Goal: Task Accomplishment & Management: Use online tool/utility

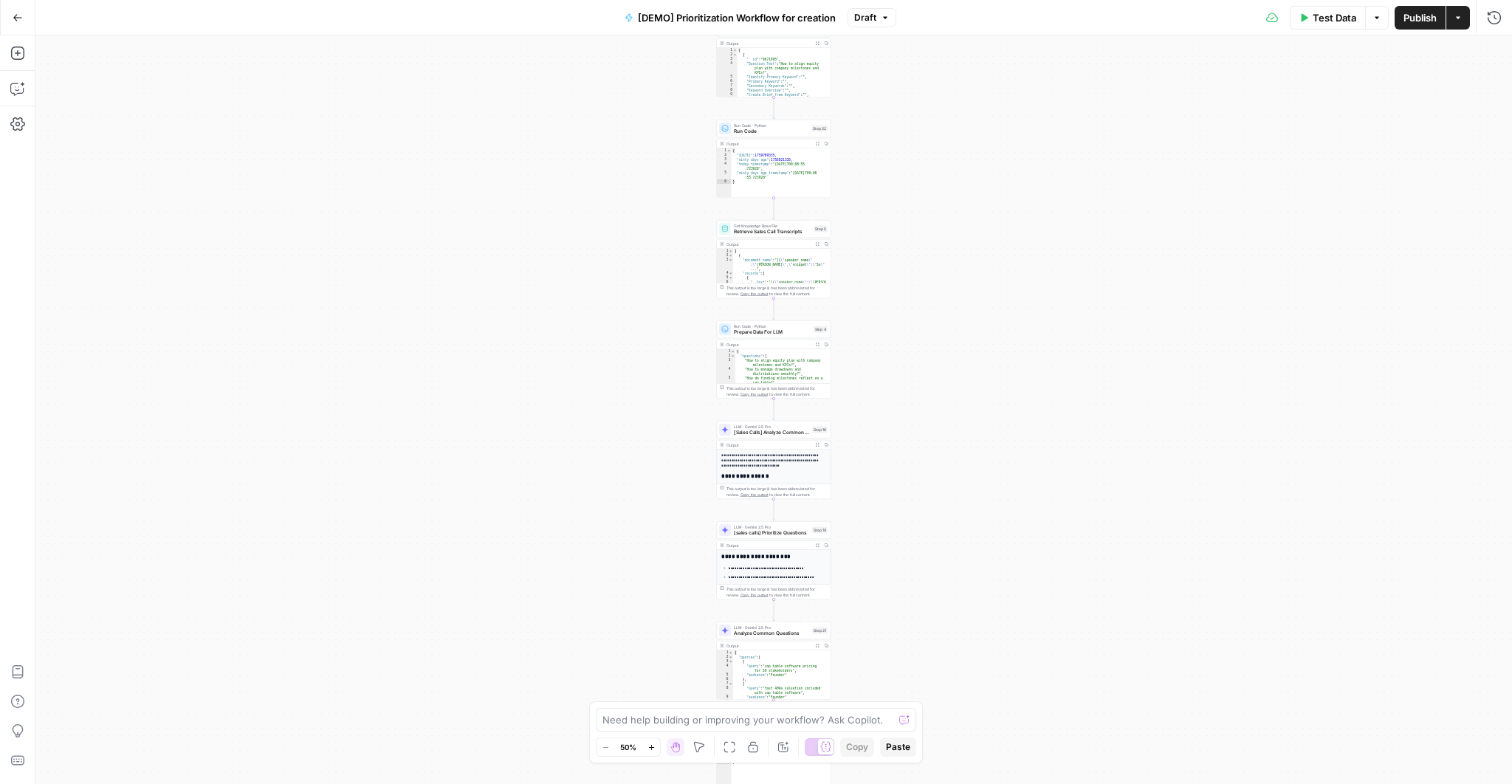
click at [929, 163] on div "Workflow Input Settings Inputs Read from Grid Read AEO Queries Step 1 Output Ex…" at bounding box center [773, 410] width 1476 height 748
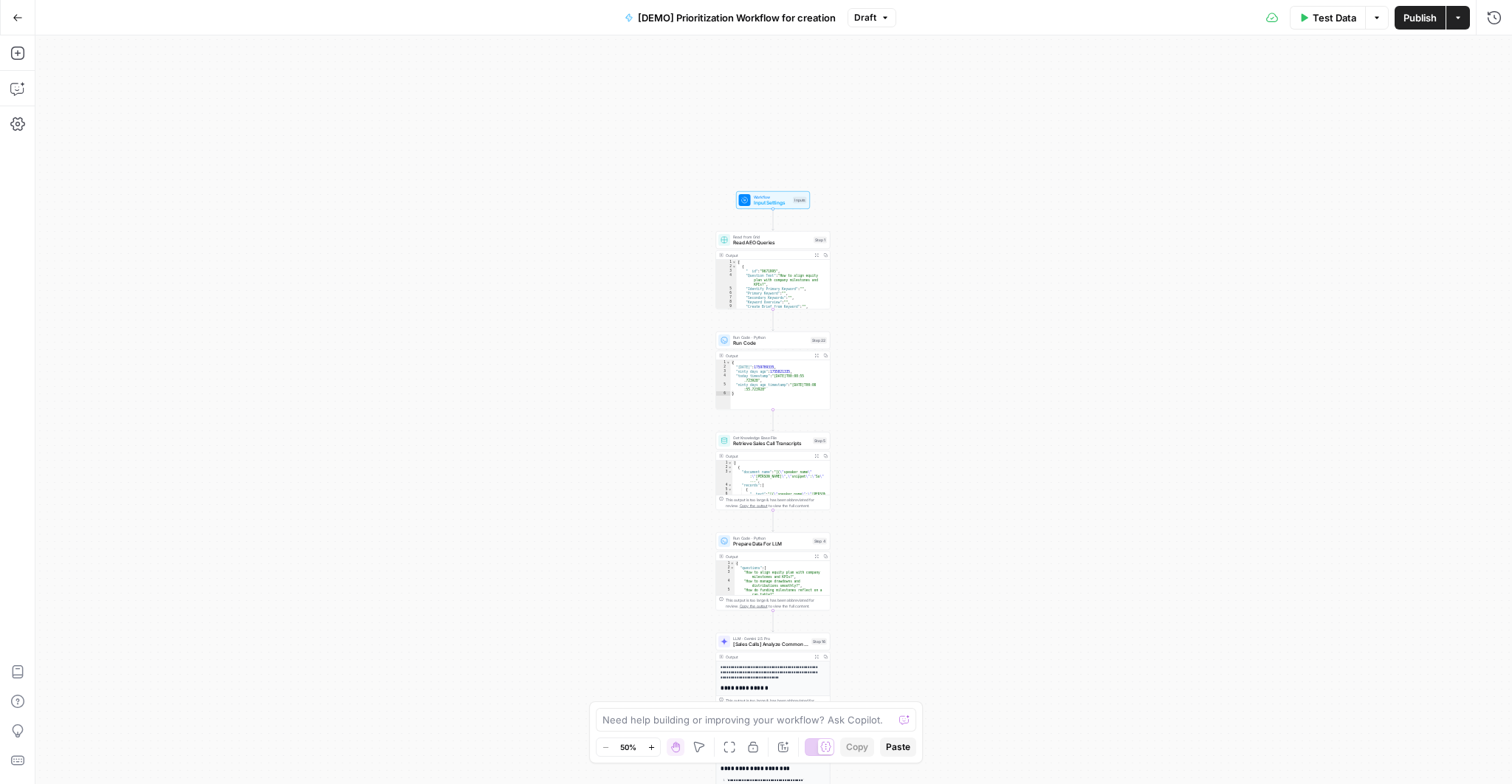
drag, startPoint x: 895, startPoint y: 118, endPoint x: 890, endPoint y: 396, distance: 278.0
click at [890, 396] on div "Workflow Input Settings Inputs Read from Grid Read AEO Queries Step 1 Output Ex…" at bounding box center [773, 410] width 1476 height 748
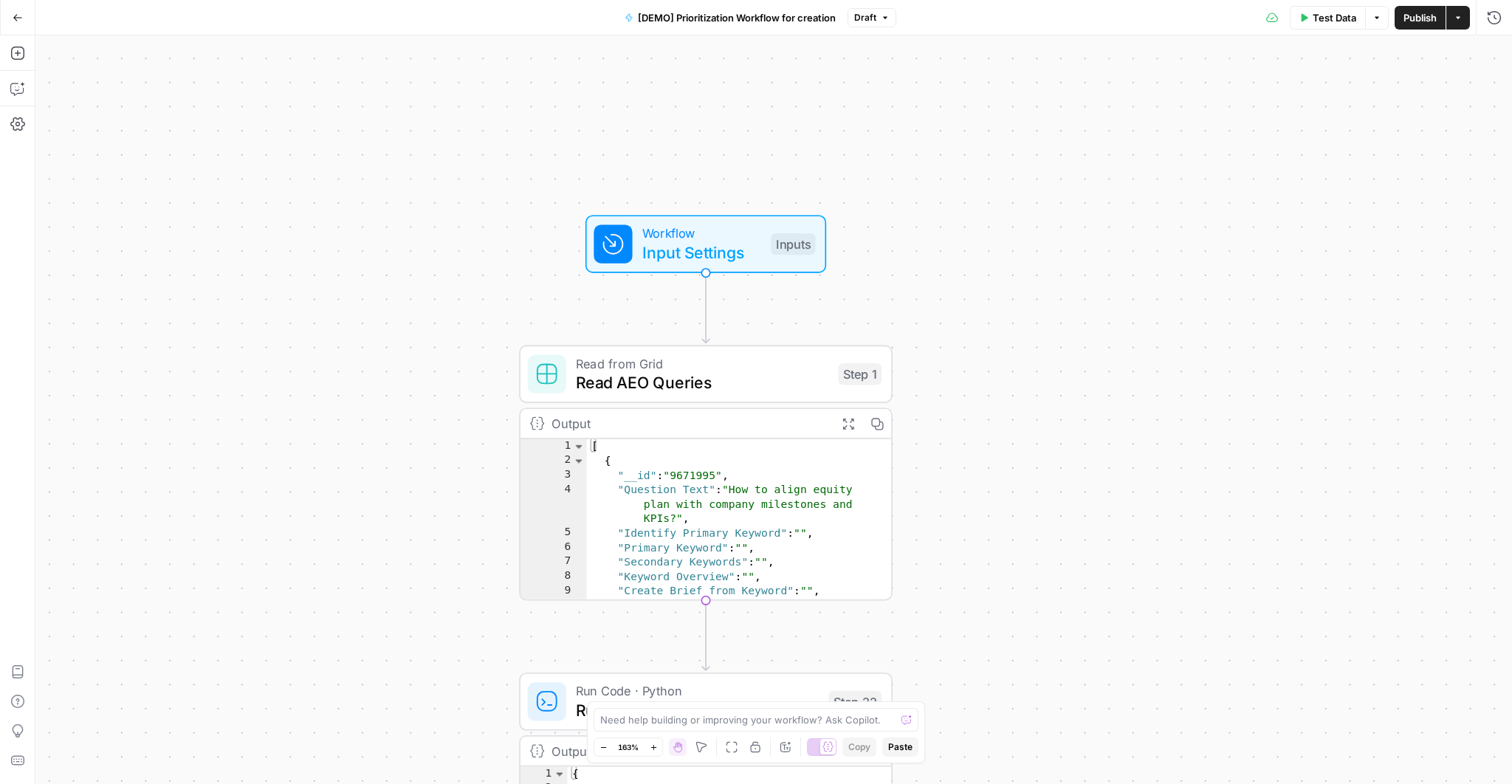
click at [688, 253] on span "Input Settings" at bounding box center [701, 252] width 119 height 24
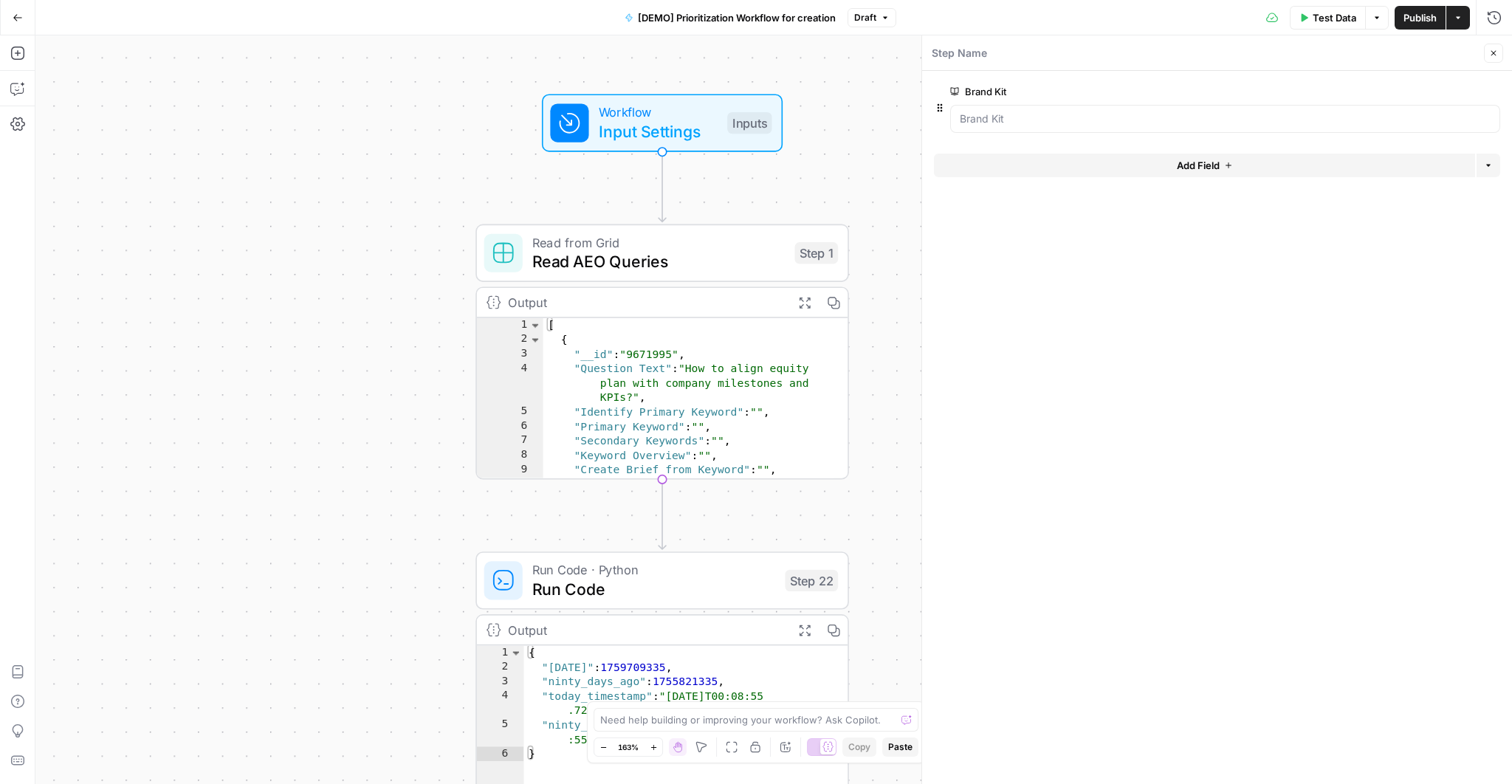
drag, startPoint x: 883, startPoint y: 298, endPoint x: 840, endPoint y: 176, distance: 129.4
click at [840, 176] on div "Workflow Input Settings Inputs Read from Grid Read AEO Queries Step 1 Output Ex…" at bounding box center [773, 410] width 1476 height 748
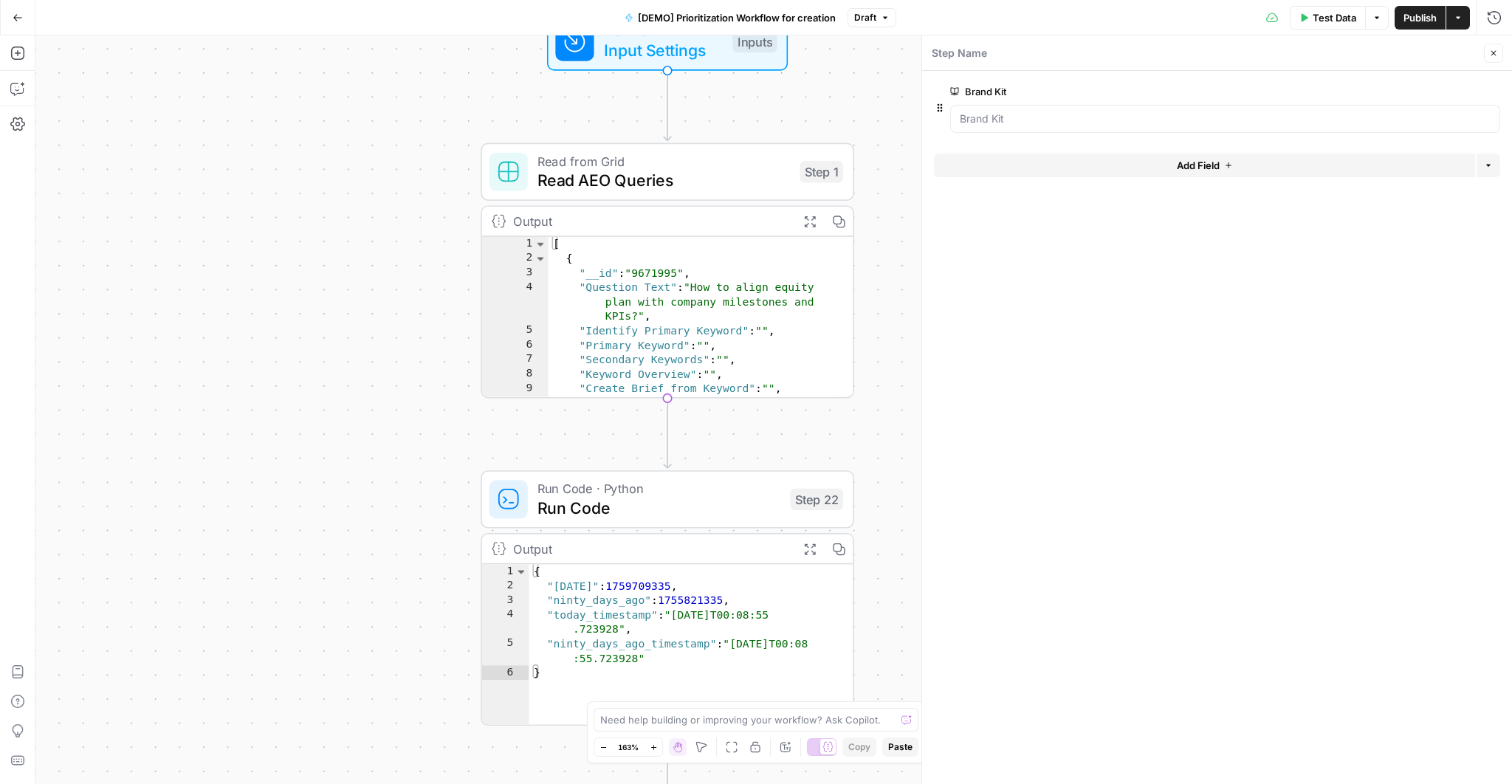
drag, startPoint x: 879, startPoint y: 341, endPoint x: 884, endPoint y: 260, distance: 81.2
click at [884, 260] on div "Workflow Input Settings Inputs Read from Grid Read AEO Queries Step 1 Output Ex…" at bounding box center [773, 410] width 1476 height 748
click at [650, 189] on span "Read AEO Queries" at bounding box center [664, 180] width 253 height 24
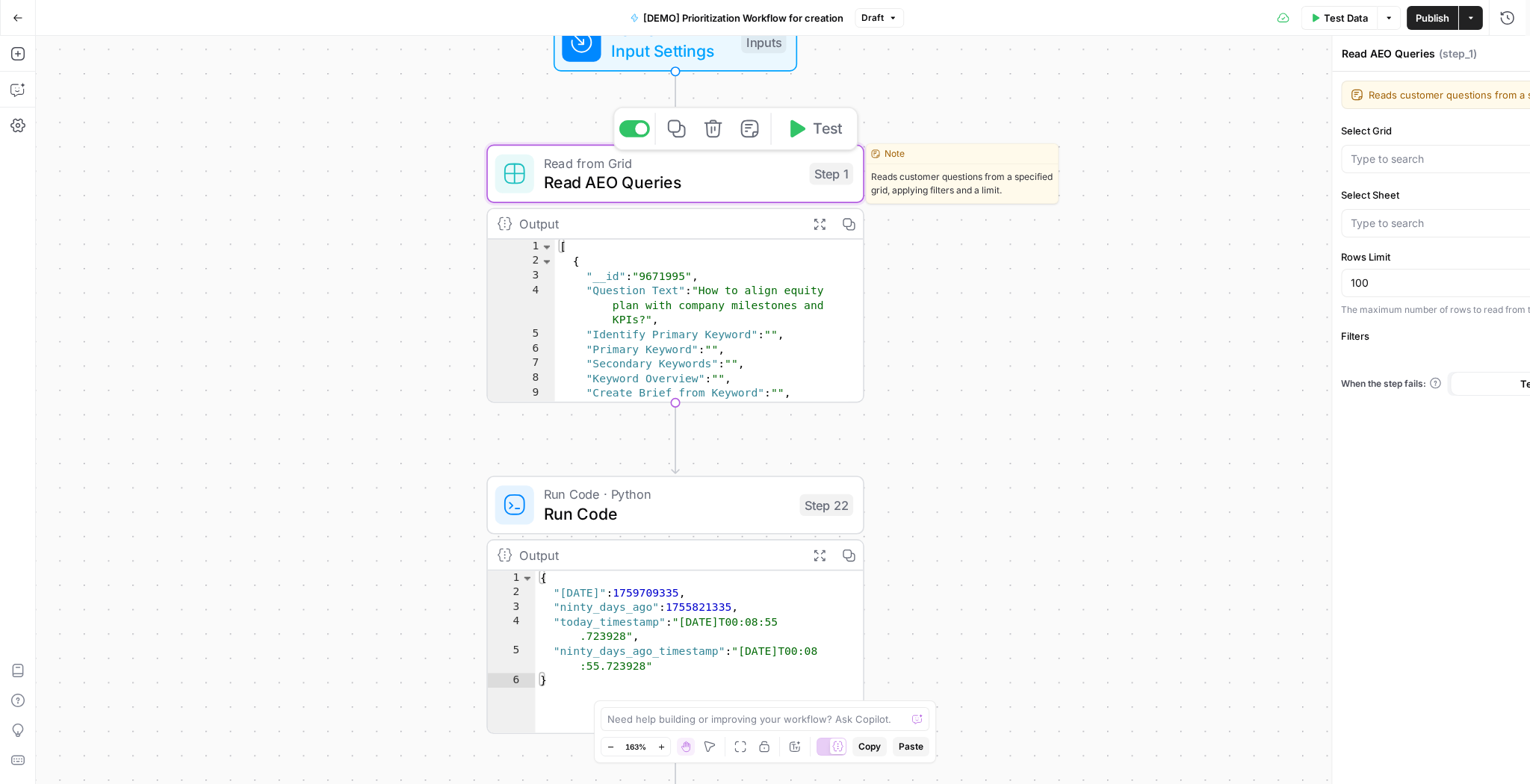
type input "AEO Content Creation - Fund Mgmt"
type input "Content Creation: Visibility Gaps"
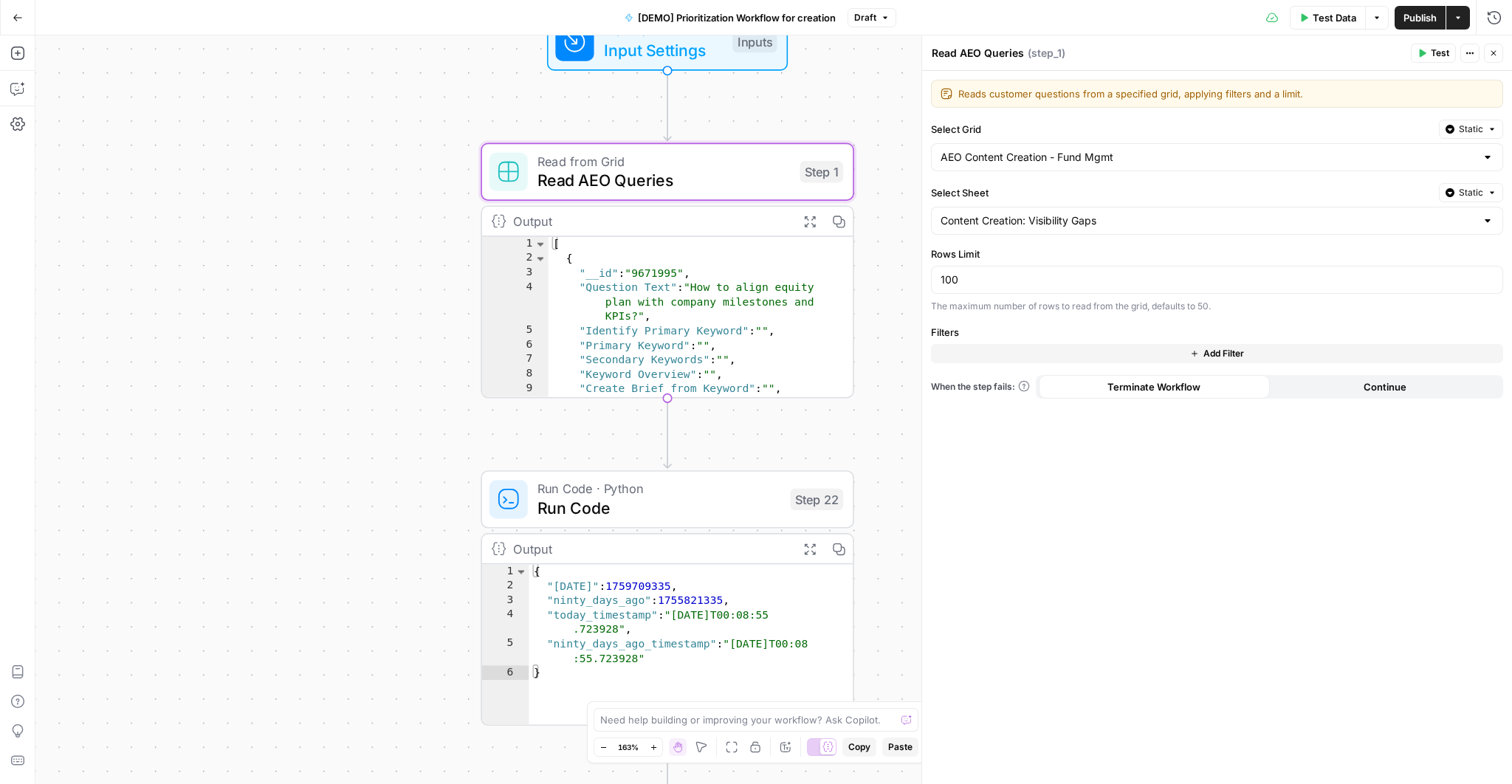
click at [884, 290] on div "Workflow Input Settings Inputs Read from Grid Read AEO Queries Step 1 Output Ex…" at bounding box center [773, 410] width 1476 height 748
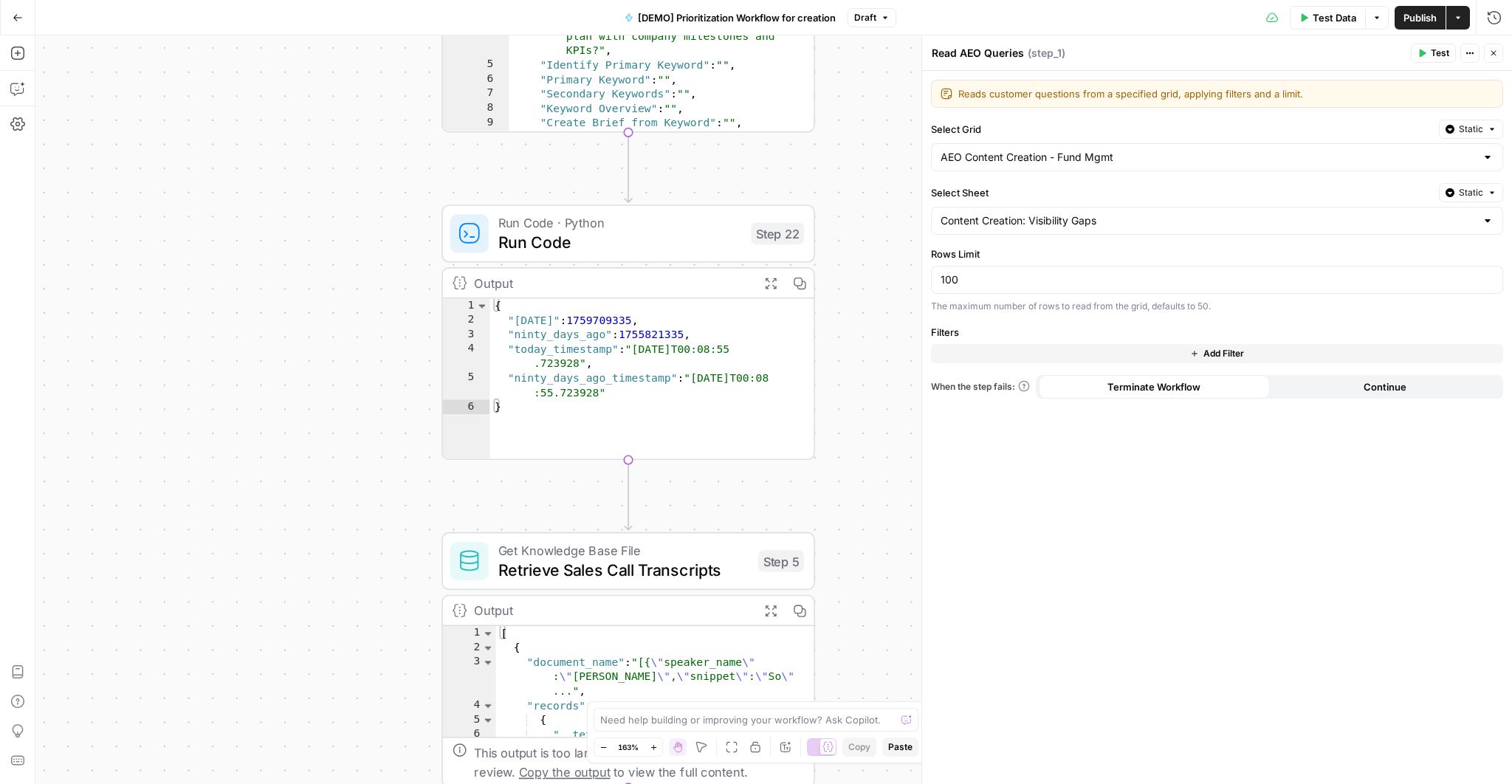
drag, startPoint x: 870, startPoint y: 472, endPoint x: 826, endPoint y: 136, distance: 338.9
click at [826, 136] on div "Workflow Input Settings Inputs Read from Grid Read AEO Queries Step 1 Output Ex…" at bounding box center [773, 410] width 1476 height 748
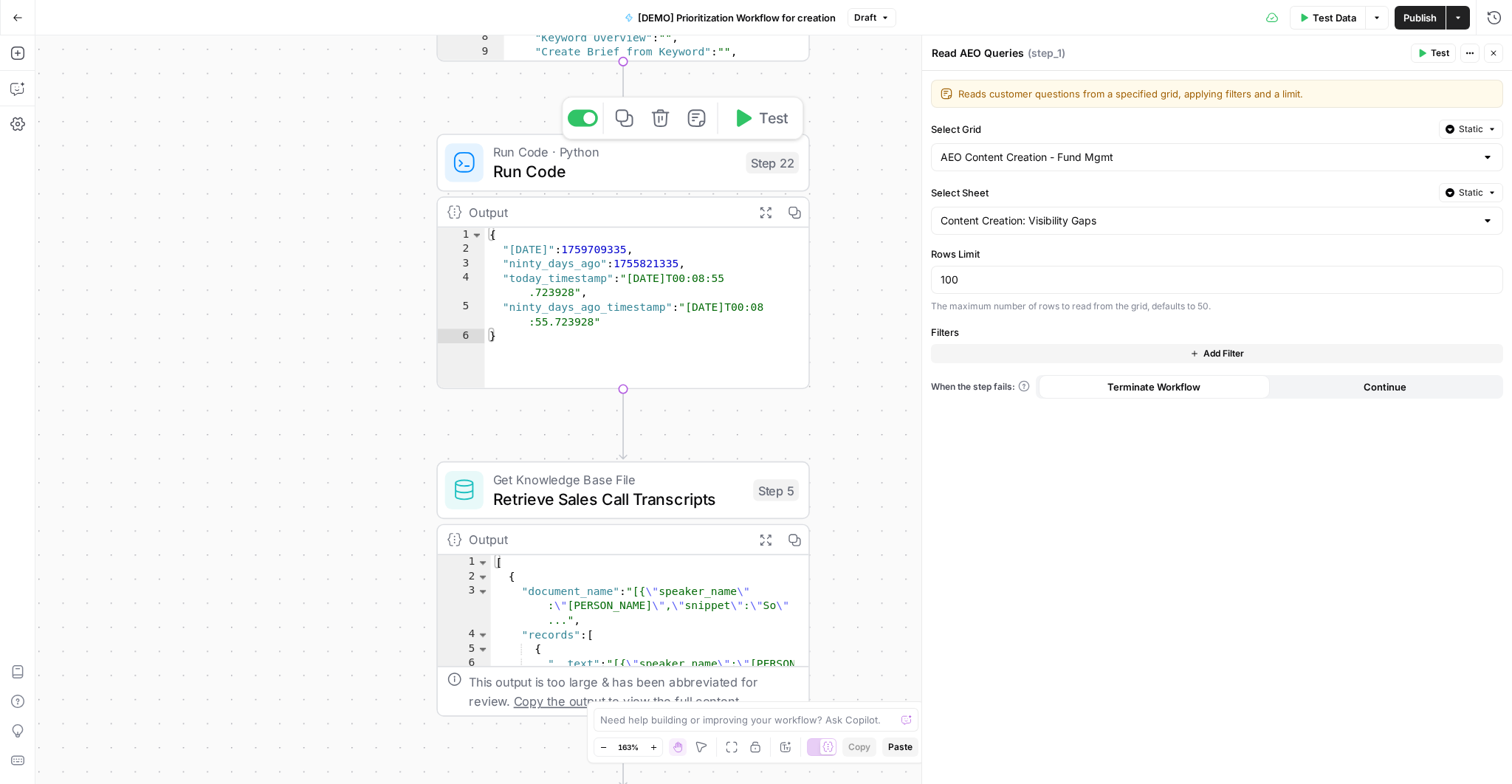
click at [599, 163] on span "Run Code" at bounding box center [615, 170] width 243 height 24
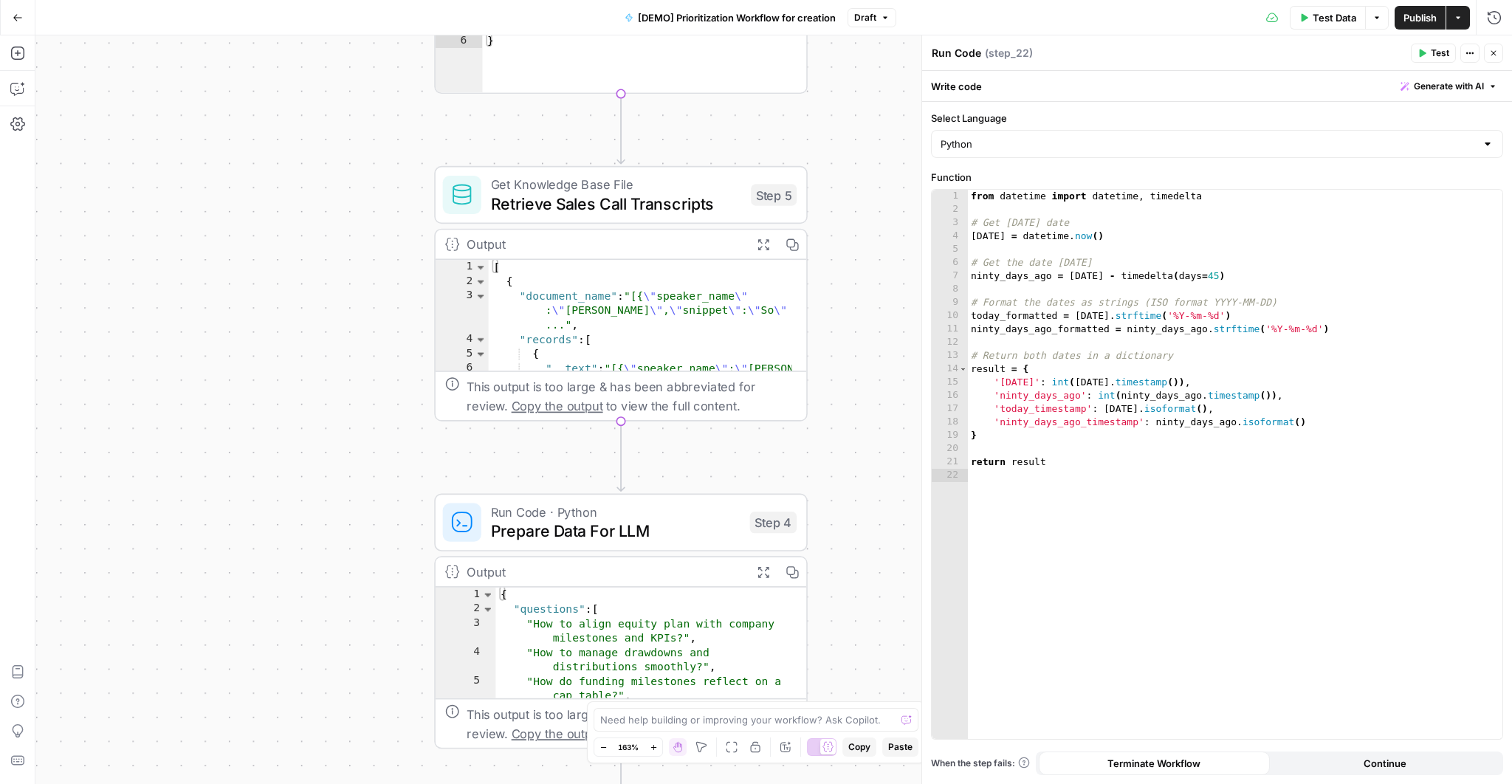
drag, startPoint x: 837, startPoint y: 485, endPoint x: 835, endPoint y: 189, distance: 296.0
click at [835, 189] on div "Workflow Input Settings Inputs Read from Grid Read AEO Queries Step 1 Output Ex…" at bounding box center [773, 410] width 1476 height 748
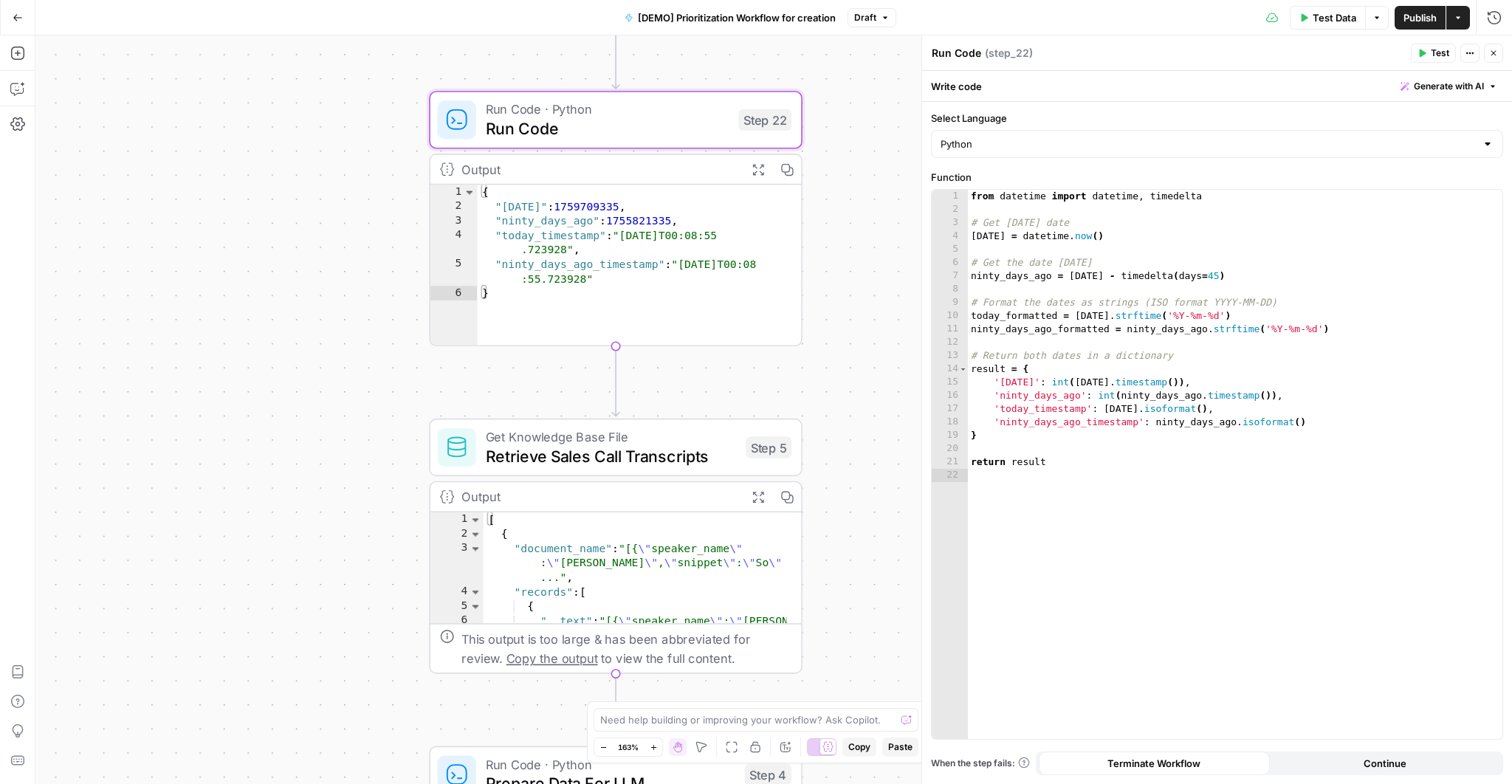
drag, startPoint x: 891, startPoint y: 321, endPoint x: 886, endPoint y: 572, distance: 251.0
click at [886, 574] on div "Workflow Input Settings Inputs Read from Grid Read AEO Queries Step 1 Output Ex…" at bounding box center [773, 410] width 1476 height 748
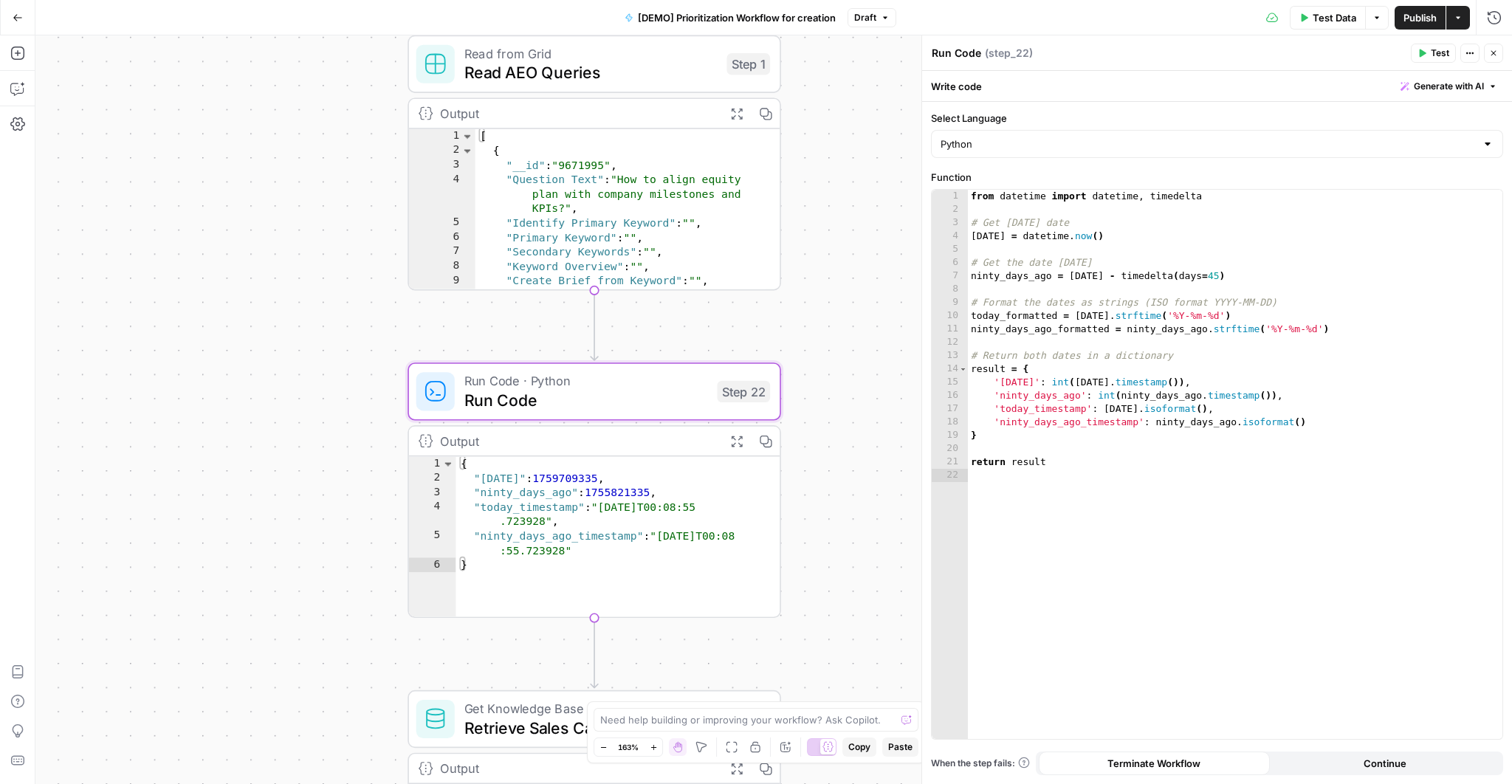
drag, startPoint x: 835, startPoint y: 326, endPoint x: 814, endPoint y: 607, distance: 281.8
click at [814, 607] on div "Workflow Input Settings Inputs Read from Grid Read AEO Queries Step 1 Output Ex…" at bounding box center [773, 410] width 1476 height 748
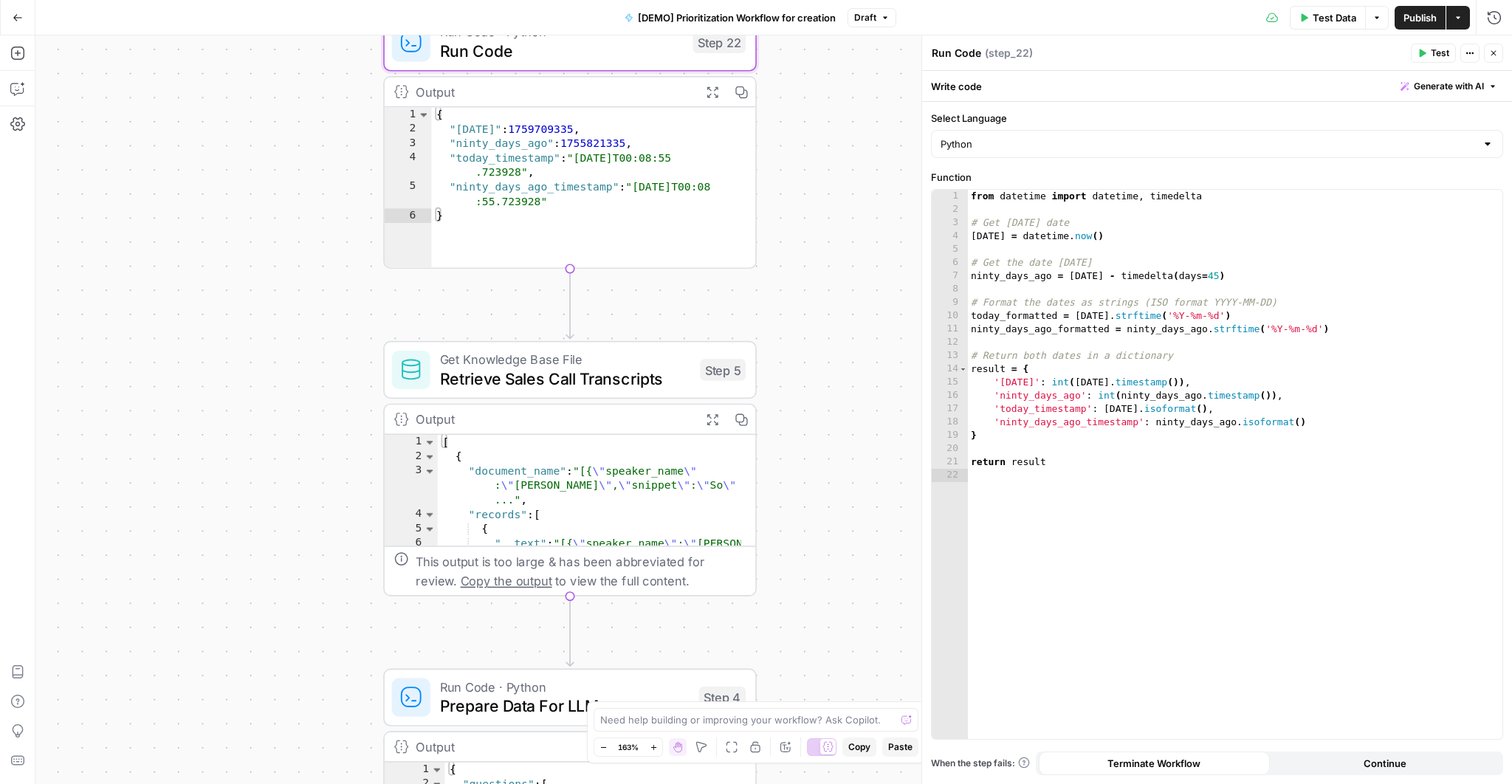
drag, startPoint x: 837, startPoint y: 568, endPoint x: 813, endPoint y: 202, distance: 366.8
click at [813, 202] on div "Workflow Input Settings Inputs Read from Grid Read AEO Queries Step 1 Output Ex…" at bounding box center [773, 410] width 1476 height 748
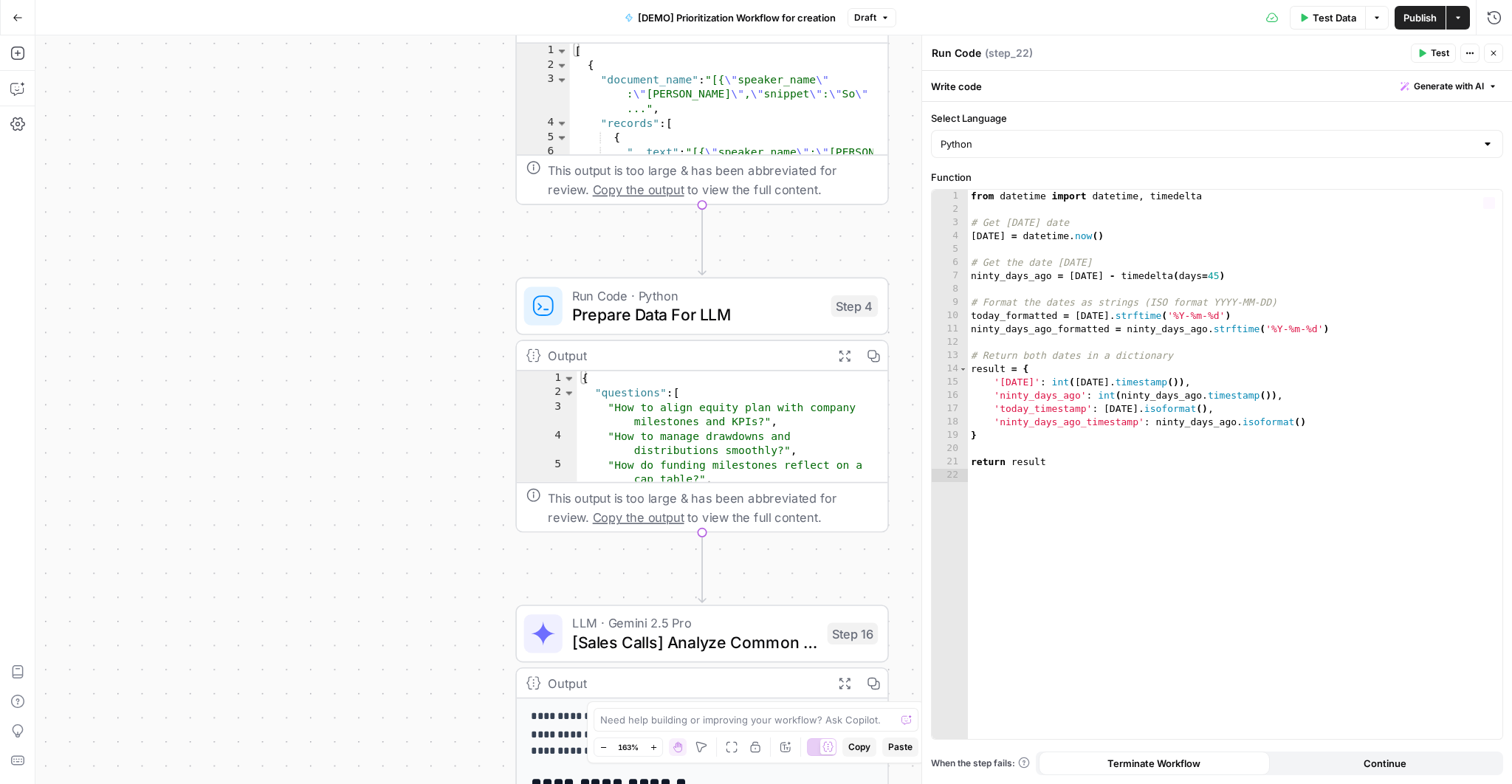
drag, startPoint x: 807, startPoint y: 520, endPoint x: 943, endPoint y: 186, distance: 360.6
click at [944, 185] on body "Carta New Home Browse Insights Opportunities Your Data Flightpath Recent Grids …" at bounding box center [756, 392] width 1512 height 784
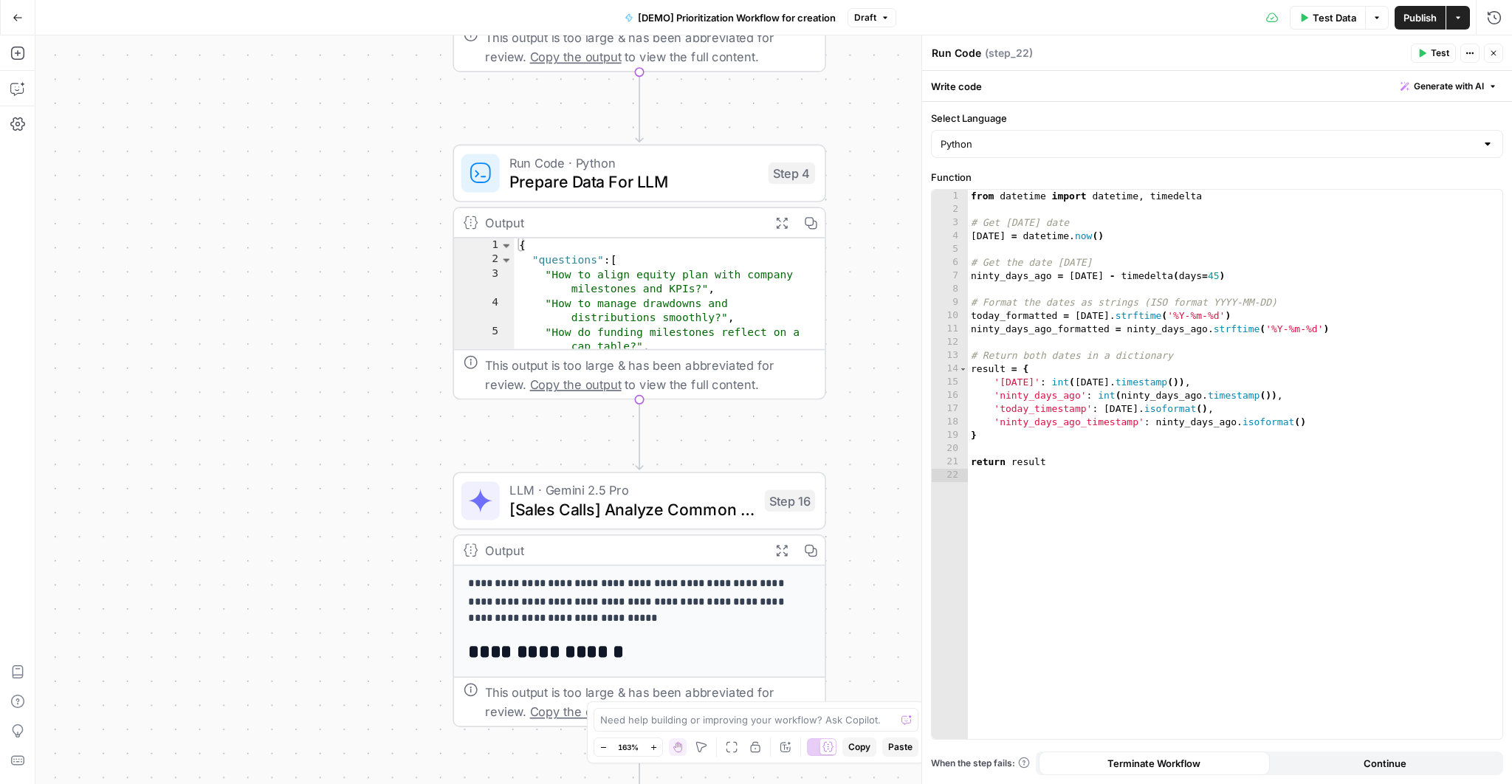
drag, startPoint x: 906, startPoint y: 533, endPoint x: 758, endPoint y: 231, distance: 336.3
click at [831, 372] on div "Workflow Input Settings Inputs Read from Grid Read AEO Queries Step 1 Output Ex…" at bounding box center [773, 410] width 1476 height 748
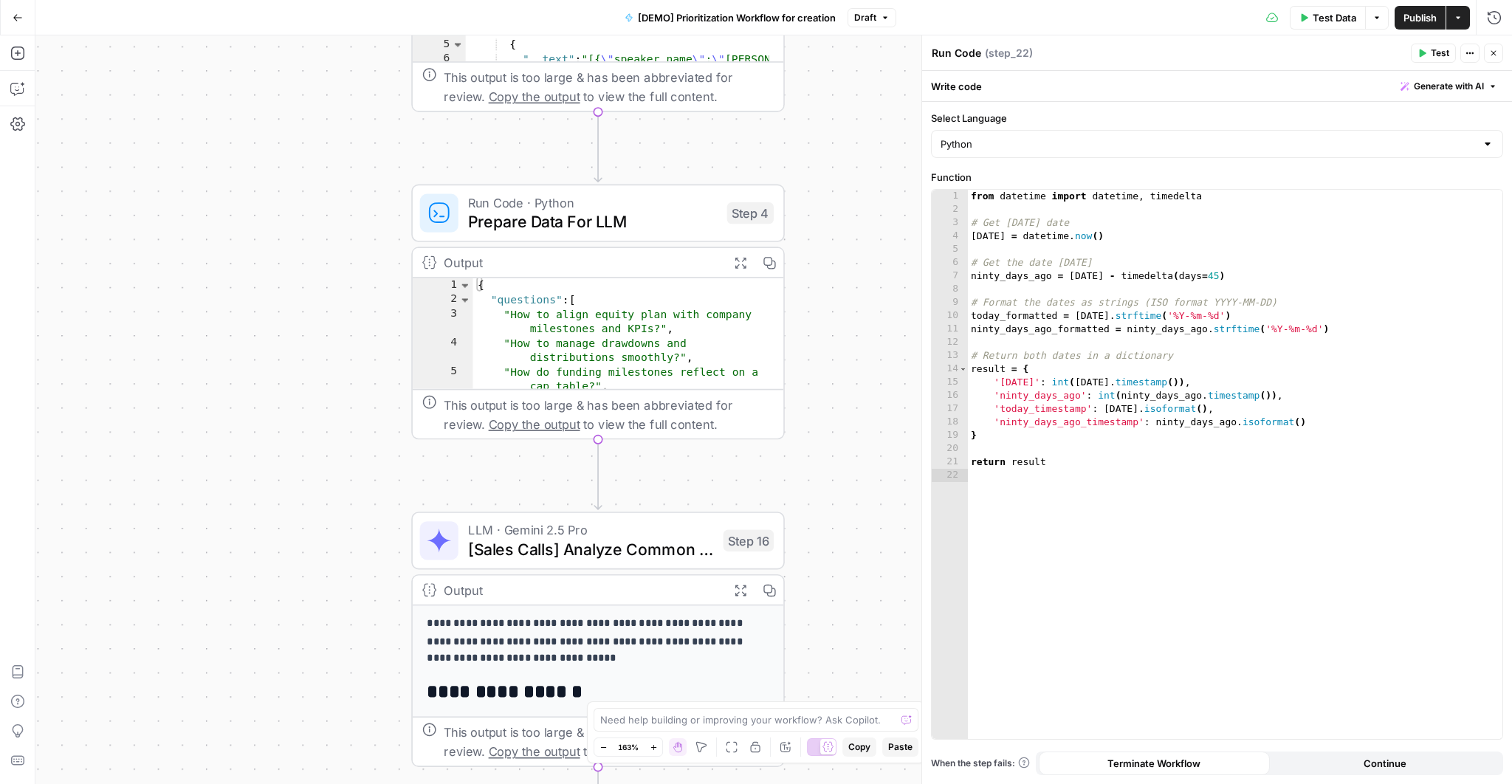
drag, startPoint x: 841, startPoint y: 475, endPoint x: 812, endPoint y: 550, distance: 80.4
click at [812, 550] on div "Workflow Input Settings Inputs Read from Grid Read AEO Queries Step 1 Output Ex…" at bounding box center [773, 410] width 1476 height 748
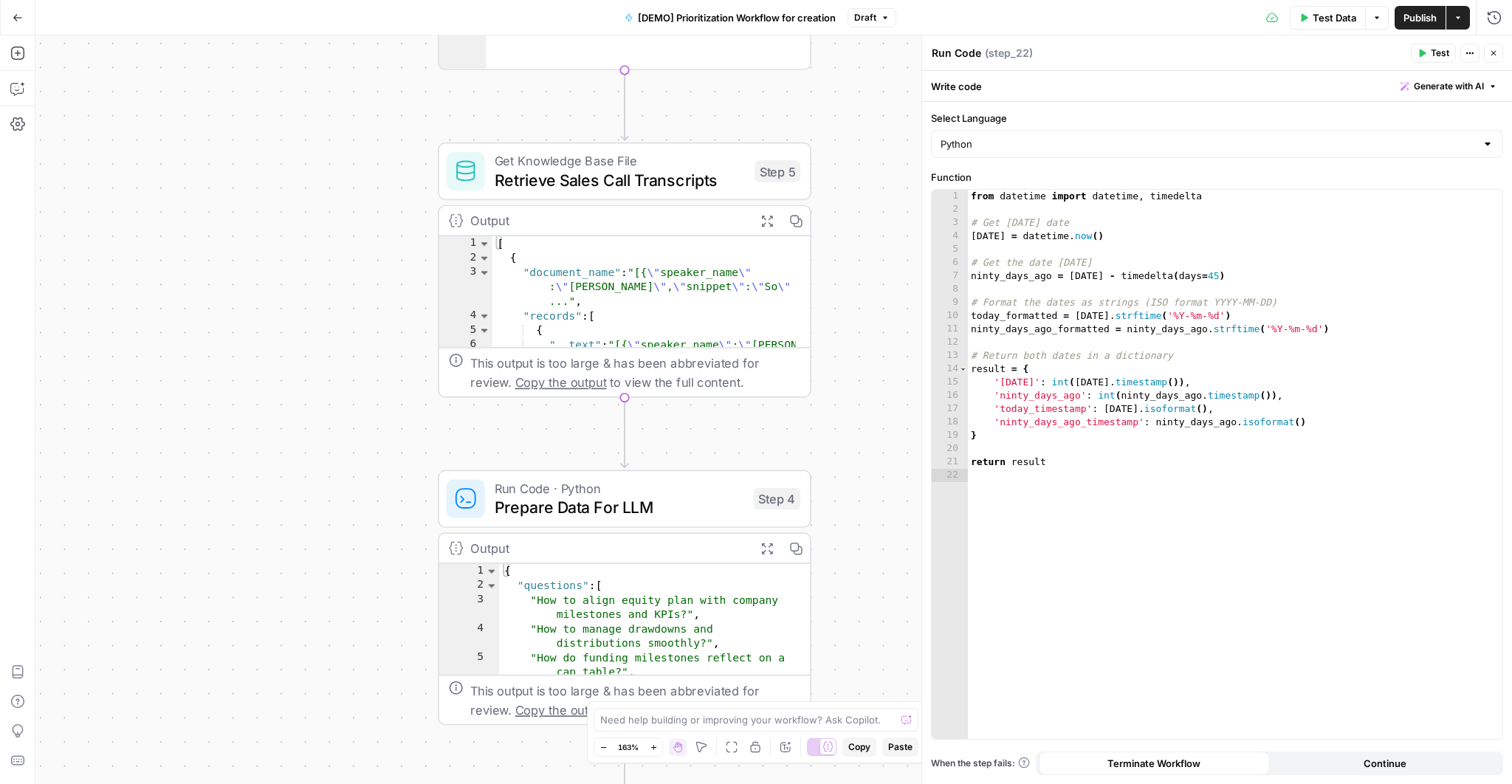
drag, startPoint x: 793, startPoint y: 226, endPoint x: 819, endPoint y: 504, distance: 279.2
click at [819, 504] on div "Workflow Input Settings Inputs Read from Grid Read AEO Queries Step 1 Output Ex…" at bounding box center [773, 410] width 1476 height 748
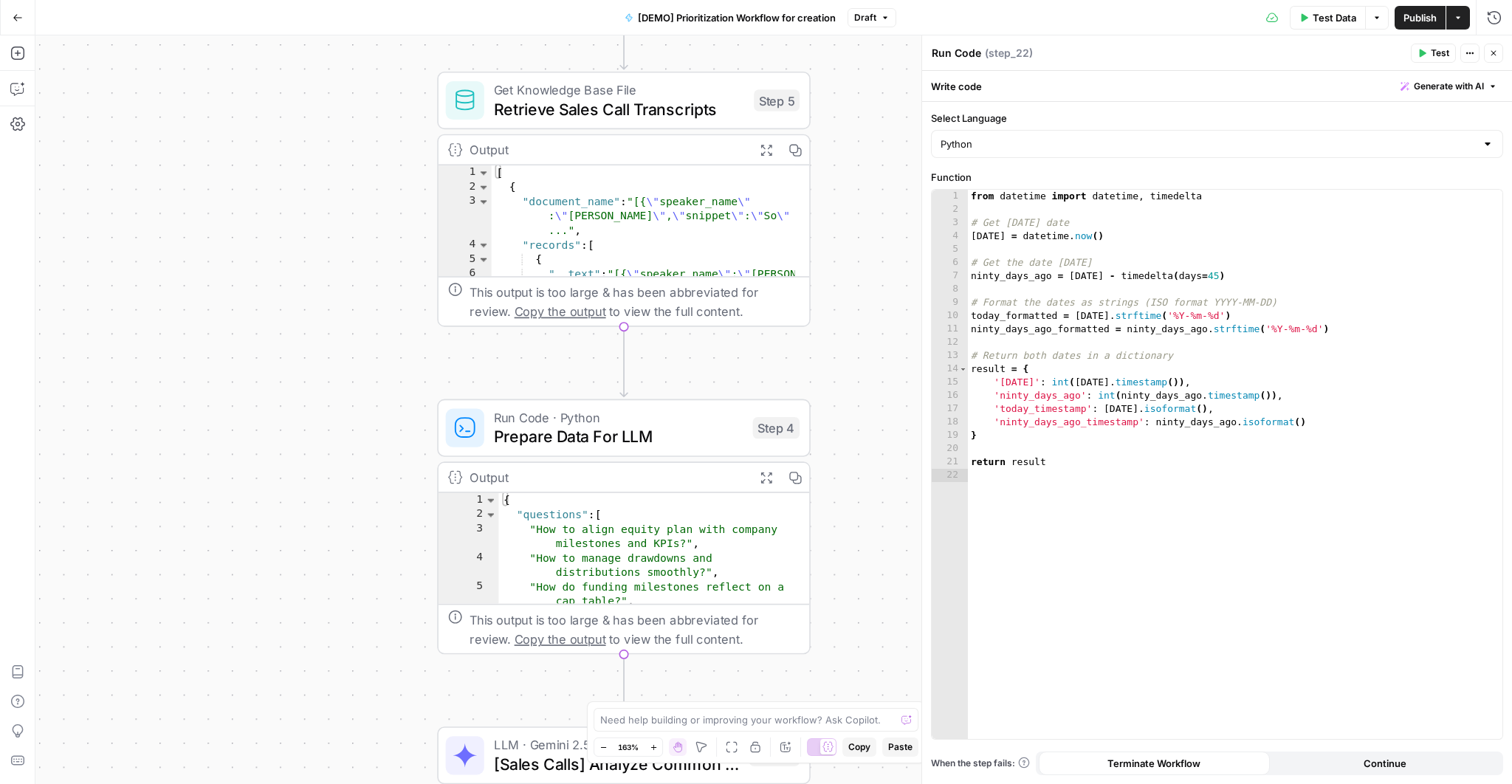
drag, startPoint x: 853, startPoint y: 584, endPoint x: 809, endPoint y: 205, distance: 381.5
click at [809, 205] on div "Workflow Input Settings Inputs Read from Grid Read AEO Queries Step 1 Output Ex…" at bounding box center [773, 410] width 1476 height 748
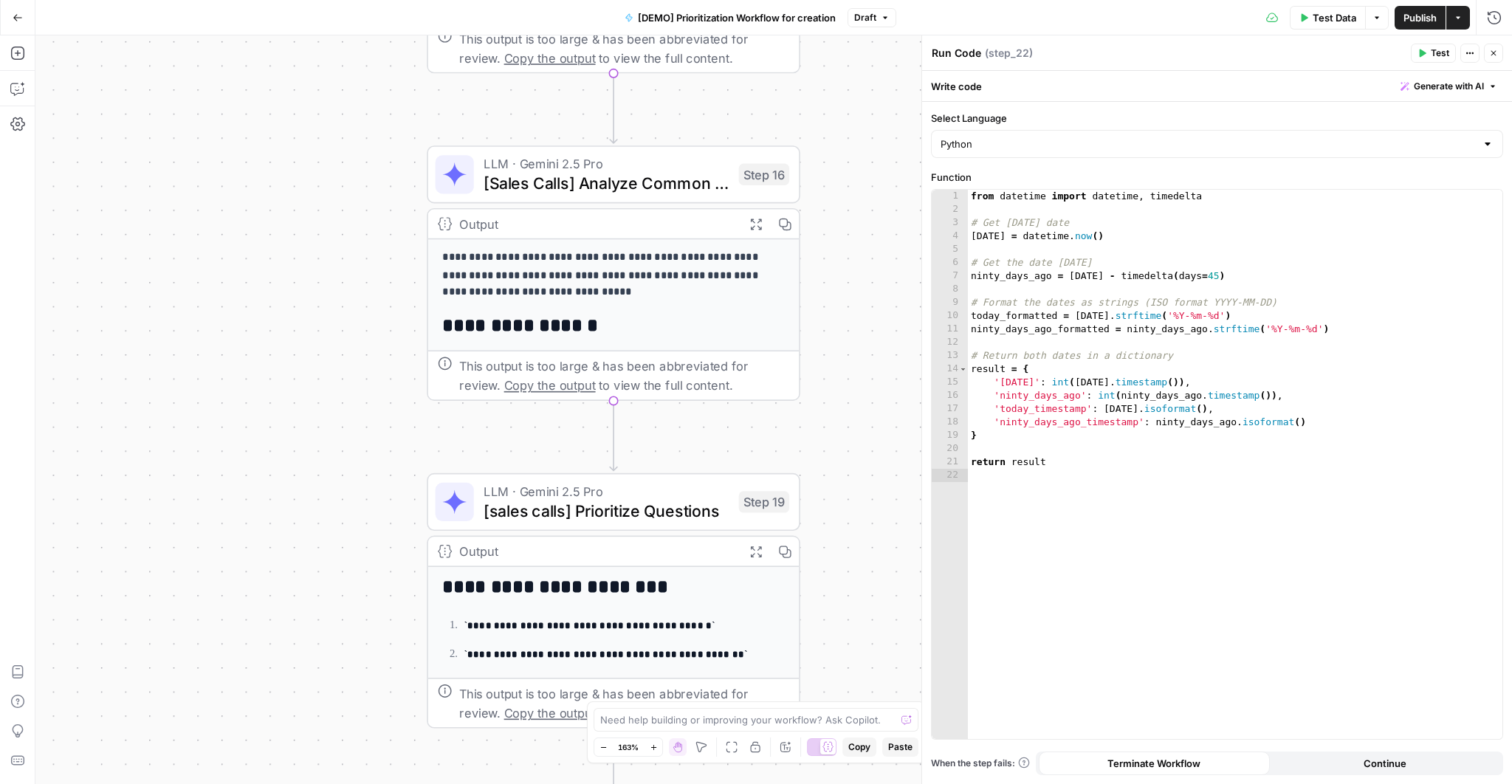
drag, startPoint x: 855, startPoint y: 476, endPoint x: 891, endPoint y: 181, distance: 297.2
click at [891, 181] on div "Workflow Input Settings Inputs Read from Grid Read AEO Queries Step 1 Output Ex…" at bounding box center [773, 410] width 1476 height 748
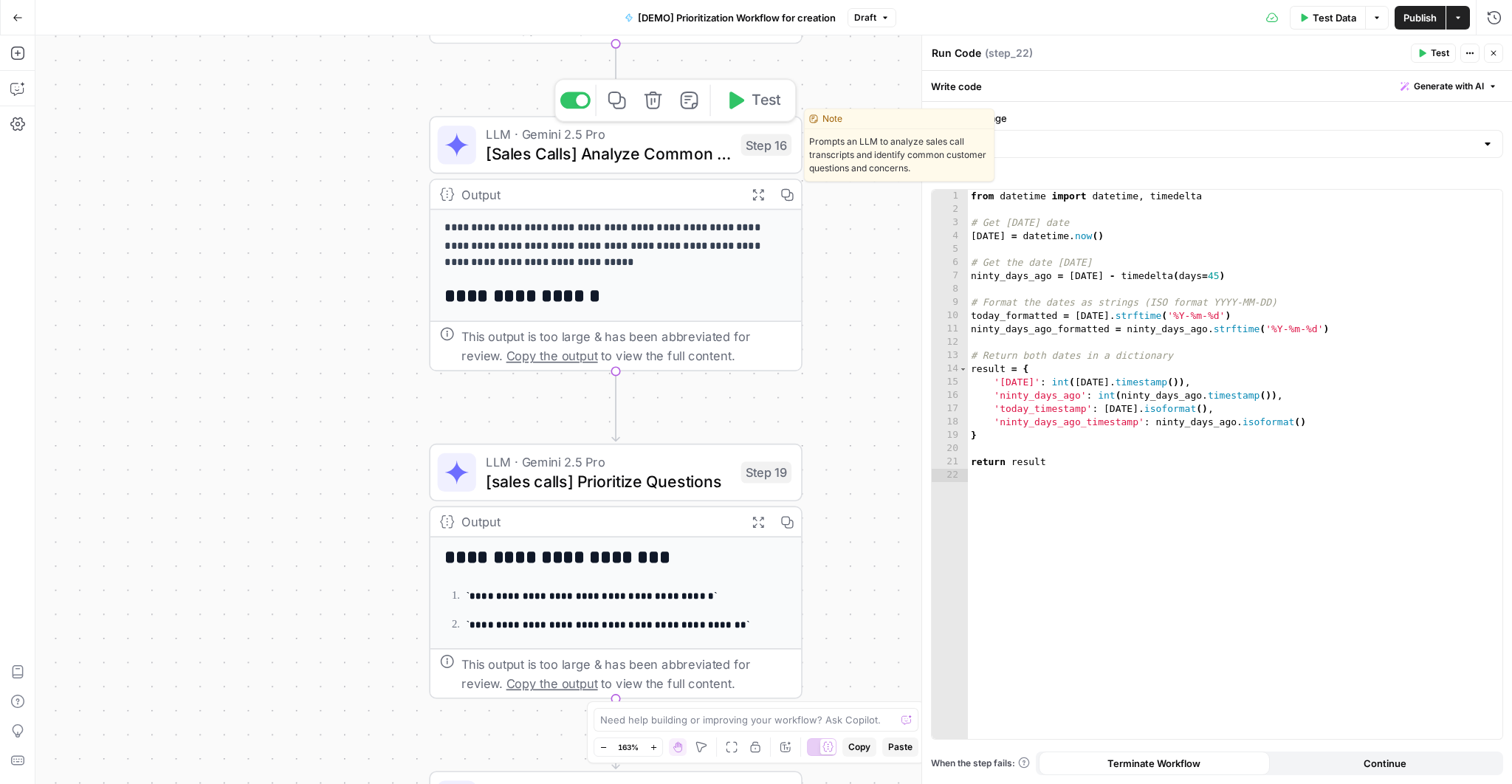
click at [599, 158] on span "[Sales Calls] Analyze Common Questions" at bounding box center [609, 152] width 246 height 24
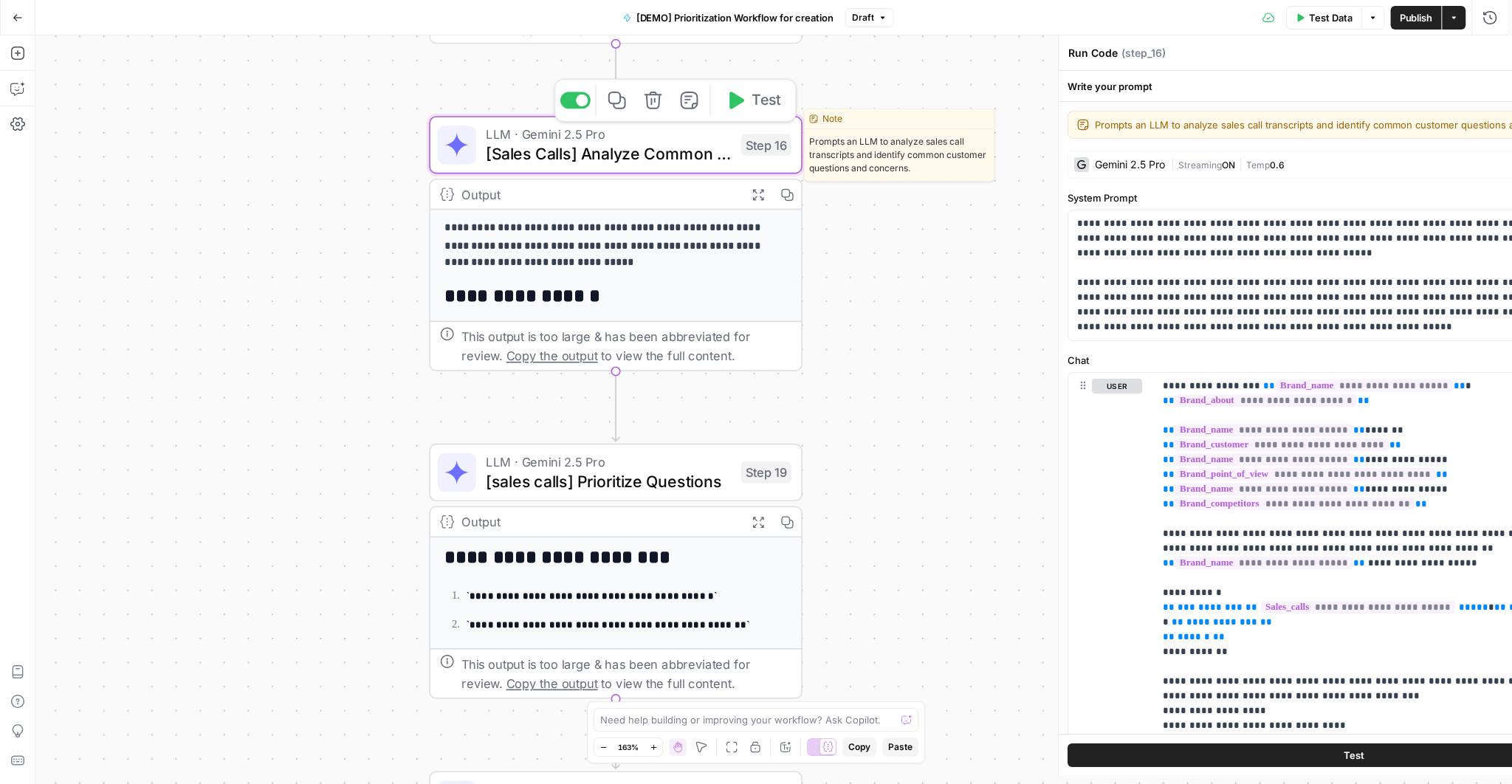
type textarea "[Sales Calls] Analyze Common Questions"
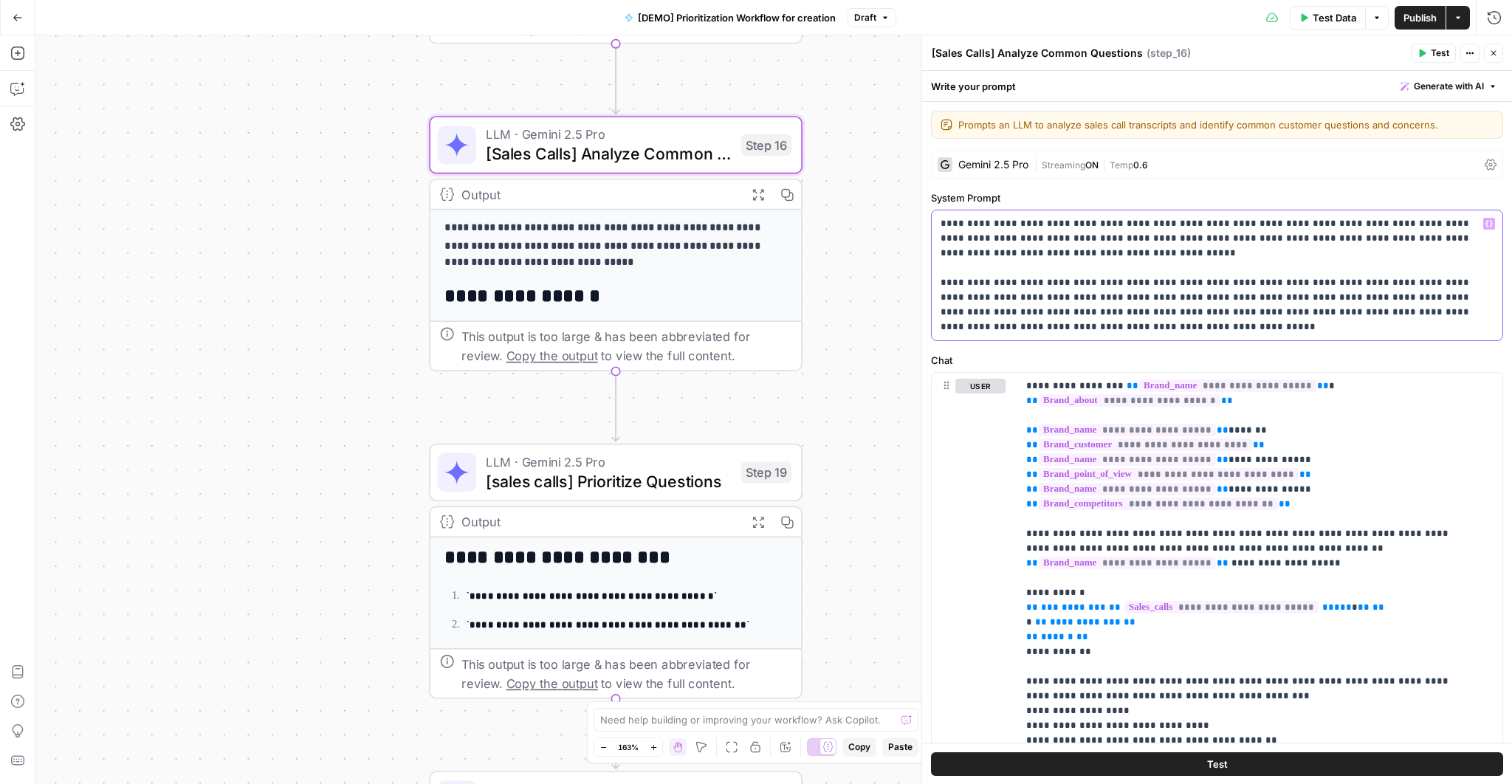
click at [1017, 251] on p "**********" at bounding box center [1213, 275] width 544 height 118
click at [1009, 223] on p "**********" at bounding box center [1213, 275] width 544 height 118
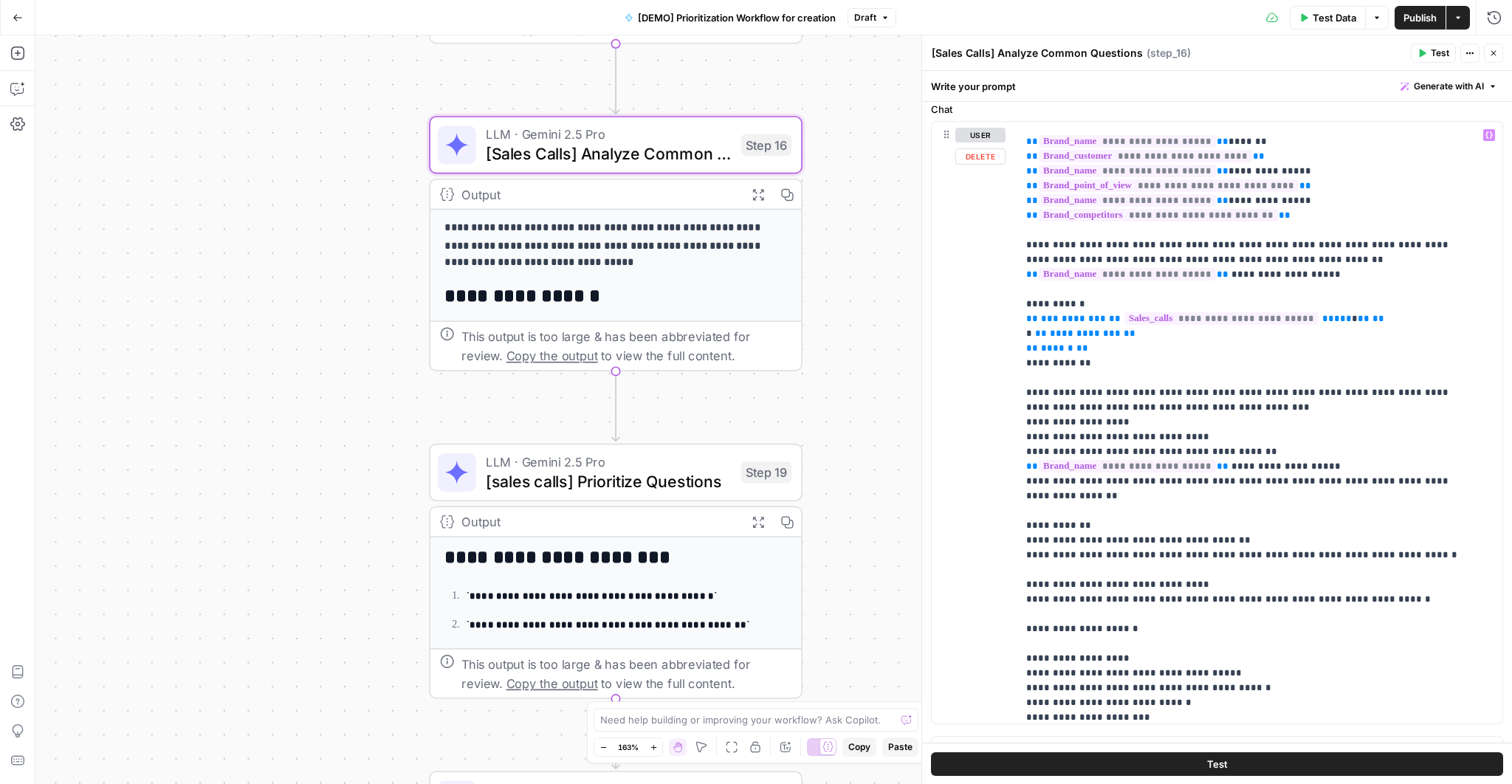
scroll to position [60, 0]
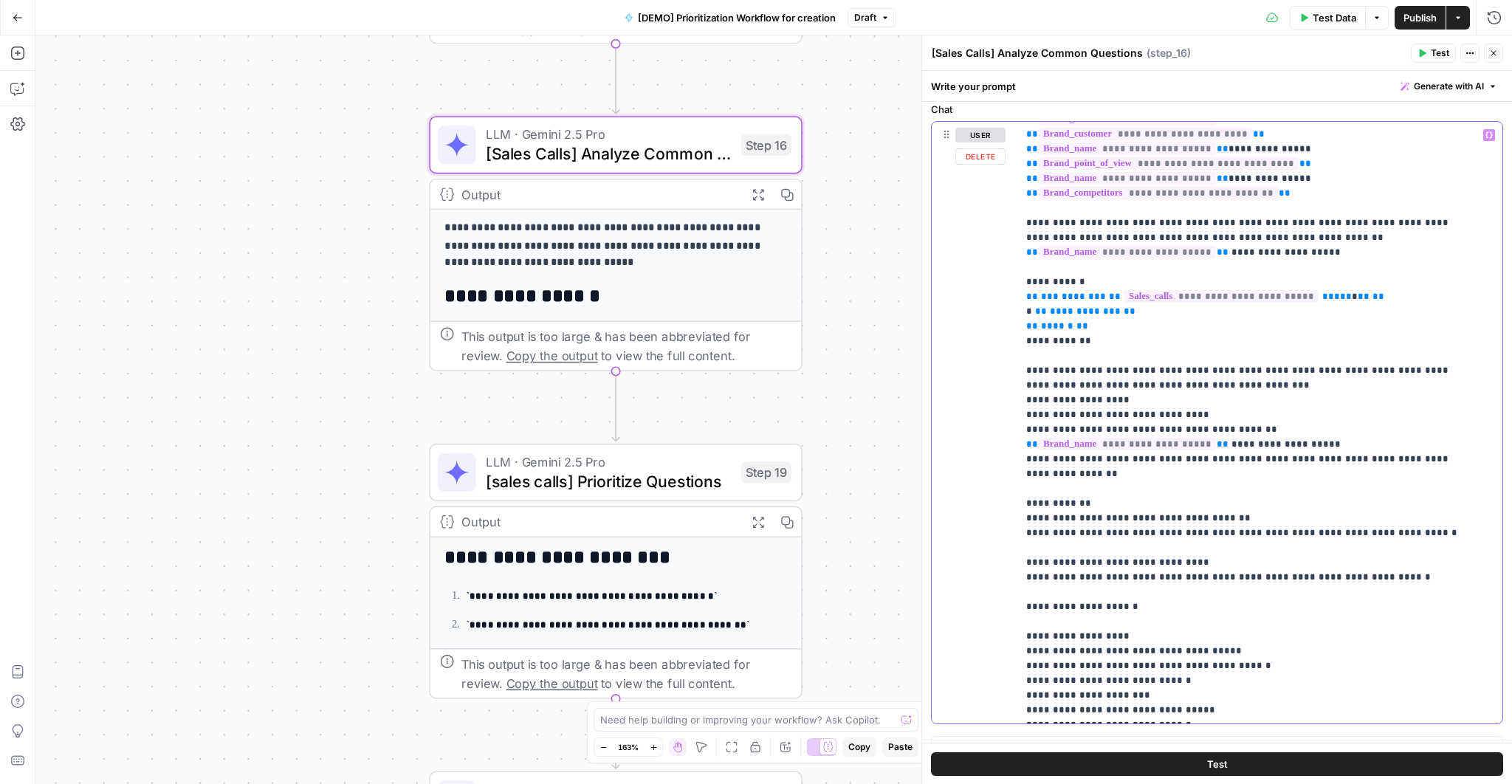
drag, startPoint x: 1032, startPoint y: 501, endPoint x: 1274, endPoint y: 504, distance: 242.0
click at [1274, 504] on p "**********" at bounding box center [1251, 393] width 450 height 649
drag, startPoint x: 1032, startPoint y: 517, endPoint x: 1397, endPoint y: 518, distance: 365.0
click at [1397, 518] on p "**********" at bounding box center [1251, 393] width 450 height 649
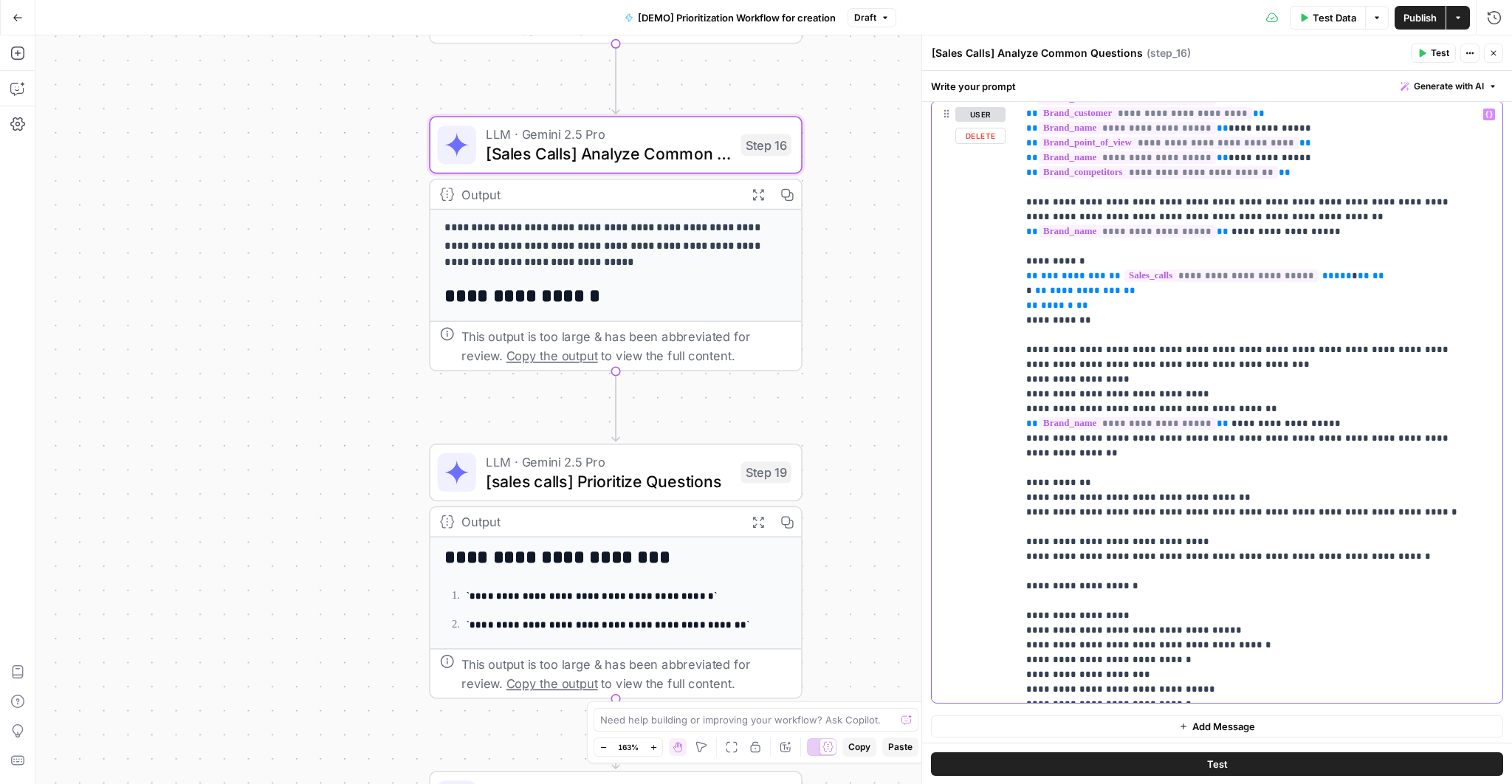
scroll to position [274, 0]
click at [752, 184] on button "Expand Output" at bounding box center [757, 194] width 29 height 29
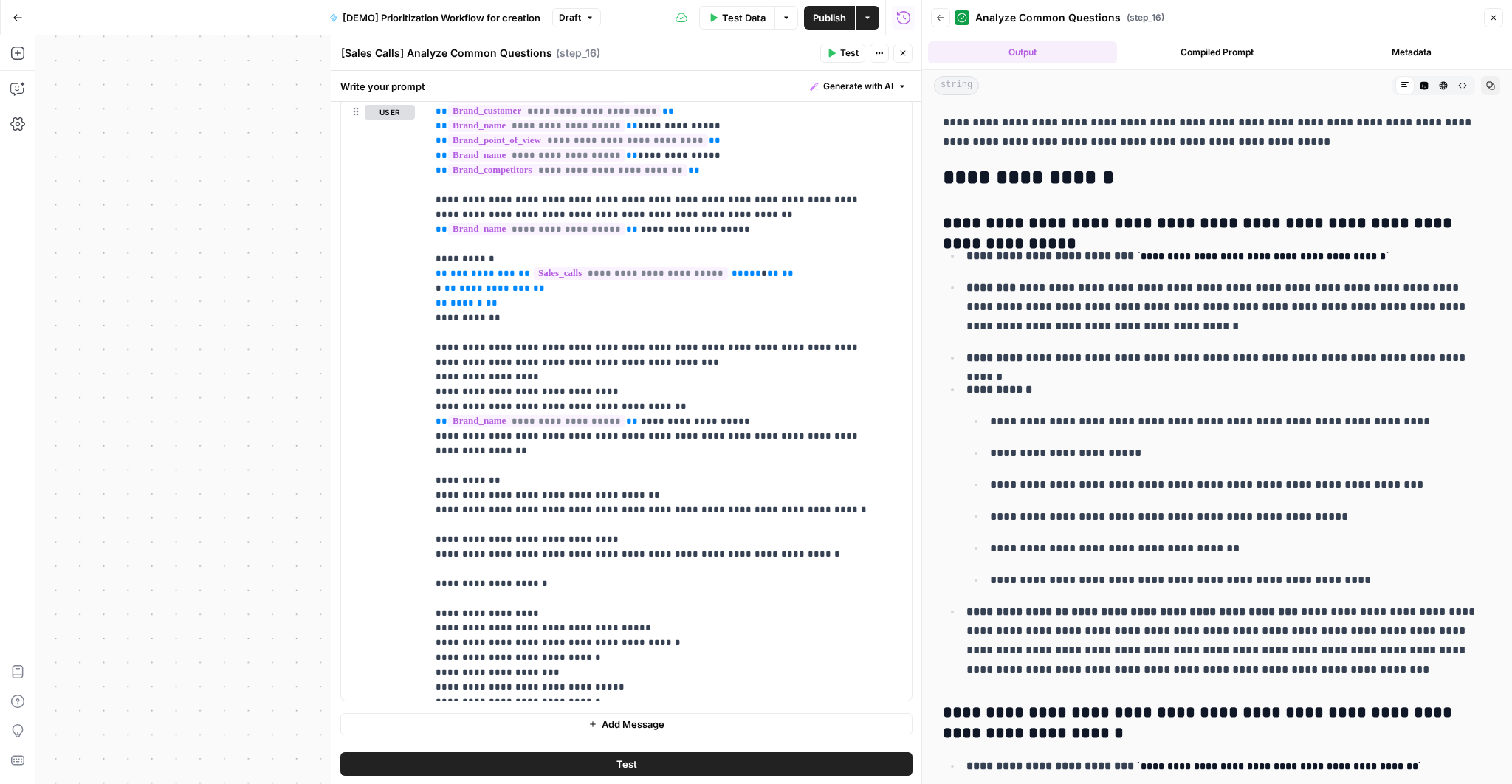
drag, startPoint x: 944, startPoint y: 223, endPoint x: 1480, endPoint y: 220, distance: 536.0
click at [1480, 220] on h3 "**********" at bounding box center [1213, 223] width 540 height 21
click at [1107, 359] on p "**********" at bounding box center [1224, 357] width 516 height 19
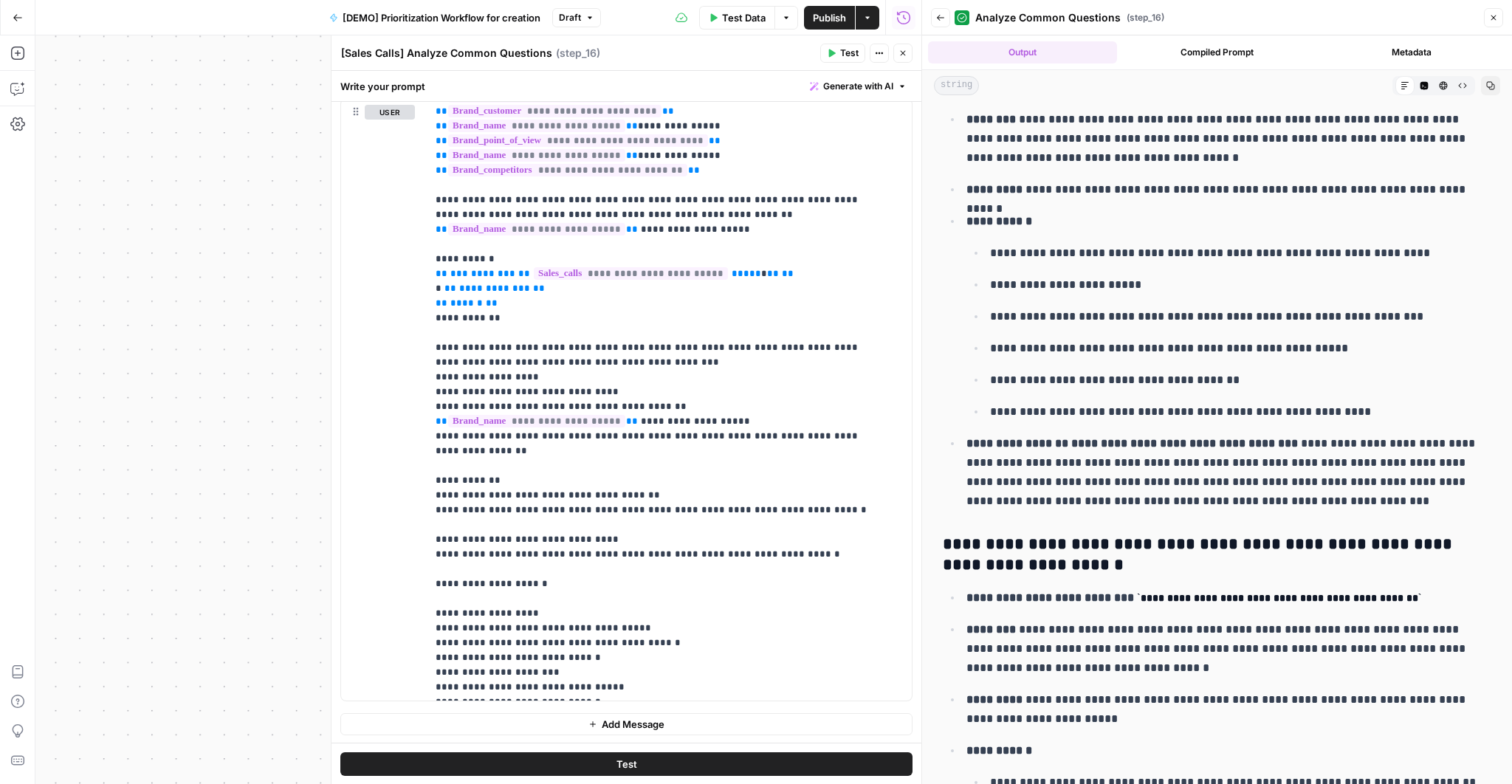
scroll to position [169, 0]
drag, startPoint x: 1025, startPoint y: 254, endPoint x: 1290, endPoint y: 395, distance: 300.2
click at [1290, 395] on ul "**********" at bounding box center [1228, 331] width 525 height 179
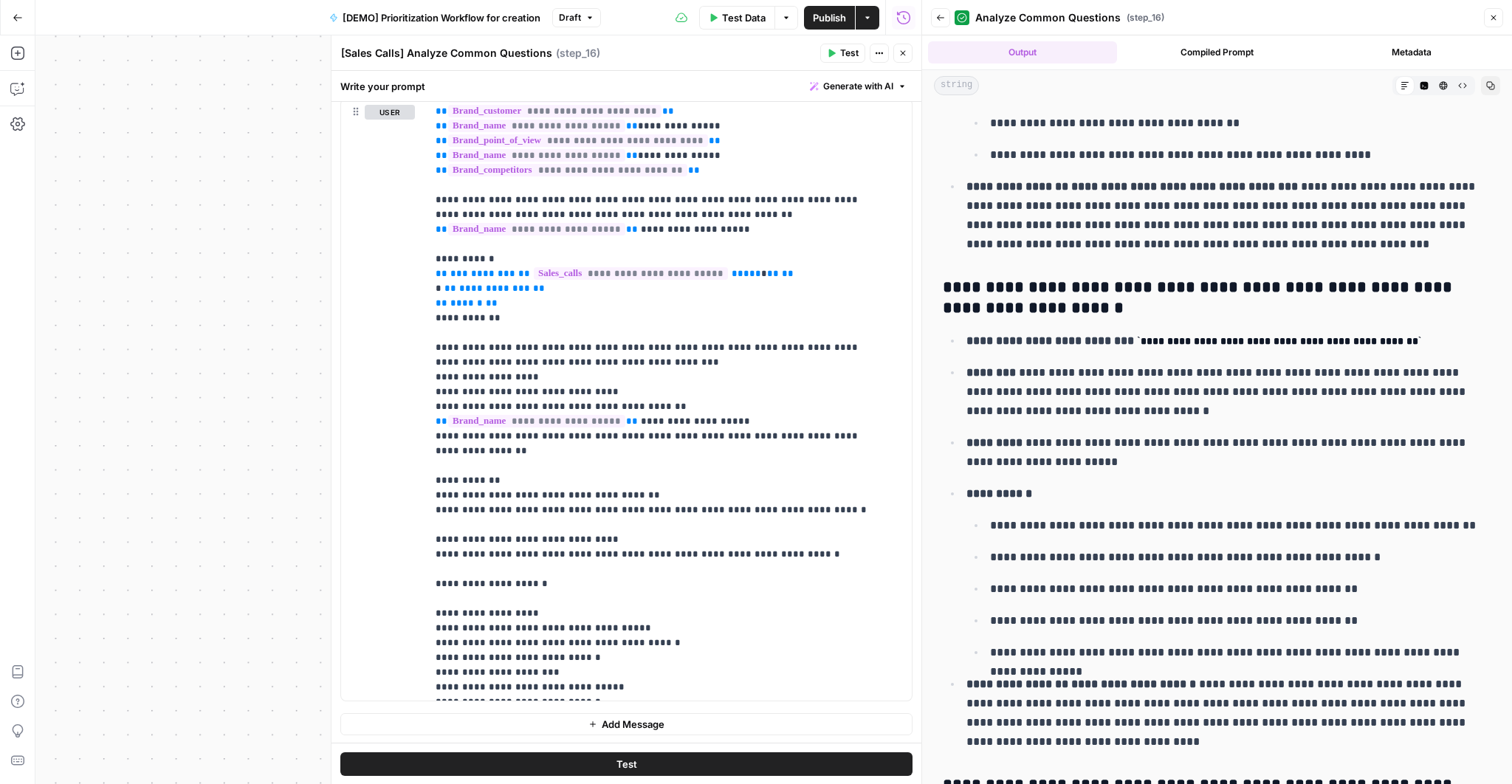
scroll to position [431, 0]
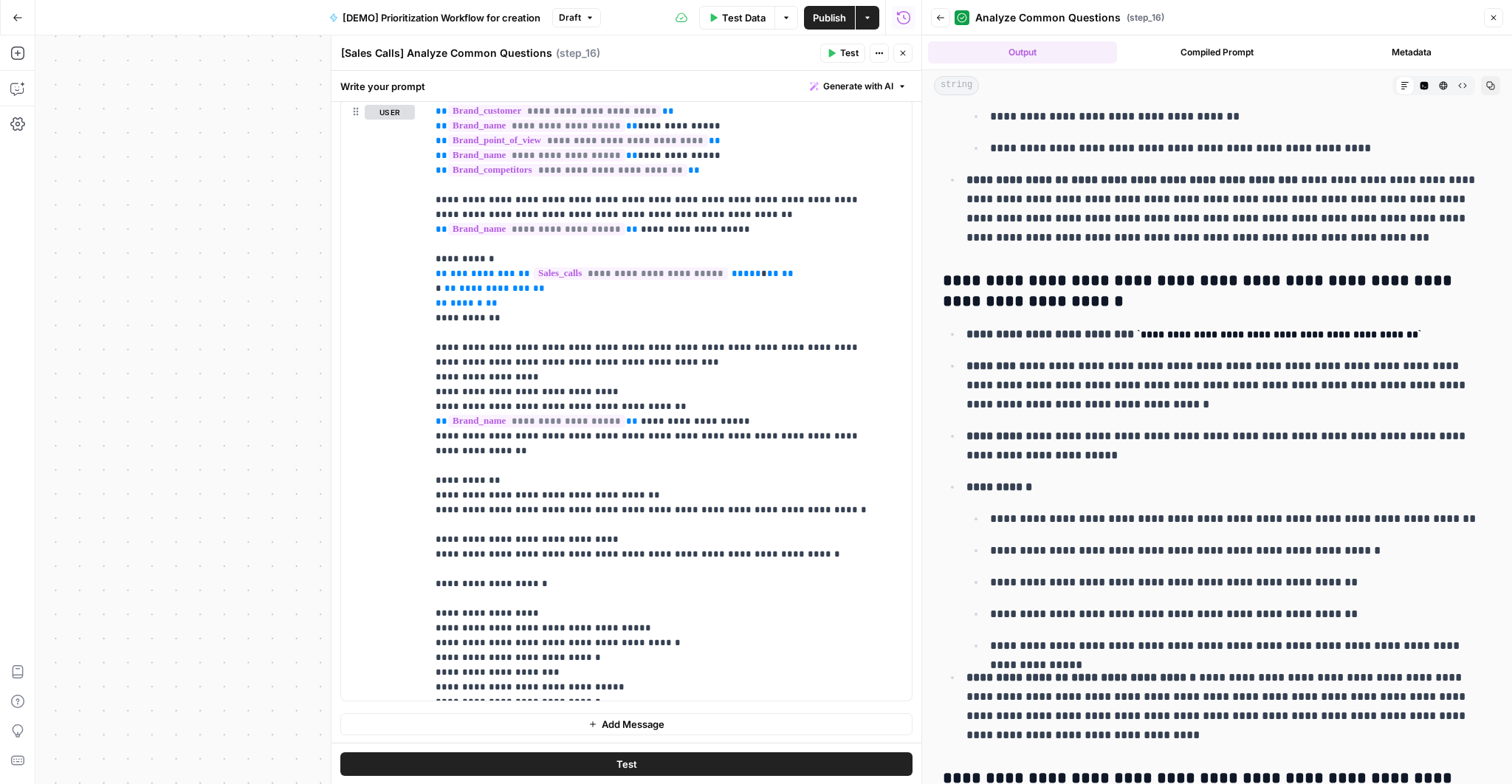
click at [1088, 288] on h3 "**********" at bounding box center [1213, 291] width 540 height 41
click at [1490, 19] on icon "button" at bounding box center [1493, 17] width 9 height 9
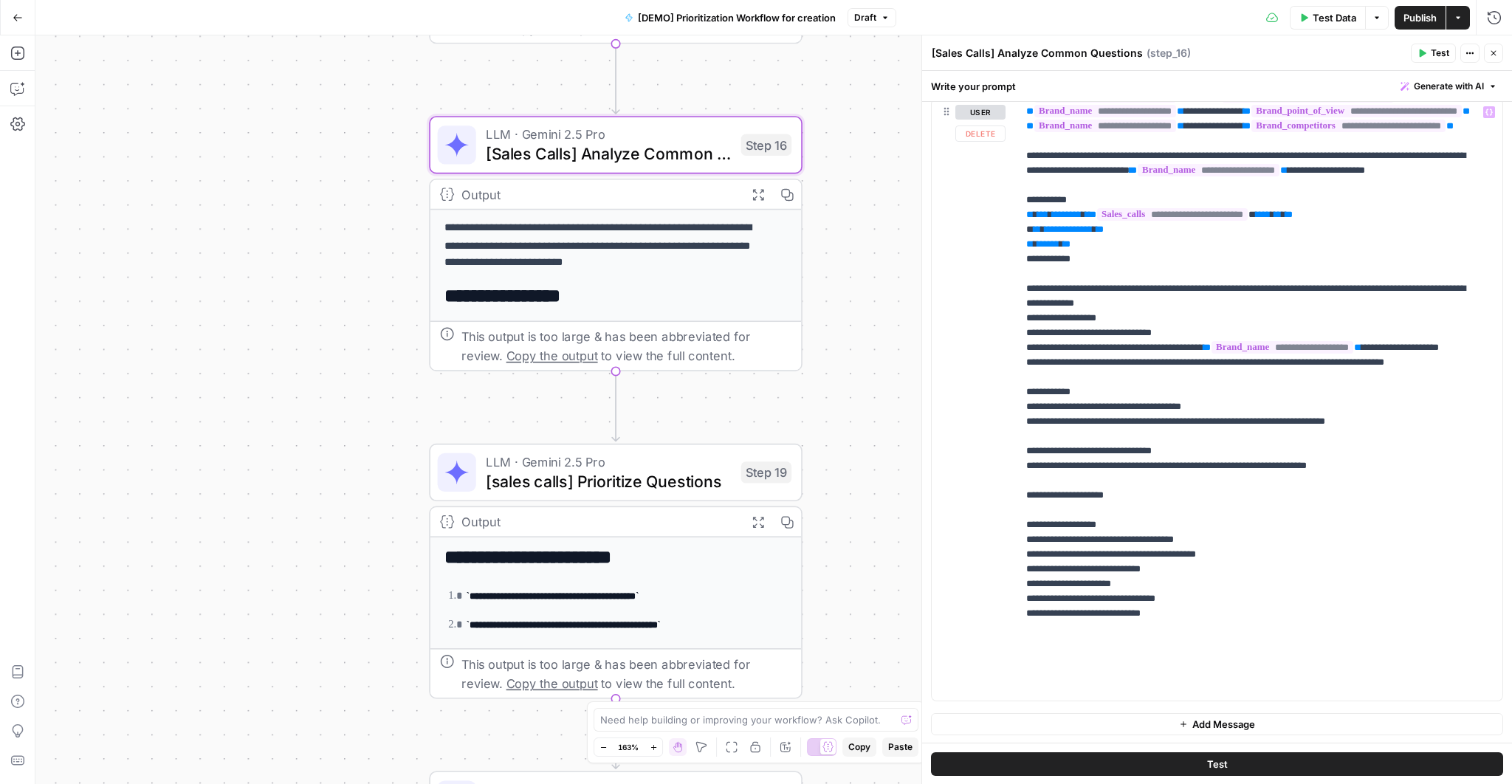
click at [1490, 56] on icon "button" at bounding box center [1493, 53] width 9 height 9
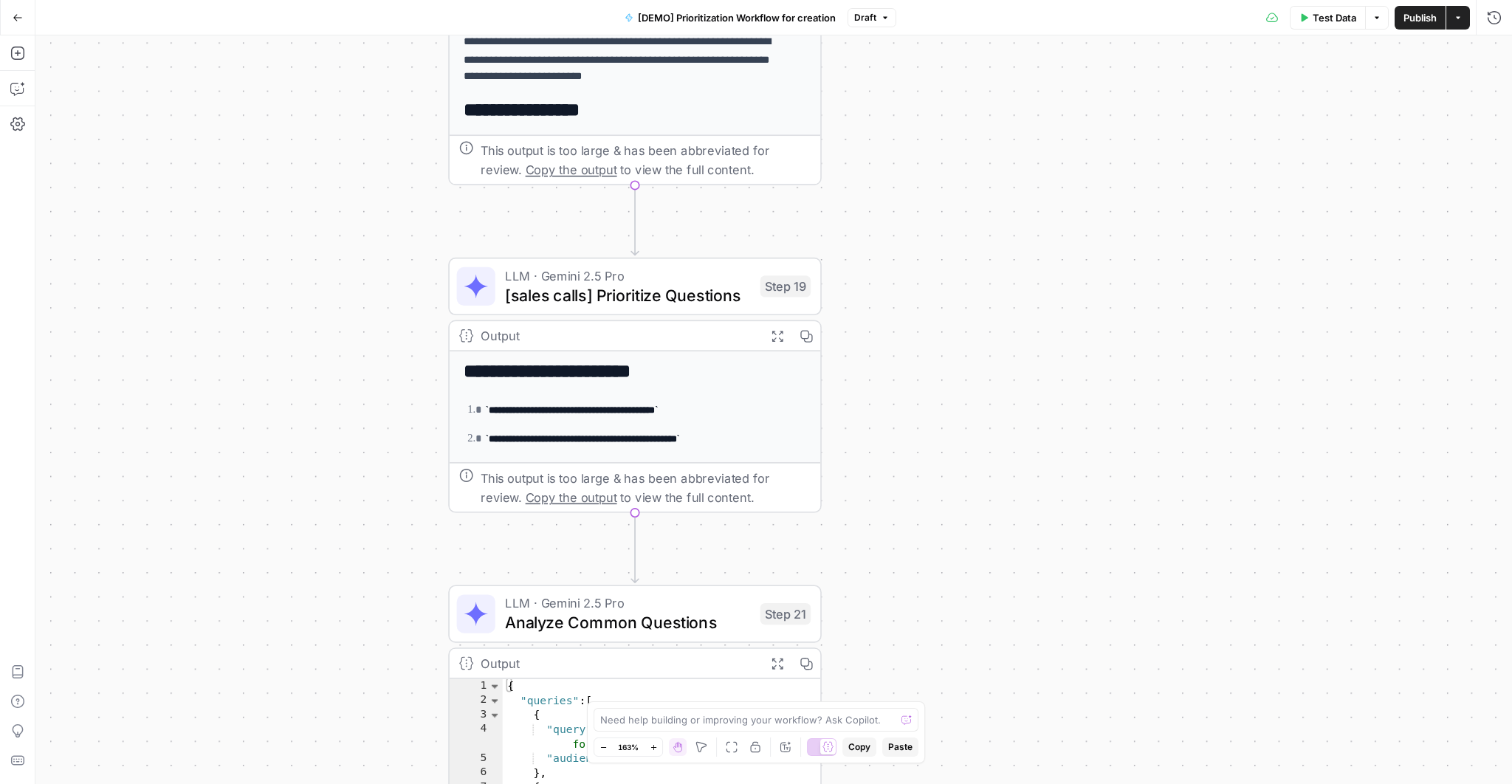
drag, startPoint x: 901, startPoint y: 490, endPoint x: 940, endPoint y: 233, distance: 259.9
click at [940, 233] on div "Workflow Input Settings Inputs Read from Grid Read AEO Queries Step 1 Output Ex…" at bounding box center [773, 410] width 1476 height 748
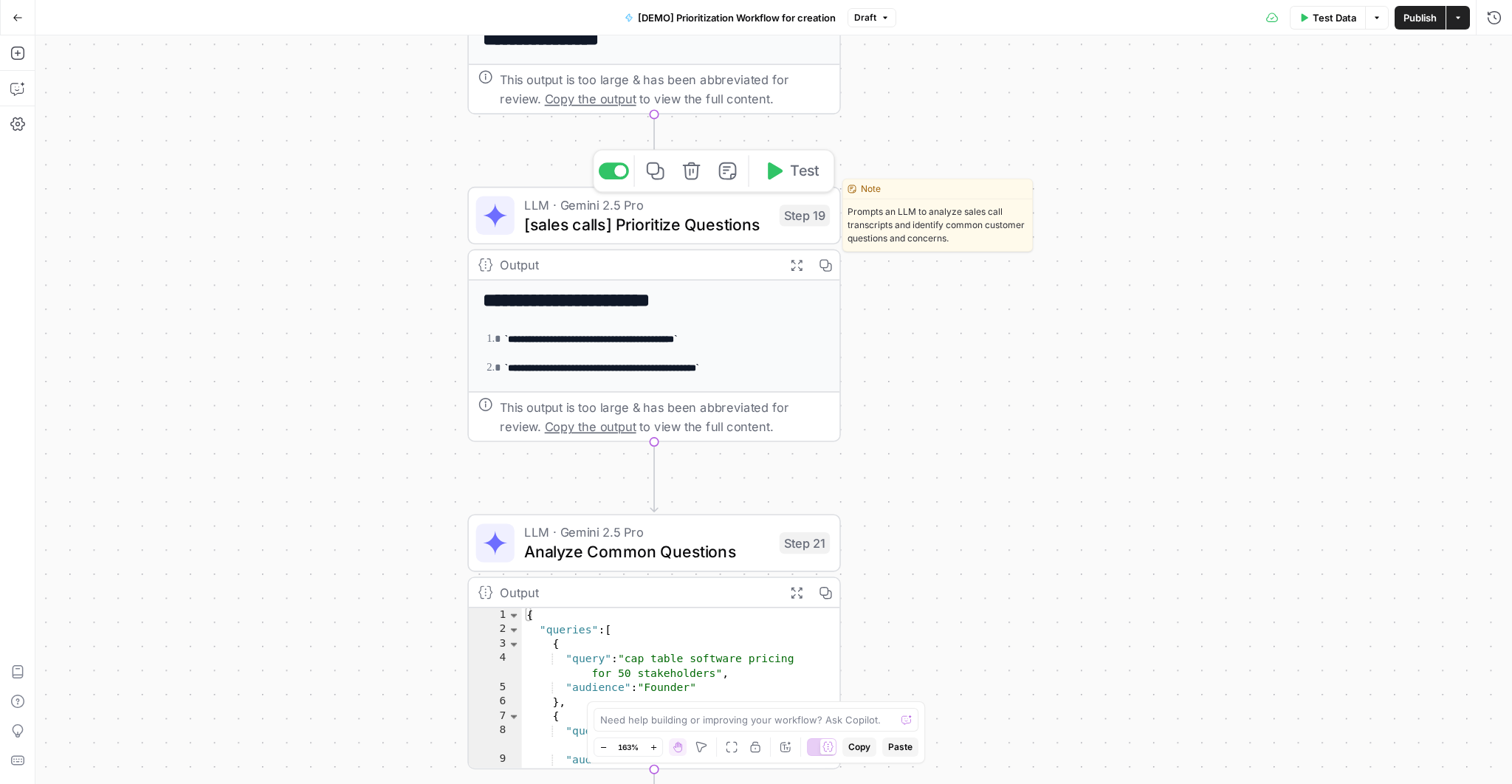
click at [609, 223] on span "[sales calls] Prioritize Questions" at bounding box center [647, 223] width 246 height 24
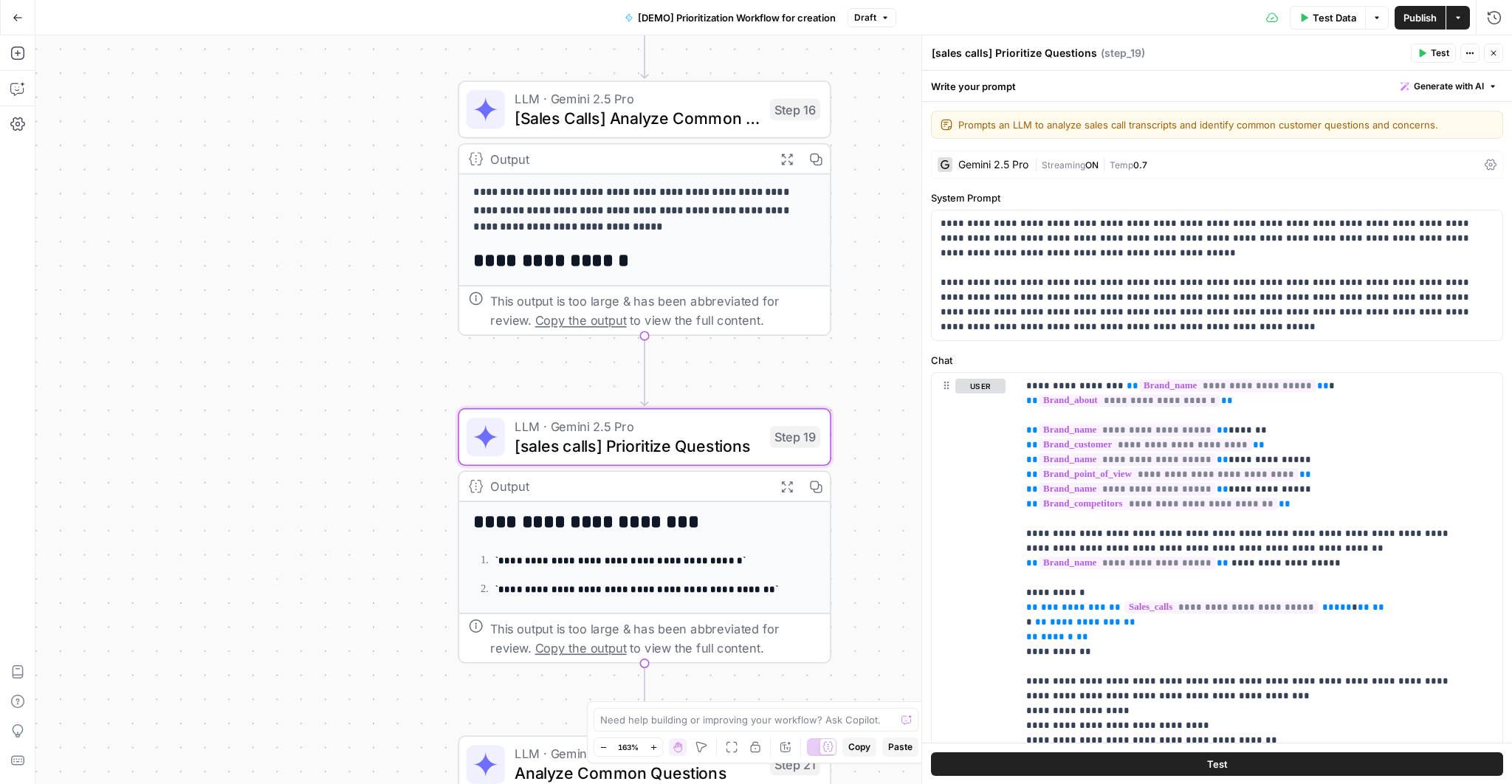
drag, startPoint x: 393, startPoint y: 172, endPoint x: 383, endPoint y: 394, distance: 222.2
click at [383, 394] on div "Workflow Input Settings Inputs Read from Grid Read AEO Queries Step 1 Output Ex…" at bounding box center [773, 410] width 1476 height 748
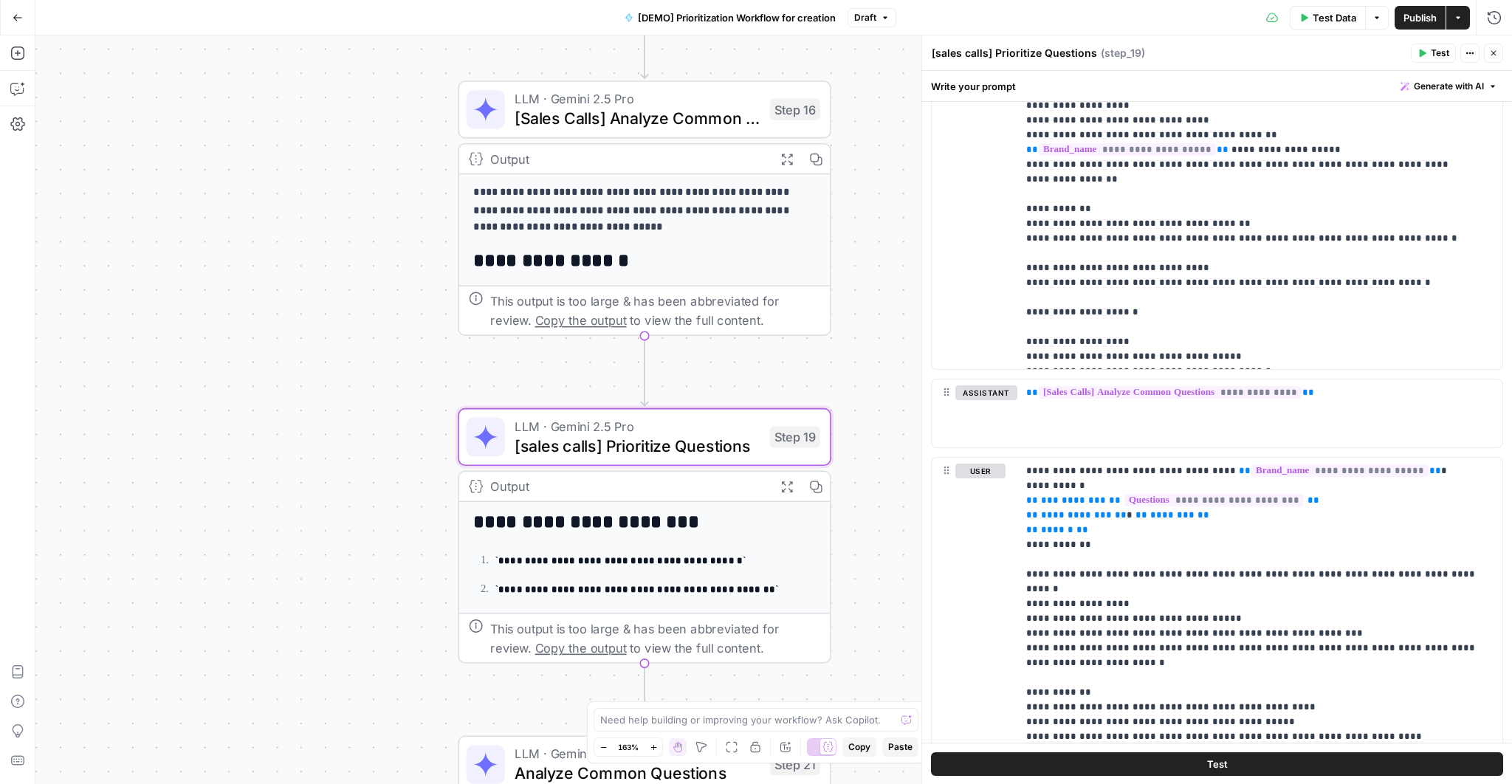
scroll to position [757, 0]
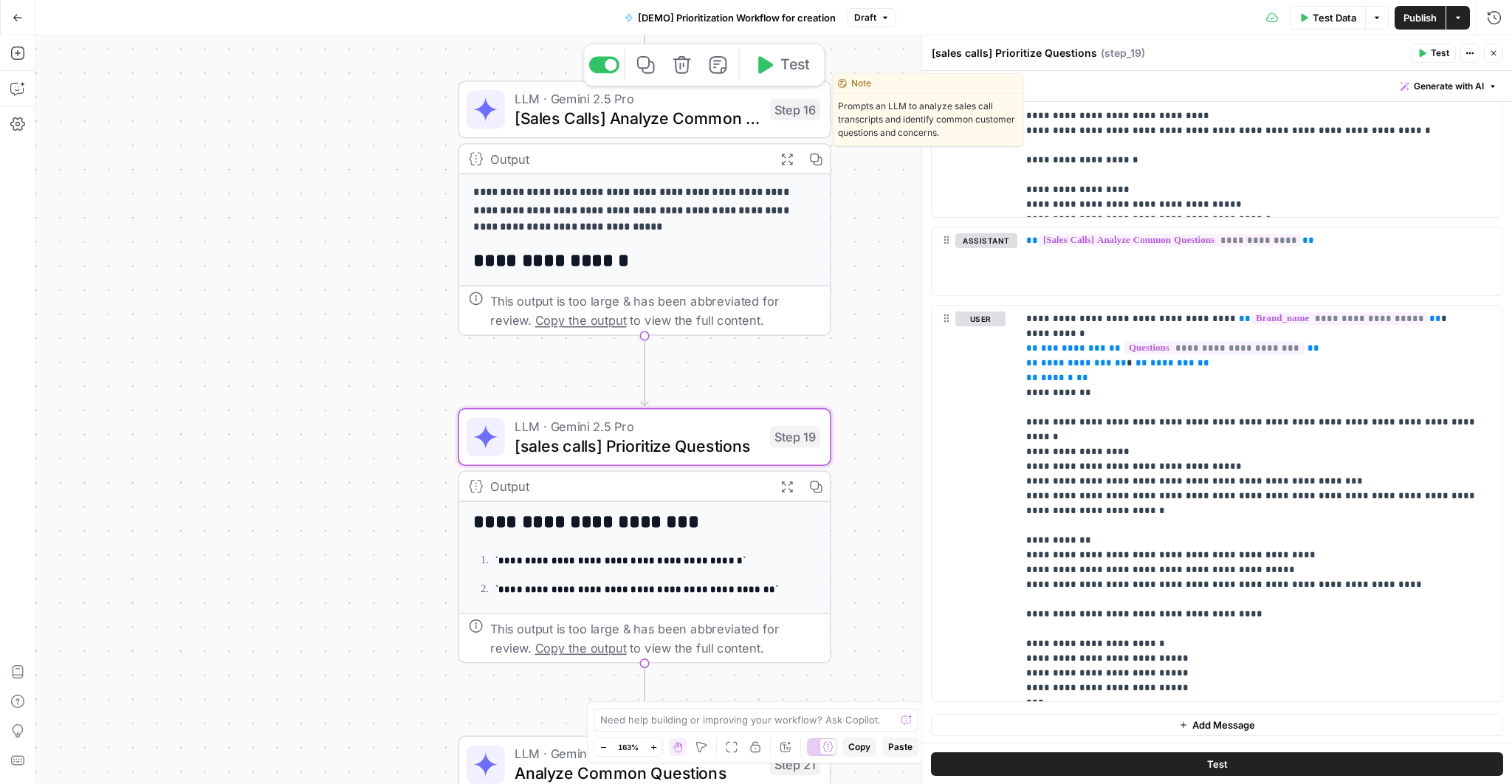
click at [643, 121] on span "[Sales Calls] Analyze Common Questions" at bounding box center [637, 117] width 246 height 24
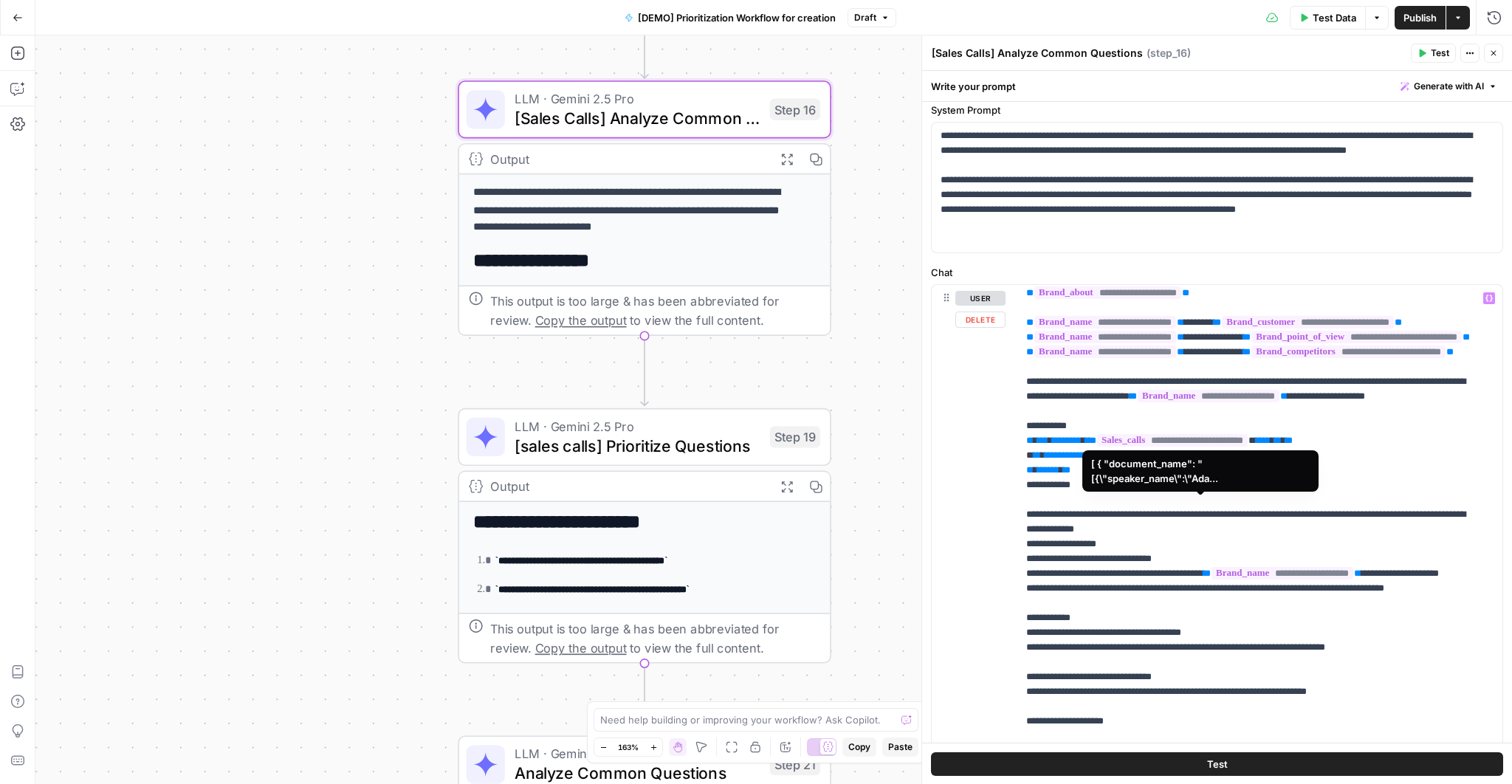
scroll to position [60, 0]
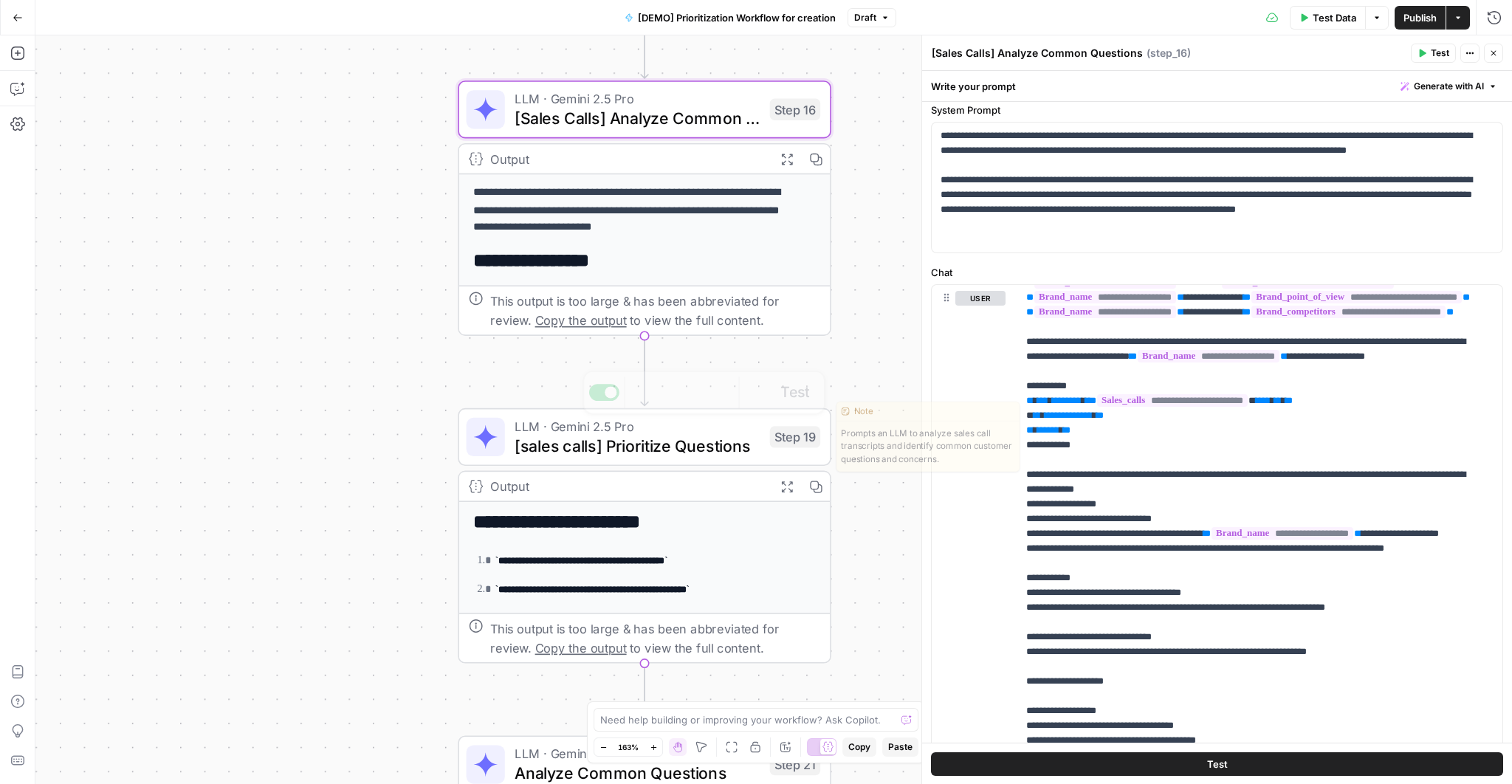
click at [641, 465] on div "**********" at bounding box center [644, 536] width 374 height 255
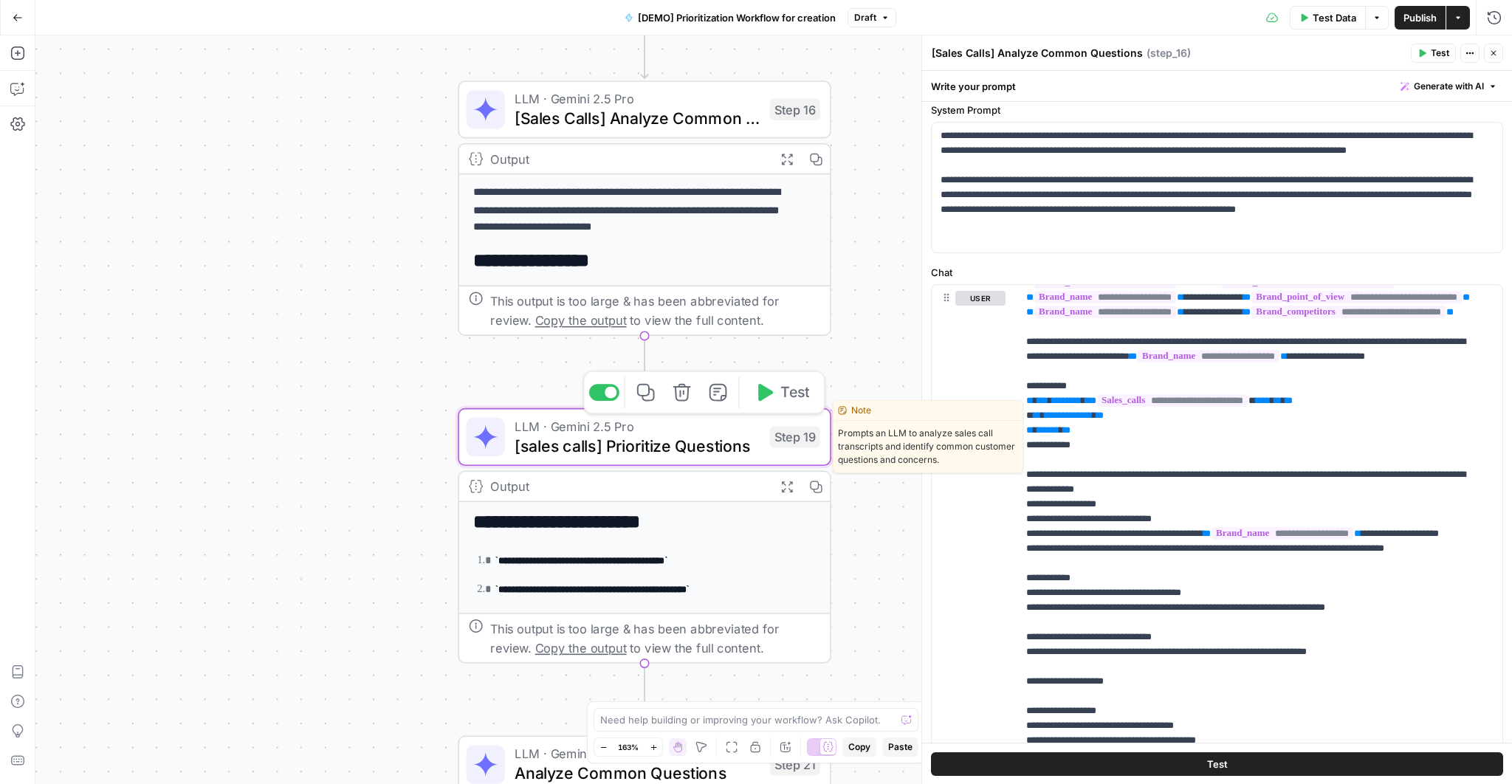
click at [659, 447] on span "[sales calls] Prioritize Questions" at bounding box center [637, 445] width 246 height 24
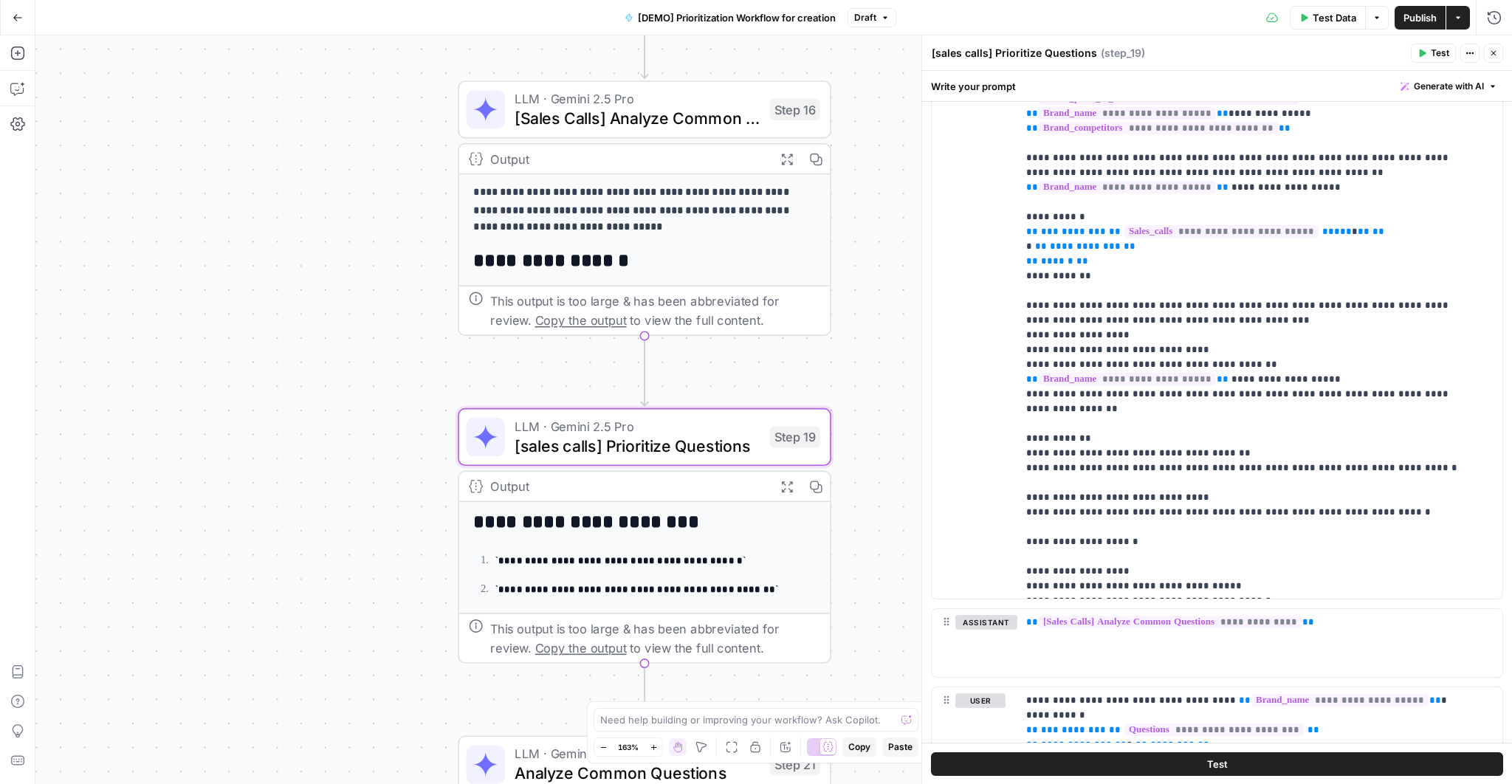
scroll to position [0, 0]
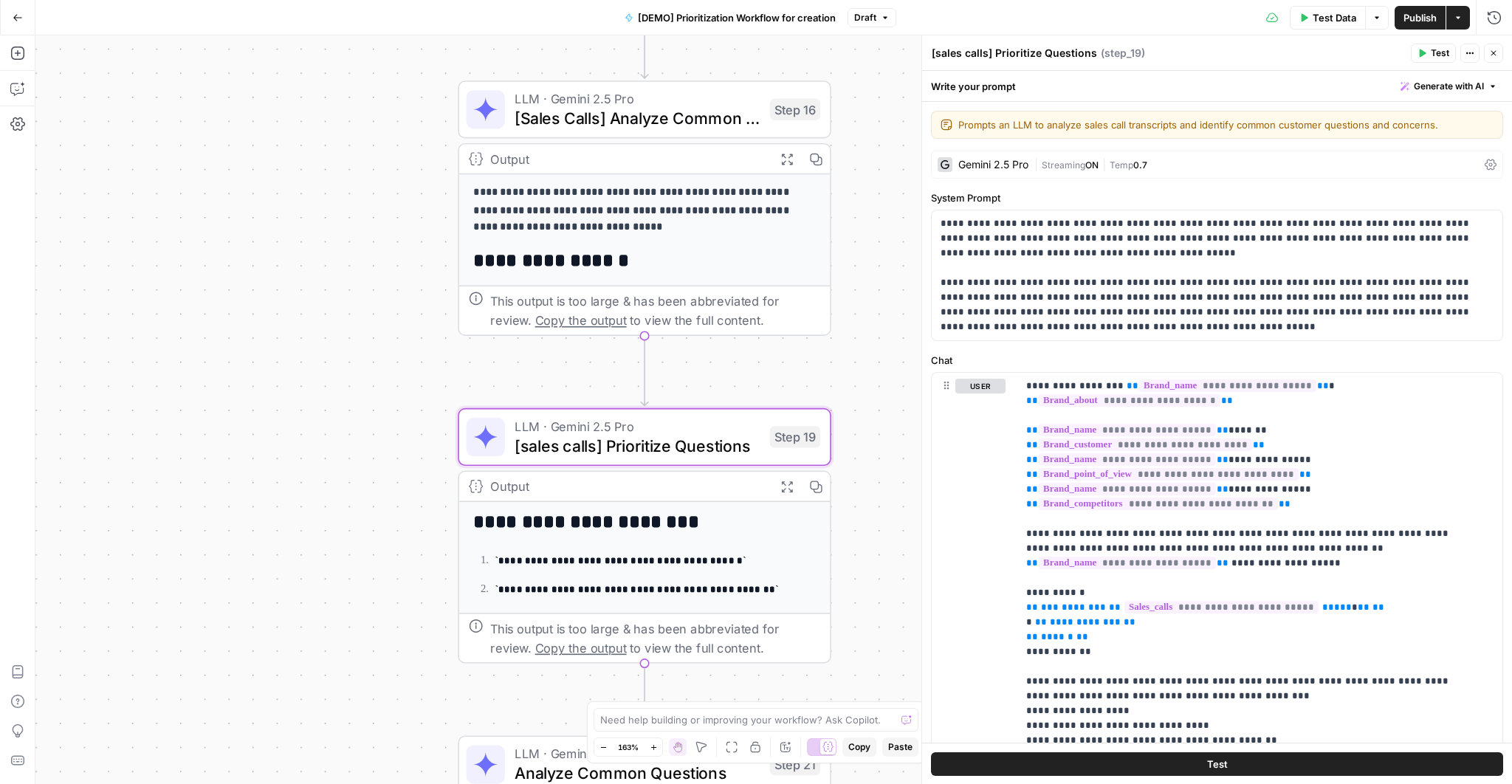
click at [1002, 51] on textarea "[sales calls] Prioritize Questions" at bounding box center [1014, 53] width 166 height 15
drag, startPoint x: 986, startPoint y: 53, endPoint x: 935, endPoint y: 48, distance: 51.2
click at [935, 48] on textarea "[sales calls] Prioritize Questions" at bounding box center [1014, 53] width 166 height 15
type textarea "[AEO Gaps] Prioritize Questions"
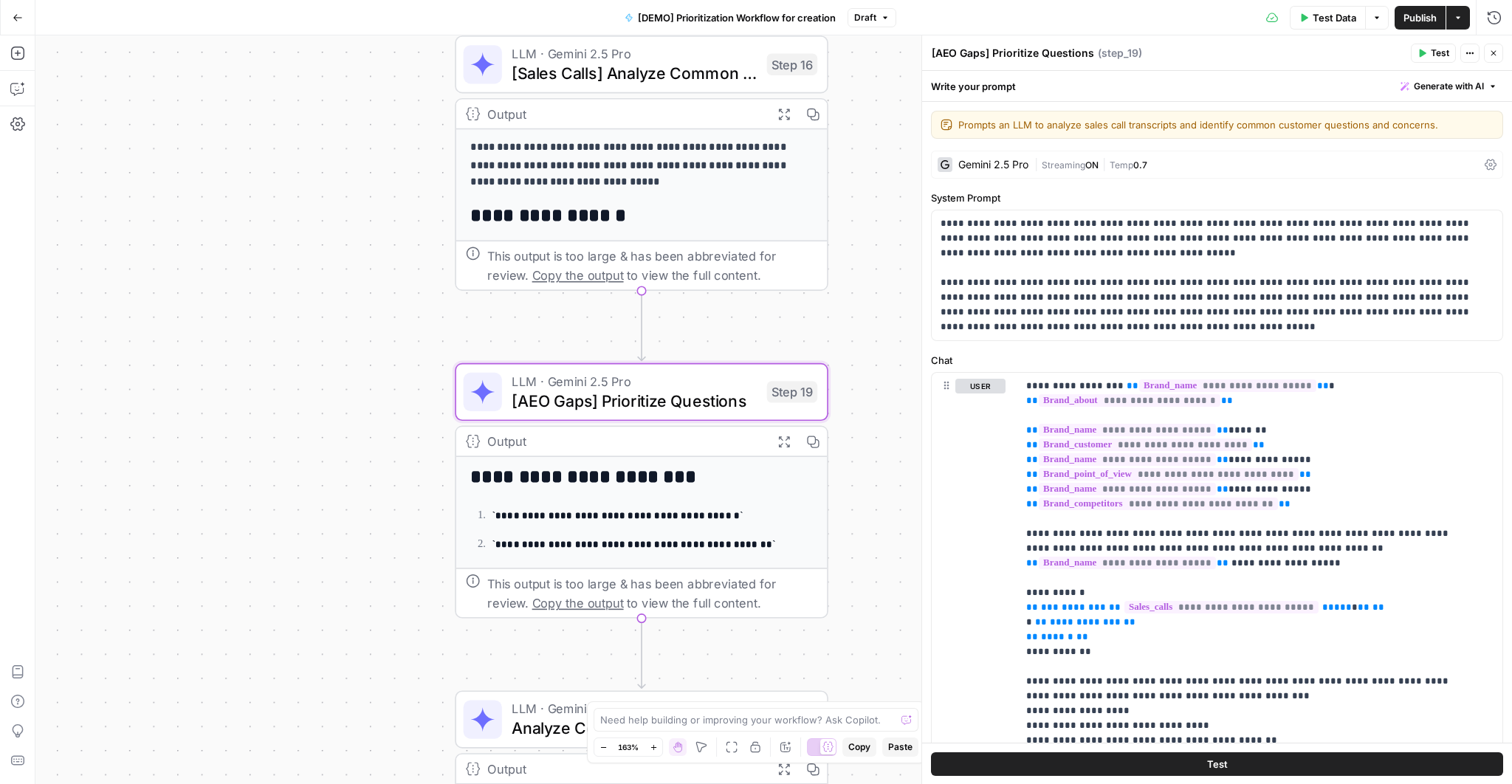
drag, startPoint x: 865, startPoint y: 510, endPoint x: 860, endPoint y: 396, distance: 114.1
click at [860, 396] on div "Workflow Input Settings Inputs Read from Grid Read AEO Queries Step 1 Output Ex…" at bounding box center [773, 410] width 1476 height 748
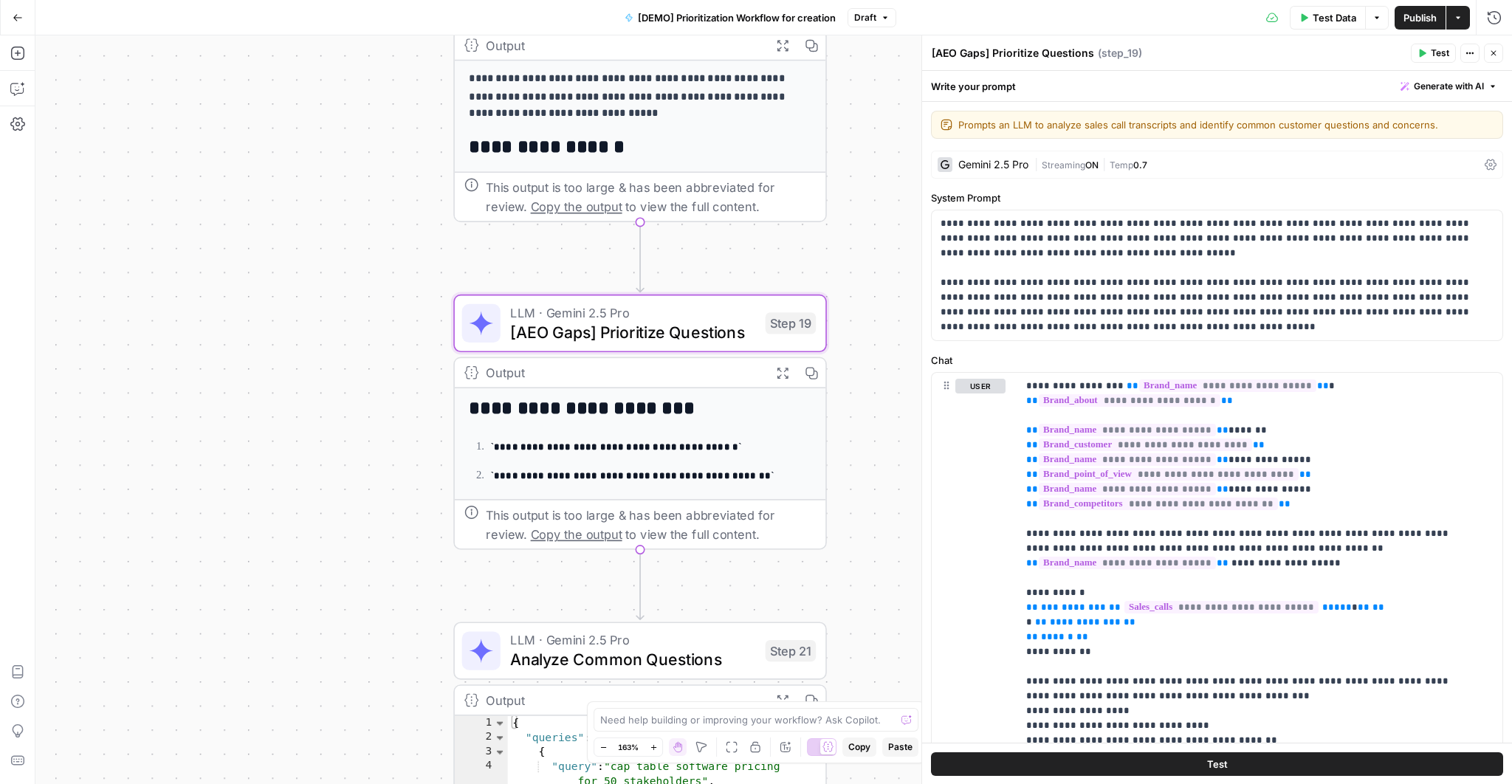
click at [783, 372] on icon "button" at bounding box center [782, 372] width 13 height 13
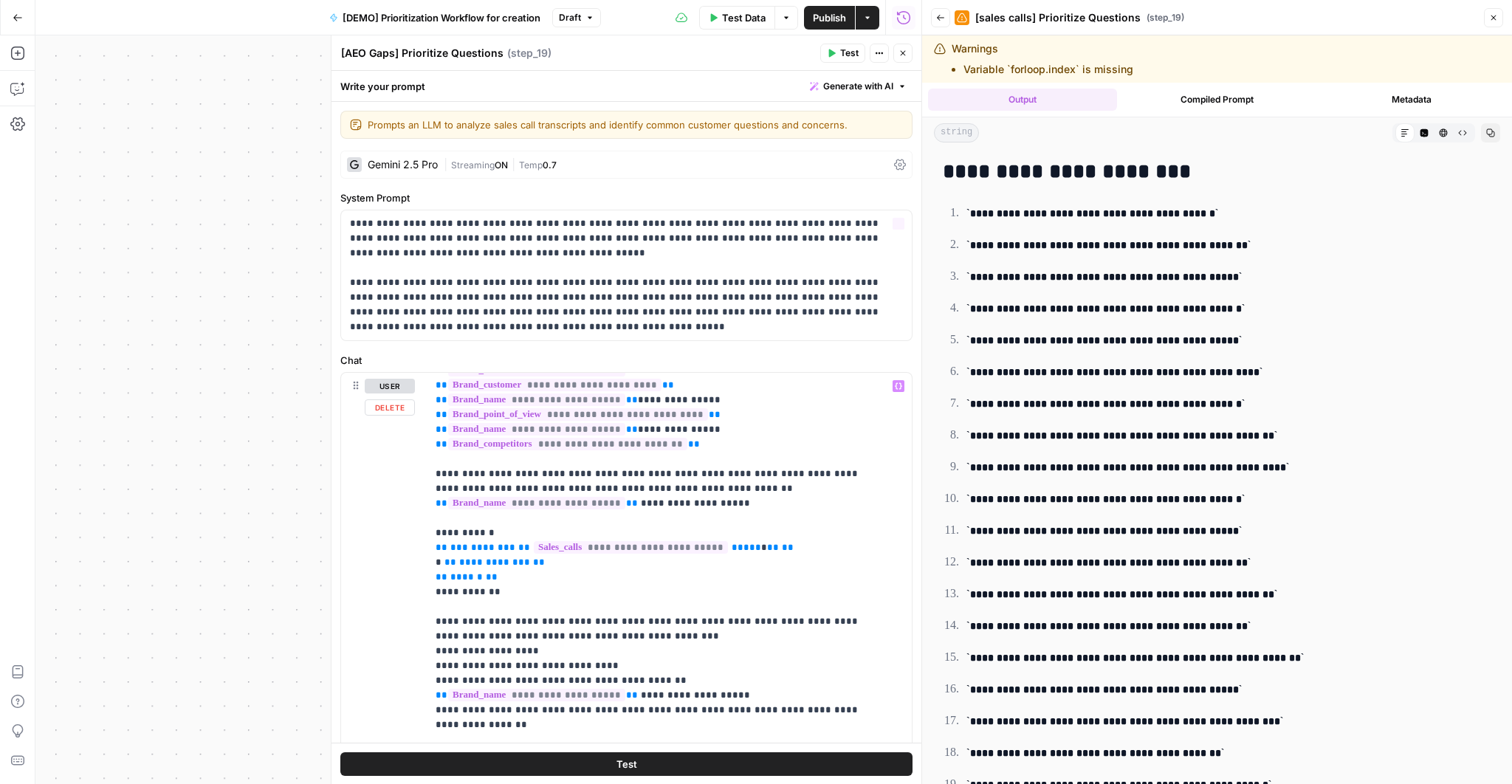
scroll to position [757, 0]
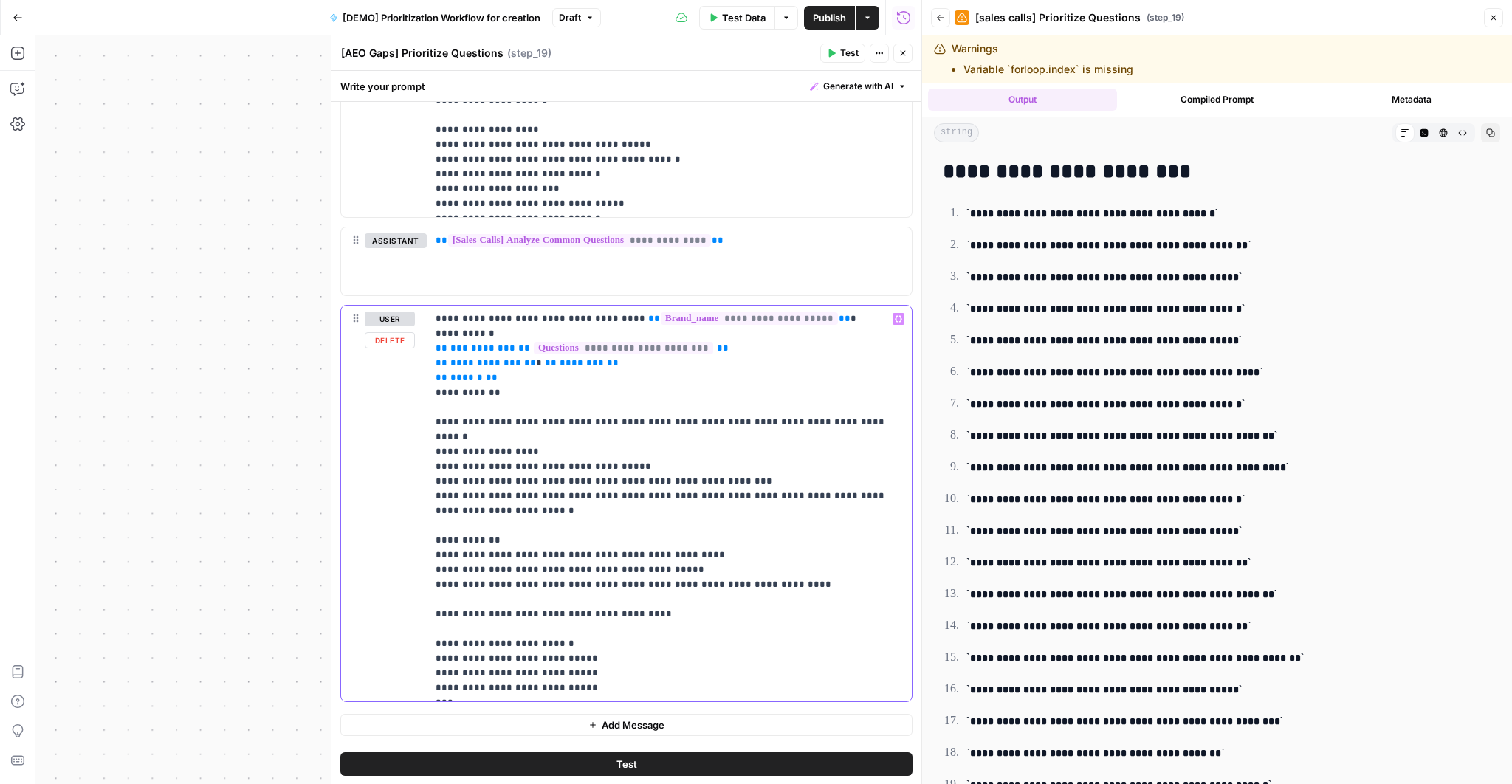
drag, startPoint x: 512, startPoint y: 421, endPoint x: 872, endPoint y: 418, distance: 360.0
click at [872, 418] on p "**********" at bounding box center [665, 503] width 459 height 383
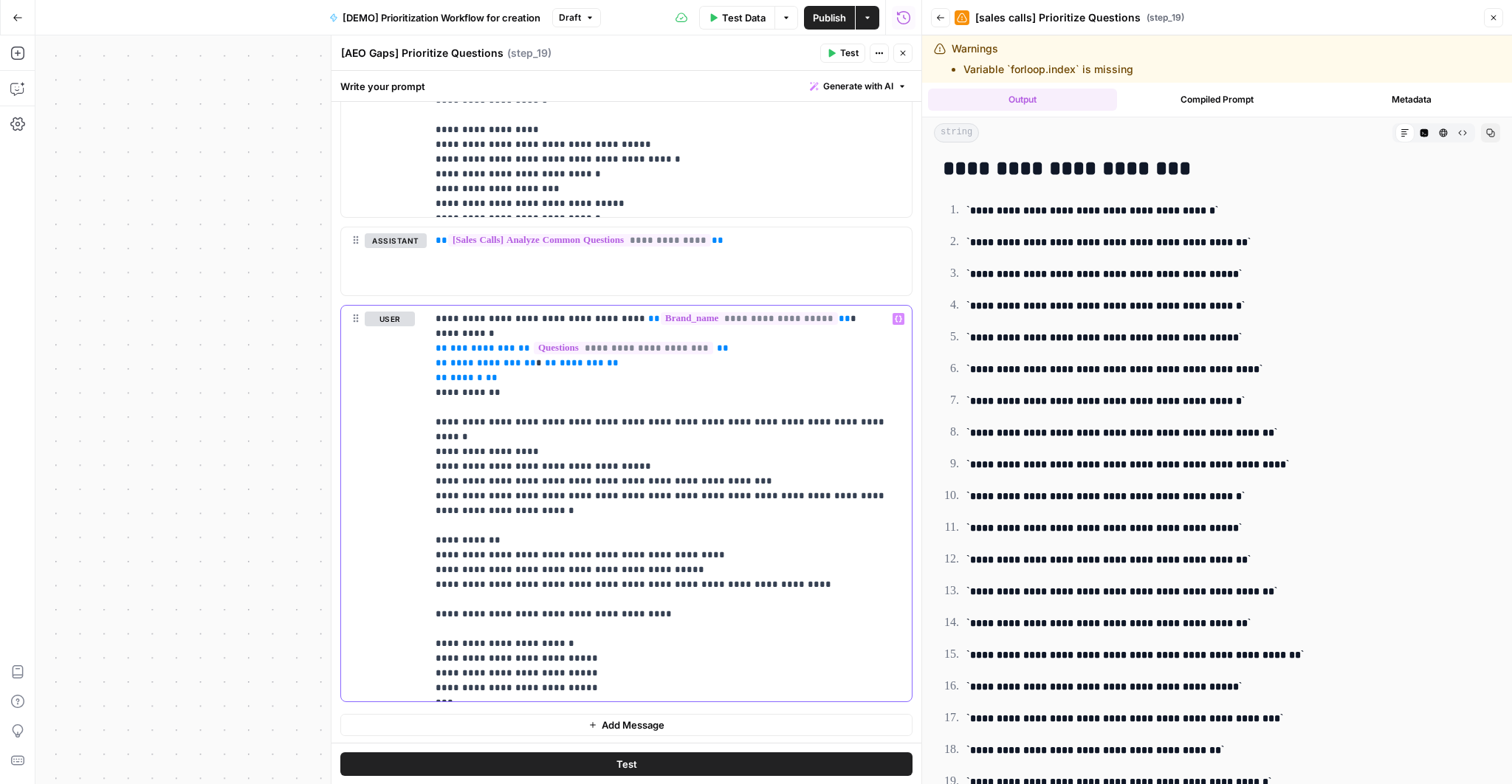
scroll to position [0, 0]
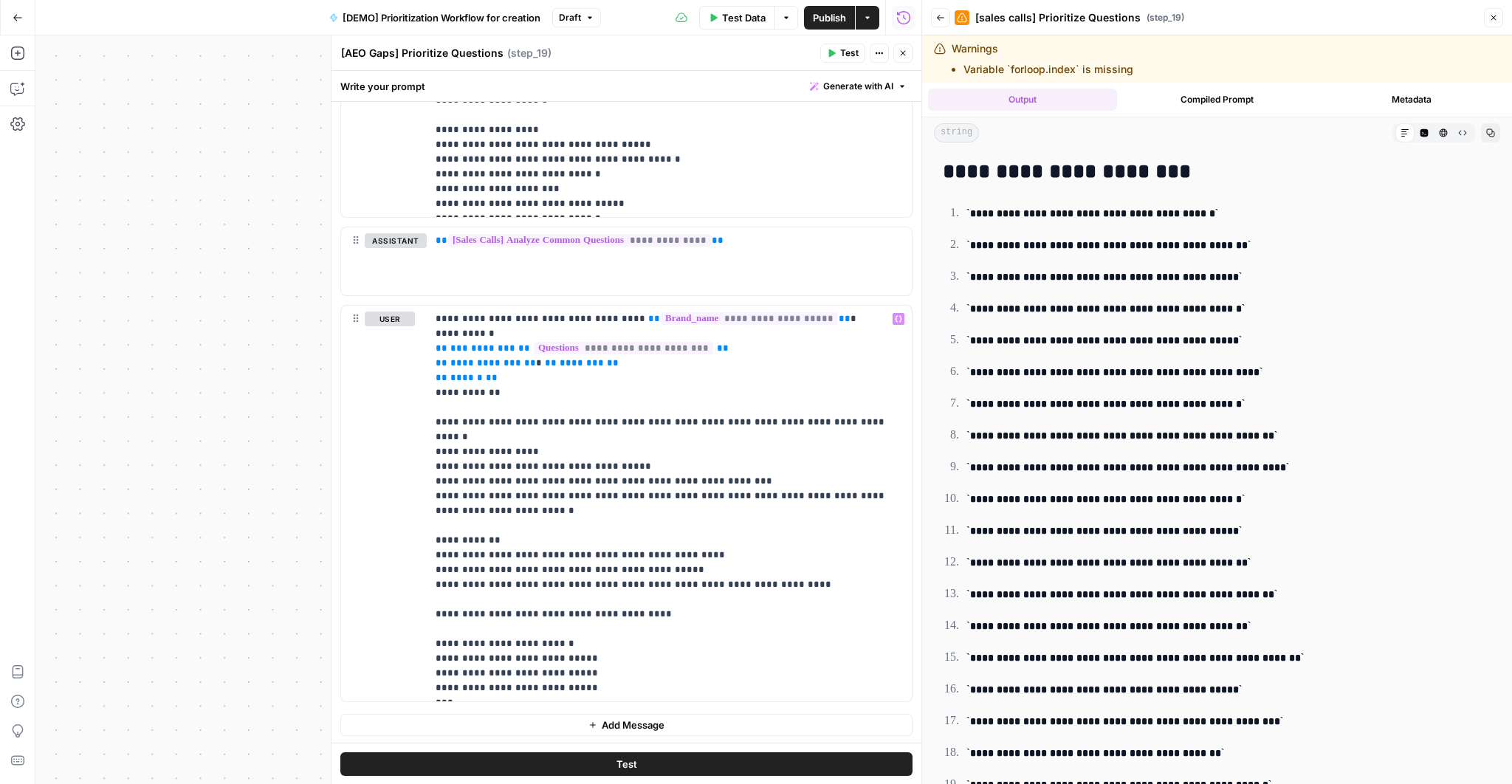
click at [895, 54] on button "Close" at bounding box center [903, 53] width 19 height 19
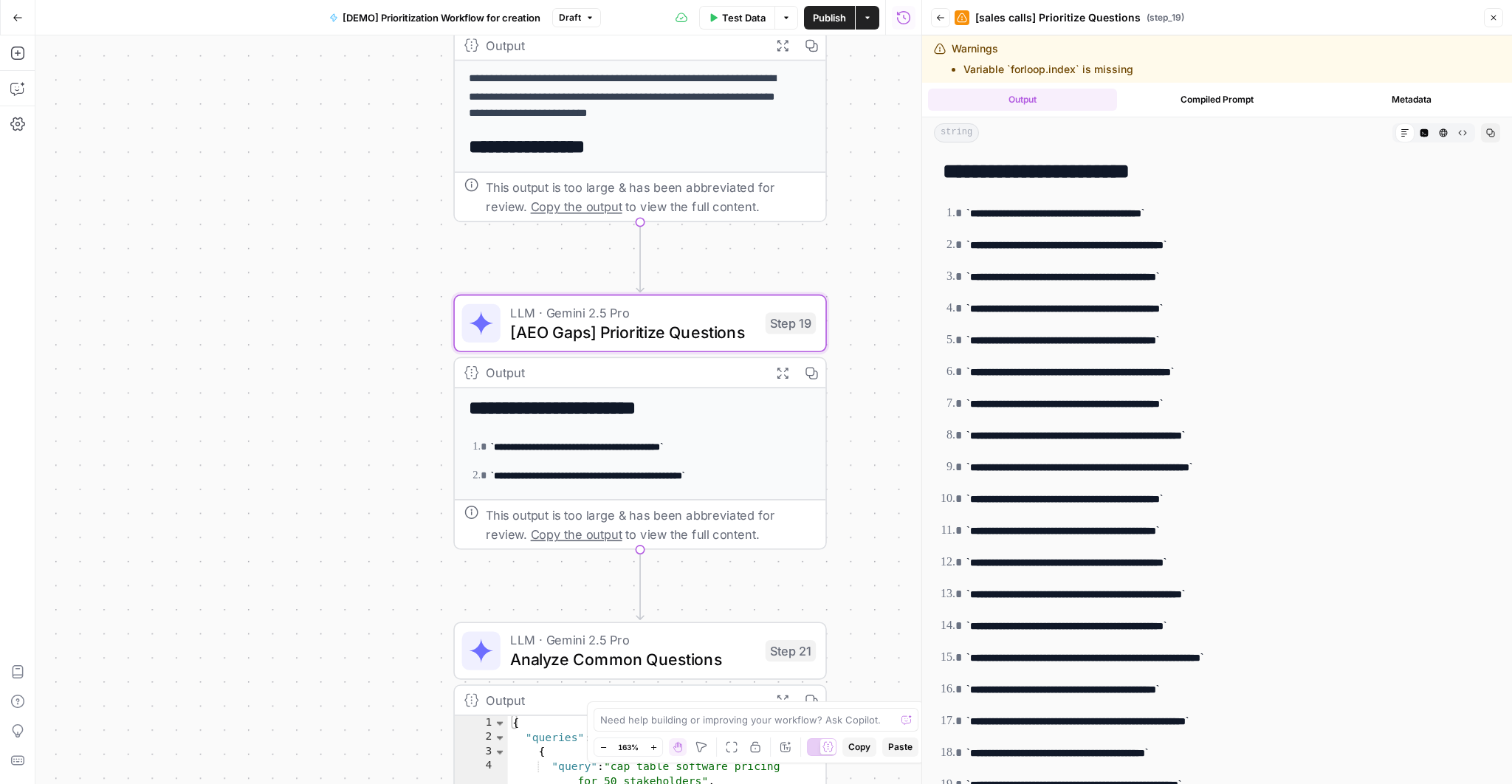
click at [1495, 19] on icon "button" at bounding box center [1493, 18] width 5 height 5
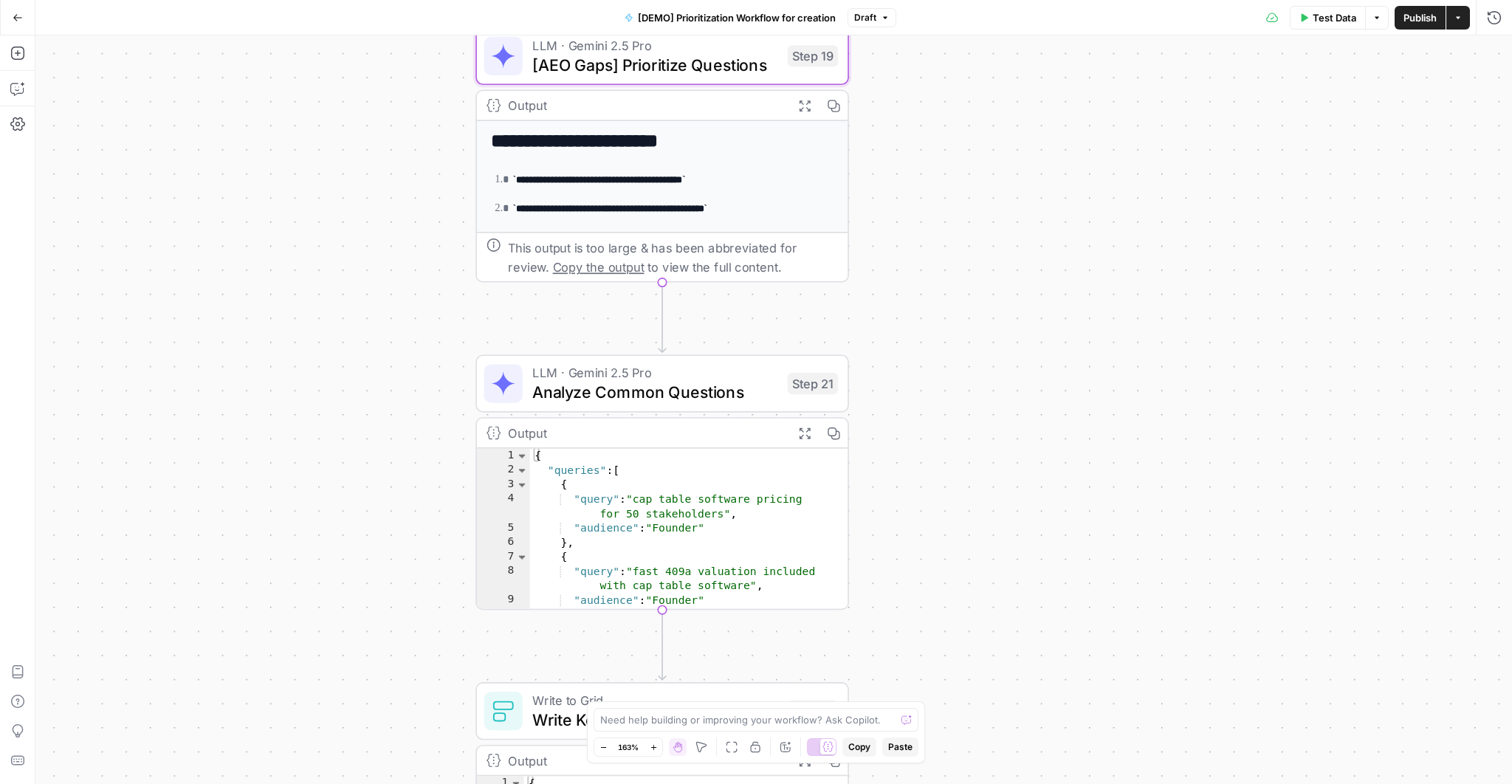
drag, startPoint x: 961, startPoint y: 617, endPoint x: 985, endPoint y: 244, distance: 373.8
click at [985, 244] on div "Workflow Input Settings Inputs Read from Grid Read AEO Queries Step 1 Output Ex…" at bounding box center [773, 410] width 1476 height 748
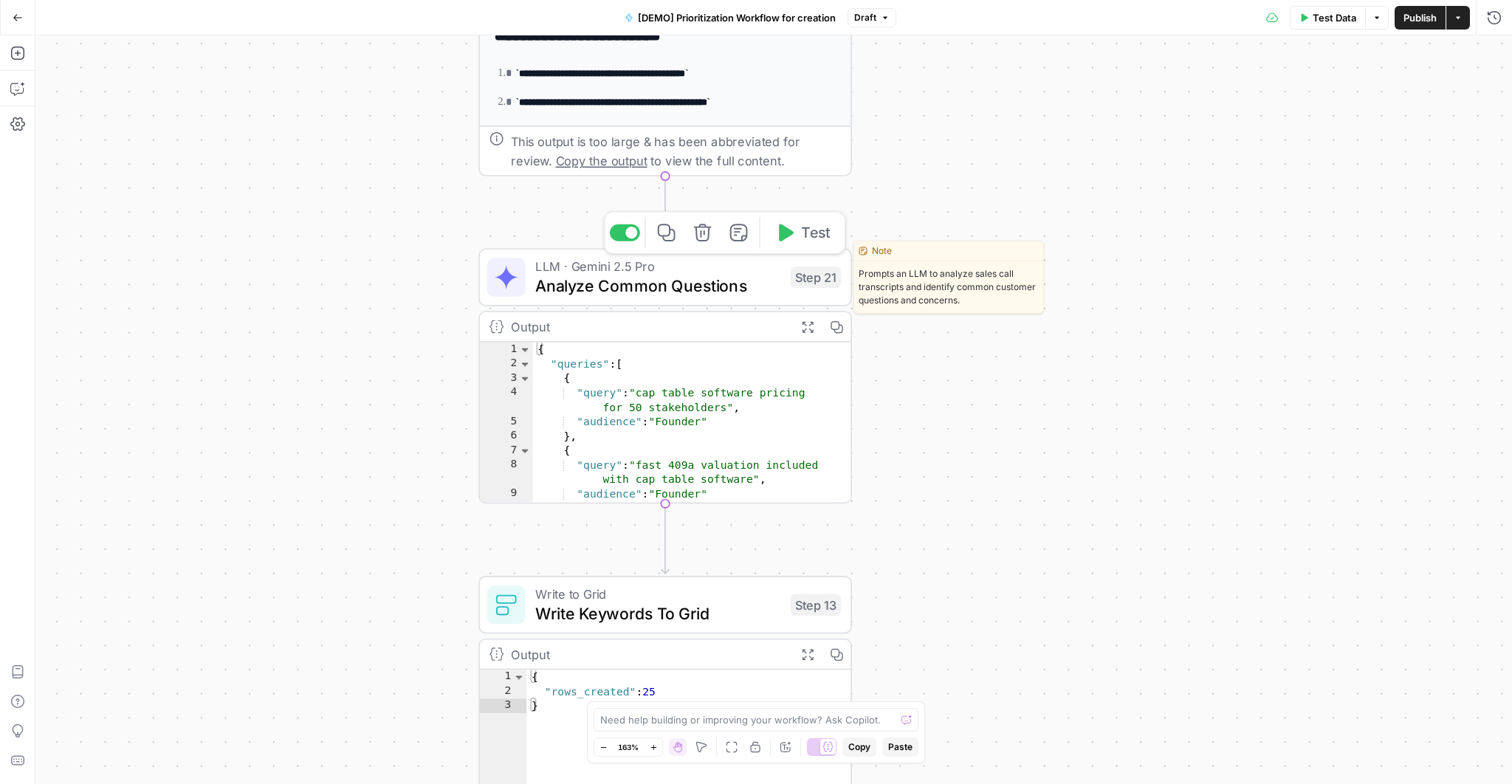
click at [654, 289] on span "Analyze Common Questions" at bounding box center [658, 285] width 246 height 24
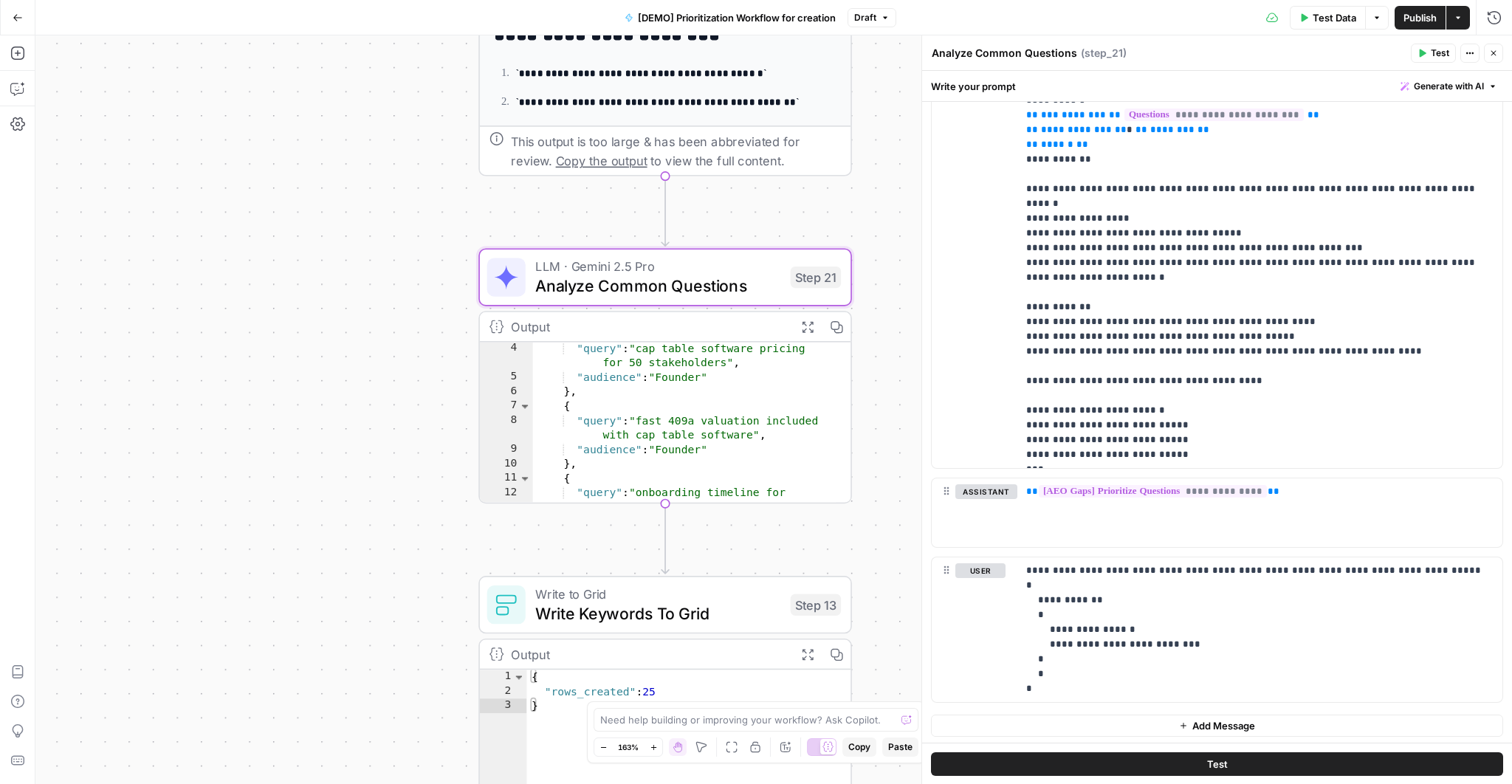
scroll to position [27, 0]
click at [811, 322] on icon "button" at bounding box center [807, 326] width 11 height 11
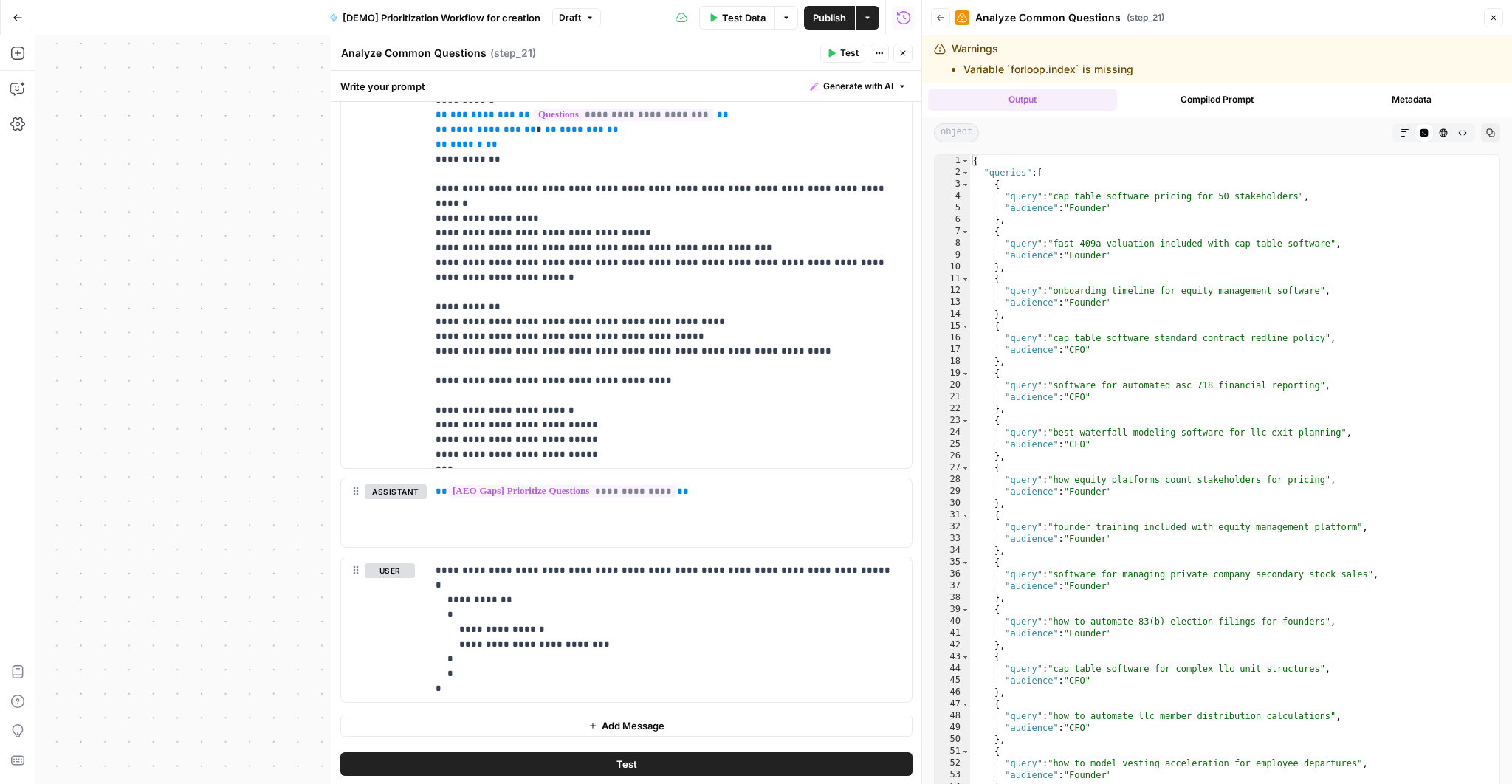
type textarea "**********"
drag, startPoint x: 1056, startPoint y: 193, endPoint x: 1378, endPoint y: 193, distance: 322.0
click at [1378, 193] on div "{ "queries" : [ { "query" : "cap table software pricing for 50 stakeholders" , …" at bounding box center [1230, 501] width 520 height 694
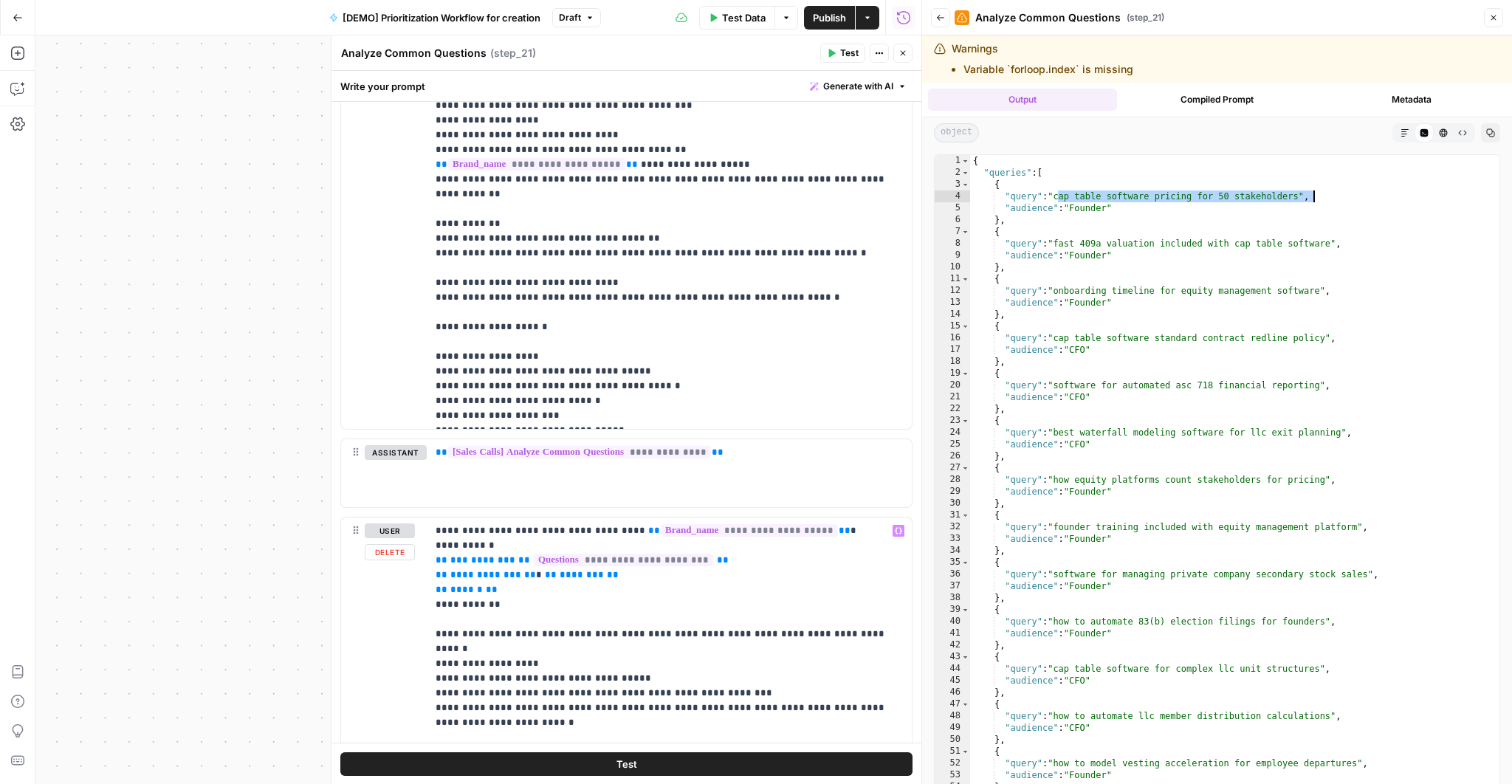
scroll to position [482, 0]
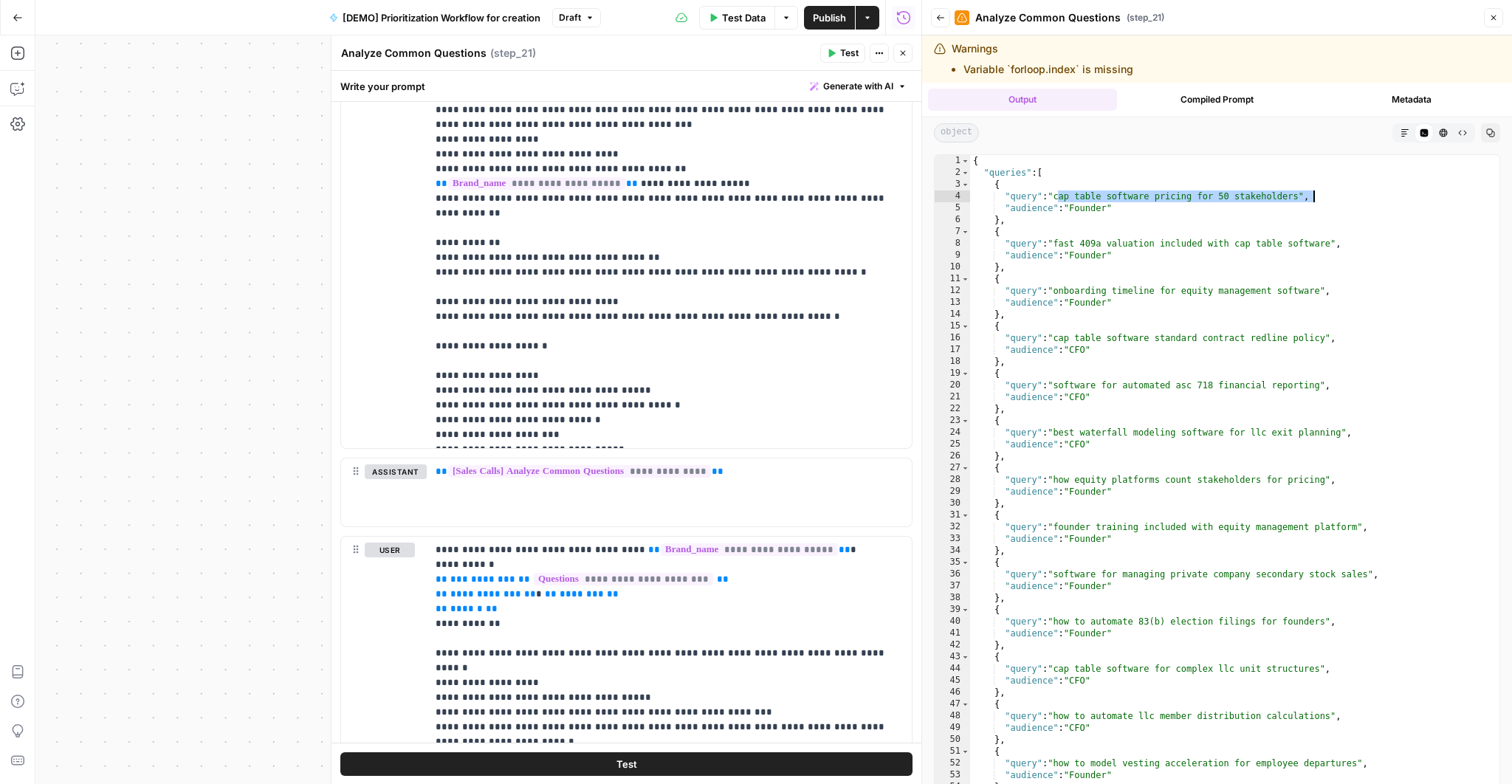
click at [1489, 19] on icon "button" at bounding box center [1493, 17] width 9 height 9
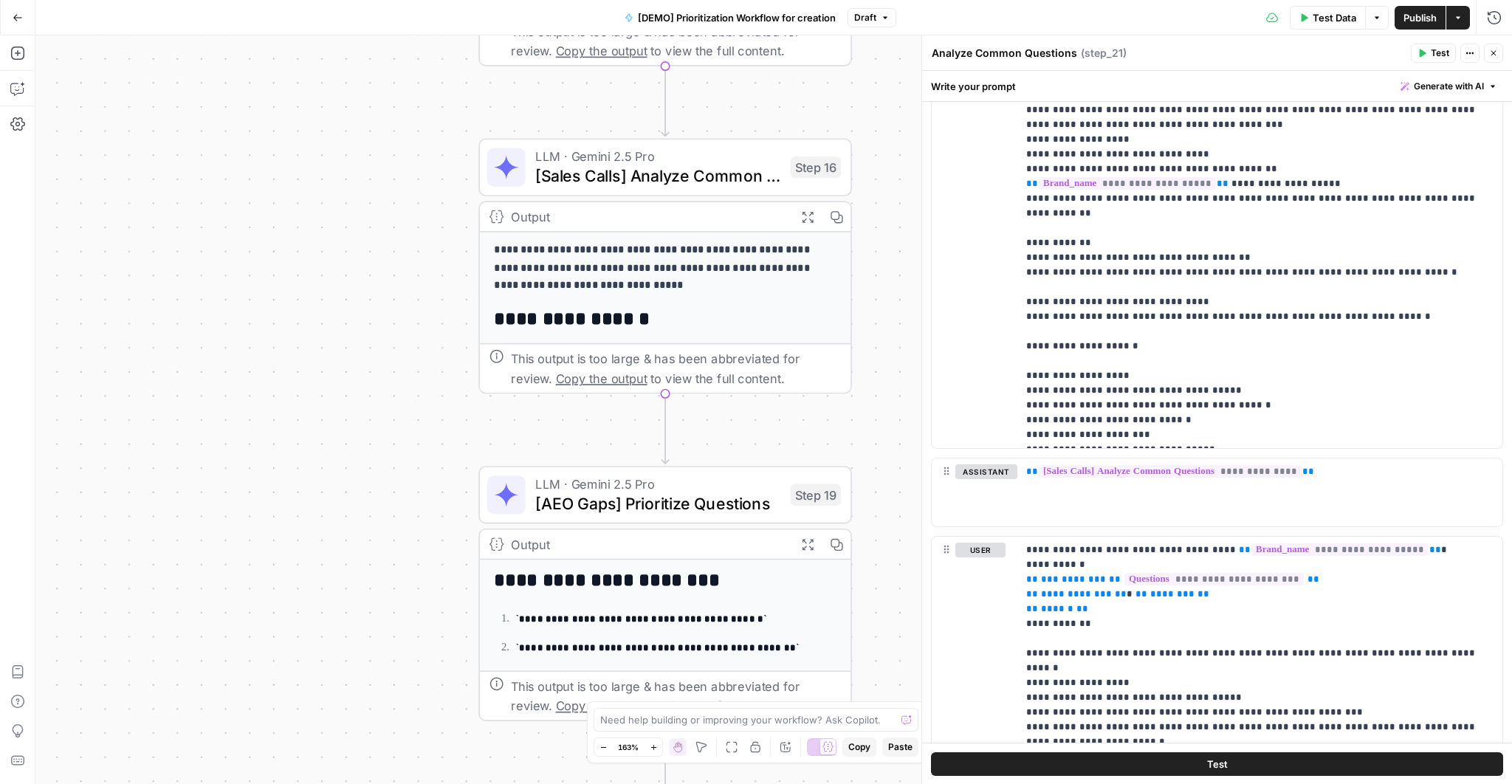
click at [802, 216] on icon "button" at bounding box center [807, 216] width 13 height 13
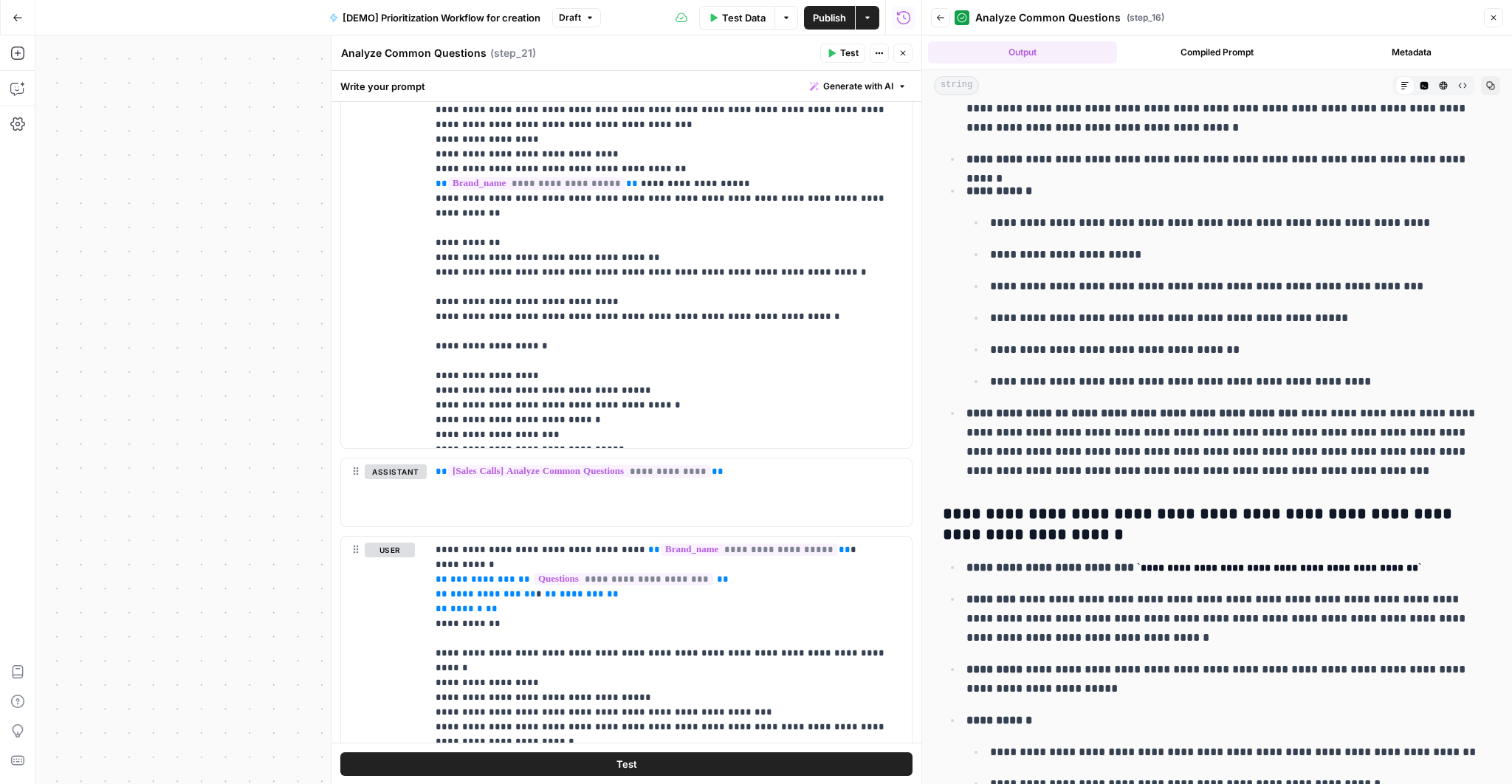
scroll to position [87, 0]
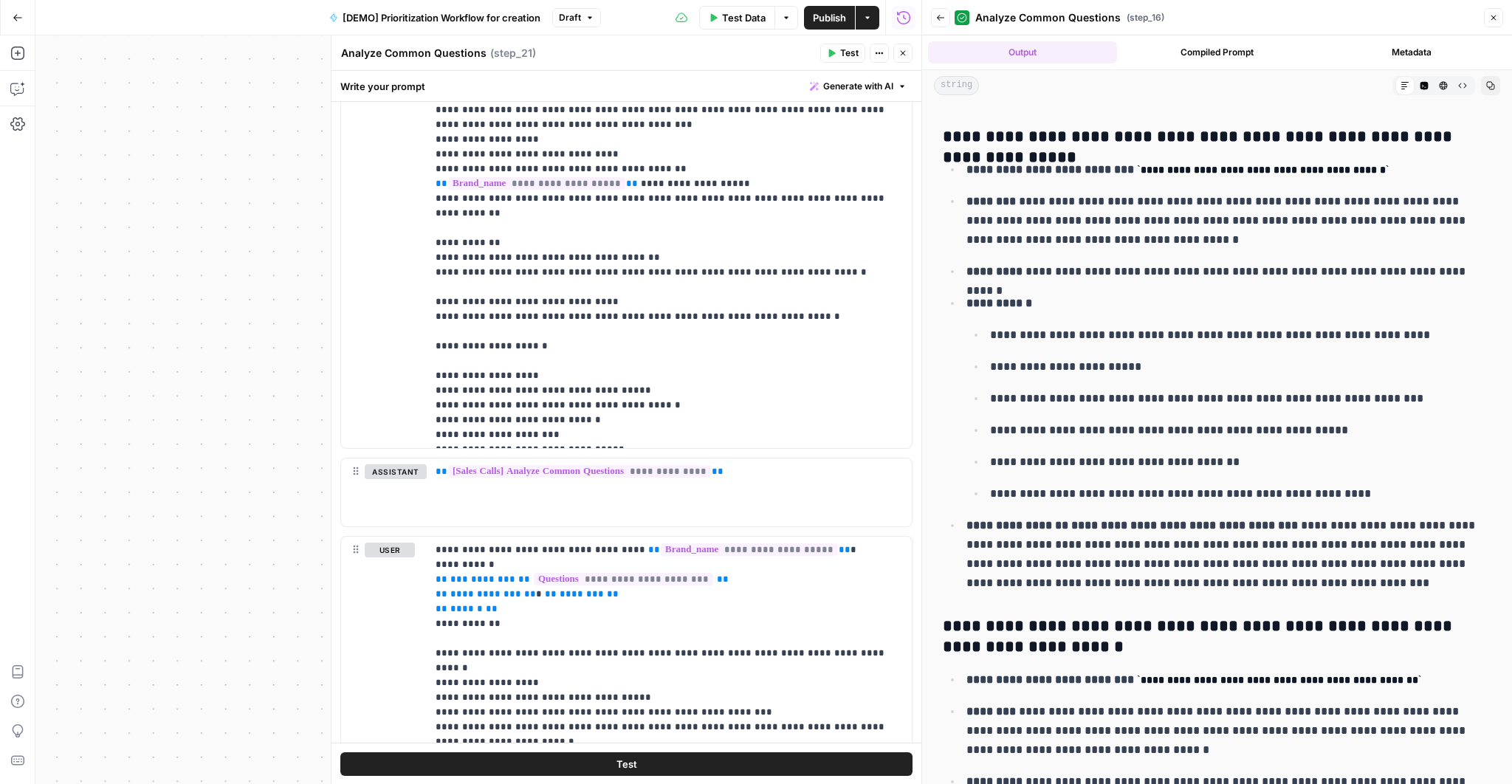
click at [1052, 267] on p "**********" at bounding box center [1224, 271] width 516 height 19
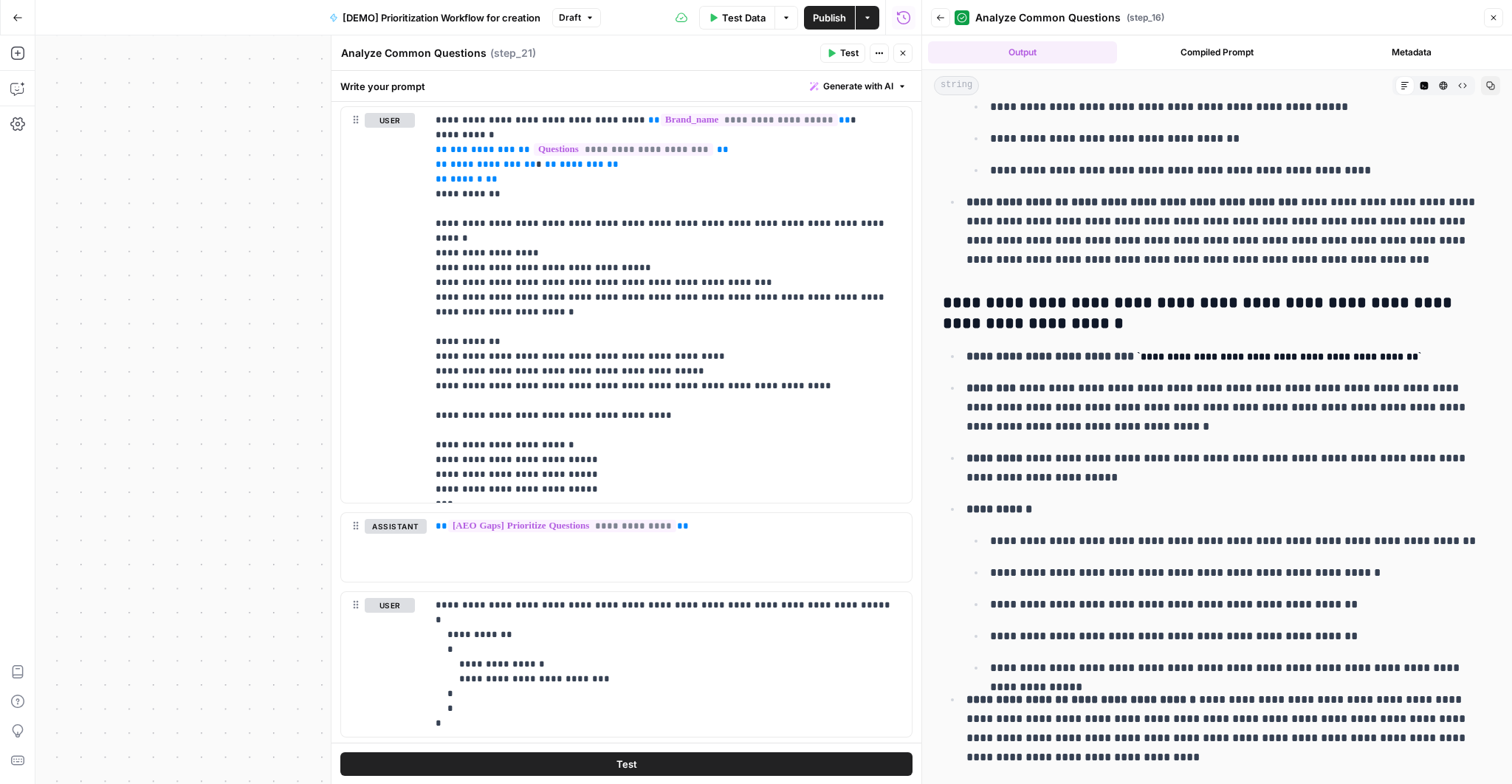
scroll to position [946, 0]
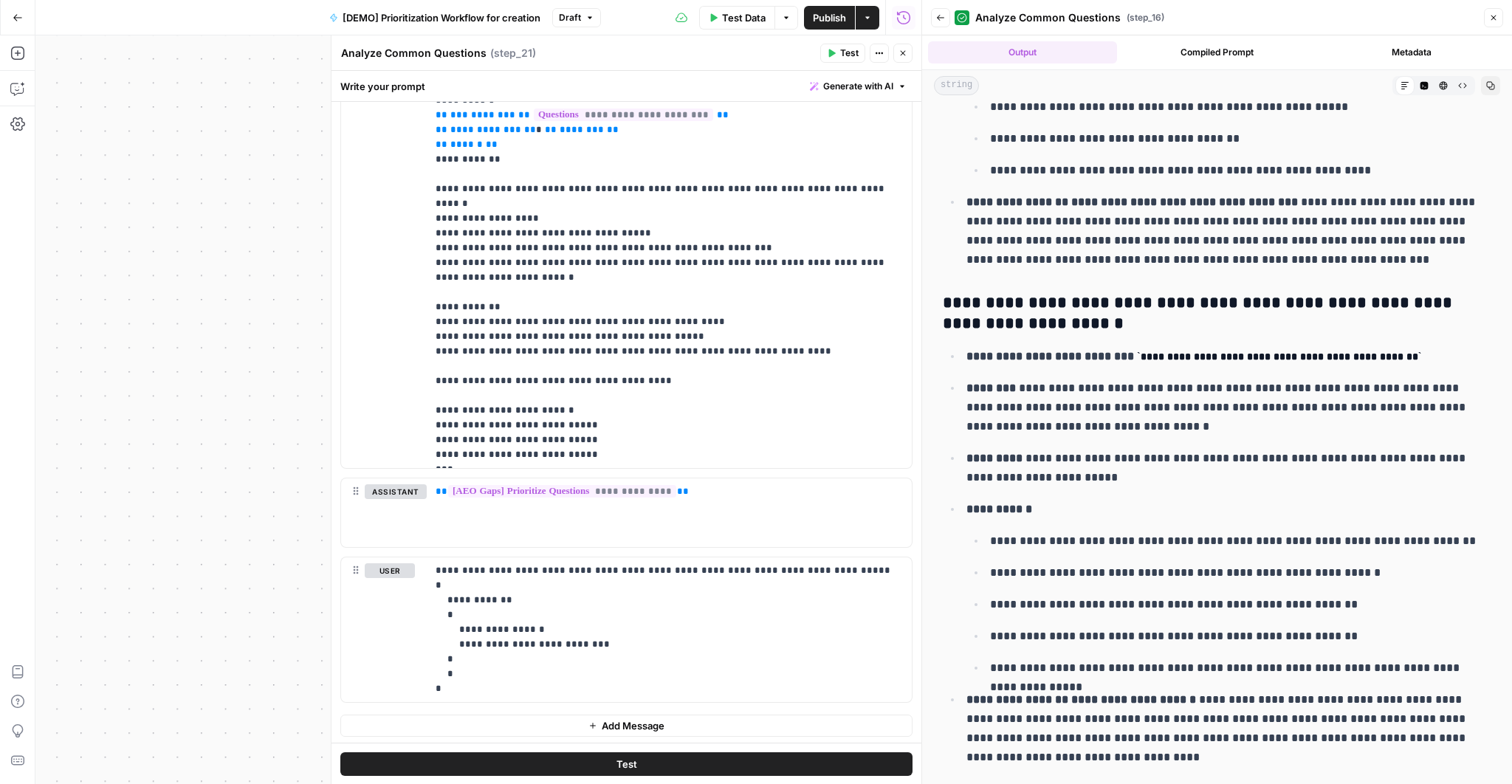
click at [1486, 19] on button "Close" at bounding box center [1493, 17] width 19 height 19
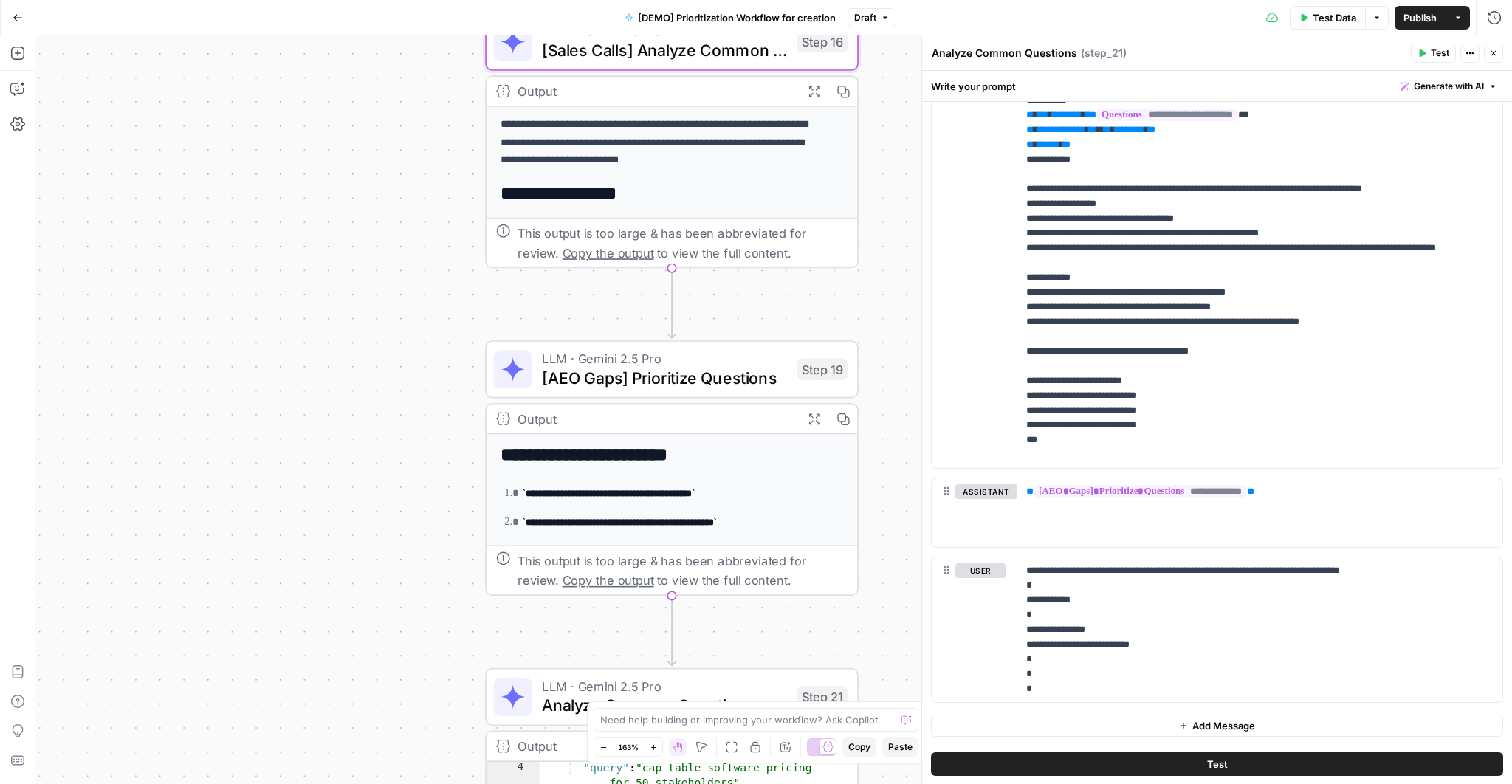
drag, startPoint x: 867, startPoint y: 473, endPoint x: 865, endPoint y: 243, distance: 230.0
click at [865, 243] on div "Workflow Input Settings Inputs Read from Grid Read AEO Queries Step 1 Output Ex…" at bounding box center [773, 410] width 1476 height 748
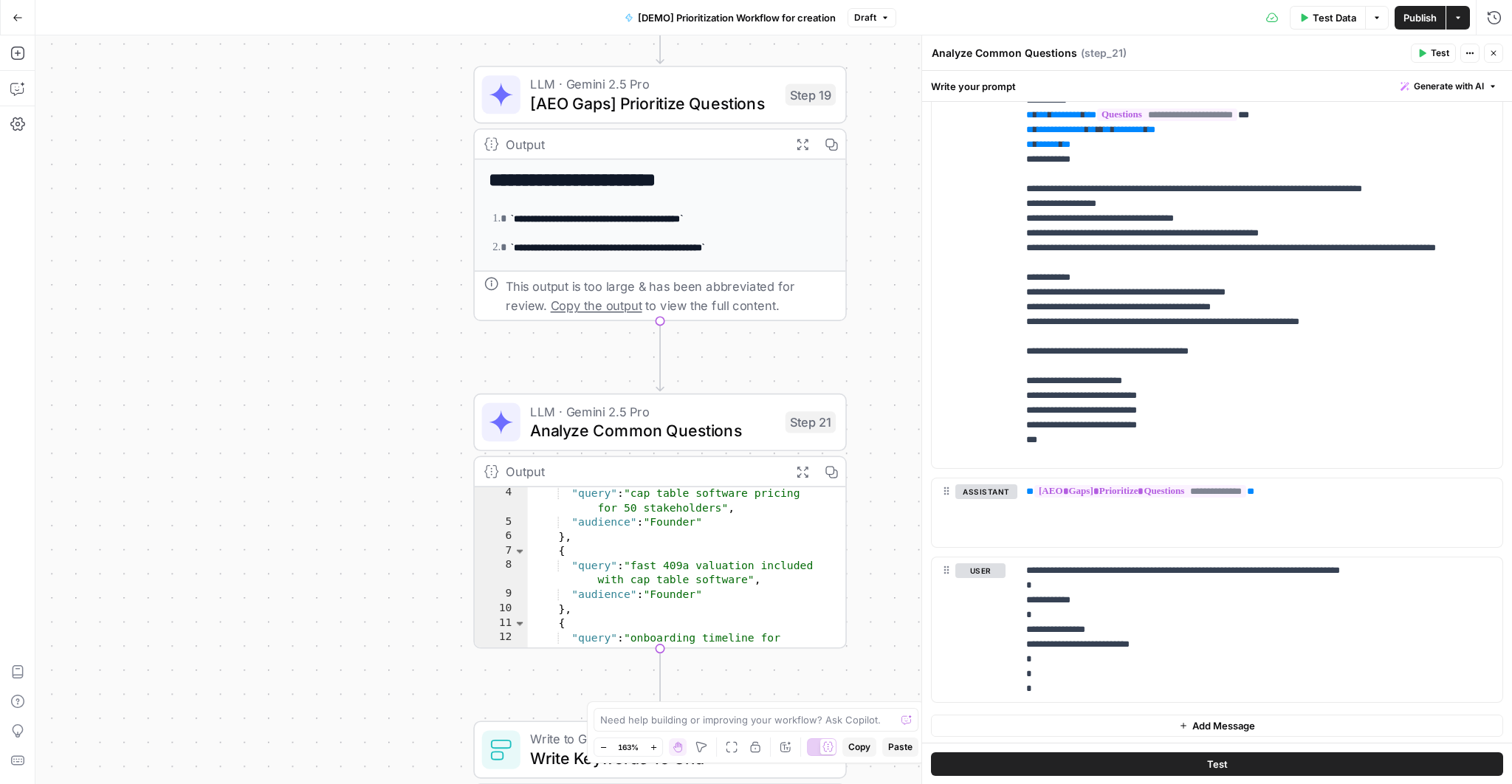
drag, startPoint x: 897, startPoint y: 448, endPoint x: 890, endPoint y: 239, distance: 209.1
click at [890, 239] on div "Workflow Input Settings Inputs Read from Grid Read AEO Queries Step 1 Output Ex…" at bounding box center [773, 410] width 1476 height 748
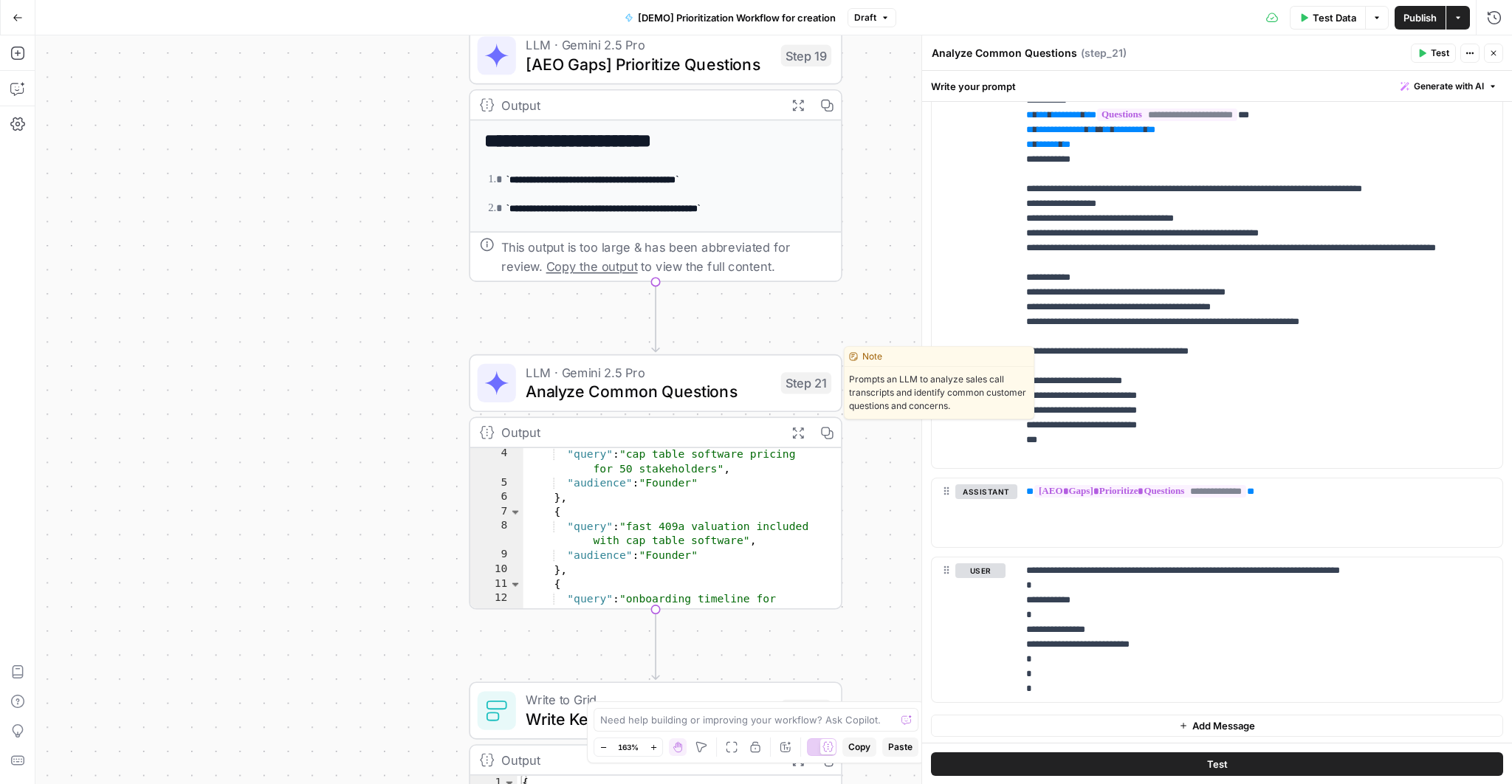
click at [655, 396] on span "Analyze Common Questions" at bounding box center [649, 391] width 246 height 24
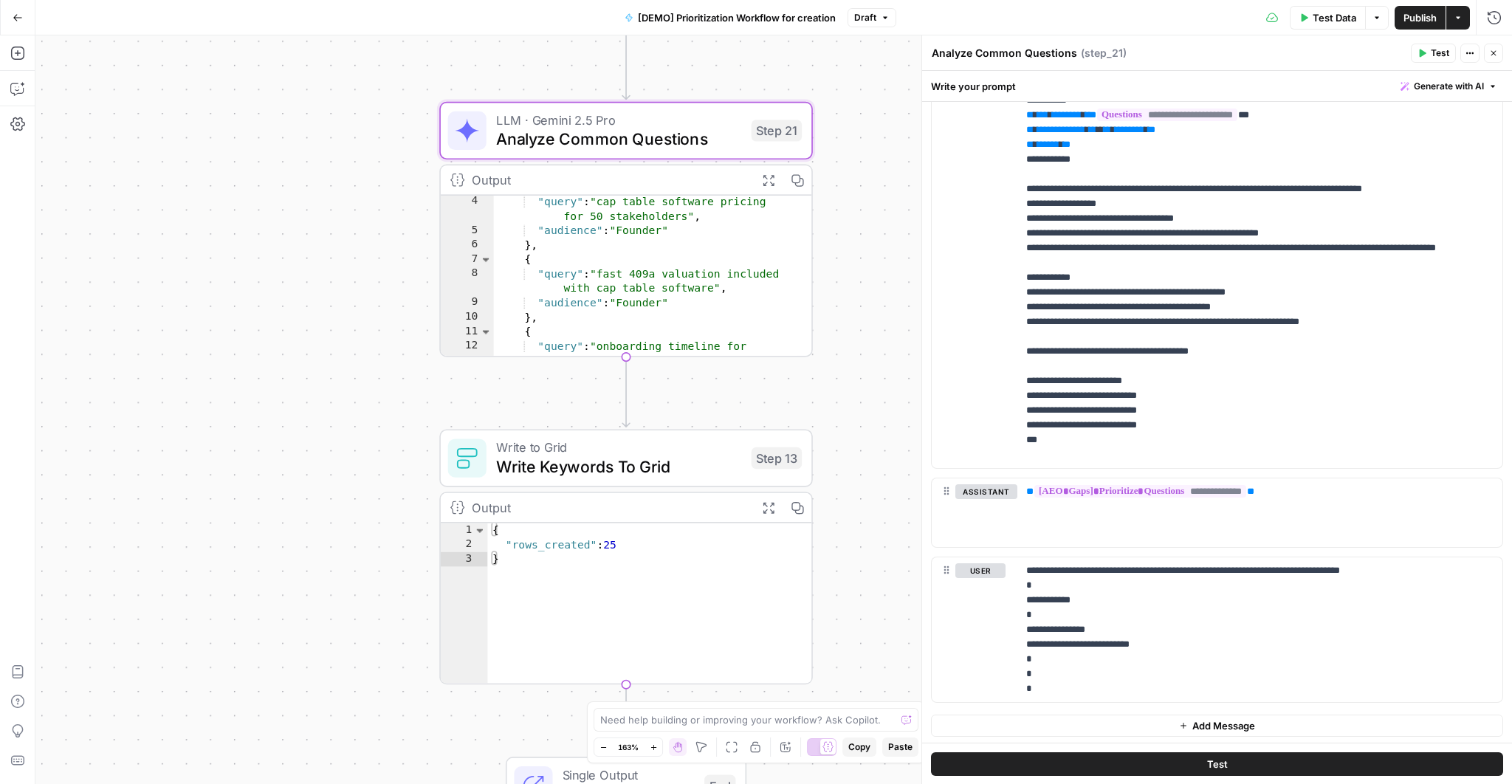
drag, startPoint x: 883, startPoint y: 518, endPoint x: 852, endPoint y: 259, distance: 260.8
click at [852, 259] on div "Workflow Input Settings Inputs Read from Grid Read AEO Queries Step 1 Output Ex…" at bounding box center [773, 410] width 1476 height 748
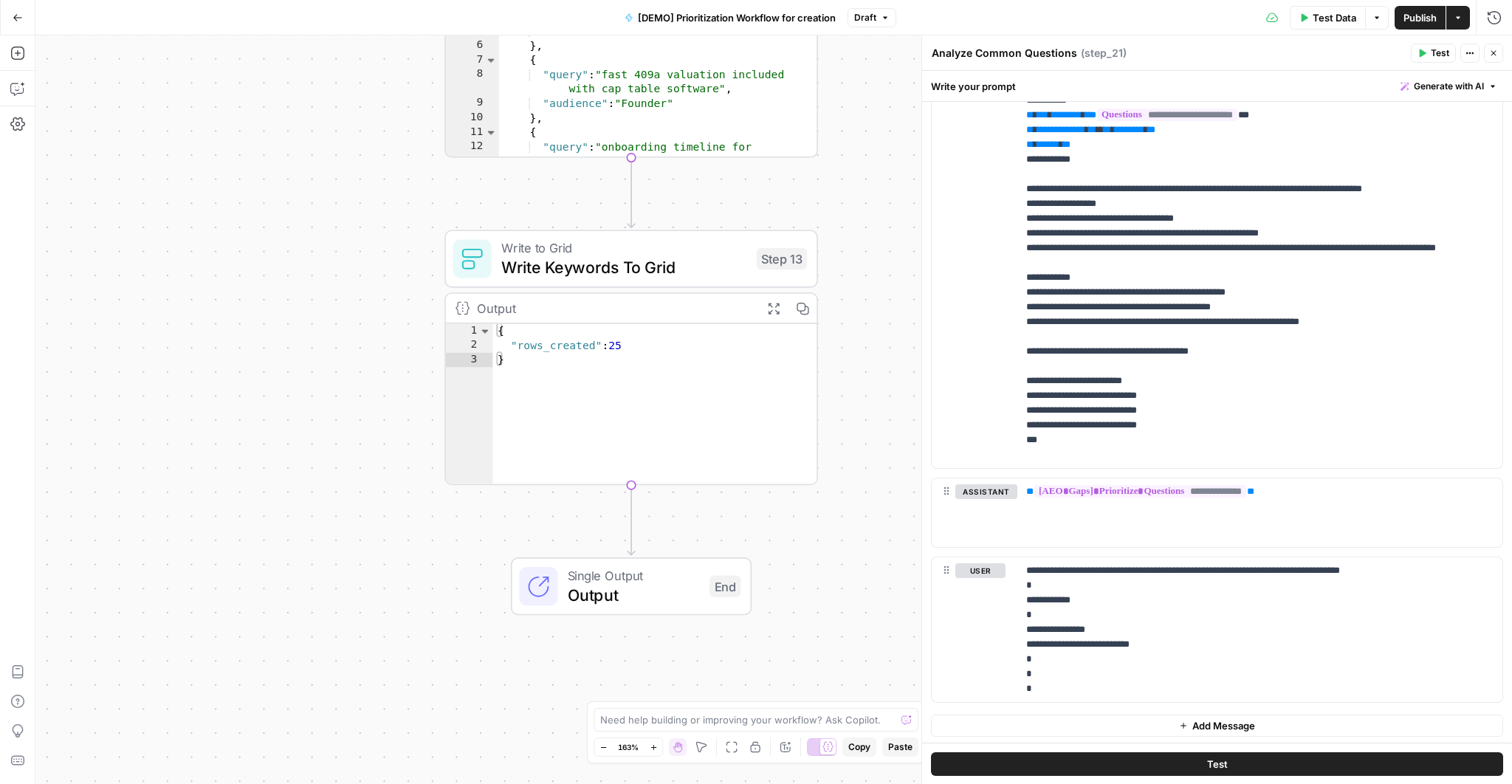
drag, startPoint x: 866, startPoint y: 461, endPoint x: 873, endPoint y: 268, distance: 193.1
click at [873, 268] on div "Workflow Input Settings Inputs Read from Grid Read AEO Queries Step 1 Output Ex…" at bounding box center [773, 410] width 1476 height 748
click at [1491, 50] on icon "button" at bounding box center [1493, 53] width 9 height 9
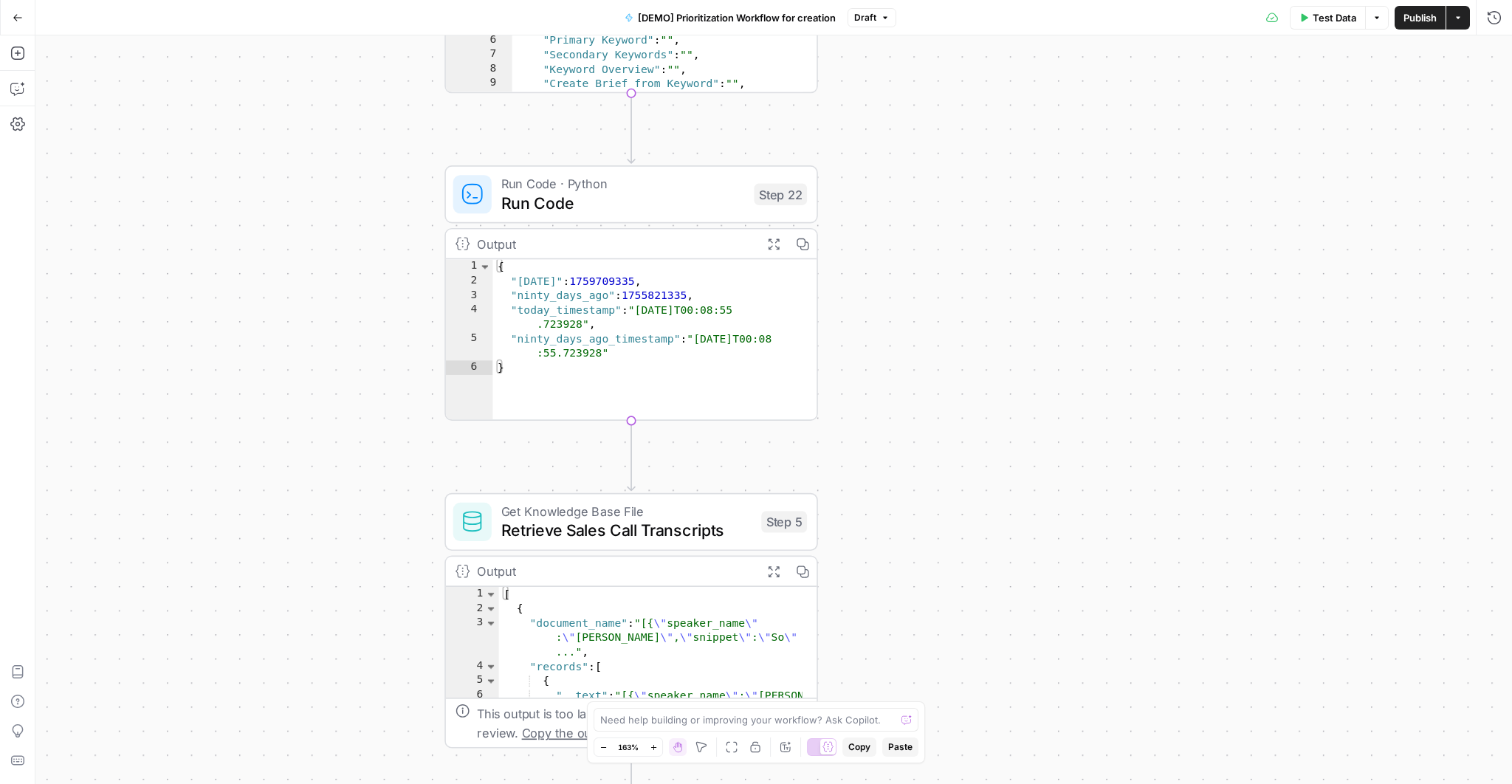
click at [823, 745] on icon at bounding box center [828, 746] width 11 height 11
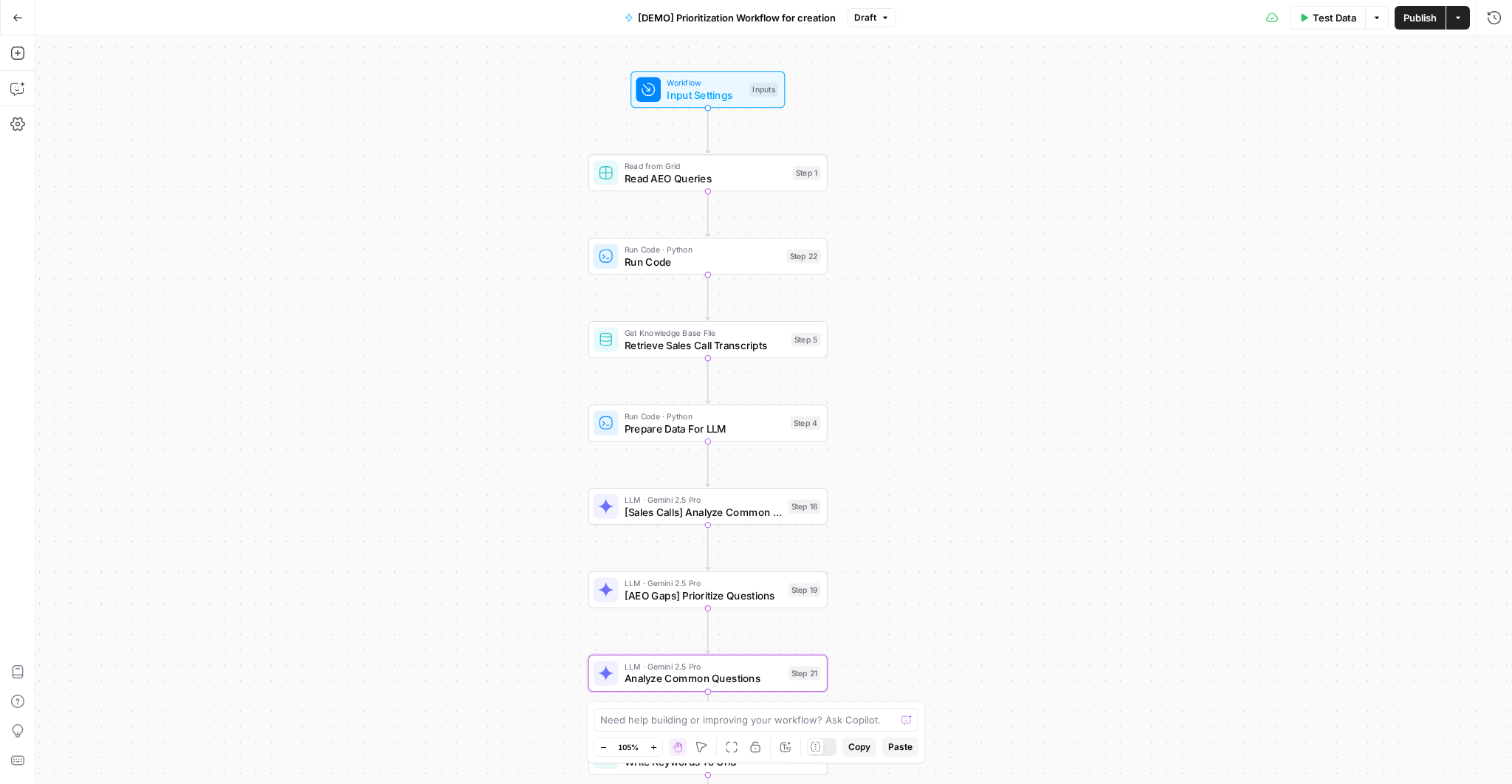
drag, startPoint x: 910, startPoint y: 331, endPoint x: 898, endPoint y: 249, distance: 82.9
click at [898, 250] on div "Workflow Input Settings Inputs Read from Grid Read AEO Queries Step 1 Run Code …" at bounding box center [773, 410] width 1476 height 748
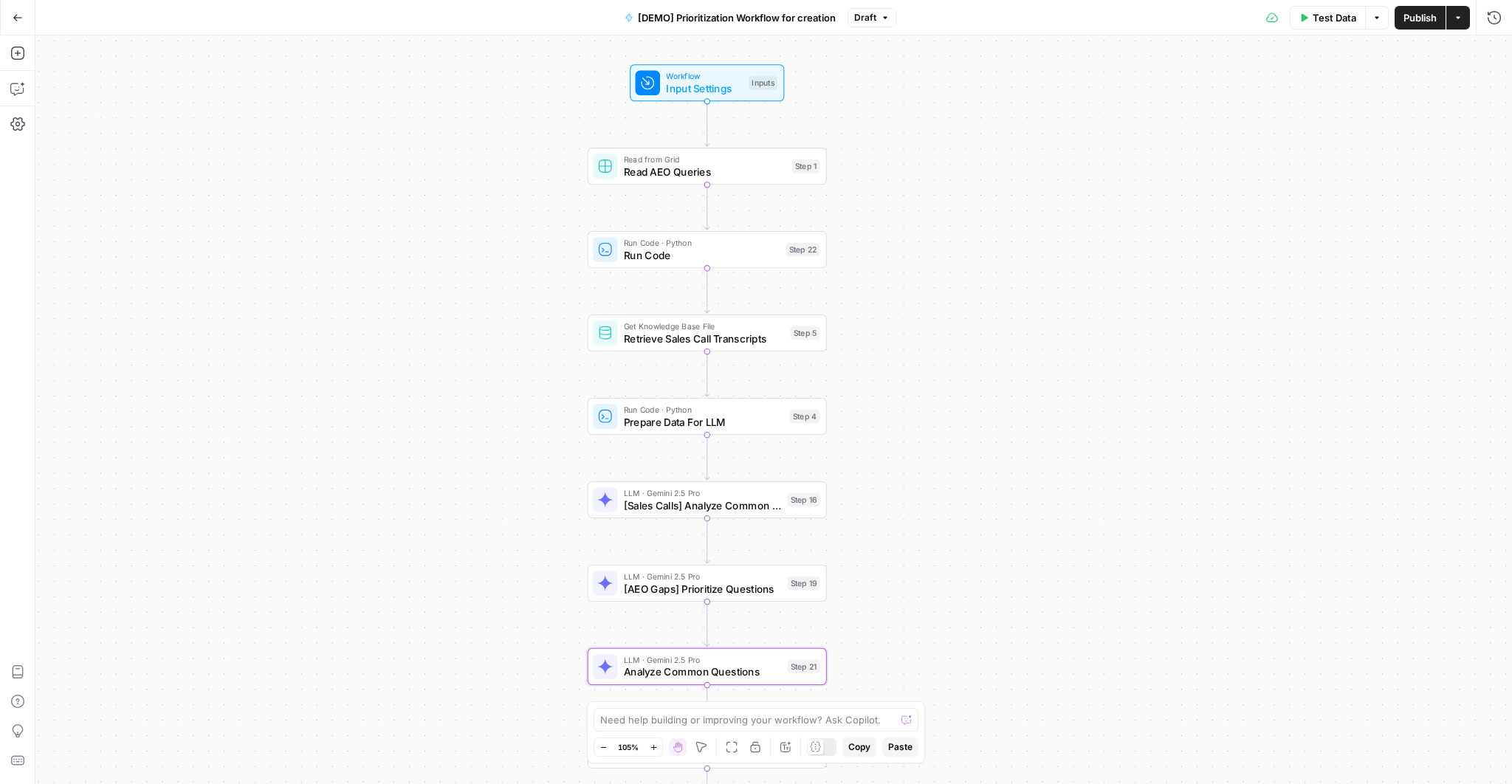
drag, startPoint x: 868, startPoint y: 417, endPoint x: 859, endPoint y: 387, distance: 31.3
click at [859, 387] on div "Workflow Input Settings Inputs Read from Grid Read AEO Queries Step 1 Run Code …" at bounding box center [773, 410] width 1476 height 748
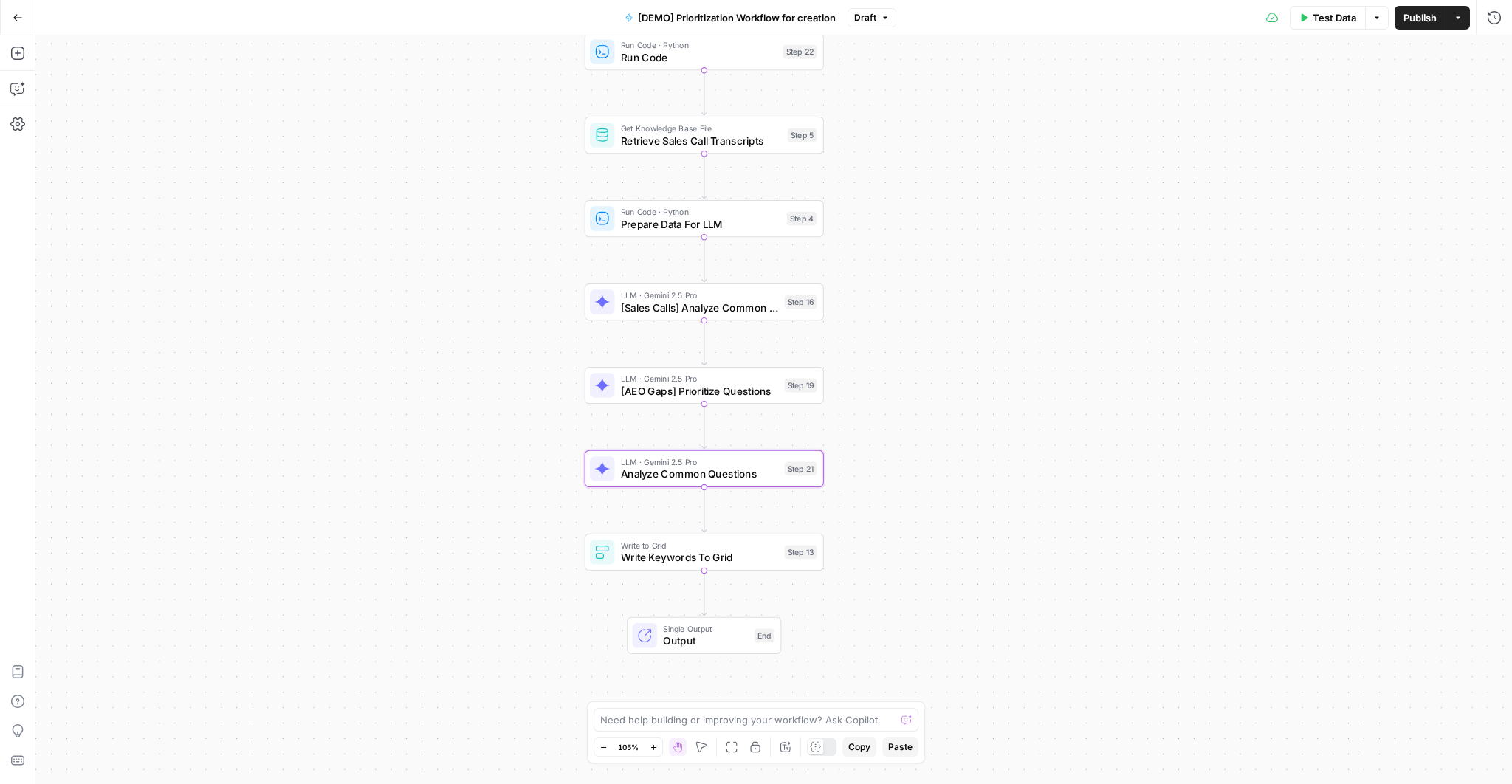
drag, startPoint x: 862, startPoint y: 394, endPoint x: 868, endPoint y: 225, distance: 169.1
click at [868, 225] on div "Workflow Input Settings Inputs Read from Grid Read AEO Queries Step 1 Run Code …" at bounding box center [773, 410] width 1476 height 748
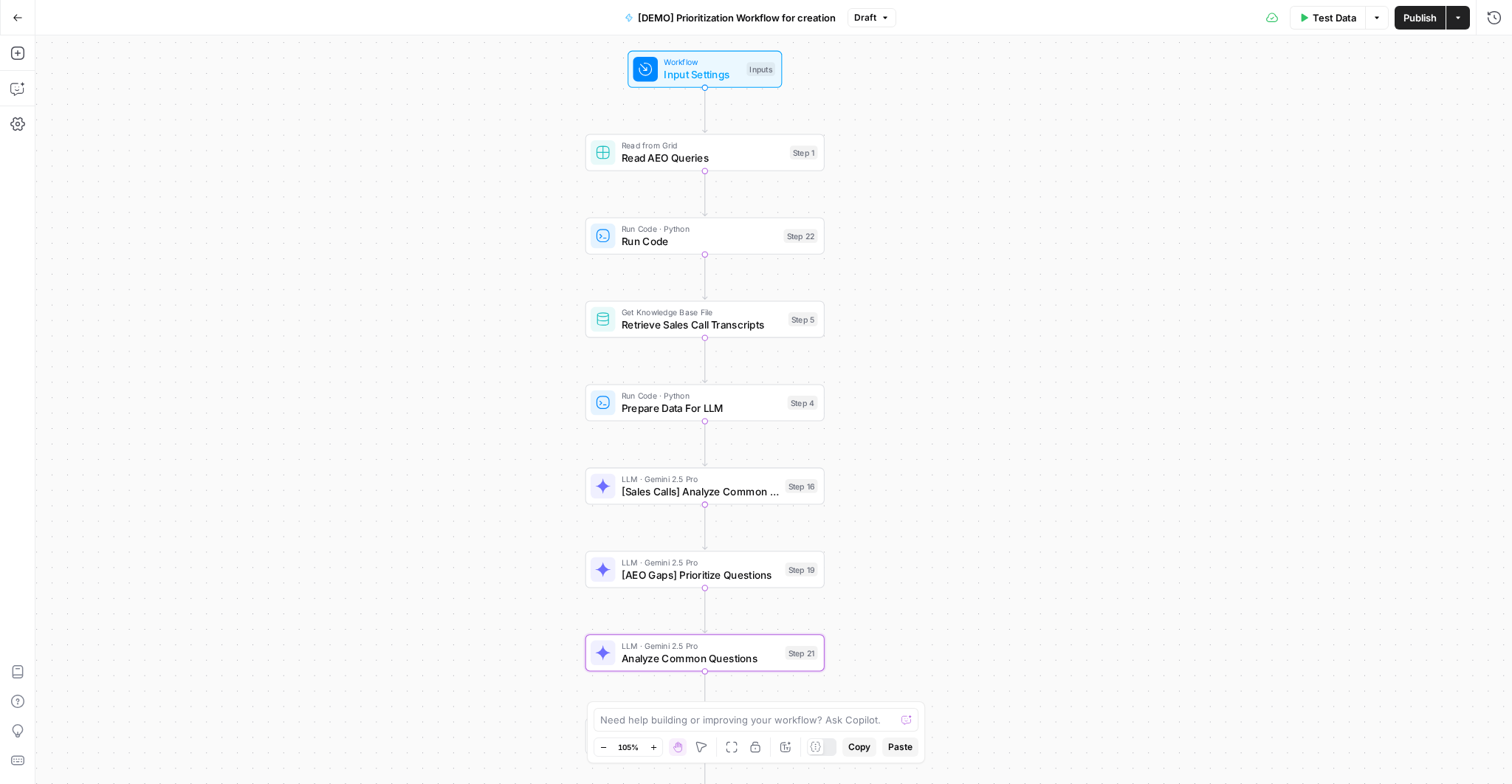
click at [817, 744] on icon at bounding box center [815, 746] width 11 height 11
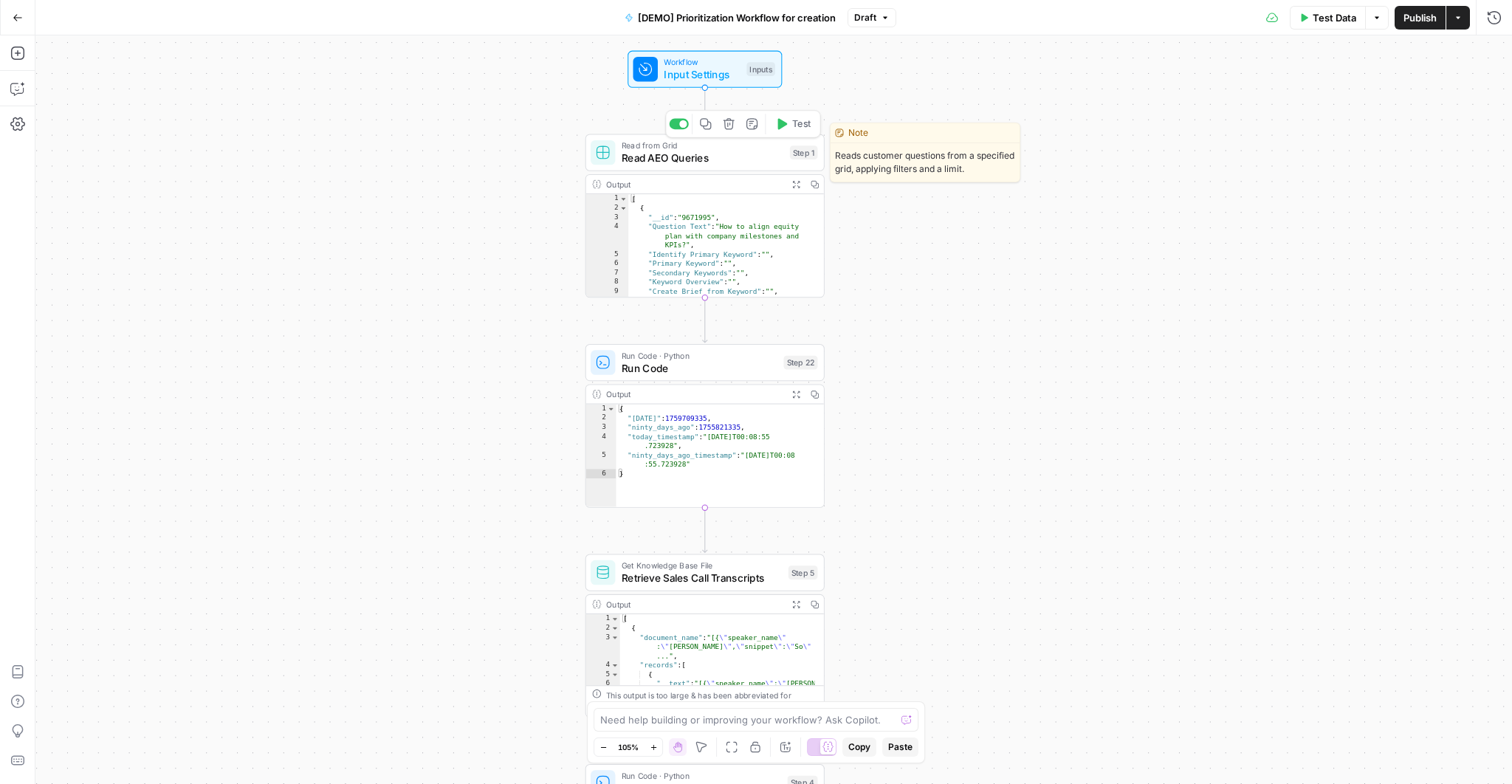
click at [736, 165] on span "Read AEO Queries" at bounding box center [703, 158] width 162 height 15
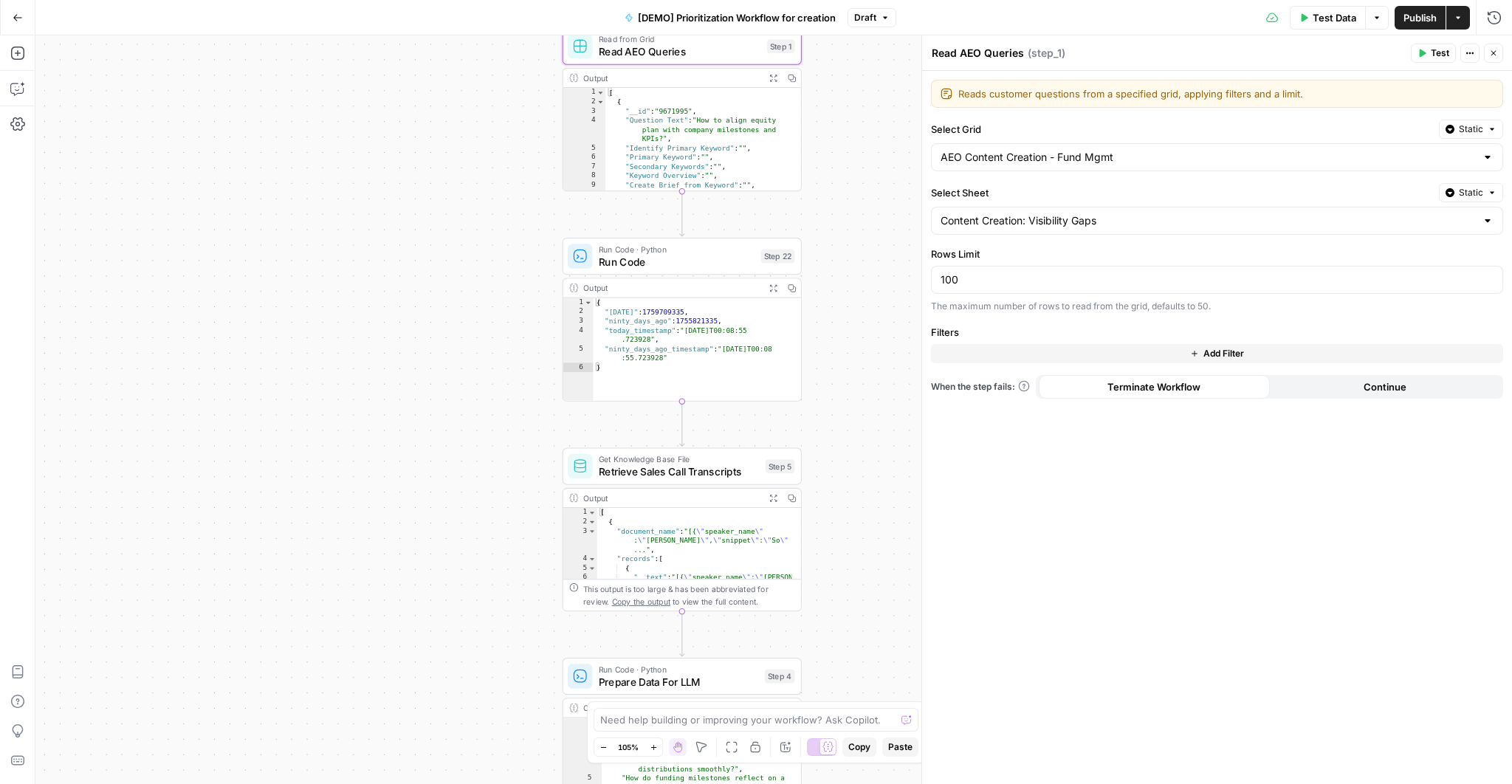
drag, startPoint x: 858, startPoint y: 479, endPoint x: 835, endPoint y: 374, distance: 107.5
click at [835, 374] on div "Workflow Input Settings Inputs Read from Grid Read AEO Queries Step 1 Output Ex…" at bounding box center [773, 410] width 1476 height 748
click at [665, 469] on span "Retrieve Sales Call Transcripts" at bounding box center [679, 471] width 161 height 15
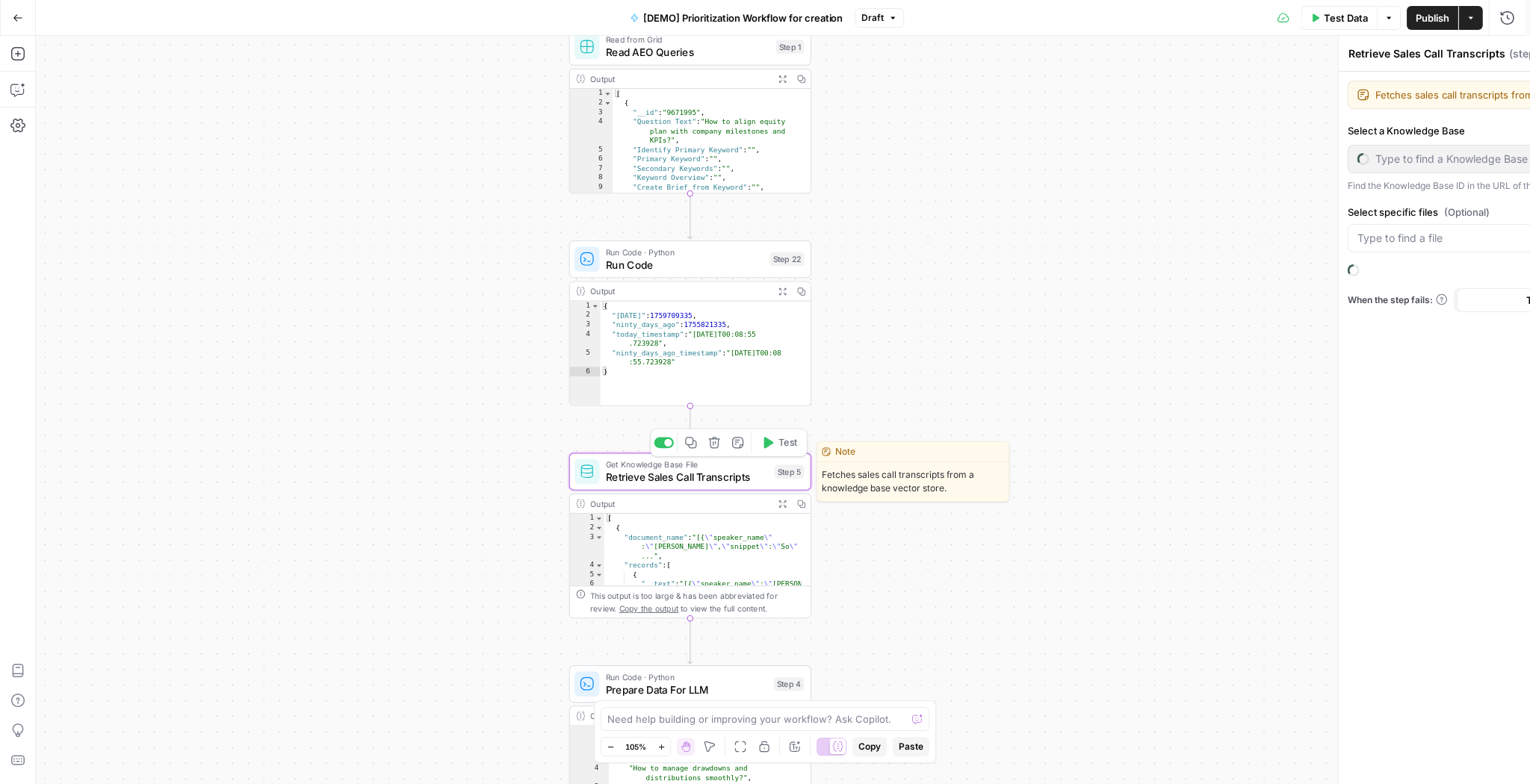
type input "Sales Transcripts"
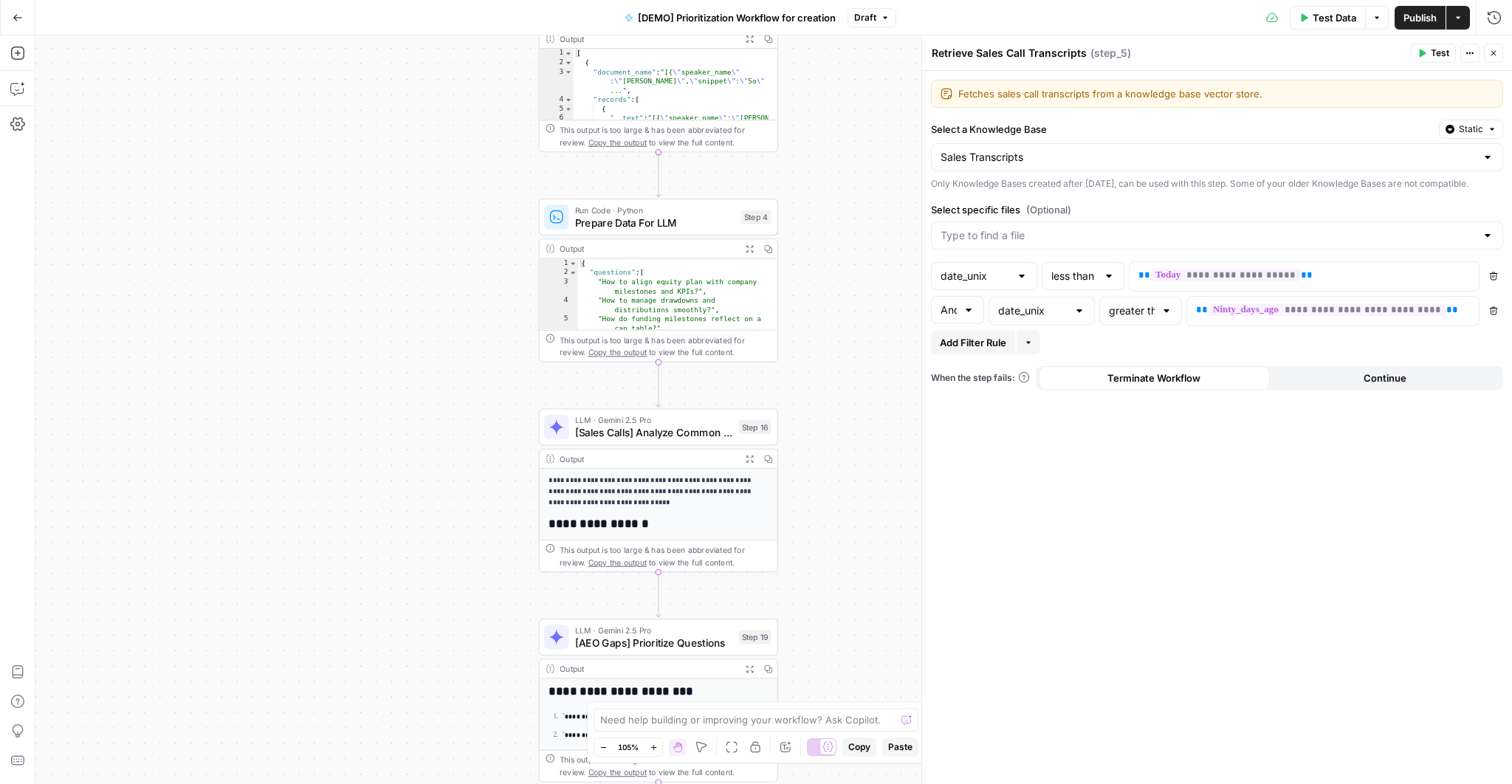
drag, startPoint x: 852, startPoint y: 542, endPoint x: 835, endPoint y: 104, distance: 438.3
click at [835, 104] on div "Workflow Input Settings Inputs Read from Grid Read AEO Queries Step 1 Output Ex…" at bounding box center [773, 410] width 1476 height 748
click at [1498, 46] on button "Close" at bounding box center [1493, 53] width 19 height 19
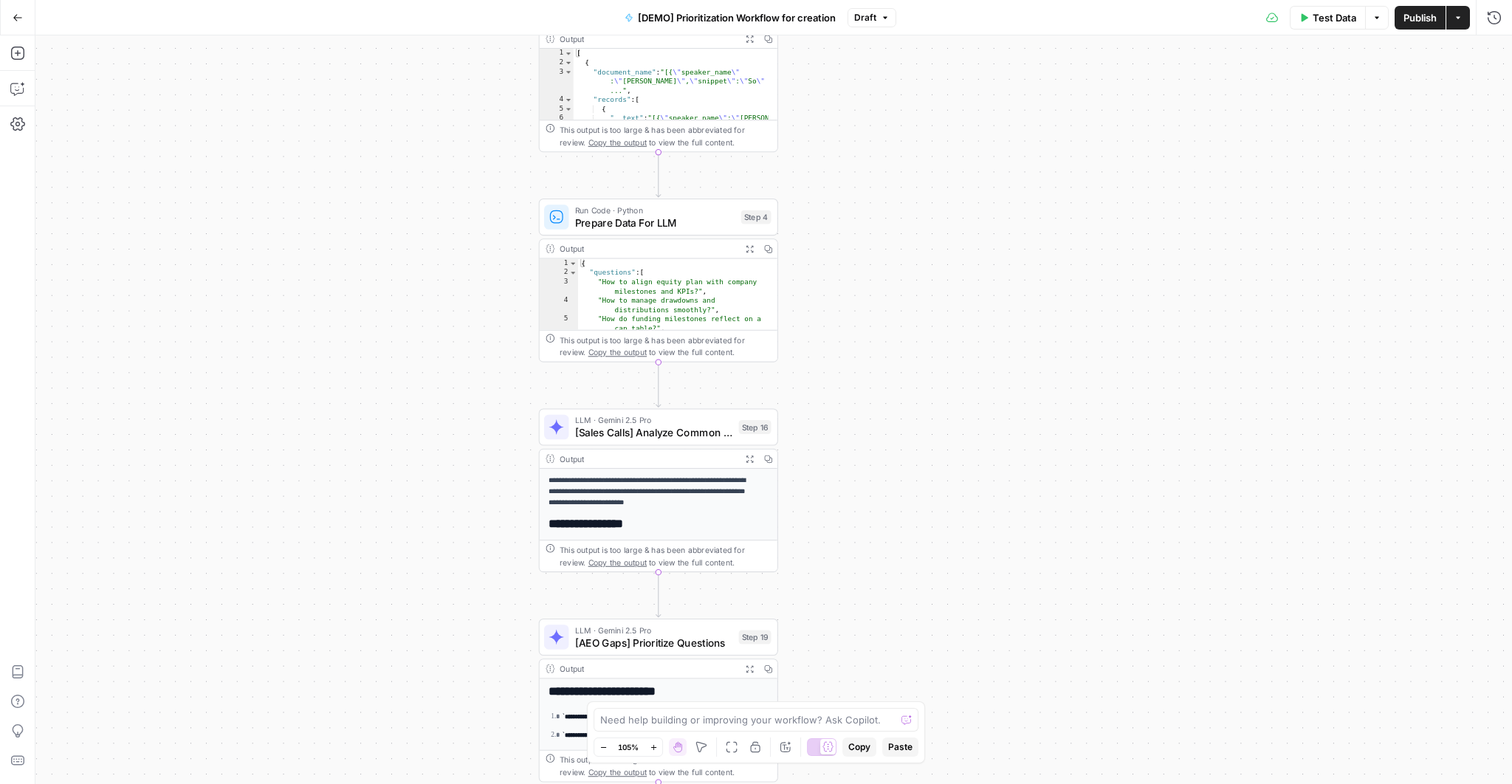
click at [746, 247] on icon "button" at bounding box center [749, 248] width 9 height 9
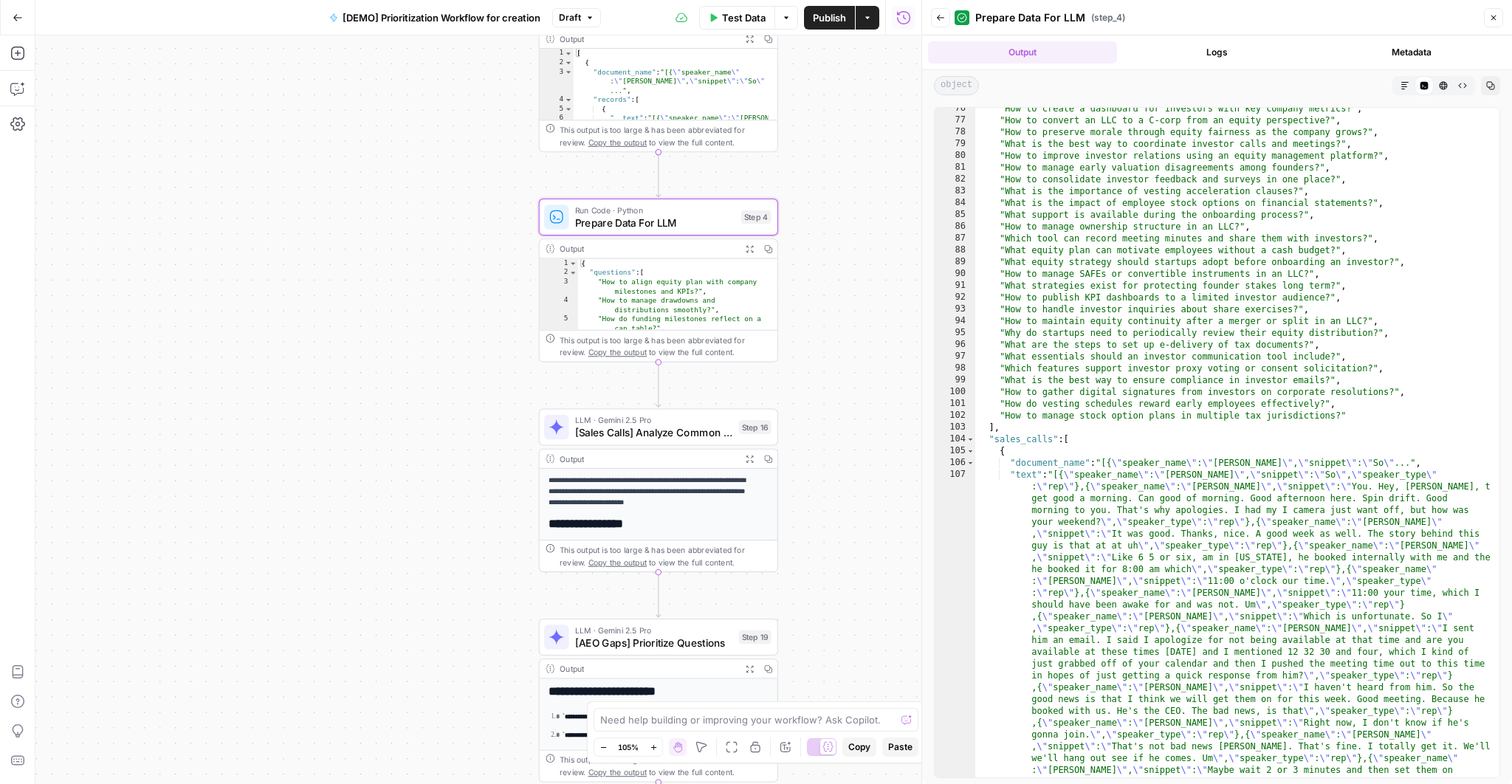
scroll to position [505, 0]
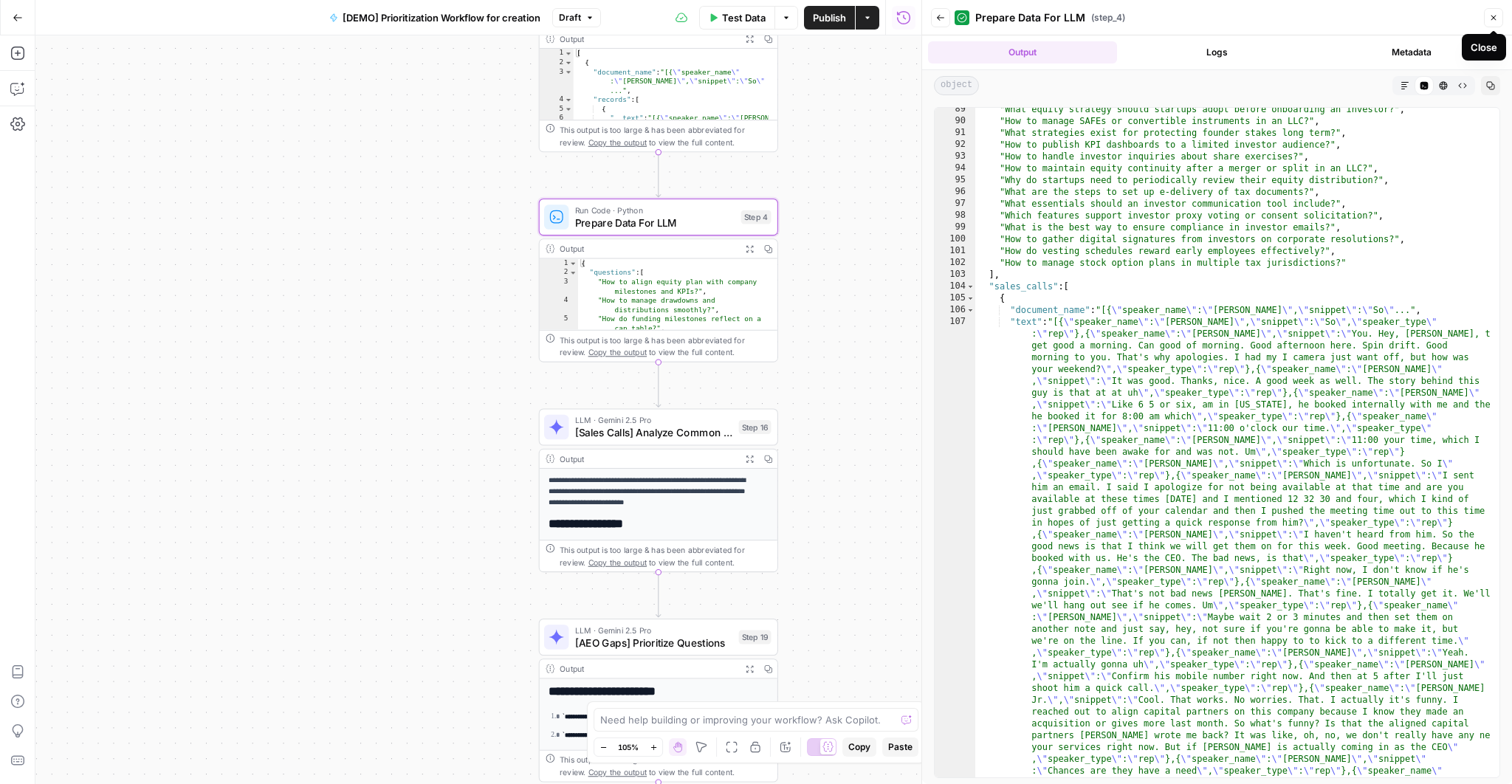
click at [1493, 20] on icon "button" at bounding box center [1493, 17] width 9 height 9
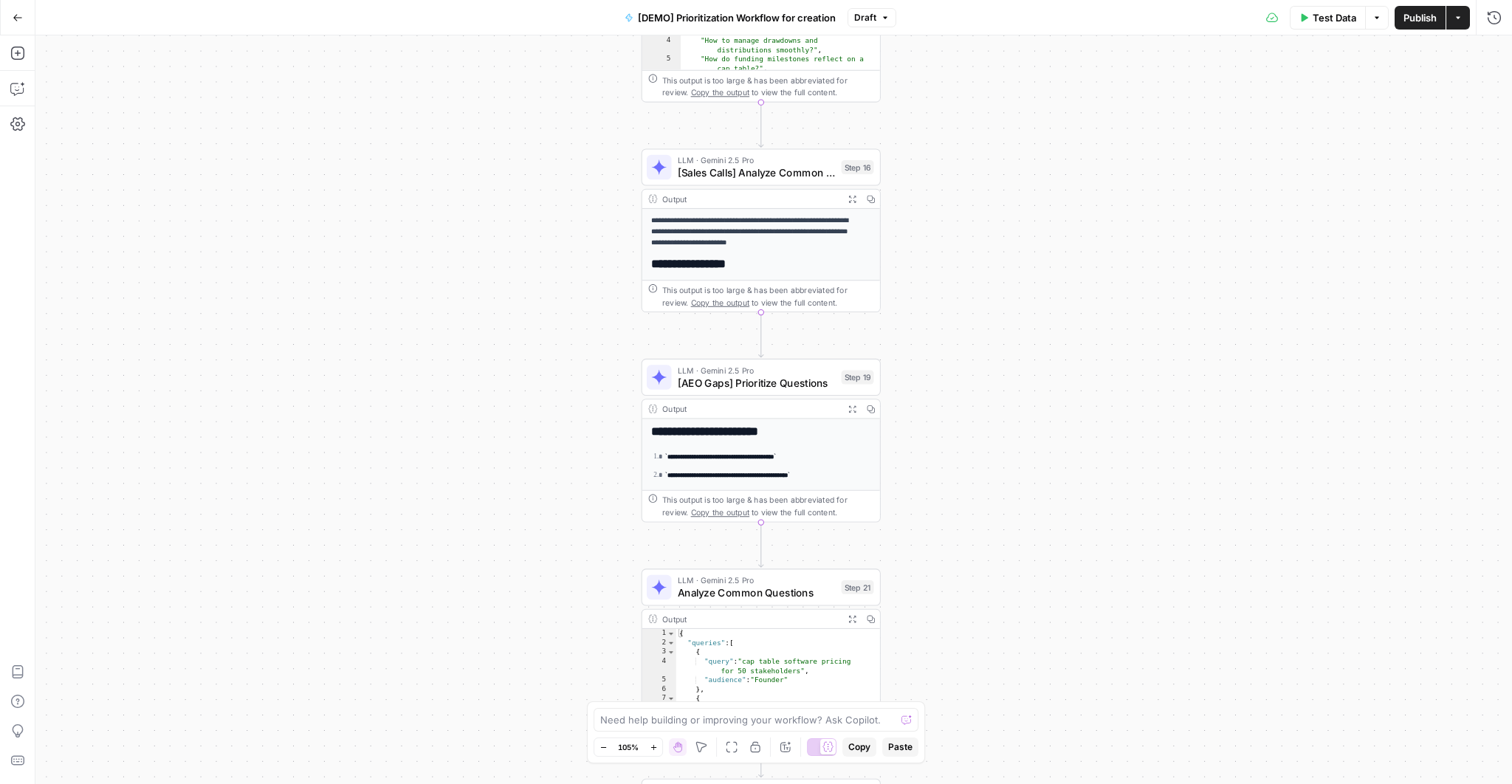
drag, startPoint x: 1003, startPoint y: 562, endPoint x: 1117, endPoint y: 291, distance: 294.0
click at [1117, 291] on div "Workflow Input Settings Inputs Read from Grid Read AEO Queries Step 1 Output Ex…" at bounding box center [773, 410] width 1476 height 748
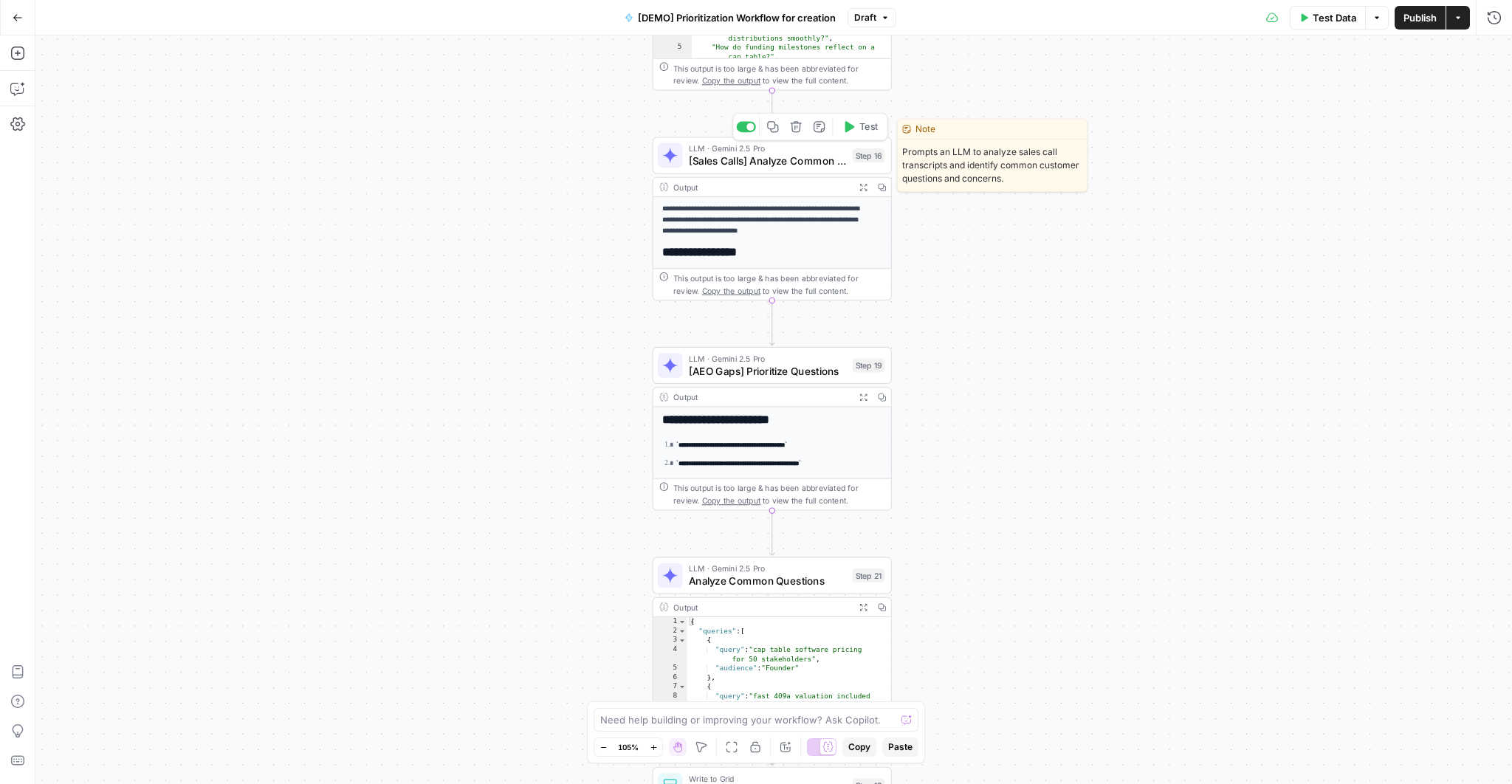
click at [768, 161] on span "[Sales Calls] Analyze Common Questions" at bounding box center [766, 161] width 157 height 15
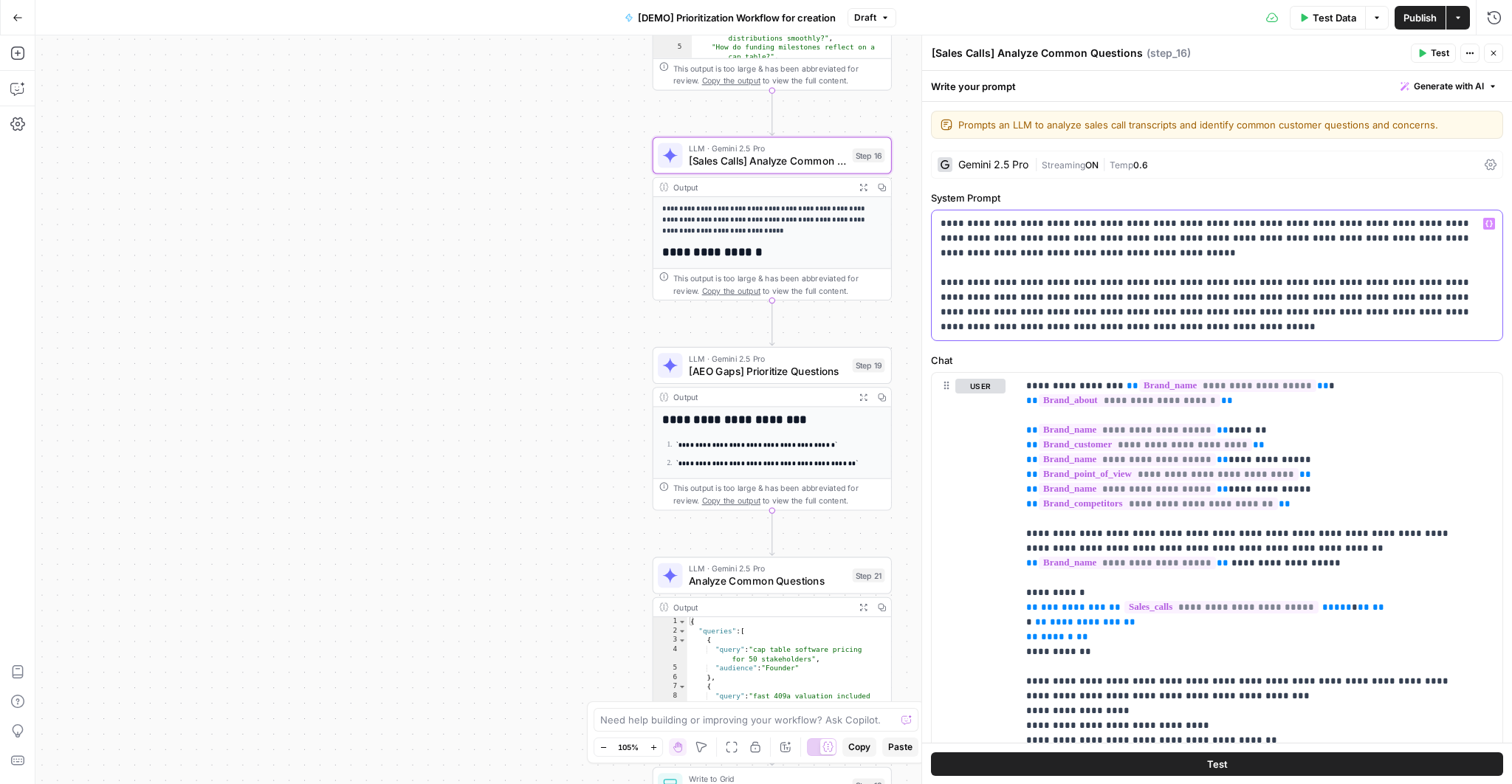
click at [1076, 240] on p "**********" at bounding box center [1213, 275] width 544 height 118
drag, startPoint x: 1034, startPoint y: 223, endPoint x: 1448, endPoint y: 220, distance: 414.0
click at [1448, 220] on p "**********" at bounding box center [1213, 275] width 544 height 118
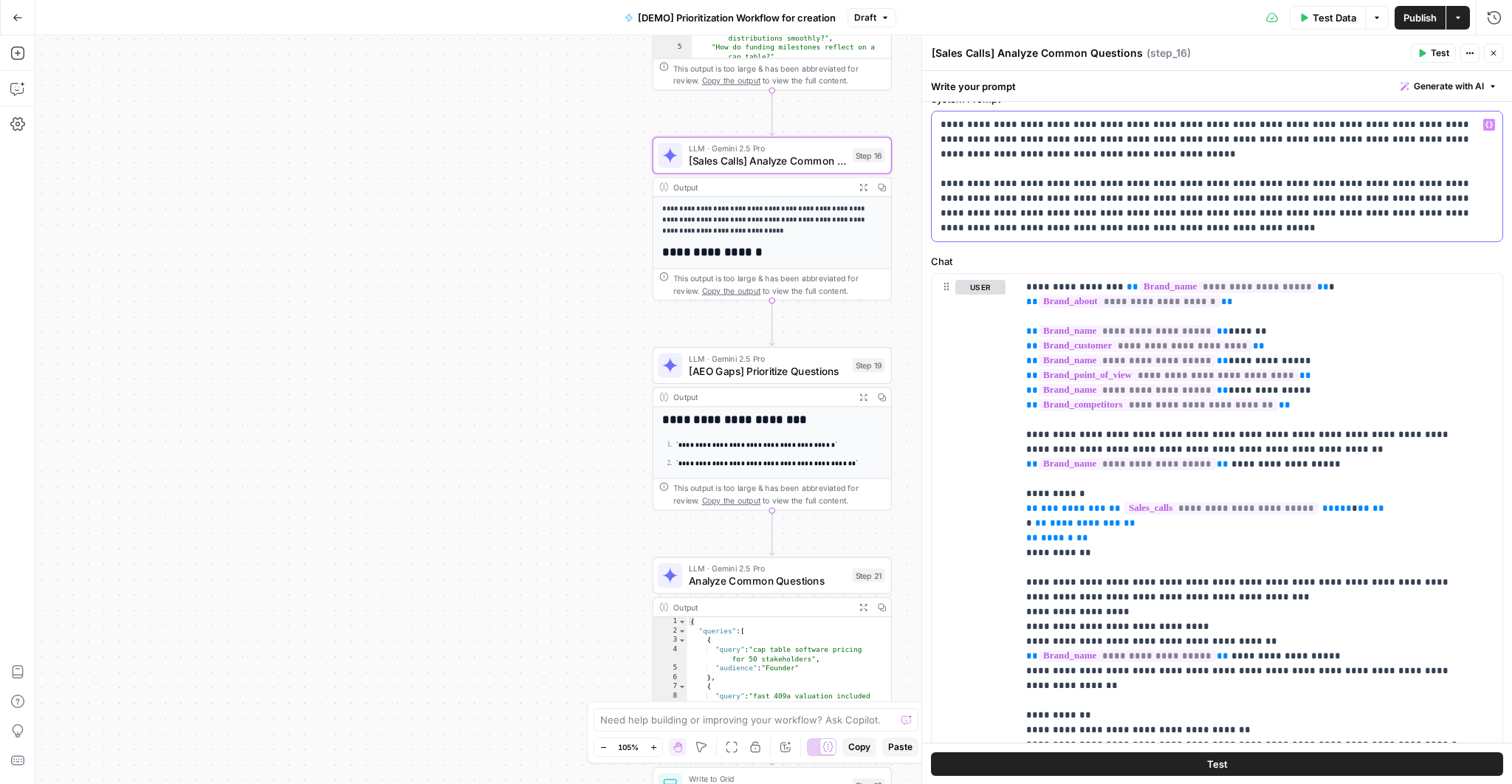
scroll to position [173, 0]
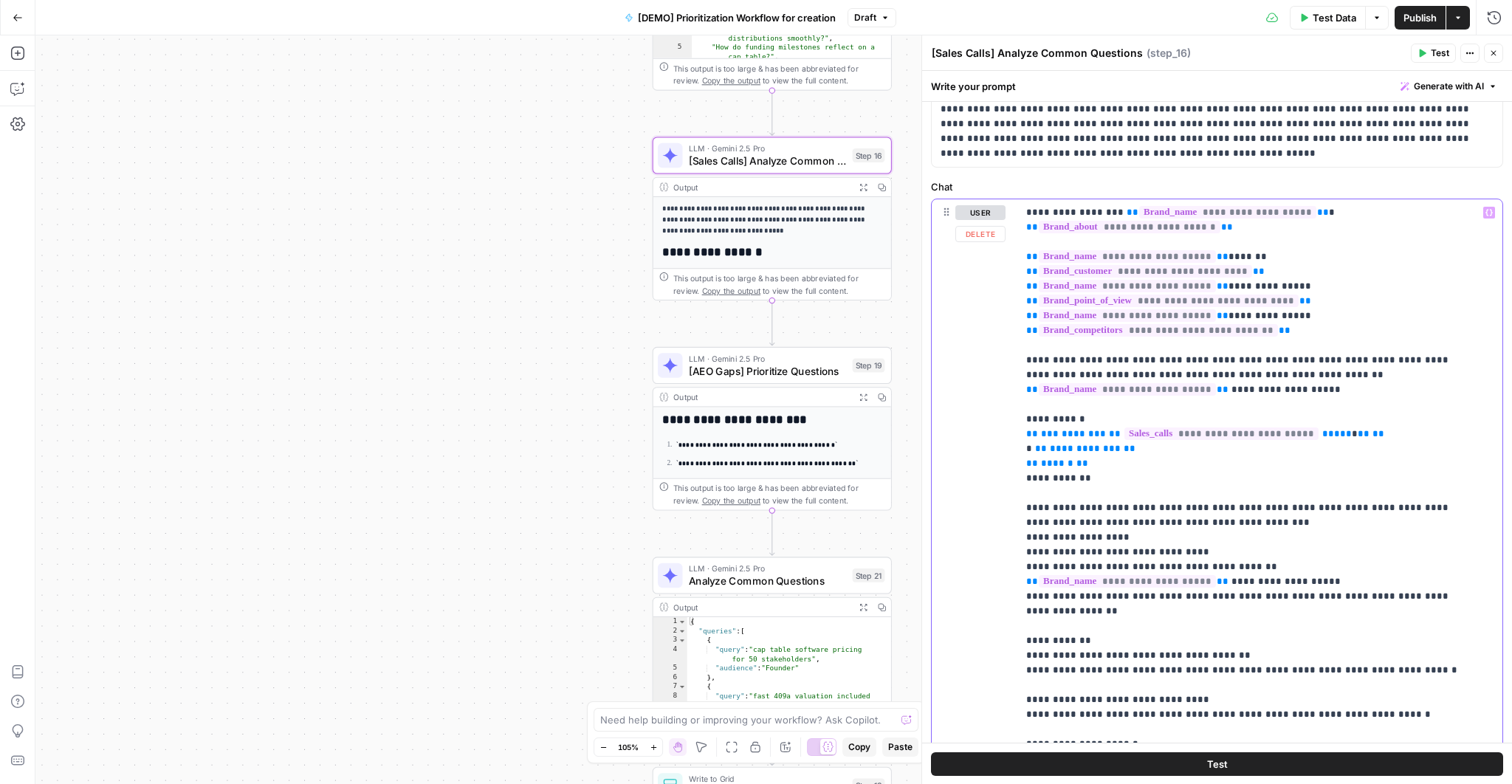
click at [1485, 214] on icon "button" at bounding box center [1489, 213] width 8 height 7
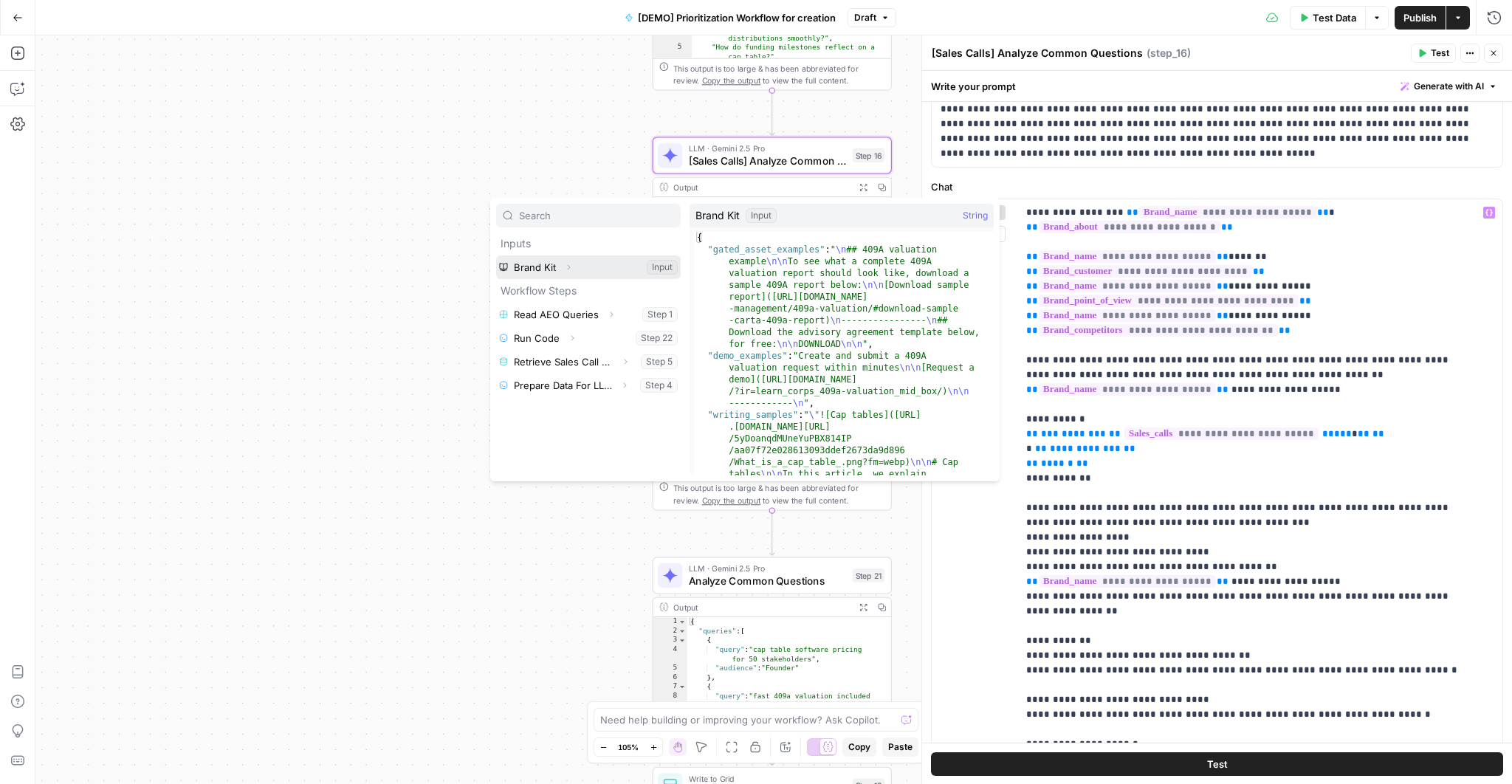
click at [564, 267] on icon "button" at bounding box center [568, 267] width 9 height 9
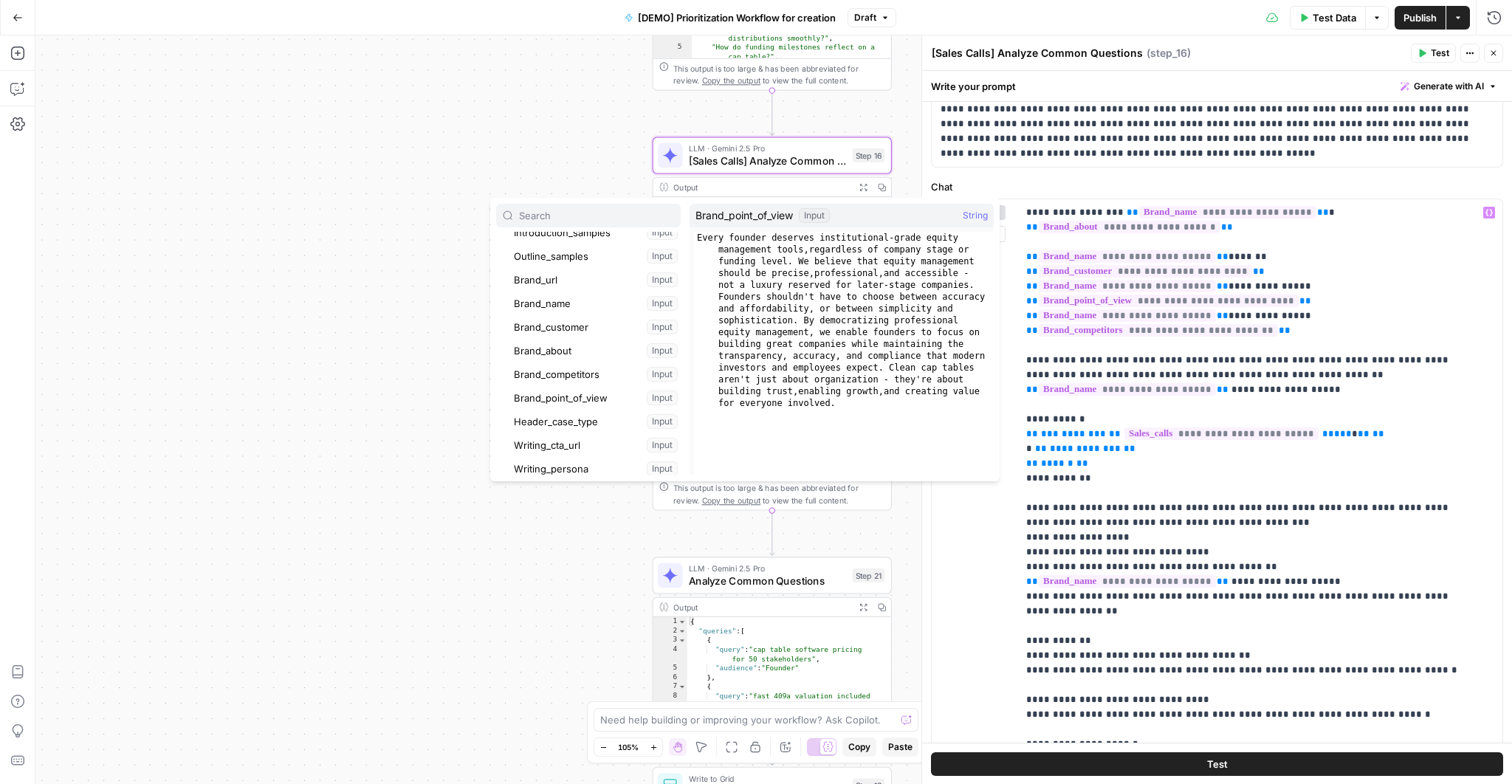
scroll to position [144, 0]
click at [1171, 356] on p "**********" at bounding box center [1251, 530] width 450 height 649
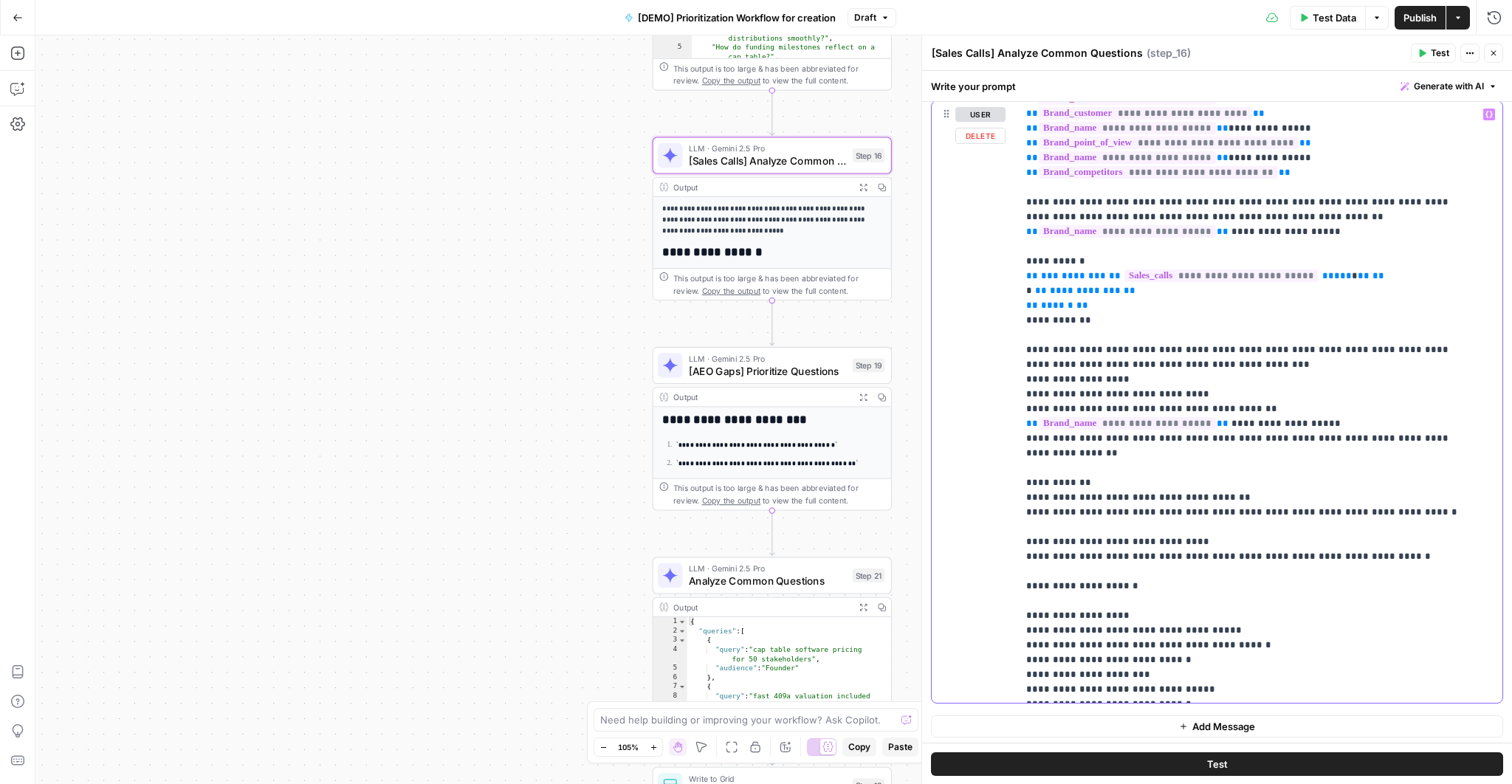
scroll to position [274, 0]
click at [866, 185] on icon "button" at bounding box center [862, 187] width 9 height 9
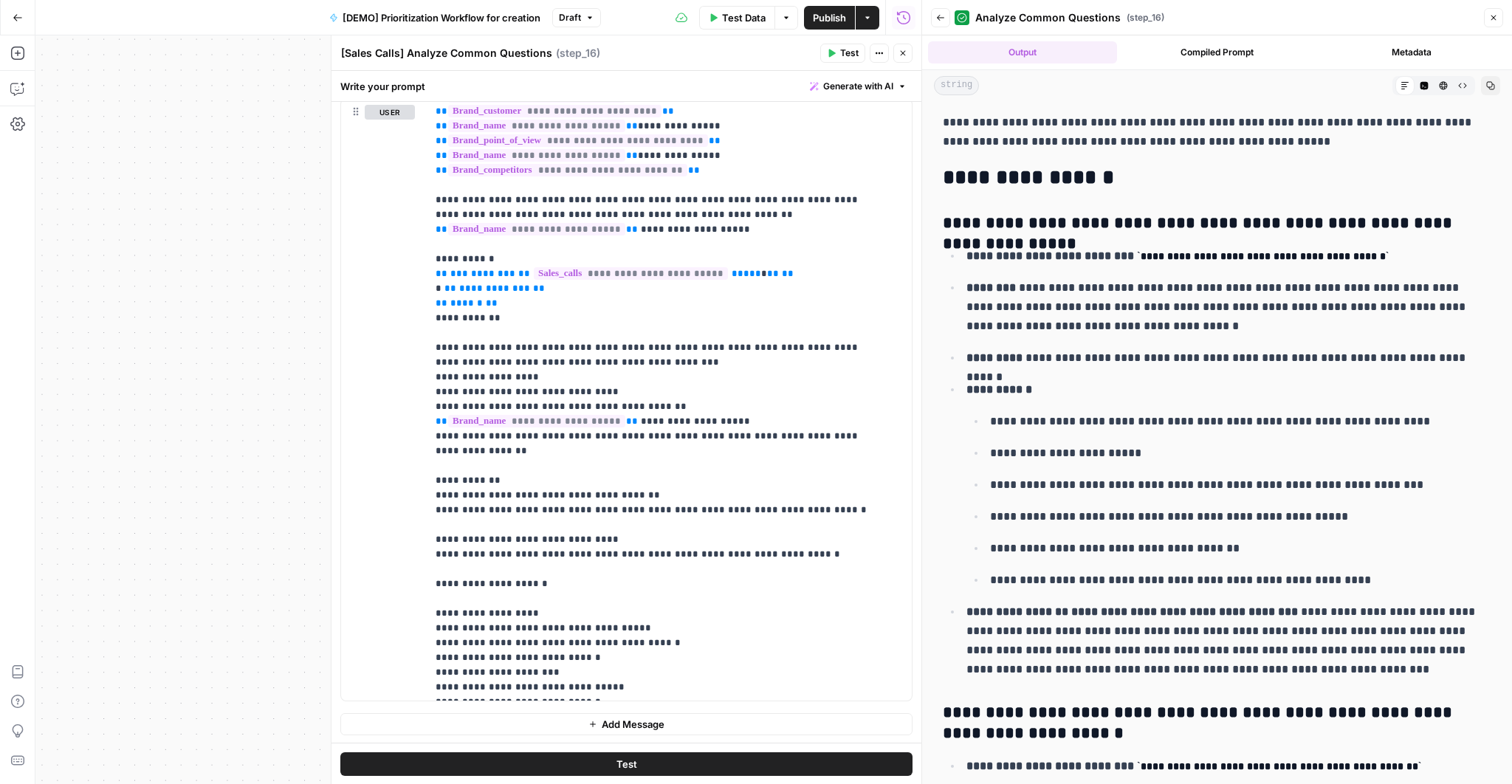
click at [898, 53] on icon "button" at bounding box center [902, 53] width 9 height 9
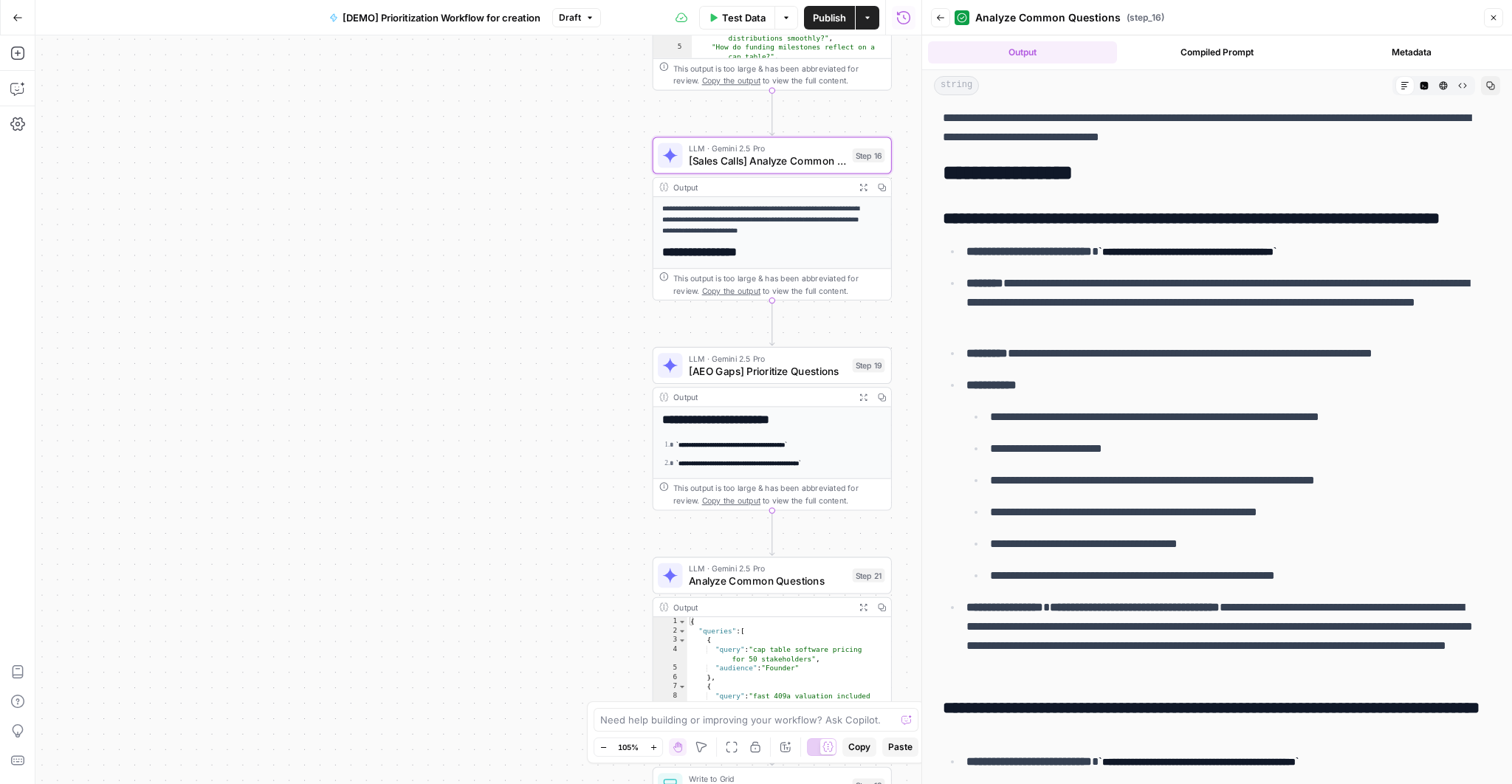
scroll to position [14, 0]
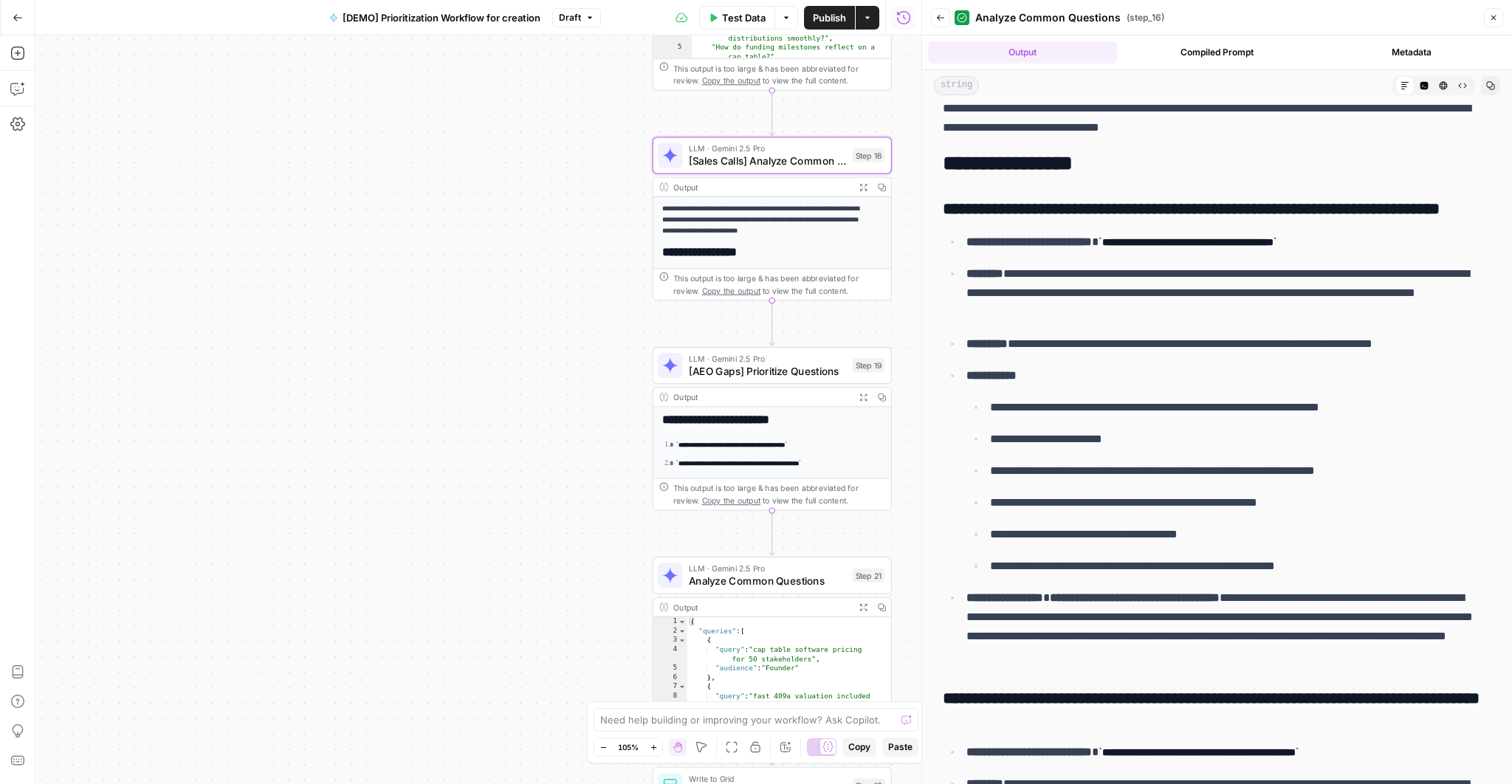
drag, startPoint x: 1032, startPoint y: 209, endPoint x: 1459, endPoint y: 215, distance: 427.0
click at [1459, 215] on h3 "**********" at bounding box center [1213, 210] width 540 height 21
drag, startPoint x: 1024, startPoint y: 277, endPoint x: 1063, endPoint y: 319, distance: 57.3
click at [1063, 319] on p "**********" at bounding box center [1224, 293] width 516 height 57
drag, startPoint x: 1026, startPoint y: 343, endPoint x: 1465, endPoint y: 344, distance: 439.0
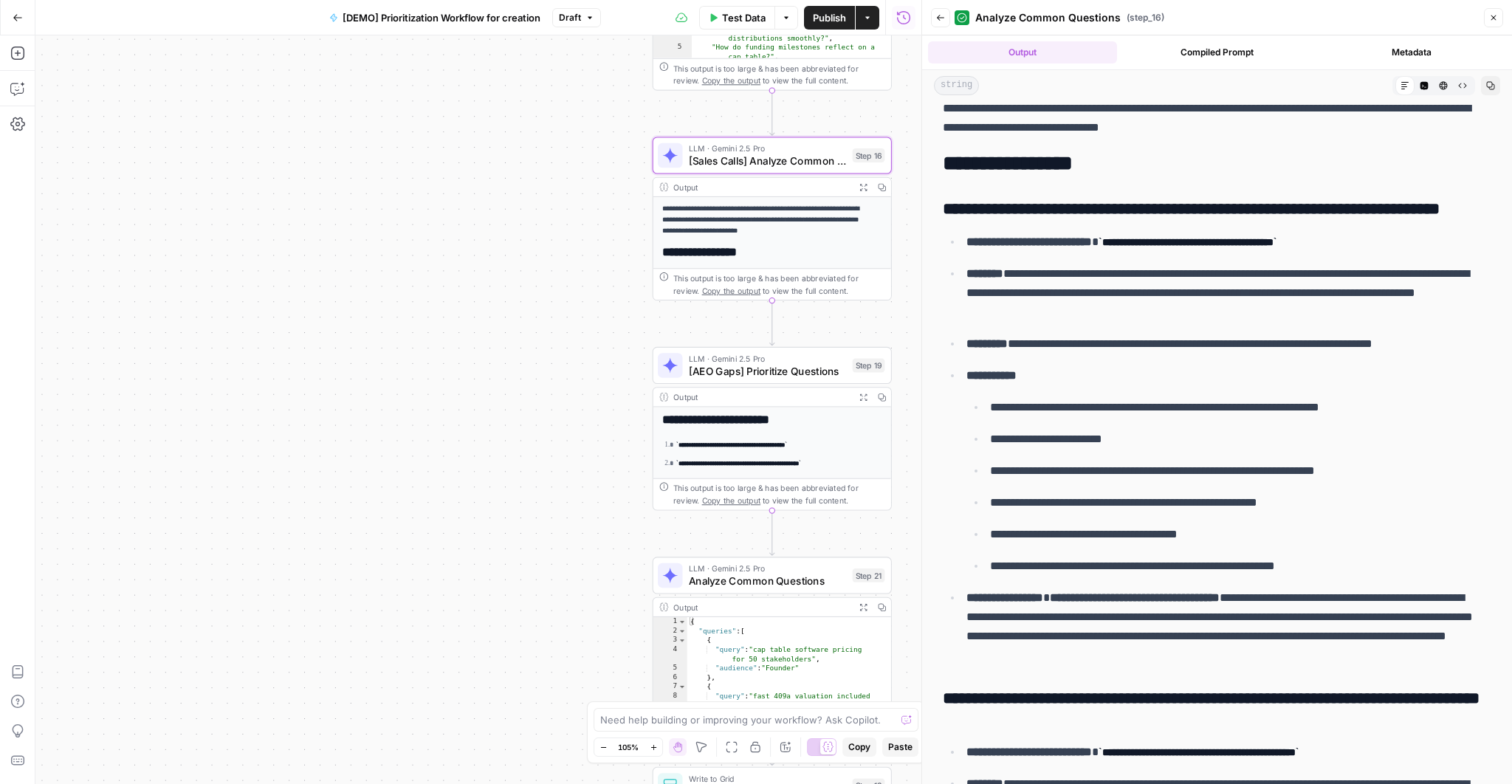
click at [1465, 344] on p "**********" at bounding box center [1224, 343] width 516 height 19
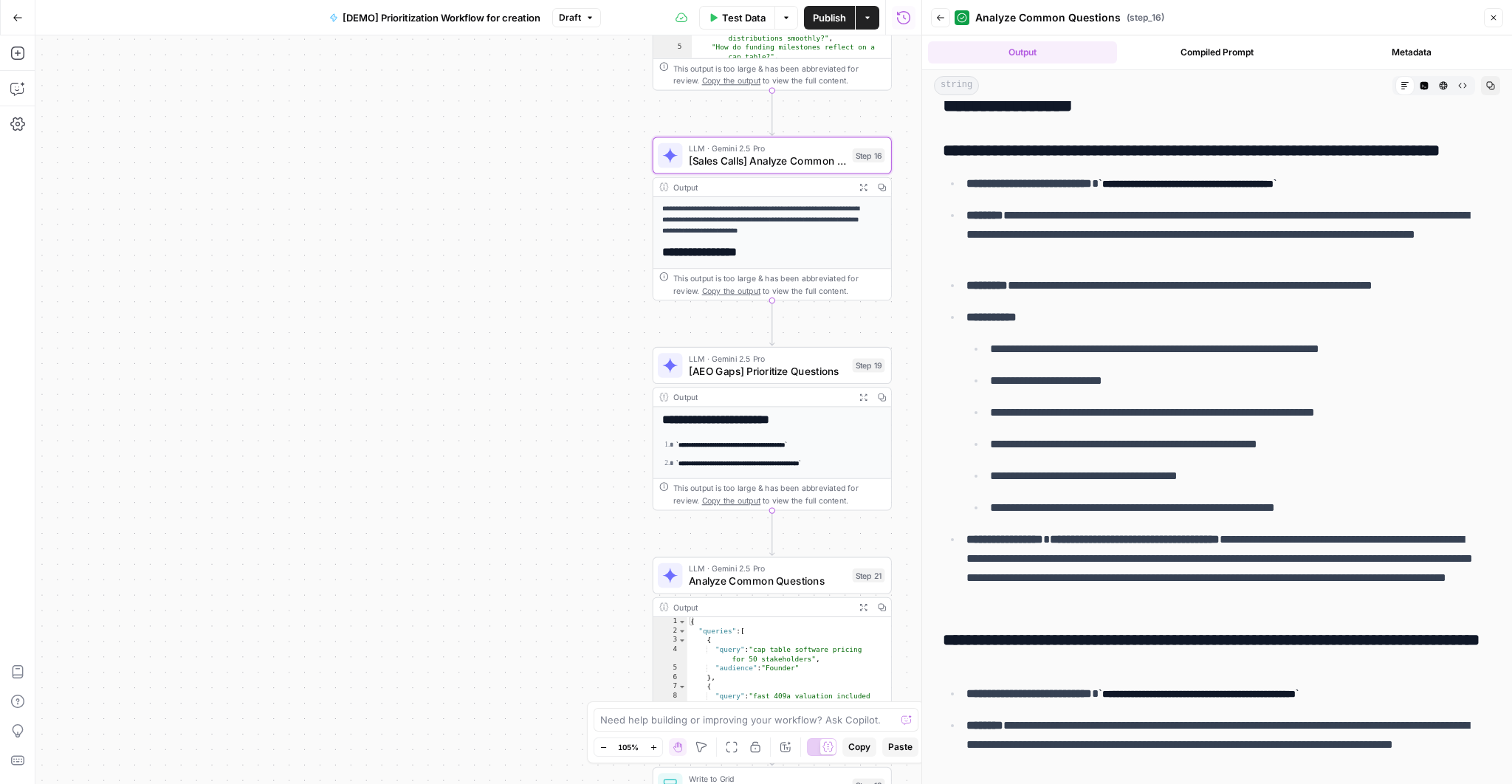
scroll to position [171, 0]
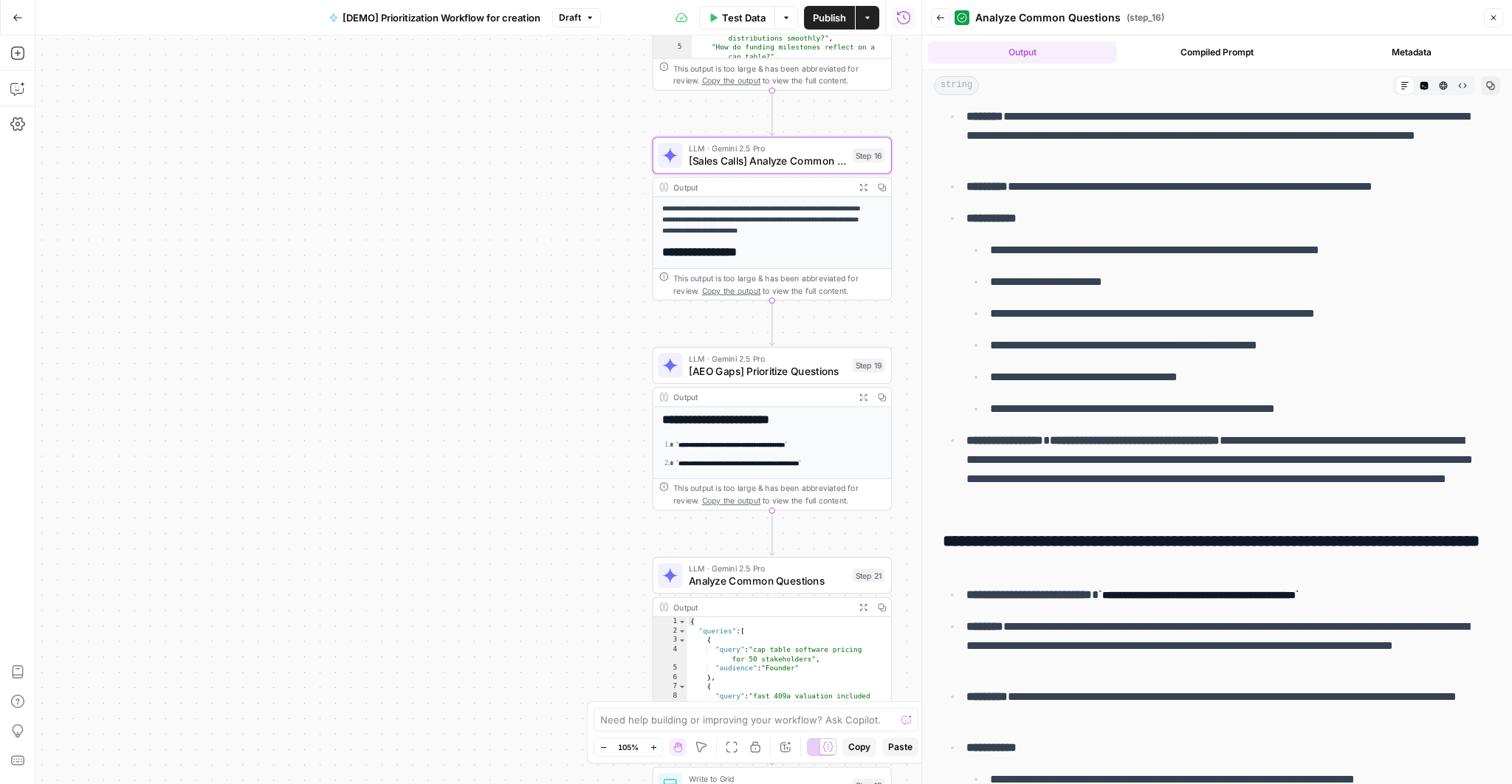
click at [991, 256] on p "**********" at bounding box center [1236, 250] width 493 height 19
drag, startPoint x: 992, startPoint y: 245, endPoint x: 1333, endPoint y: 407, distance: 377.5
click at [1333, 407] on ul "**********" at bounding box center [1228, 329] width 525 height 179
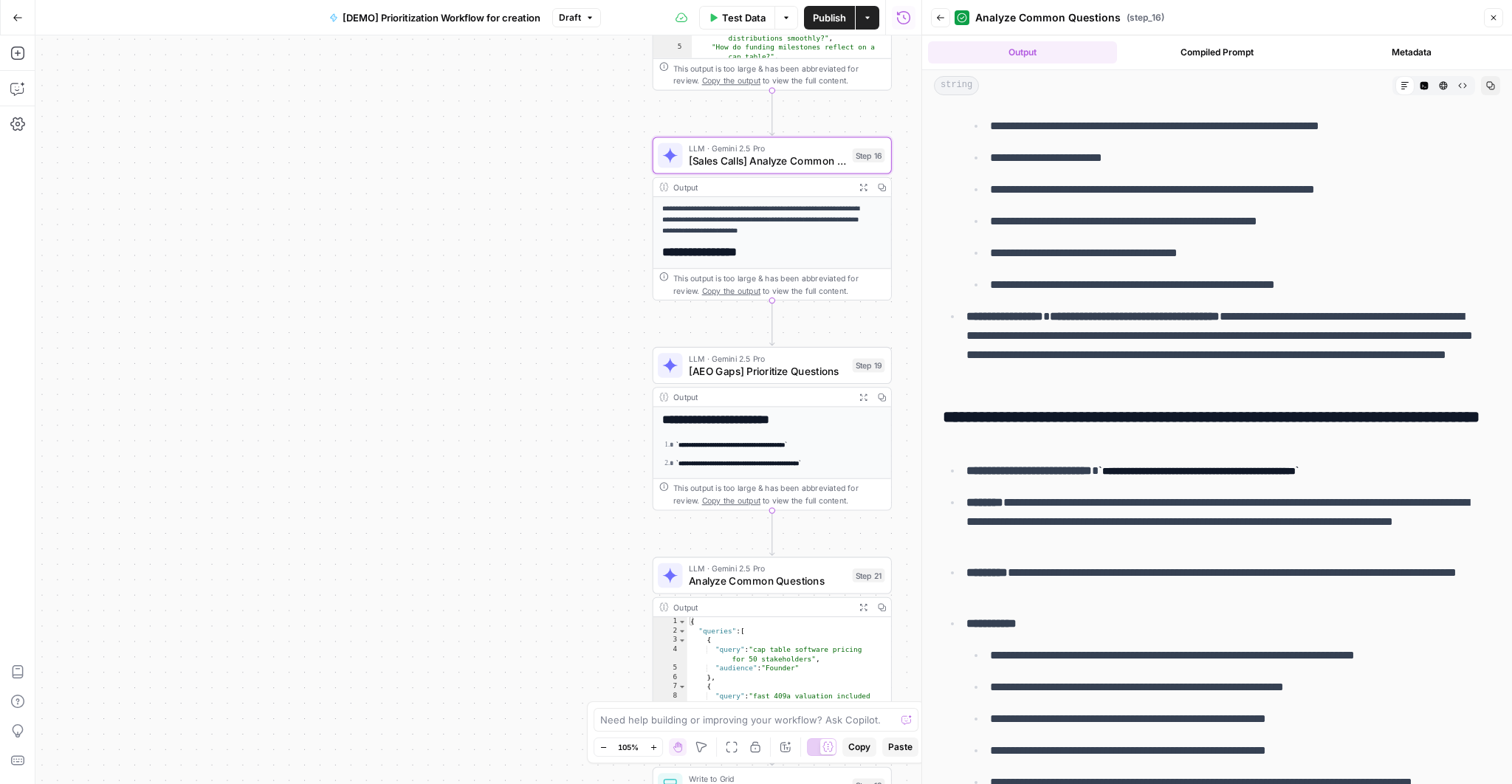
scroll to position [297, 0]
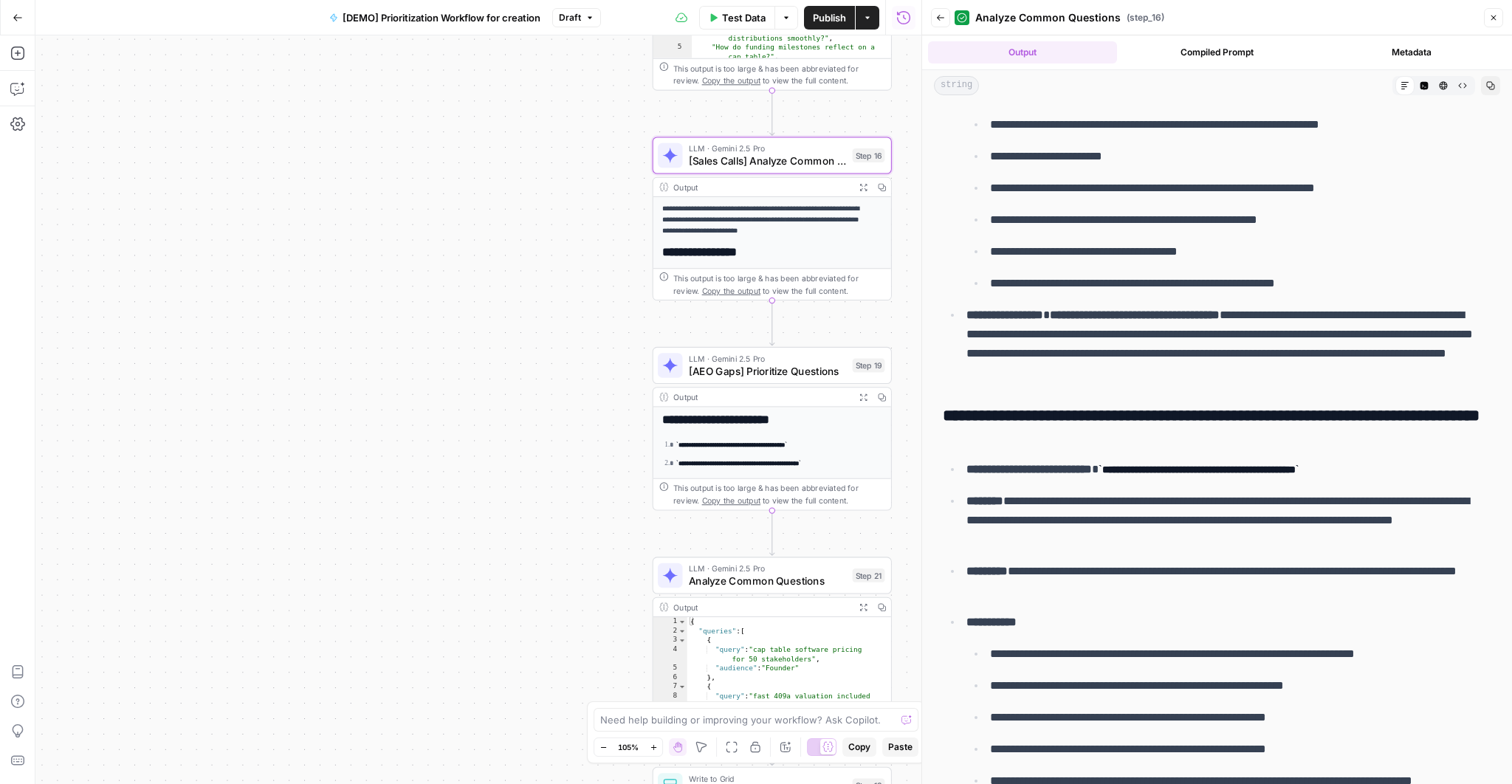
click at [1077, 325] on p "**********" at bounding box center [1224, 343] width 516 height 77
drag, startPoint x: 983, startPoint y: 313, endPoint x: 1354, endPoint y: 385, distance: 377.9
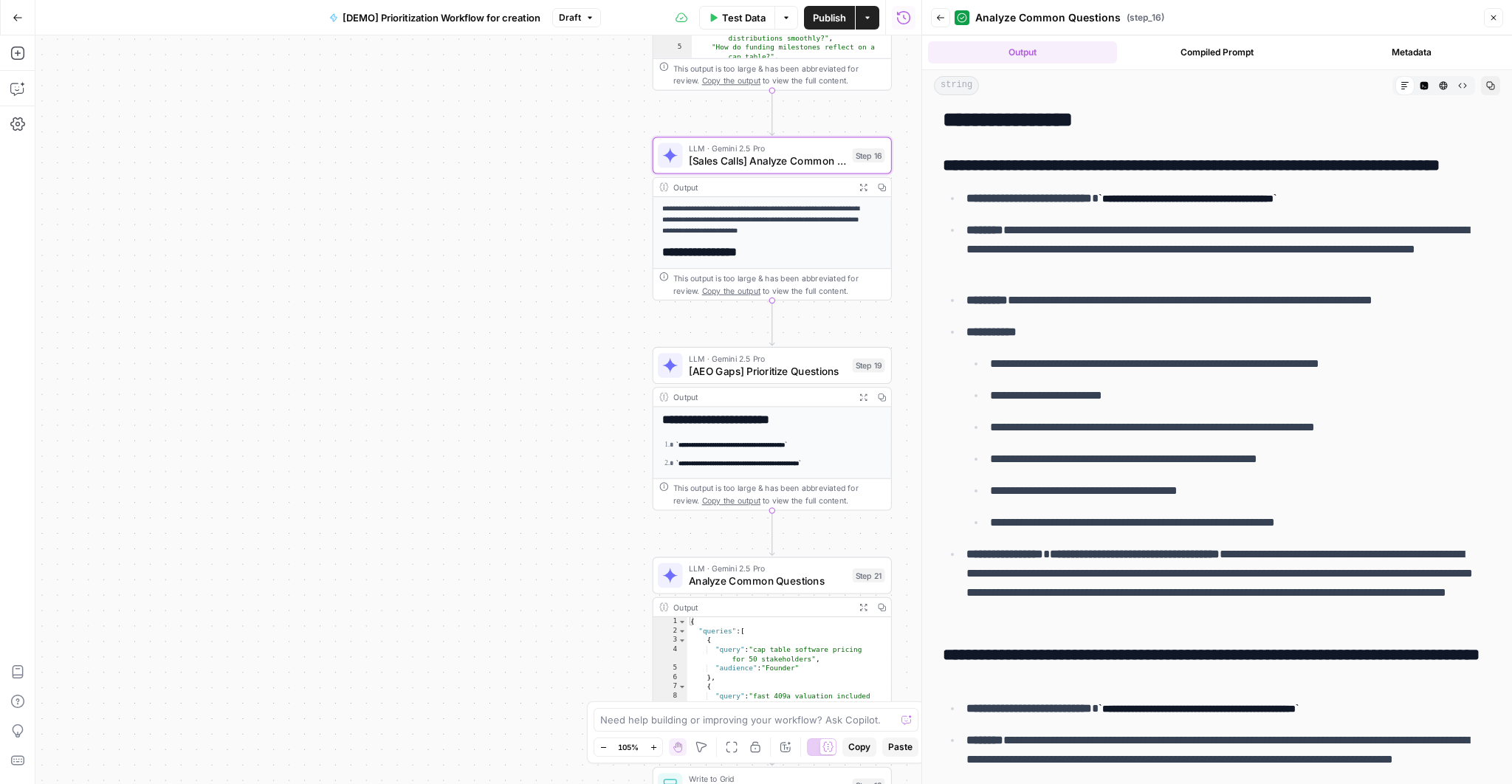
scroll to position [0, 0]
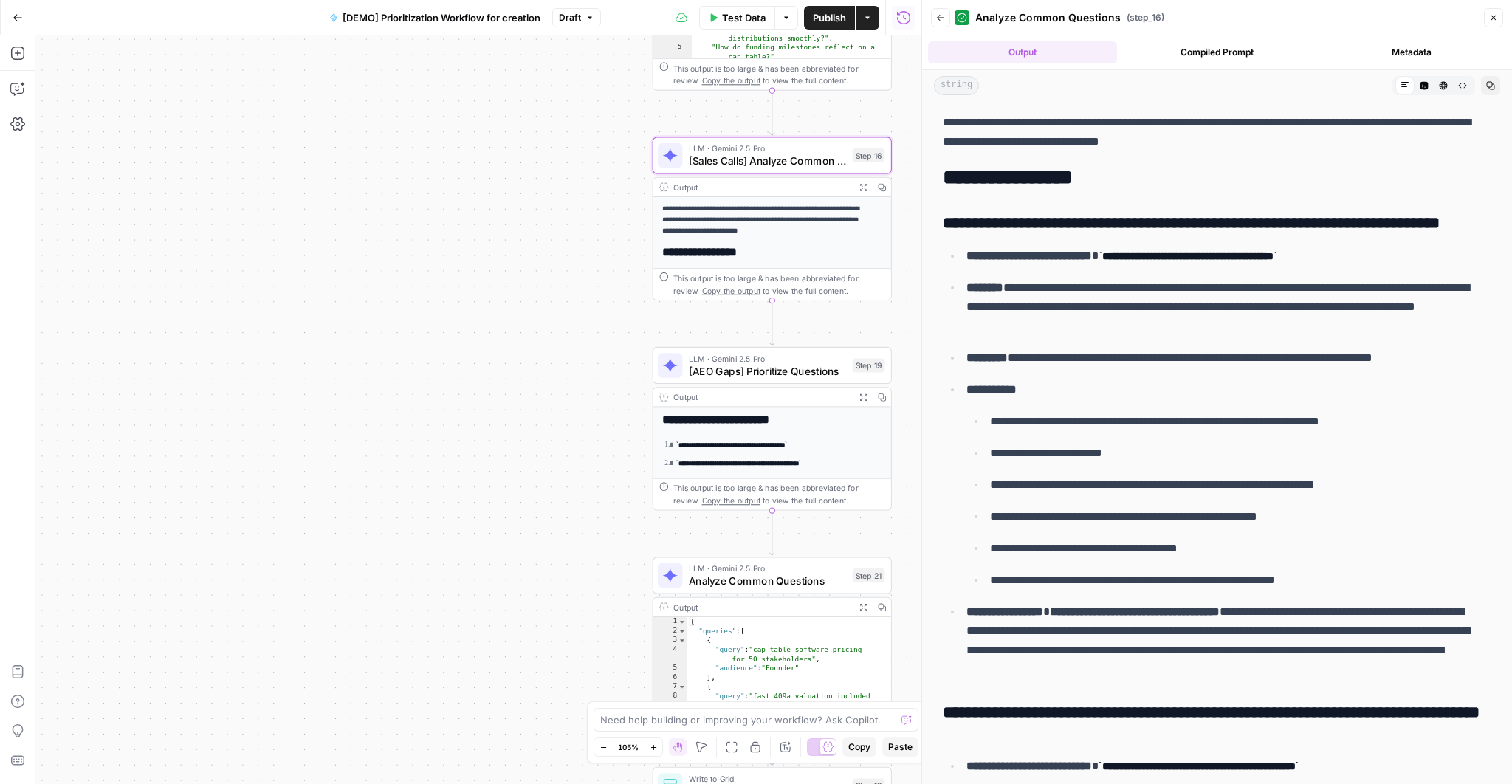
click at [1489, 23] on button "Close" at bounding box center [1493, 17] width 19 height 19
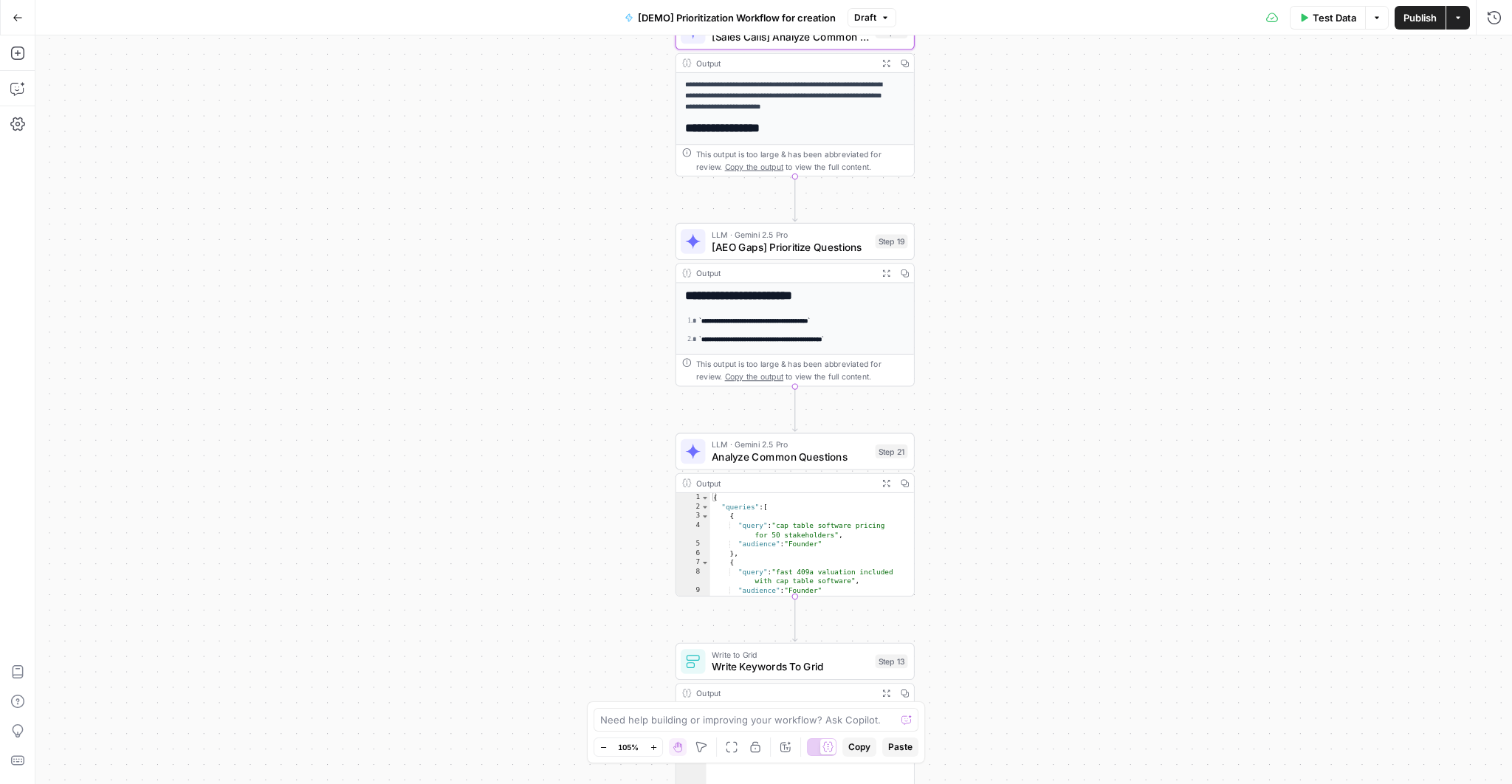
drag, startPoint x: 985, startPoint y: 471, endPoint x: 1009, endPoint y: 347, distance: 126.3
click at [1009, 347] on div "Workflow Input Settings Inputs Read from Grid Read AEO Queries Step 1 Output Ex…" at bounding box center [773, 410] width 1476 height 748
click at [882, 272] on icon "button" at bounding box center [886, 272] width 9 height 9
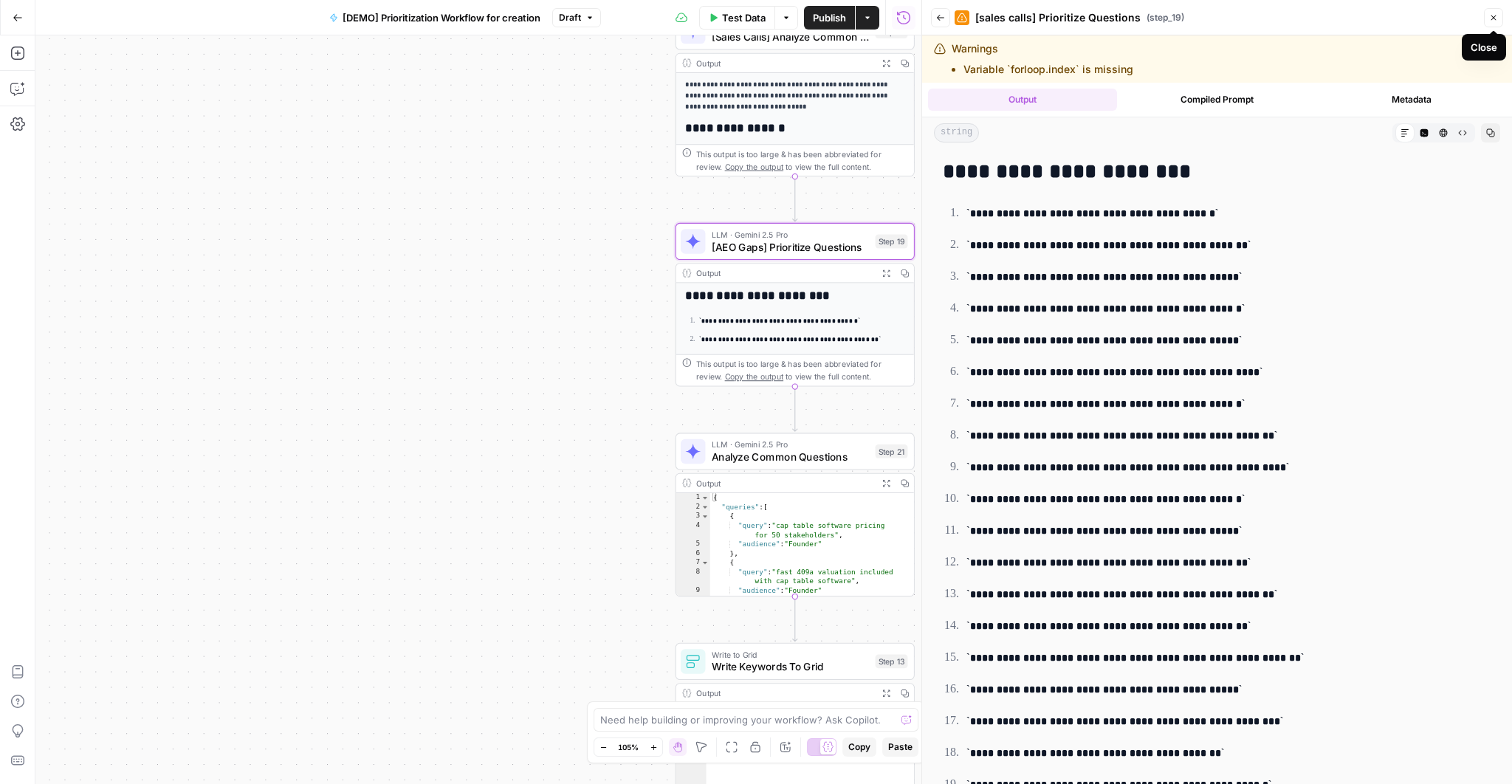
click at [1484, 15] on button "Close" at bounding box center [1493, 17] width 19 height 19
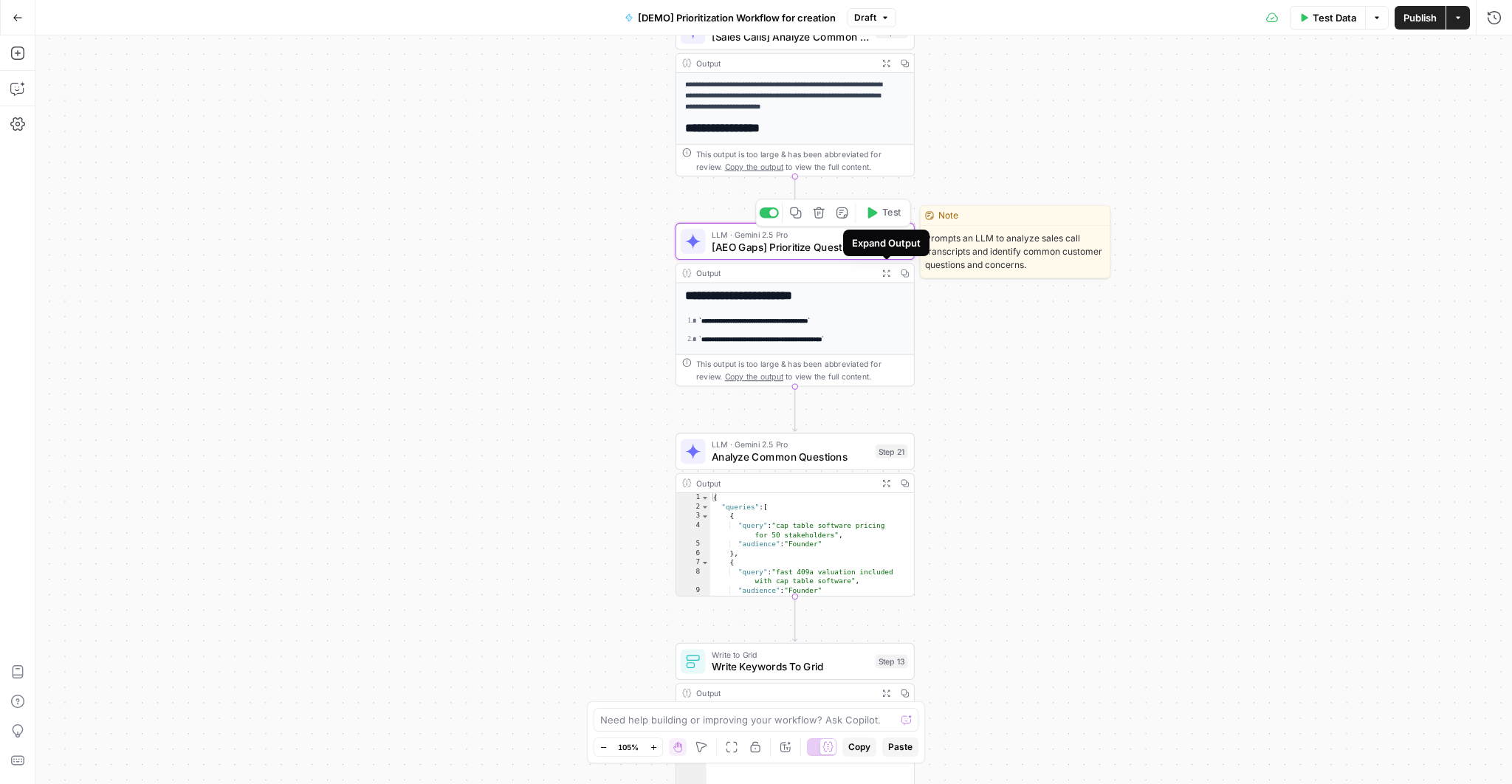
click at [807, 245] on span "[AEO Gaps] Prioritize Questions" at bounding box center [790, 247] width 157 height 15
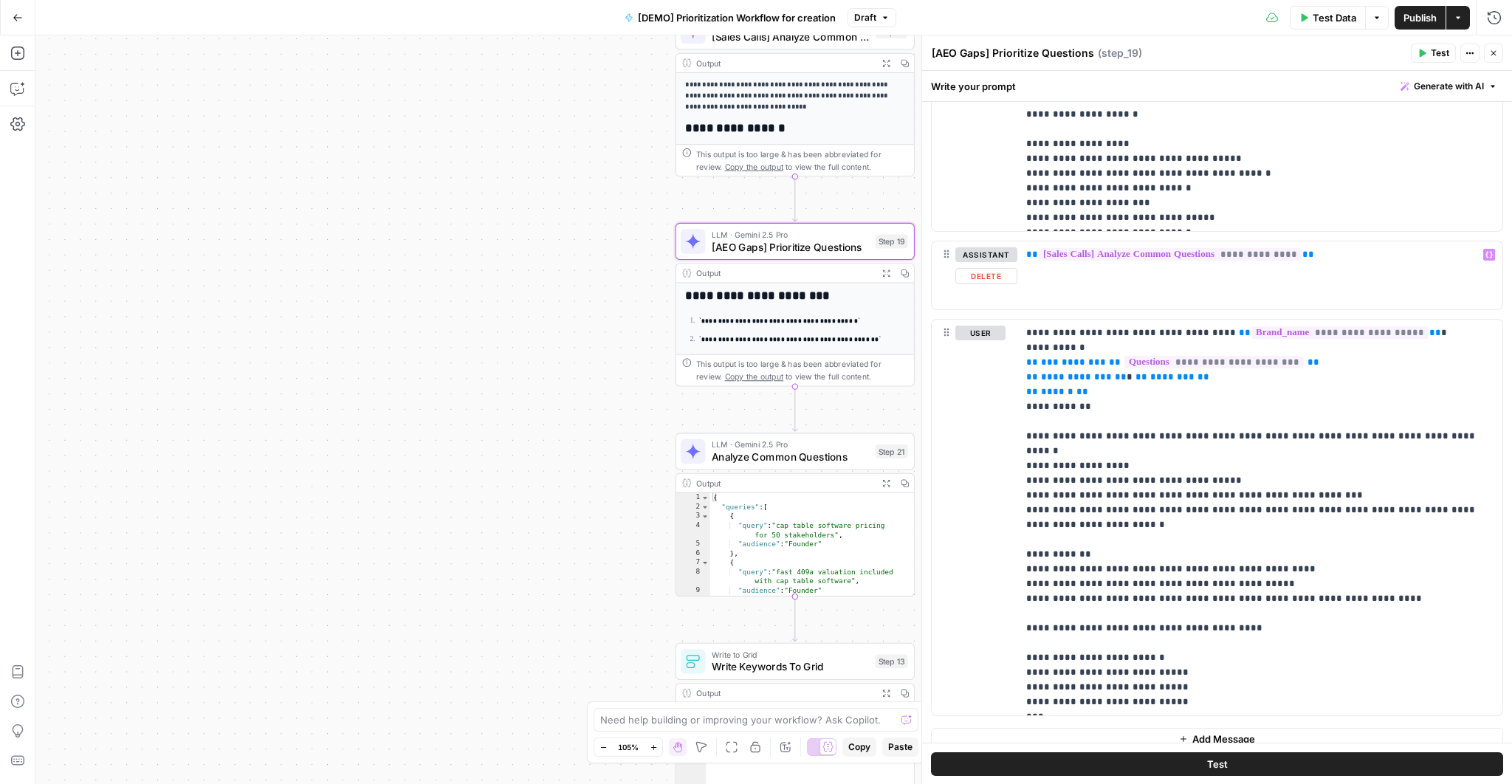
scroll to position [757, 0]
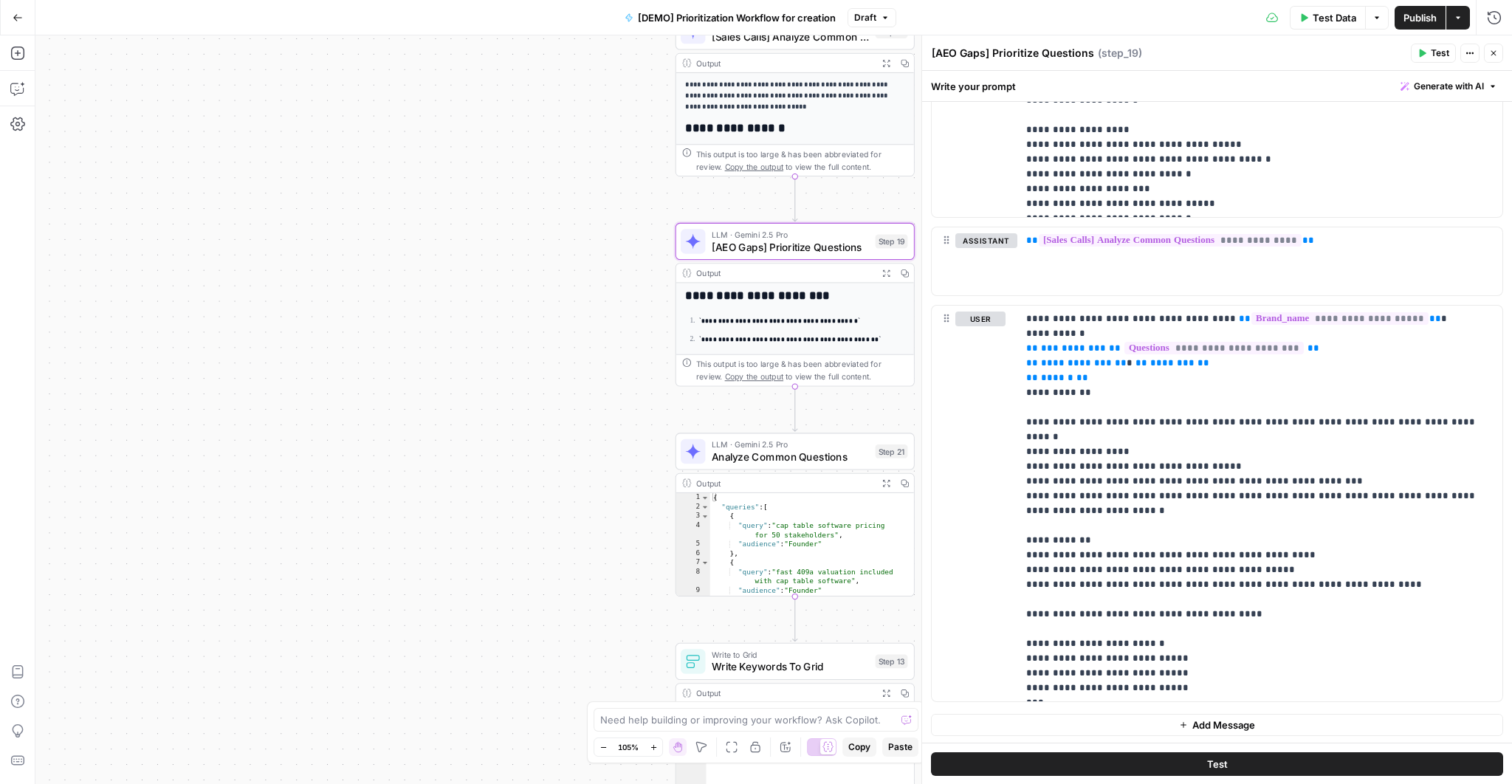
click at [1492, 52] on icon "button" at bounding box center [1493, 53] width 9 height 9
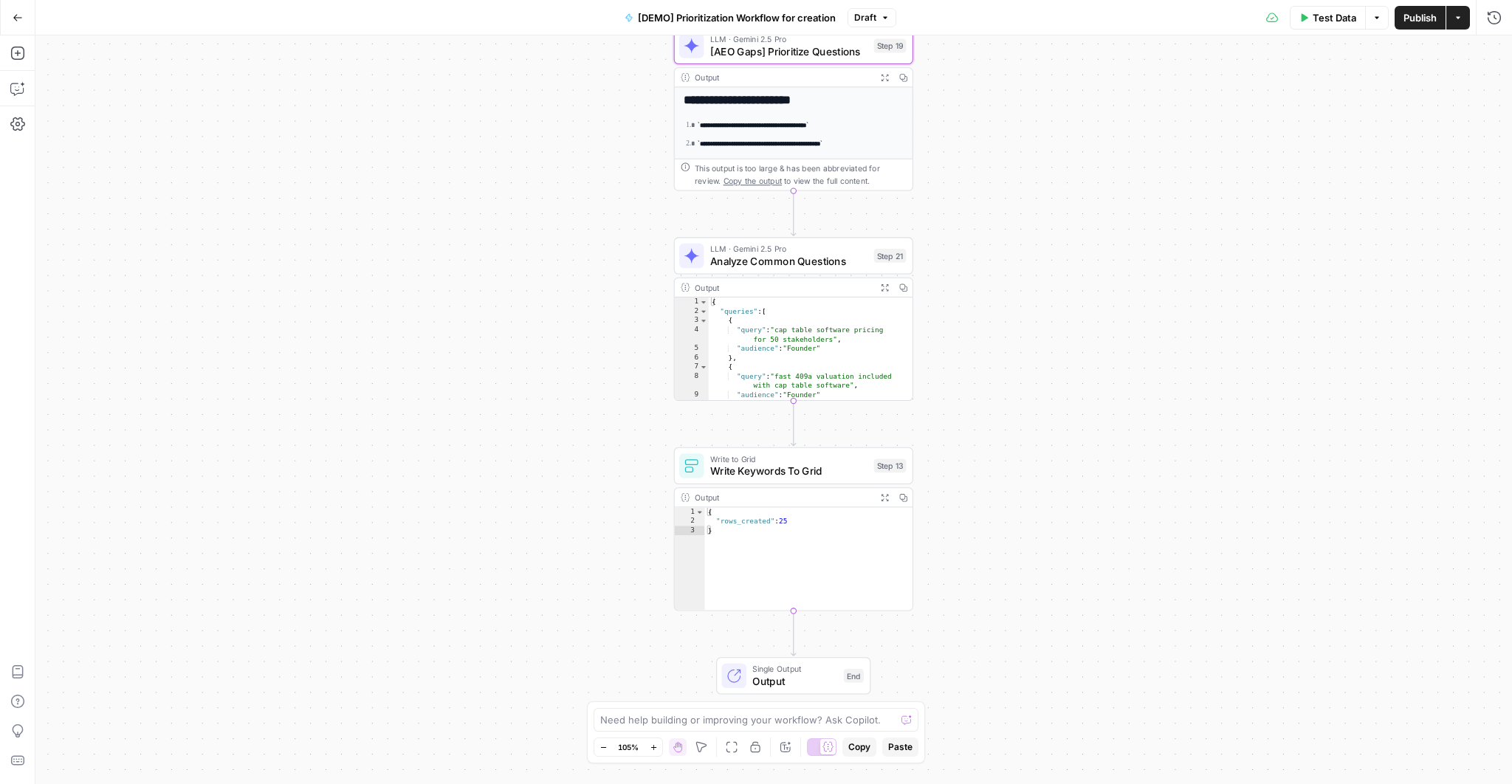
drag, startPoint x: 996, startPoint y: 477, endPoint x: 988, endPoint y: 248, distance: 229.1
click at [988, 248] on div "Workflow Input Settings Inputs Read from Grid Read AEO Queries Step 1 Output Ex…" at bounding box center [773, 410] width 1476 height 748
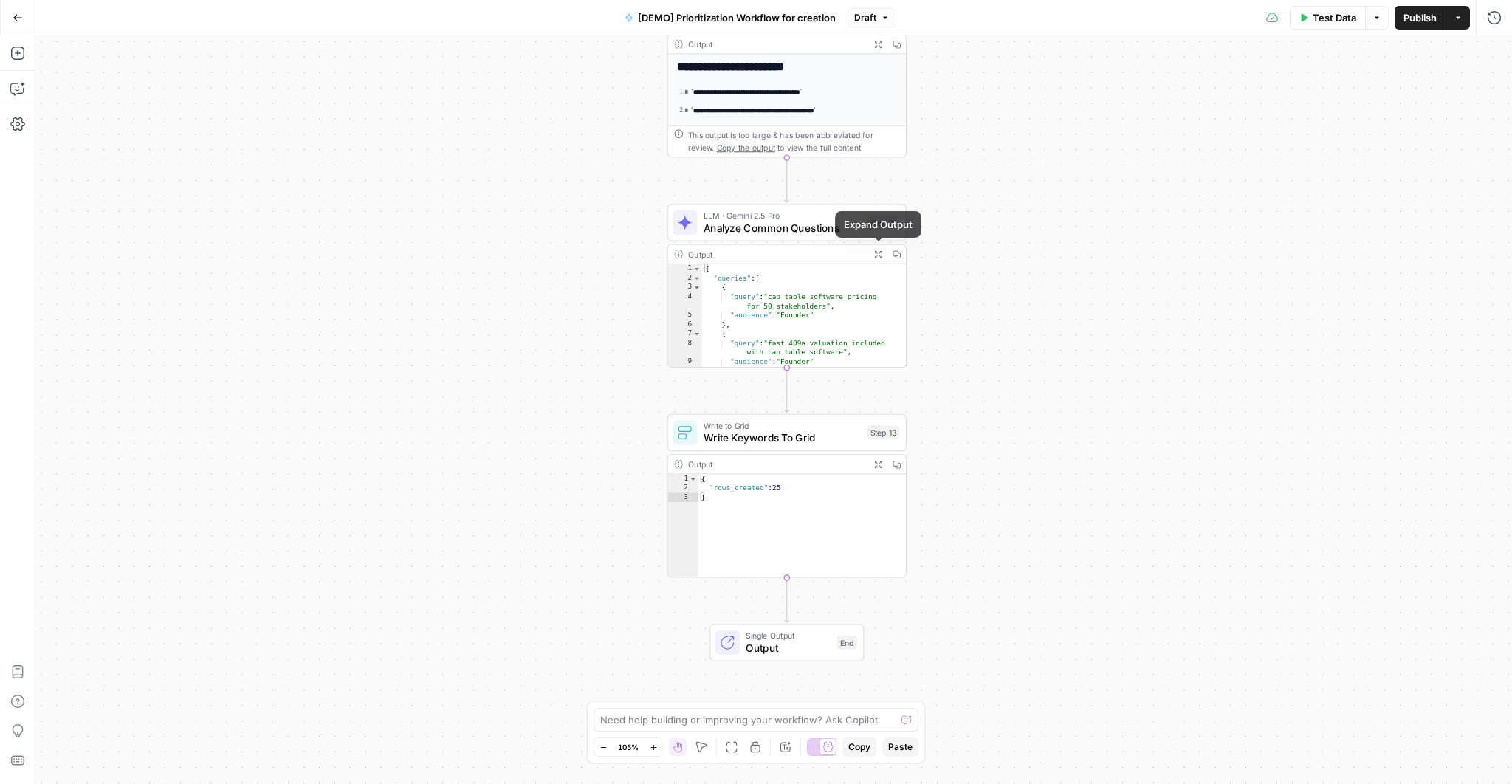
click at [876, 253] on icon "button" at bounding box center [877, 254] width 9 height 9
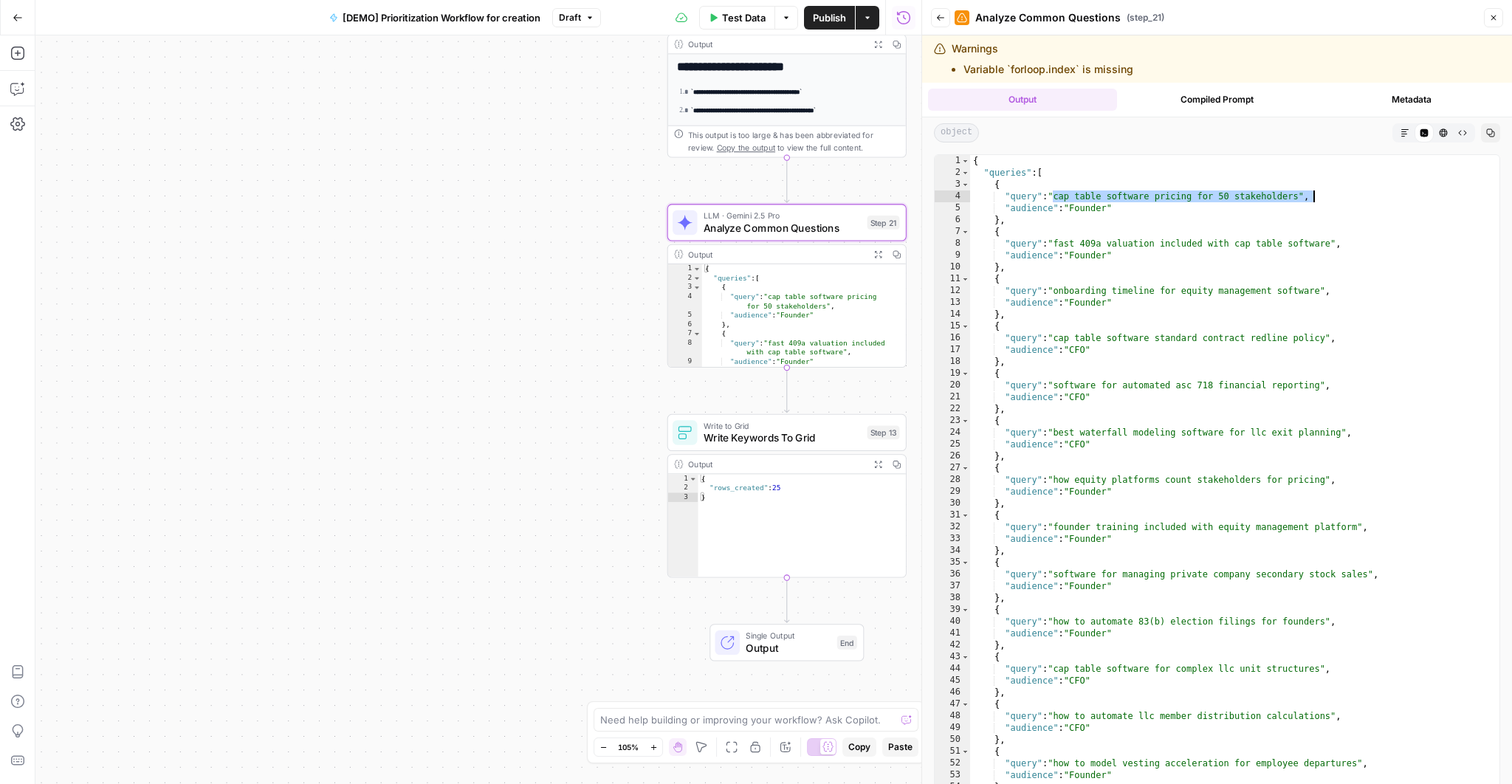
drag, startPoint x: 1055, startPoint y: 196, endPoint x: 1312, endPoint y: 194, distance: 257.0
click at [1312, 194] on div "{ "queries" : [ { "query" : "cap table software pricing for 50 stakeholders" , …" at bounding box center [1230, 501] width 520 height 694
click at [1089, 206] on div "{ "queries" : [ { "query" : "cap table software pricing for 50 stakeholders" , …" at bounding box center [1230, 501] width 520 height 694
type textarea "**********"
click at [1089, 206] on div "{ "queries" : [ { "query" : "cap table software pricing for 50 stakeholders" , …" at bounding box center [1230, 501] width 520 height 694
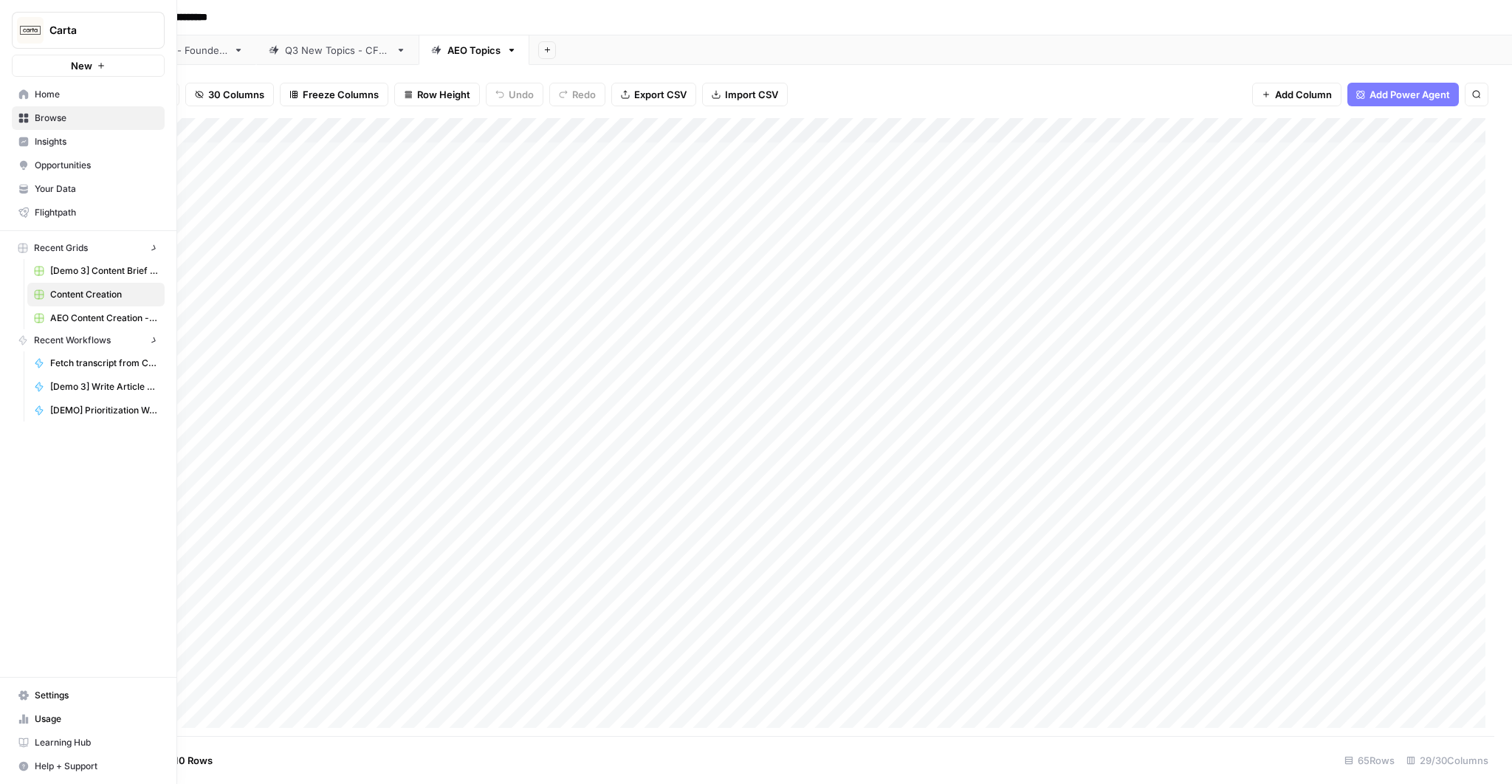
click at [20, 189] on icon at bounding box center [23, 188] width 8 height 6
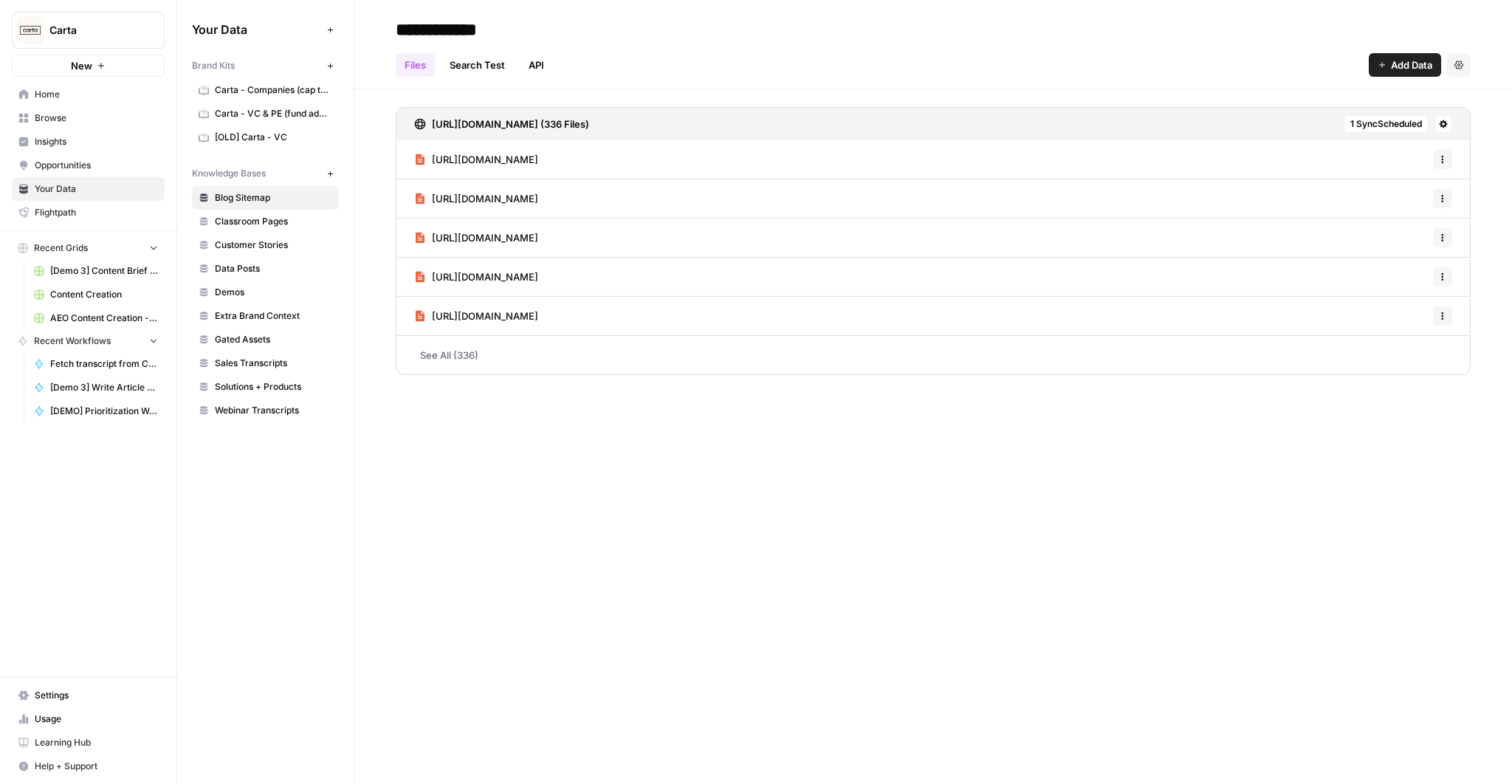
click at [248, 90] on span "Carta - Companies (cap table)" at bounding box center [274, 90] width 118 height 13
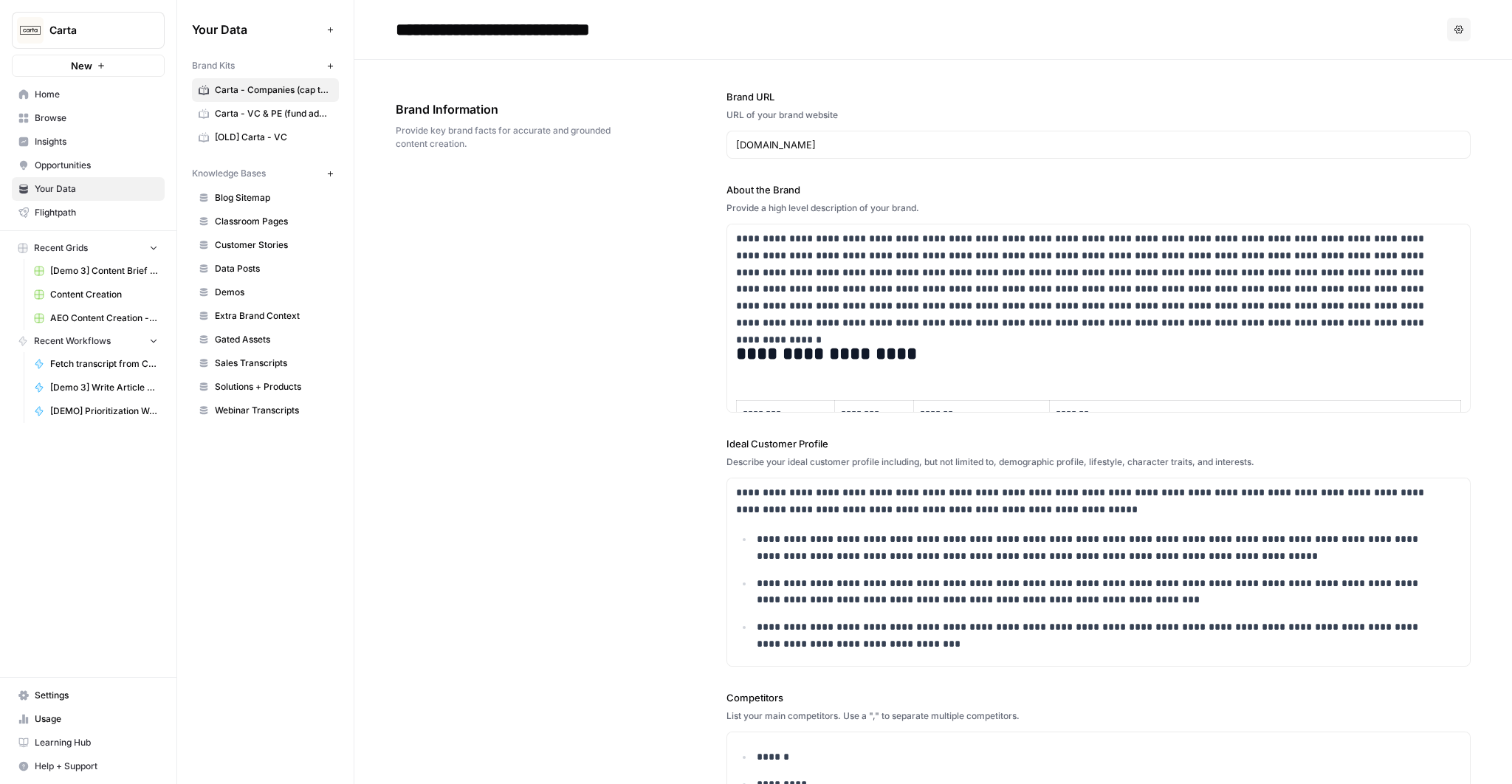
click at [1091, 43] on header "**********" at bounding box center [933, 29] width 1157 height 60
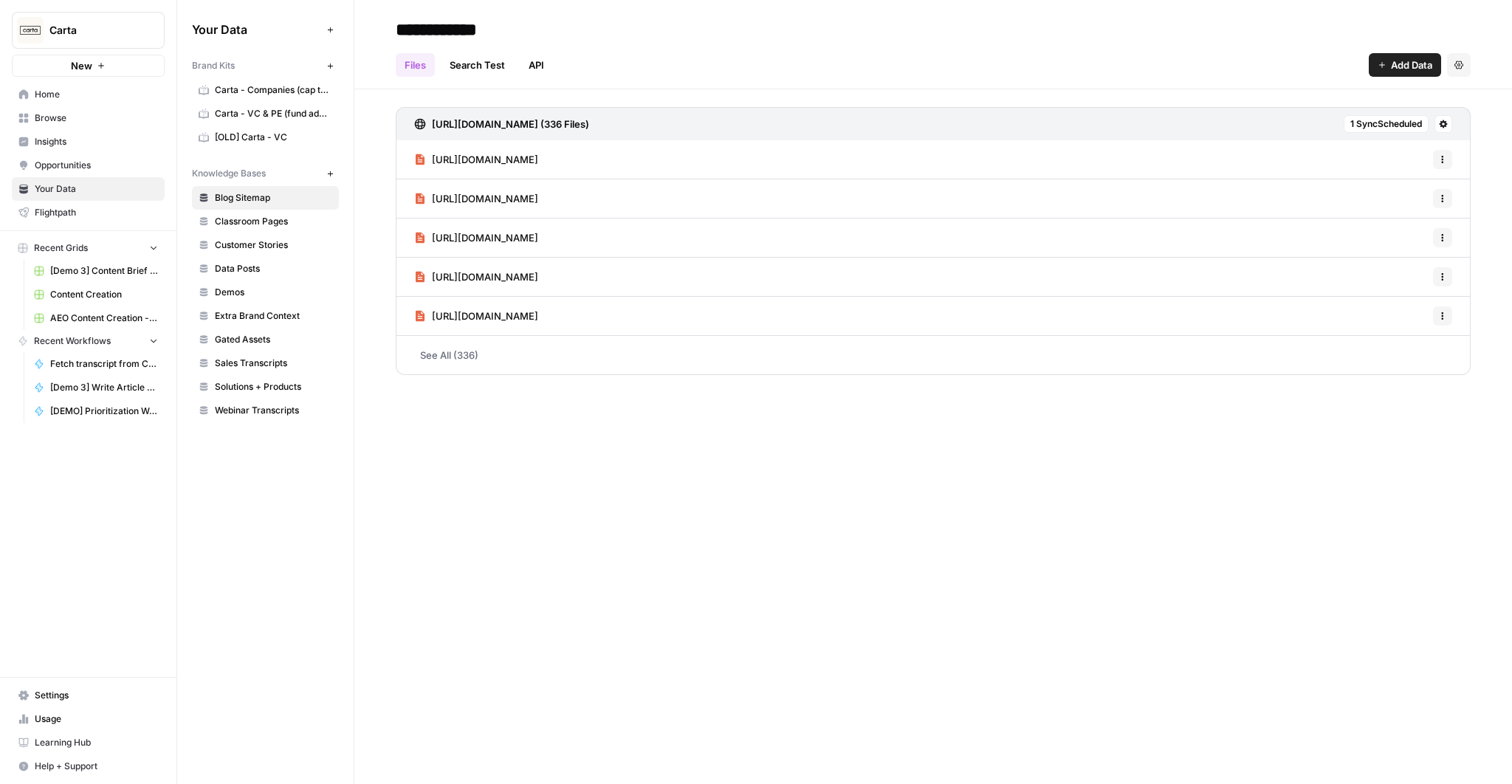
click at [271, 360] on span "Sales Transcripts" at bounding box center [274, 363] width 118 height 13
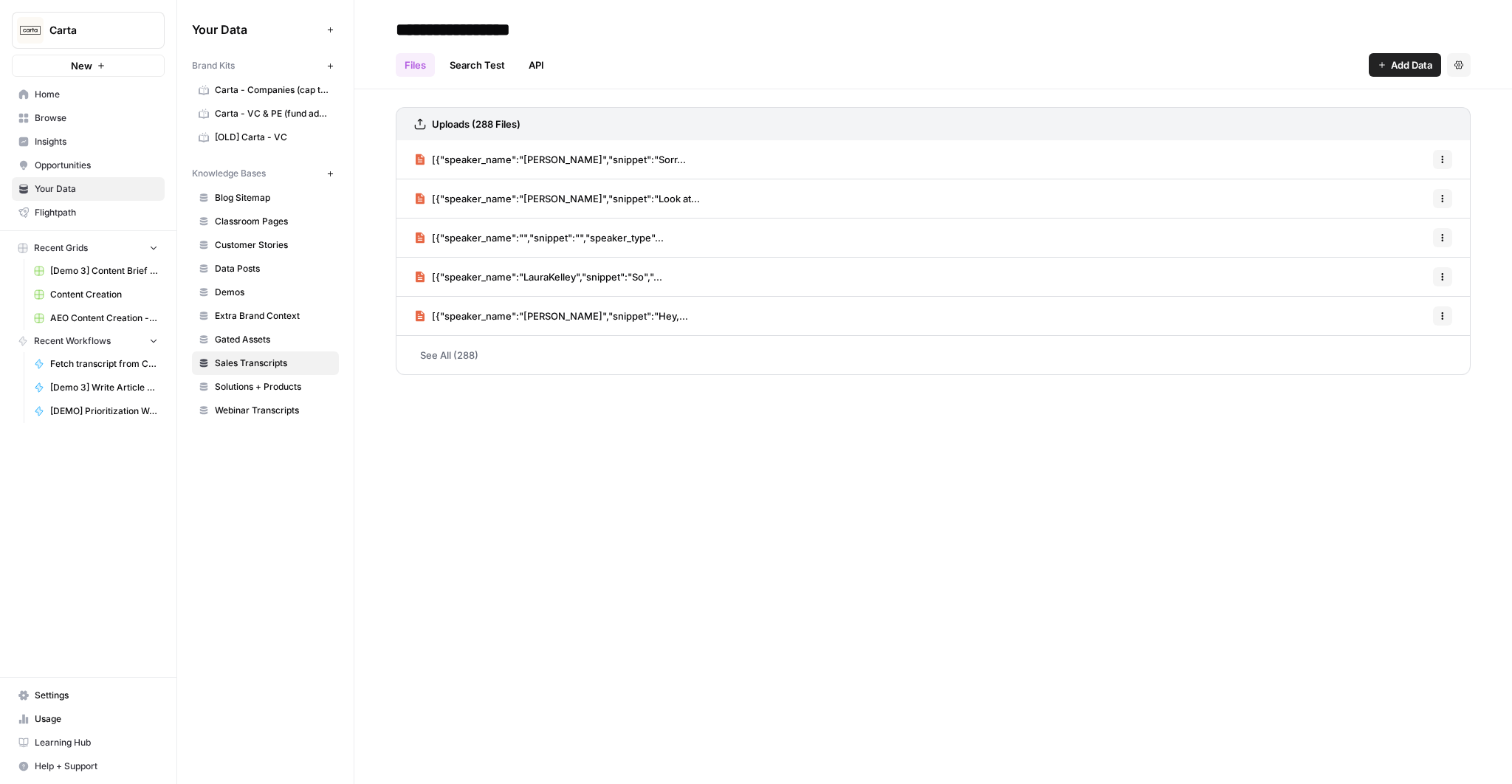
click at [594, 155] on span "[{"speaker_name":"Steven Solis","snippet":"Sorr..." at bounding box center [558, 159] width 254 height 15
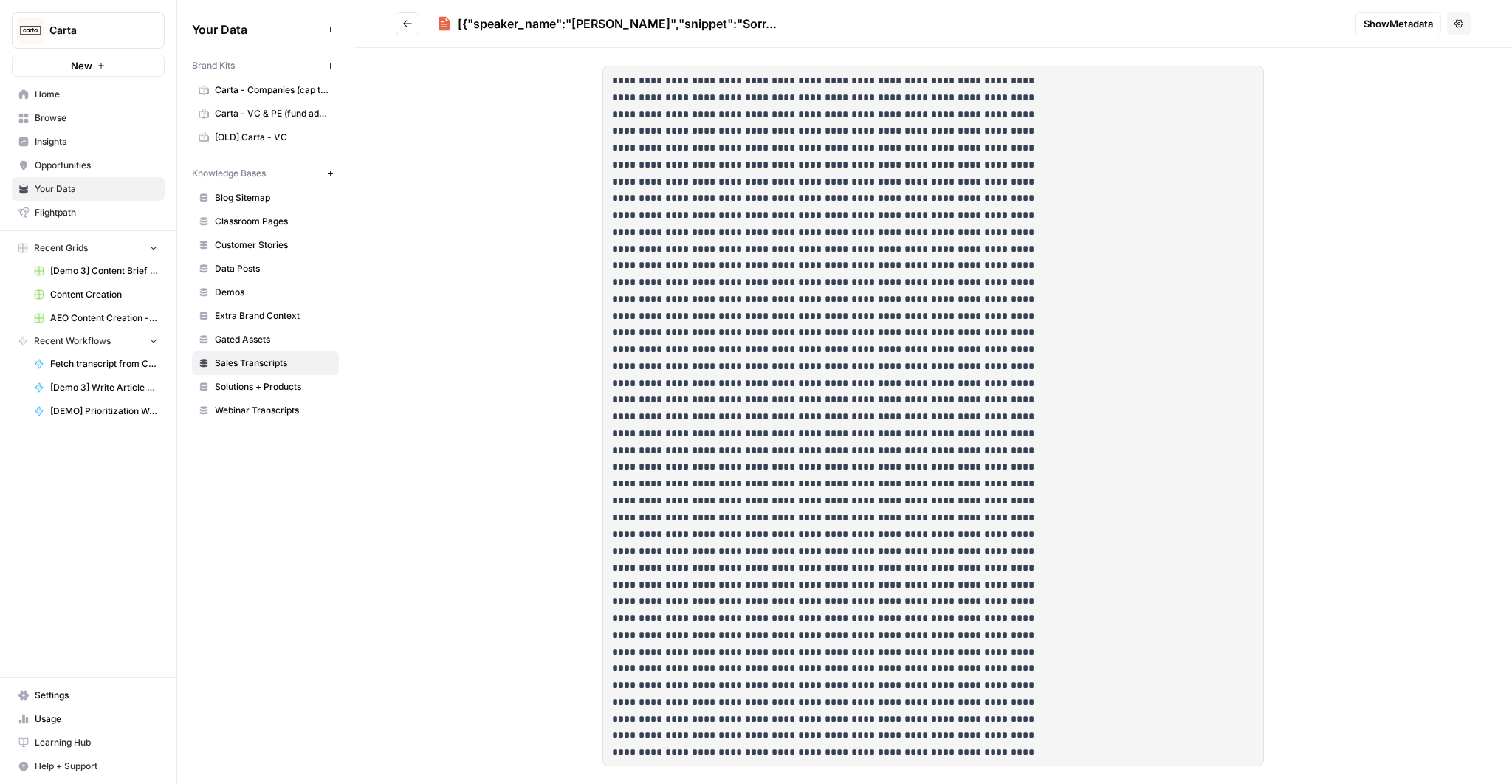
click at [1387, 25] on span "Show Metadata" at bounding box center [1398, 23] width 70 height 15
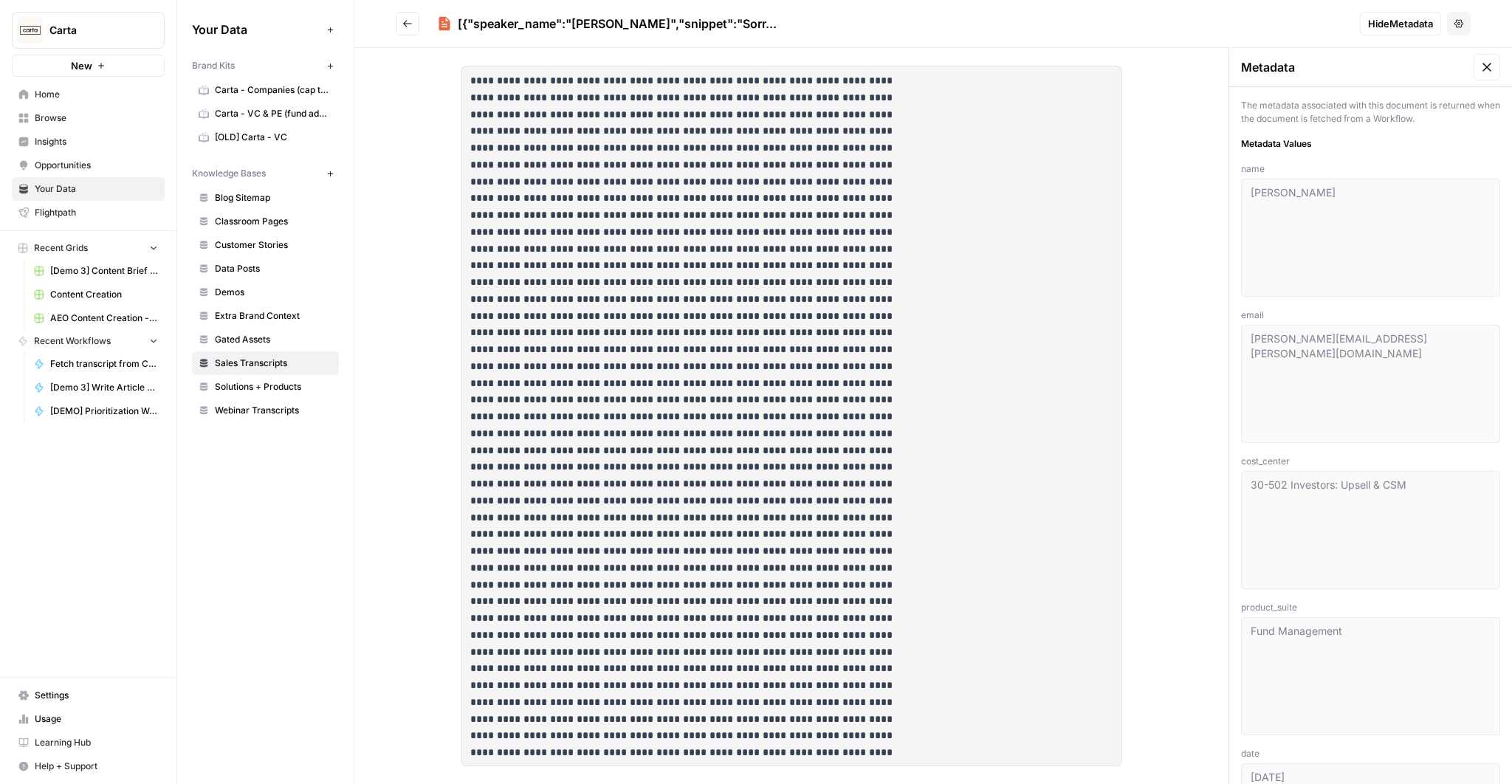
click at [417, 22] on button "Go back" at bounding box center [408, 23] width 24 height 24
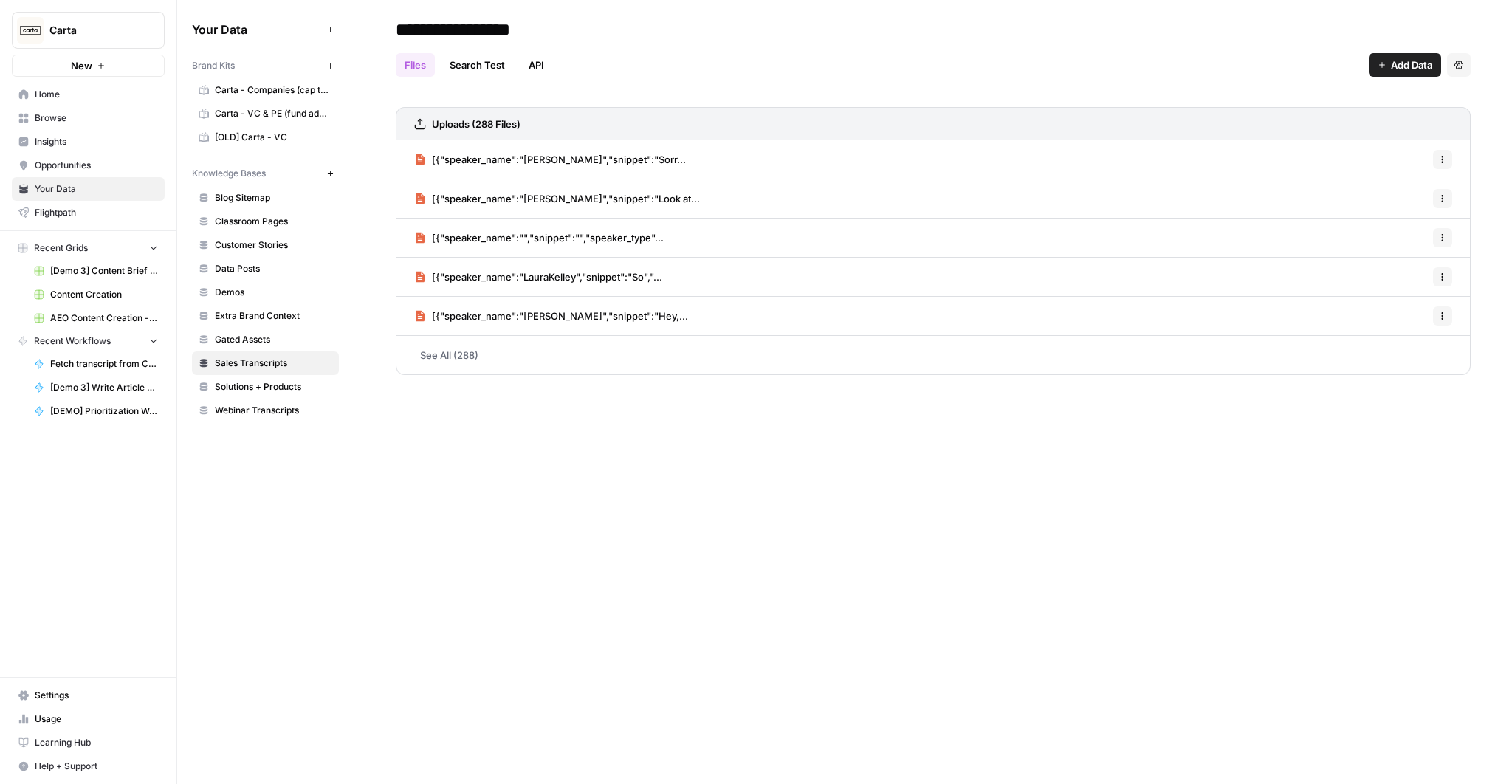
click at [1009, 51] on div "Files Search Test API Add Data Settings" at bounding box center [933, 59] width 1075 height 36
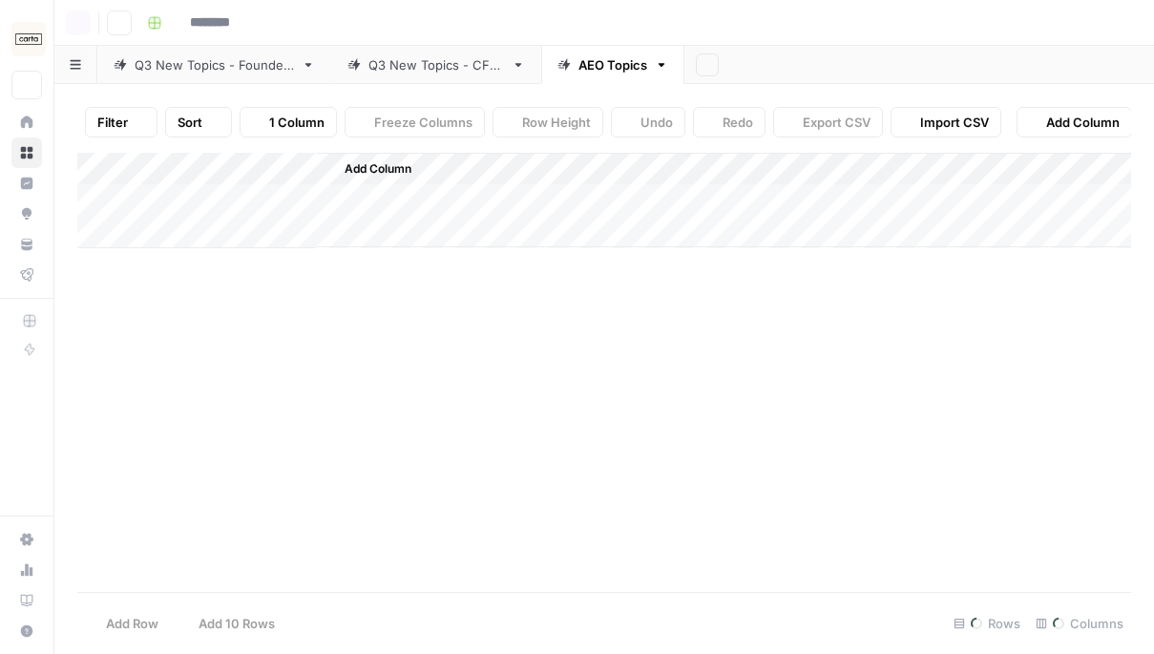
type input "**********"
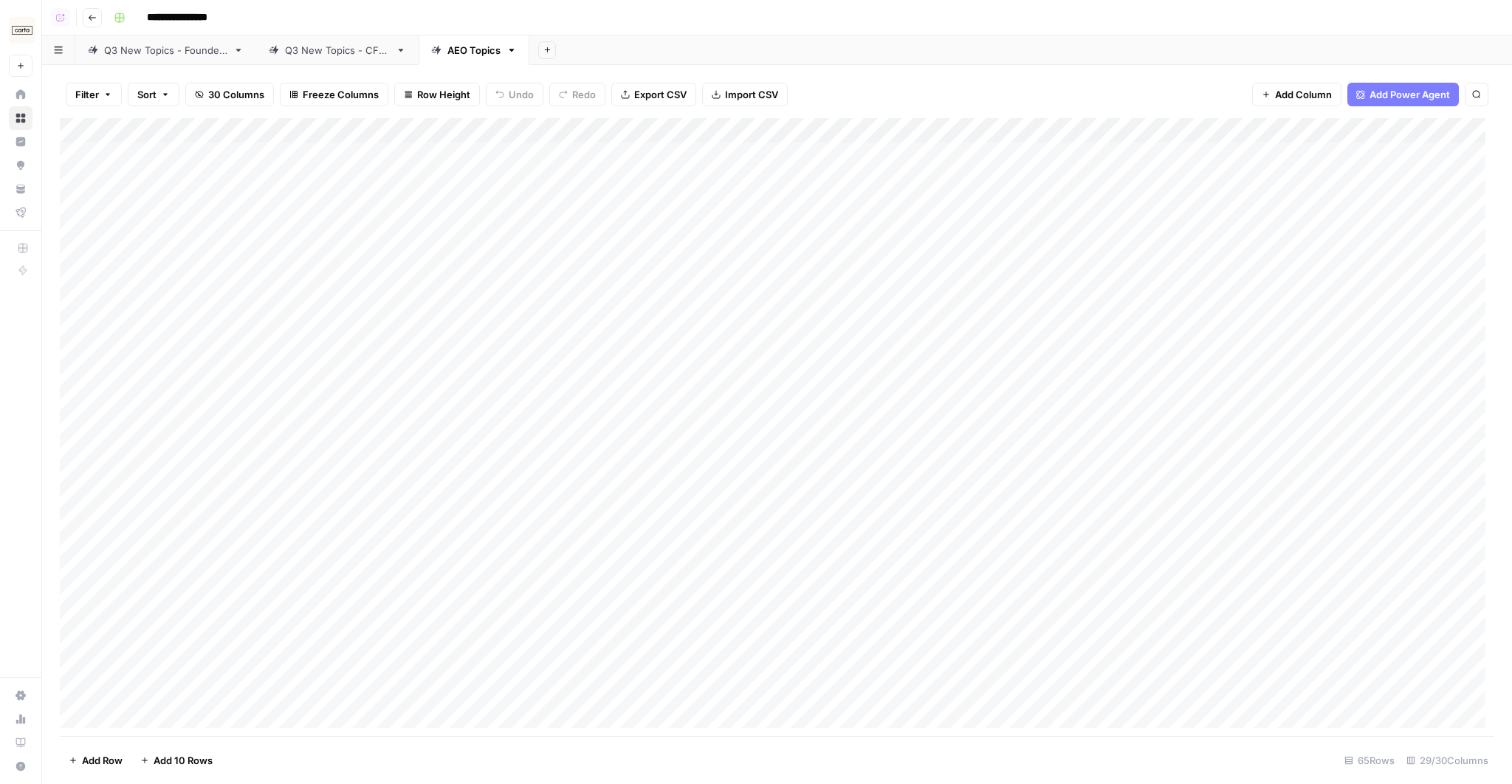
click at [892, 155] on div "Add Column" at bounding box center [776, 428] width 1434 height 619
click at [811, 152] on div "Add Column" at bounding box center [776, 428] width 1434 height 619
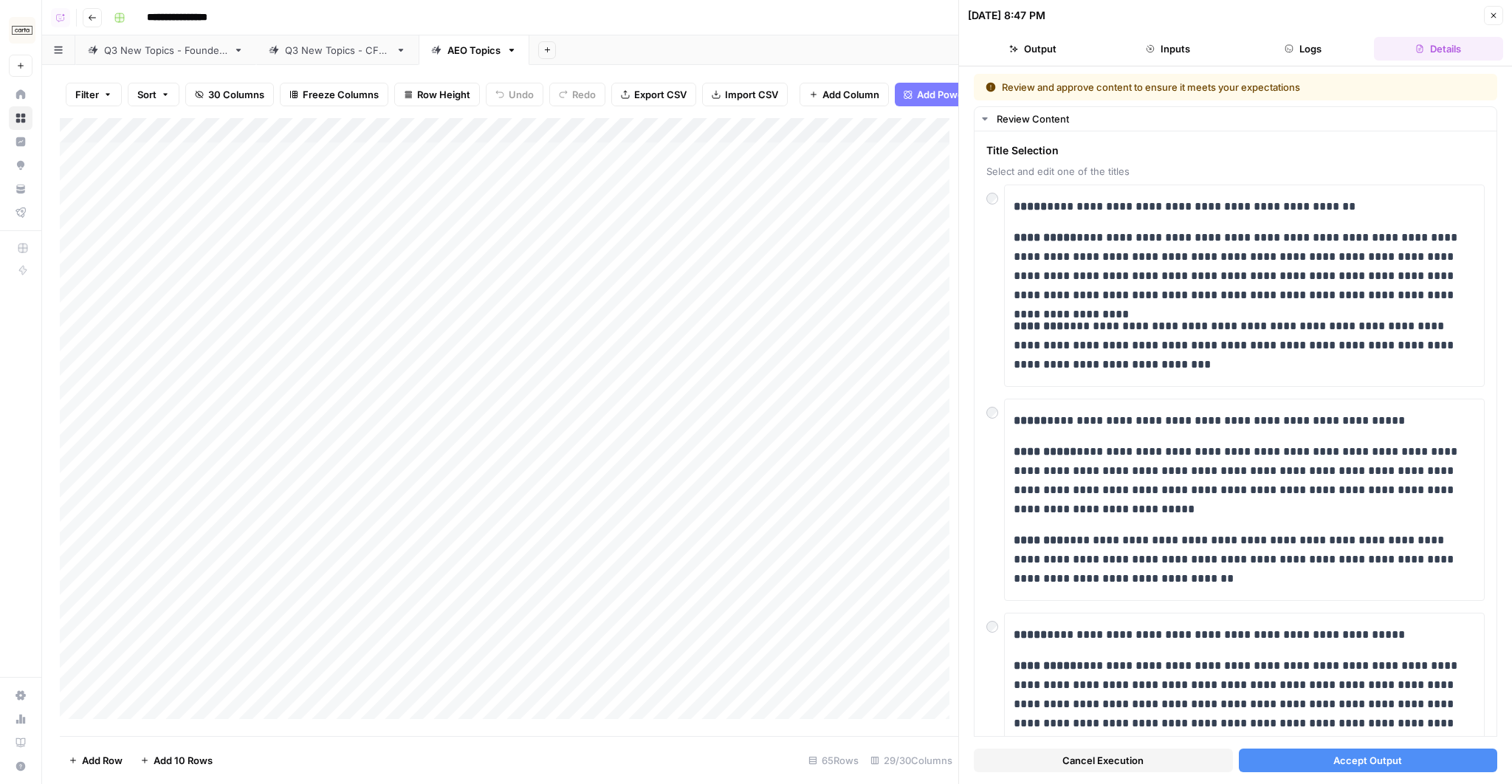
click at [892, 505] on span "Accept Output" at bounding box center [1367, 759] width 69 height 15
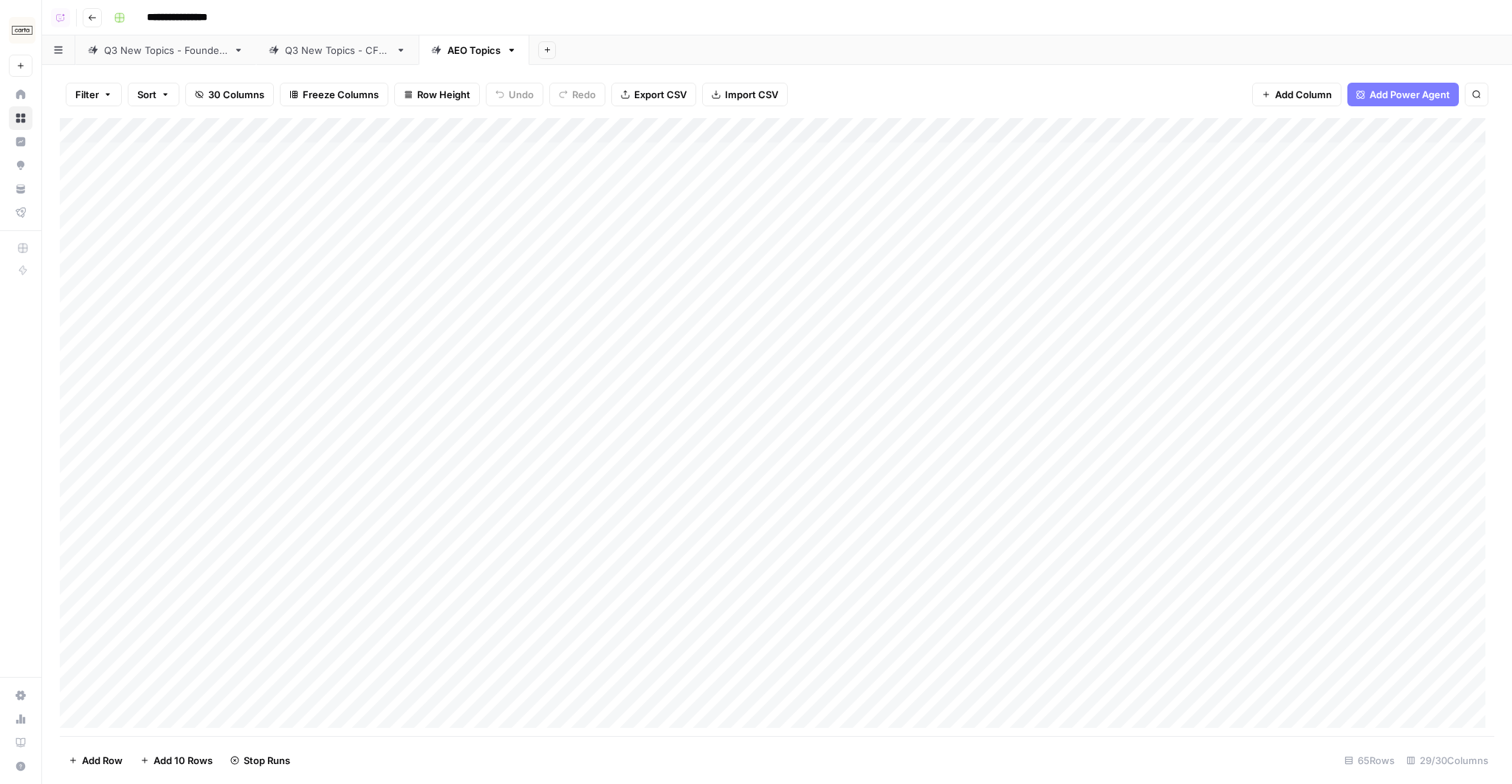
click at [643, 196] on div "Add Column" at bounding box center [776, 428] width 1434 height 619
click at [551, 46] on button "Add Sheet" at bounding box center [547, 49] width 18 height 18
click at [642, 26] on div "**********" at bounding box center [802, 18] width 1389 height 24
click at [892, 97] on span "Add Power Agent" at bounding box center [1409, 94] width 80 height 15
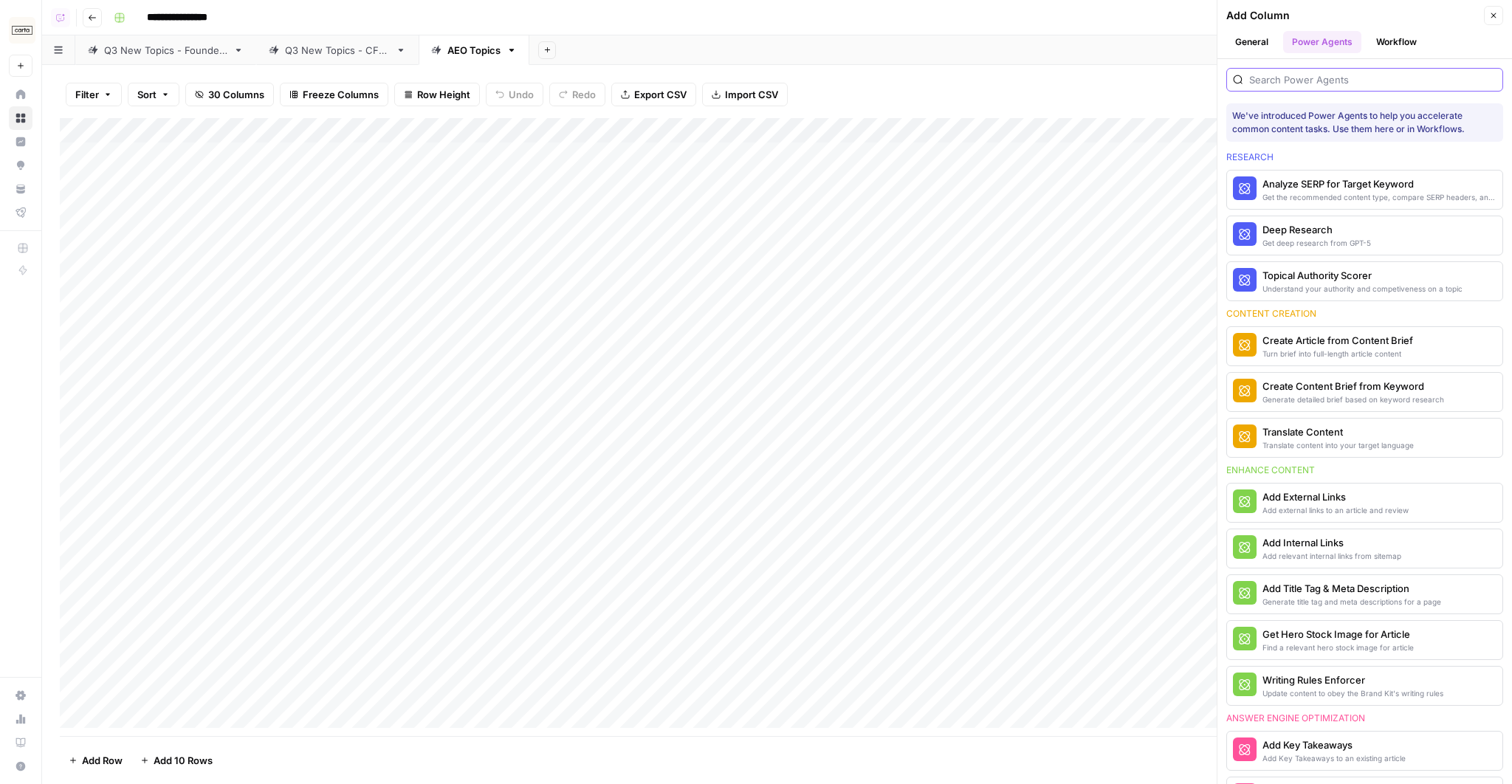
click at [892, 76] on input "search" at bounding box center [1373, 80] width 247 height 15
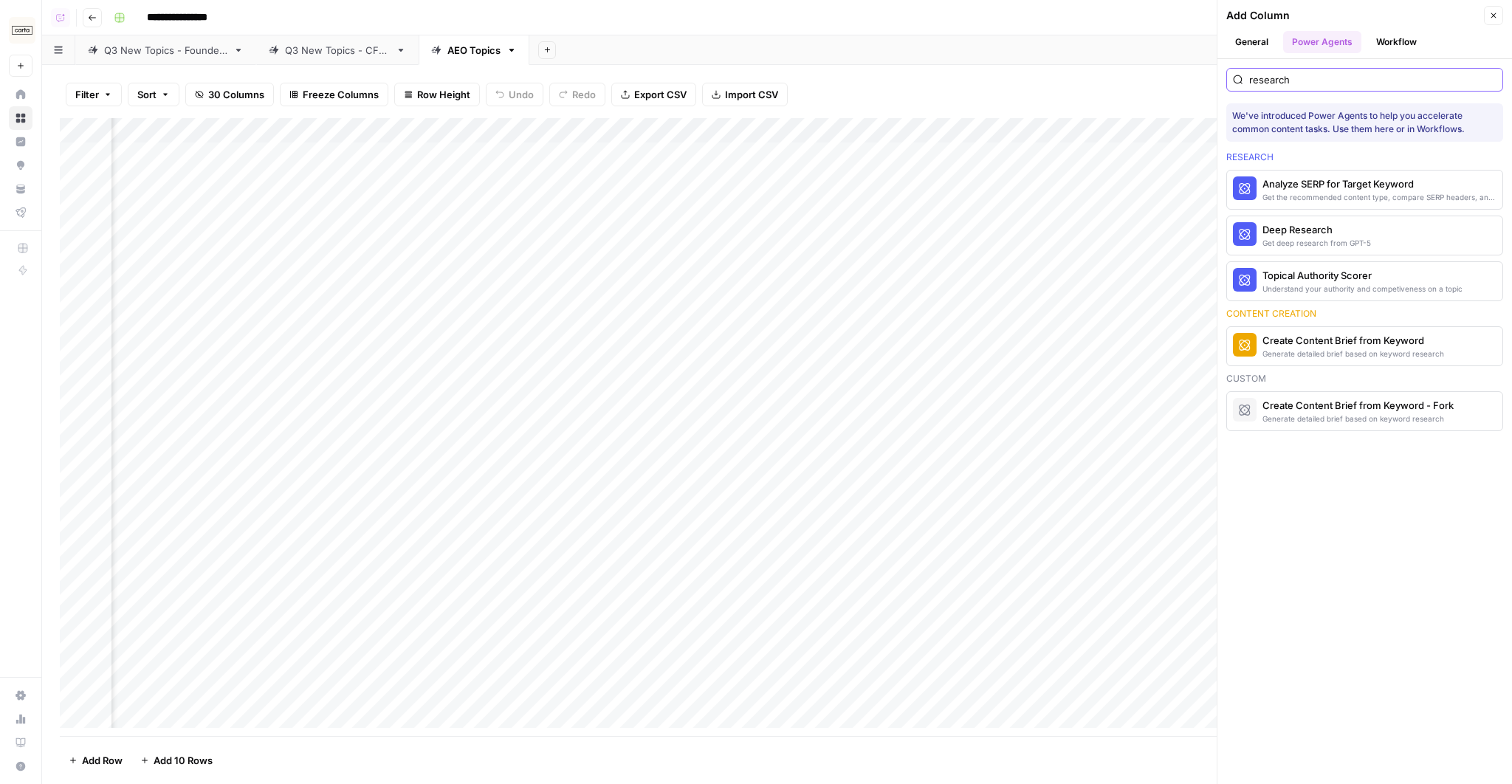
scroll to position [0, 462]
type input "c"
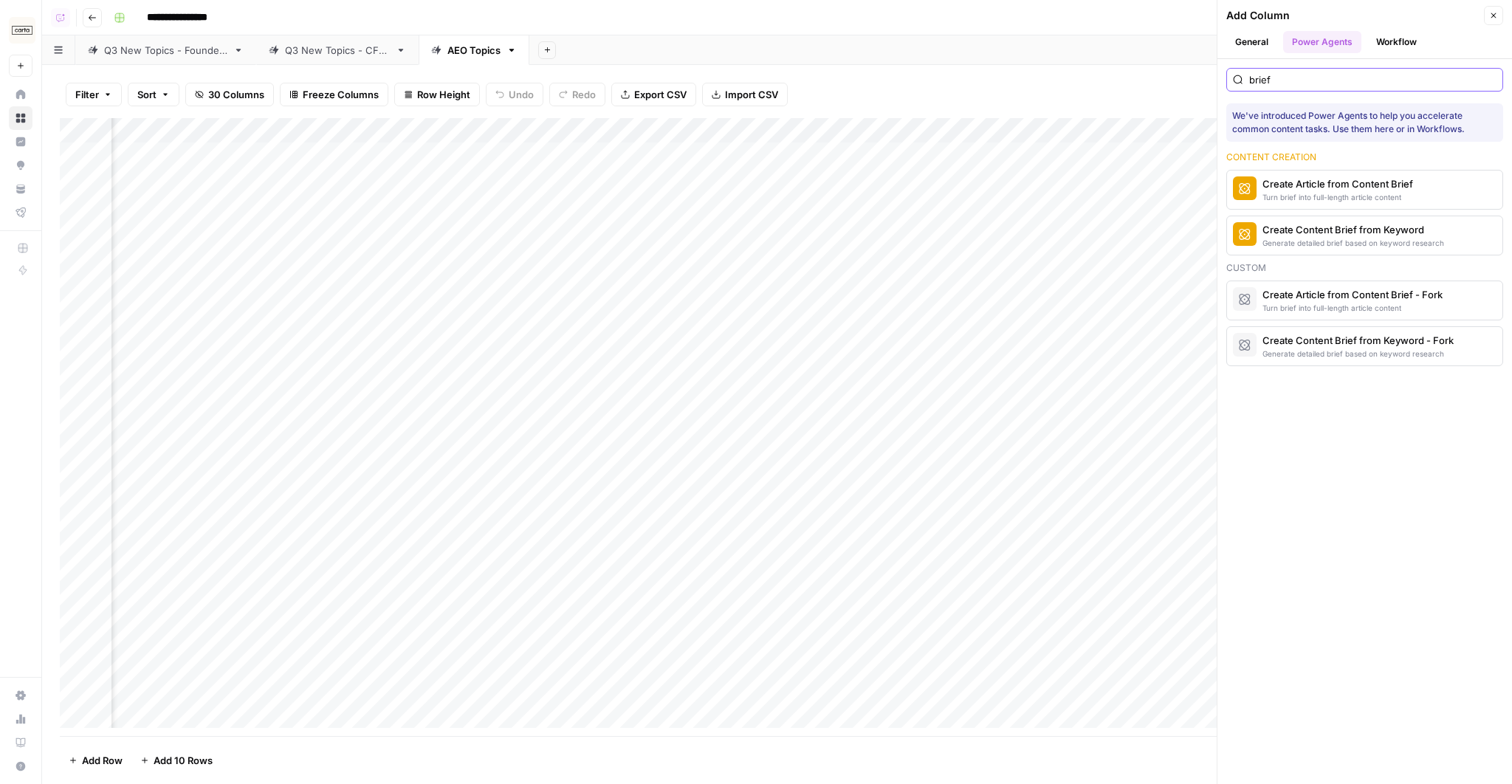
type input "brief"
click at [892, 13] on icon "button" at bounding box center [1493, 15] width 9 height 9
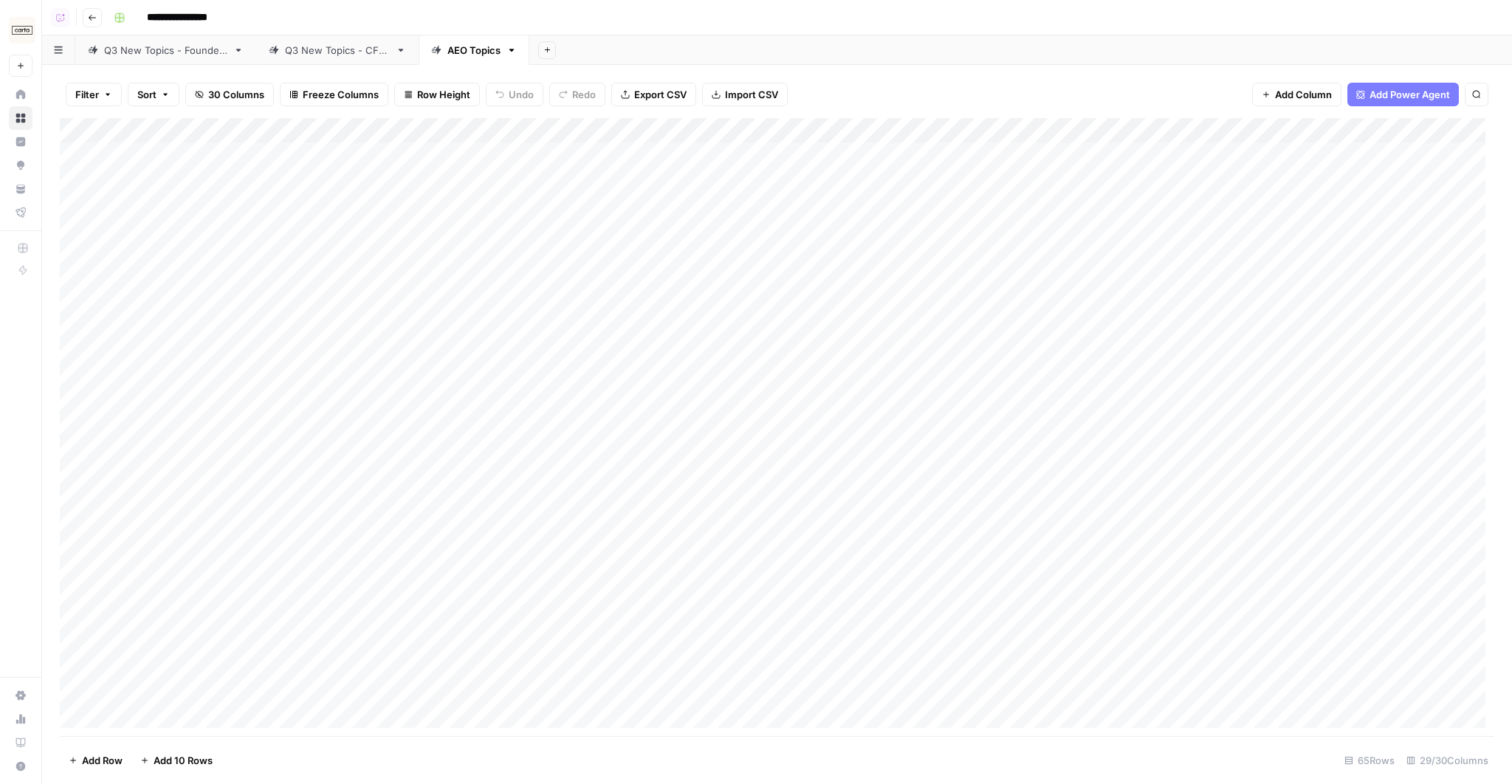
scroll to position [0, 0]
click at [279, 154] on div "Add Column" at bounding box center [776, 205] width 1434 height 174
click at [1415, 89] on span "Add Power Agent" at bounding box center [1409, 94] width 80 height 15
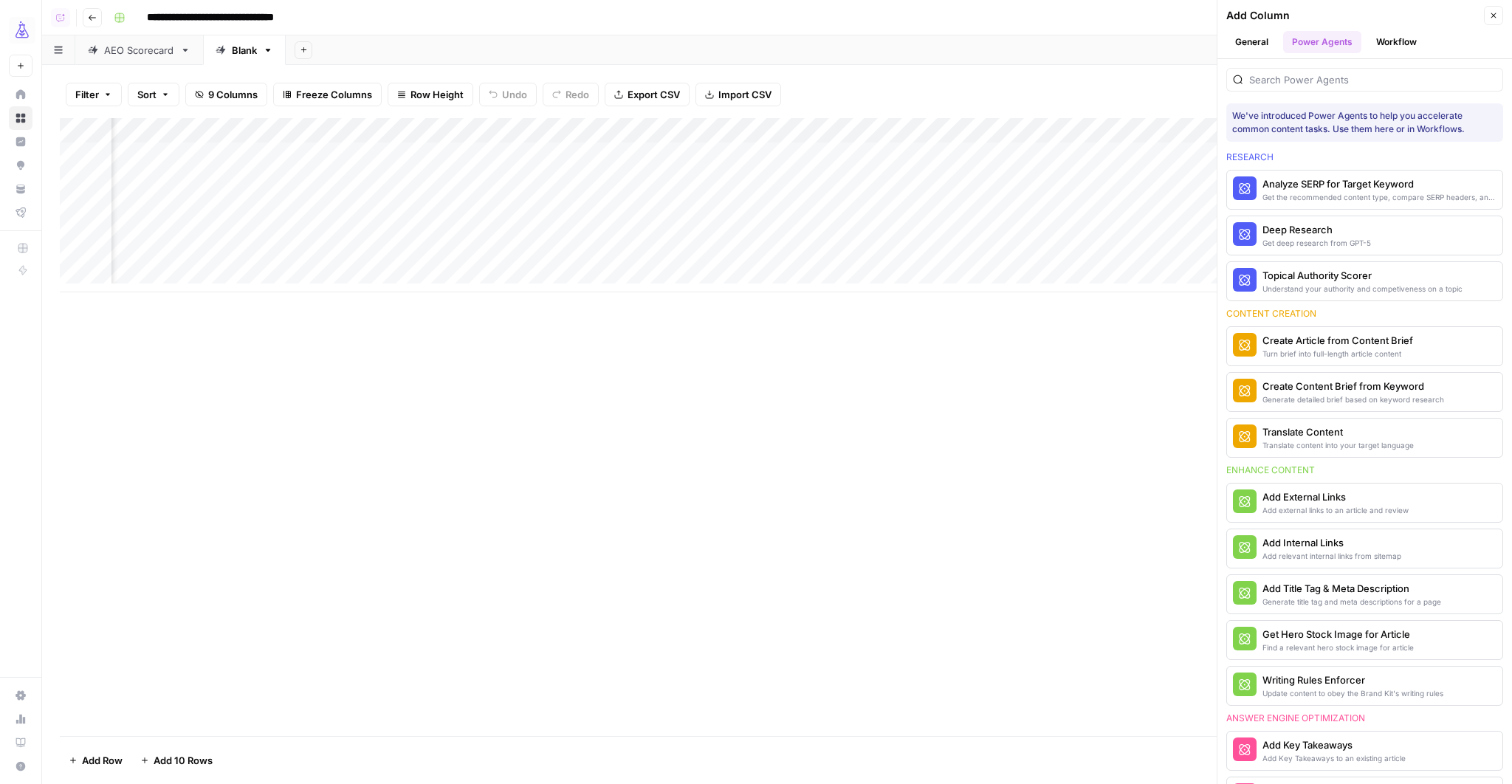
click at [1490, 14] on icon "button" at bounding box center [1493, 15] width 9 height 9
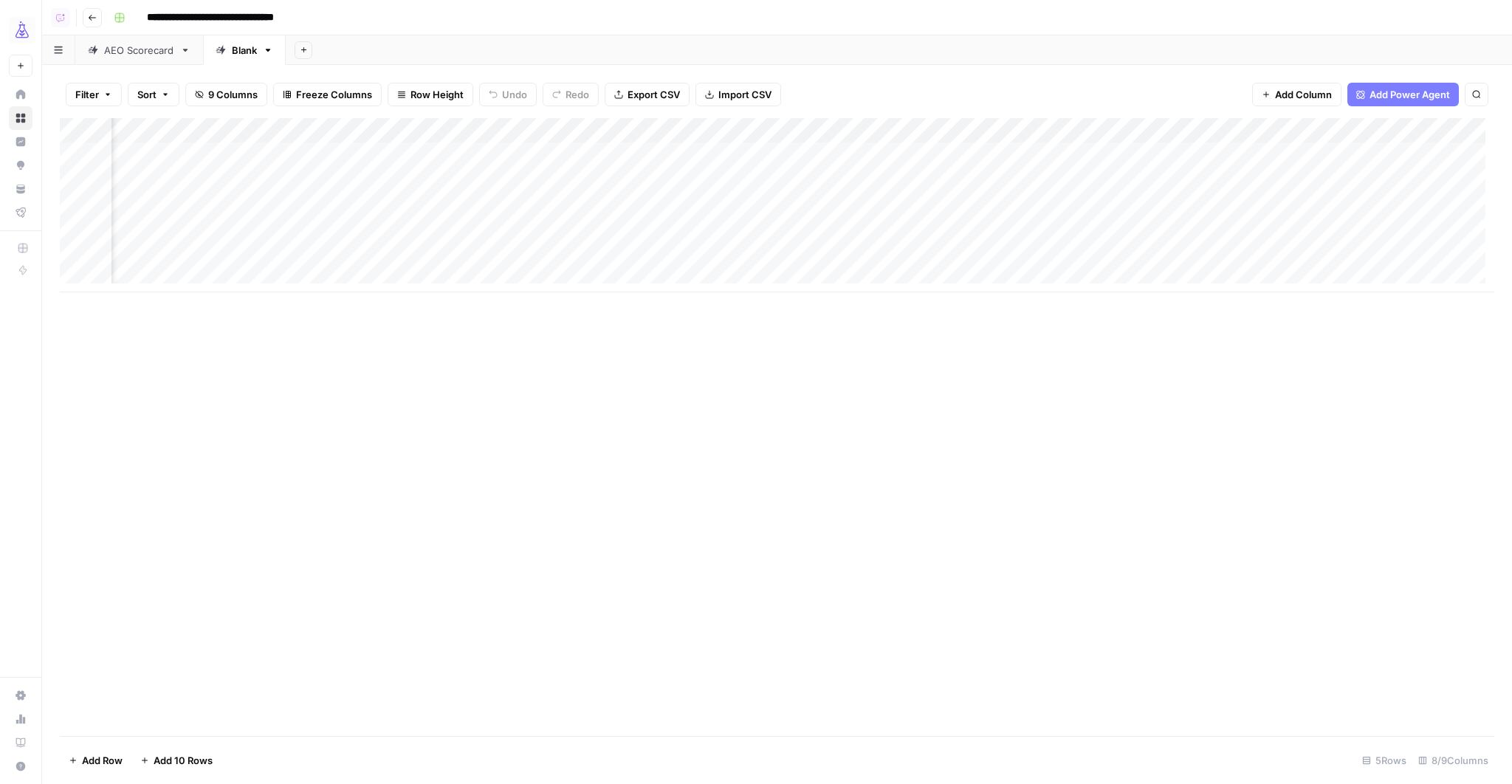
scroll to position [0, 0]
click at [716, 138] on div "Add Column" at bounding box center [776, 205] width 1434 height 174
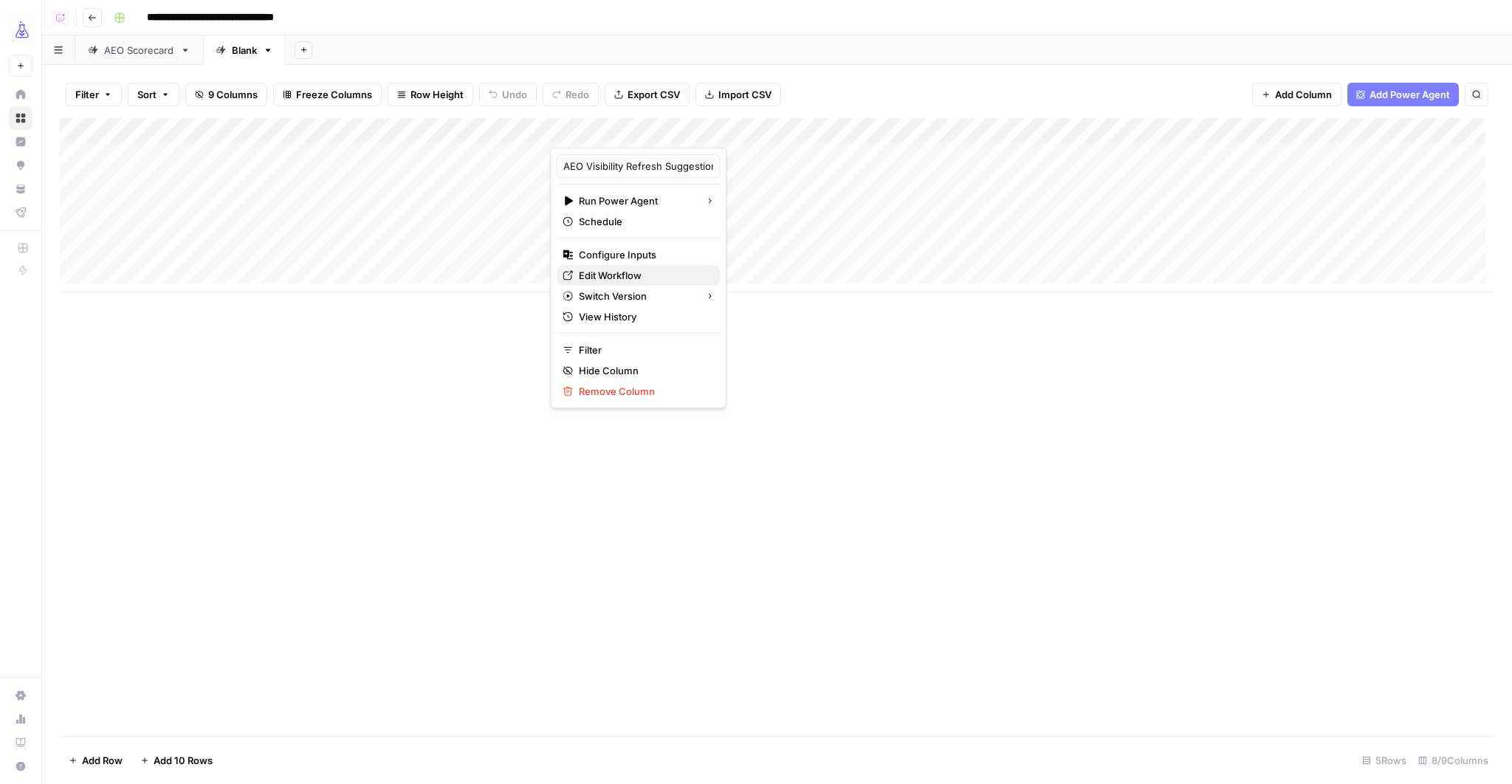
click at [623, 275] on span "Edit Workflow" at bounding box center [643, 274] width 129 height 15
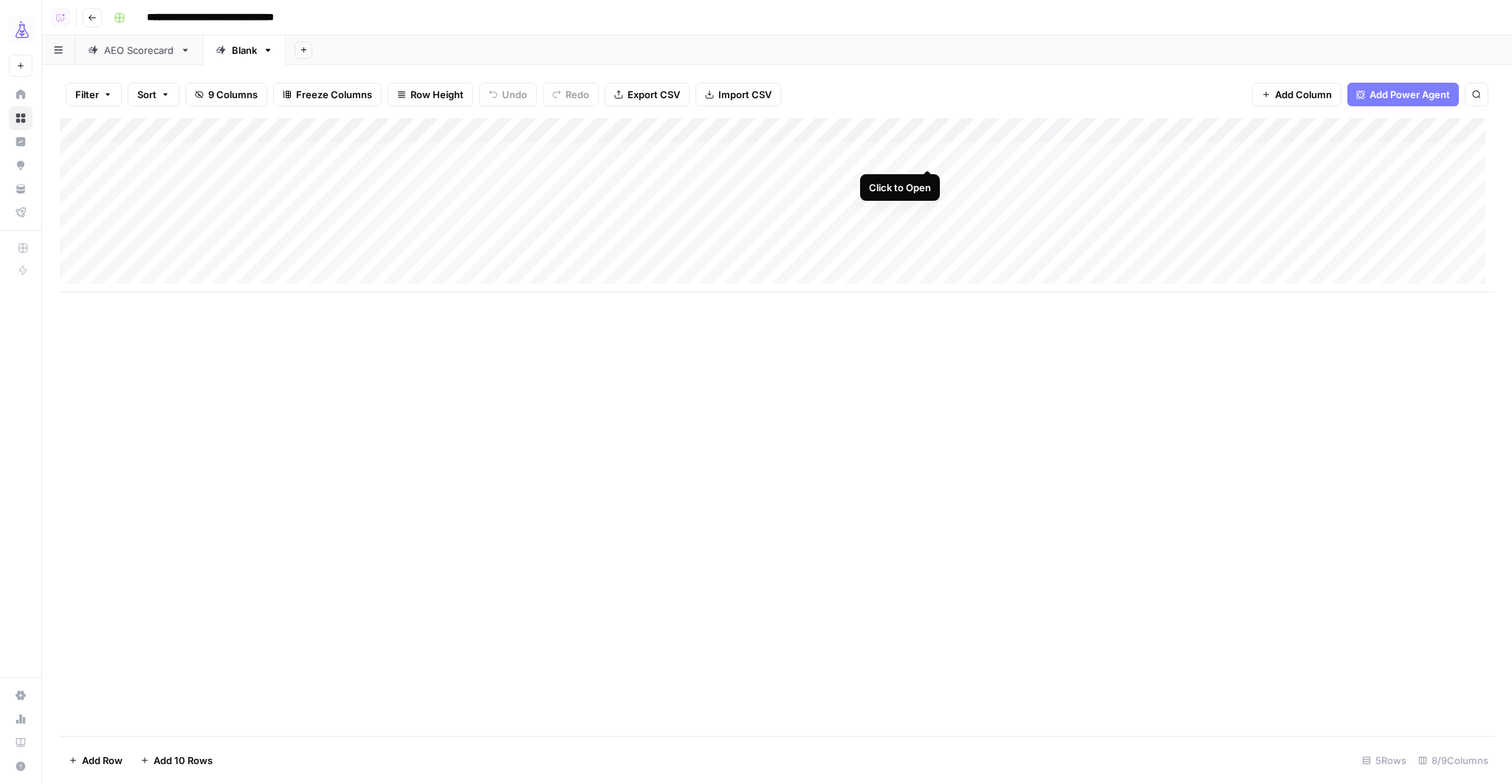
click at [925, 153] on div "Add Column" at bounding box center [776, 205] width 1434 height 174
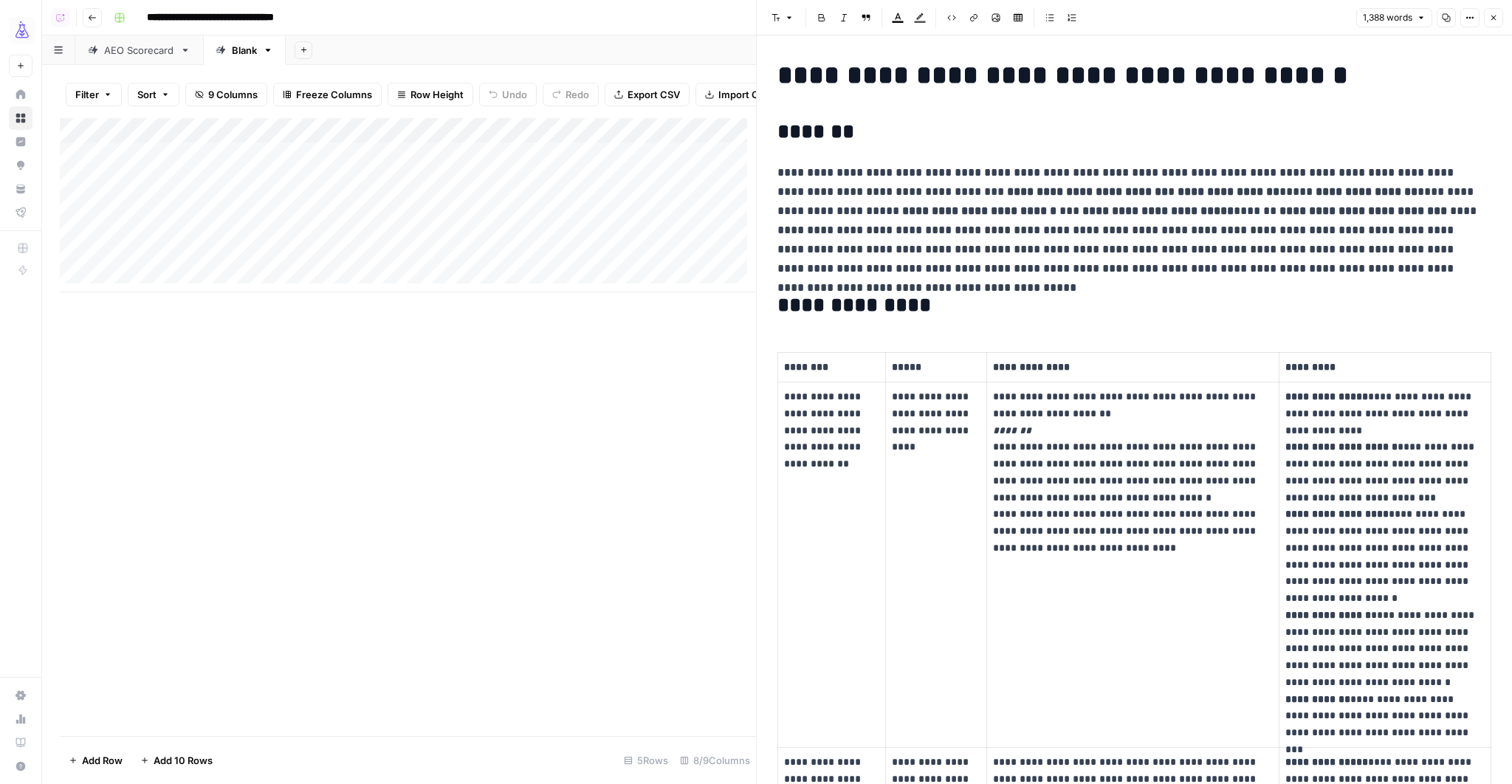
scroll to position [7, 0]
click at [902, 215] on strong "**********" at bounding box center [978, 209] width 154 height 11
click at [1082, 210] on strong "**********" at bounding box center [1158, 209] width 152 height 11
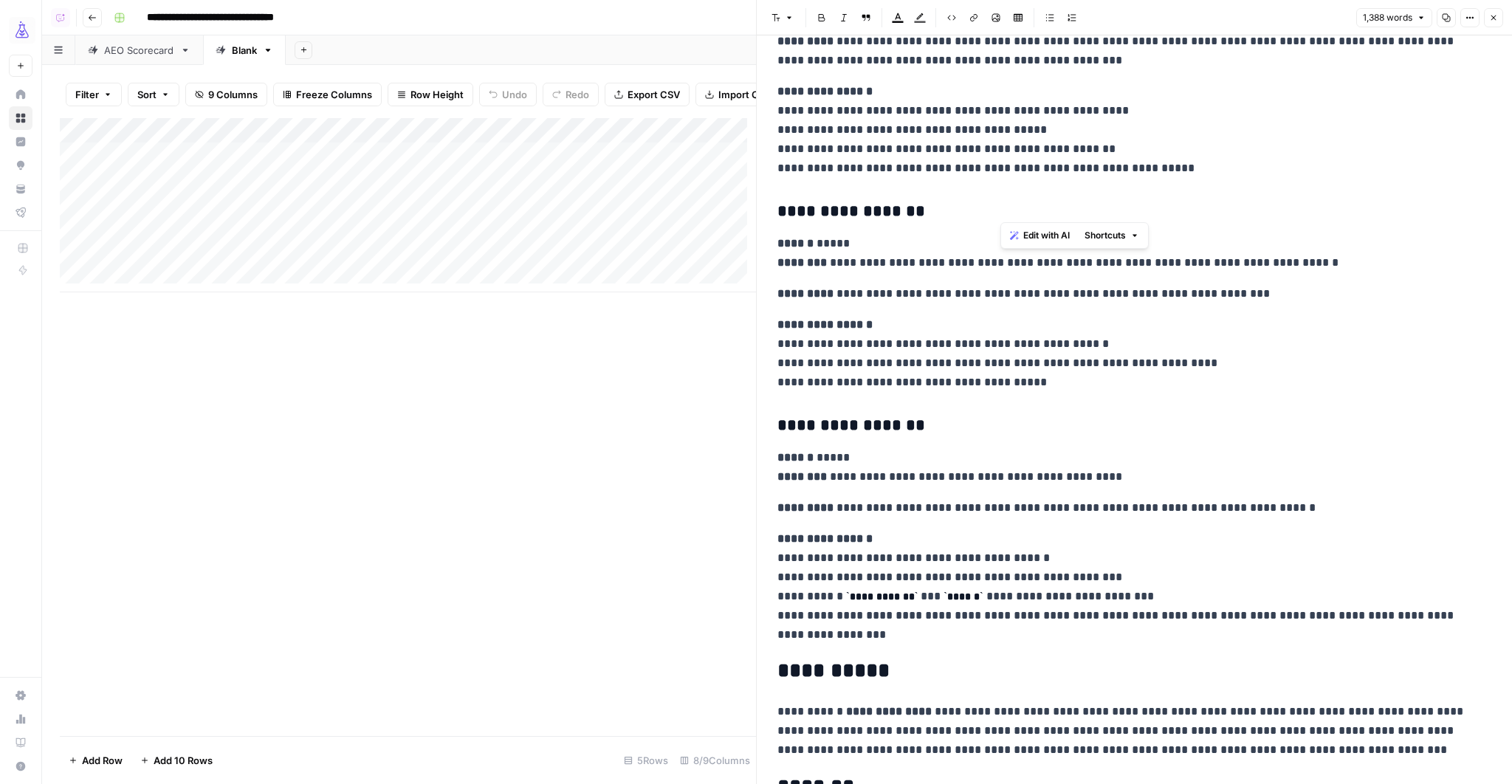
scroll to position [3145, 0]
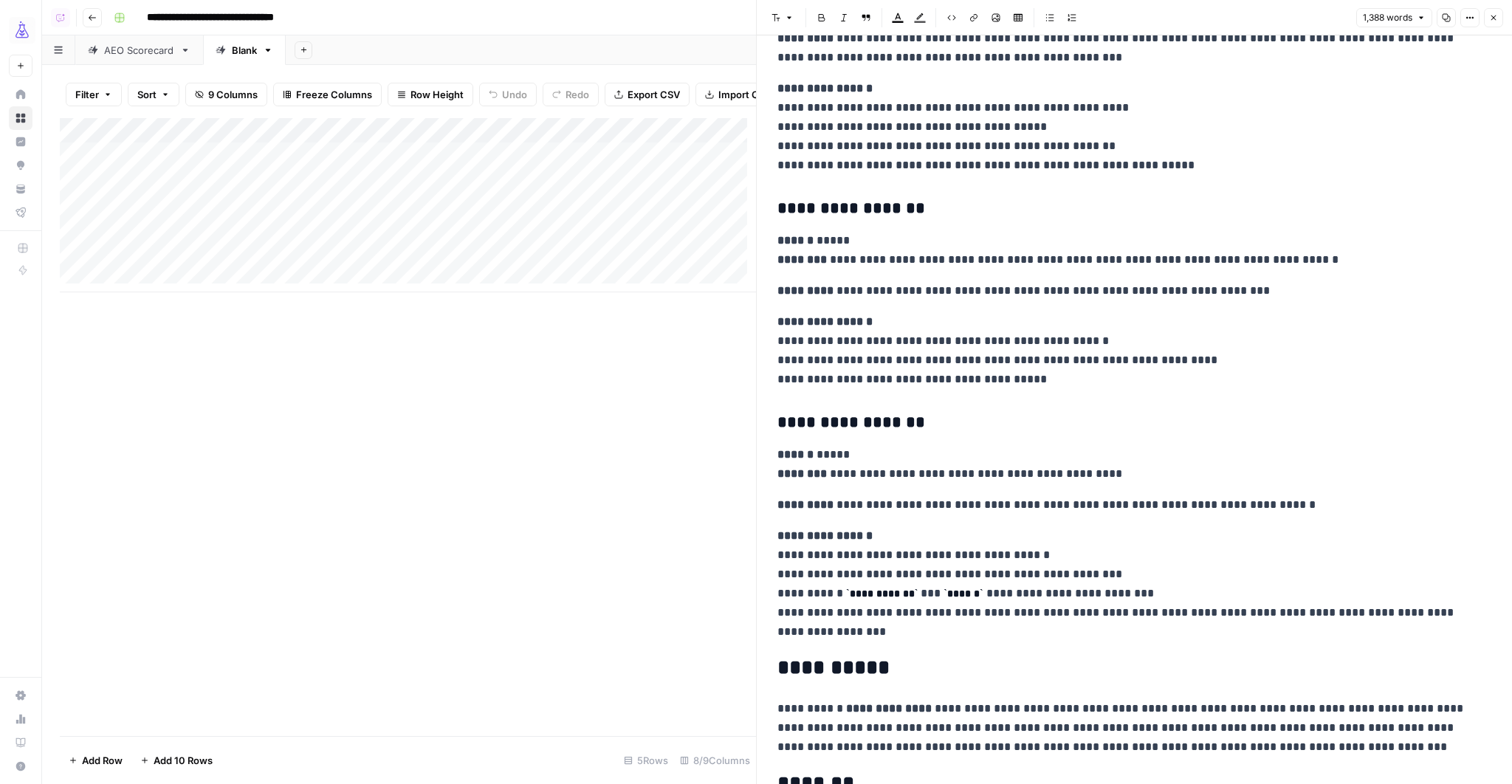
click at [873, 254] on p "**********" at bounding box center [1129, 251] width 705 height 39
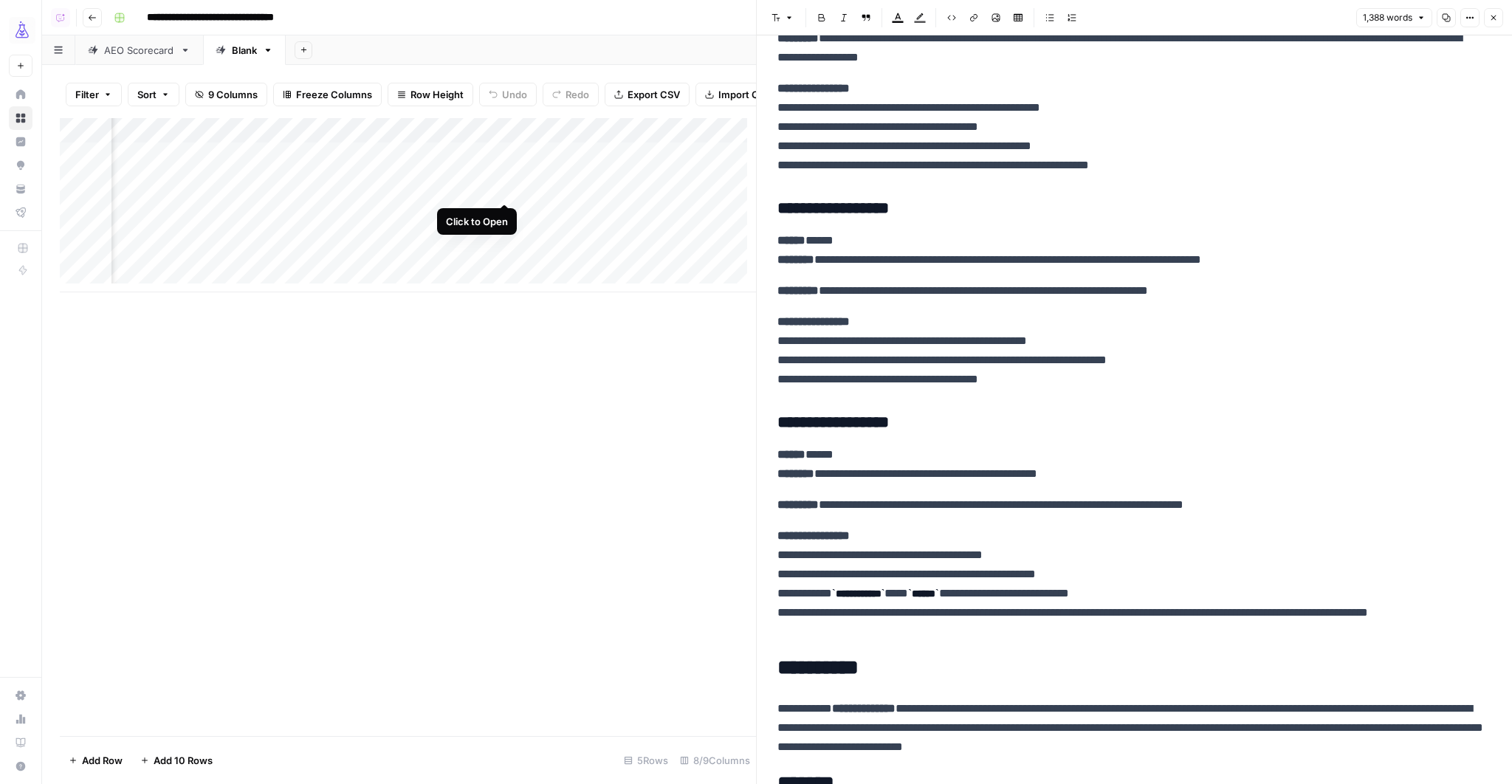
click at [501, 187] on div "Add Column" at bounding box center [408, 205] width 696 height 174
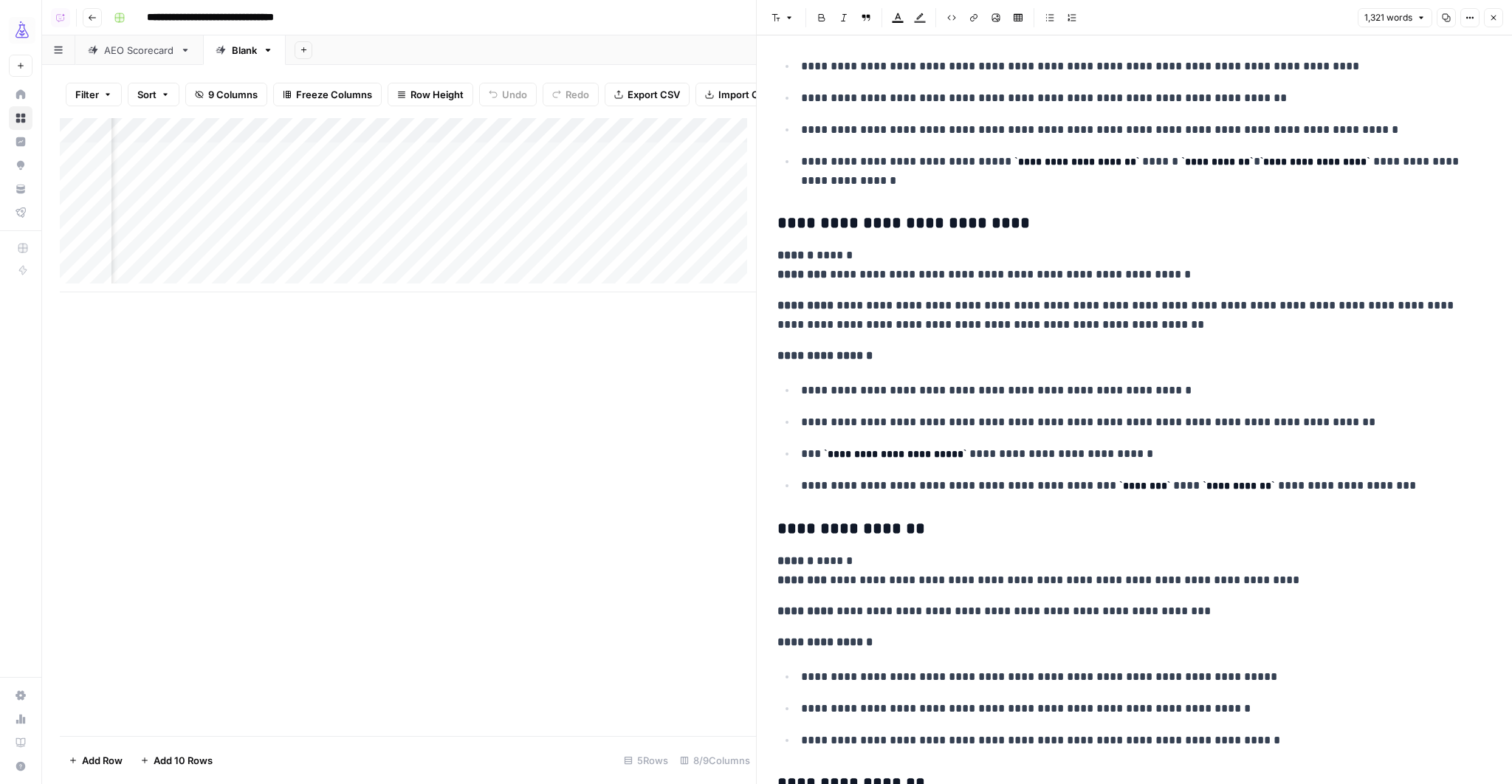
scroll to position [3487, 0]
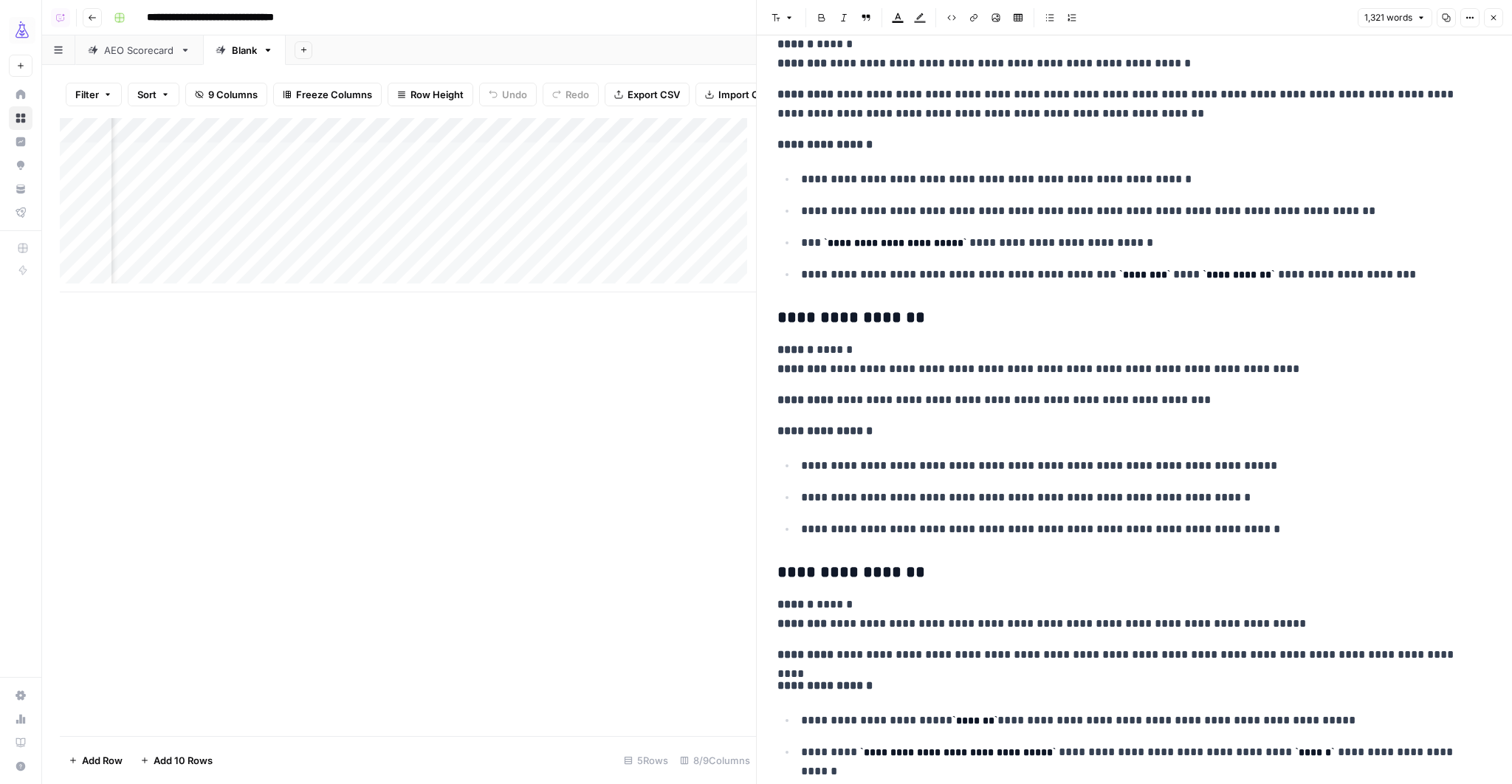
click at [975, 364] on p "**********" at bounding box center [1129, 360] width 705 height 39
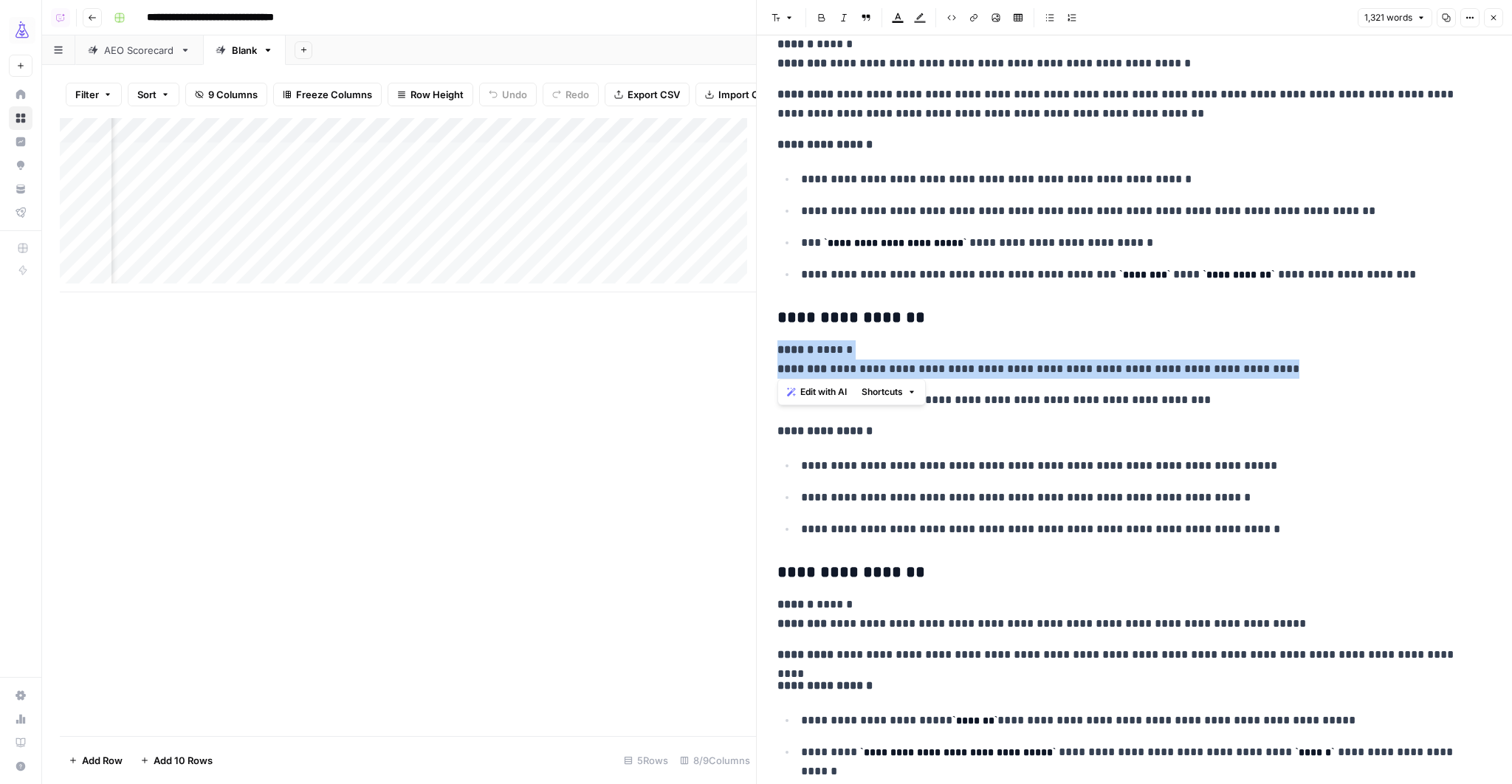
click at [975, 364] on p "**********" at bounding box center [1129, 360] width 705 height 39
click at [1496, 17] on icon "button" at bounding box center [1493, 17] width 9 height 9
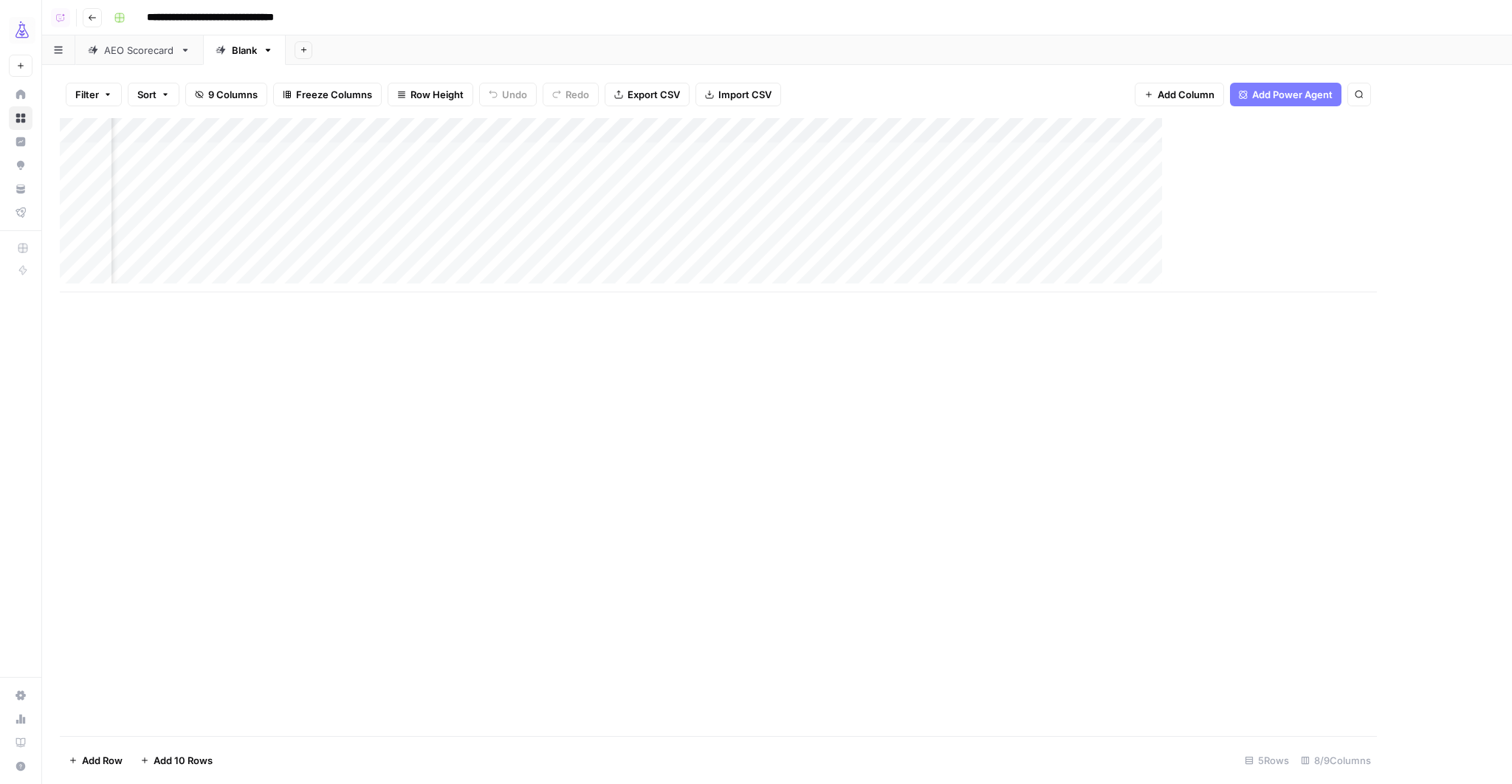
scroll to position [0, 422]
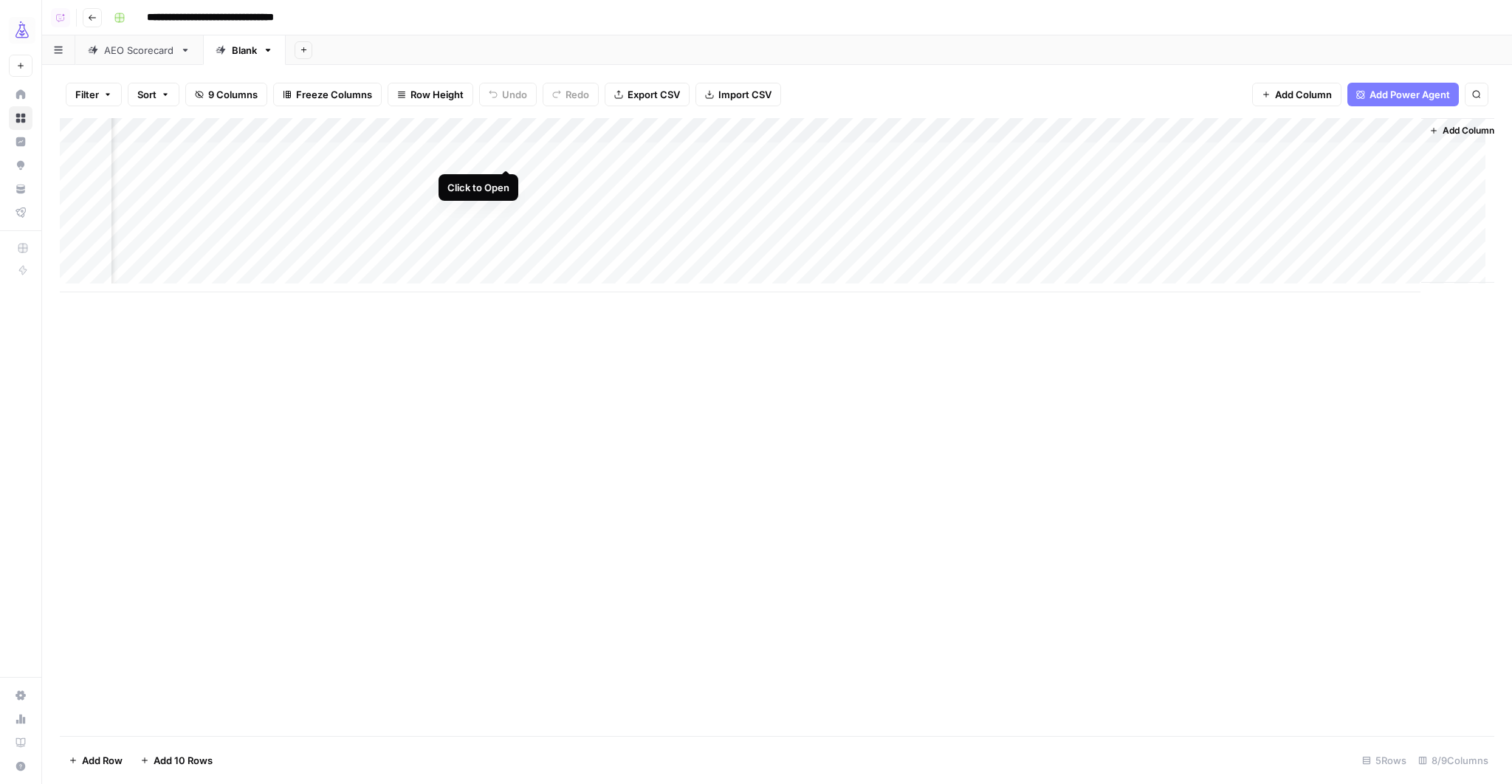
click at [510, 152] on div "Add Column" at bounding box center [776, 205] width 1434 height 174
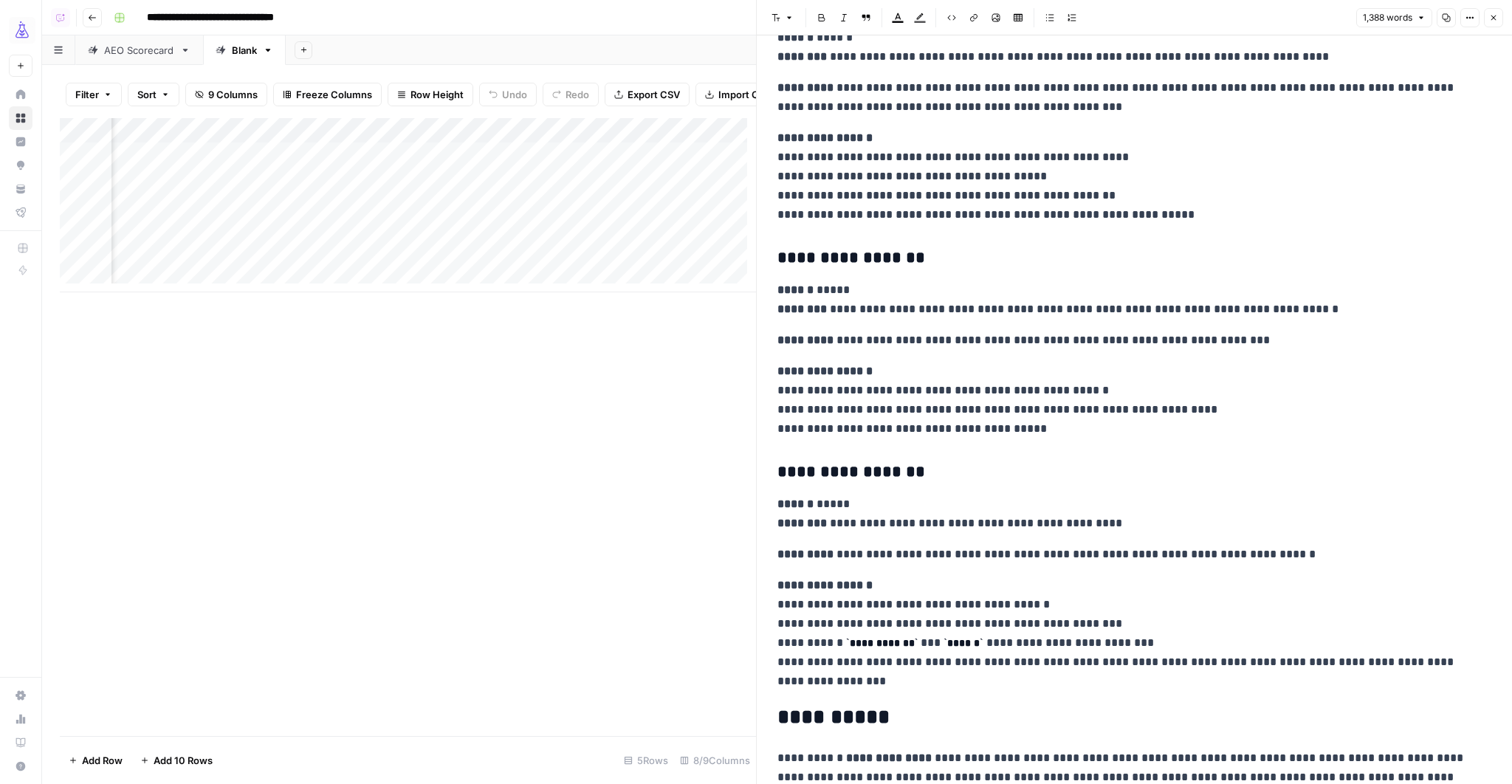
scroll to position [3113, 0]
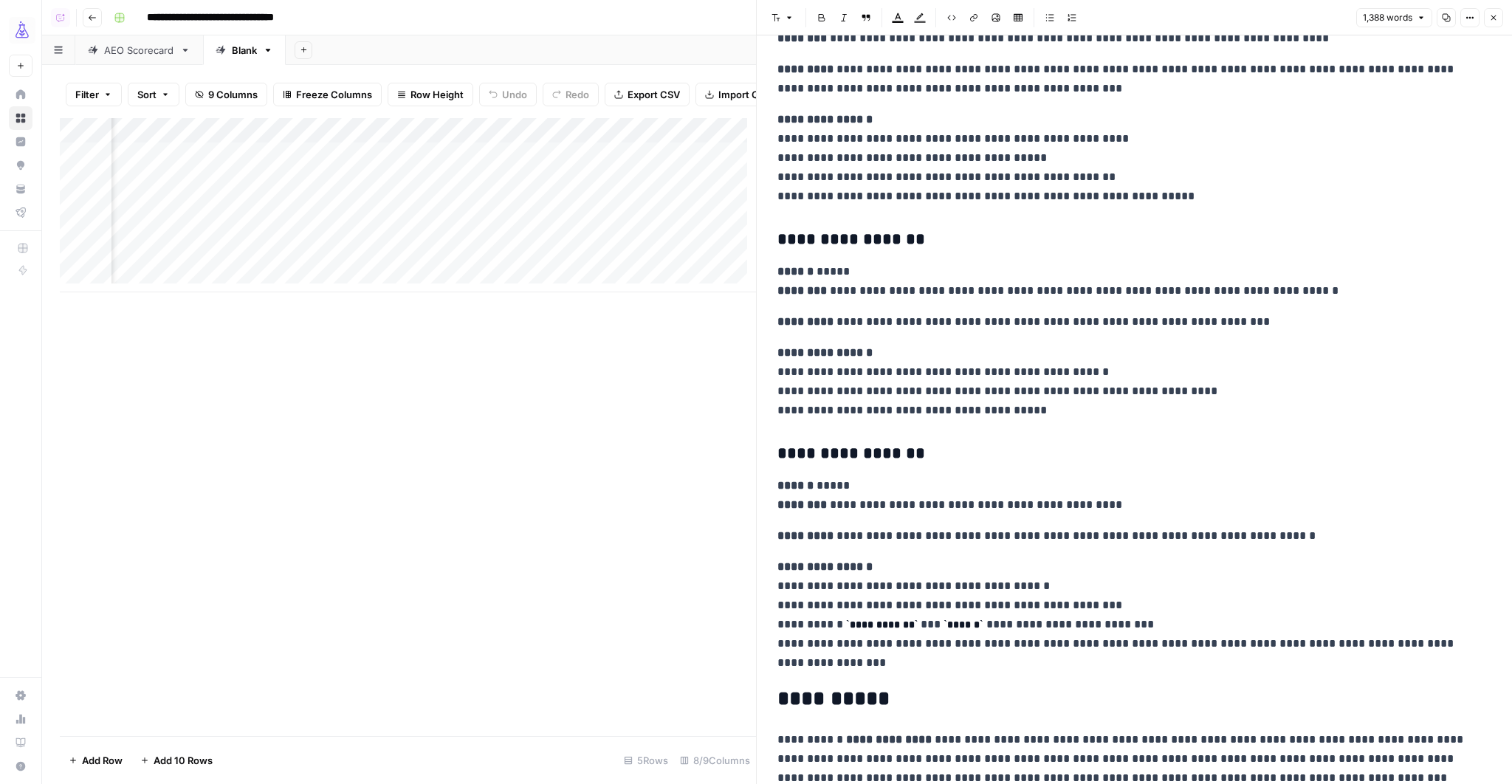
click at [813, 234] on h3 "**********" at bounding box center [1129, 240] width 705 height 21
click at [869, 294] on p "**********" at bounding box center [1129, 281] width 705 height 39
drag, startPoint x: 835, startPoint y: 293, endPoint x: 1300, endPoint y: 298, distance: 465.0
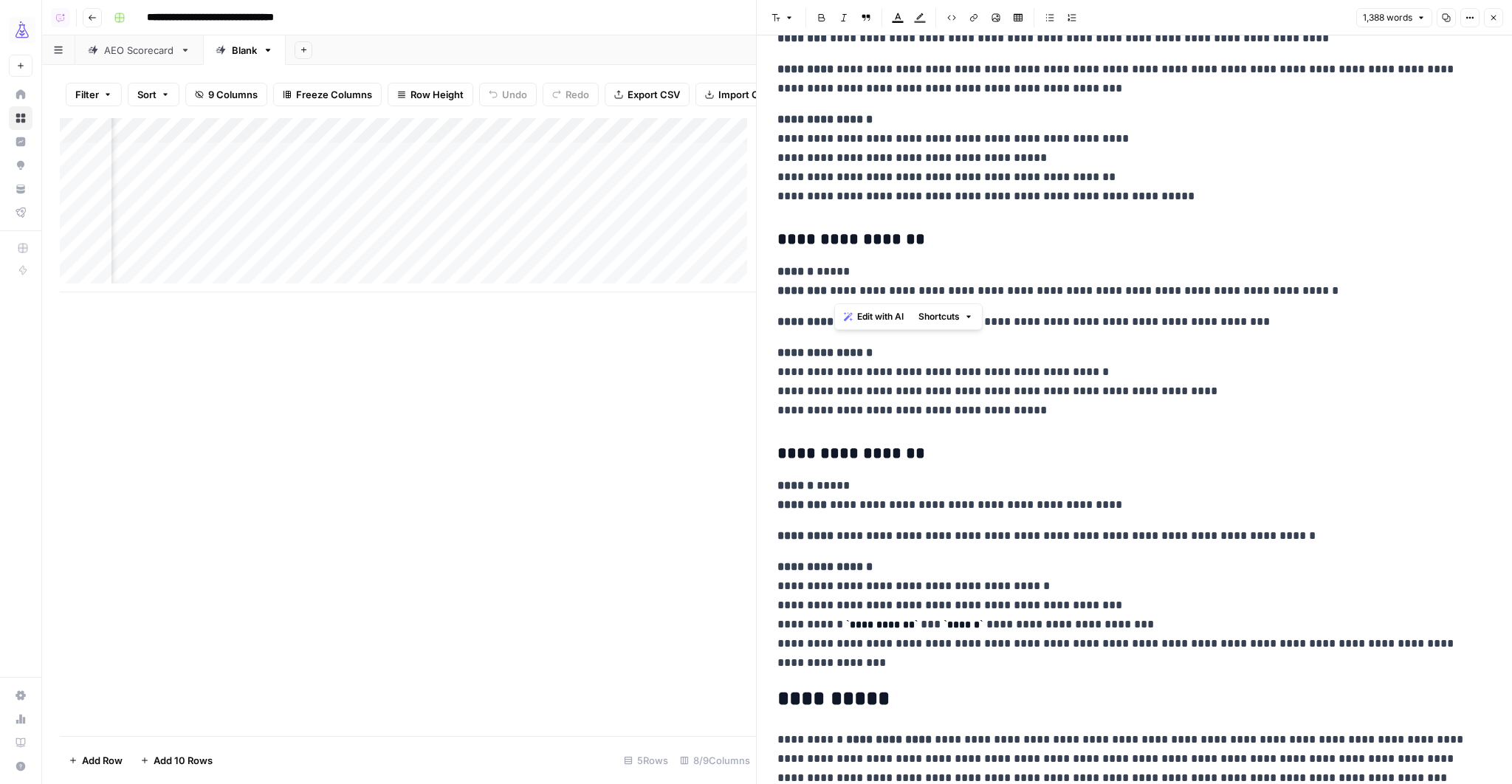
click at [1300, 298] on p "**********" at bounding box center [1129, 281] width 705 height 39
click at [1163, 286] on p "**********" at bounding box center [1129, 281] width 705 height 39
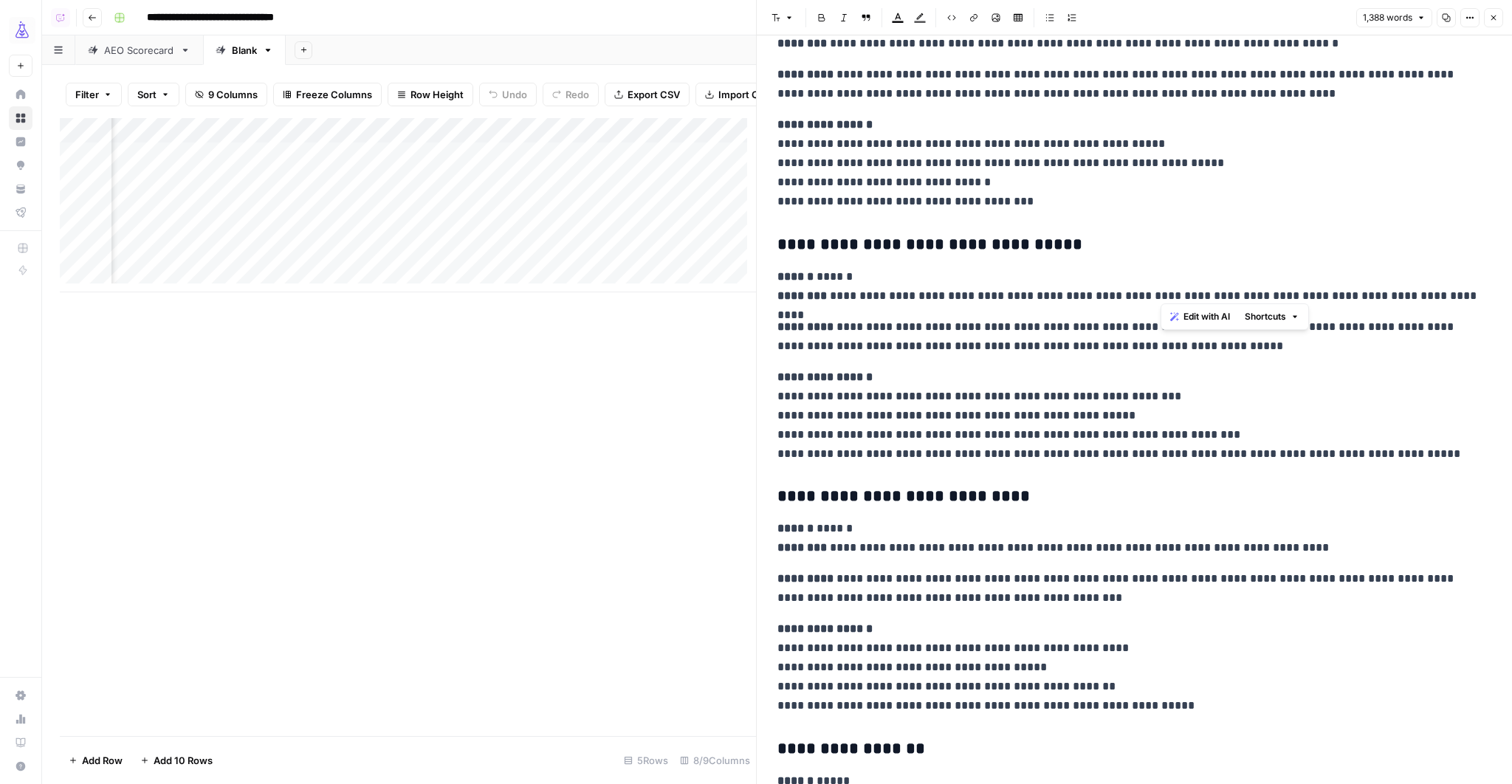
click at [995, 294] on p "**********" at bounding box center [1129, 286] width 705 height 39
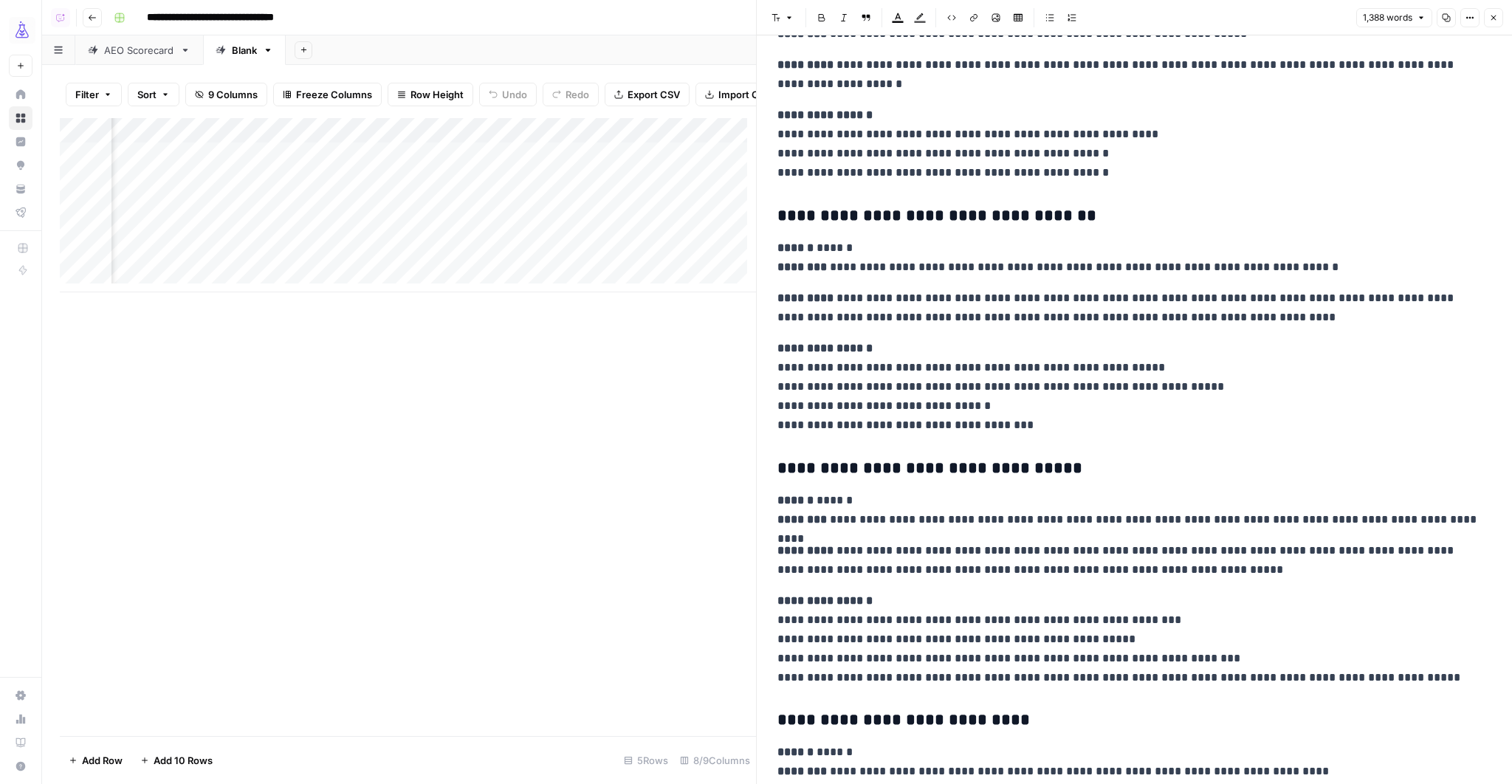
click at [845, 297] on p "**********" at bounding box center [1129, 308] width 705 height 39
drag, startPoint x: 841, startPoint y: 296, endPoint x: 1023, endPoint y: 302, distance: 182.1
click at [1023, 302] on p "**********" at bounding box center [1129, 308] width 705 height 39
click at [1056, 302] on p "**********" at bounding box center [1129, 308] width 705 height 39
drag, startPoint x: 1074, startPoint y: 298, endPoint x: 1266, endPoint y: 316, distance: 192.8
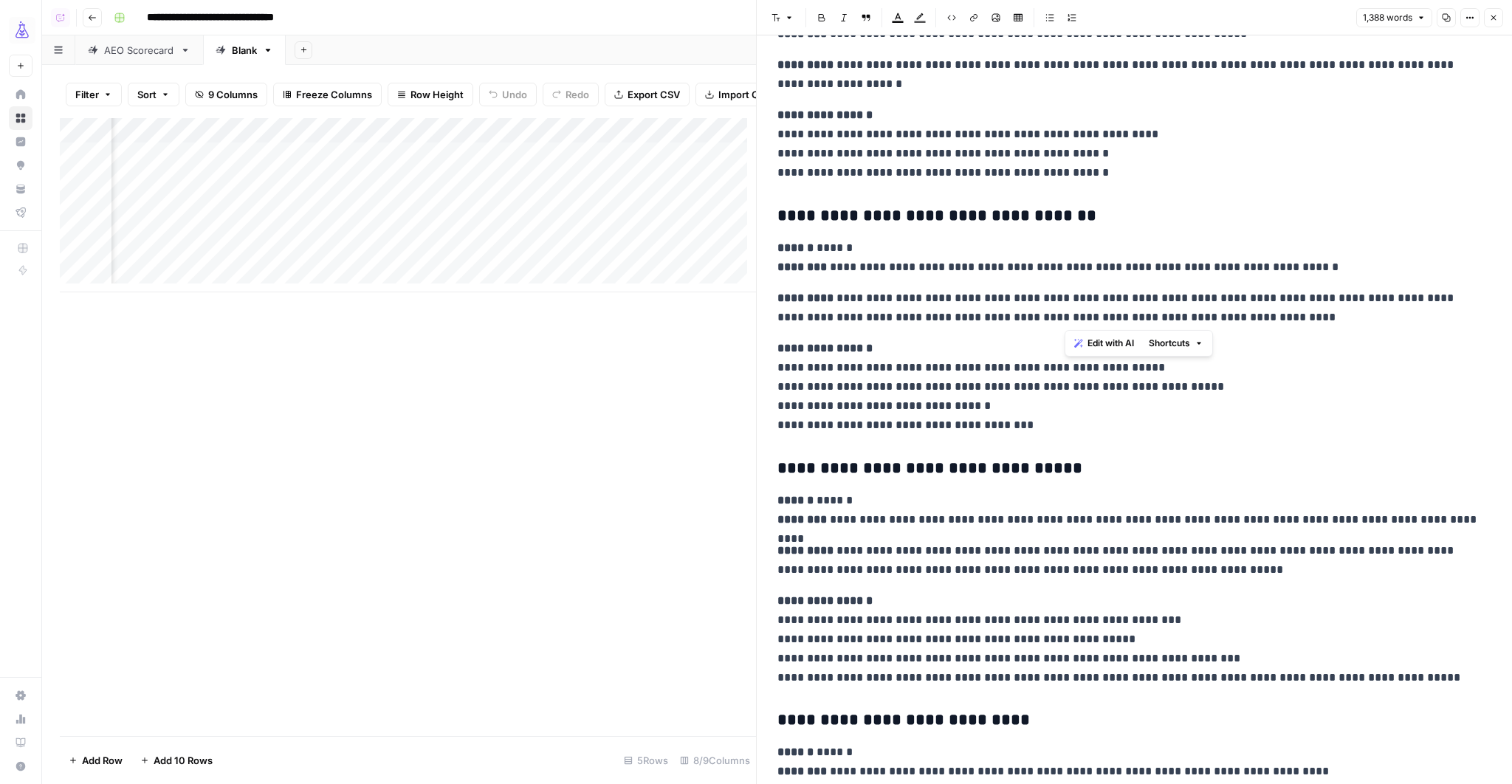
click at [1266, 316] on p "**********" at bounding box center [1129, 308] width 705 height 39
click at [1265, 316] on p "**********" at bounding box center [1129, 308] width 705 height 39
drag, startPoint x: 1278, startPoint y: 321, endPoint x: 793, endPoint y: 287, distance: 486.2
click at [793, 288] on p "**********" at bounding box center [1129, 308] width 705 height 39
click at [1490, 23] on button "Close" at bounding box center [1493, 17] width 19 height 19
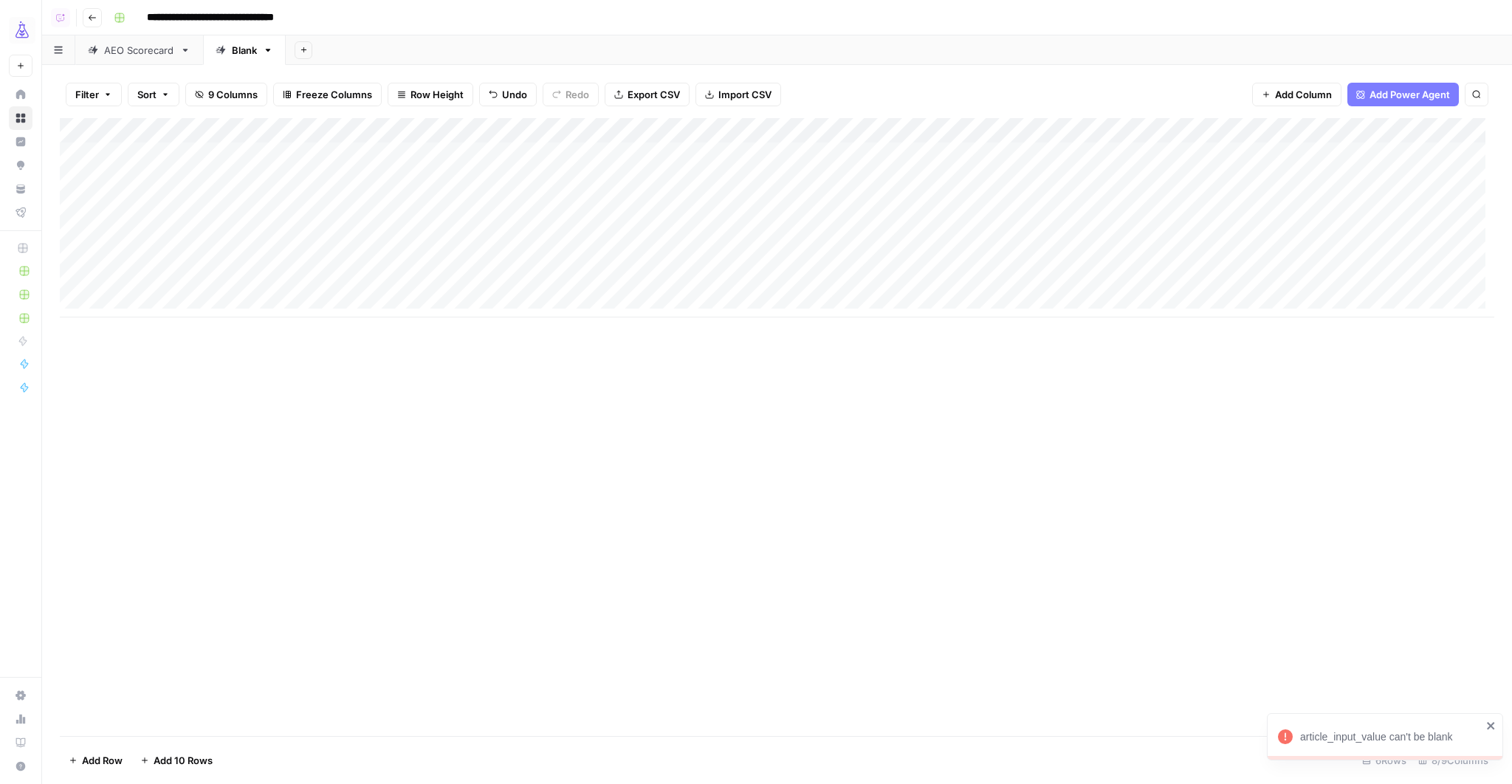
click at [74, 282] on div "Add Column" at bounding box center [776, 218] width 1434 height 199
click at [75, 759] on span "Delete 1 Row" at bounding box center [98, 759] width 59 height 15
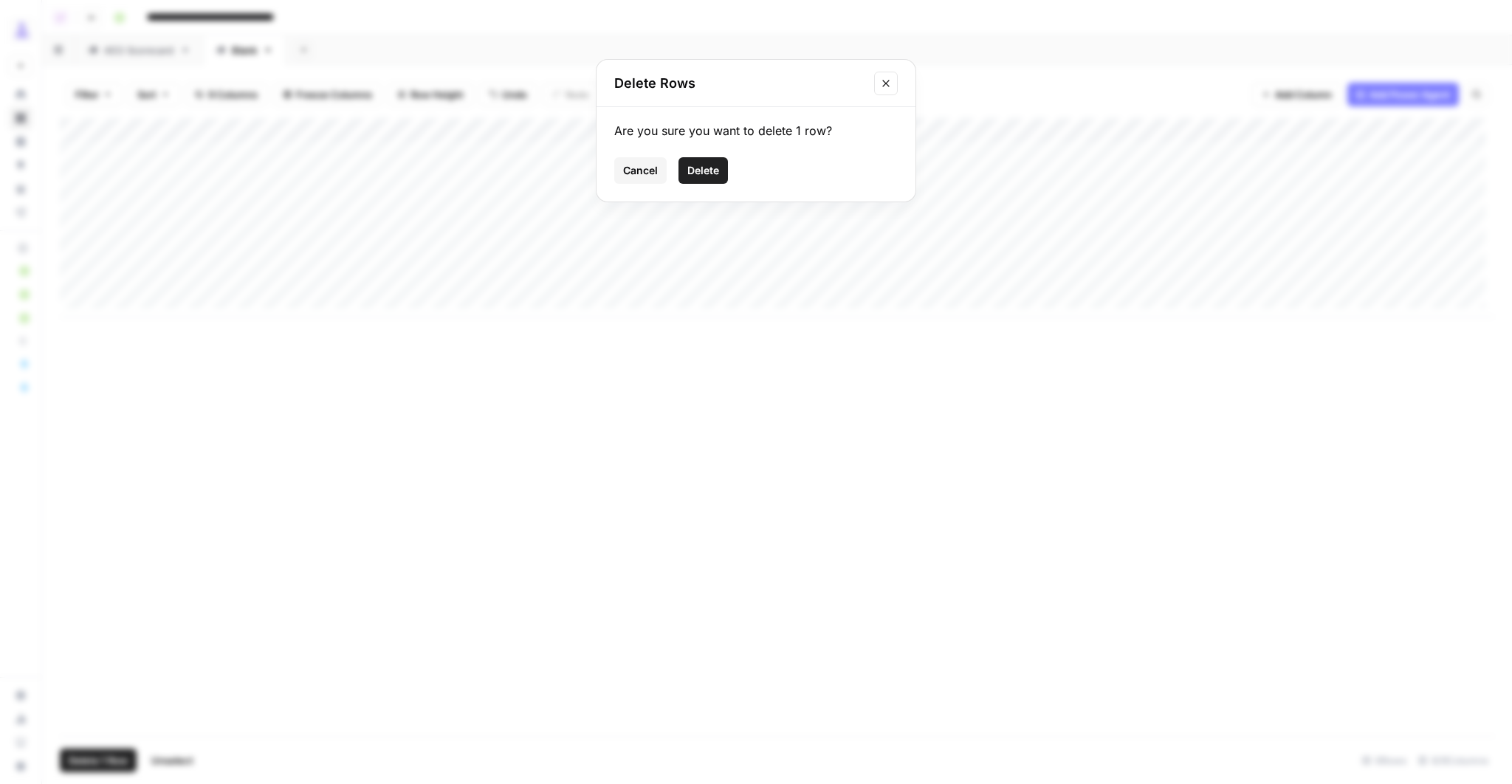
click at [704, 176] on span "Delete" at bounding box center [703, 170] width 32 height 15
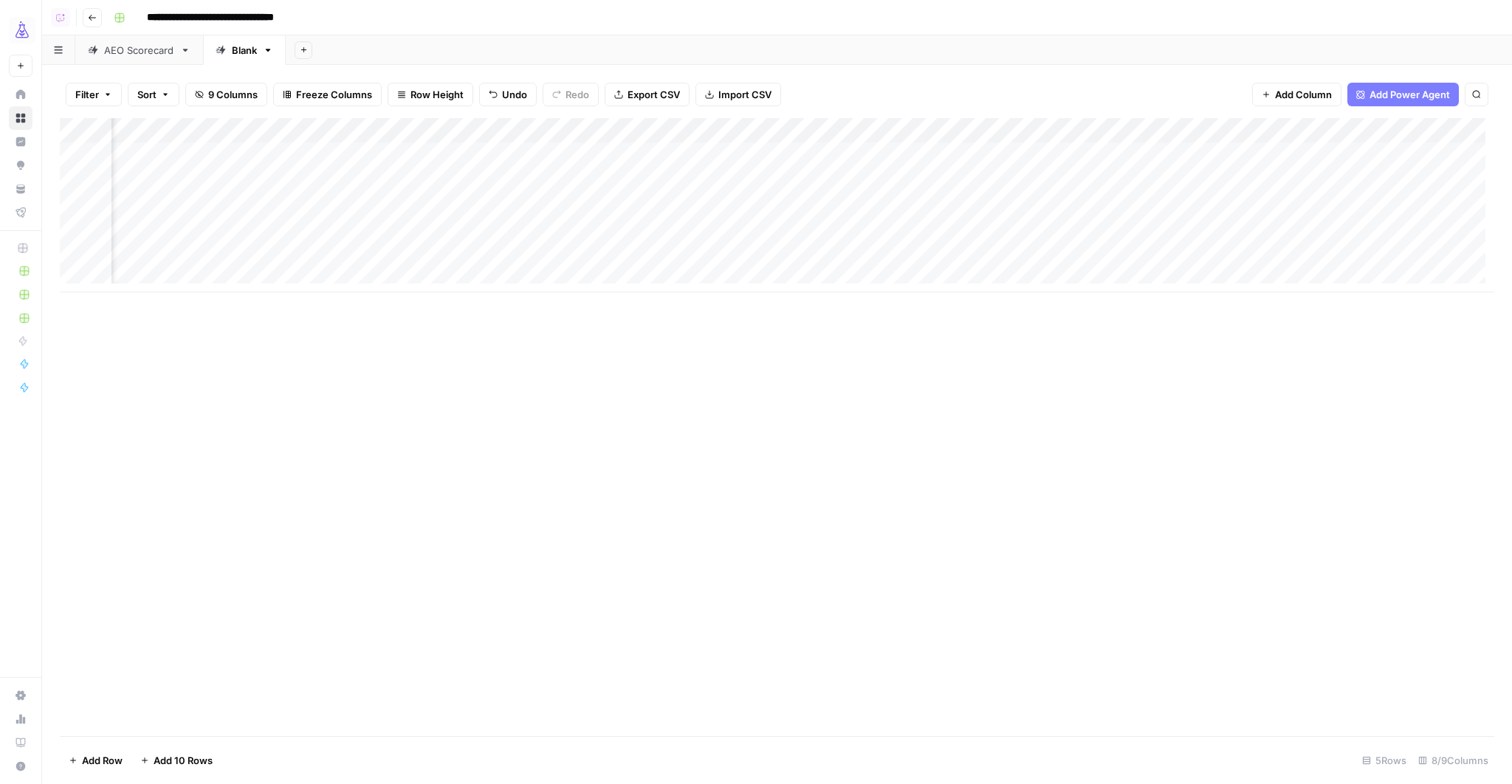
scroll to position [0, 332]
click at [953, 151] on div "Add Column" at bounding box center [776, 205] width 1434 height 174
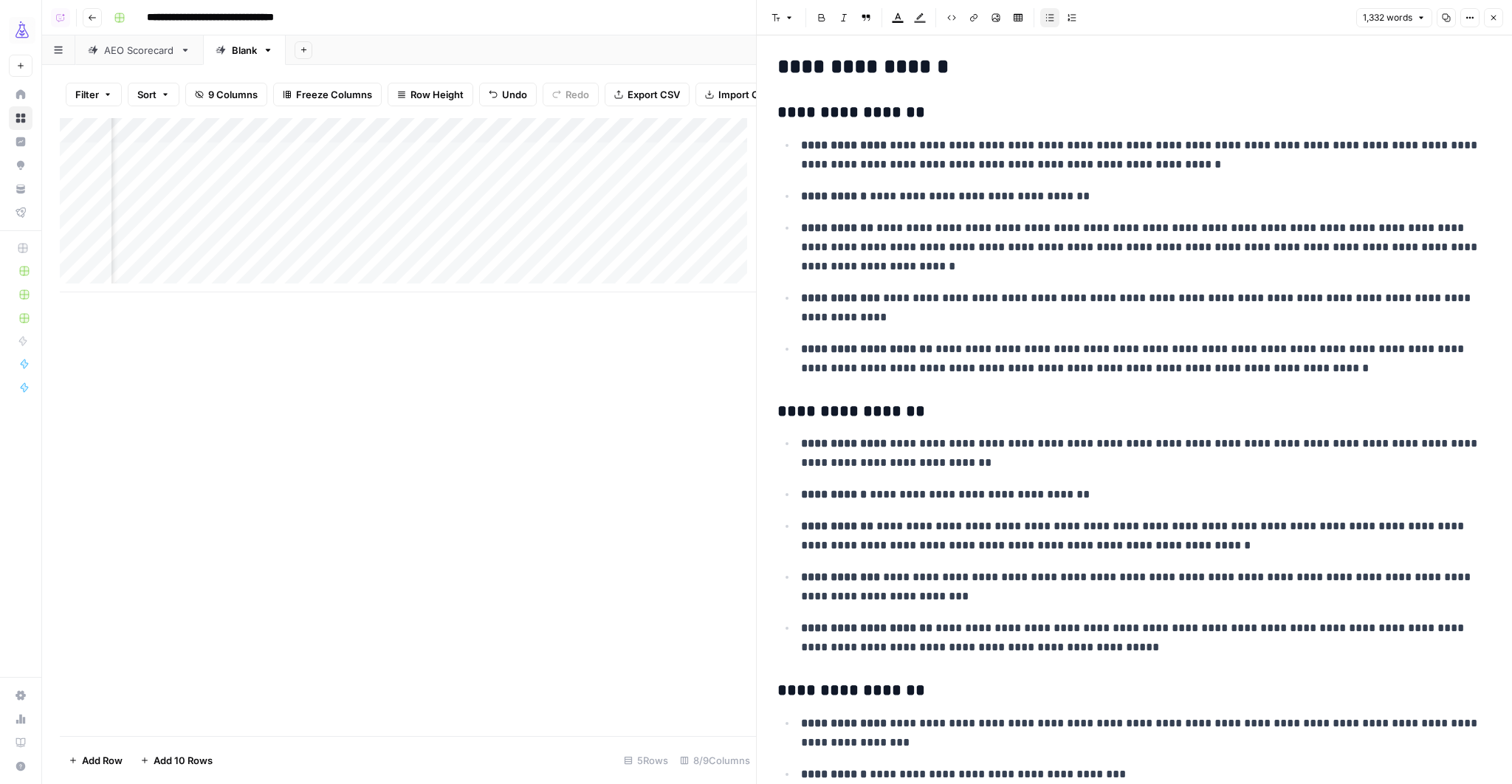
scroll to position [10, 0]
drag, startPoint x: 877, startPoint y: 142, endPoint x: 1151, endPoint y: 169, distance: 275.3
click at [1151, 169] on p "**********" at bounding box center [1141, 155] width 681 height 39
click at [1106, 200] on p "**********" at bounding box center [1141, 195] width 681 height 19
drag, startPoint x: 866, startPoint y: 195, endPoint x: 1165, endPoint y: 195, distance: 299.0
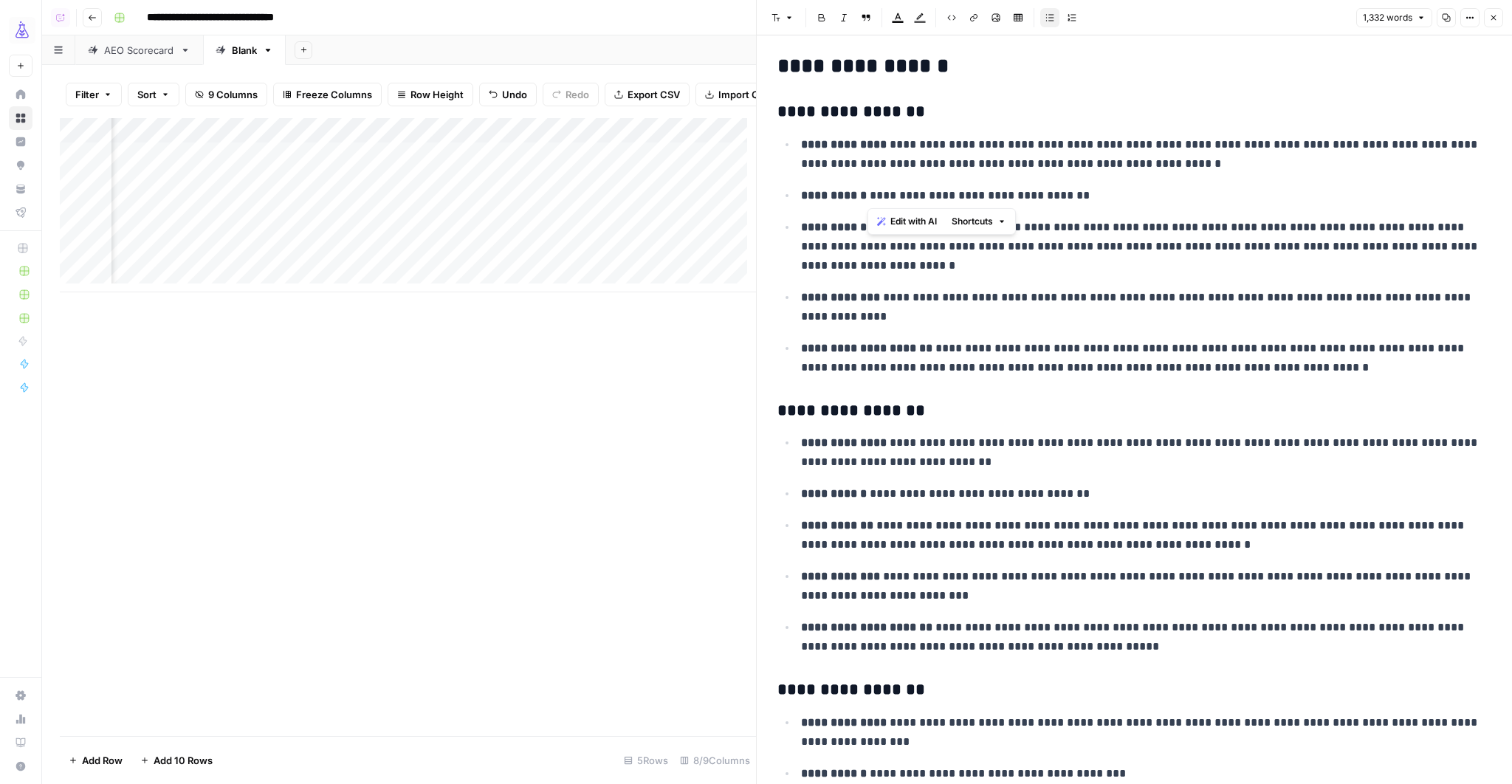
click at [1165, 195] on p "**********" at bounding box center [1141, 195] width 681 height 19
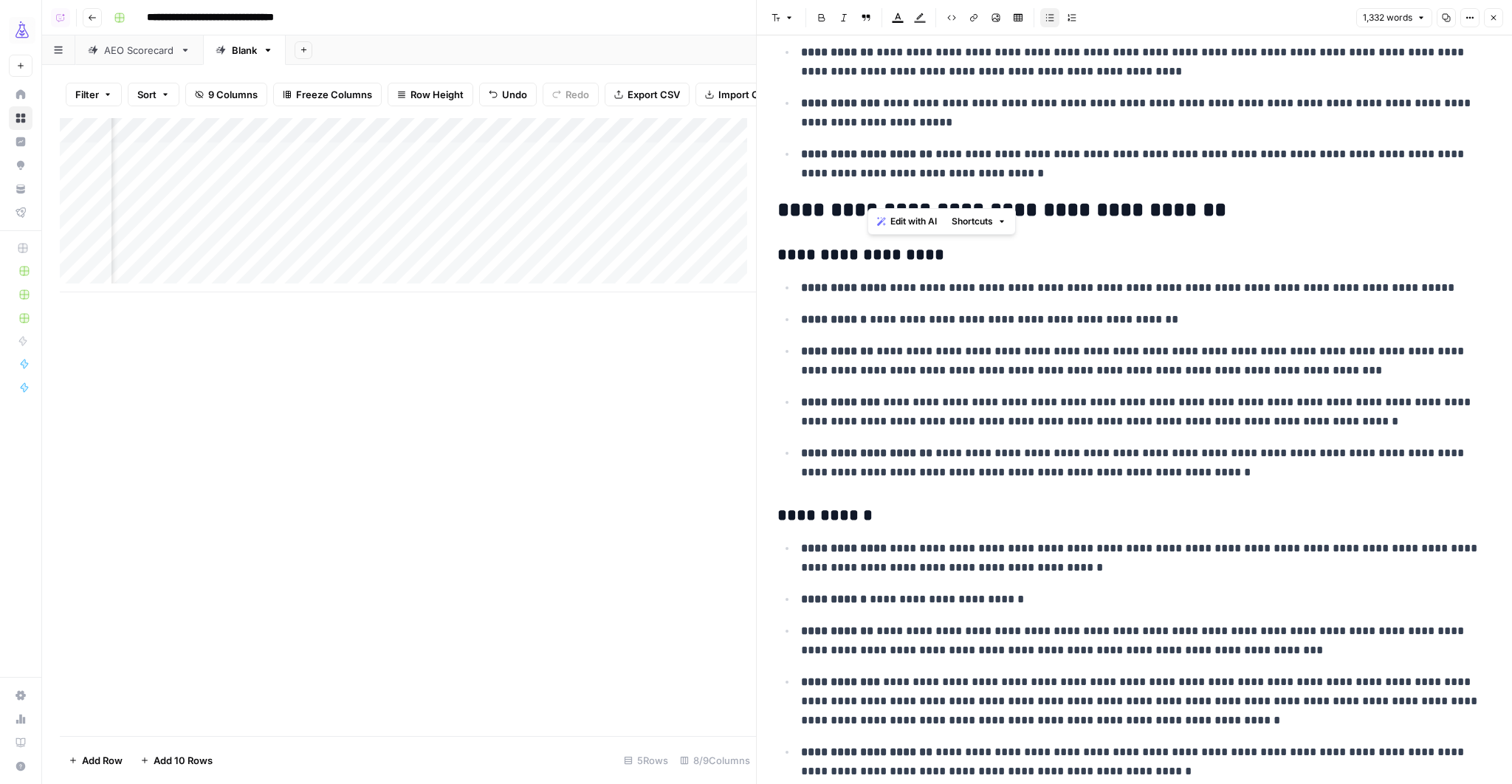
scroll to position [2155, 0]
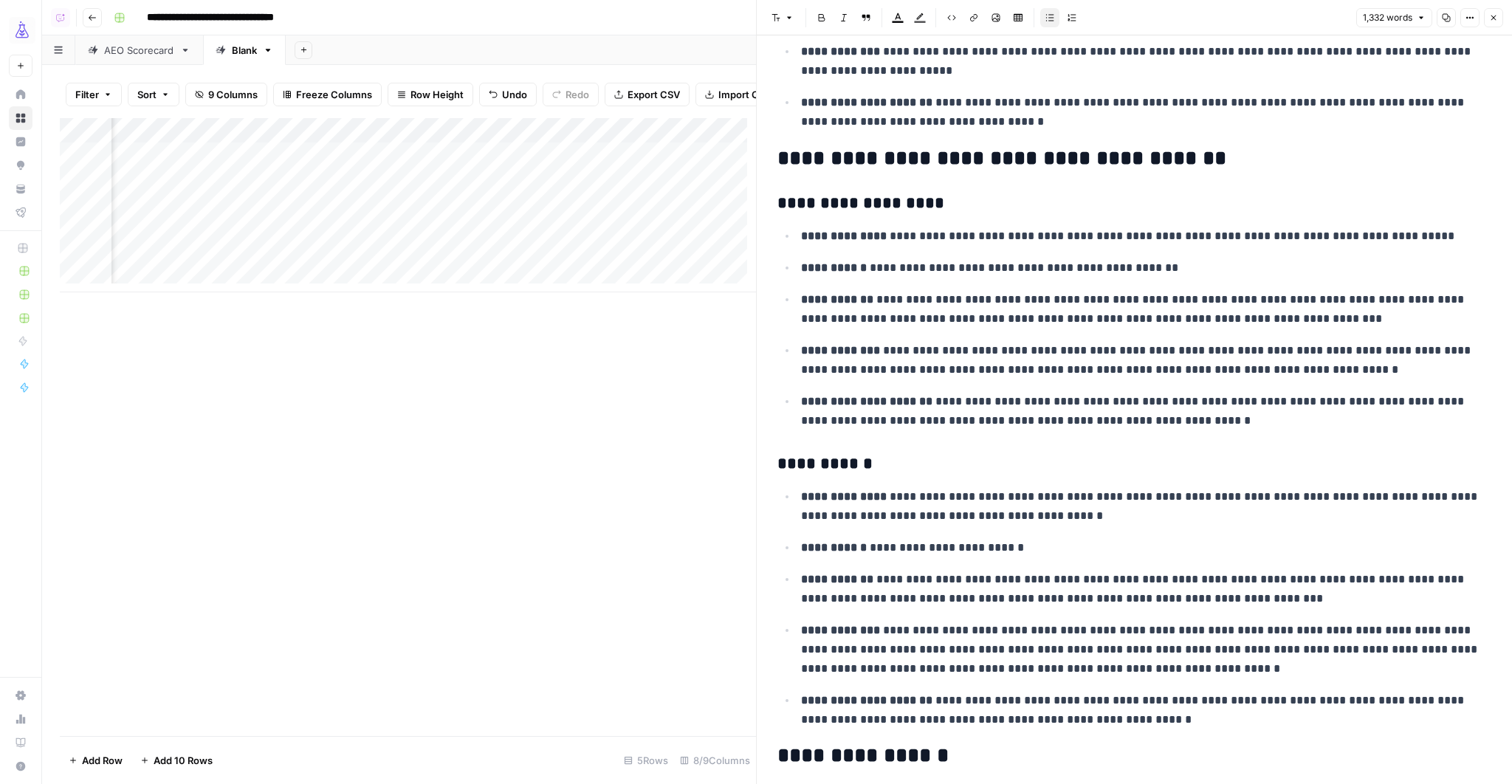
click at [1023, 264] on p "**********" at bounding box center [1141, 268] width 681 height 19
drag, startPoint x: 889, startPoint y: 233, endPoint x: 1404, endPoint y: 235, distance: 515.0
click at [1404, 235] on p "**********" at bounding box center [1141, 236] width 681 height 19
click at [1251, 257] on li "**********" at bounding box center [1144, 268] width 695 height 20
drag, startPoint x: 864, startPoint y: 264, endPoint x: 1183, endPoint y: 254, distance: 319.2
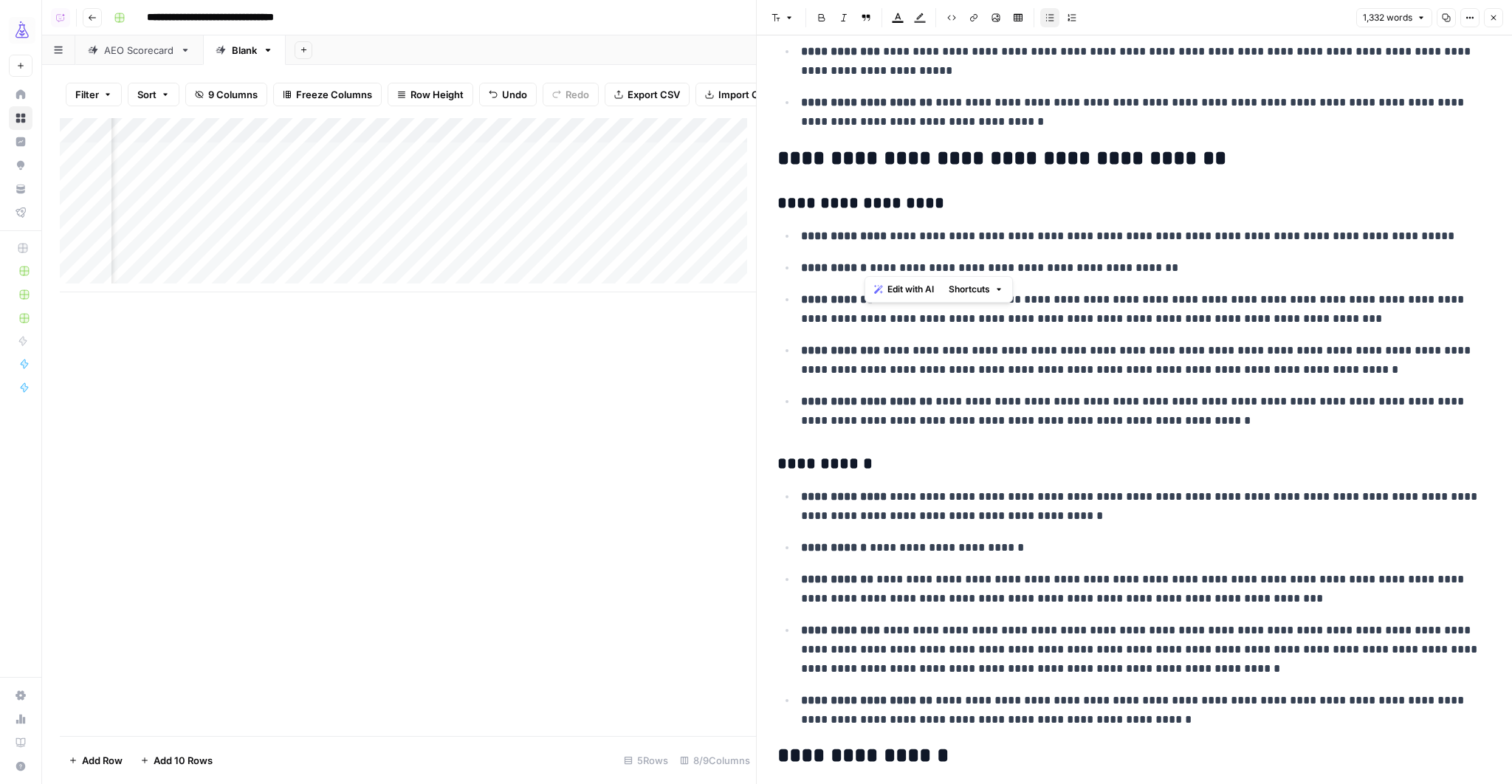
click at [1183, 258] on p "**********" at bounding box center [1141, 268] width 681 height 19
click at [1168, 264] on p "**********" at bounding box center [1141, 268] width 681 height 19
click at [1492, 22] on button "Close" at bounding box center [1493, 17] width 19 height 19
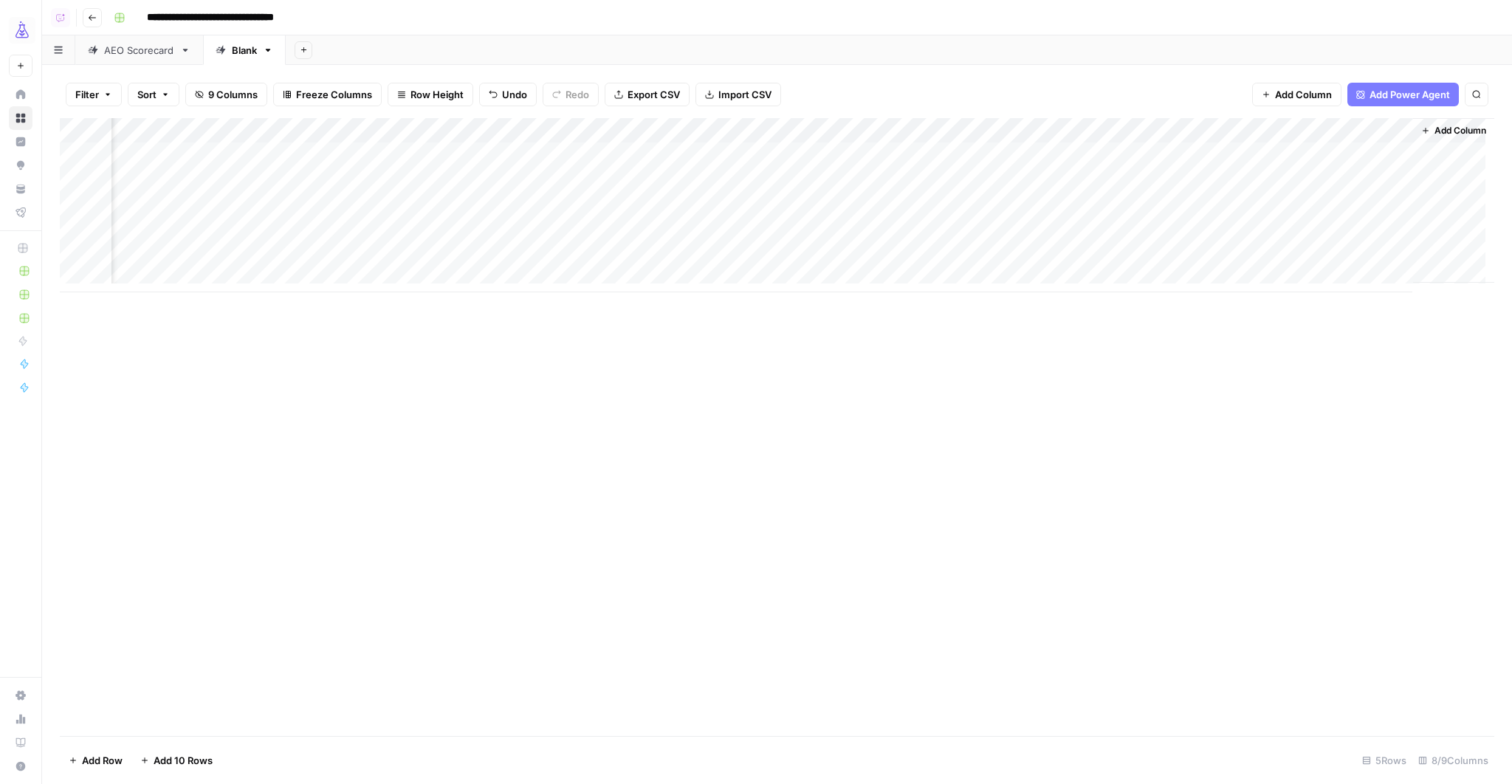
scroll to position [0, 439]
click at [1372, 154] on div "Add Column" at bounding box center [776, 205] width 1434 height 174
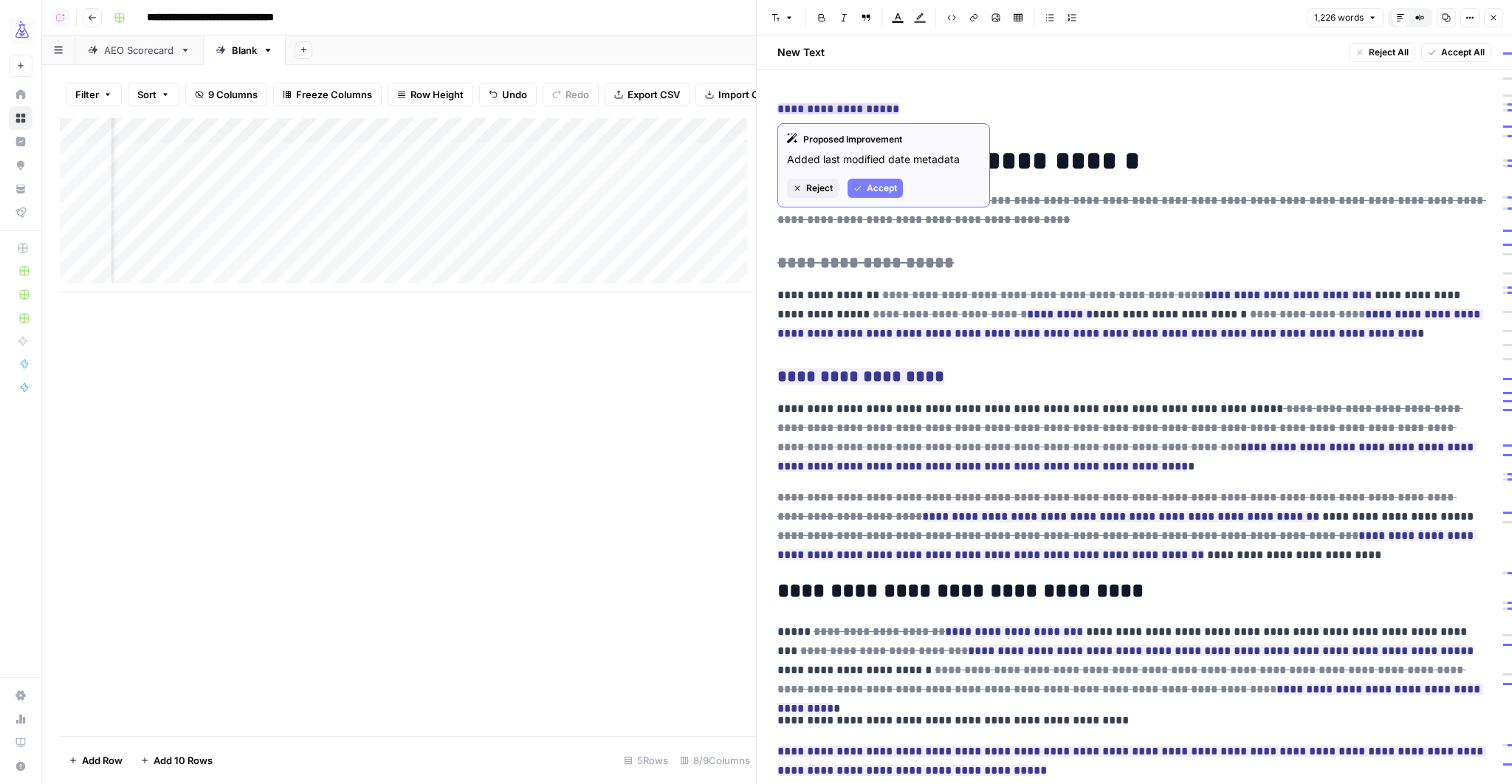
click at [842, 108] on ins "**********" at bounding box center [838, 109] width 121 height 11
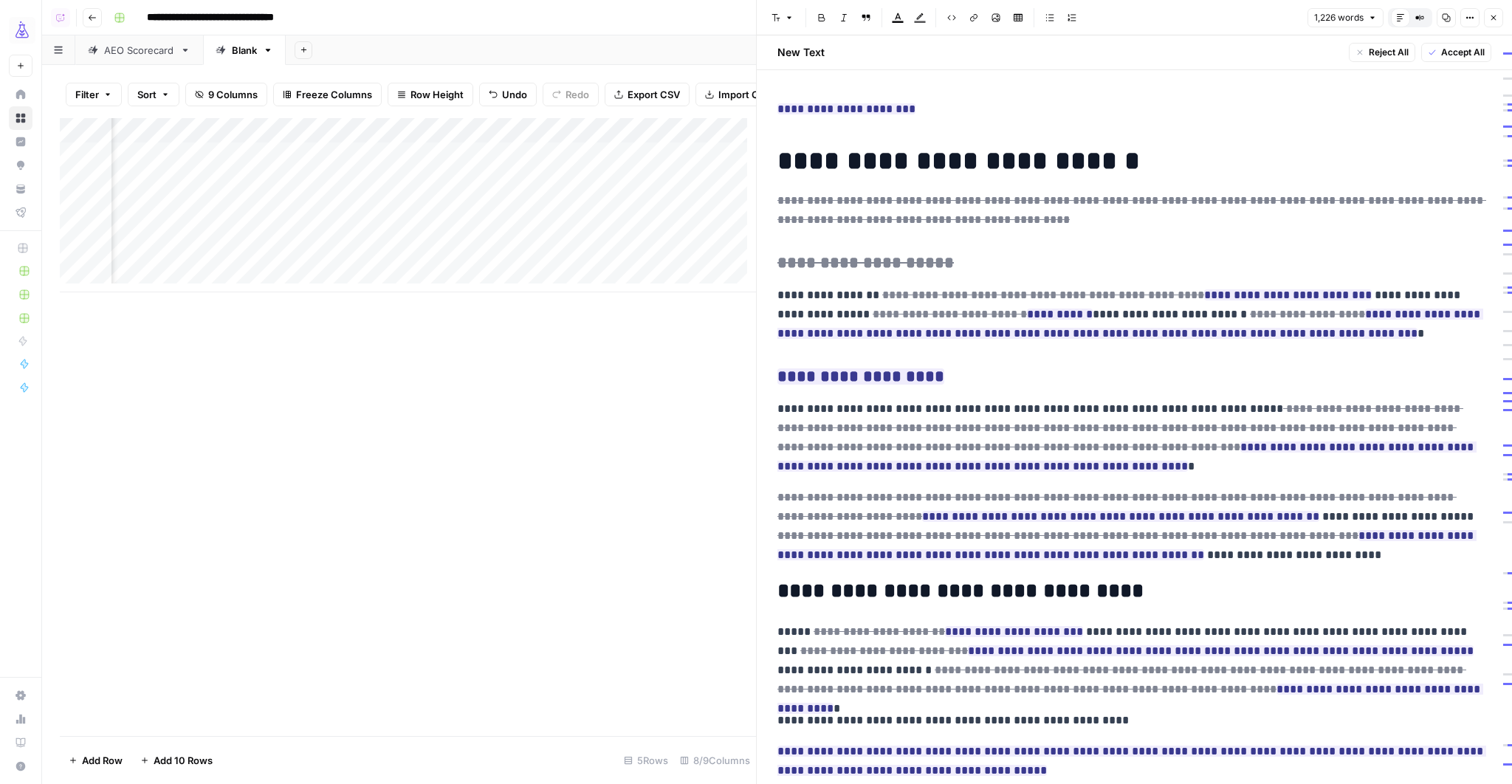
click at [994, 104] on p "**********" at bounding box center [1134, 109] width 714 height 19
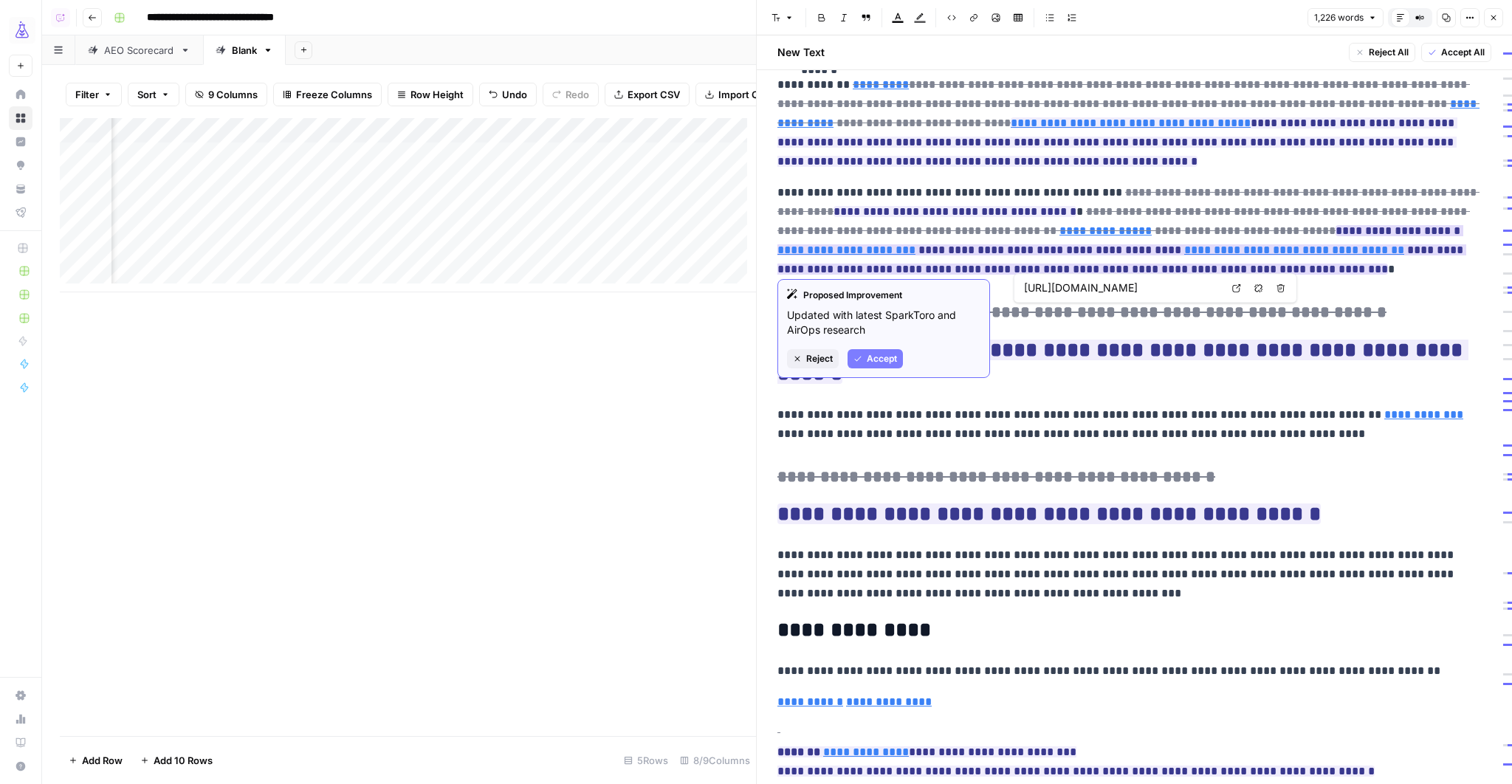
scroll to position [1966, 0]
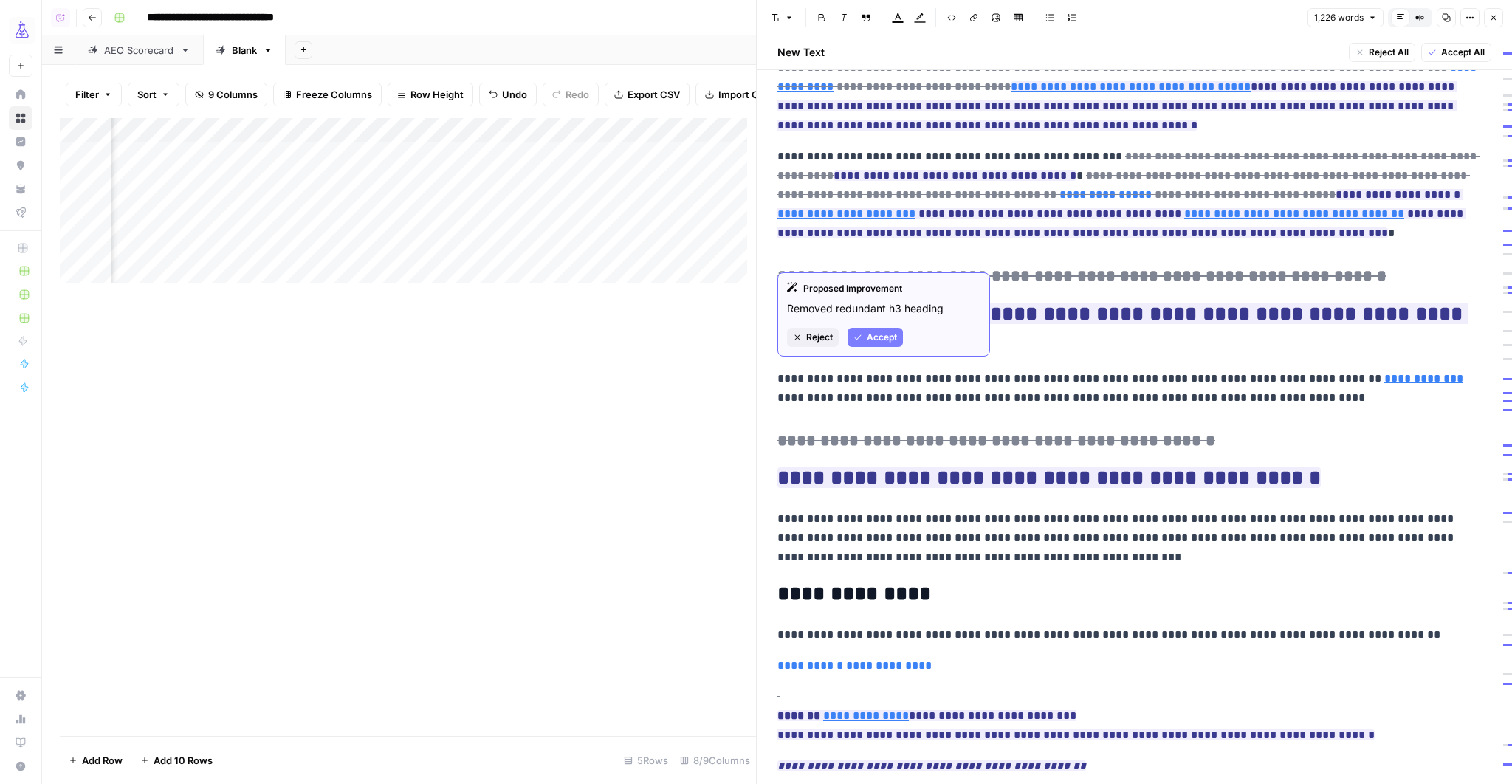
click at [1172, 212] on p "**********" at bounding box center [1129, 195] width 705 height 96
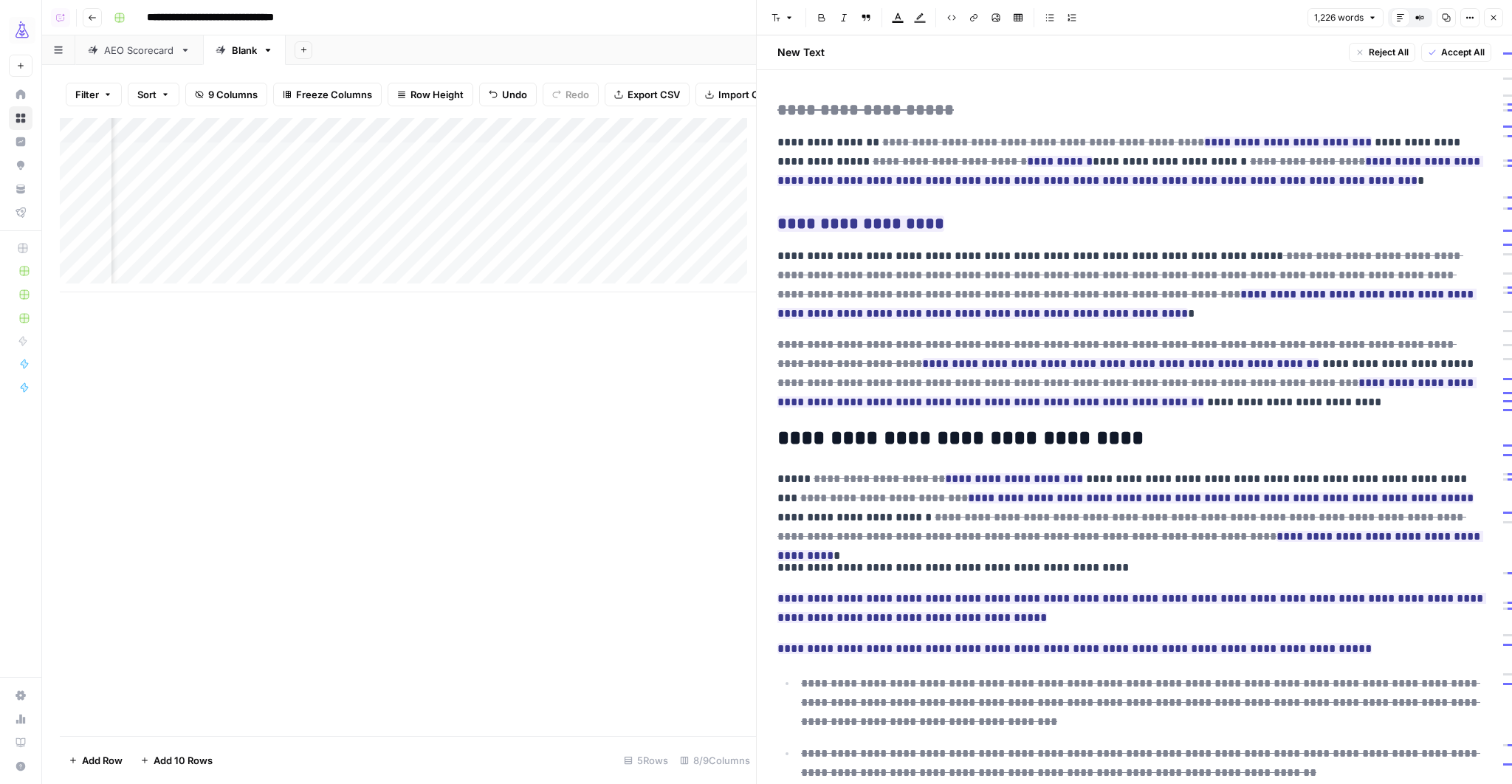
scroll to position [0, 0]
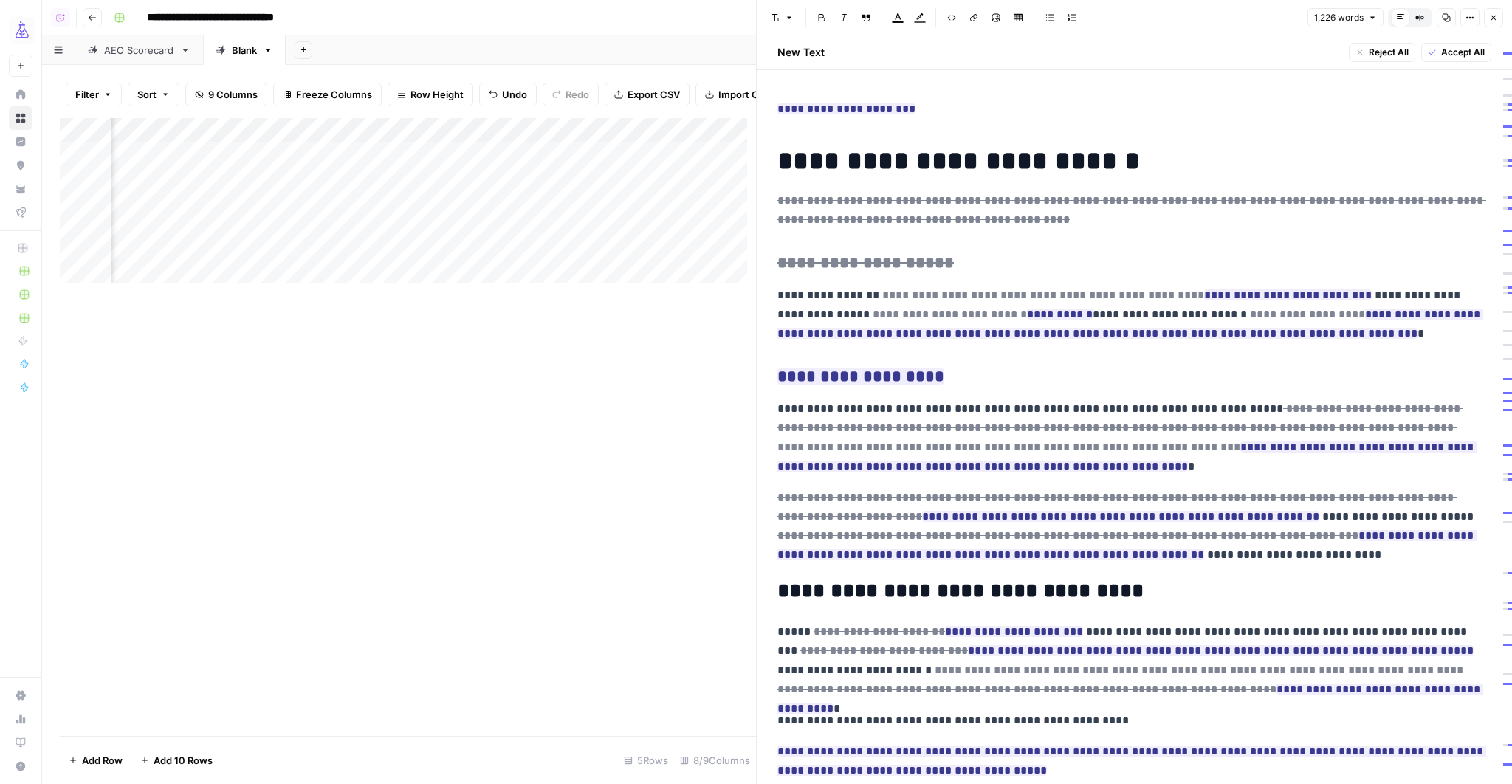
click at [1493, 19] on icon "button" at bounding box center [1493, 17] width 9 height 9
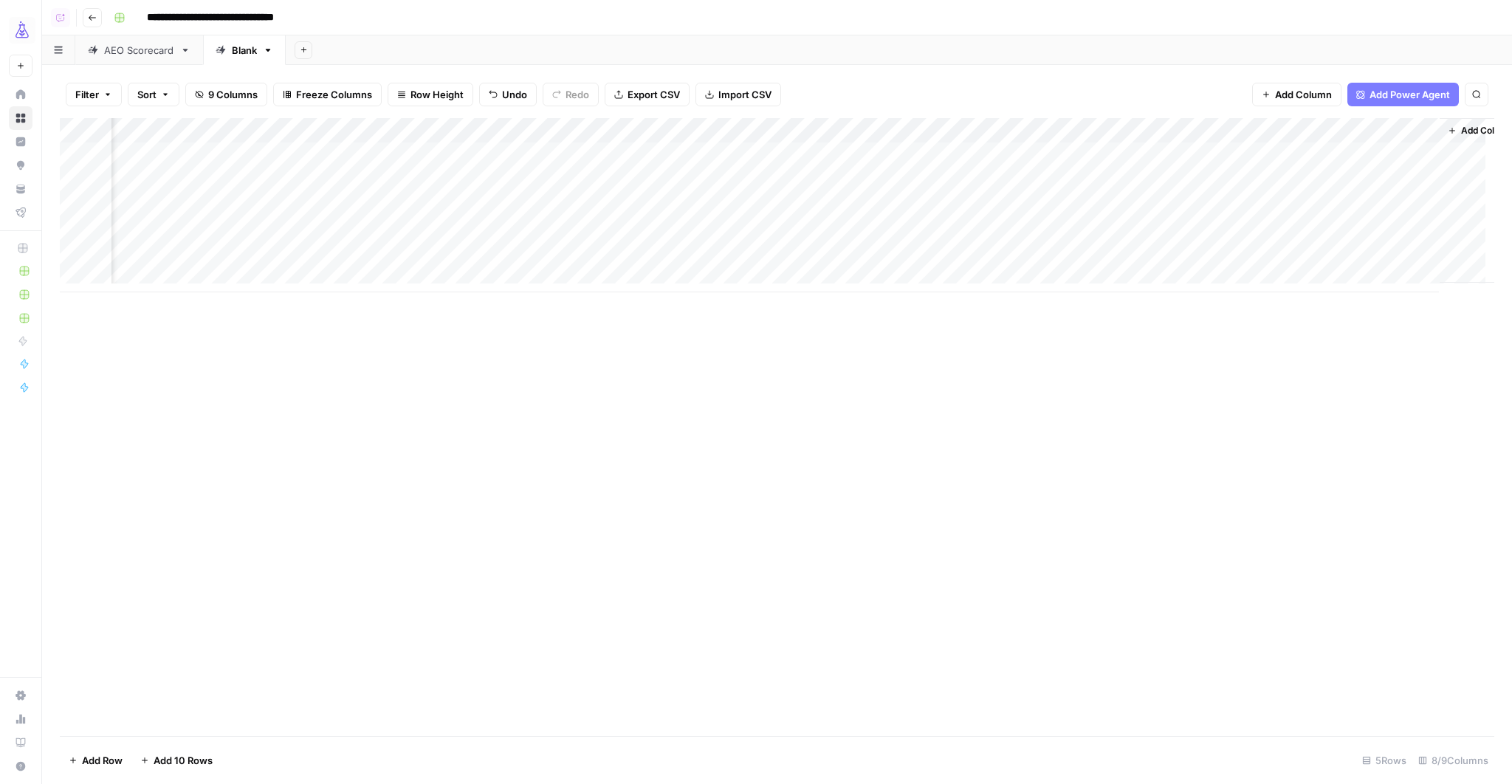
scroll to position [0, 403]
click at [1389, 152] on div "Add Column" at bounding box center [776, 205] width 1434 height 174
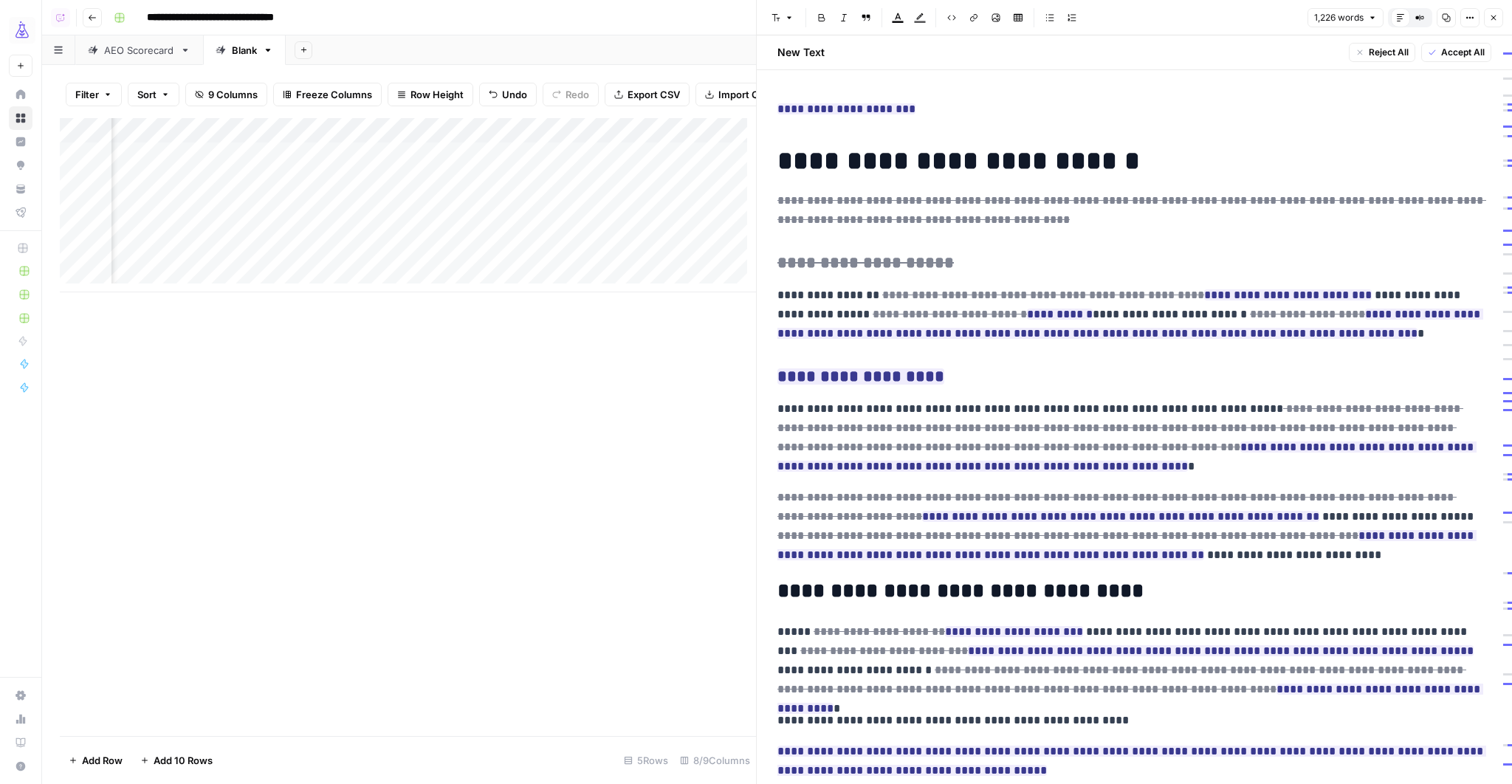
click at [1489, 14] on icon "button" at bounding box center [1493, 17] width 9 height 9
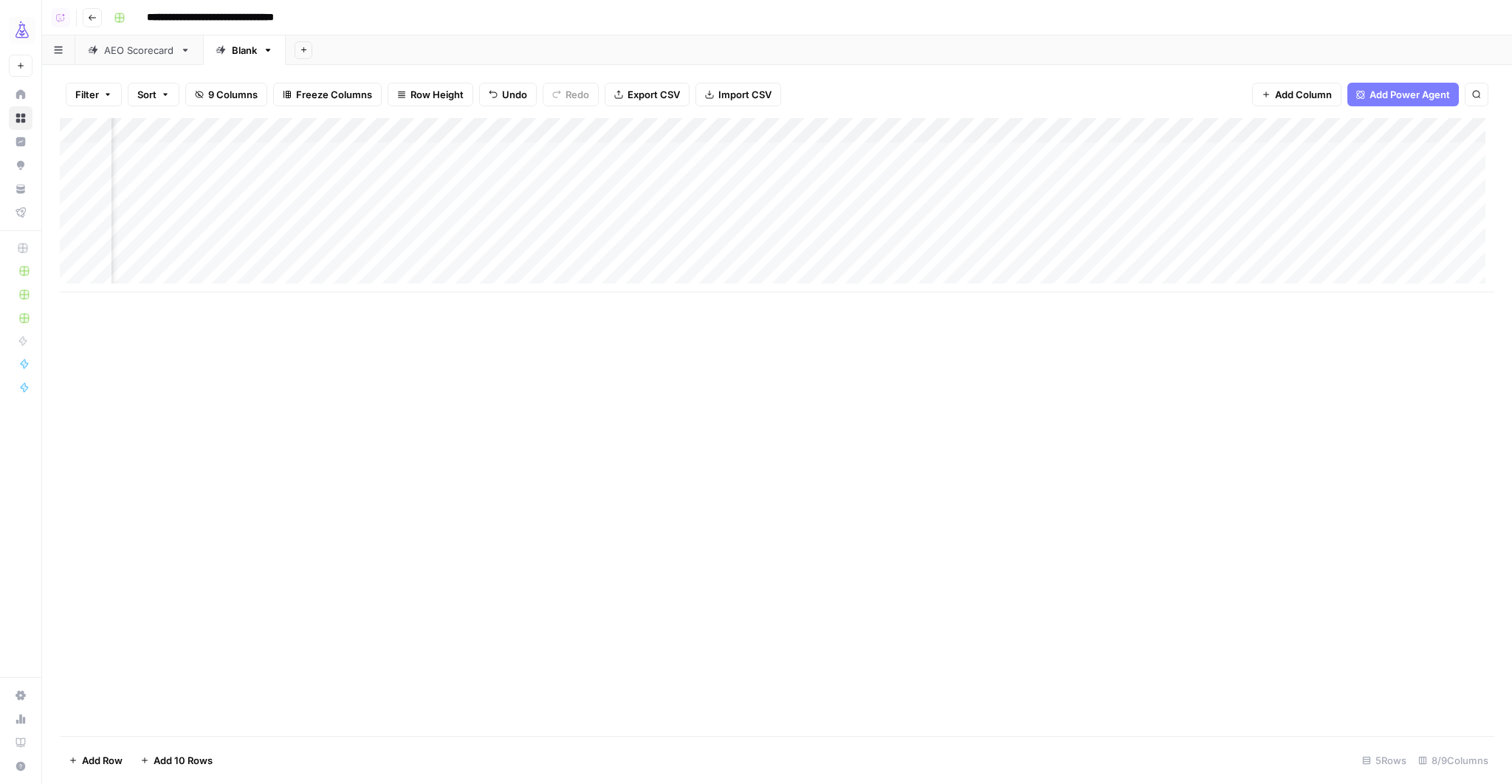
scroll to position [0, 241]
click at [1376, 86] on button "Add Power Agent" at bounding box center [1403, 94] width 111 height 24
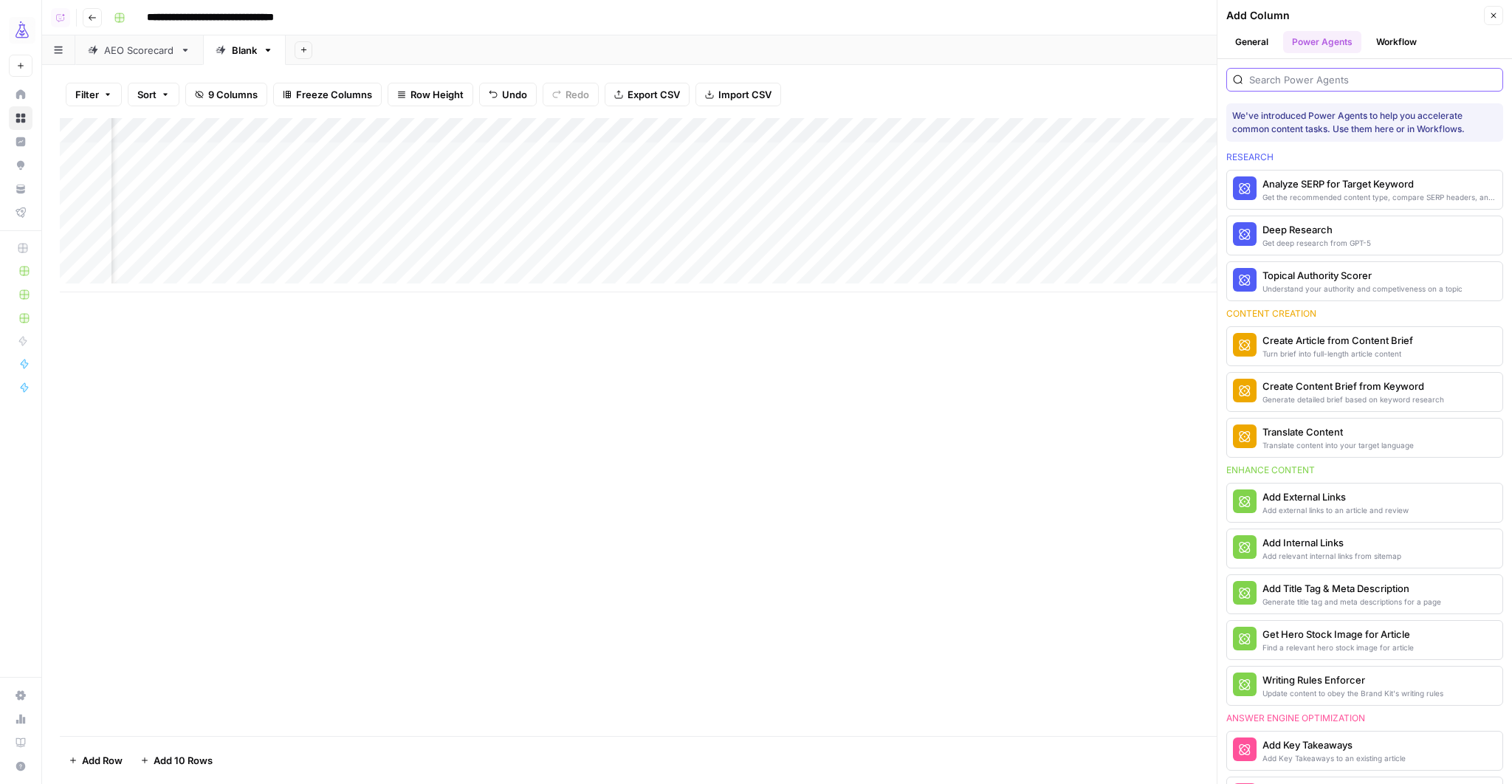
click at [1332, 83] on input "search" at bounding box center [1373, 80] width 247 height 15
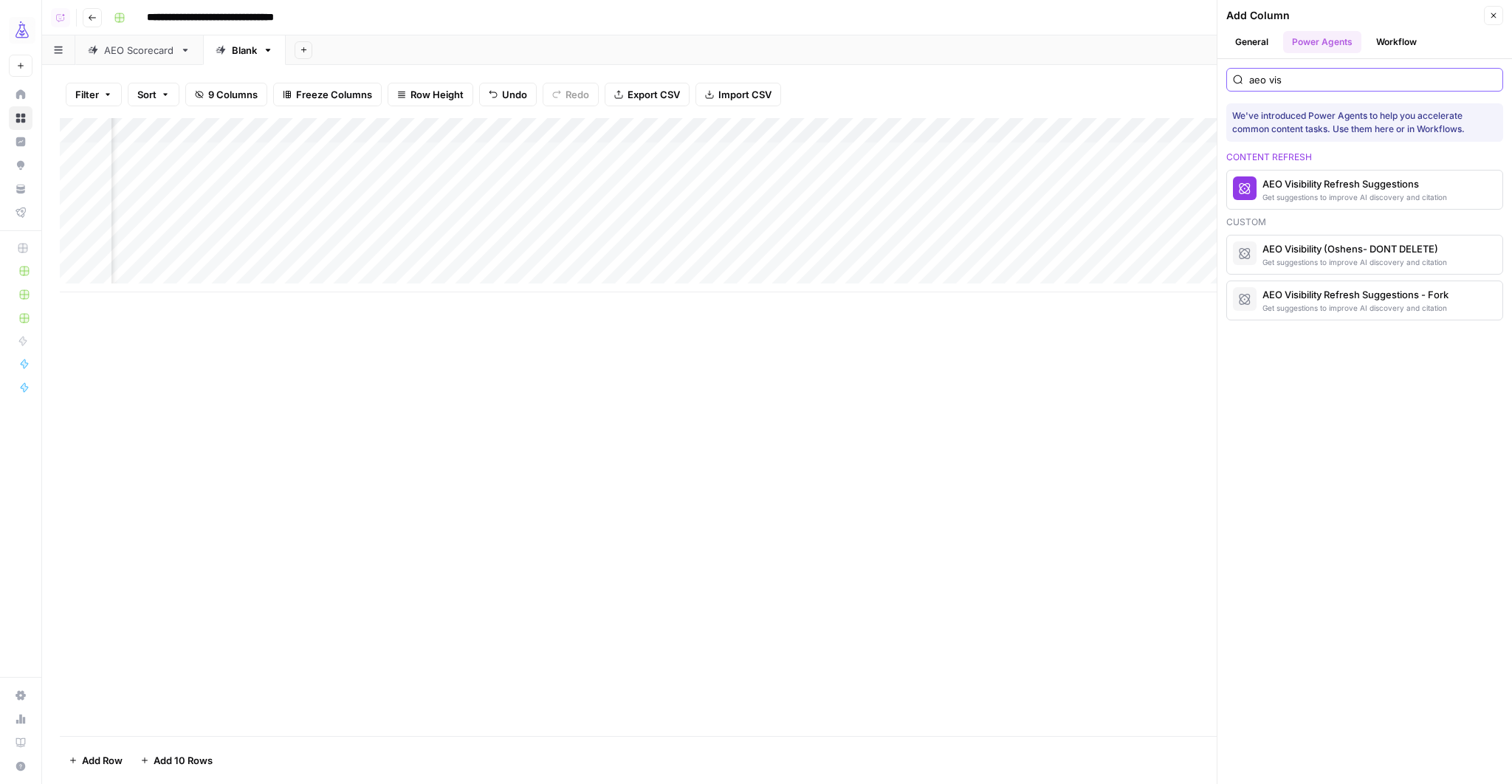
type input "aeo vis"
click at [1493, 19] on icon "button" at bounding box center [1493, 15] width 9 height 9
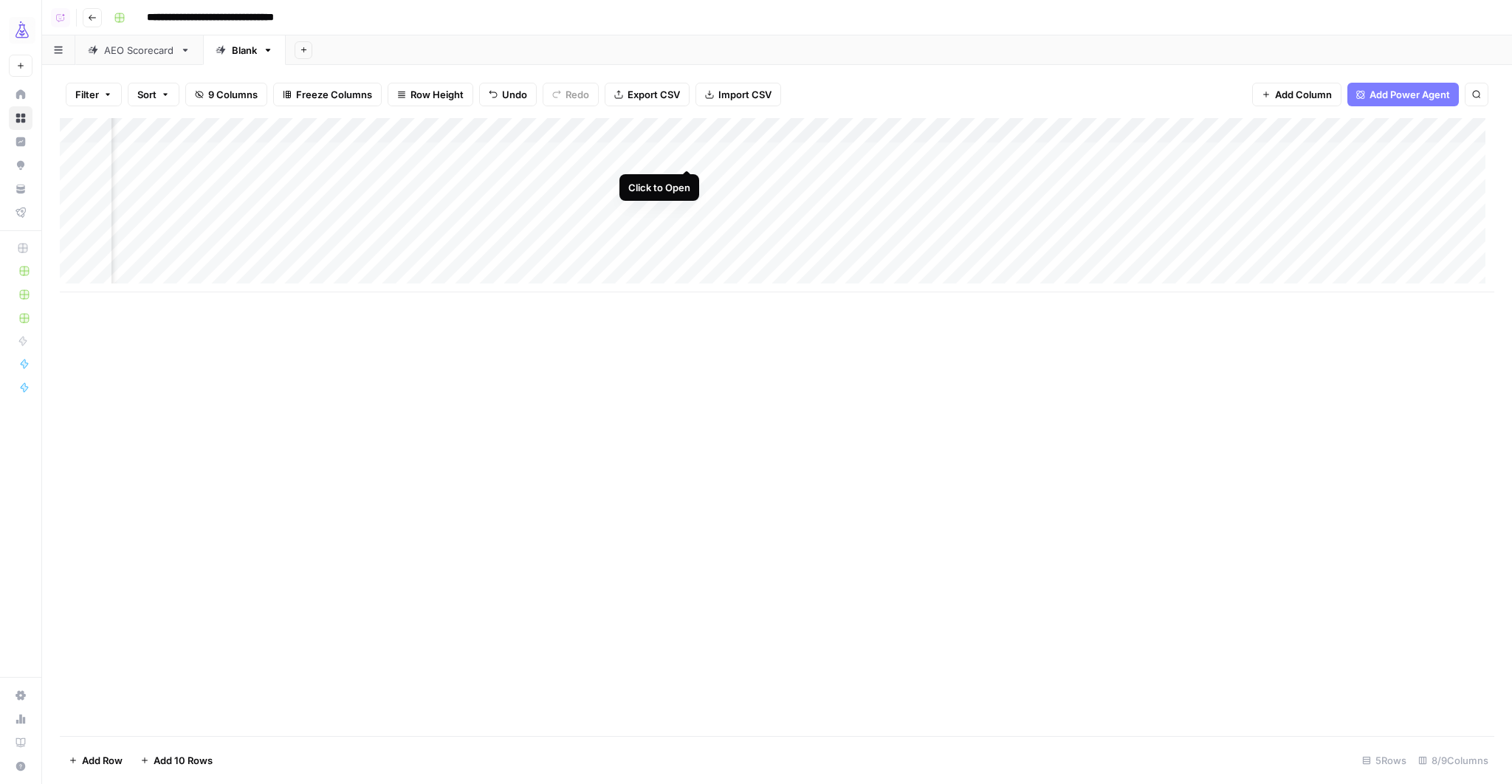
click at [684, 154] on div "Add Column" at bounding box center [776, 205] width 1434 height 174
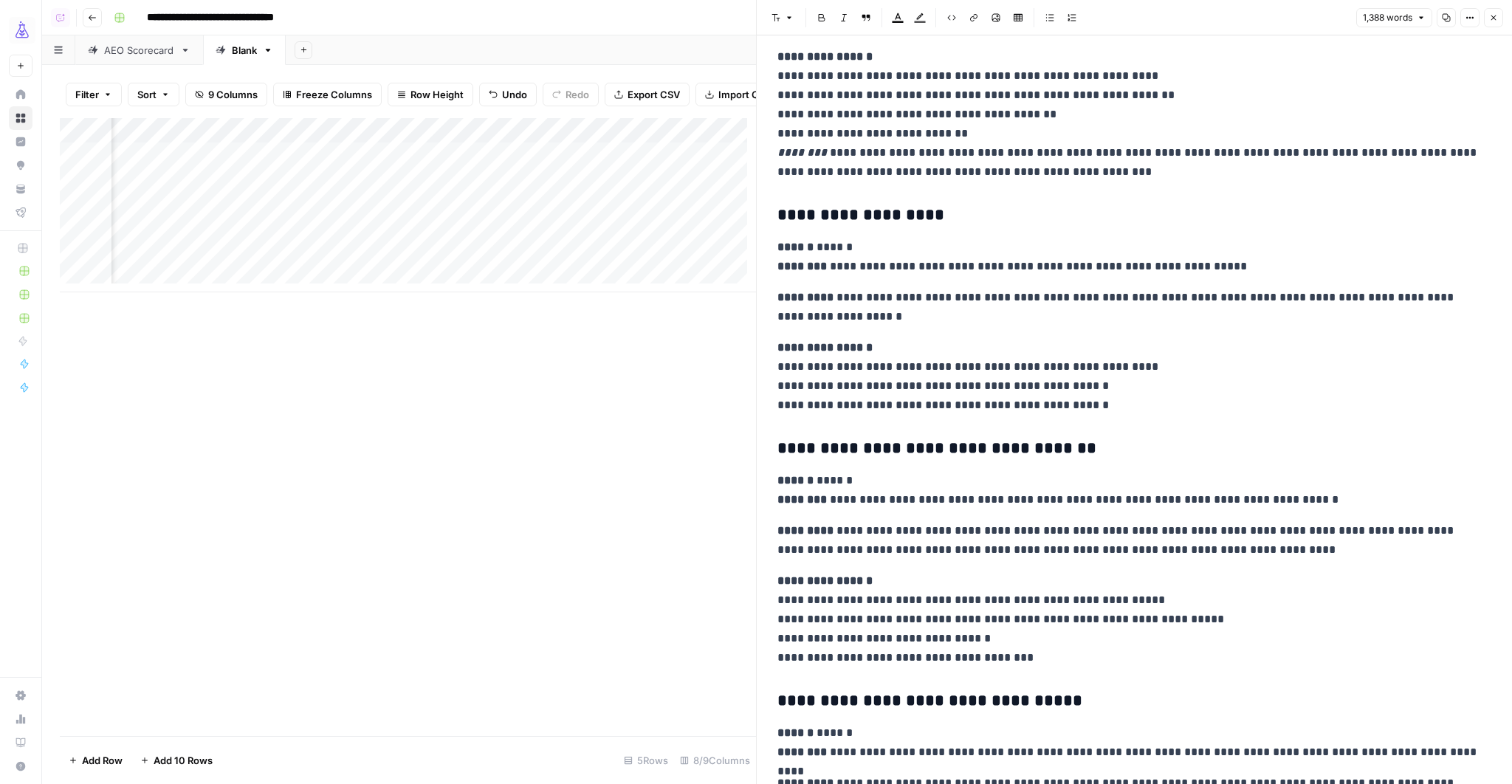
scroll to position [2242, 0]
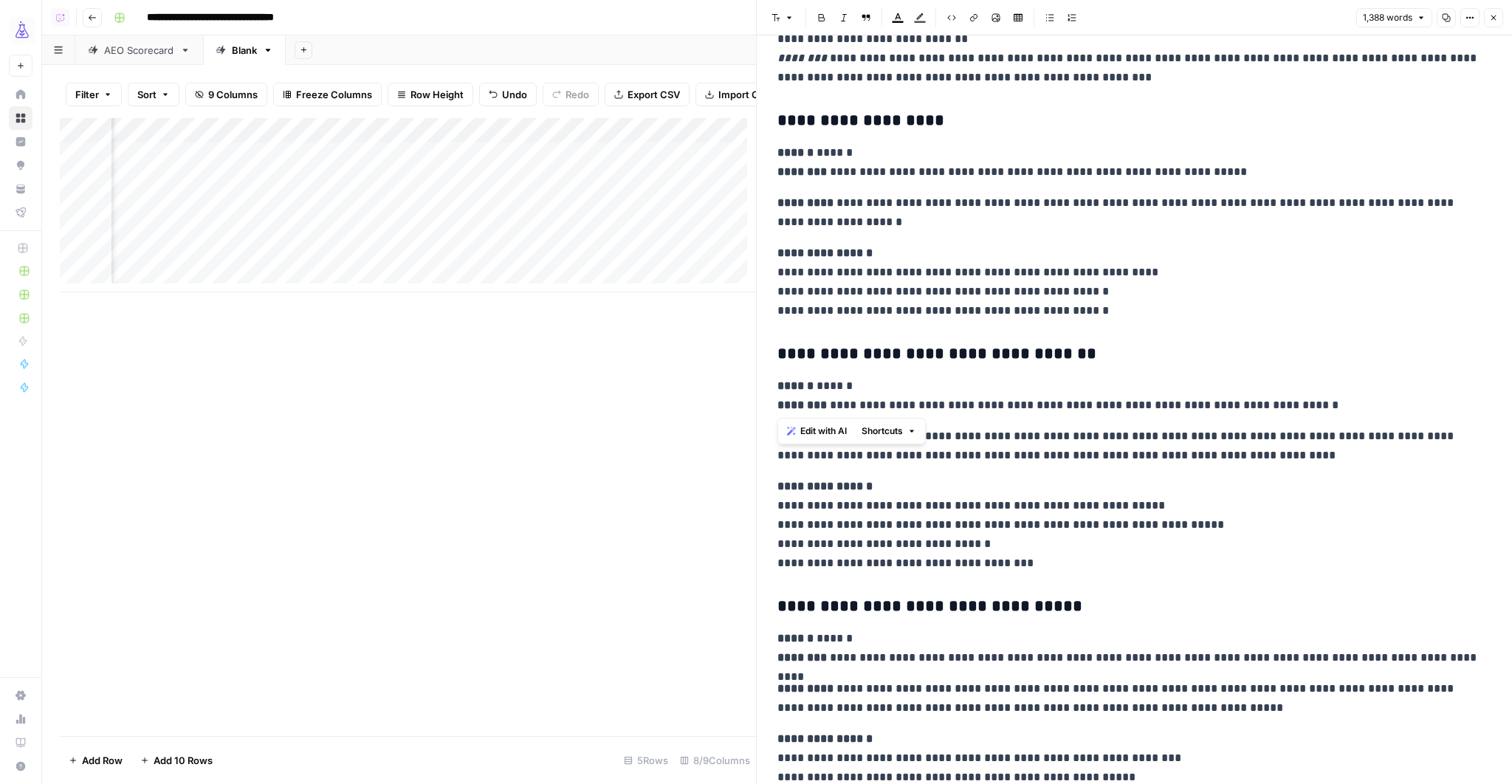
drag, startPoint x: 775, startPoint y: 403, endPoint x: 1319, endPoint y: 404, distance: 544.0
click at [1115, 456] on p "**********" at bounding box center [1129, 446] width 705 height 39
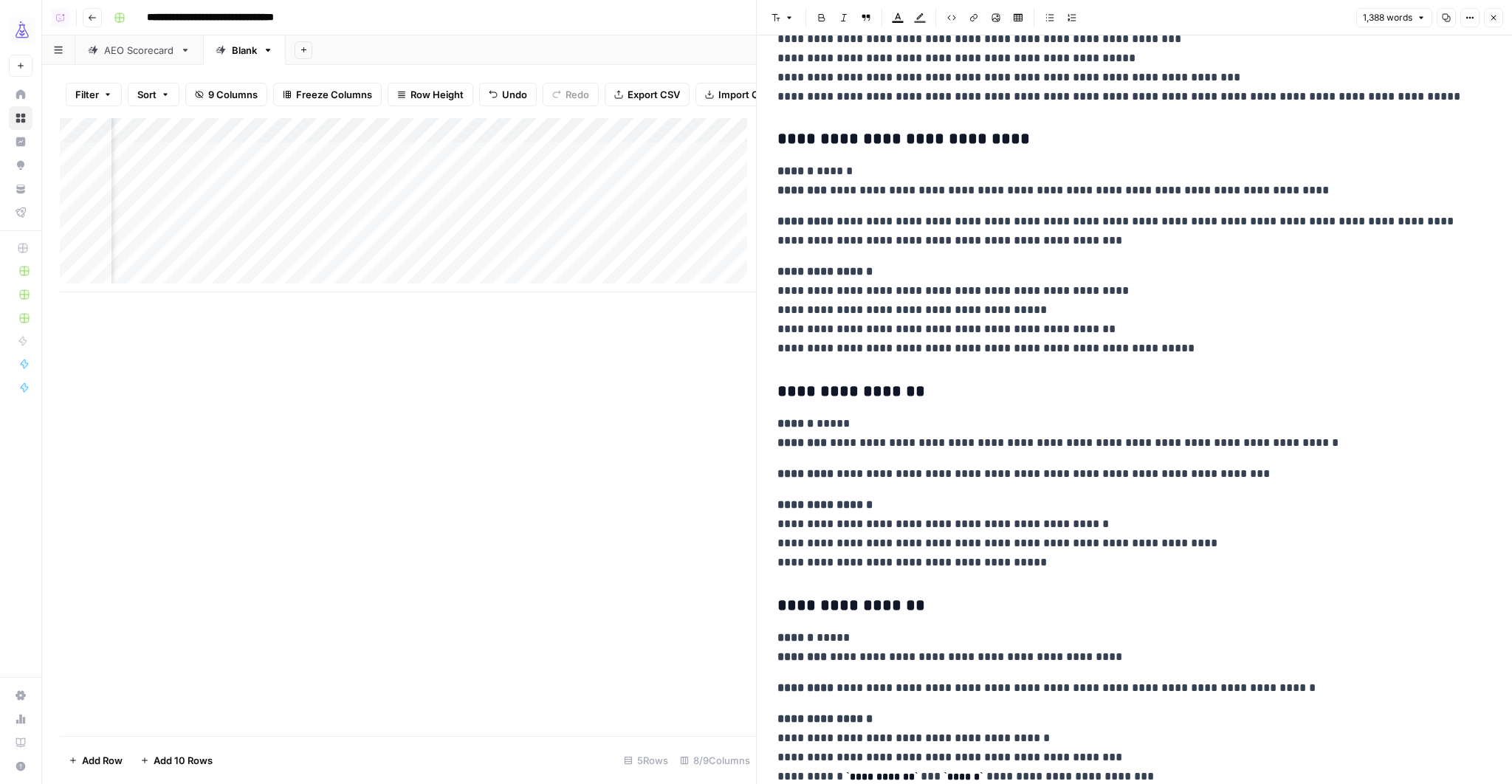
scroll to position [2978, 0]
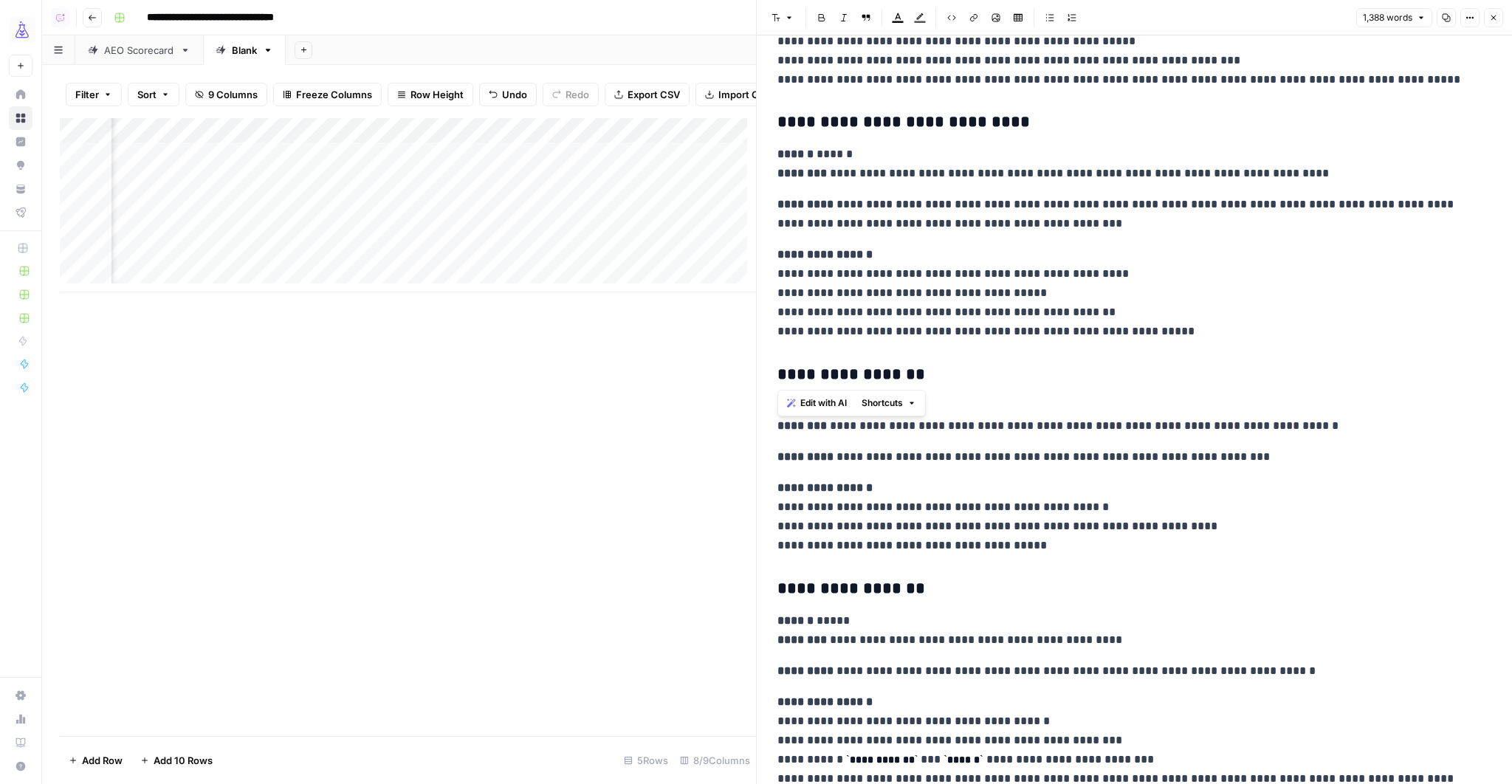
drag, startPoint x: 778, startPoint y: 373, endPoint x: 1054, endPoint y: 377, distance: 276.0
click at [1054, 377] on h3 "**********" at bounding box center [1129, 374] width 705 height 21
drag, startPoint x: 826, startPoint y: 424, endPoint x: 1300, endPoint y: 431, distance: 474.1
click at [1300, 431] on p "**********" at bounding box center [1129, 416] width 705 height 39
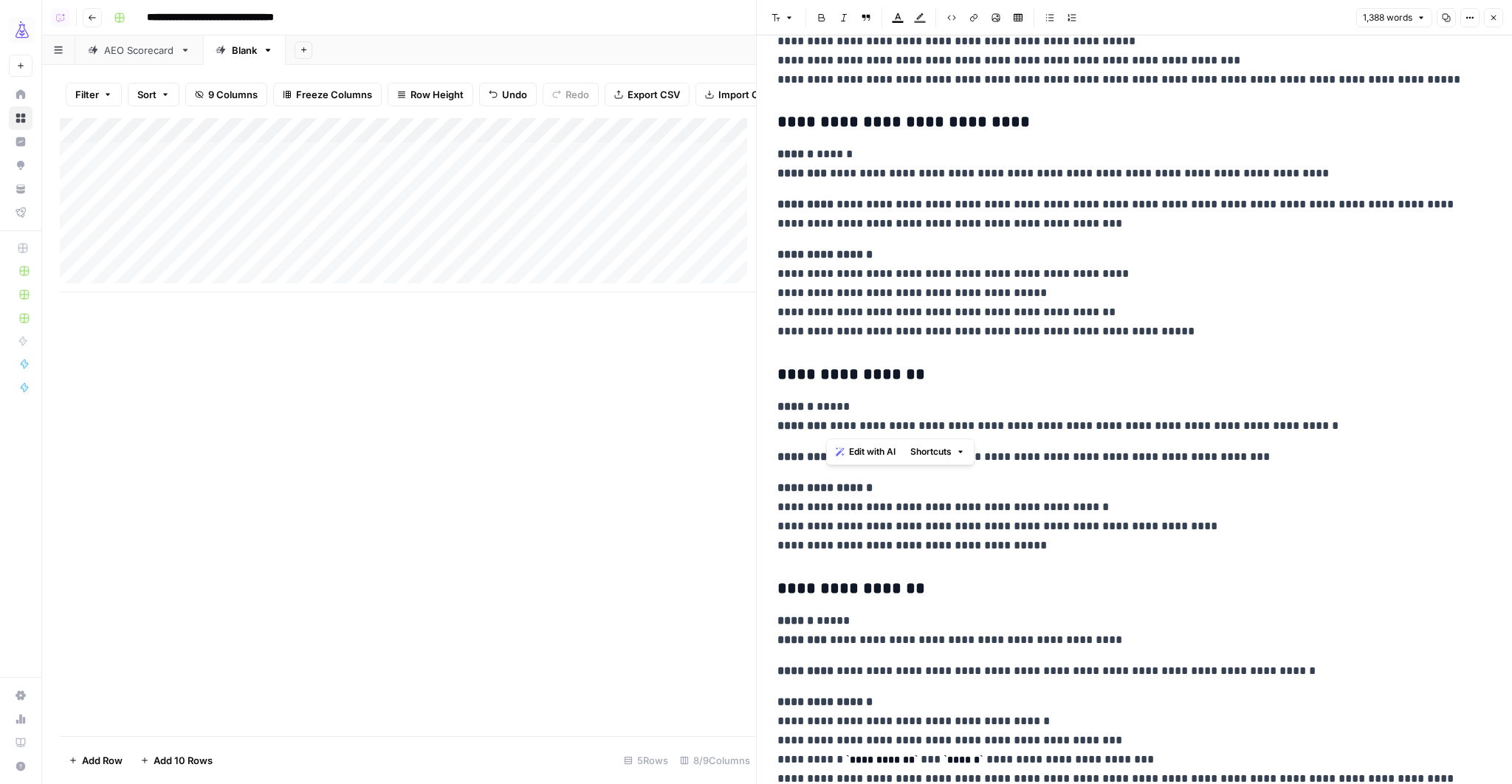
click at [319, 165] on div "Add Column" at bounding box center [408, 205] width 696 height 174
click at [319, 165] on body "**********" at bounding box center [756, 392] width 1512 height 784
click at [1493, 16] on icon "button" at bounding box center [1493, 17] width 9 height 9
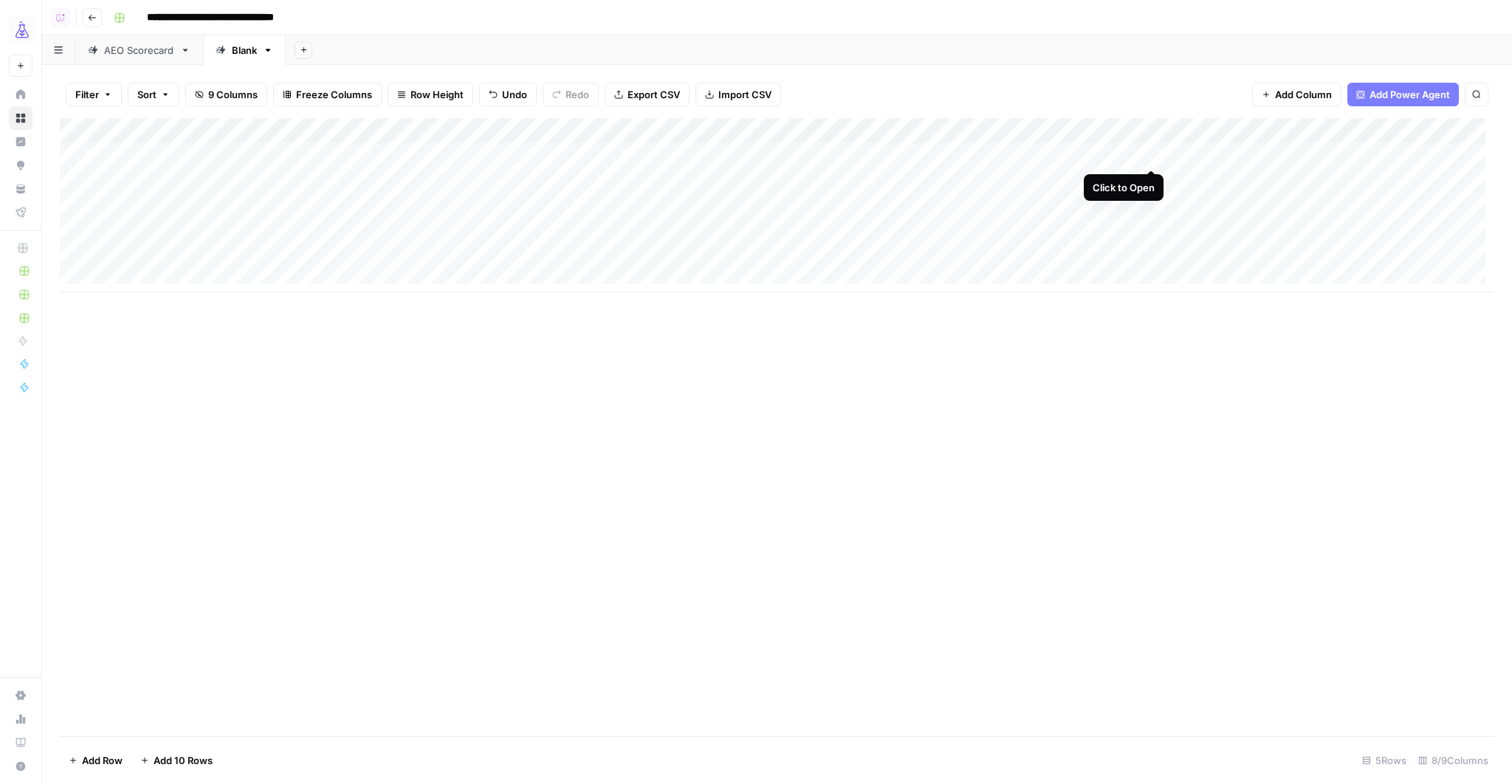
click at [1149, 153] on div "Add Column" at bounding box center [776, 205] width 1434 height 174
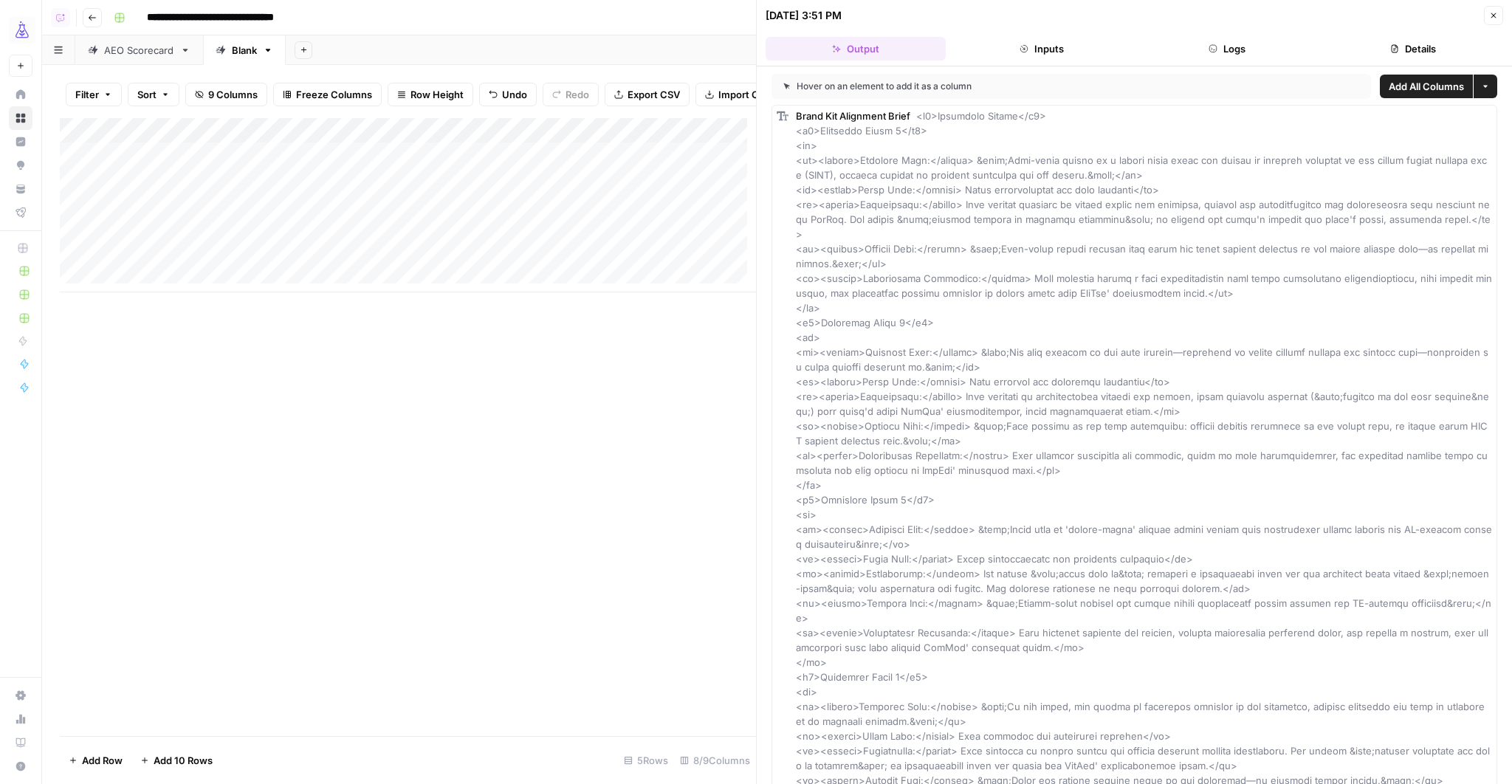
click at [1493, 13] on icon "button" at bounding box center [1493, 15] width 9 height 9
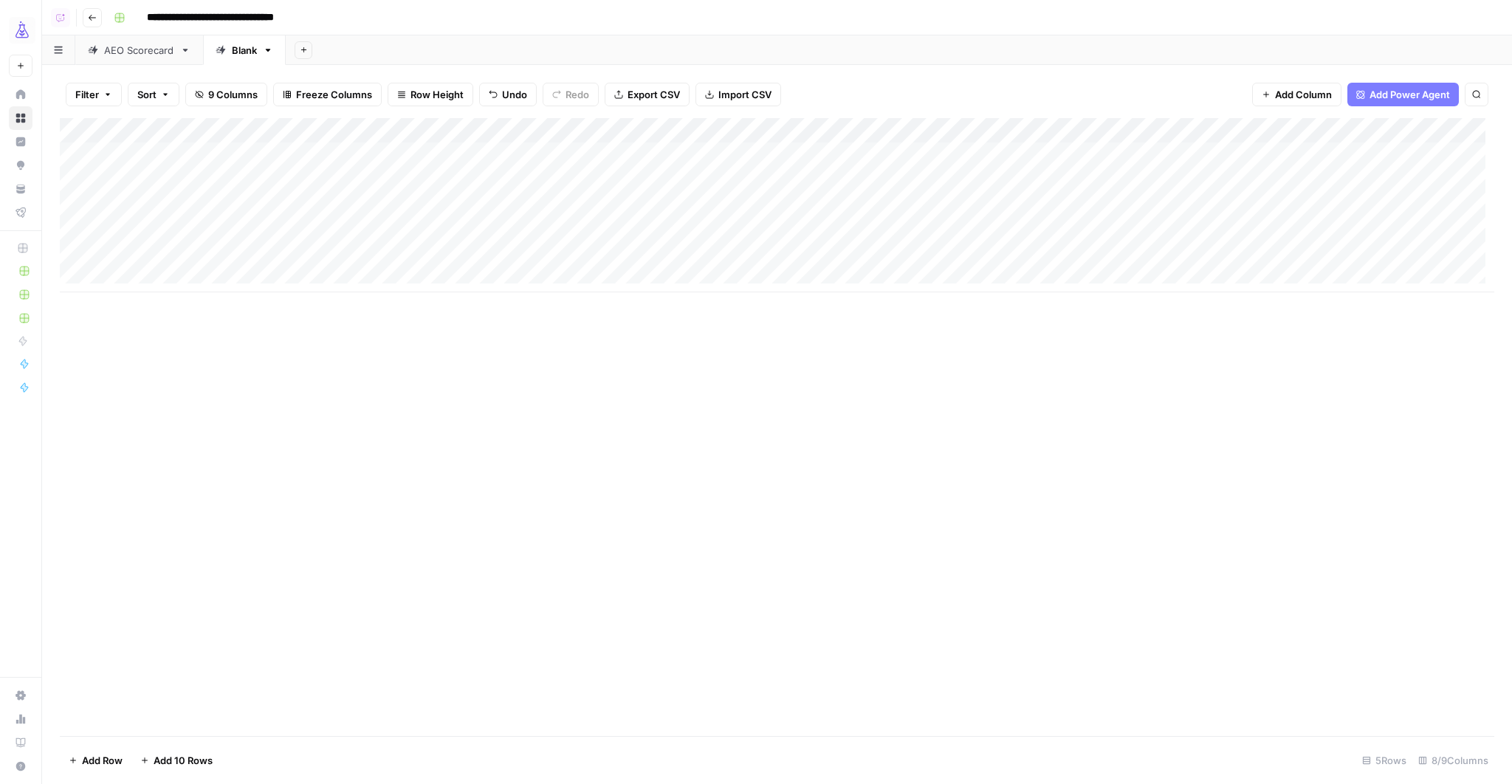
click at [1285, 154] on div "Add Column" at bounding box center [776, 205] width 1434 height 174
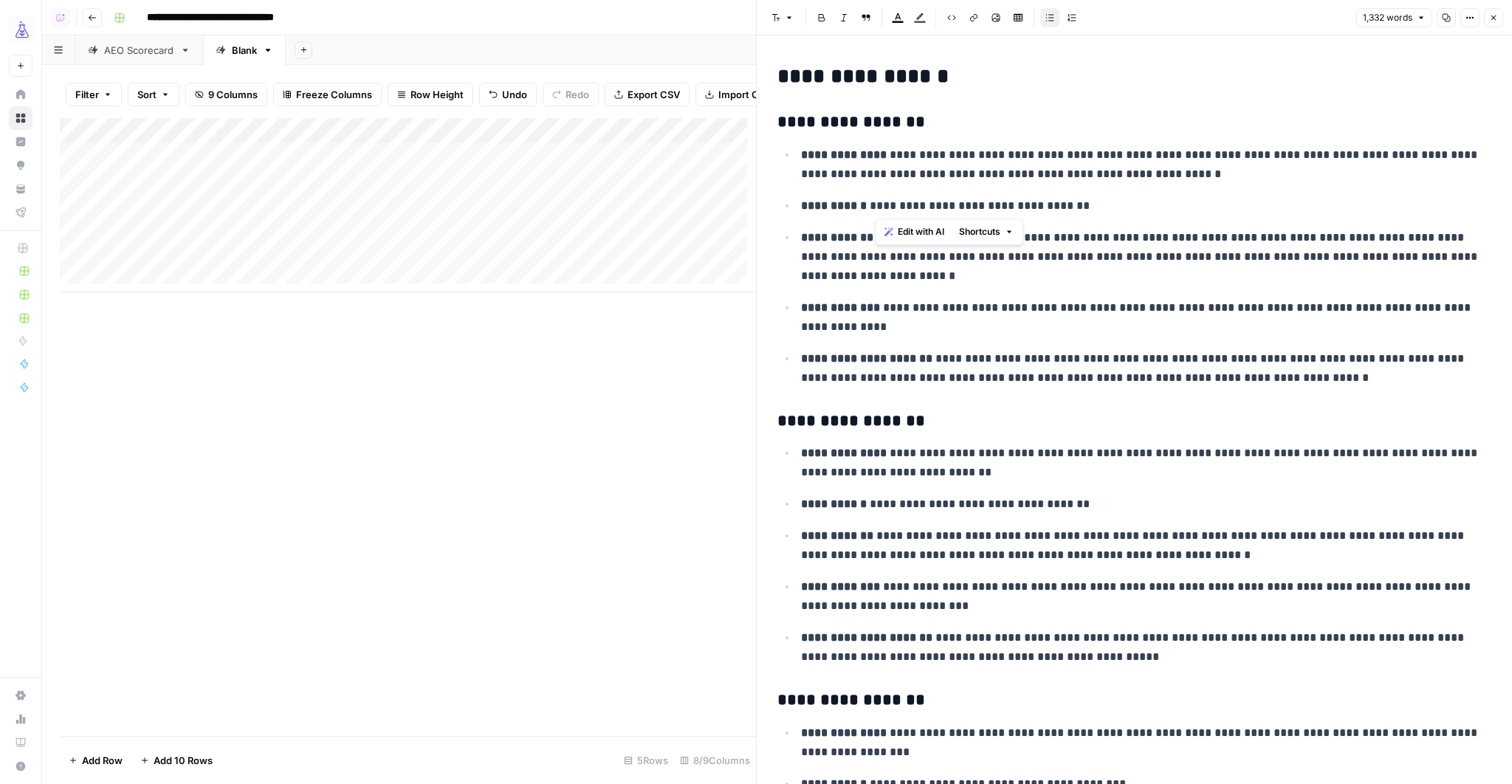
drag, startPoint x: 872, startPoint y: 206, endPoint x: 1098, endPoint y: 202, distance: 226.0
click at [1098, 202] on p "**********" at bounding box center [1141, 206] width 681 height 19
click at [1080, 210] on p "**********" at bounding box center [1141, 206] width 681 height 19
drag, startPoint x: 871, startPoint y: 171, endPoint x: 1162, endPoint y: 168, distance: 291.0
click at [1162, 168] on p "**********" at bounding box center [1141, 165] width 681 height 39
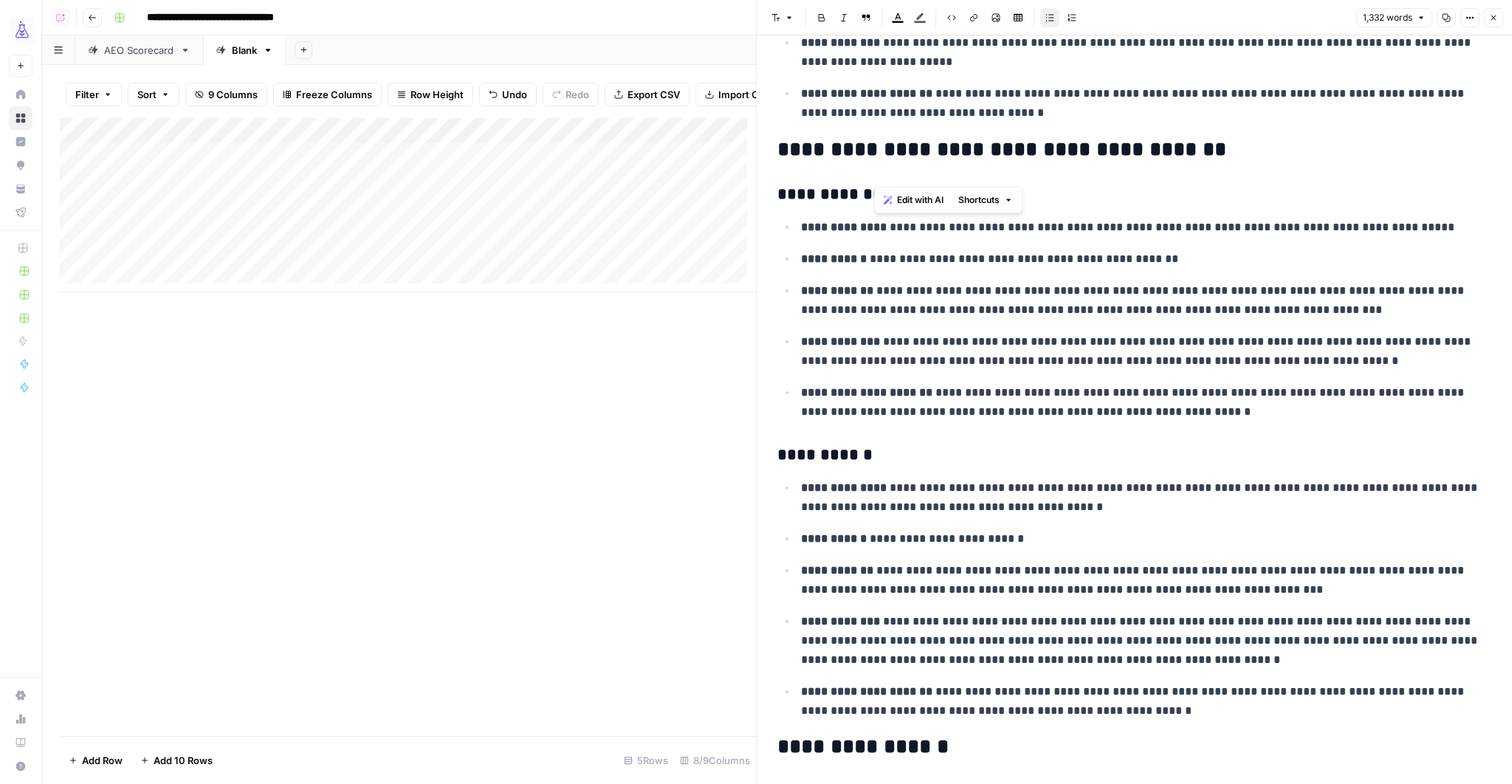
scroll to position [2144, 0]
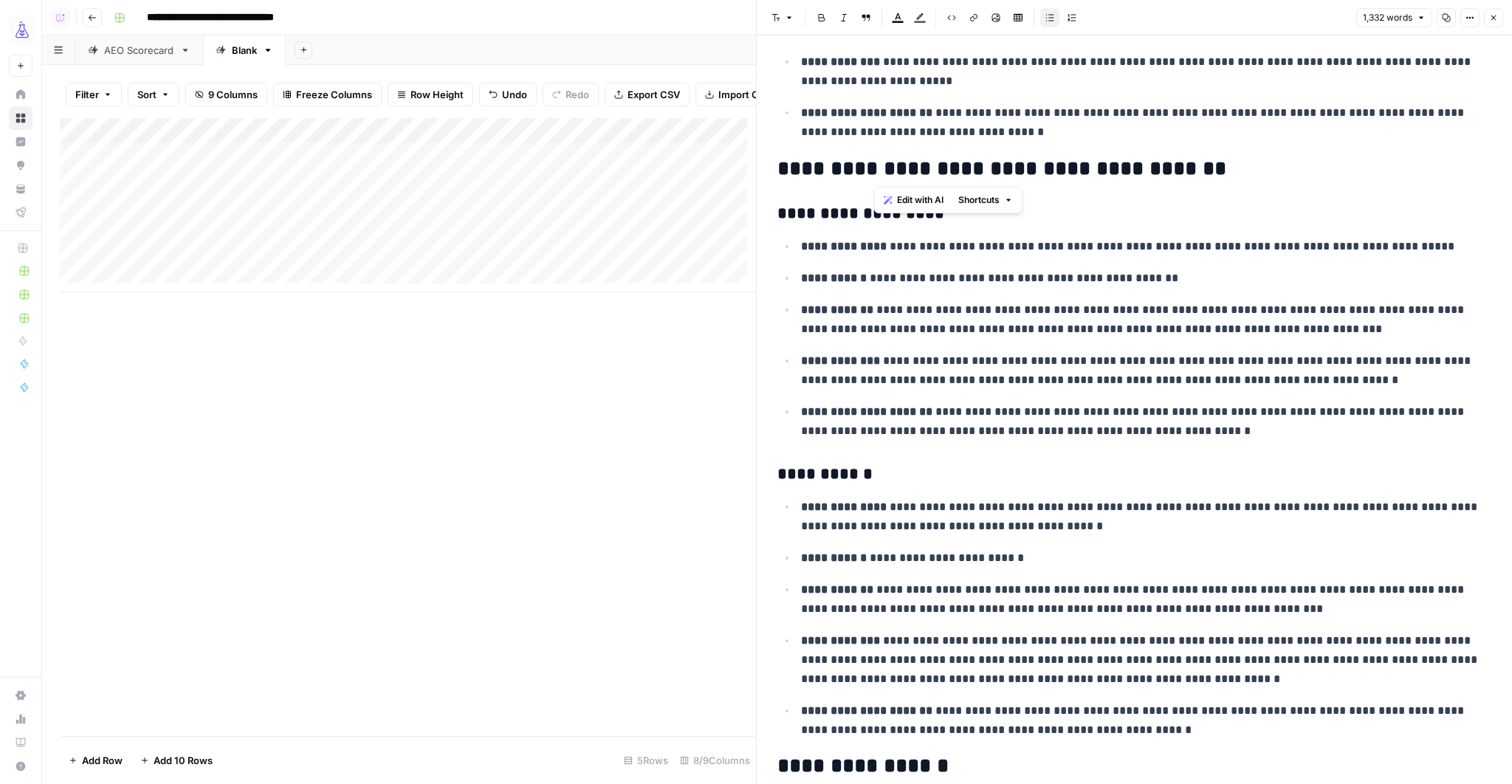
click at [937, 248] on p "**********" at bounding box center [1141, 246] width 681 height 19
drag, startPoint x: 875, startPoint y: 240, endPoint x: 1407, endPoint y: 239, distance: 532.0
click at [1407, 239] on p "**********" at bounding box center [1141, 246] width 681 height 19
click at [1416, 243] on p "**********" at bounding box center [1141, 246] width 681 height 19
drag, startPoint x: 870, startPoint y: 273, endPoint x: 1169, endPoint y: 281, distance: 299.1
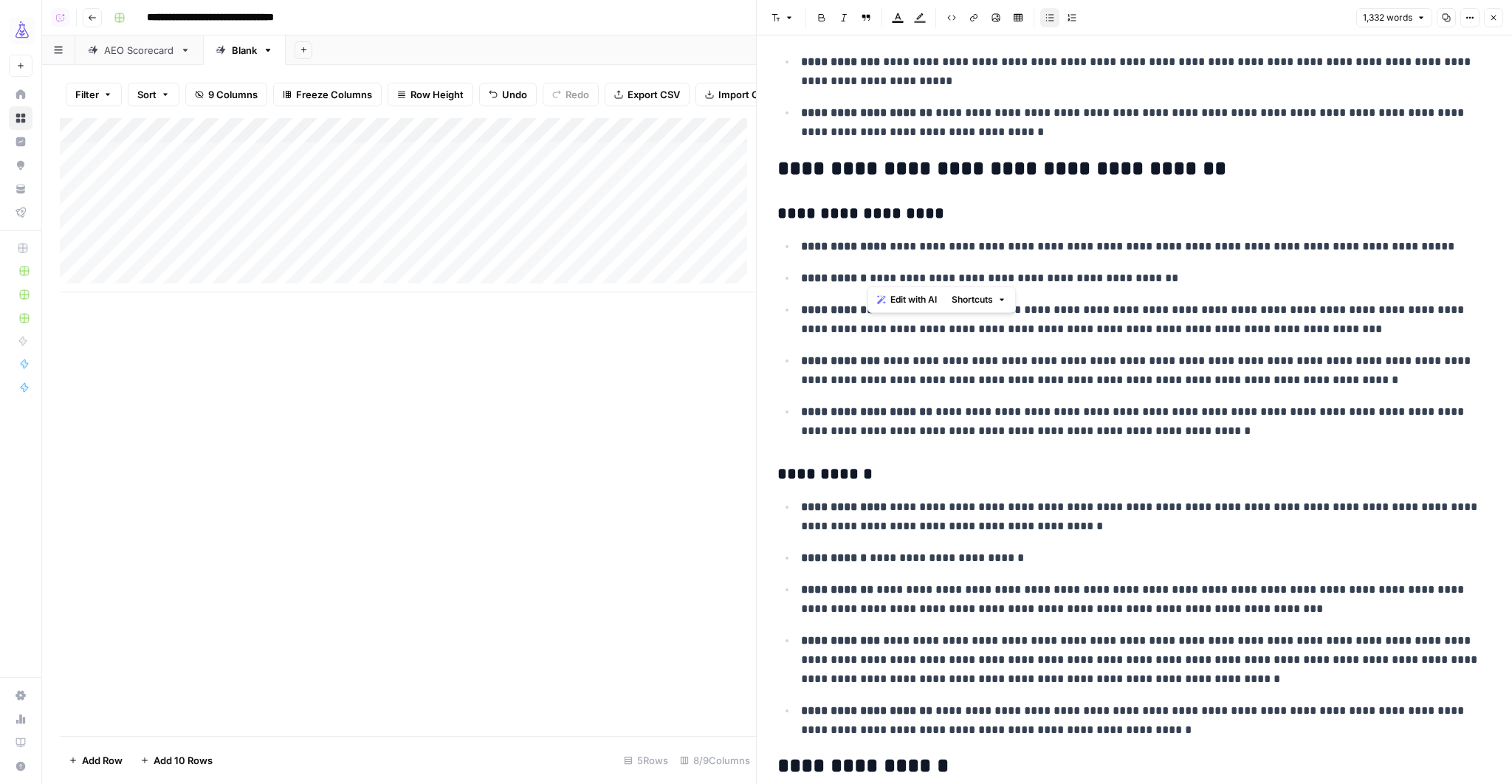
click at [1169, 281] on p "**********" at bounding box center [1141, 278] width 681 height 19
click at [1108, 311] on p "**********" at bounding box center [1141, 319] width 681 height 39
click at [1493, 18] on icon "button" at bounding box center [1493, 18] width 5 height 5
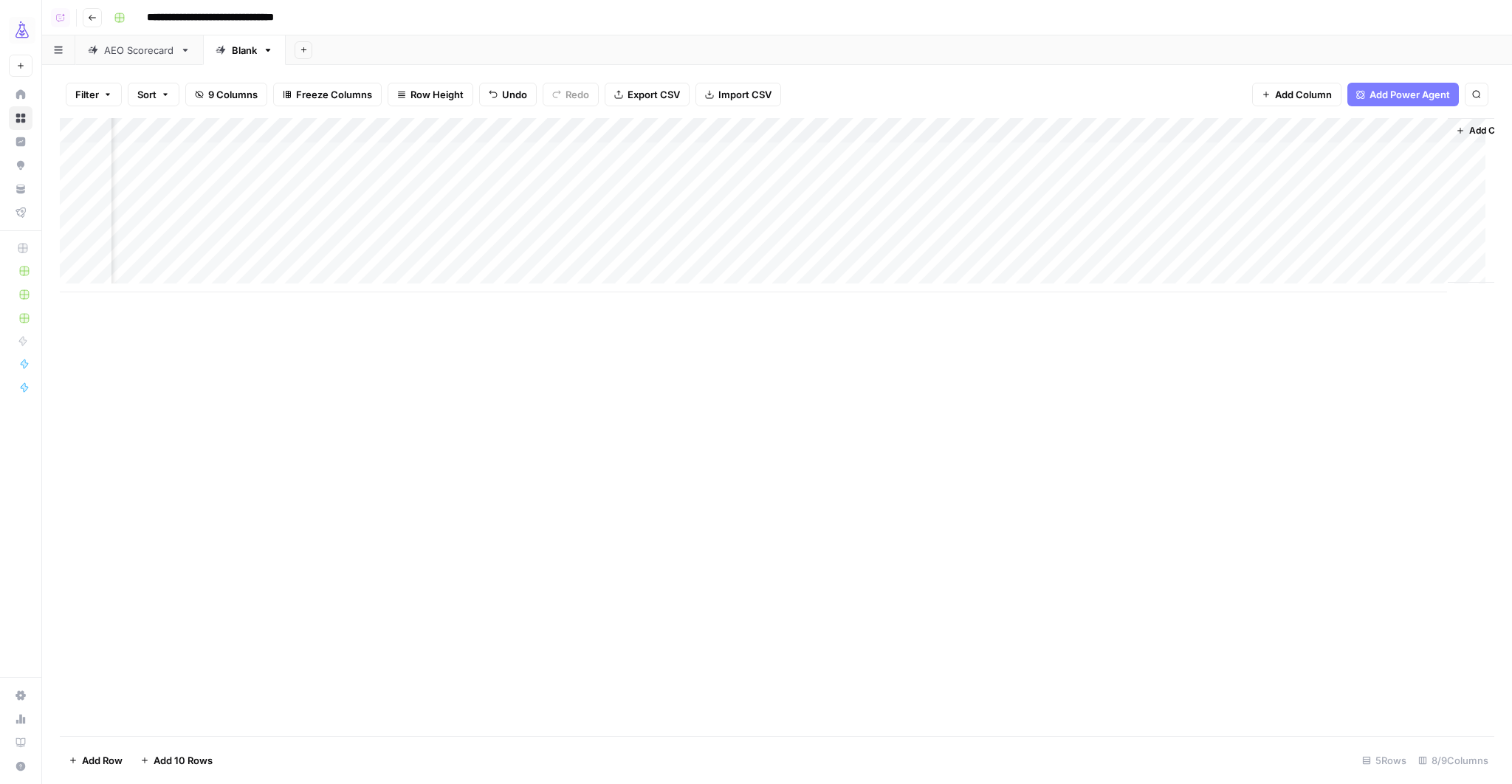
scroll to position [0, 439]
click at [1350, 154] on div "Add Column" at bounding box center [776, 205] width 1434 height 174
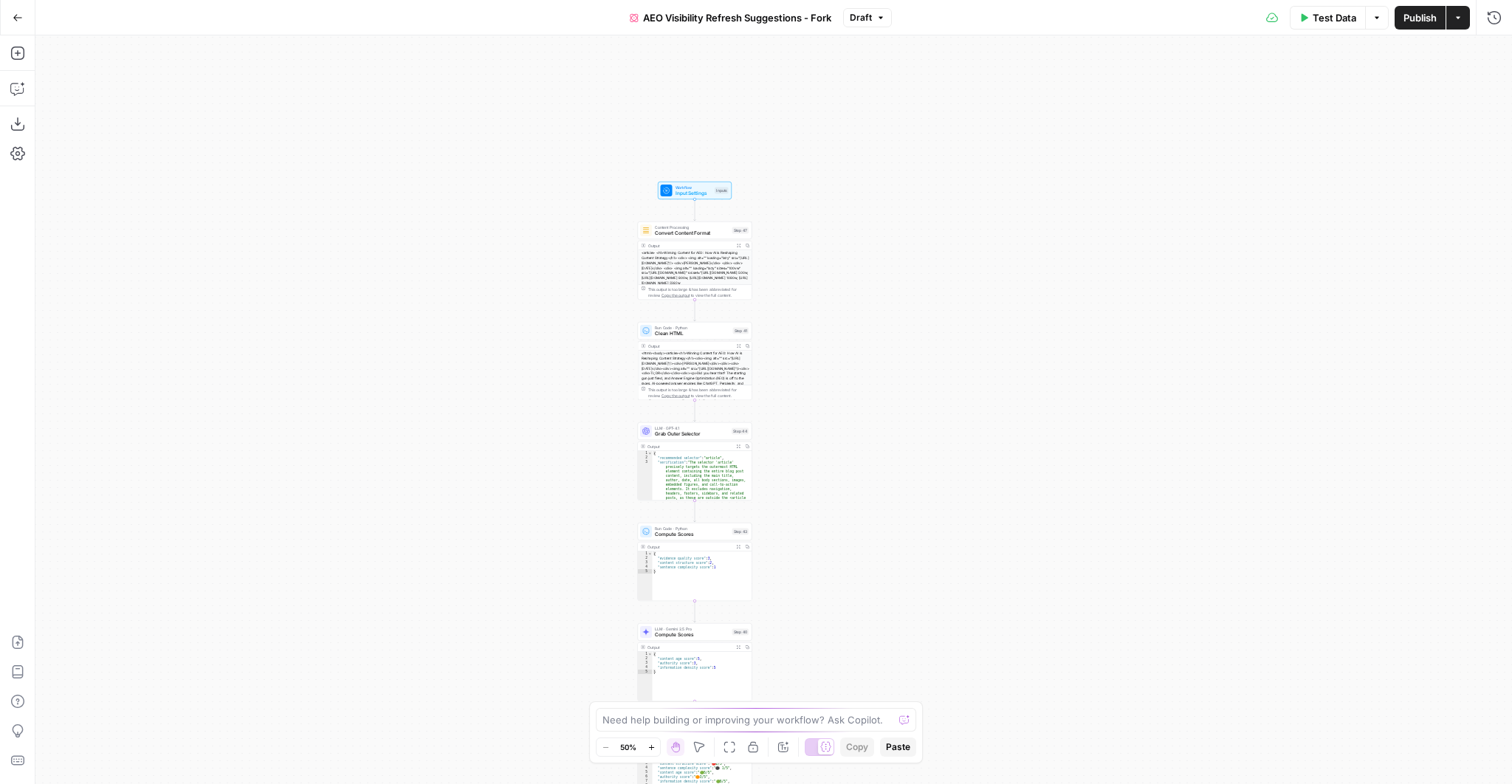
drag, startPoint x: 864, startPoint y: 248, endPoint x: 752, endPoint y: 328, distance: 137.6
click at [771, 348] on div "Workflow Input Settings Inputs Content Processing Convert Content Format Step 4…" at bounding box center [773, 410] width 1476 height 748
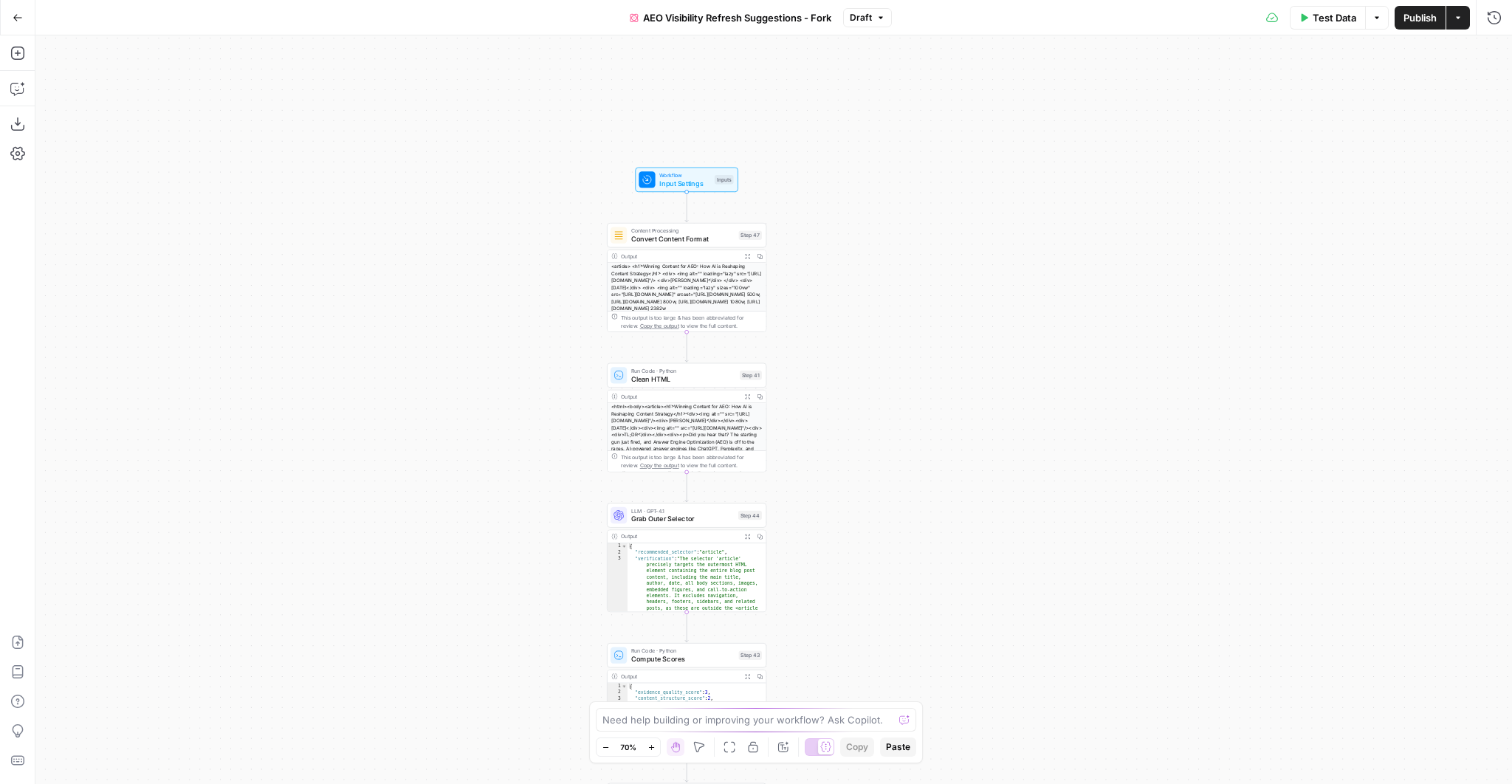
click at [817, 745] on div at bounding box center [825, 746] width 15 height 15
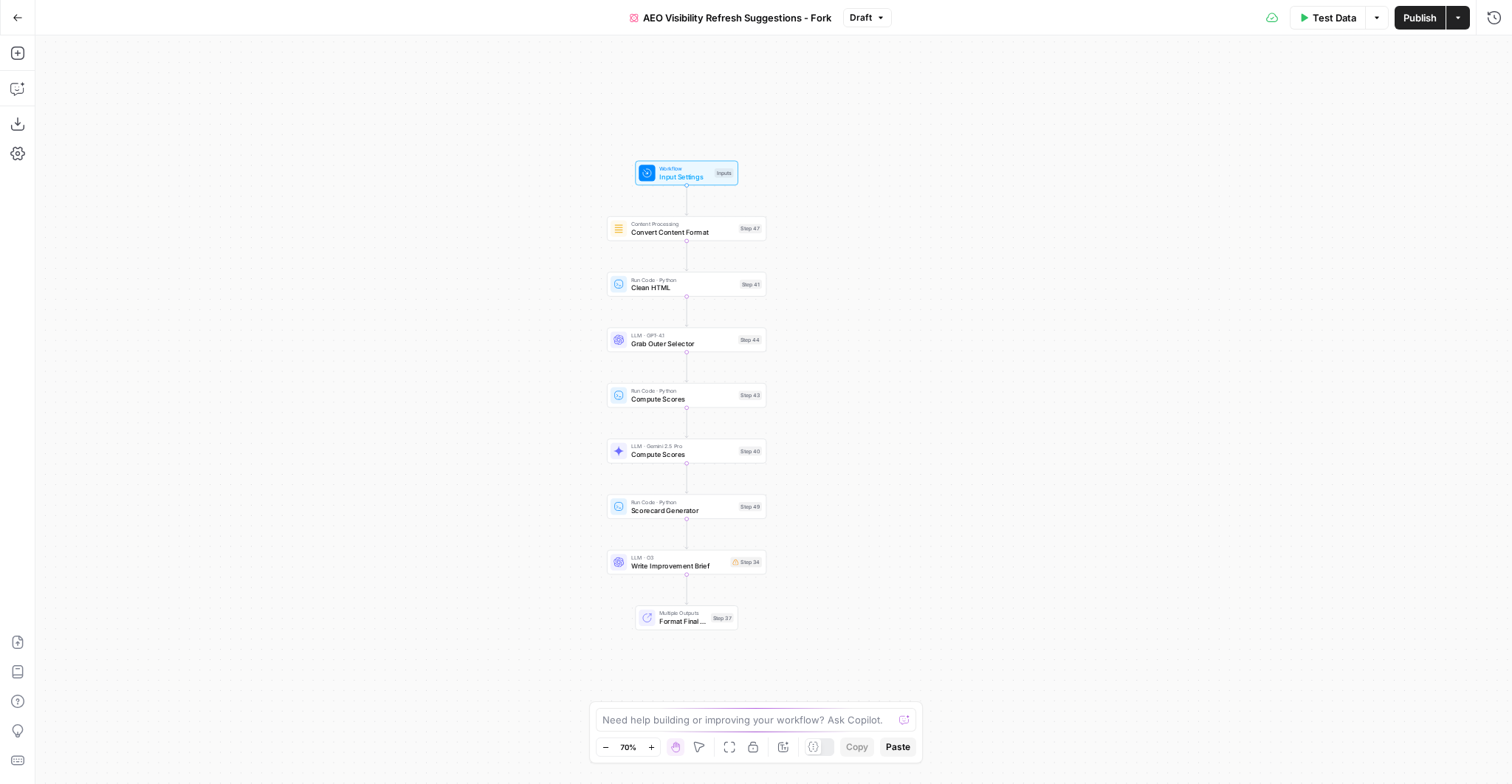
drag, startPoint x: 889, startPoint y: 527, endPoint x: 889, endPoint y: 505, distance: 22.0
click at [889, 505] on div "Workflow Input Settings Inputs Content Processing Convert Content Format Step 4…" at bounding box center [773, 410] width 1476 height 748
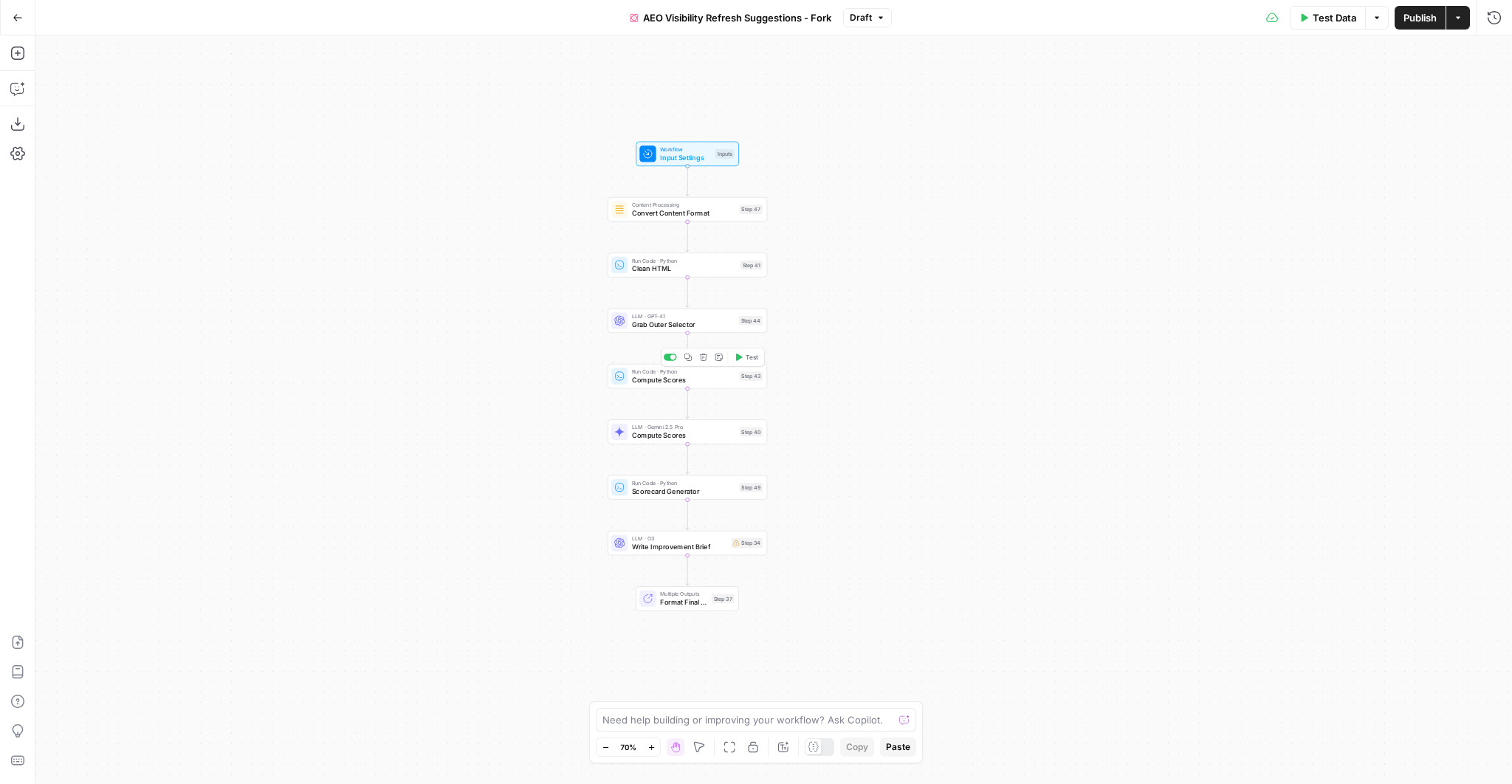
click at [681, 378] on span "Compute Scores" at bounding box center [684, 380] width 104 height 10
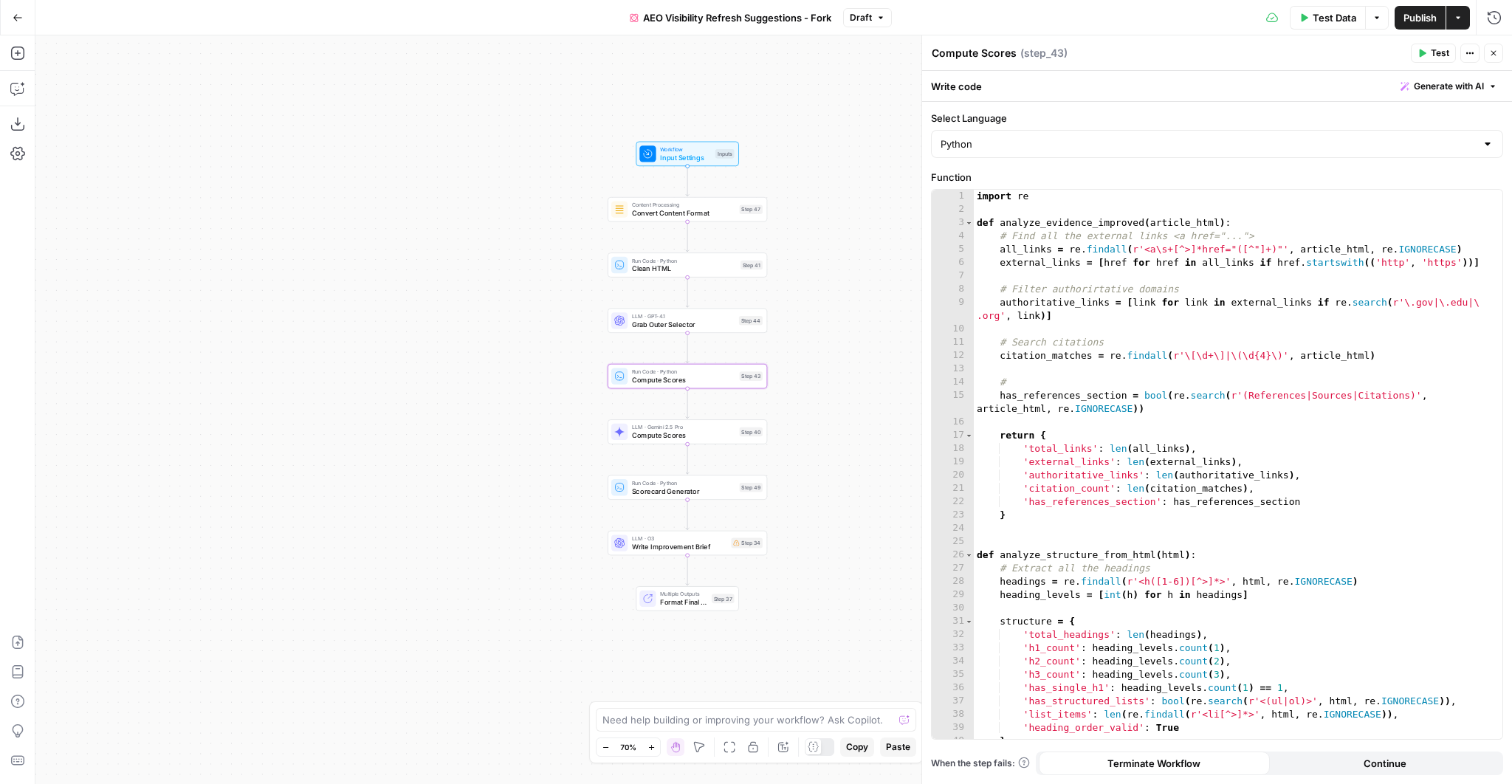
click at [1488, 51] on button "Close" at bounding box center [1493, 53] width 19 height 19
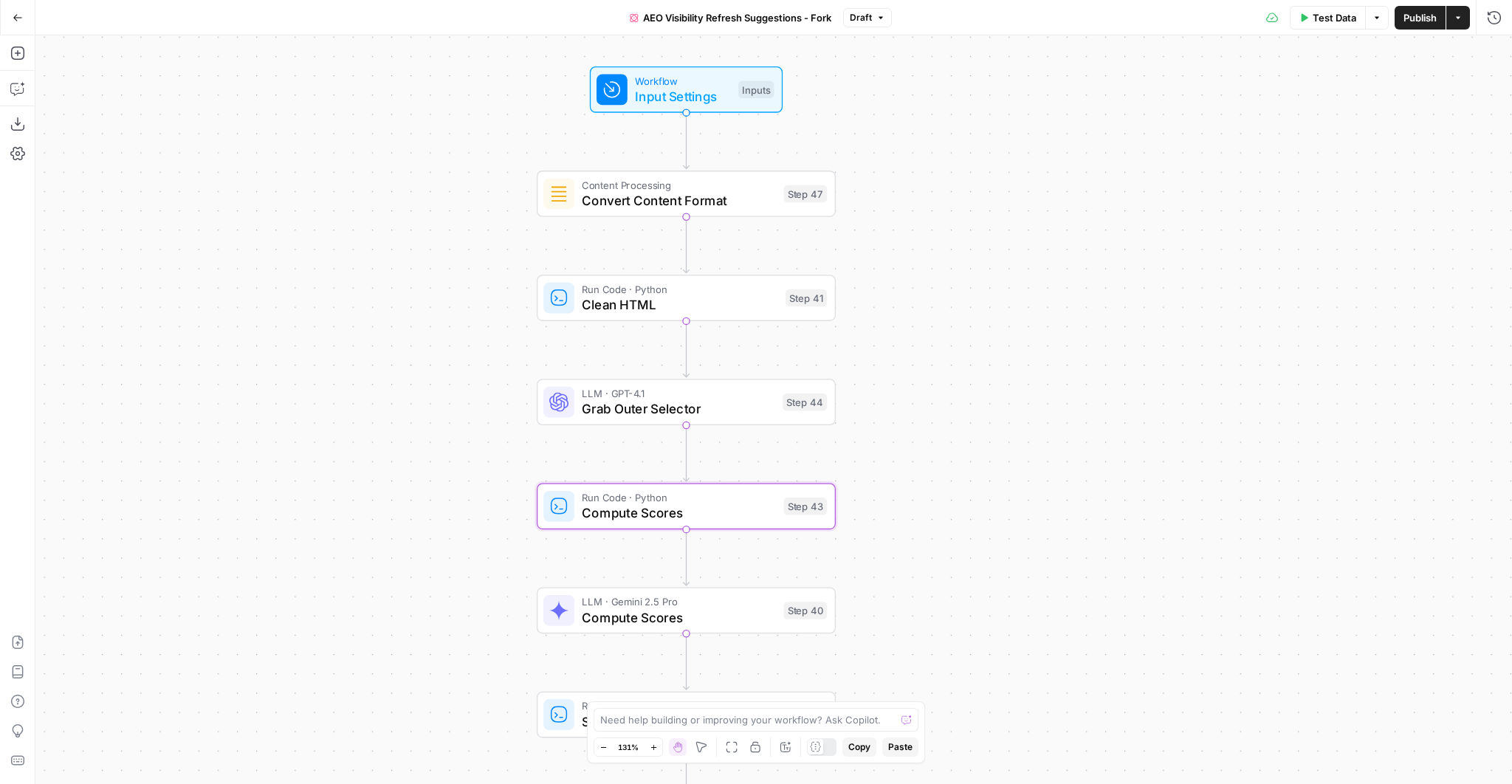
click at [679, 96] on span "Input Settings" at bounding box center [682, 96] width 95 height 19
click at [1497, 55] on button "Close" at bounding box center [1493, 53] width 19 height 19
click at [689, 202] on span "Convert Content Format" at bounding box center [678, 200] width 194 height 19
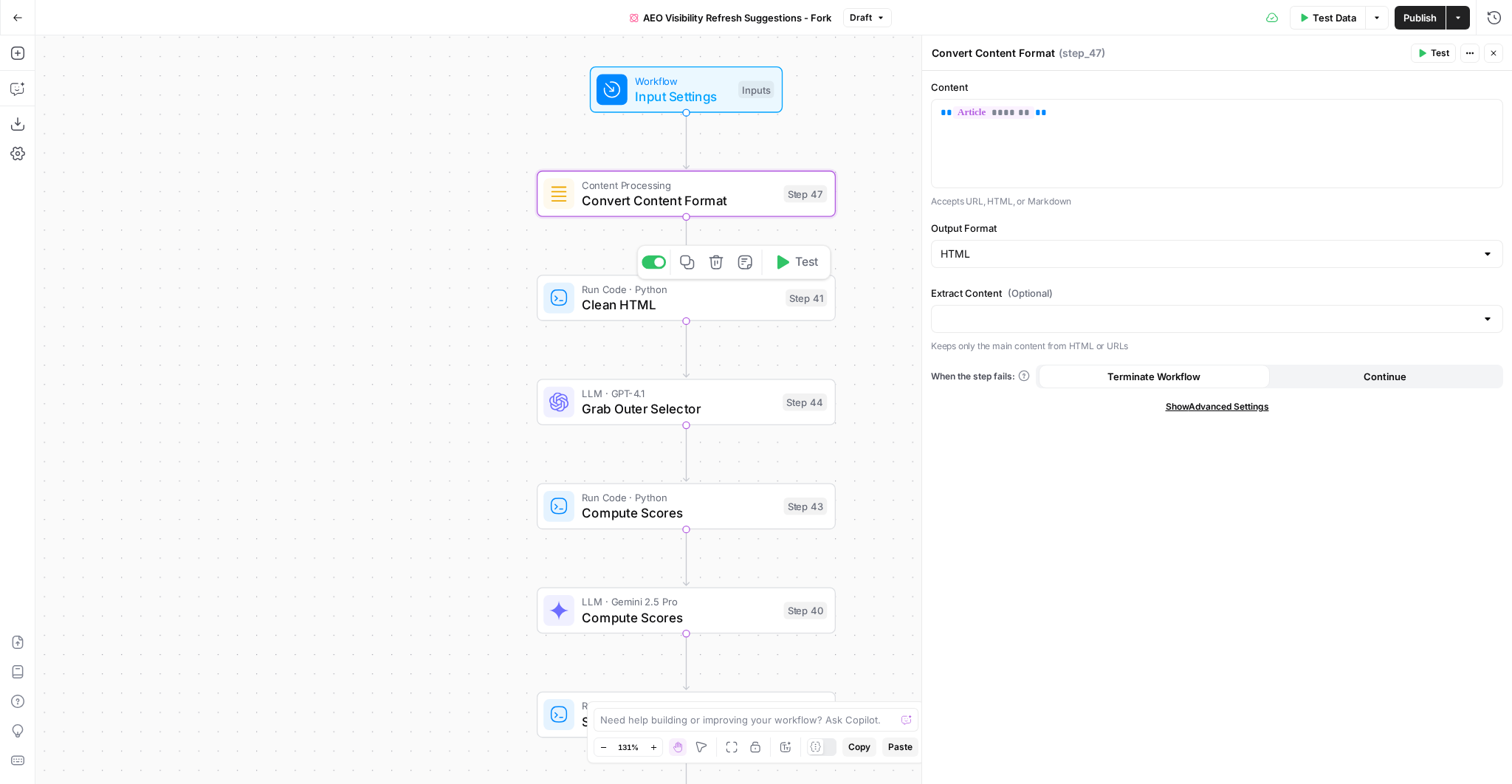
click at [643, 308] on span "Clean HTML" at bounding box center [679, 305] width 196 height 19
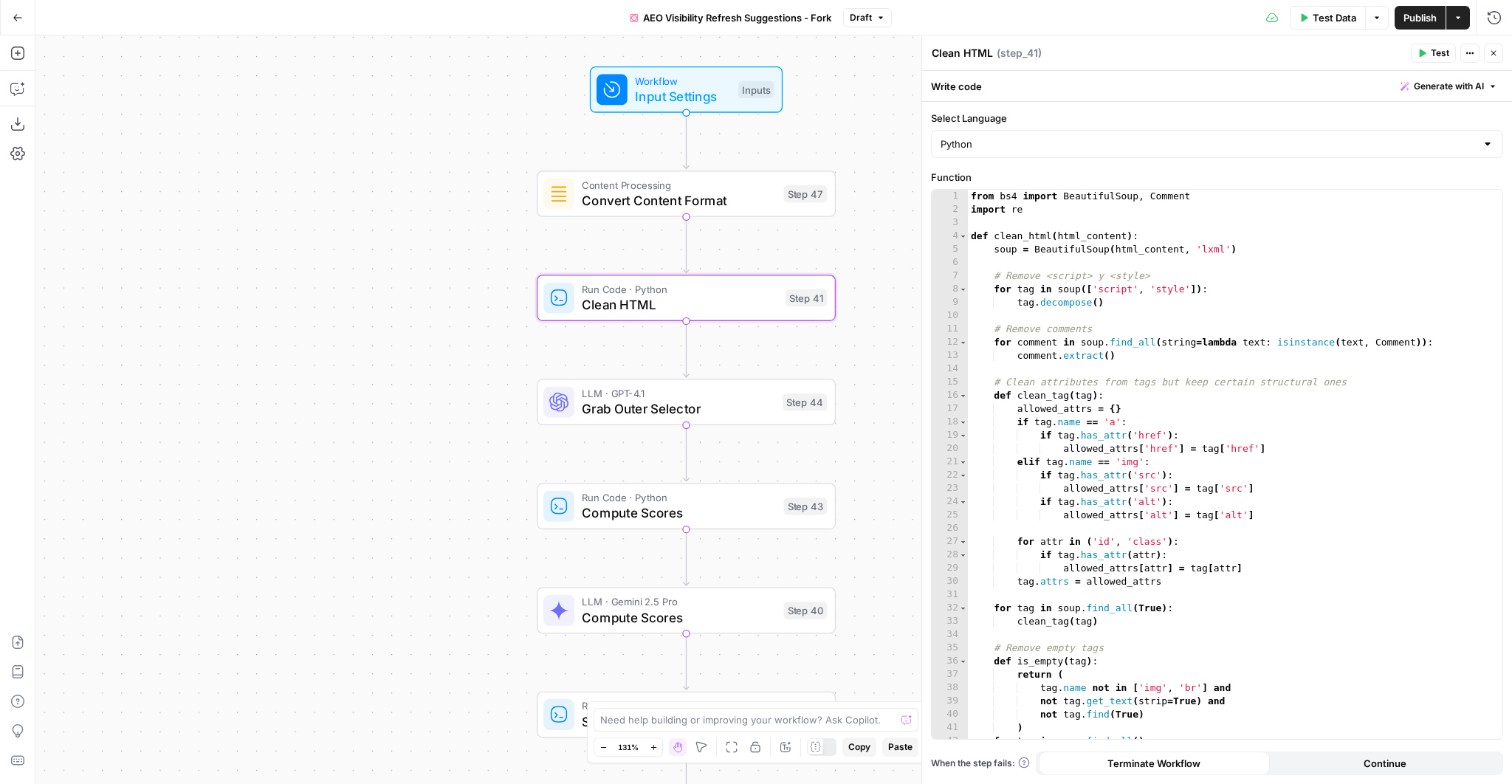
click at [1489, 51] on icon "button" at bounding box center [1493, 53] width 9 height 9
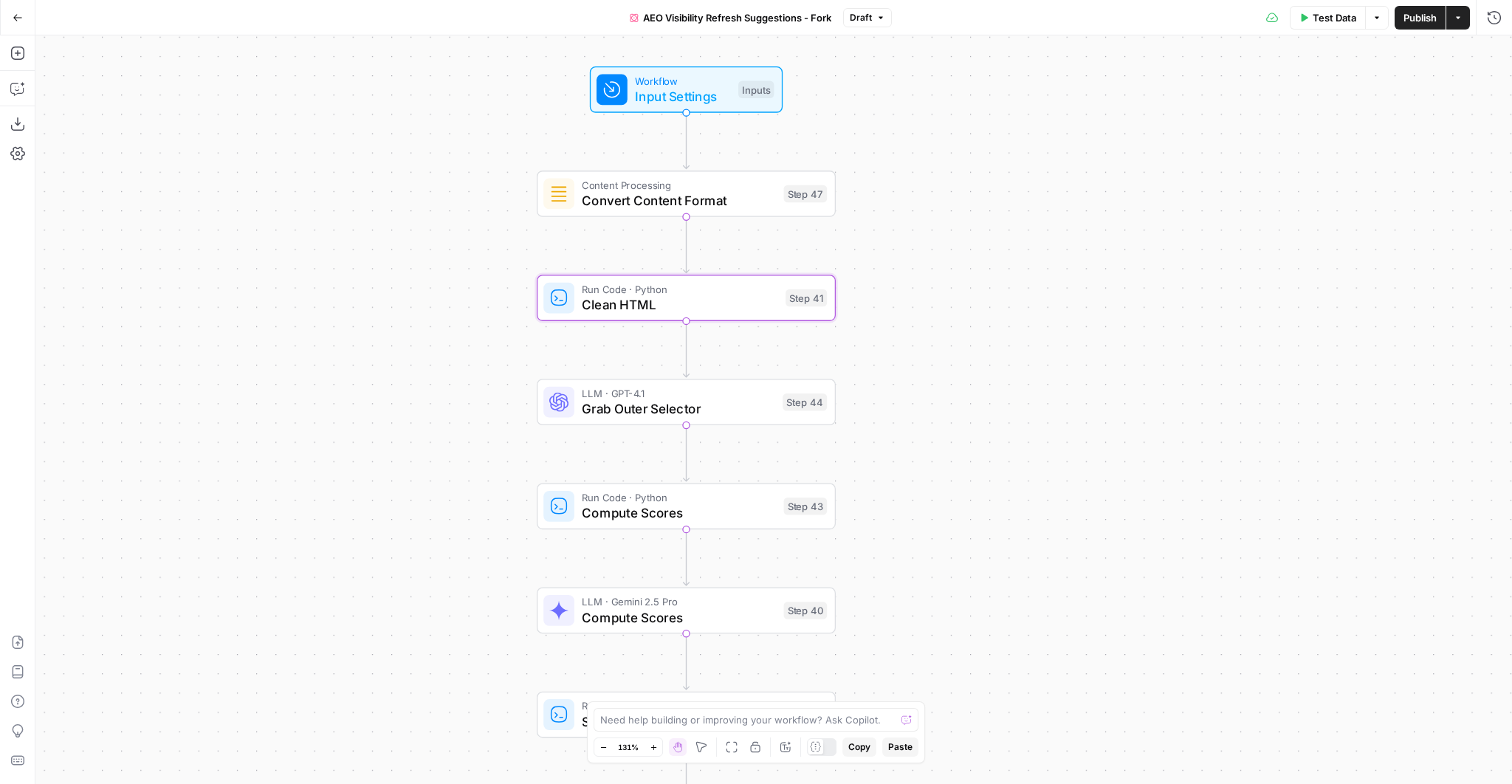
click at [666, 409] on span "Grab Outer Selector" at bounding box center [677, 408] width 193 height 19
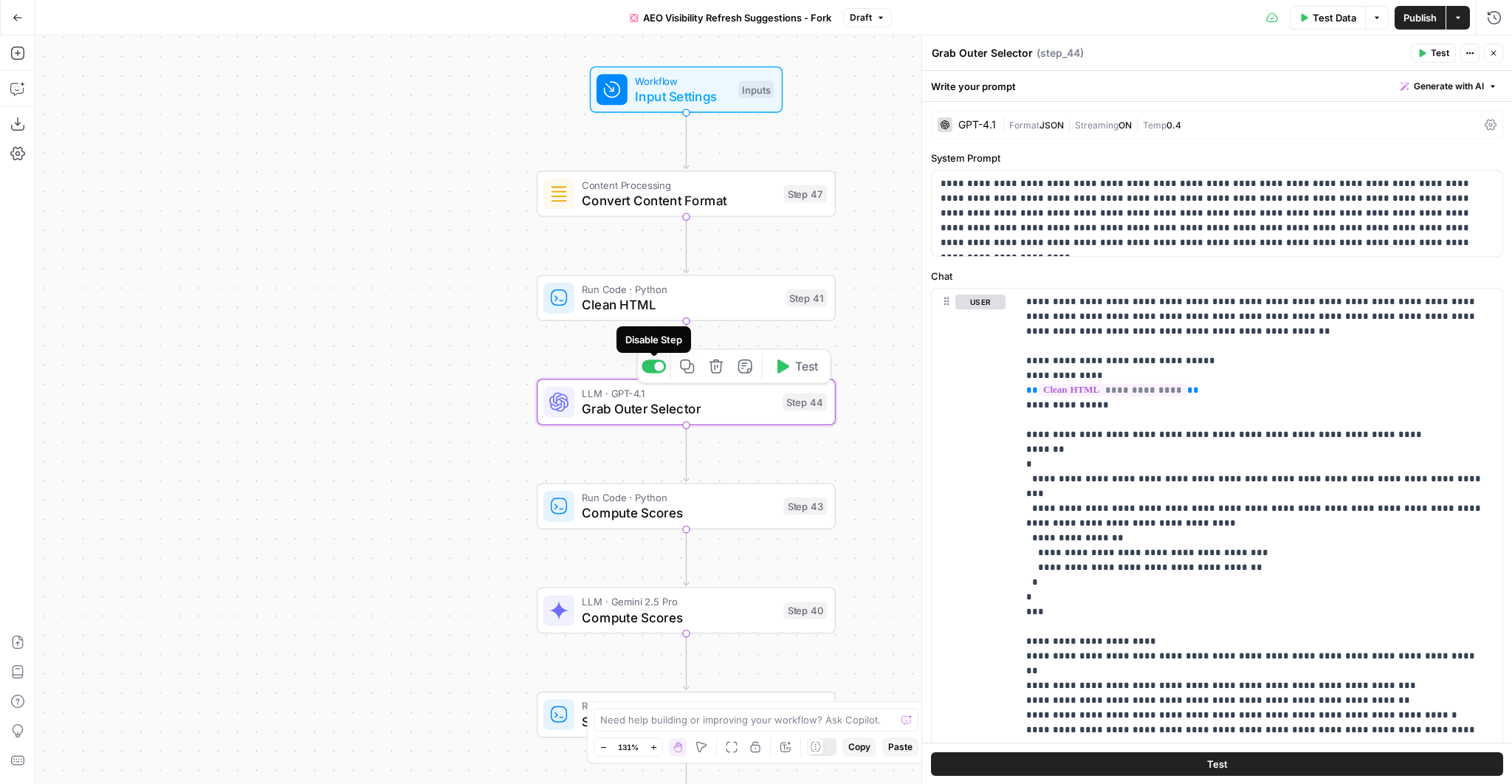
click at [657, 369] on div at bounding box center [659, 366] width 9 height 9
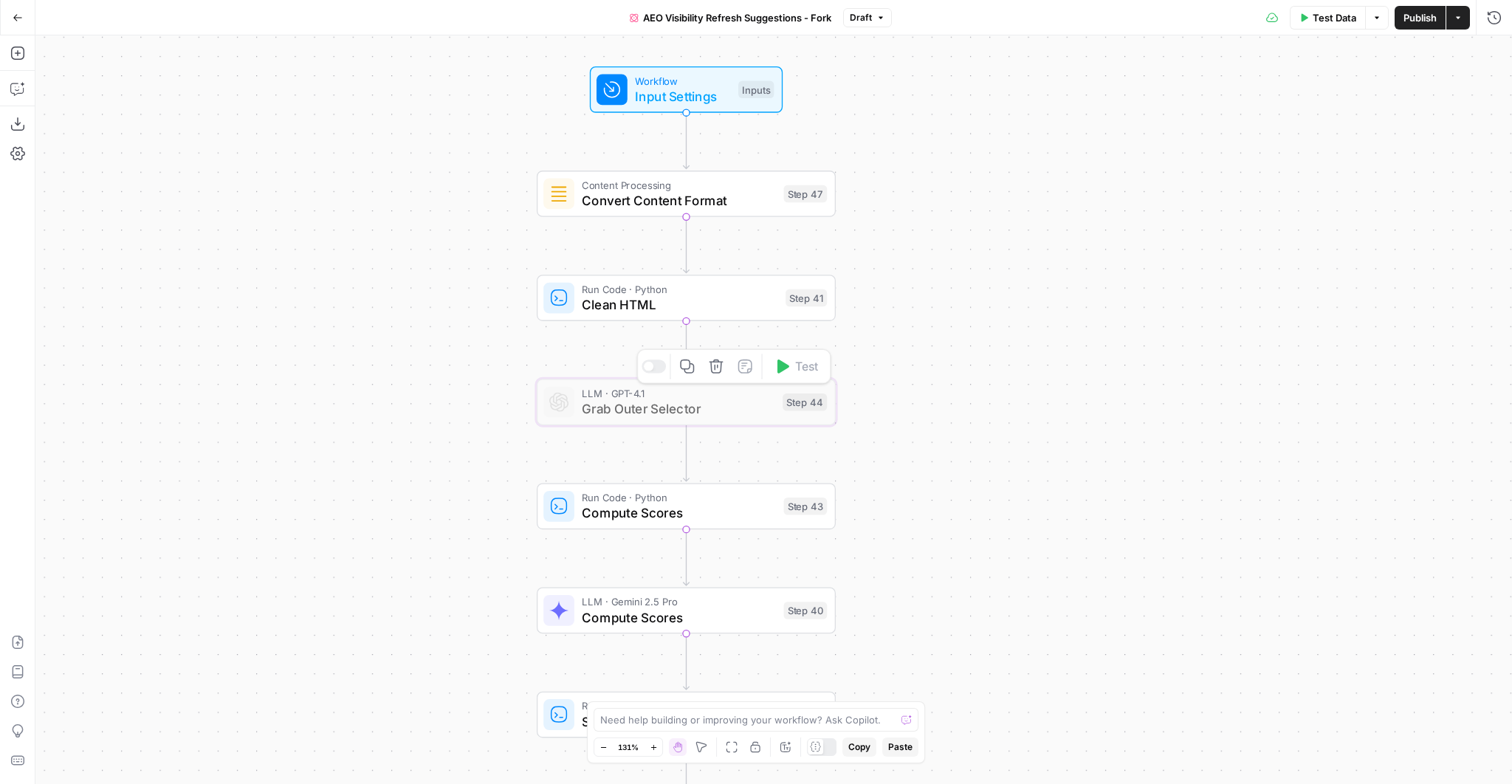
click at [907, 476] on div "Workflow Input Settings Inputs Content Processing Convert Content Format Step 4…" at bounding box center [773, 410] width 1476 height 748
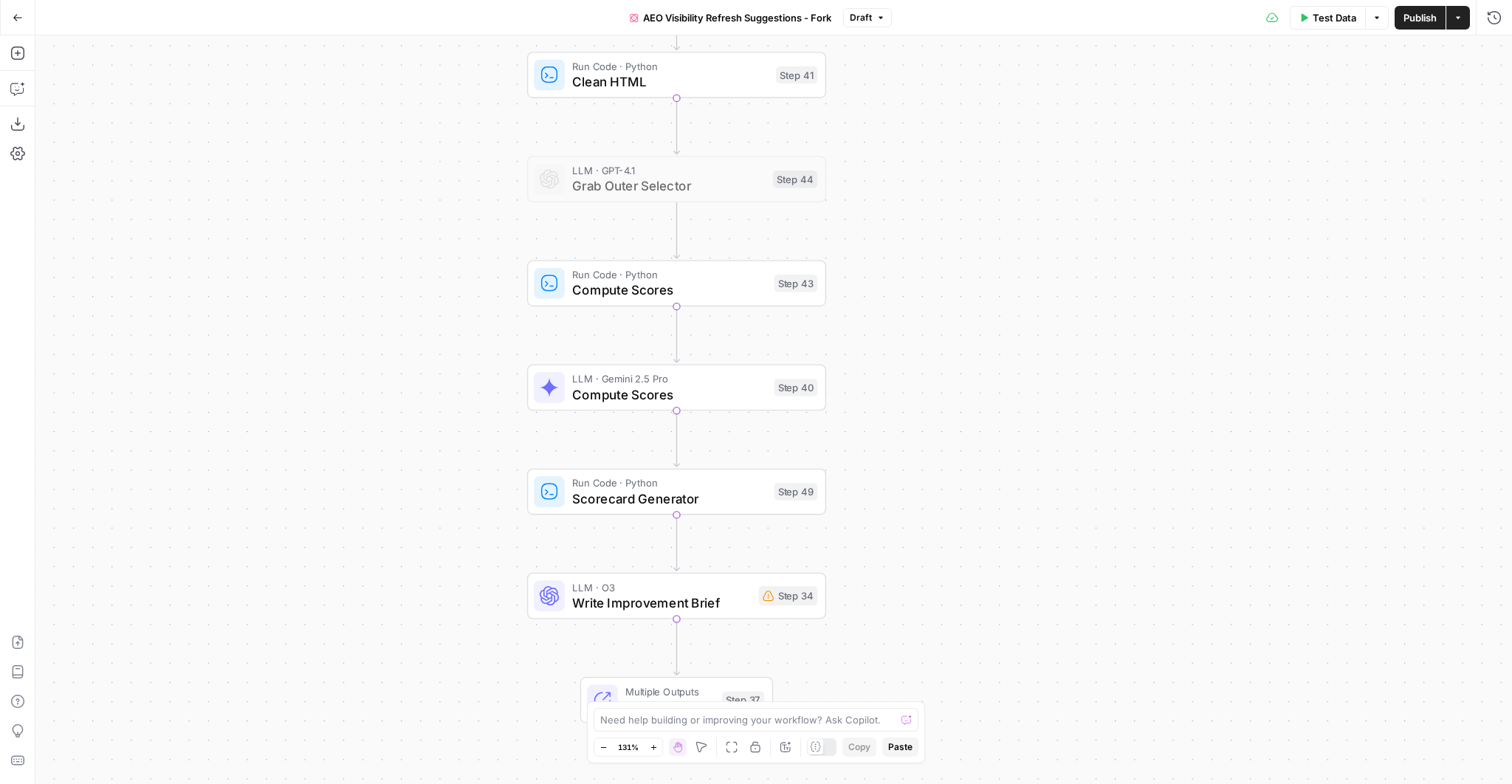
drag, startPoint x: 896, startPoint y: 513, endPoint x: 886, endPoint y: 291, distance: 222.2
click at [886, 291] on div "Workflow Input Settings Inputs Content Processing Convert Content Format Step 4…" at bounding box center [773, 410] width 1476 height 748
click at [676, 288] on span "Compute Scores" at bounding box center [669, 290] width 194 height 19
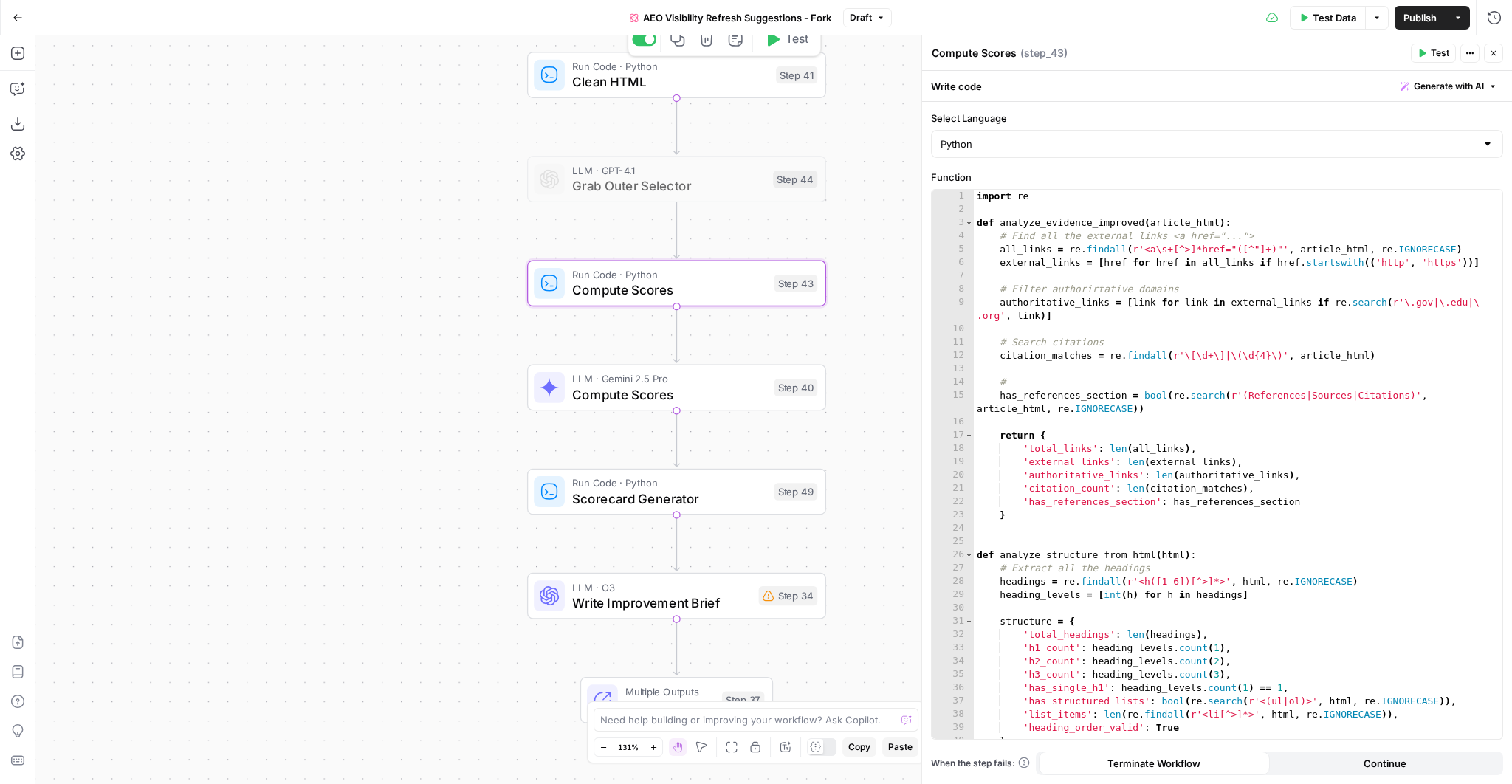
click at [696, 83] on span "Clean HTML" at bounding box center [670, 82] width 196 height 19
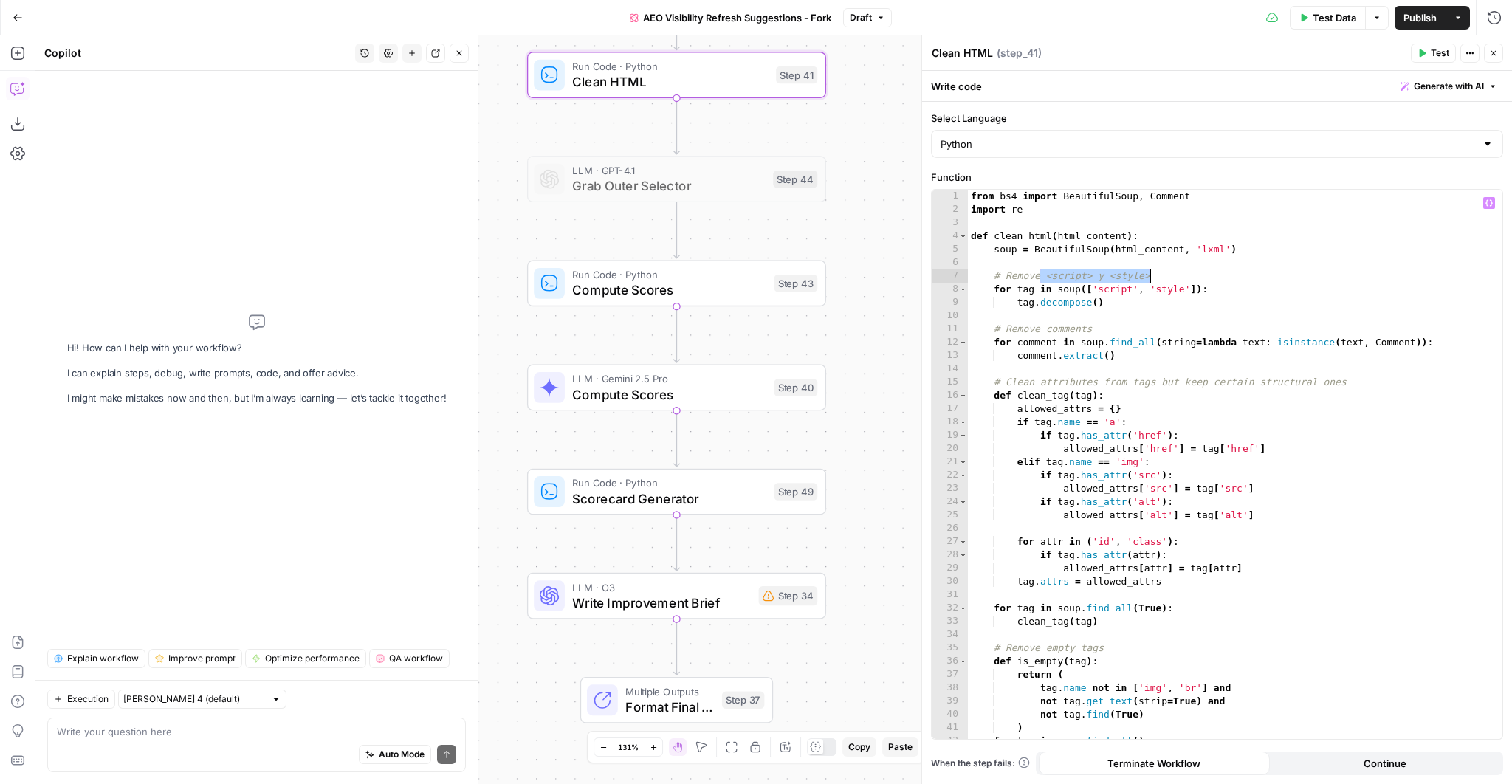
drag, startPoint x: 1041, startPoint y: 278, endPoint x: 1200, endPoint y: 275, distance: 159.0
click at [1200, 275] on div "from bs4 import BeautifulSoup , Comment import re def clean_html ( html_content…" at bounding box center [1230, 477] width 526 height 576
drag, startPoint x: 1010, startPoint y: 327, endPoint x: 1151, endPoint y: 323, distance: 141.1
click at [1151, 323] on div "from bs4 import BeautifulSoup , Comment import re def clean_html ( html_content…" at bounding box center [1230, 477] width 526 height 576
drag, startPoint x: 1021, startPoint y: 380, endPoint x: 1410, endPoint y: 380, distance: 389.0
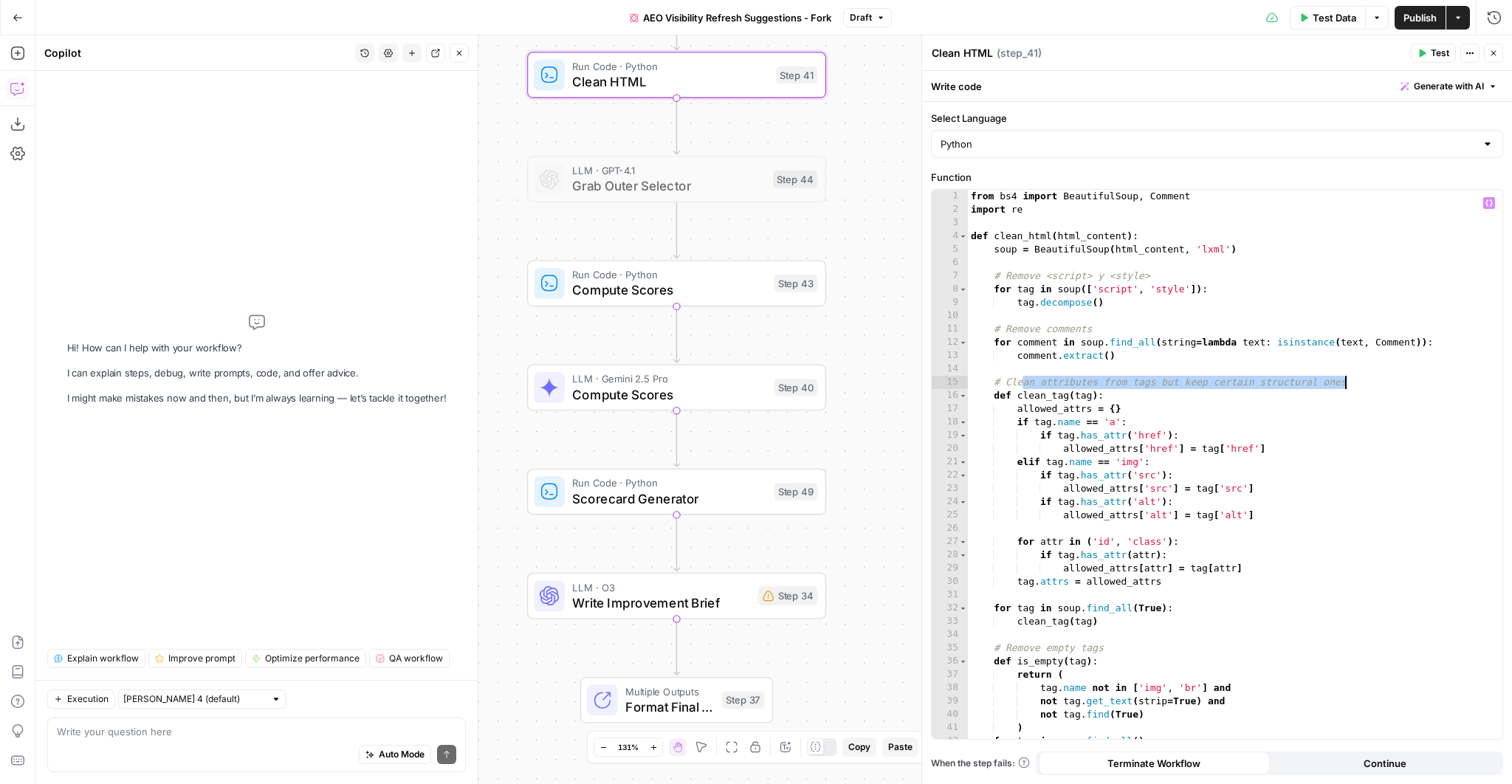
click at [1410, 380] on div "from bs4 import BeautifulSoup , Comment import re def clean_html ( html_content…" at bounding box center [1230, 477] width 526 height 576
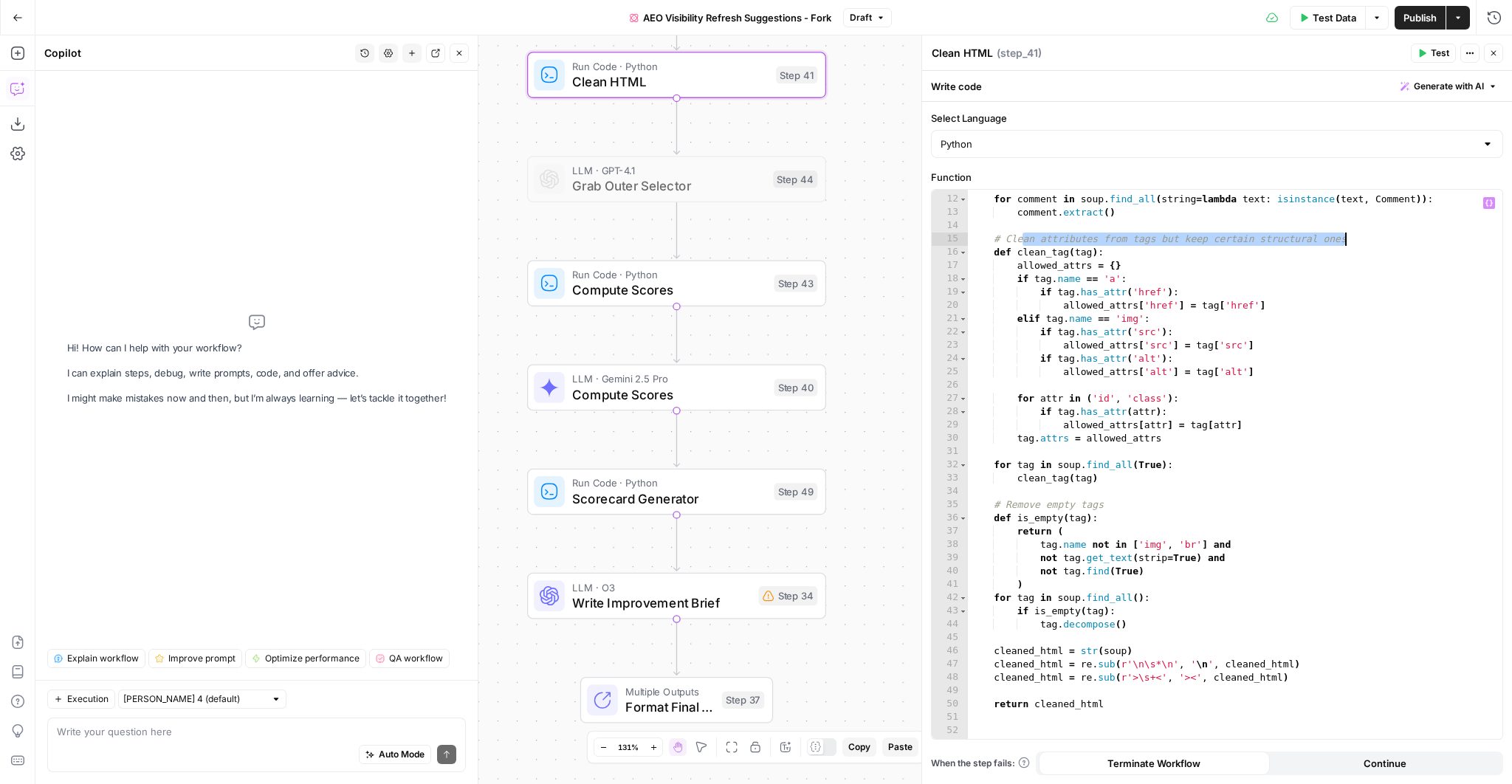
scroll to position [143, 0]
drag, startPoint x: 1032, startPoint y: 510, endPoint x: 1156, endPoint y: 506, distance: 124.1
click at [1156, 506] on div "# Remove comments for comment in soup . find_all ( string = lambda text : isins…" at bounding box center [1230, 467] width 526 height 576
type textarea "**********"
click at [660, 289] on span "Compute Scores" at bounding box center [669, 290] width 194 height 19
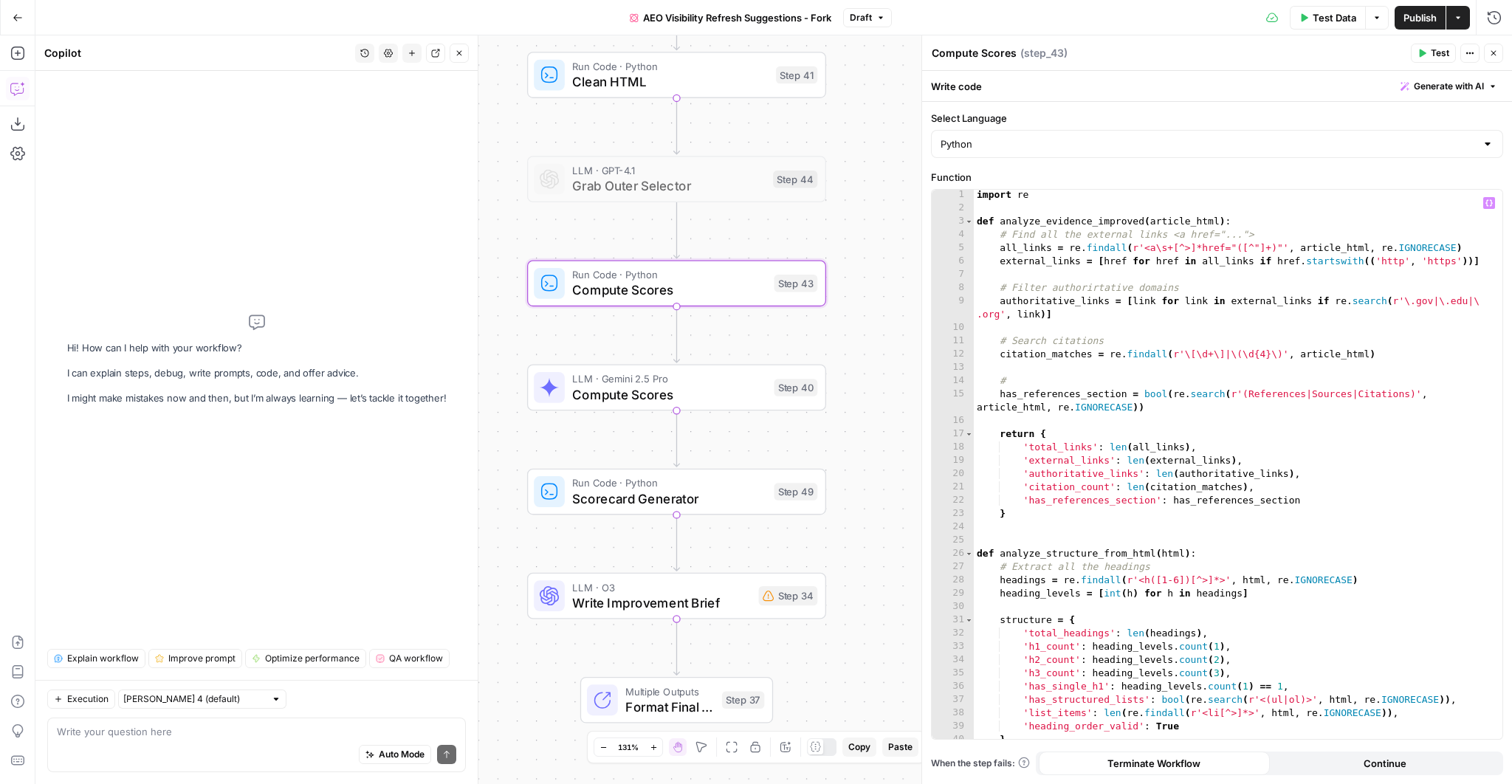
scroll to position [0, 0]
click at [1005, 225] on div "import re def analyze_evidence_improved ( article_html ) : # Find all the exter…" at bounding box center [1234, 477] width 520 height 576
drag, startPoint x: 998, startPoint y: 249, endPoint x: 1052, endPoint y: 245, distance: 54.1
click at [1052, 245] on div "import re def analyze_evidence_improved ( article_html ) : # Find all the exter…" at bounding box center [1234, 477] width 520 height 576
drag, startPoint x: 1001, startPoint y: 263, endPoint x: 1090, endPoint y: 262, distance: 89.0
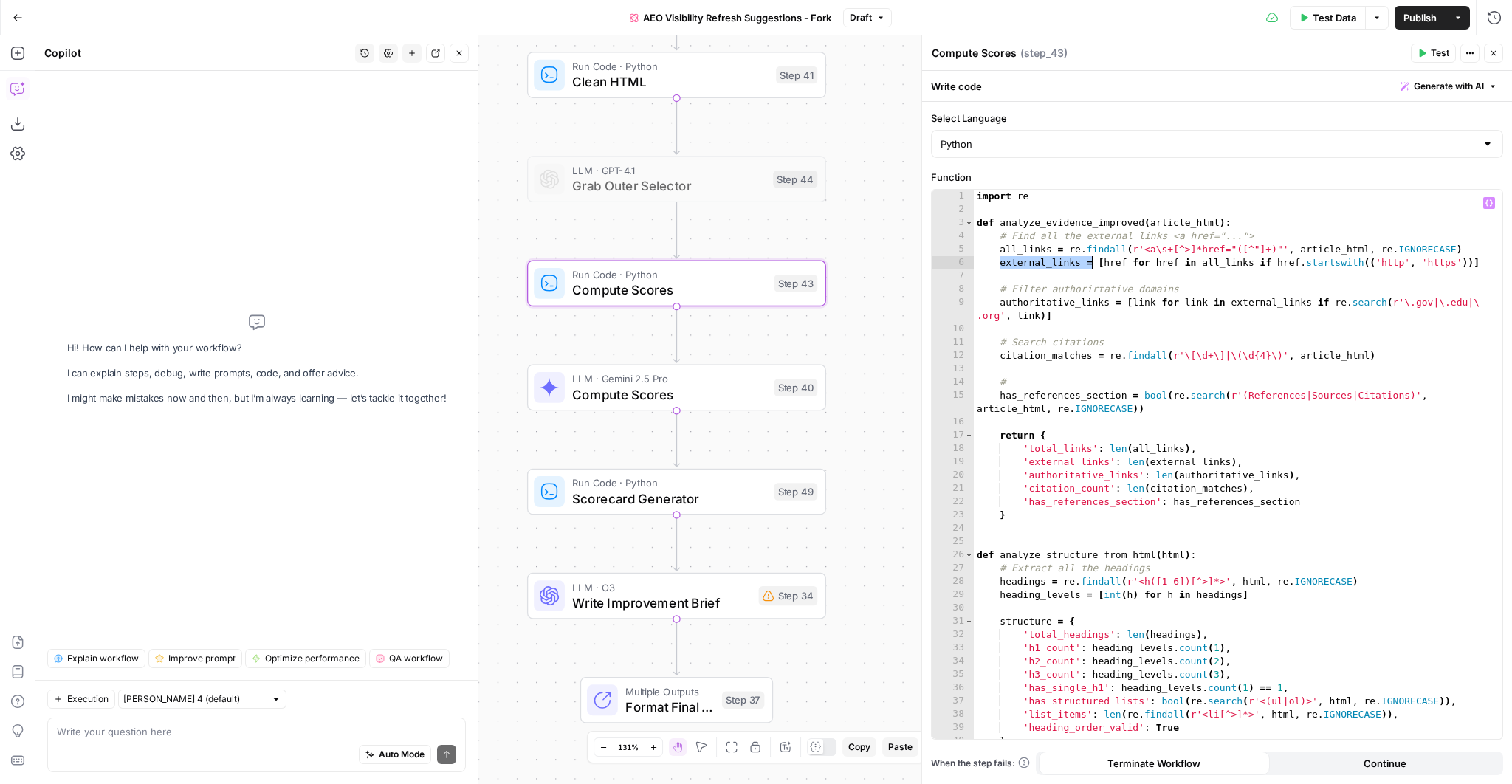
click at [1090, 262] on div "import re def analyze_evidence_improved ( article_html ) : # Find all the exter…" at bounding box center [1234, 477] width 520 height 576
click at [1046, 220] on div "import re def analyze_evidence_improved ( article_html ) : # Find all the exter…" at bounding box center [1234, 477] width 520 height 576
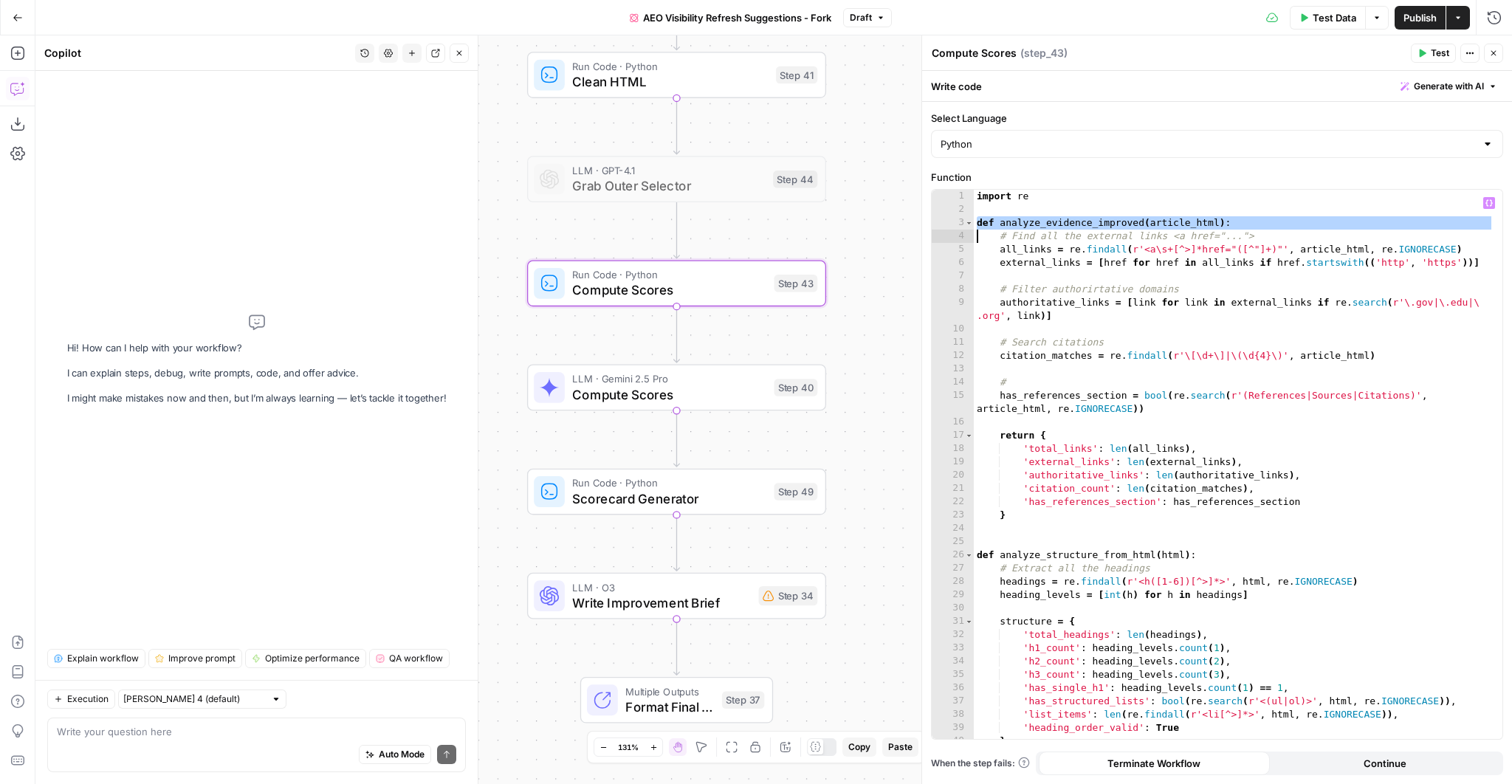
click at [1040, 449] on div "import re def analyze_evidence_improved ( article_html ) : # Find all the exter…" at bounding box center [1234, 477] width 520 height 576
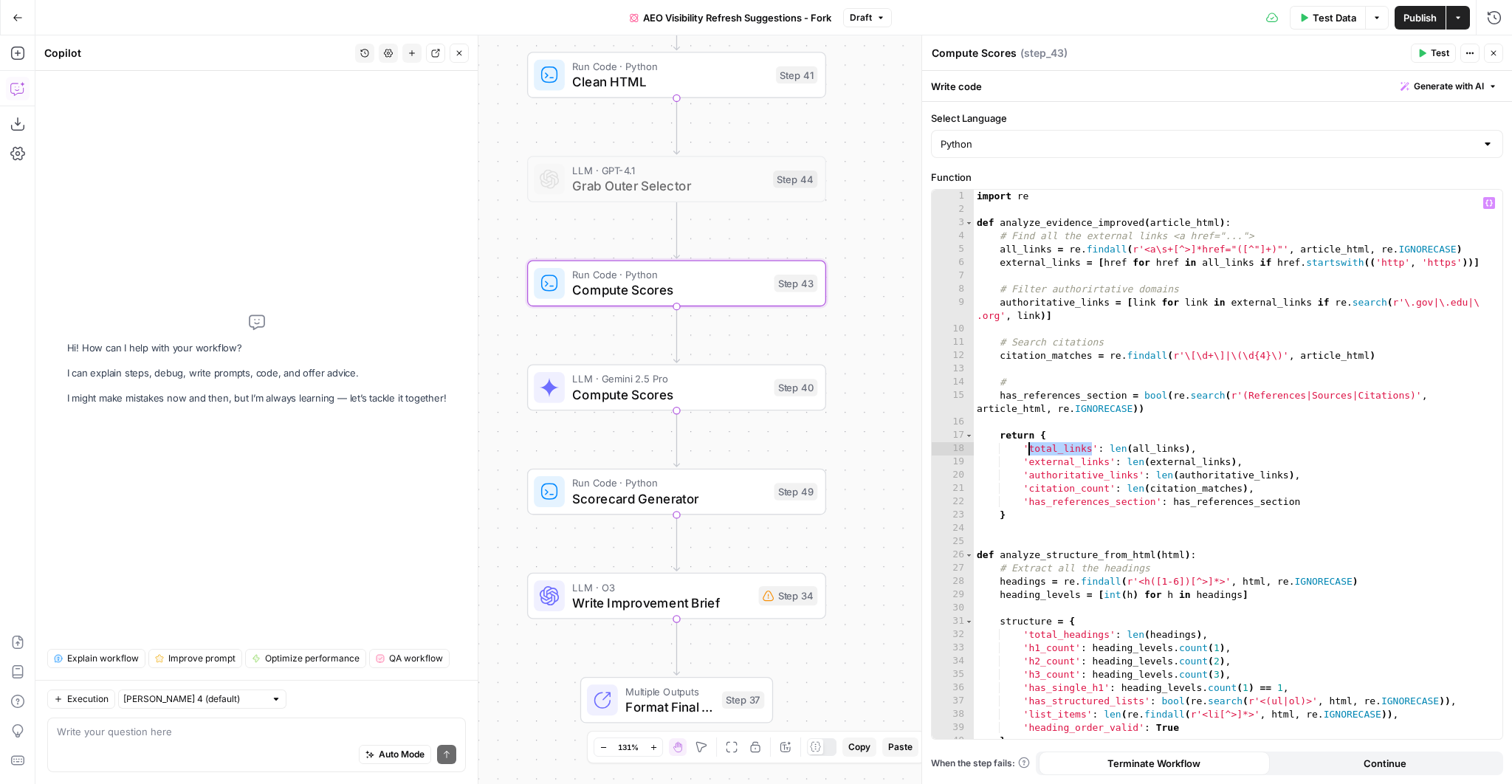
click at [1040, 449] on div "import re def analyze_evidence_improved ( article_html ) : # Find all the exter…" at bounding box center [1234, 477] width 520 height 576
click at [1061, 461] on div "import re def analyze_evidence_improved ( article_html ) : # Find all the exter…" at bounding box center [1234, 477] width 520 height 576
click at [1060, 477] on div "import re def analyze_evidence_improved ( article_html ) : # Find all the exter…" at bounding box center [1234, 477] width 520 height 576
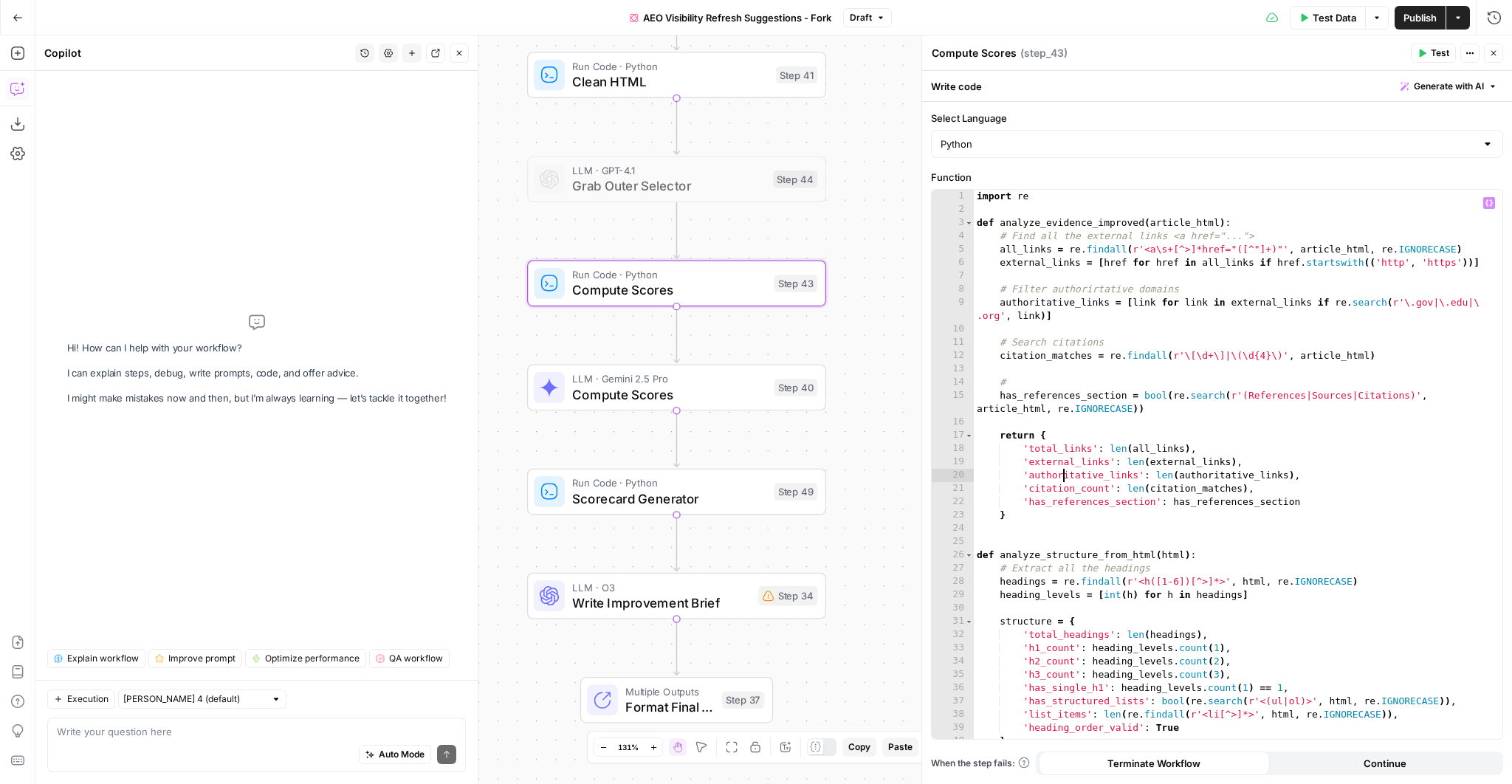
click at [1060, 477] on div "import re def analyze_evidence_improved ( article_html ) : # Find all the exter…" at bounding box center [1234, 477] width 520 height 576
click at [1062, 492] on div "import re def analyze_evidence_improved ( article_html ) : # Find all the exter…" at bounding box center [1234, 477] width 520 height 576
click at [1056, 501] on div "import re def analyze_evidence_improved ( article_html ) : # Find all the exter…" at bounding box center [1234, 477] width 520 height 576
type textarea "**********"
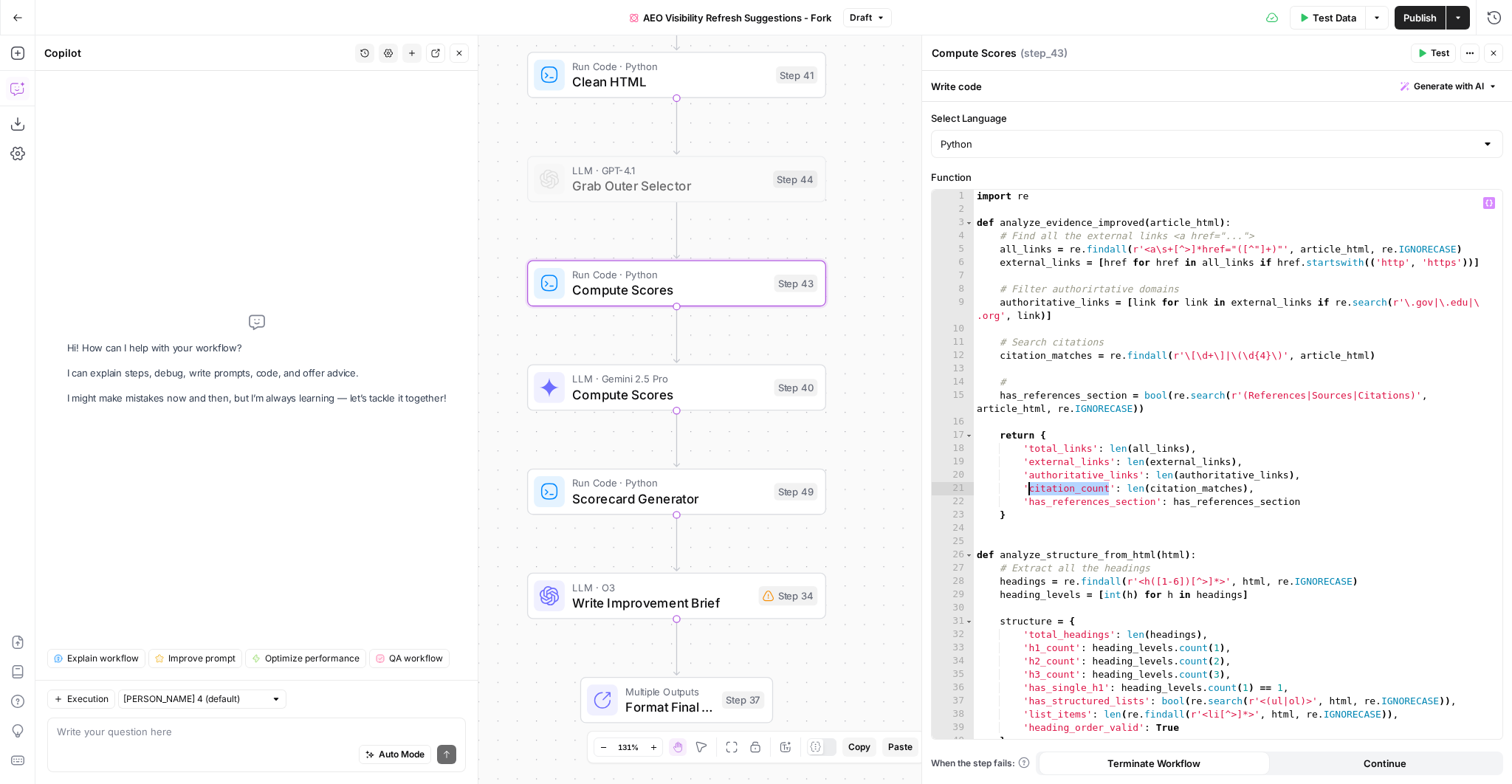
click at [1056, 501] on div "import re def analyze_evidence_improved ( article_html ) : # Find all the exter…" at bounding box center [1234, 477] width 520 height 576
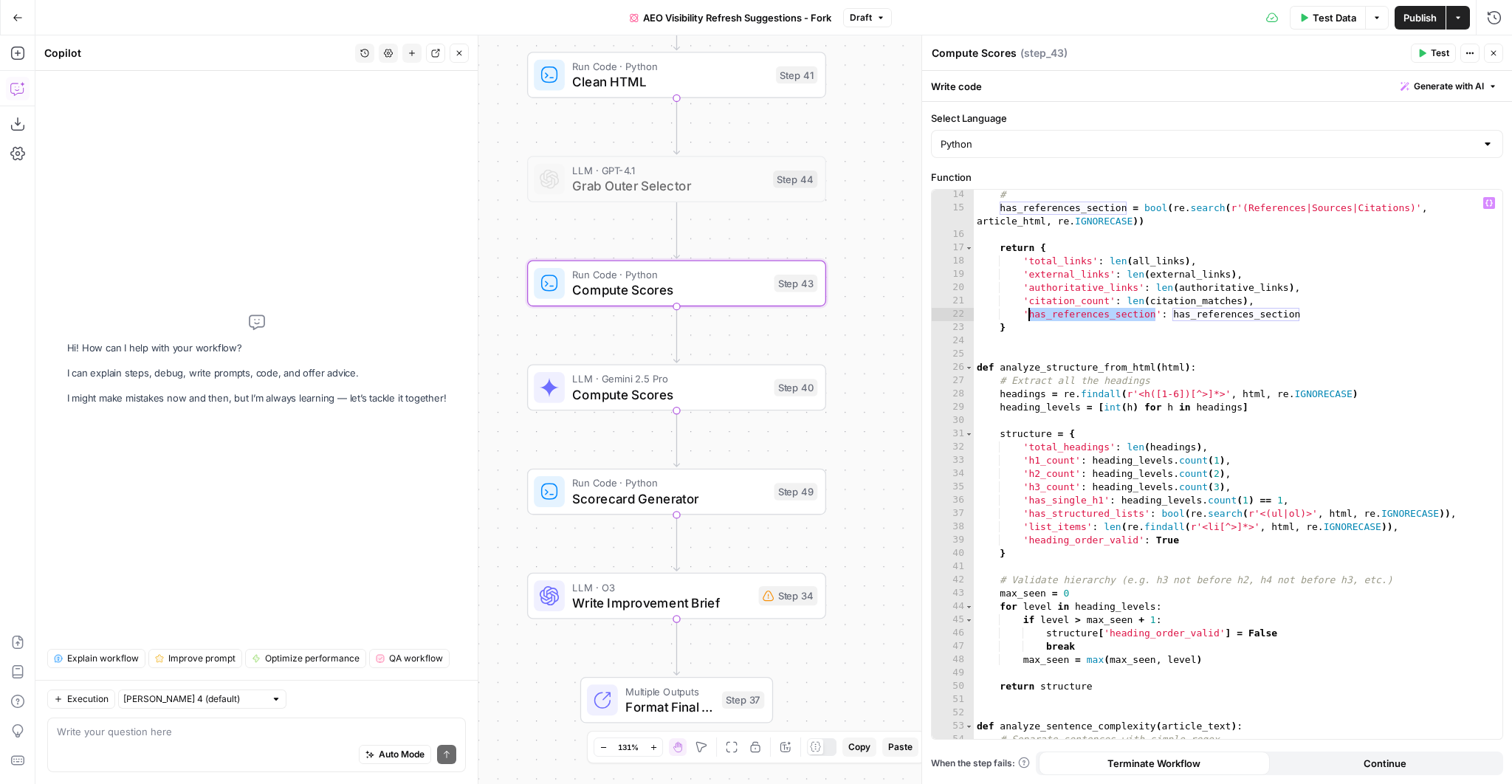
scroll to position [202, 0]
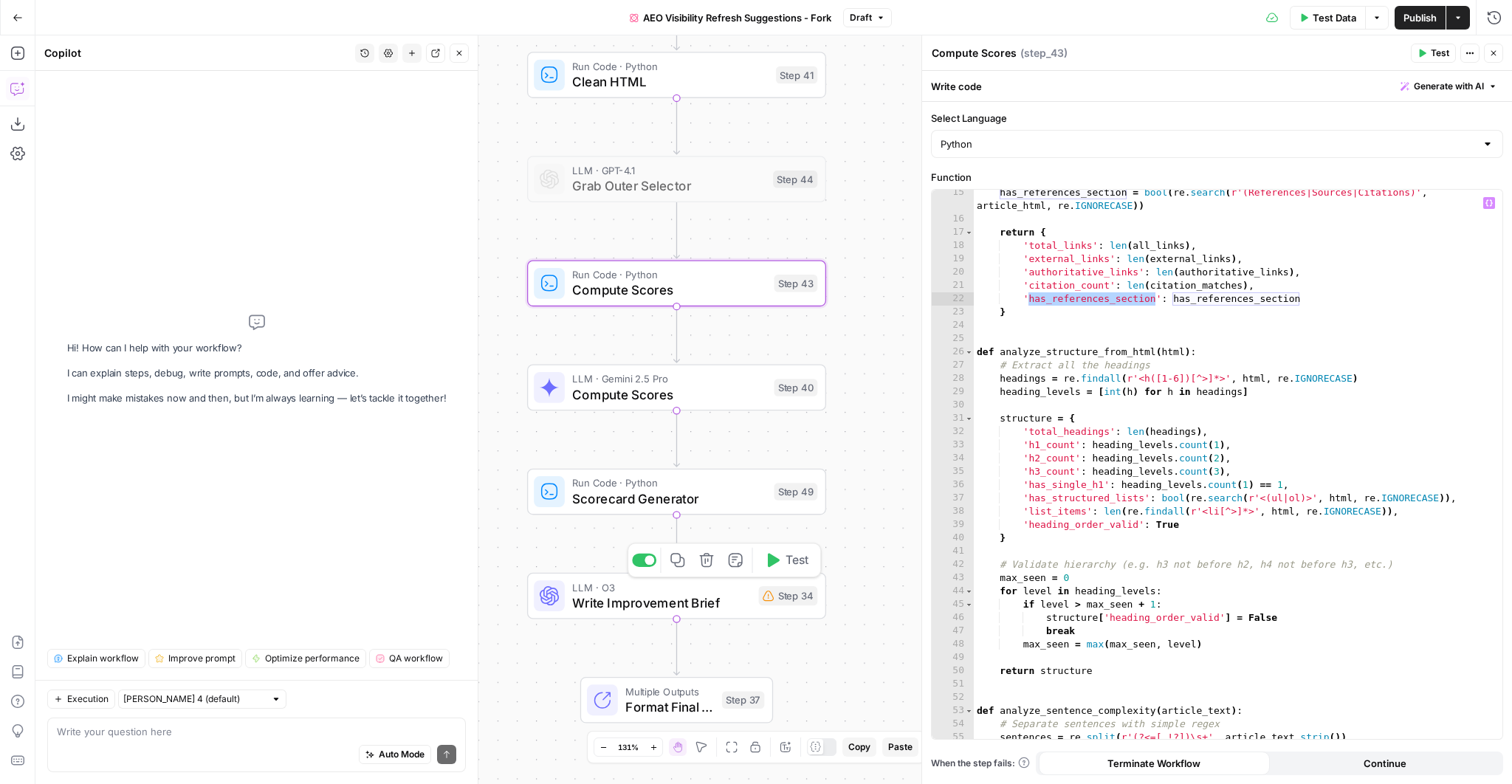
click at [699, 602] on span "Write Improvement Brief" at bounding box center [661, 602] width 179 height 19
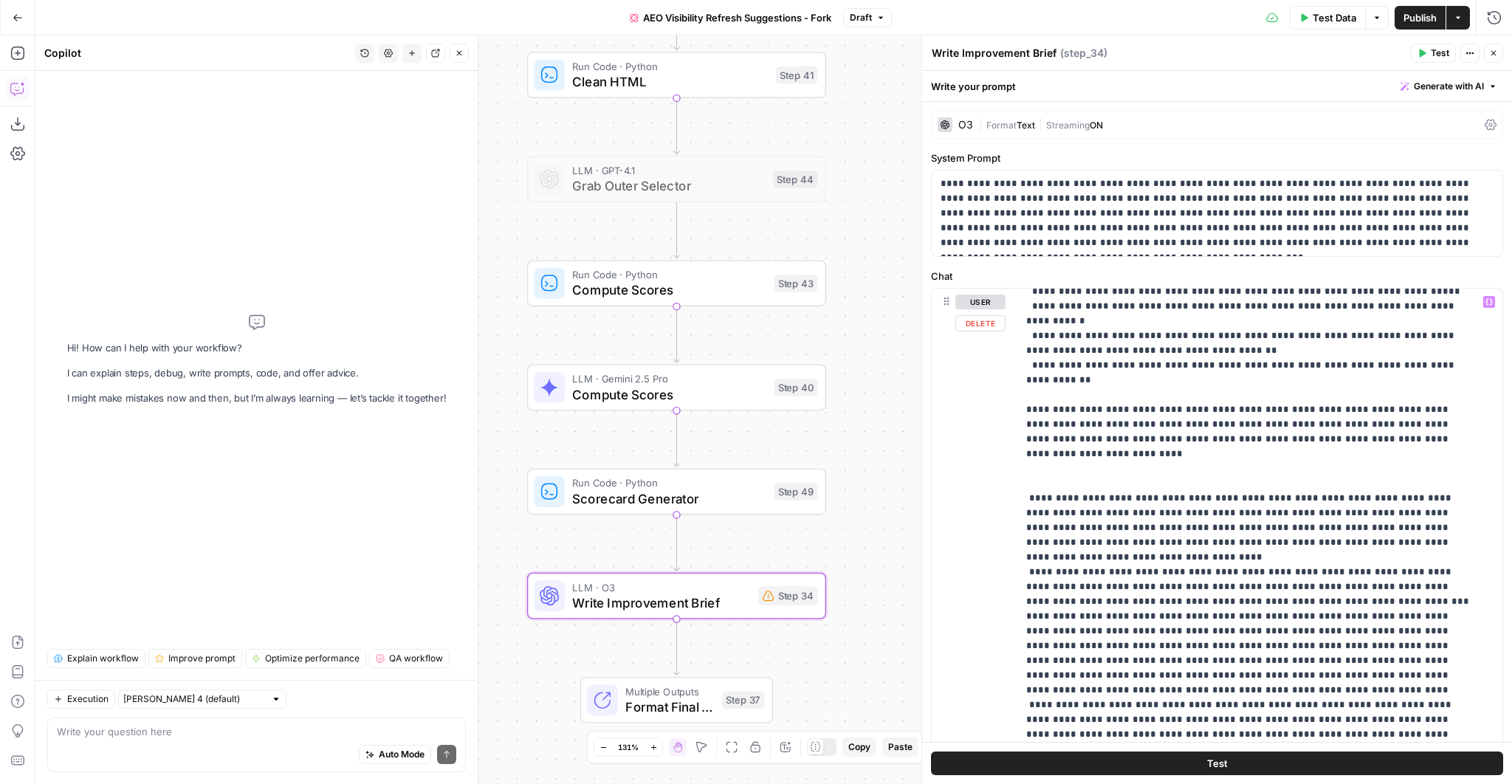
scroll to position [513, 0]
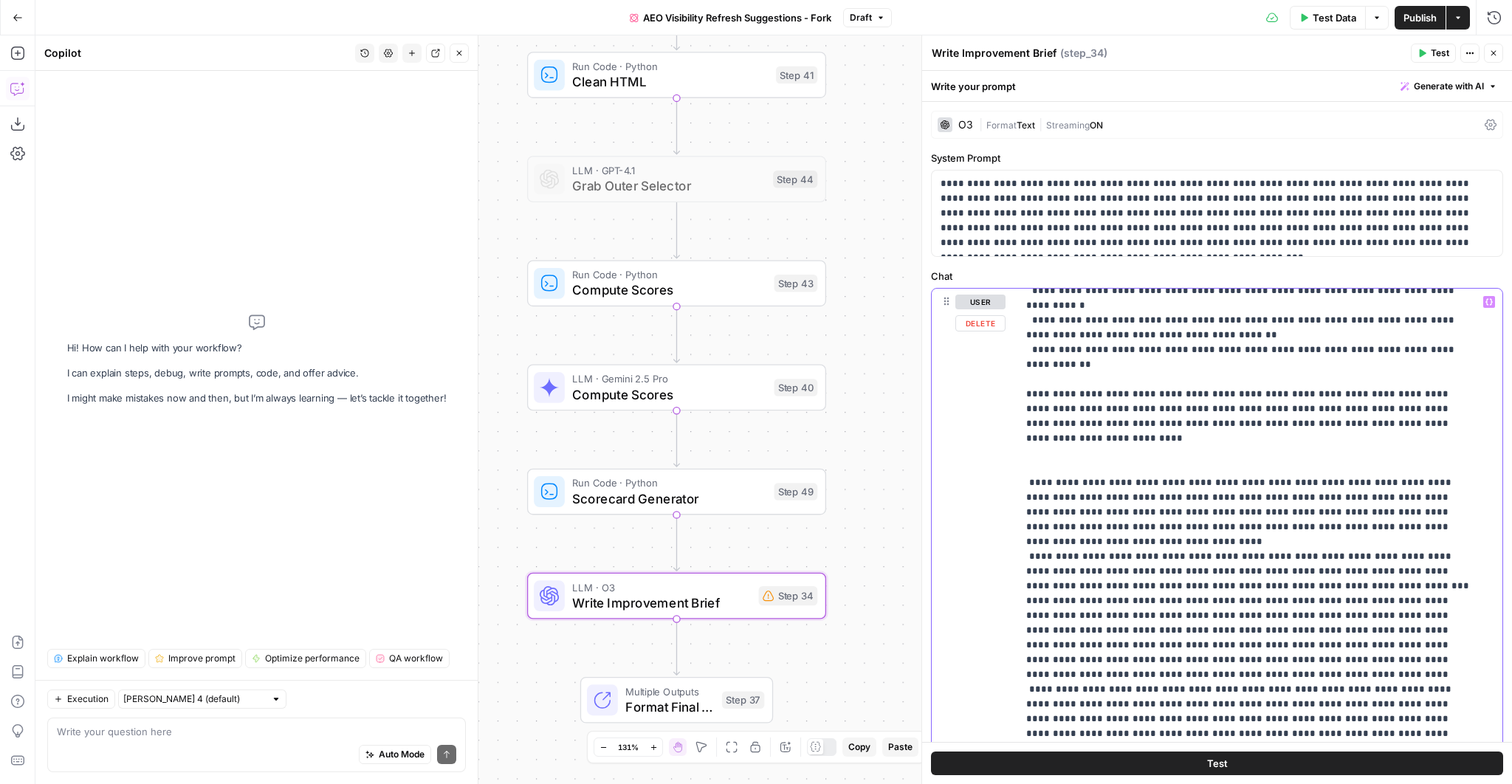
drag, startPoint x: 1135, startPoint y: 422, endPoint x: 1310, endPoint y: 418, distance: 175.0
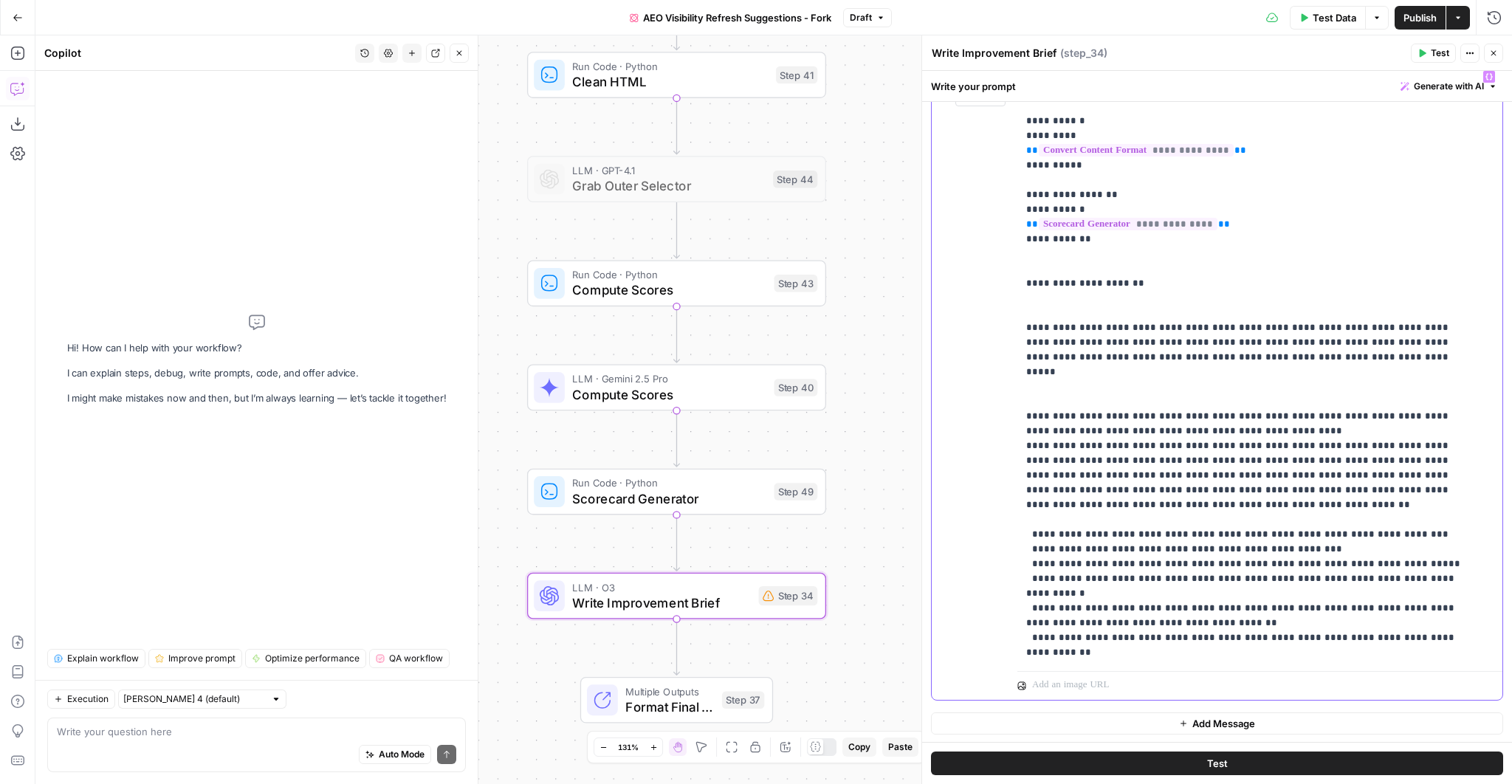
scroll to position [0, 0]
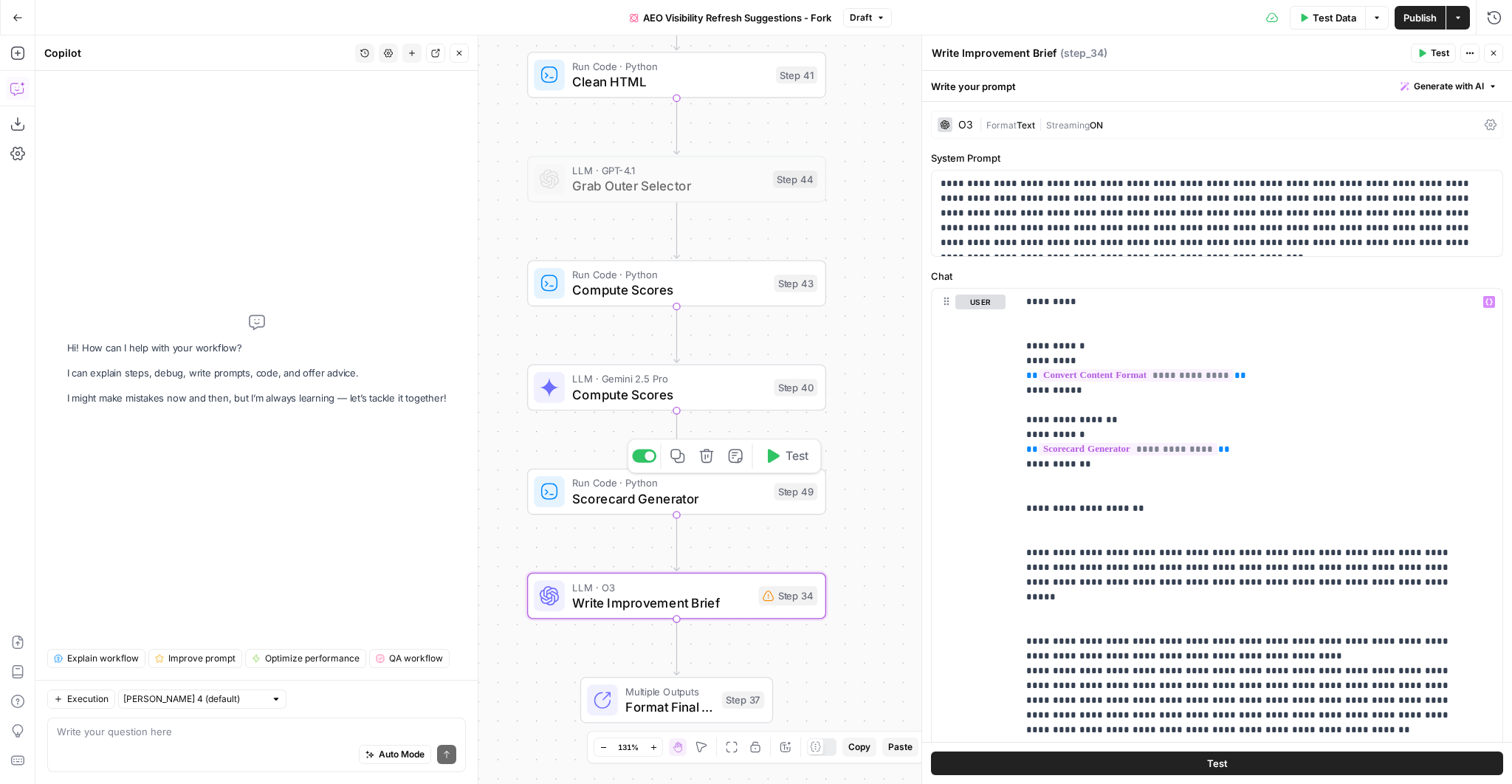
click at [655, 501] on span "Scorecard Generator" at bounding box center [669, 498] width 194 height 19
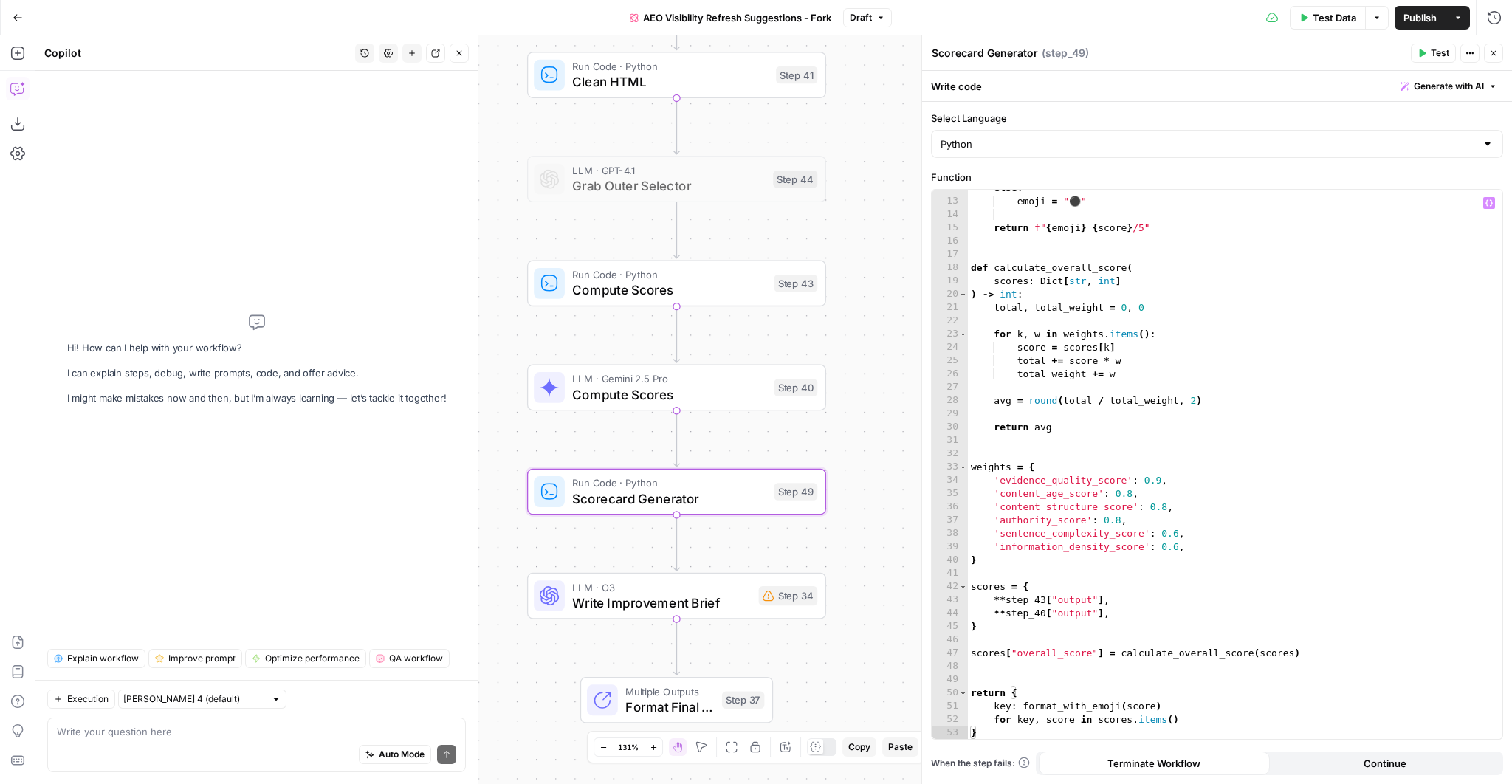
scroll to position [154, 0]
click at [1048, 493] on div "else : emoji = "⚫" return f" { emoji } { score } /5" def calculate_overall_scor…" at bounding box center [1230, 469] width 526 height 576
click at [1056, 551] on div "else : emoji = "⚫" return f" { emoji } { score } /5" def calculate_overall_scor…" at bounding box center [1230, 469] width 526 height 576
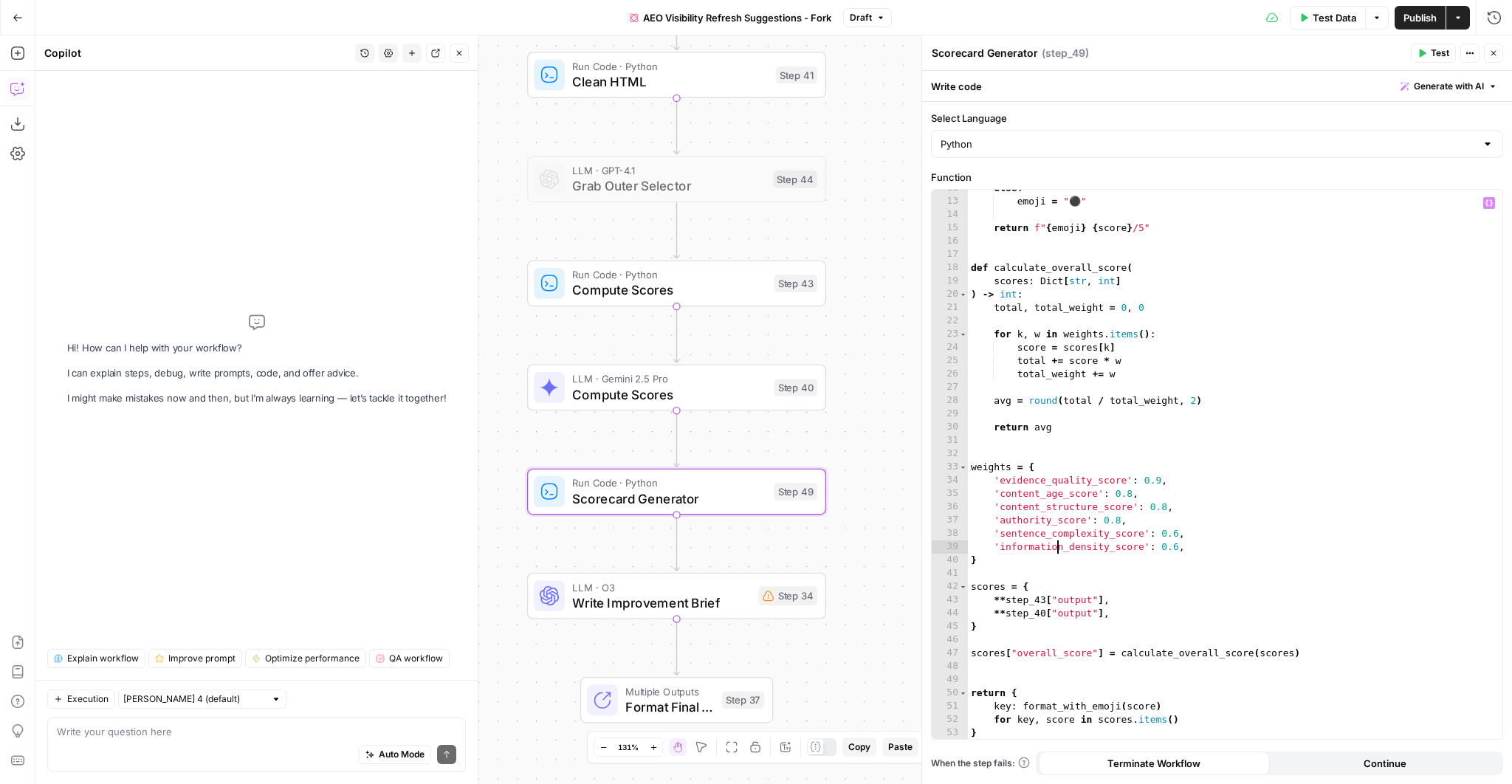
click at [1056, 551] on div "else : emoji = "⚫" return f" { emoji } { score } /5" def calculate_overall_scor…" at bounding box center [1230, 469] width 526 height 576
type textarea "**********"
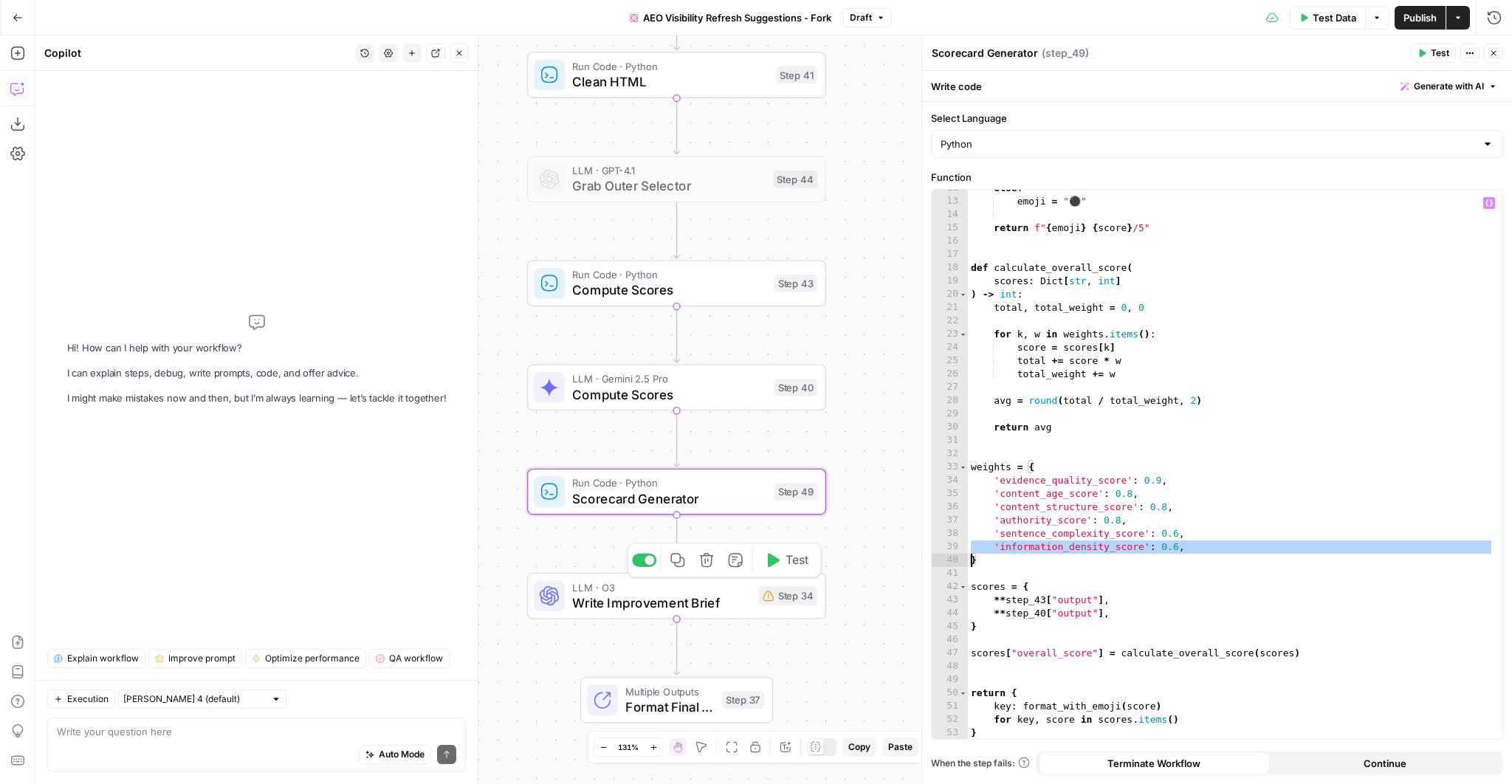
click at [724, 598] on span "Write Improvement Brief" at bounding box center [661, 602] width 179 height 19
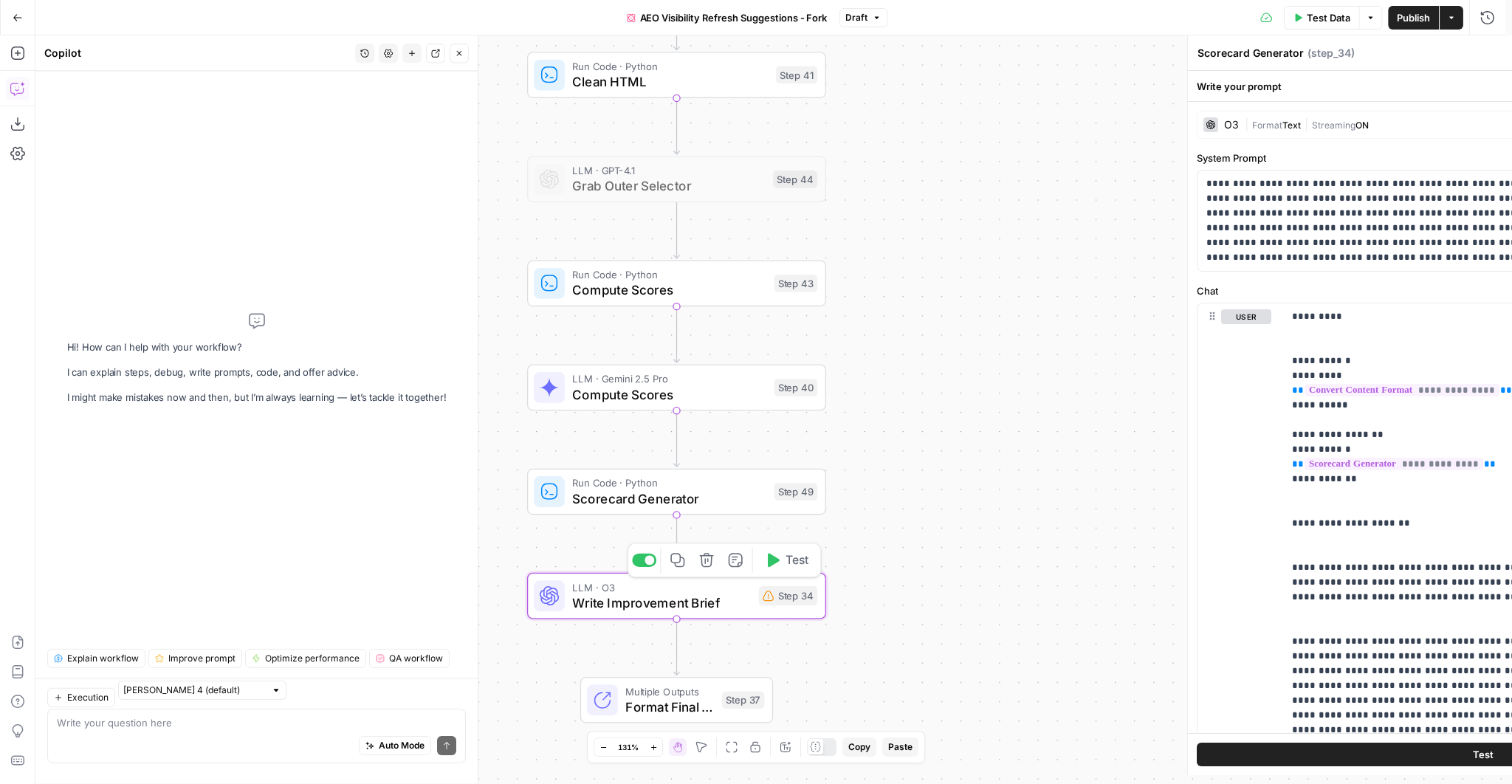
type textarea "Write Improvement Brief"
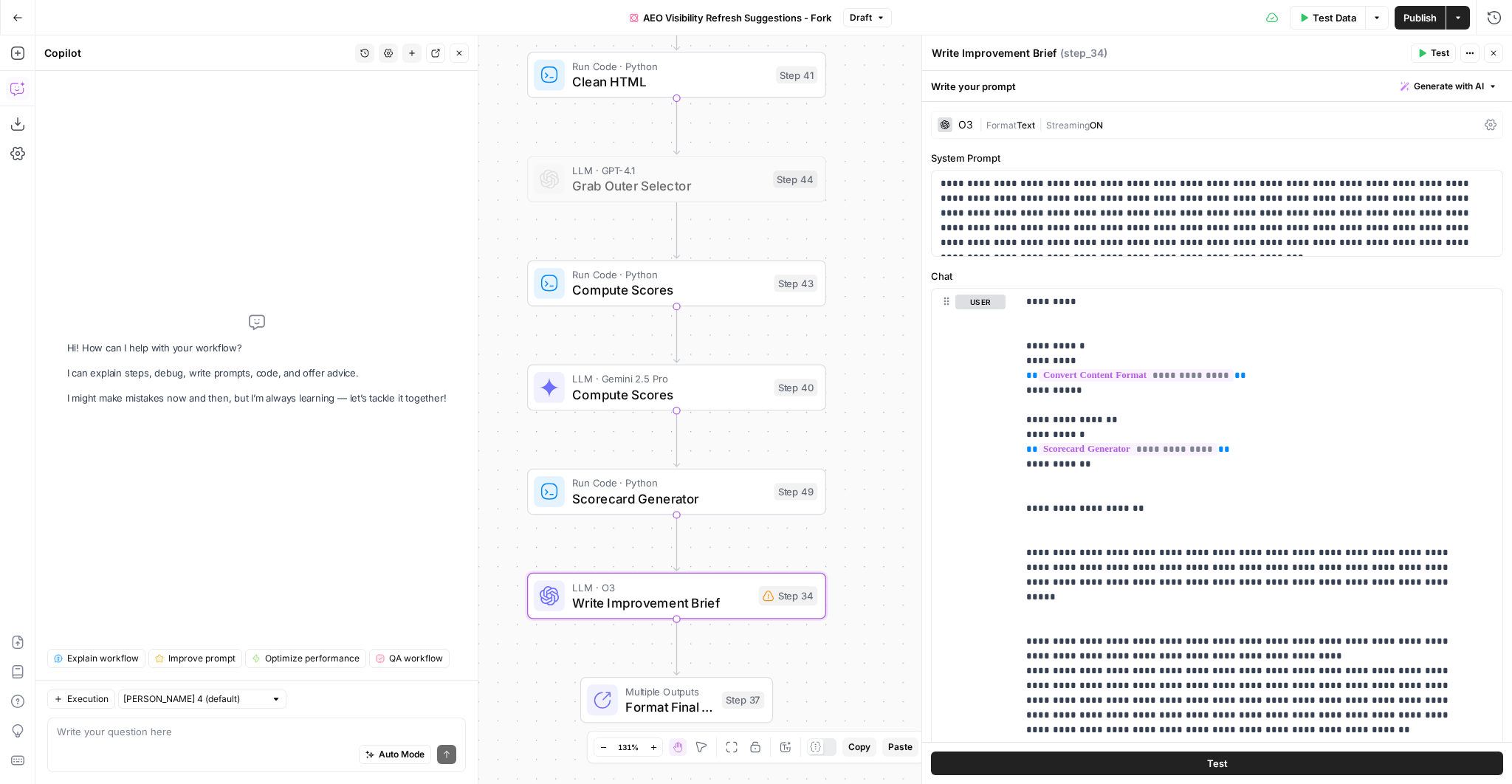
click at [998, 121] on span "Format" at bounding box center [1001, 125] width 30 height 11
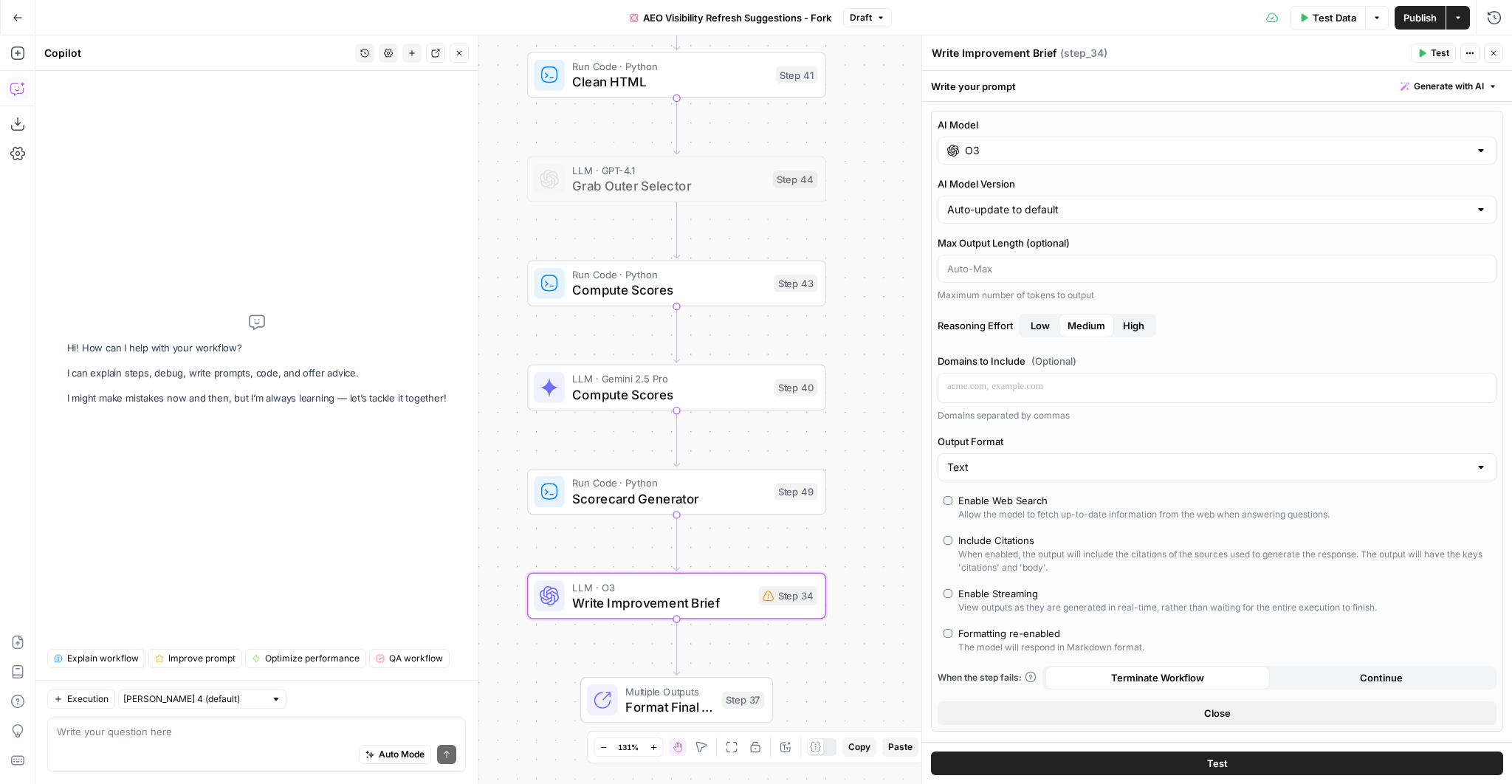
click at [1005, 157] on div "O3" at bounding box center [1217, 151] width 558 height 28
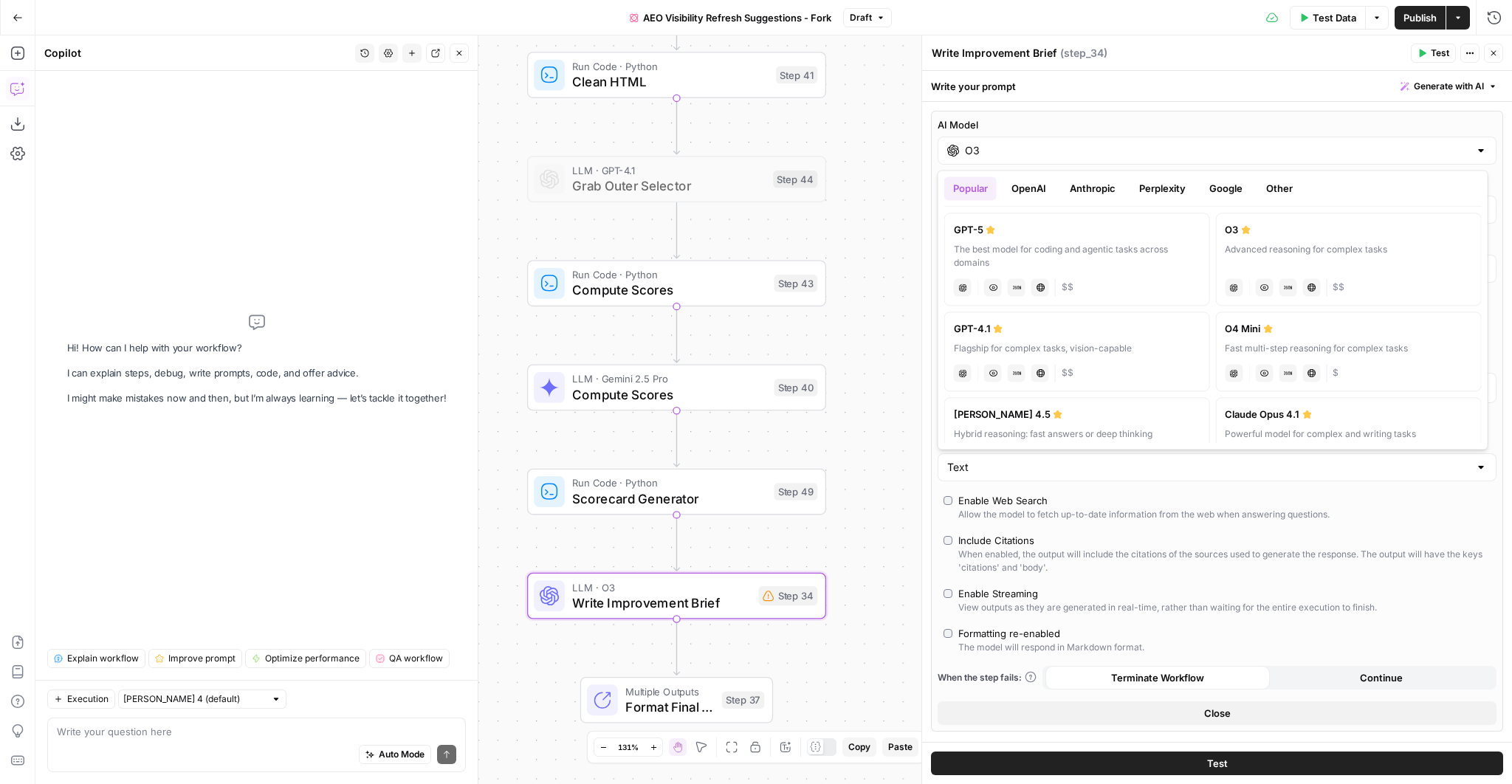
click at [1057, 238] on label "GPT-5 The best model for coding and agentic tasks across domains chat Vision Ca…" at bounding box center [1077, 259] width 266 height 93
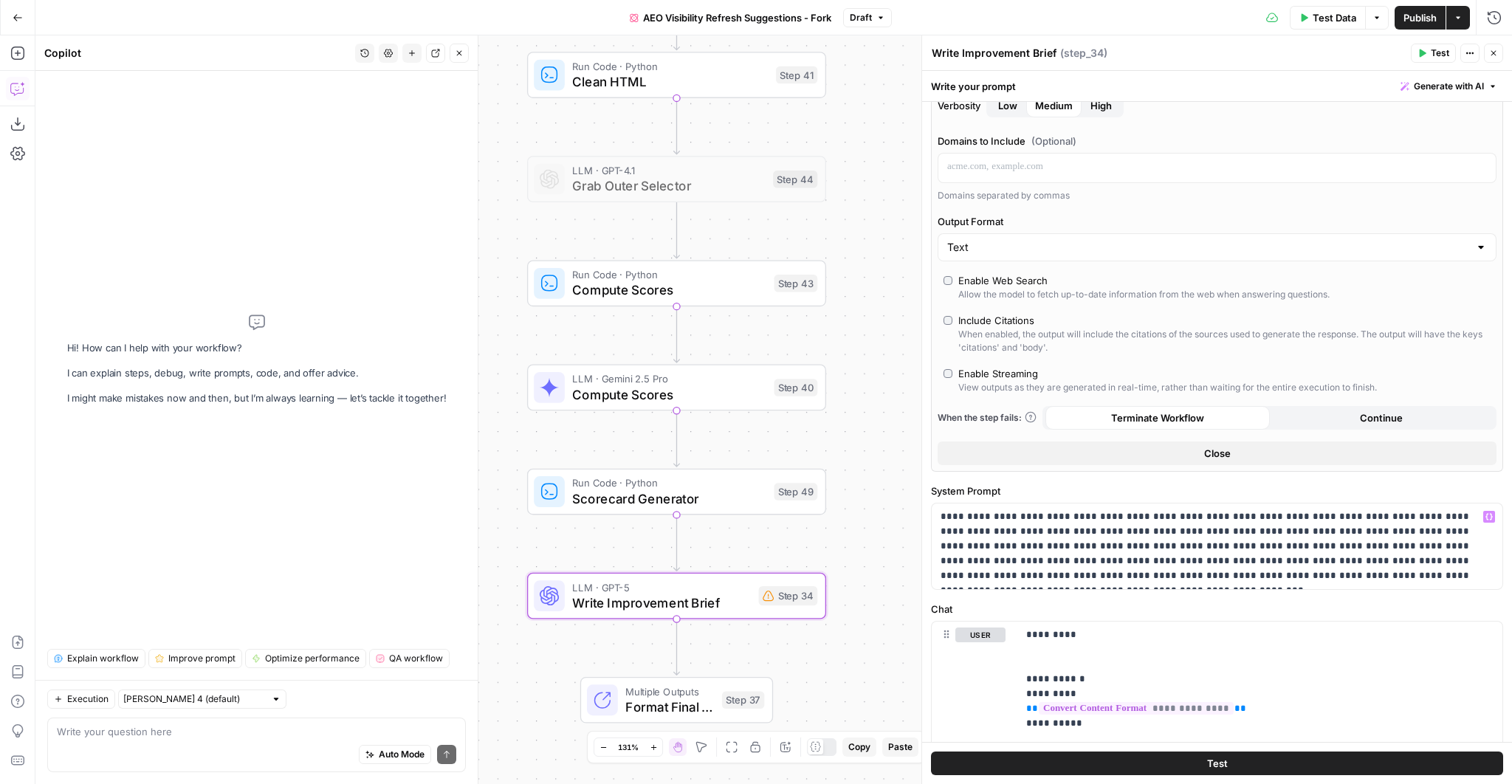
scroll to position [2, 0]
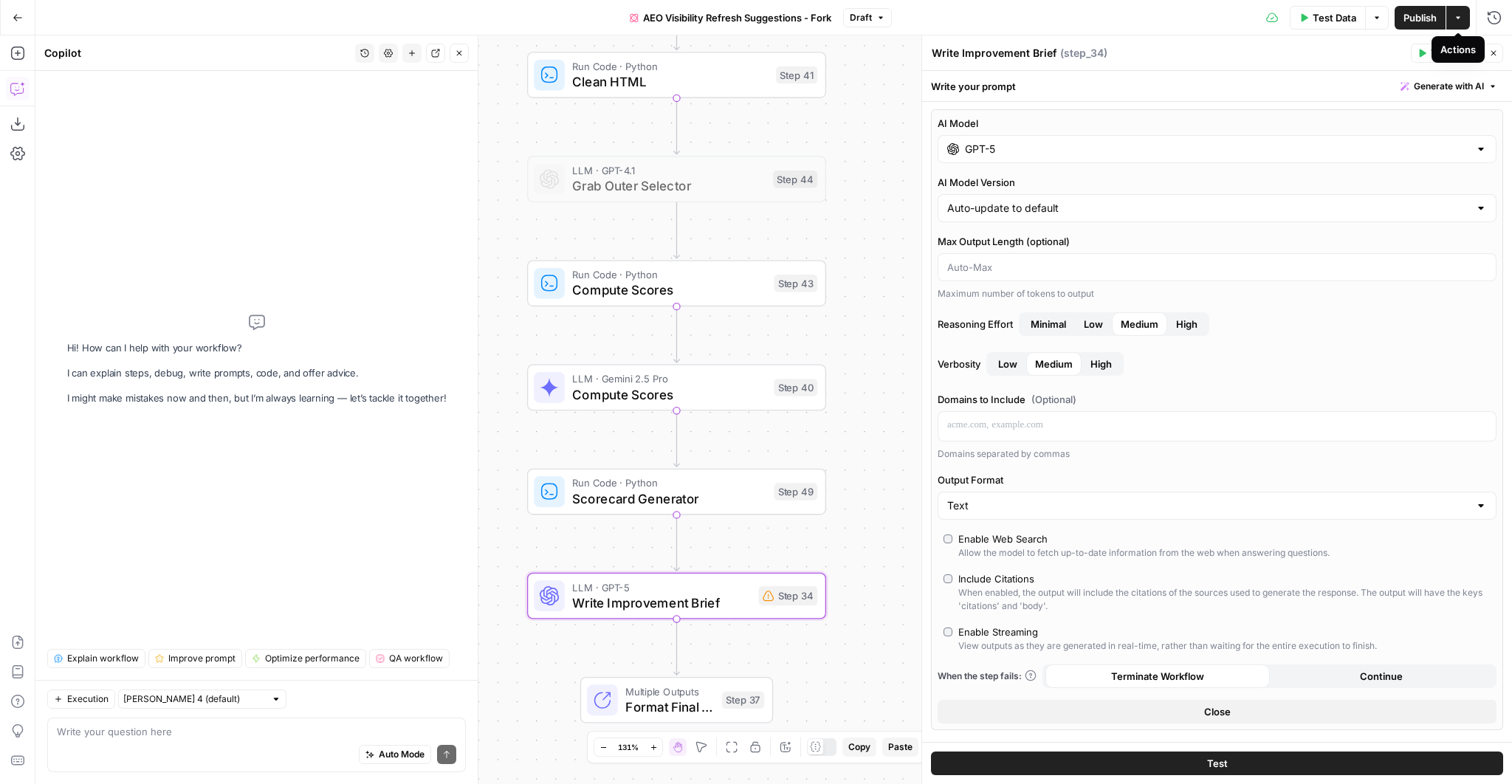
click at [1011, 155] on input "GPT-5" at bounding box center [1217, 148] width 504 height 15
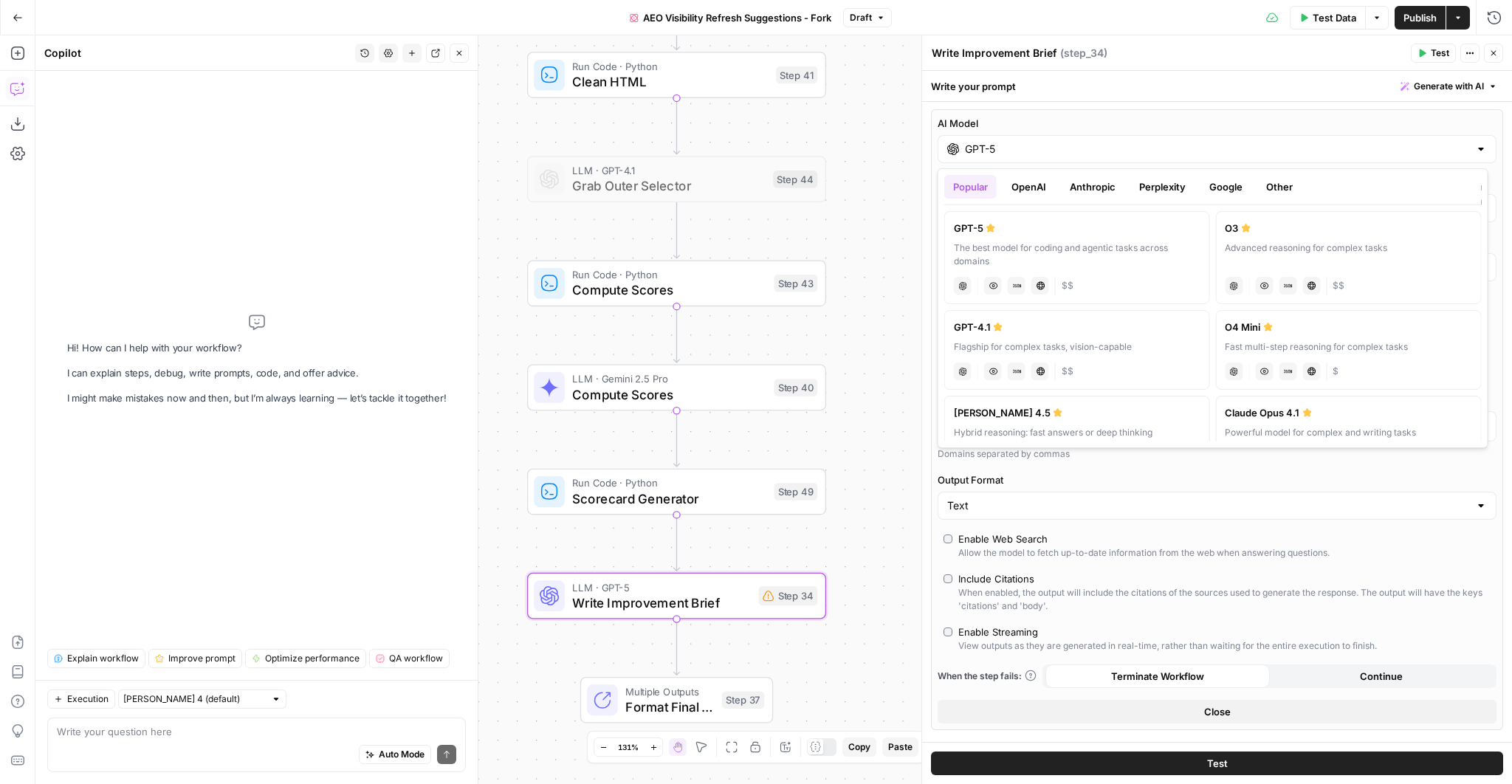
click at [1278, 244] on div "Advanced reasoning for complex tasks" at bounding box center [1347, 254] width 247 height 26
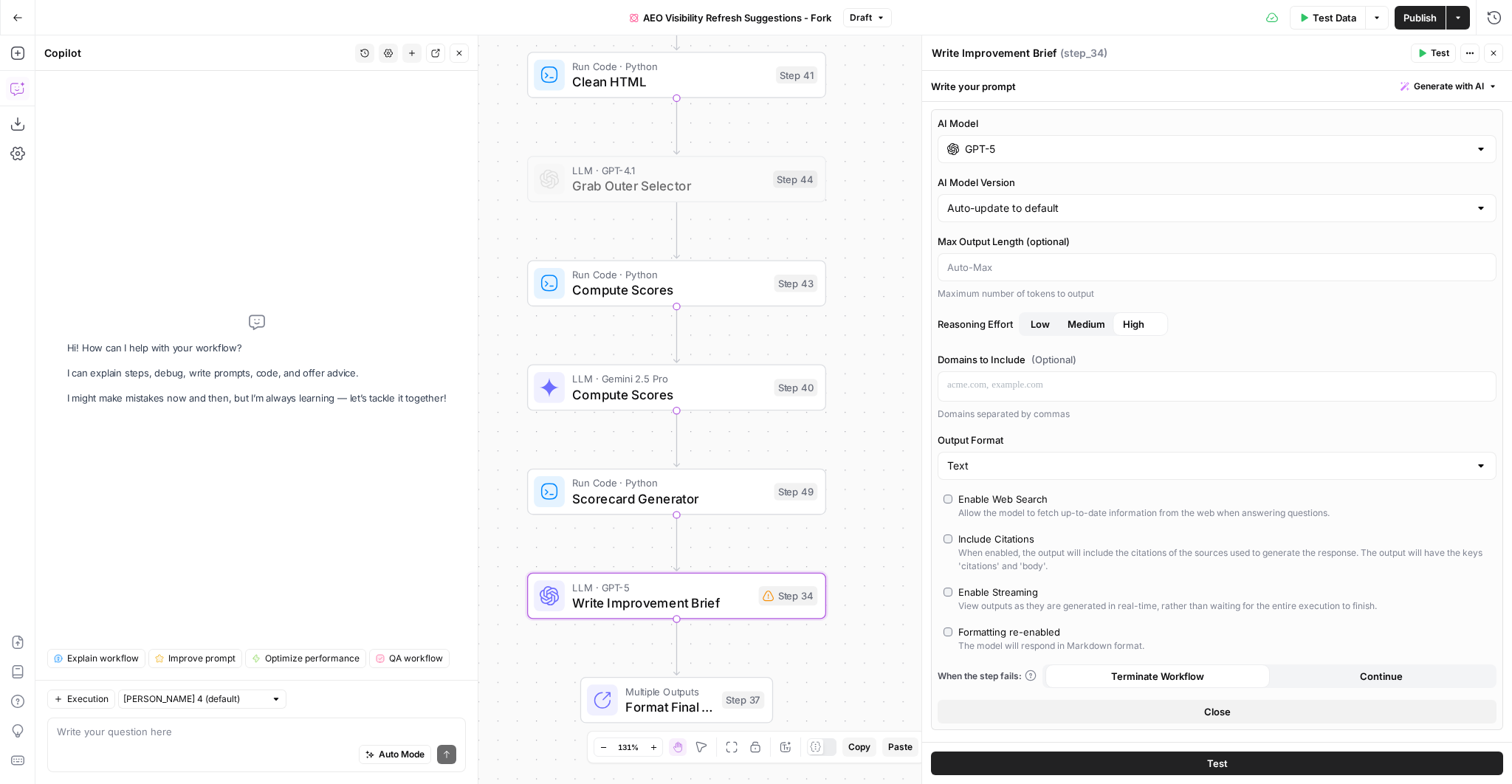
type input "O3"
click at [1494, 51] on icon "button" at bounding box center [1493, 53] width 9 height 9
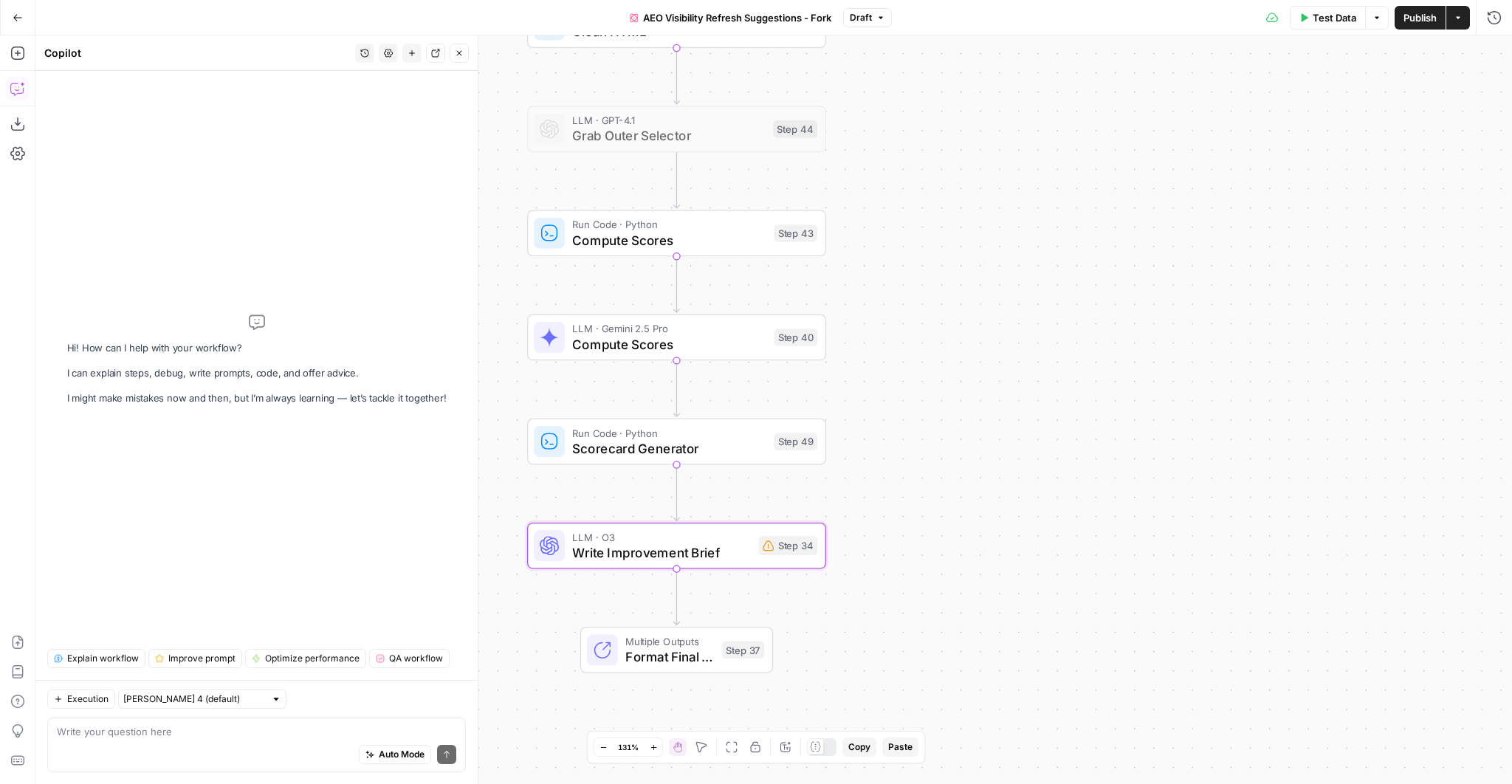
click at [811, 744] on icon at bounding box center [815, 746] width 11 height 11
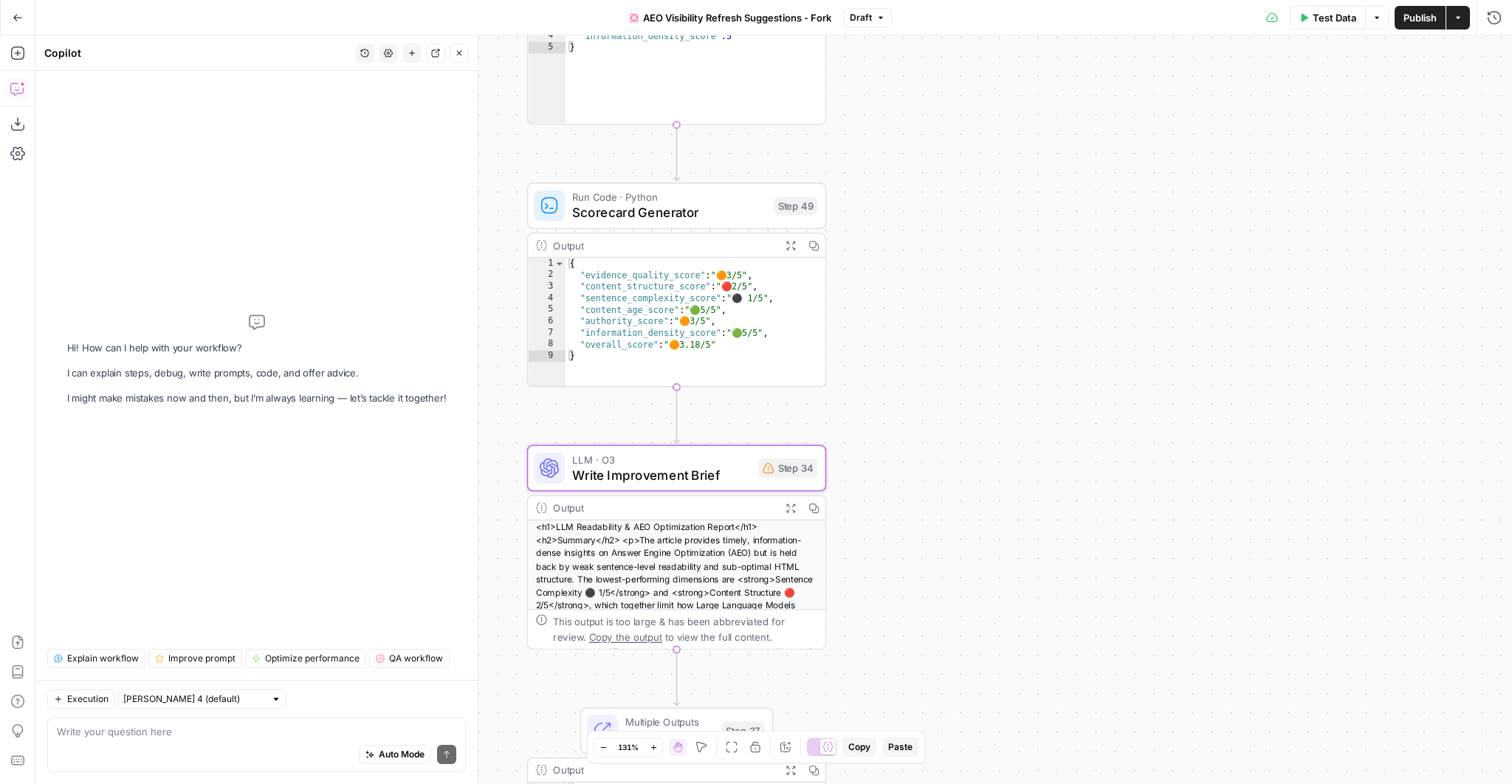
click at [784, 507] on icon "button" at bounding box center [789, 507] width 10 height 10
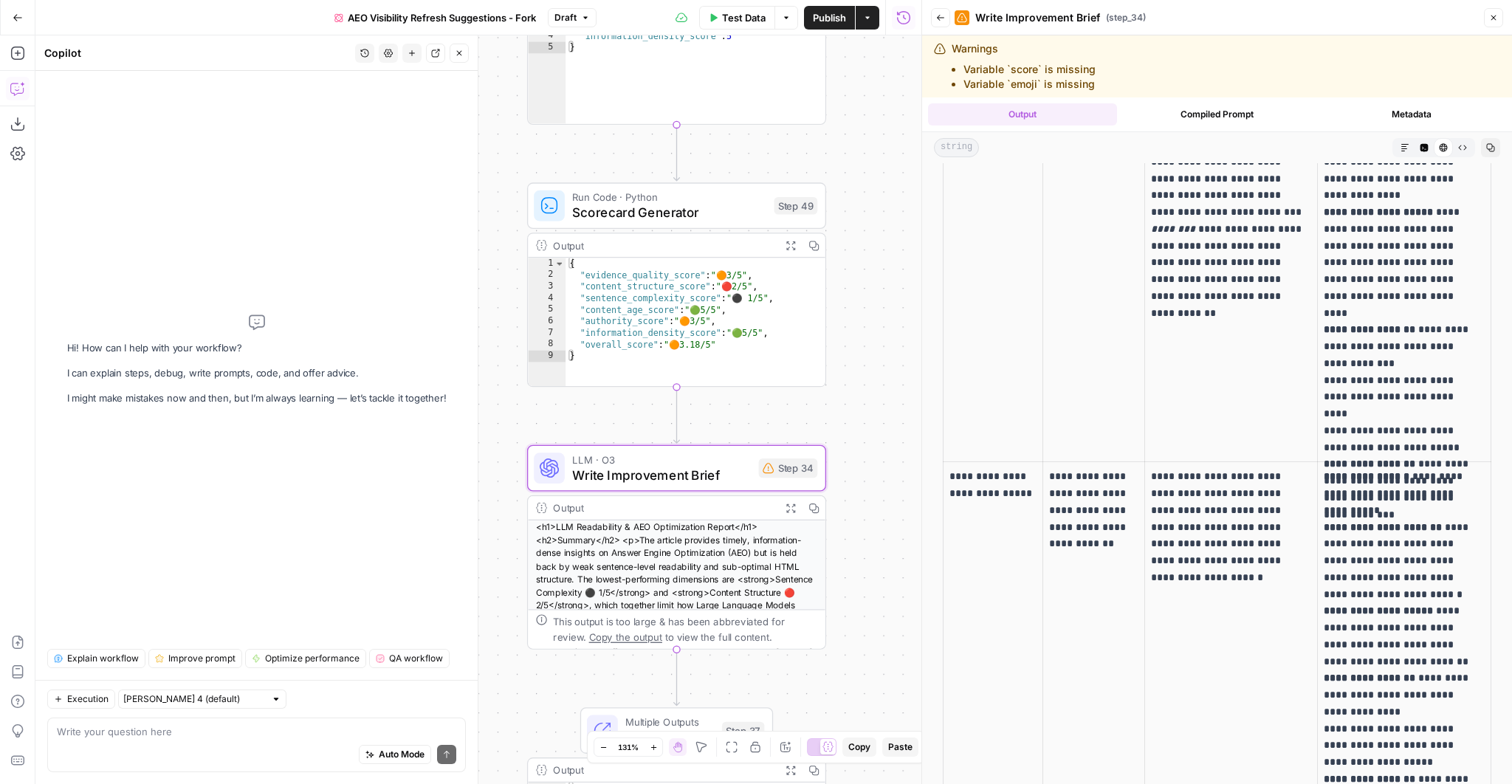
scroll to position [0, 0]
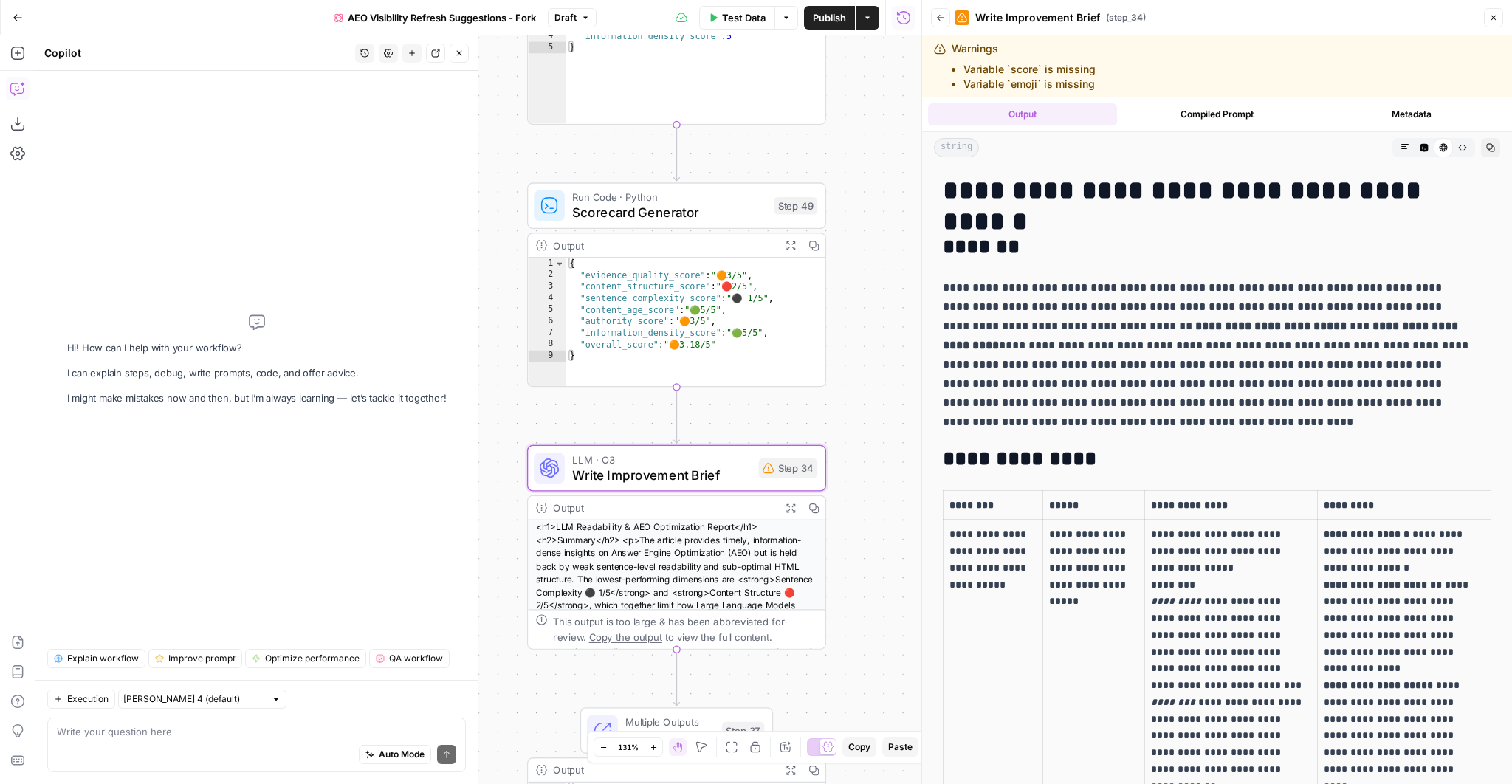
click at [1490, 19] on icon "button" at bounding box center [1493, 17] width 9 height 9
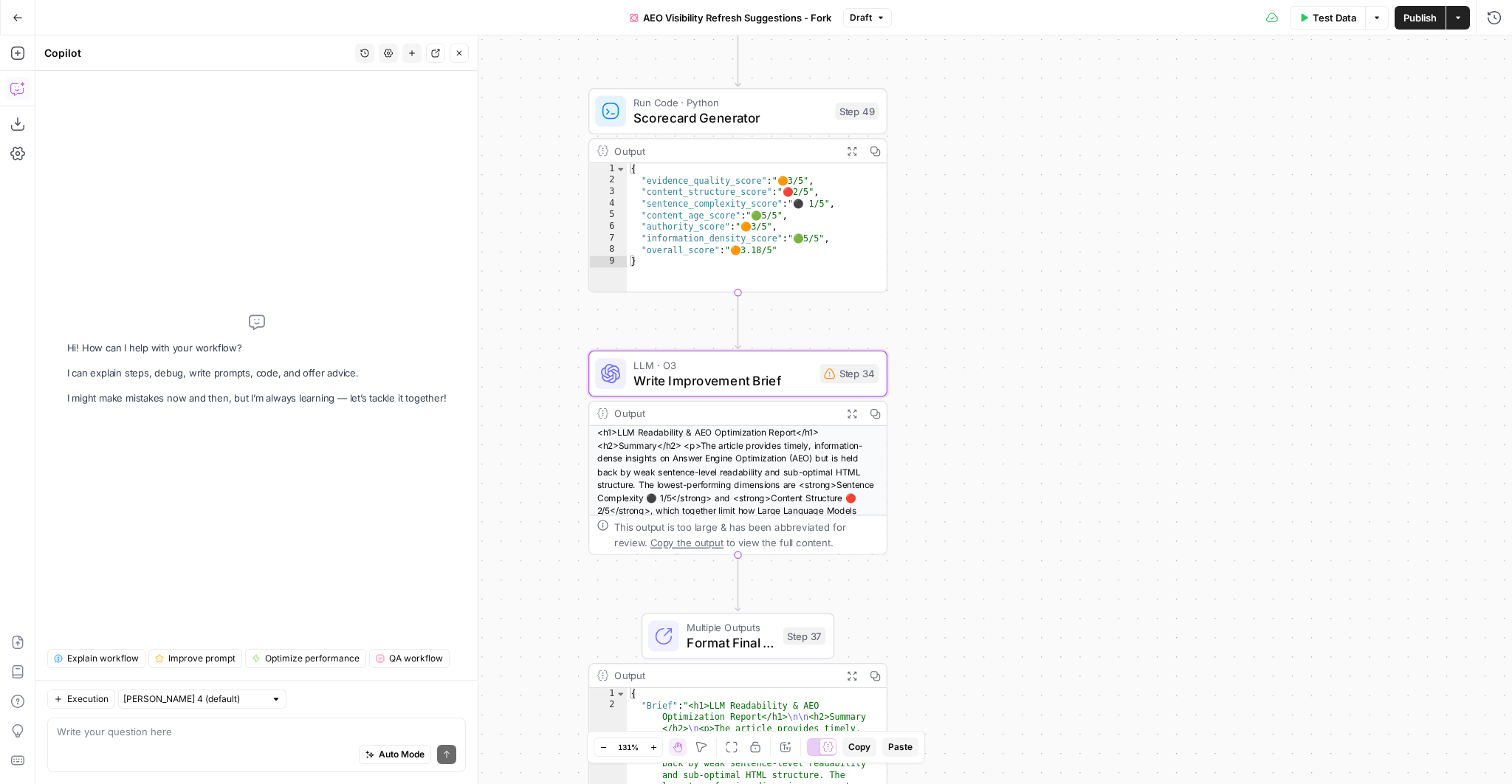
drag, startPoint x: 944, startPoint y: 417, endPoint x: 993, endPoint y: 337, distance: 93.8
click at [993, 337] on div "Workflow Input Settings Inputs Content Processing Convert Content Format Step 4…" at bounding box center [773, 410] width 1476 height 748
click at [817, 746] on div at bounding box center [821, 746] width 29 height 18
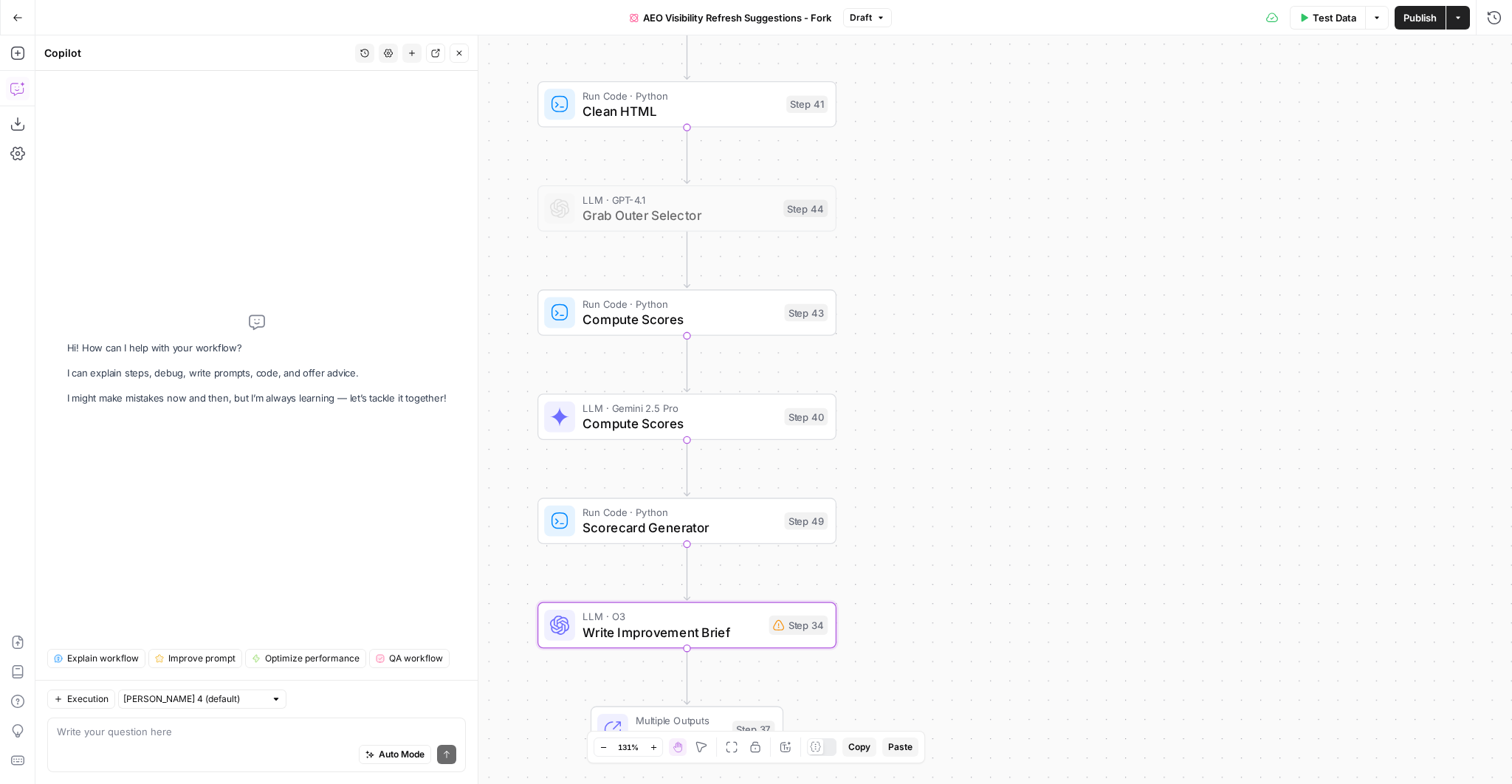
drag, startPoint x: 1008, startPoint y: 223, endPoint x: 957, endPoint y: 629, distance: 409.2
click at [957, 629] on div "Workflow Input Settings Inputs Content Processing Convert Content Format Step 4…" at bounding box center [773, 410] width 1476 height 748
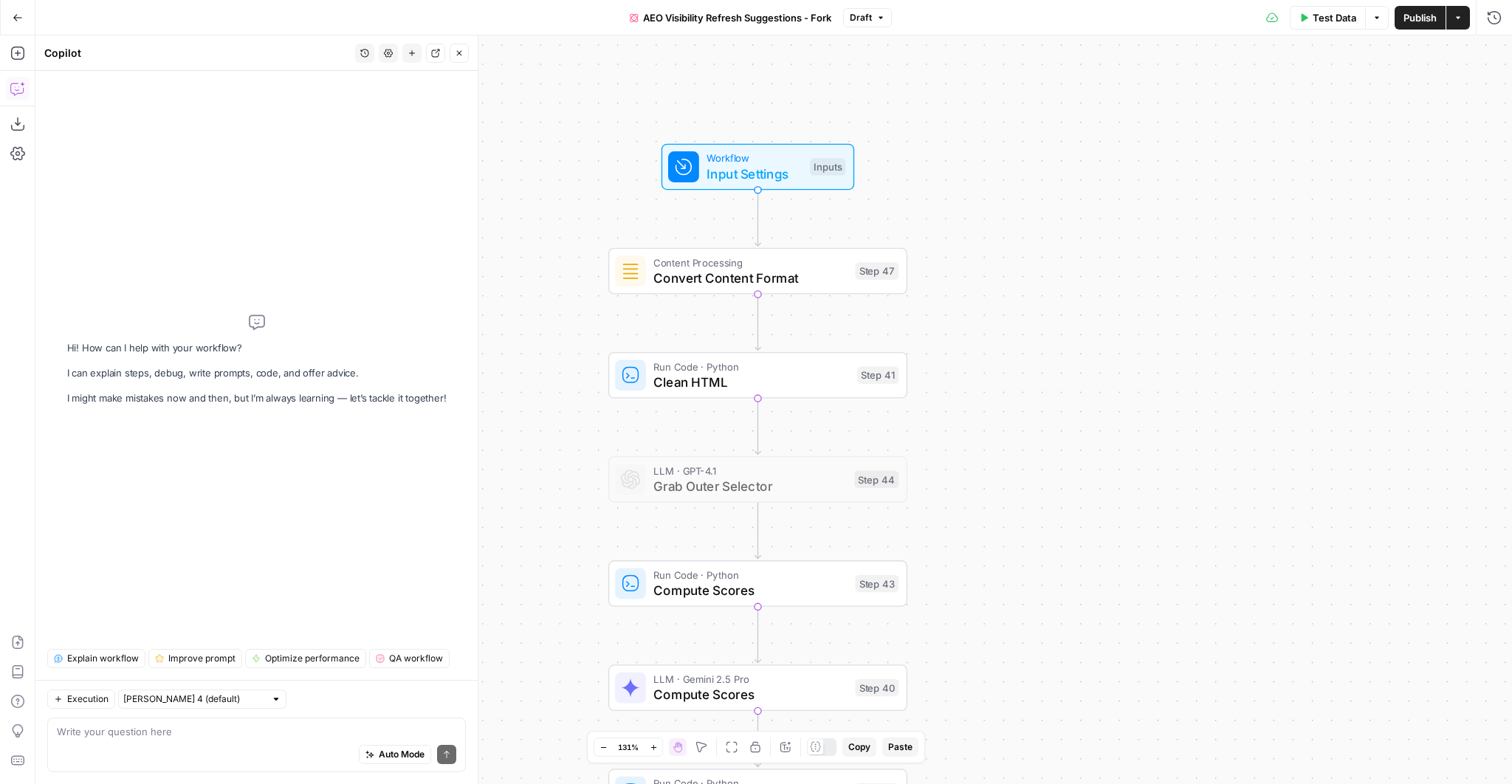
drag, startPoint x: 922, startPoint y: 302, endPoint x: 993, endPoint y: 578, distance: 285.0
click at [993, 578] on div "Workflow Input Settings Inputs Content Processing Convert Content Format Step 4…" at bounding box center [773, 410] width 1476 height 748
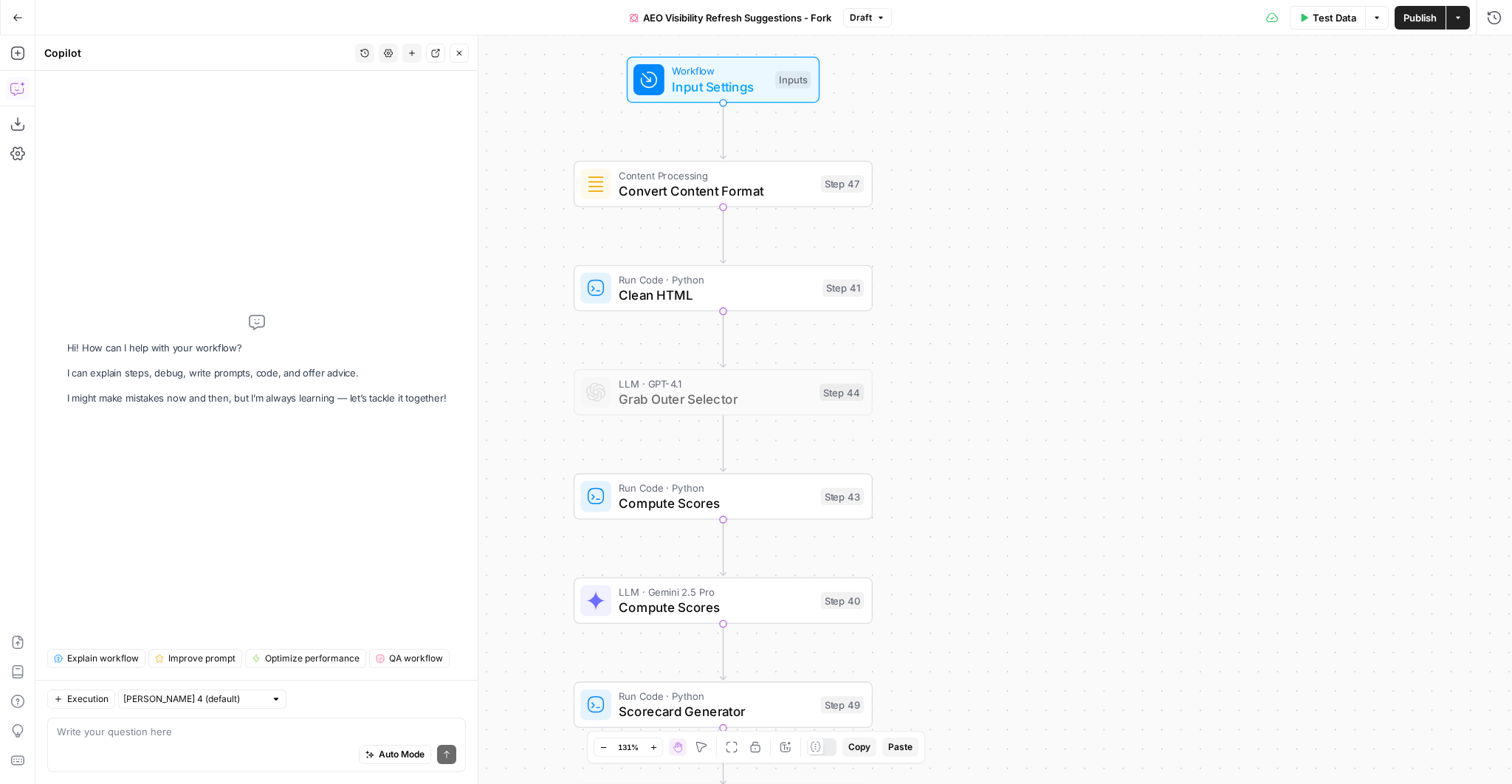
drag, startPoint x: 1026, startPoint y: 413, endPoint x: 992, endPoint y: 321, distance: 98.1
click at [992, 321] on div "Workflow Input Settings Inputs Content Processing Convert Content Format Step 4…" at bounding box center [773, 410] width 1476 height 748
click at [729, 80] on span "Input Settings" at bounding box center [718, 86] width 95 height 19
click at [727, 196] on span "Convert Content Format" at bounding box center [715, 190] width 194 height 19
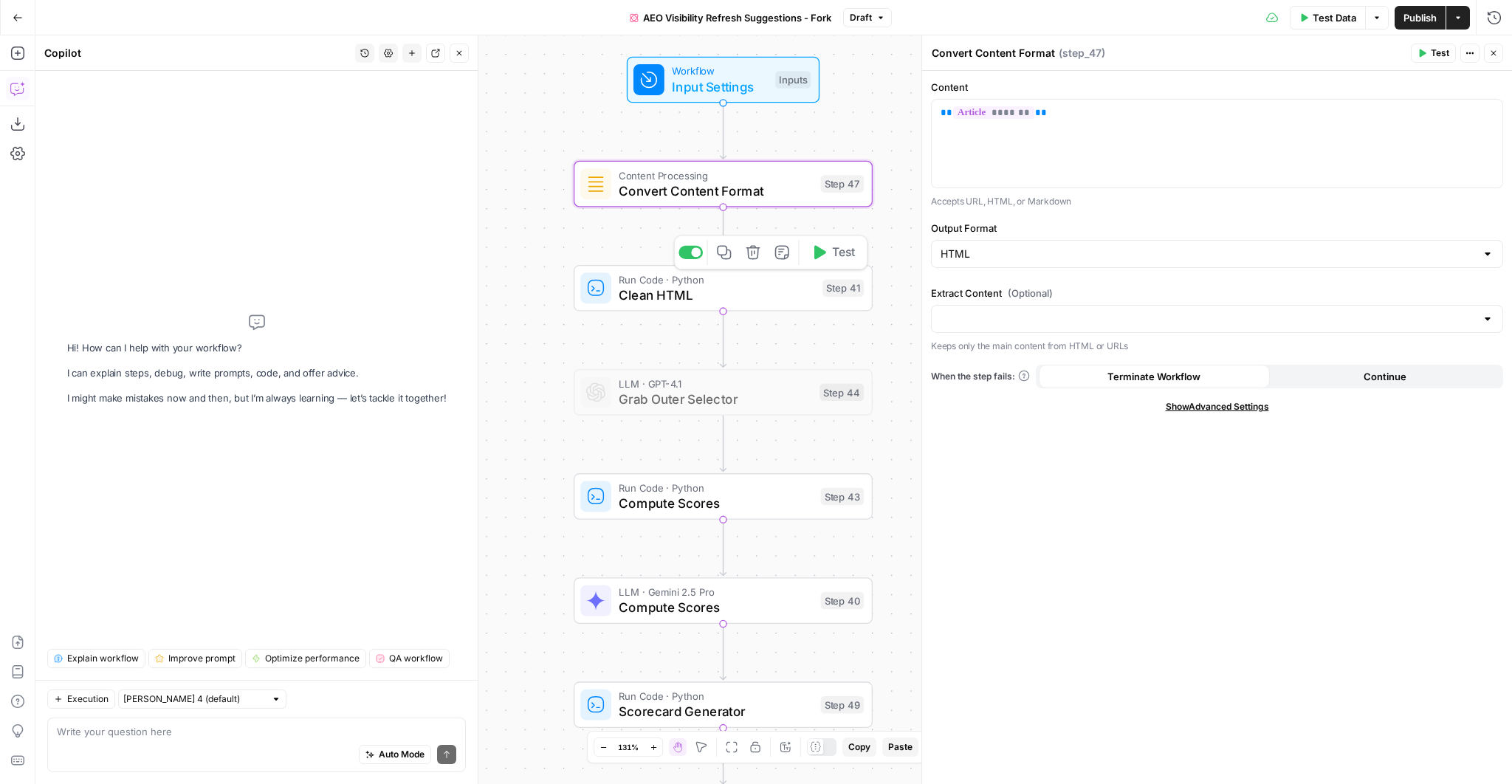
click at [704, 288] on span "Clean HTML" at bounding box center [716, 294] width 196 height 19
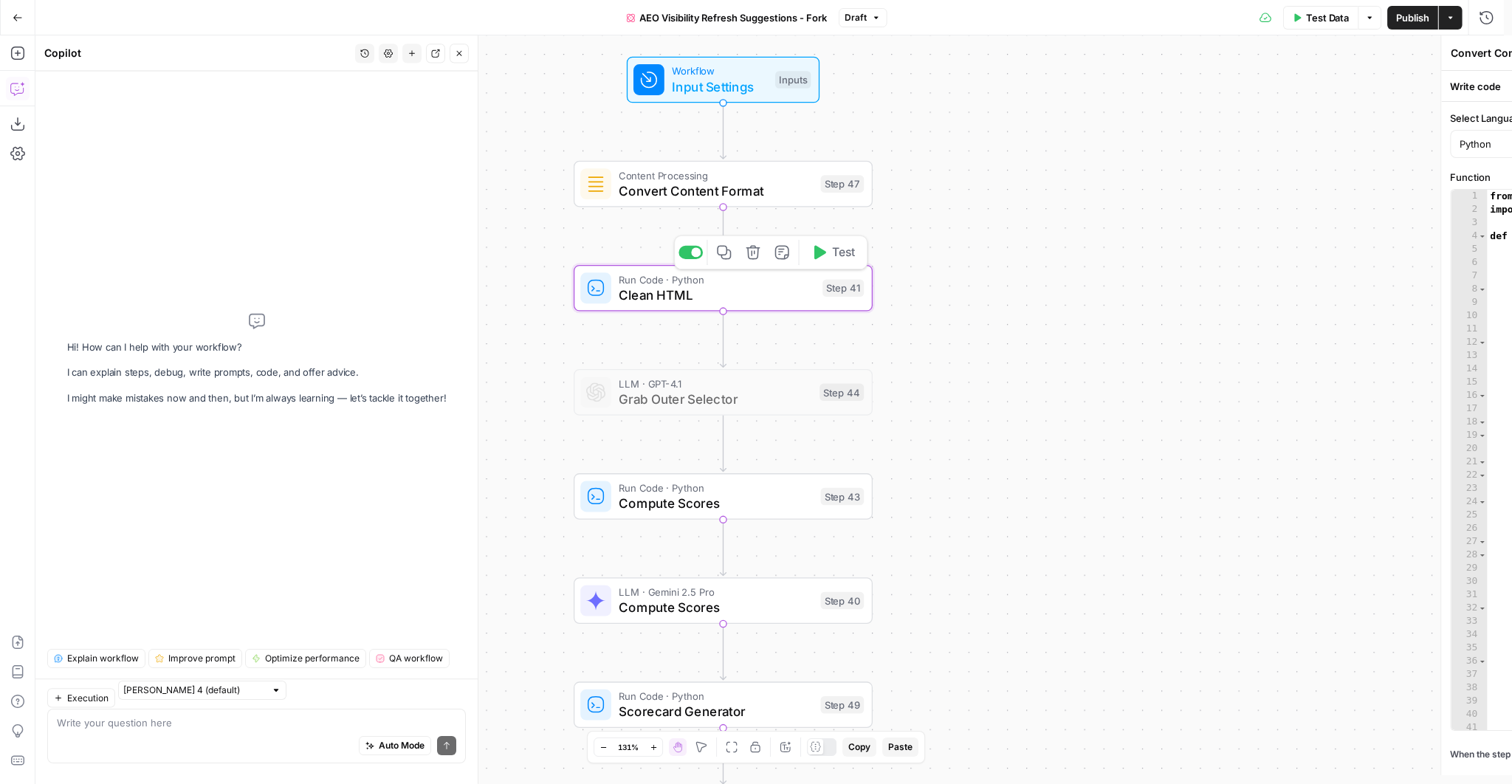
type textarea "Clean HTML"
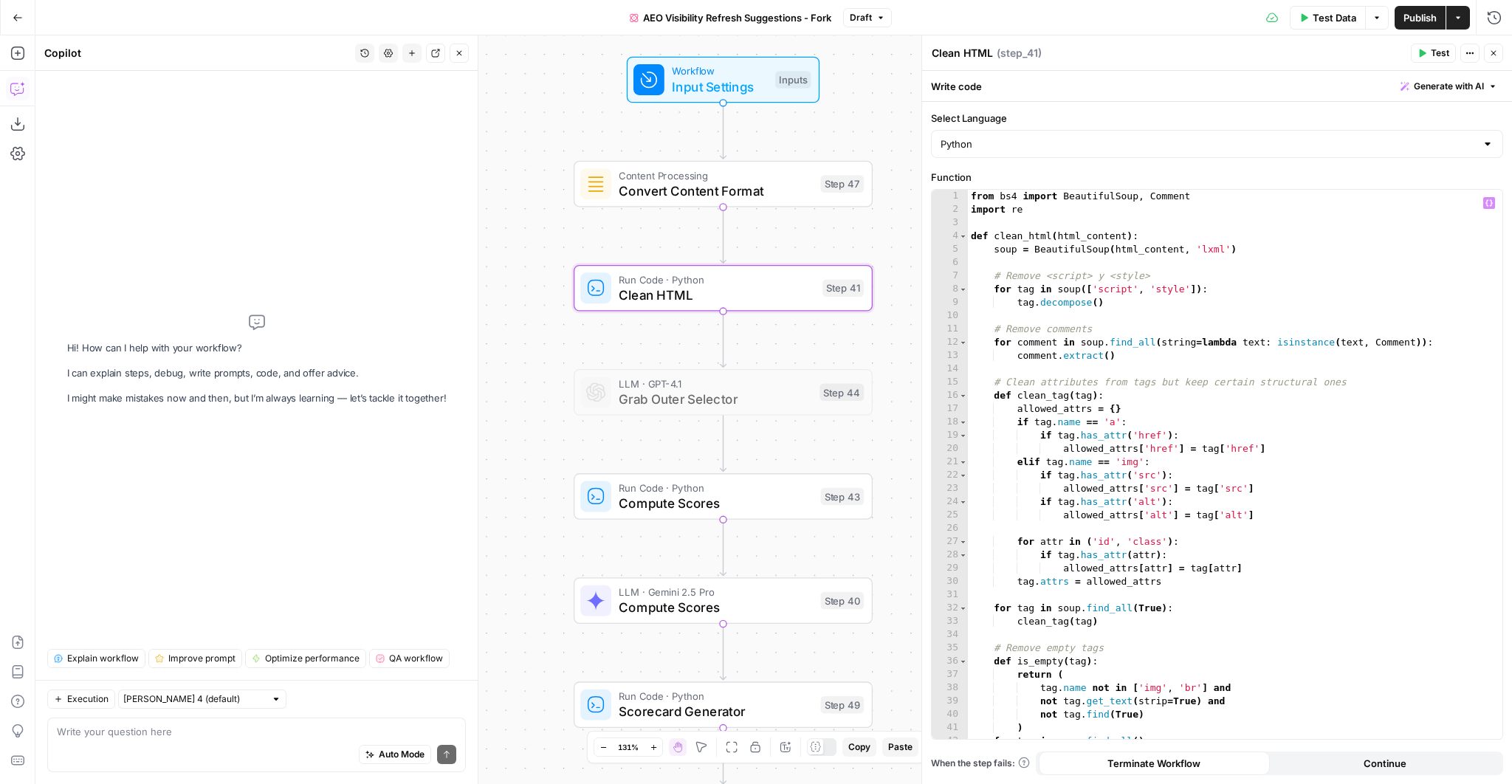
scroll to position [2, 0]
click at [460, 51] on icon "button" at bounding box center [459, 53] width 9 height 9
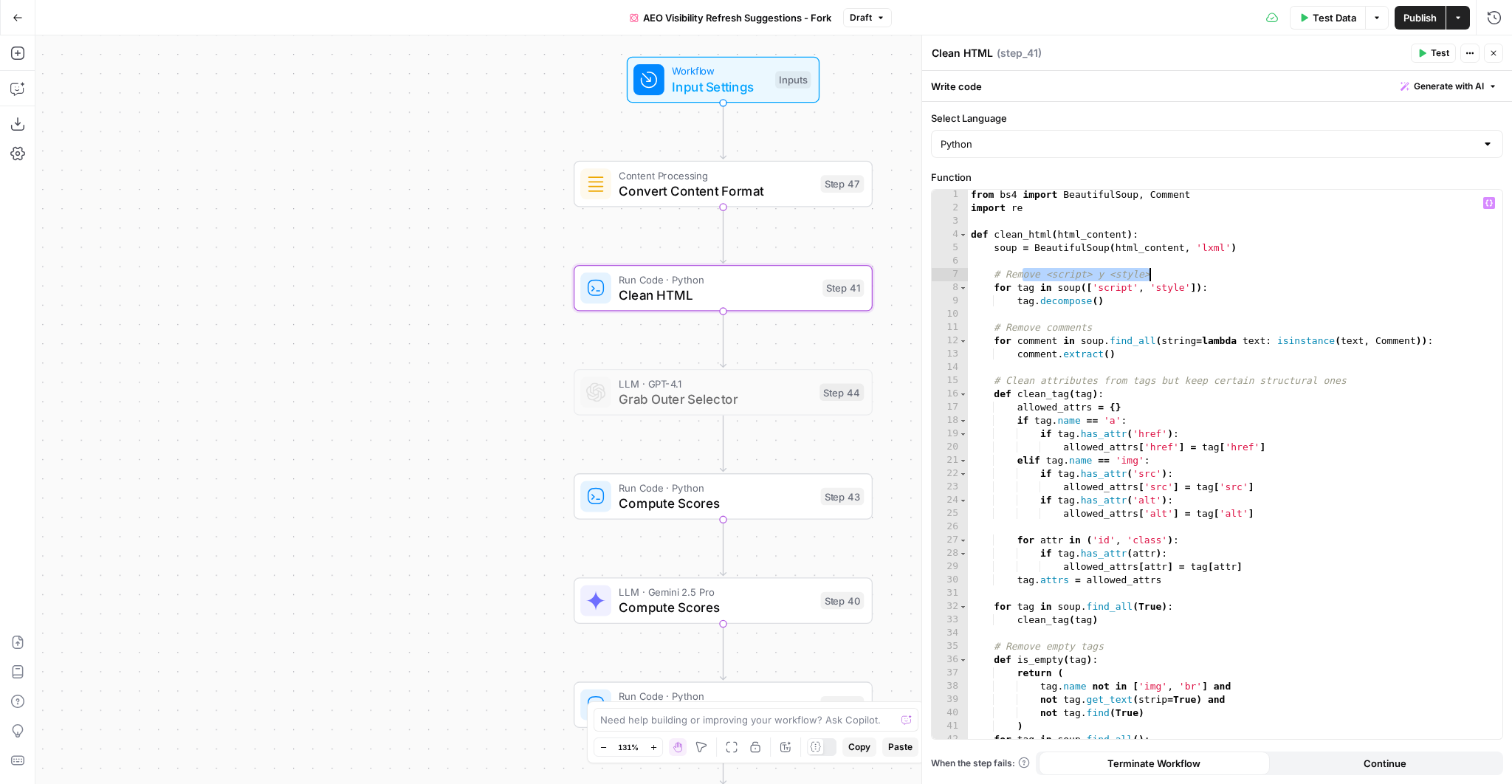
drag, startPoint x: 1021, startPoint y: 272, endPoint x: 1265, endPoint y: 274, distance: 244.0
click at [1265, 274] on div "from bs4 import BeautifulSoup , Comment import re def clean_html ( html_content…" at bounding box center [1230, 476] width 526 height 576
drag, startPoint x: 1058, startPoint y: 323, endPoint x: 1169, endPoint y: 322, distance: 111.0
click at [1169, 322] on div "from bs4 import BeautifulSoup , Comment import re def clean_html ( html_content…" at bounding box center [1230, 476] width 526 height 576
drag, startPoint x: 1036, startPoint y: 380, endPoint x: 1470, endPoint y: 384, distance: 434.0
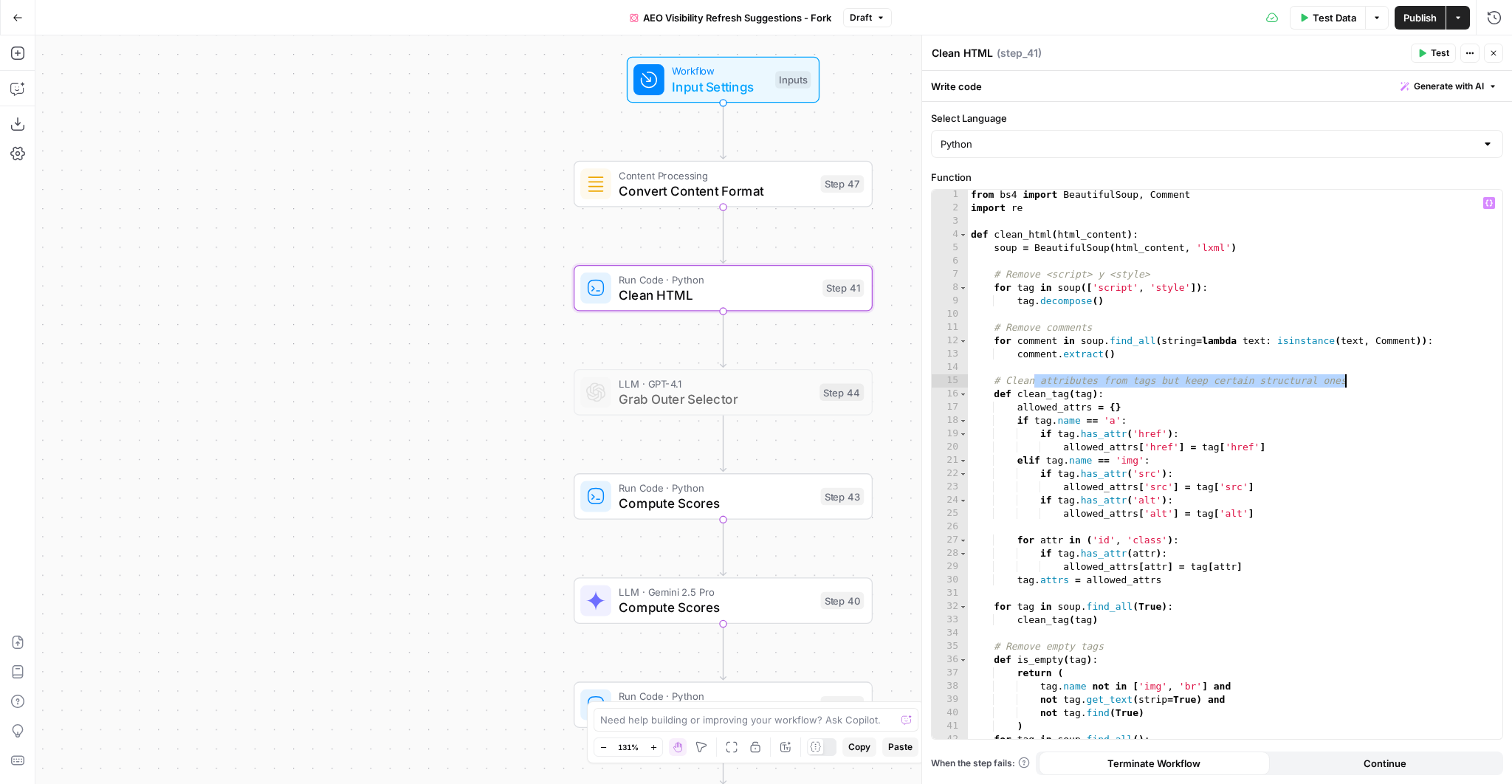
click at [1470, 384] on div "from bs4 import BeautifulSoup , Comment import re def clean_html ( html_content…" at bounding box center [1230, 476] width 526 height 576
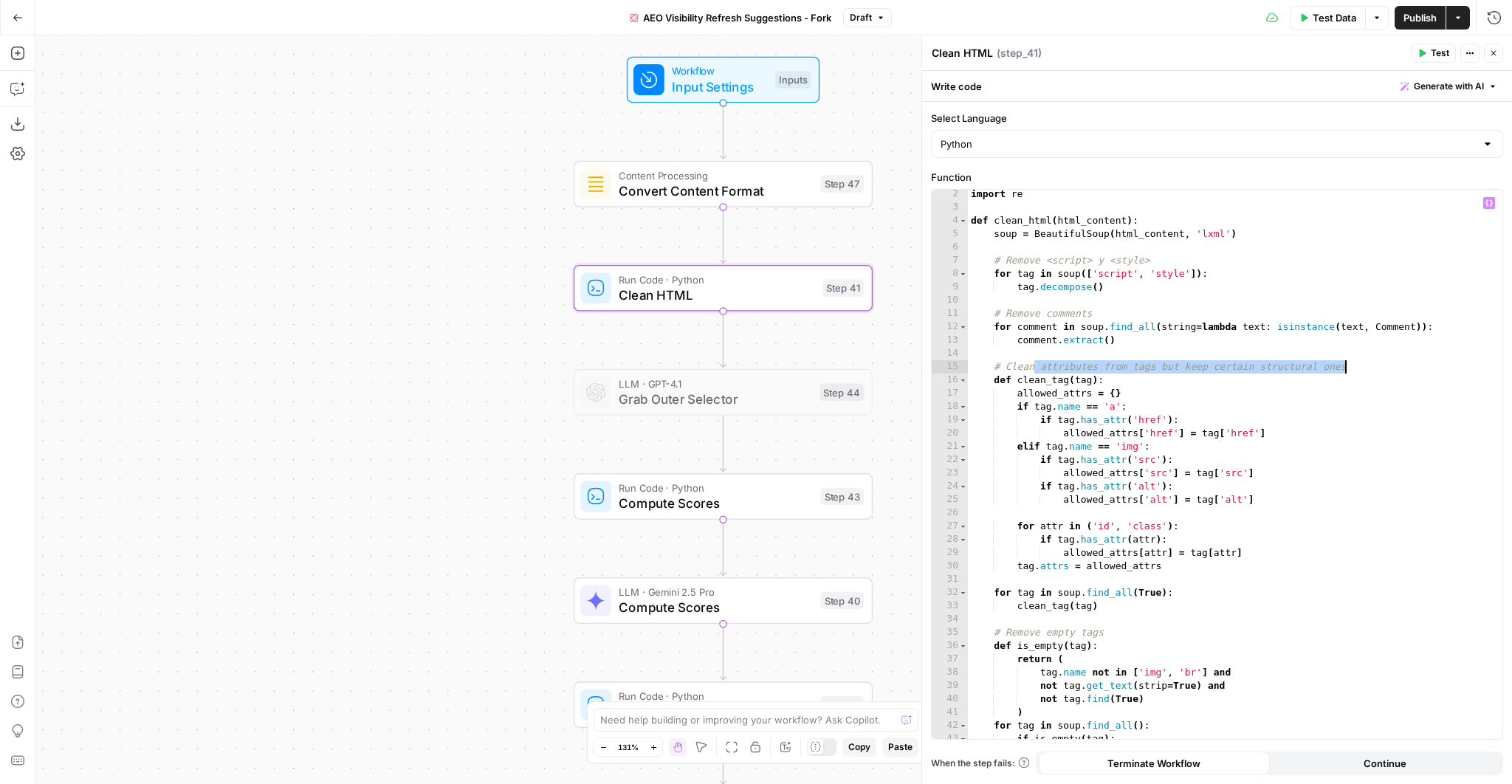
scroll to position [112, 0]
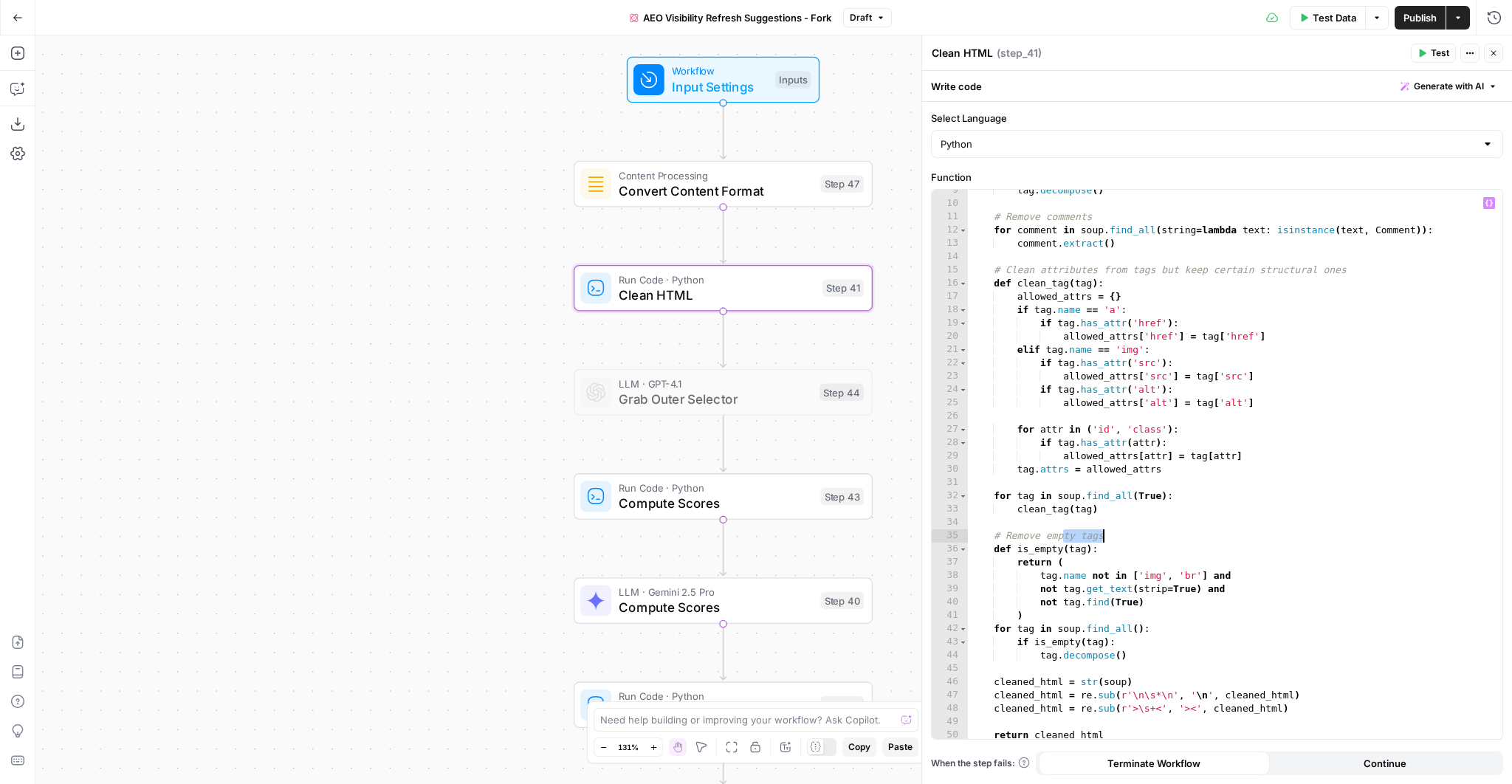
drag, startPoint x: 1060, startPoint y: 542, endPoint x: 1132, endPoint y: 537, distance: 72.2
click at [1132, 537] on div "tag . decompose ( ) # Remove comments for comment in soup . find_all ( string =…" at bounding box center [1230, 472] width 526 height 576
type textarea "**********"
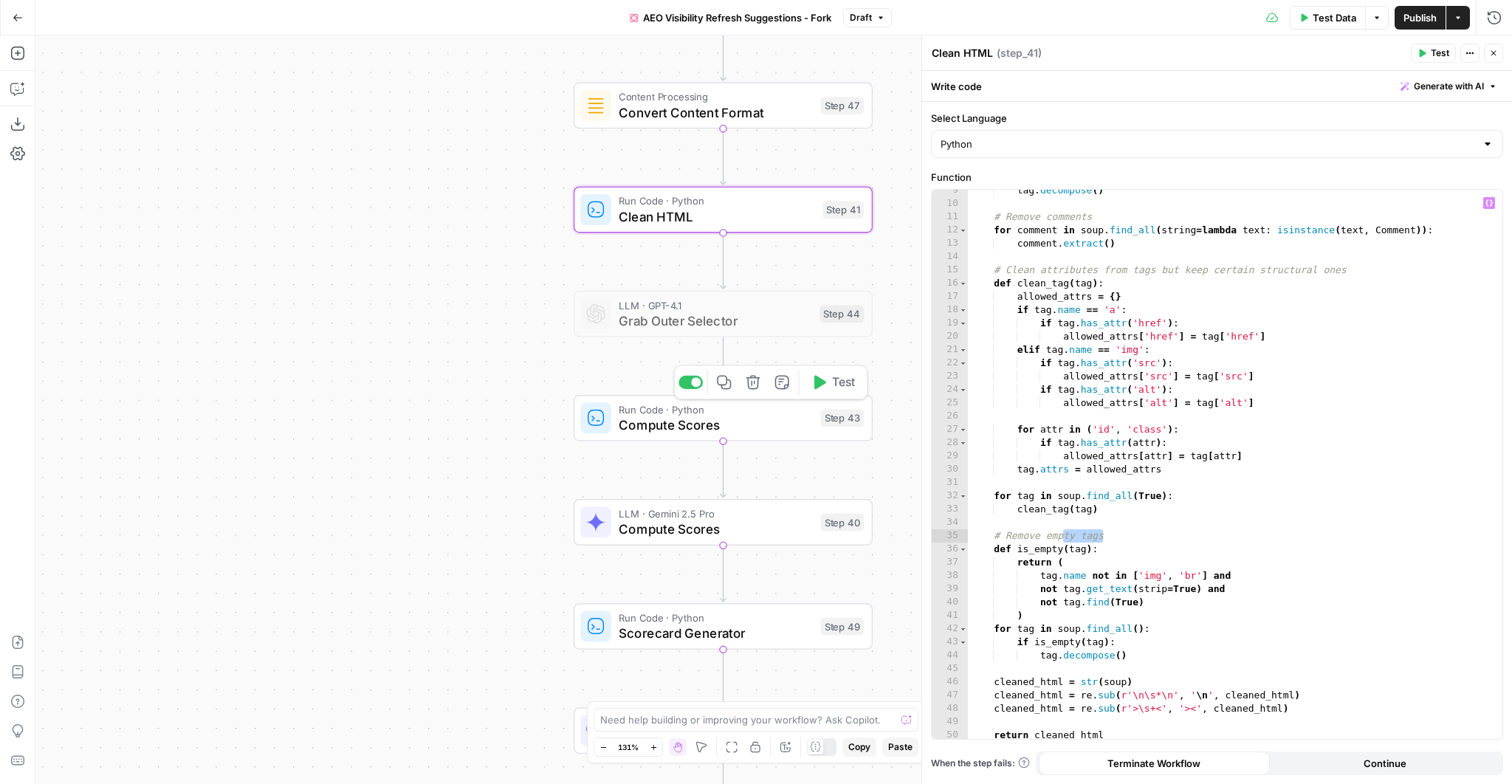
click at [685, 416] on span "Compute Scores" at bounding box center [715, 424] width 194 height 19
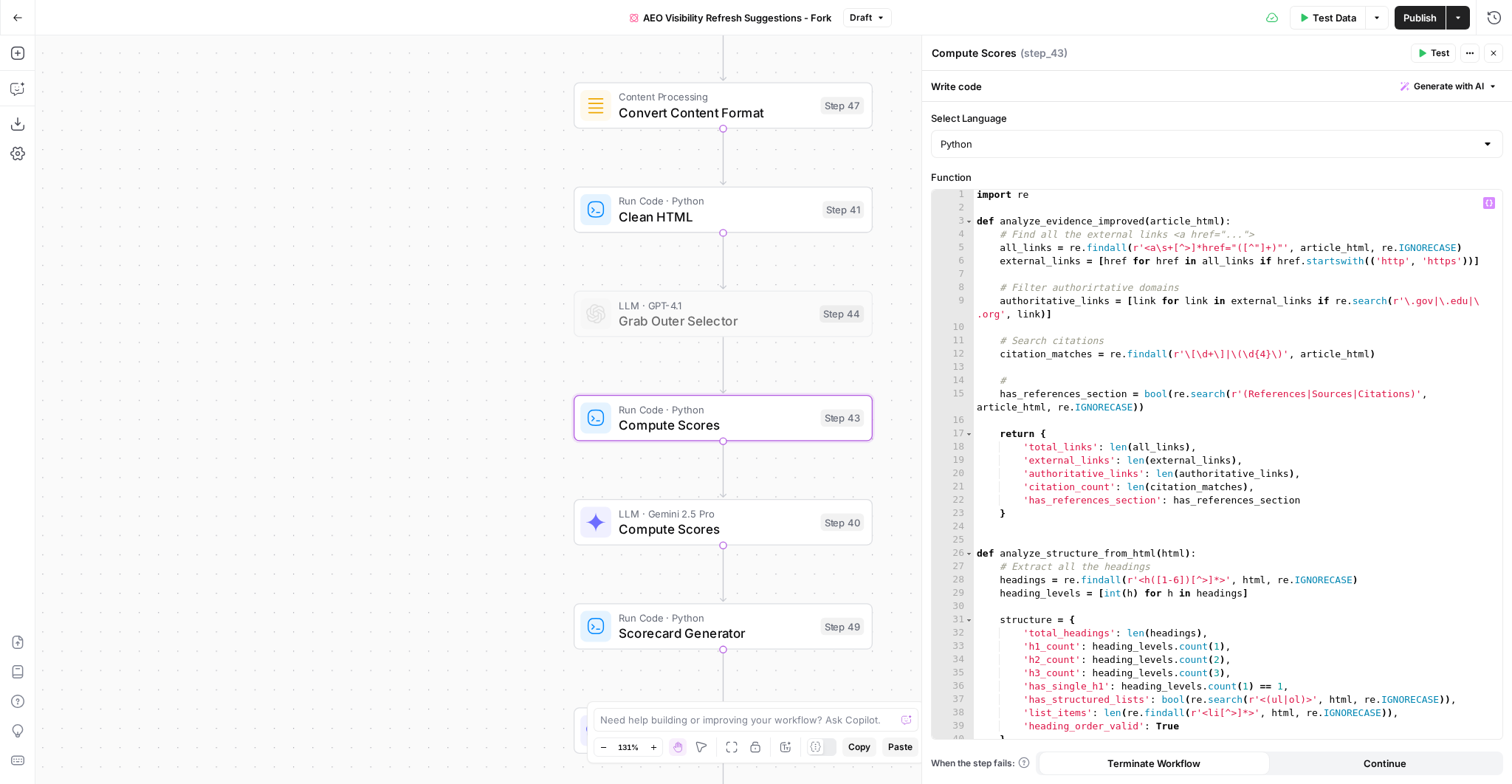
scroll to position [0, 0]
drag, startPoint x: 1001, startPoint y: 223, endPoint x: 1137, endPoint y: 216, distance: 136.2
click at [1137, 216] on div "import re def analyze_evidence_improved ( article_html ) : # Find all the exter…" at bounding box center [1234, 477] width 520 height 576
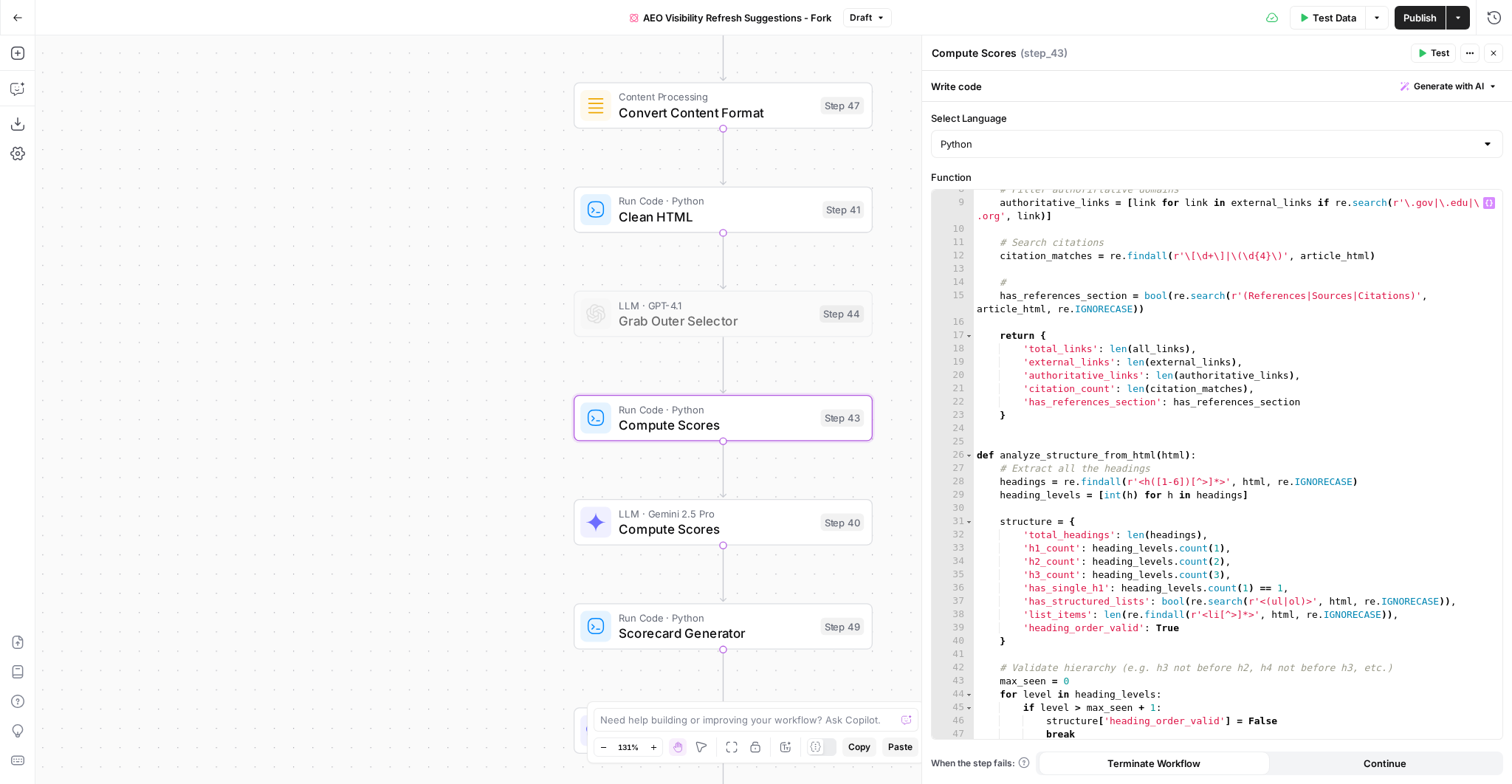
scroll to position [99, 0]
drag, startPoint x: 998, startPoint y: 456, endPoint x: 1206, endPoint y: 452, distance: 208.0
click at [1206, 452] on div "# Filter authorirtative domains authoritative_links = [ link for link in extern…" at bounding box center [1234, 471] width 520 height 576
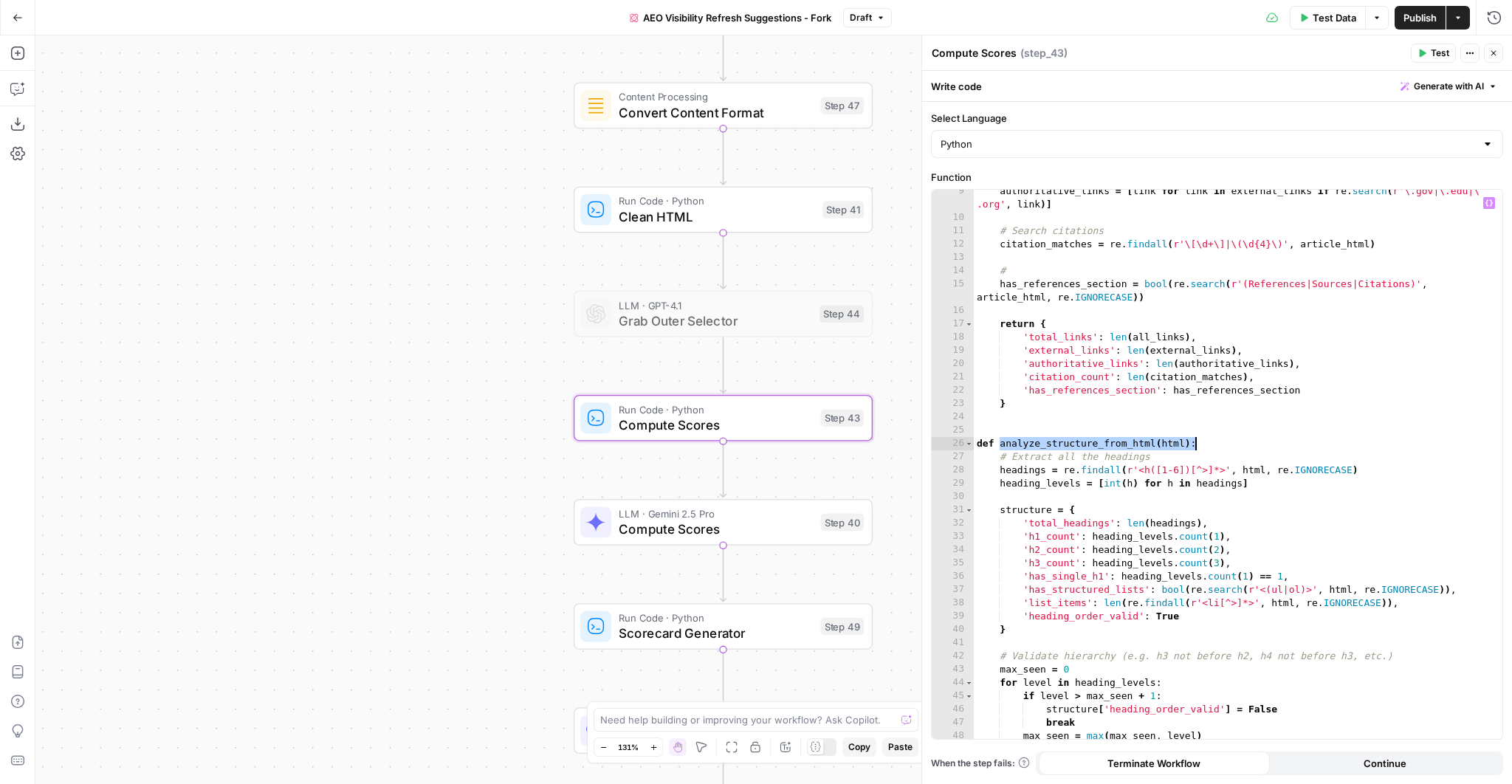
scroll to position [170, 0]
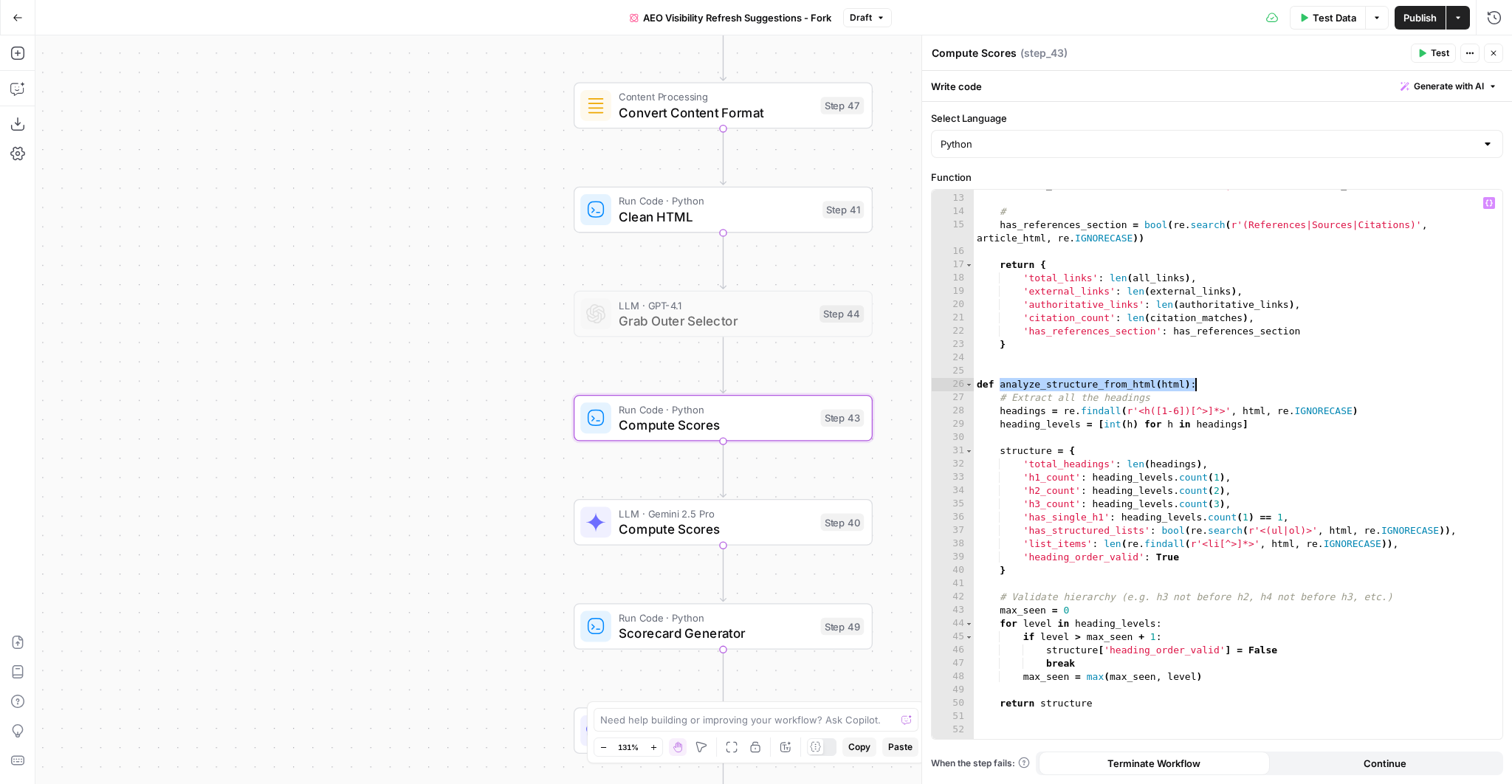
click at [1062, 464] on div "citation_matches = re . findall ( r'\[\d+\]|\(\d{4}\)' , article_html ) # has_r…" at bounding box center [1234, 466] width 520 height 576
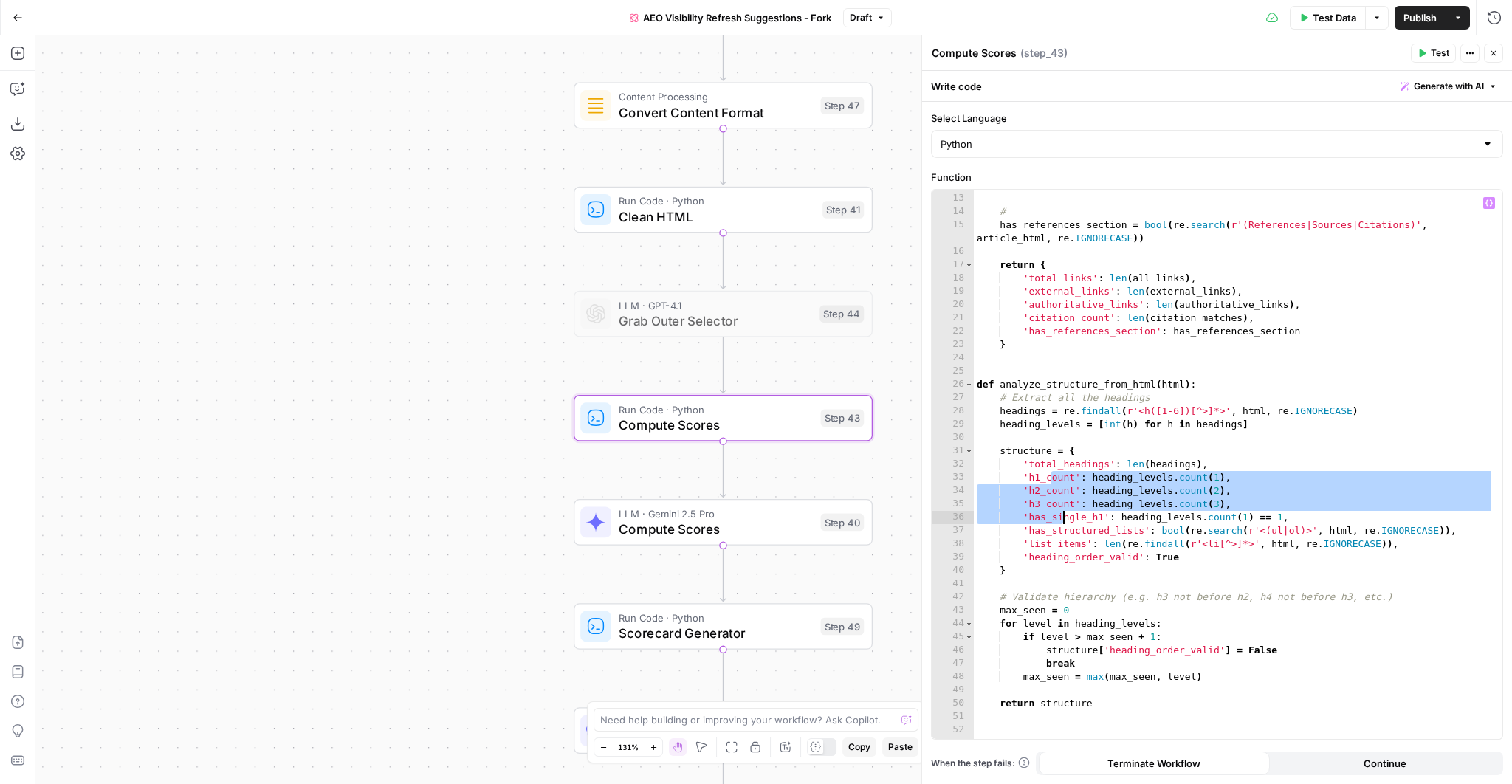
drag, startPoint x: 1050, startPoint y: 478, endPoint x: 1063, endPoint y: 514, distance: 38.3
click at [1063, 514] on div "citation_matches = re . findall ( r'\[\d+\]|\(\d{4}\)' , article_html ) # has_r…" at bounding box center [1234, 466] width 520 height 576
click at [1089, 528] on div "citation_matches = re . findall ( r'\[\d+\]|\(\d{4}\)' , article_html ) # has_r…" at bounding box center [1234, 466] width 520 height 576
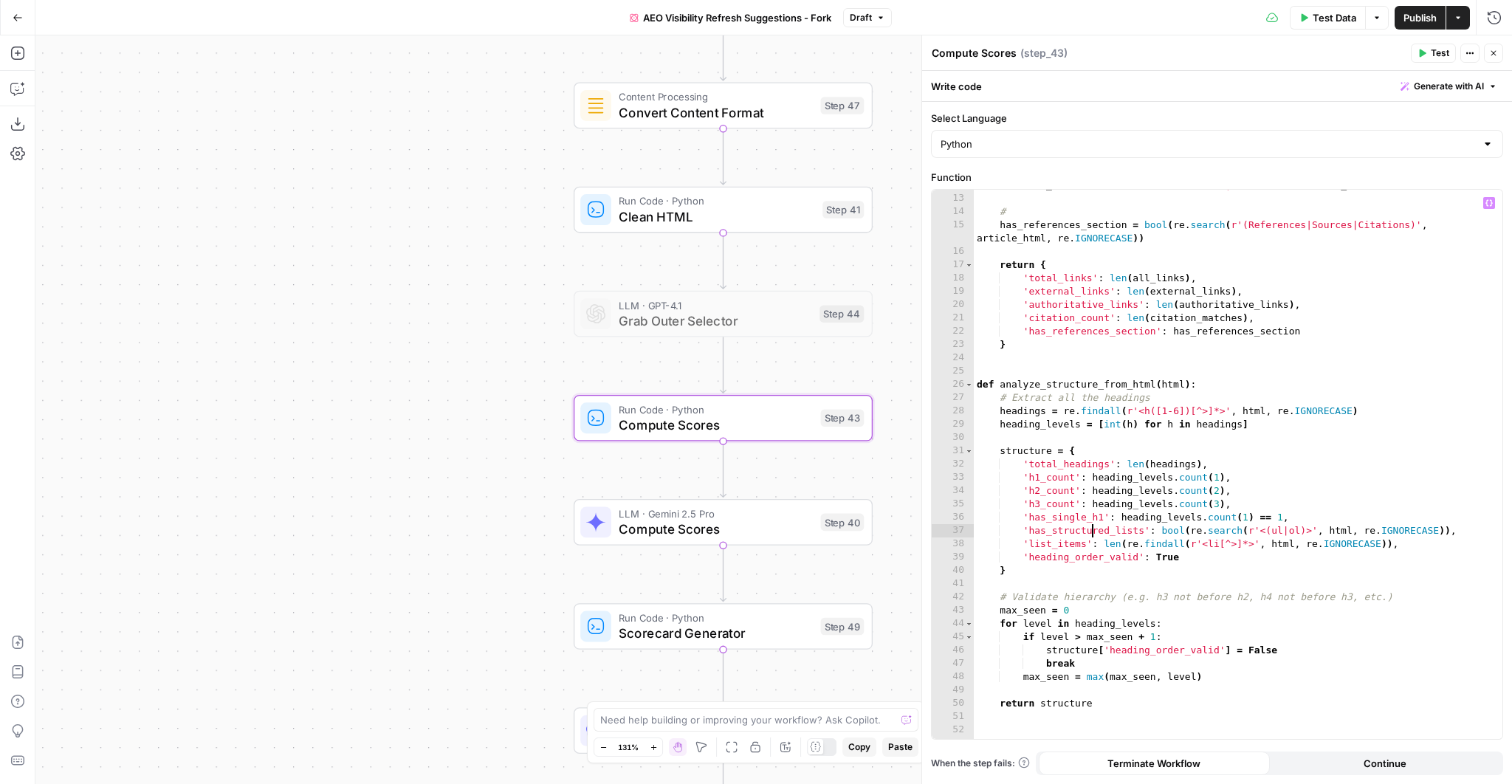
click at [1089, 528] on div "citation_matches = re . findall ( r'\[\d+\]|\(\d{4}\)' , article_html ) # has_r…" at bounding box center [1234, 466] width 520 height 576
click at [1064, 559] on div "citation_matches = re . findall ( r'\[\d+\]|\(\d{4}\)' , article_html ) # has_r…" at bounding box center [1234, 466] width 520 height 576
type textarea "**********"
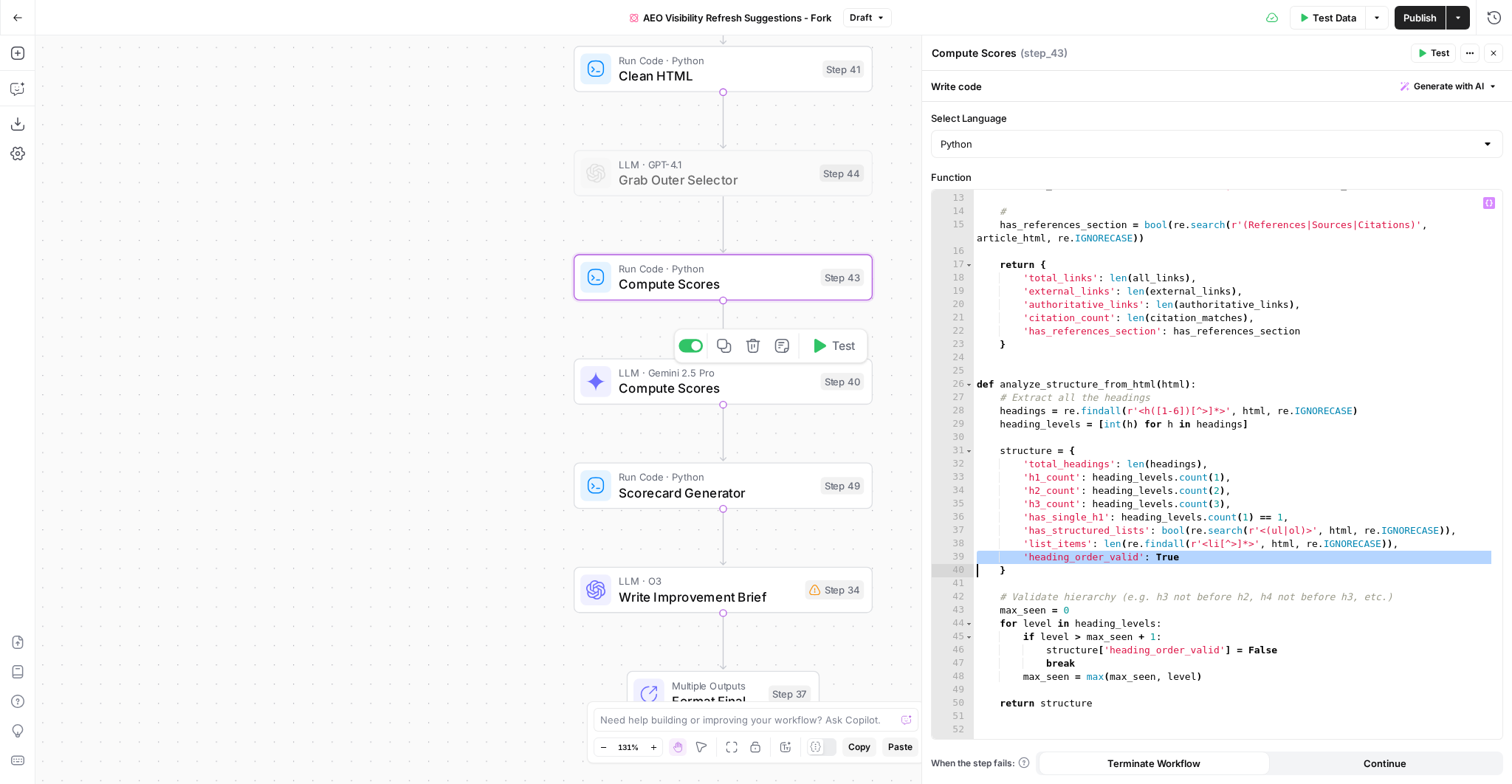
click at [732, 386] on span "Compute Scores" at bounding box center [715, 388] width 194 height 19
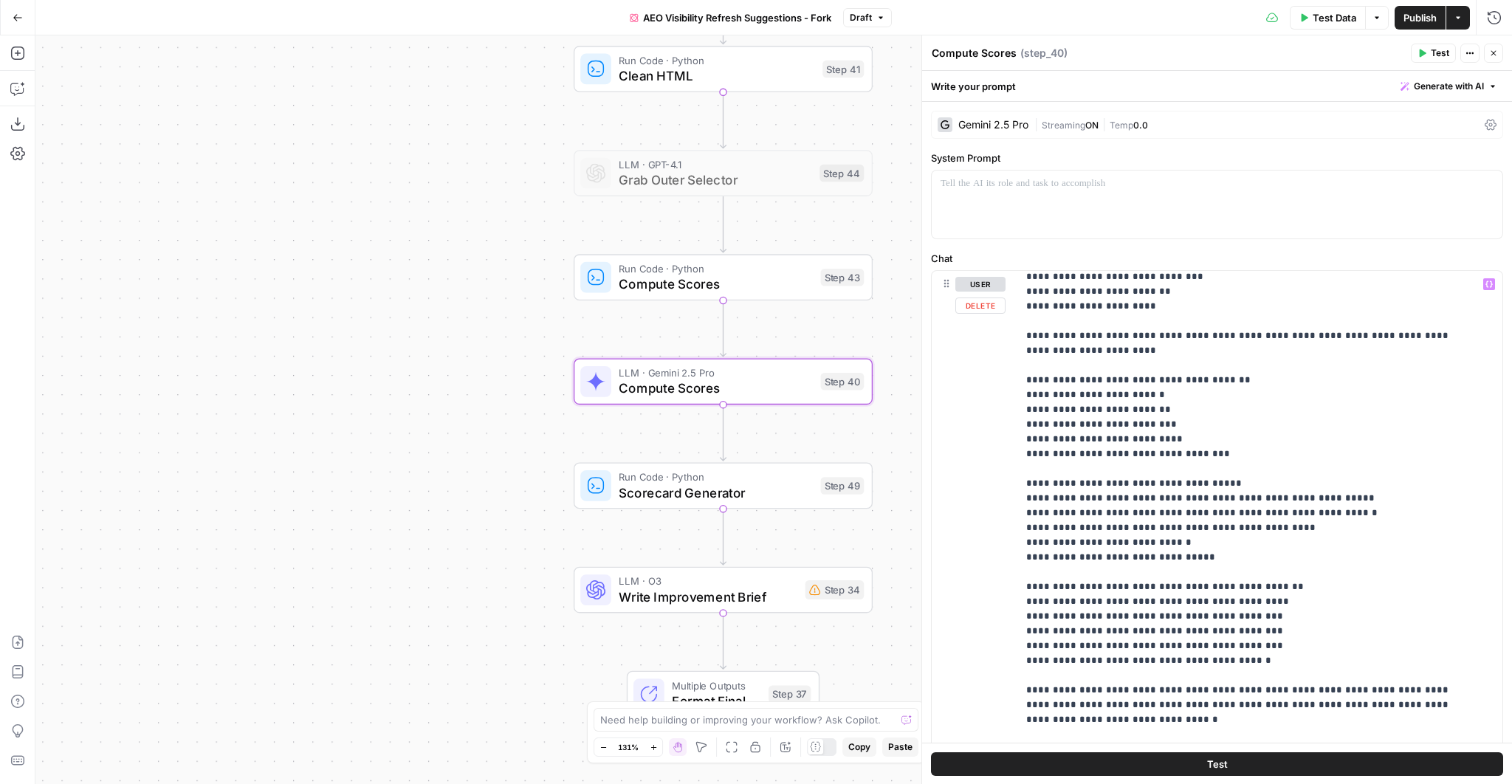
scroll to position [133, 0]
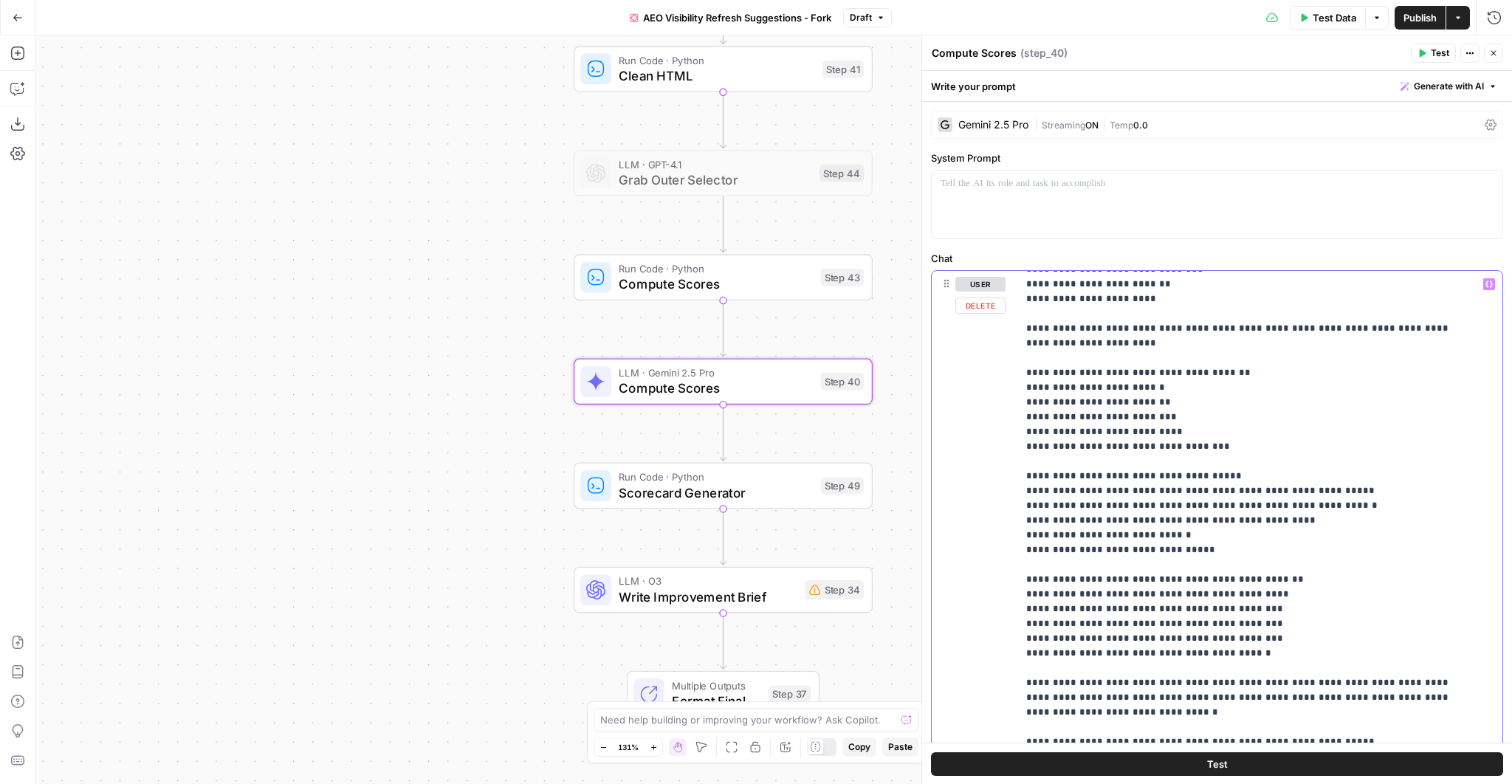
click at [1049, 363] on p "**********" at bounding box center [1251, 579] width 450 height 871
drag, startPoint x: 1021, startPoint y: 360, endPoint x: 1294, endPoint y: 435, distance: 283.1
click at [1294, 435] on div "**********" at bounding box center [1255, 571] width 477 height 602
click at [1065, 469] on p "**********" at bounding box center [1251, 579] width 450 height 871
drag, startPoint x: 1026, startPoint y: 463, endPoint x: 1182, endPoint y: 473, distance: 156.3
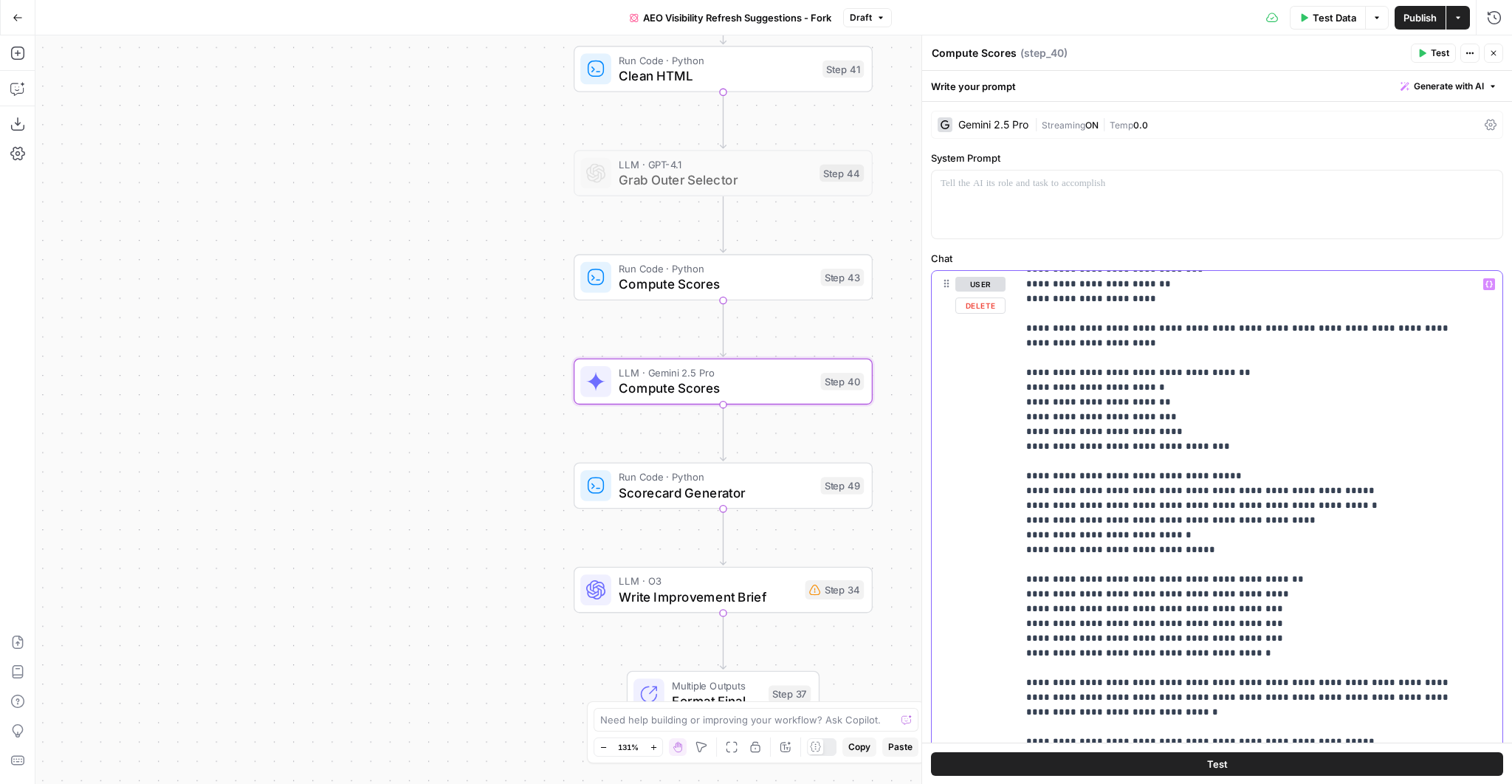
click at [1182, 473] on p "**********" at bounding box center [1251, 579] width 450 height 871
click at [1138, 478] on p "**********" at bounding box center [1251, 579] width 450 height 871
click at [1107, 478] on p "**********" at bounding box center [1251, 579] width 450 height 871
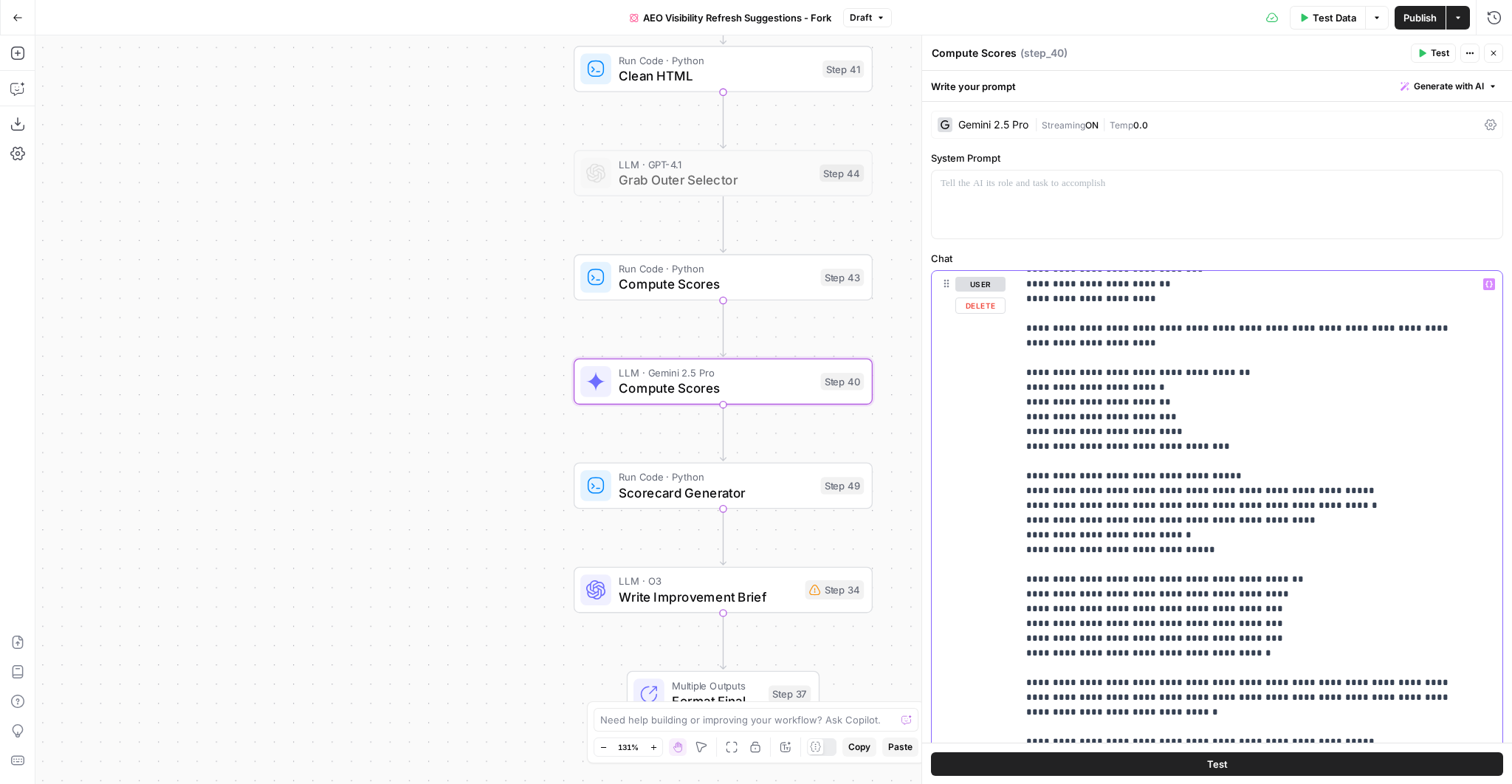
click at [1107, 478] on p "**********" at bounding box center [1251, 579] width 450 height 871
click at [1076, 539] on p "**********" at bounding box center [1251, 579] width 450 height 871
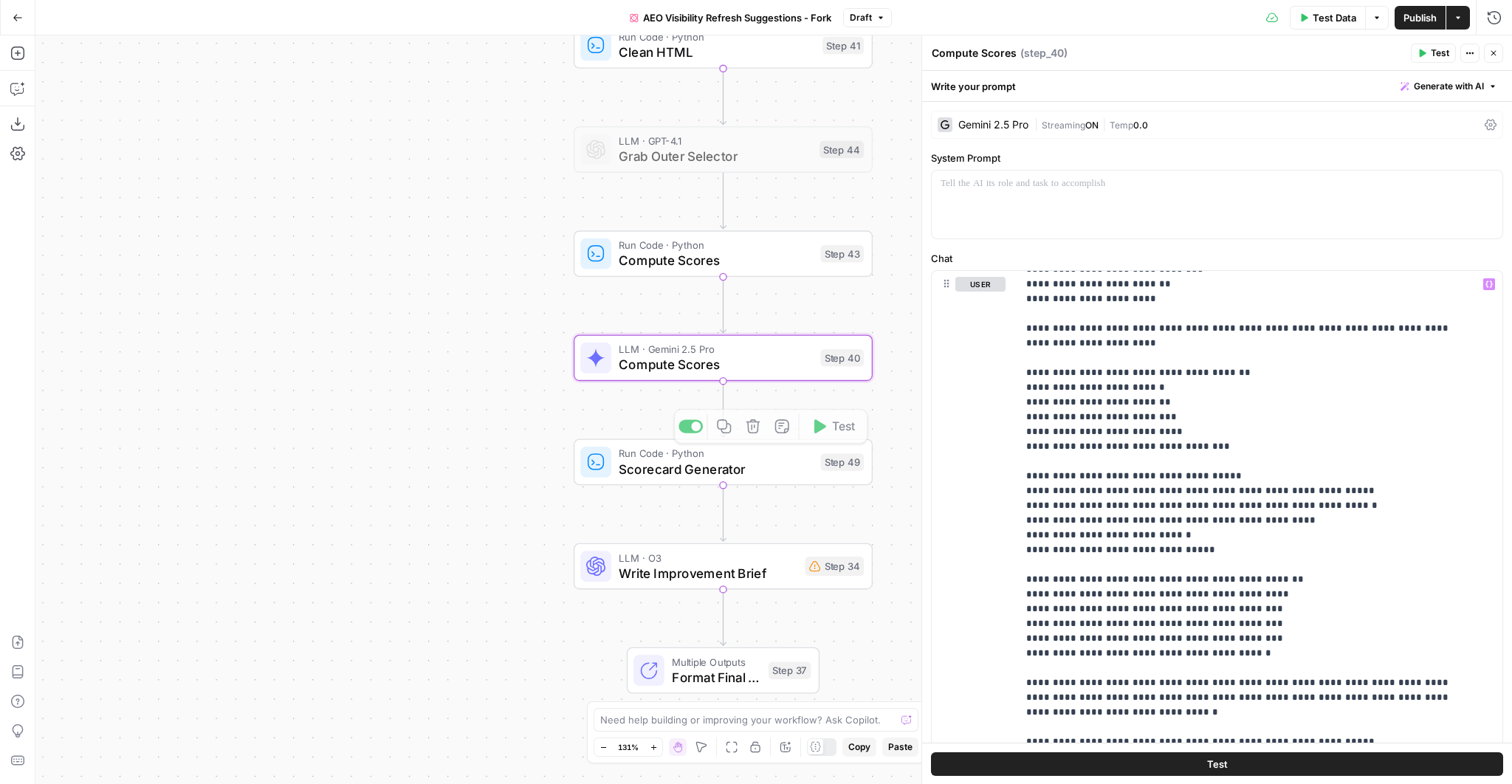
click at [762, 465] on span "Scorecard Generator" at bounding box center [715, 469] width 194 height 19
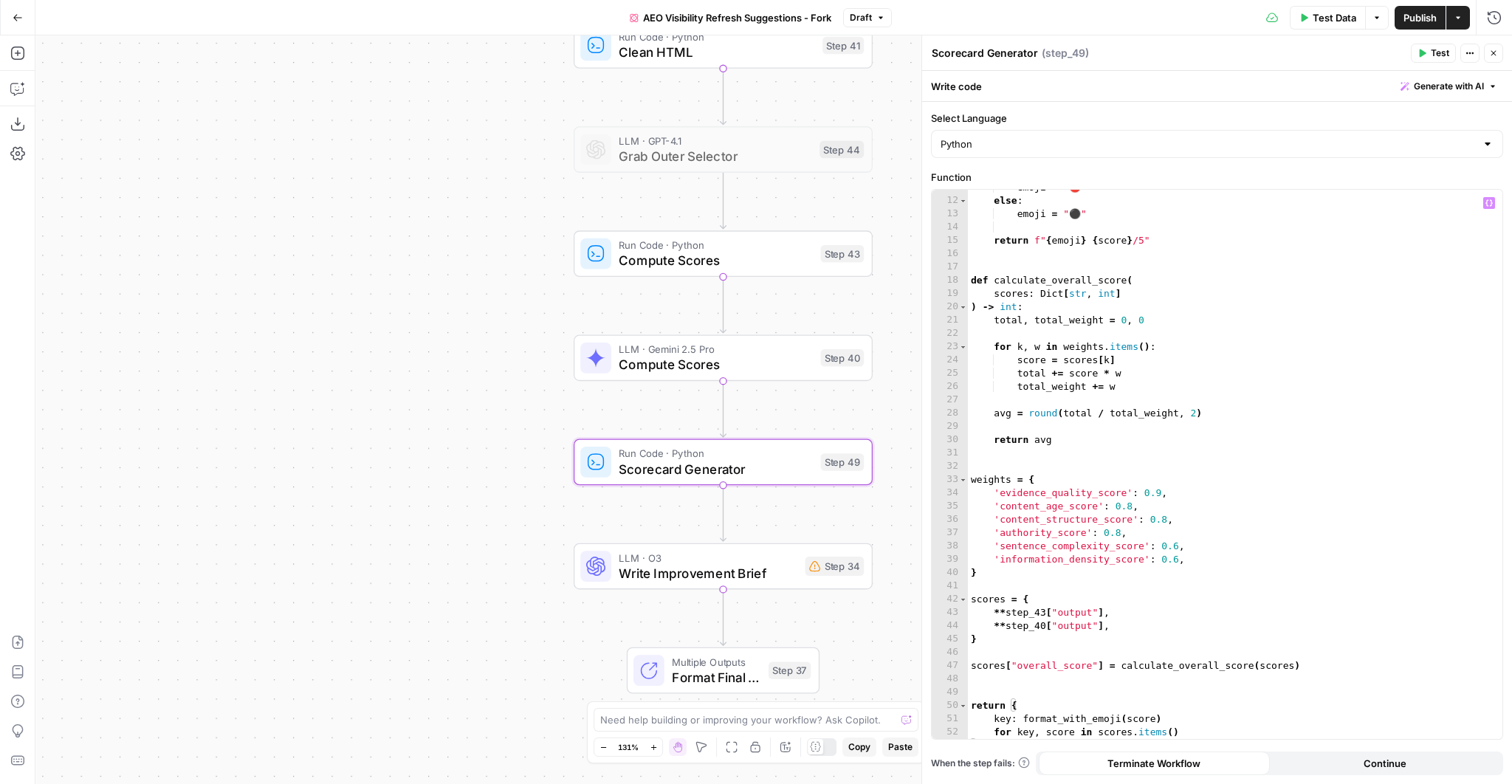
scroll to position [154, 0]
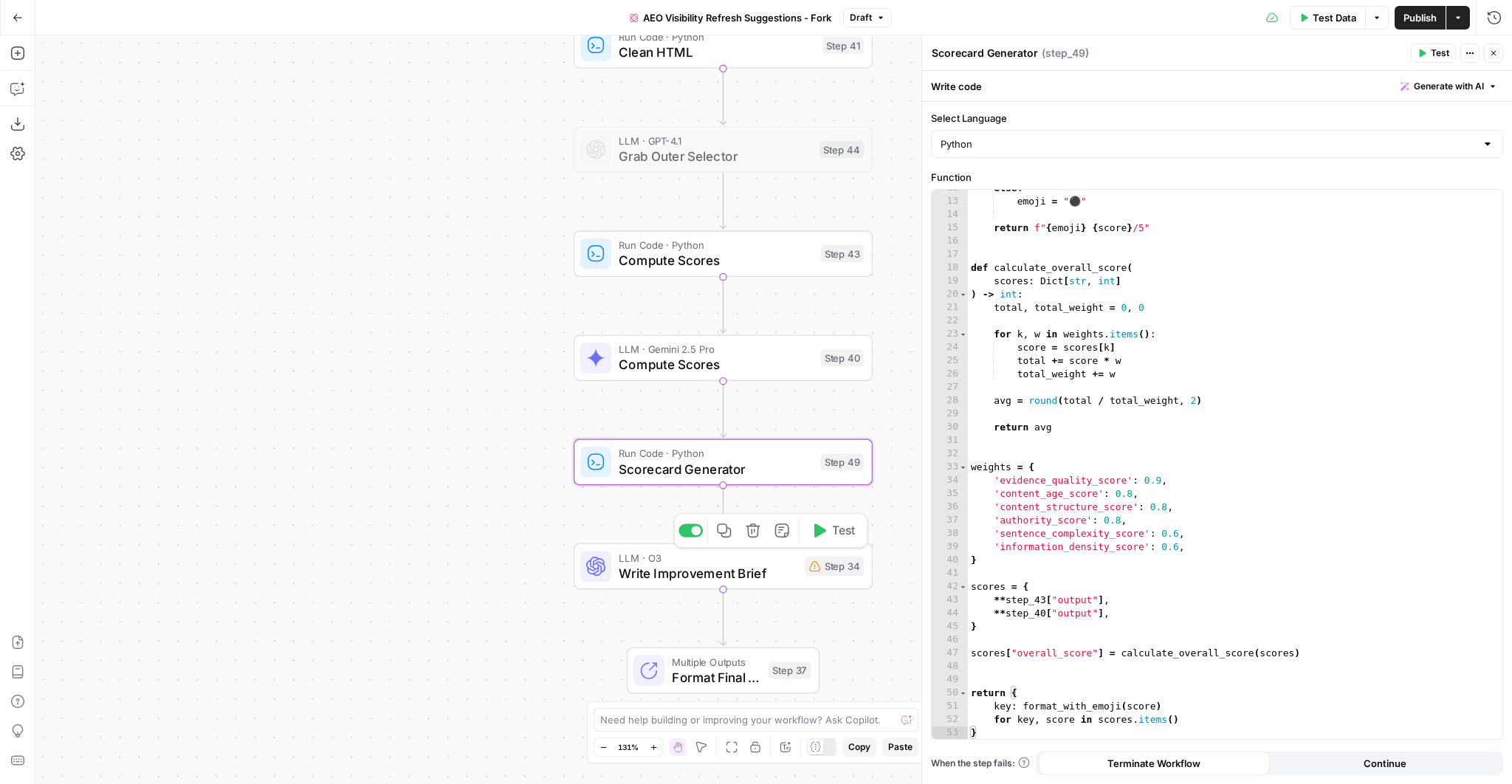
click at [747, 576] on span "Write Improvement Brief" at bounding box center [708, 572] width 179 height 19
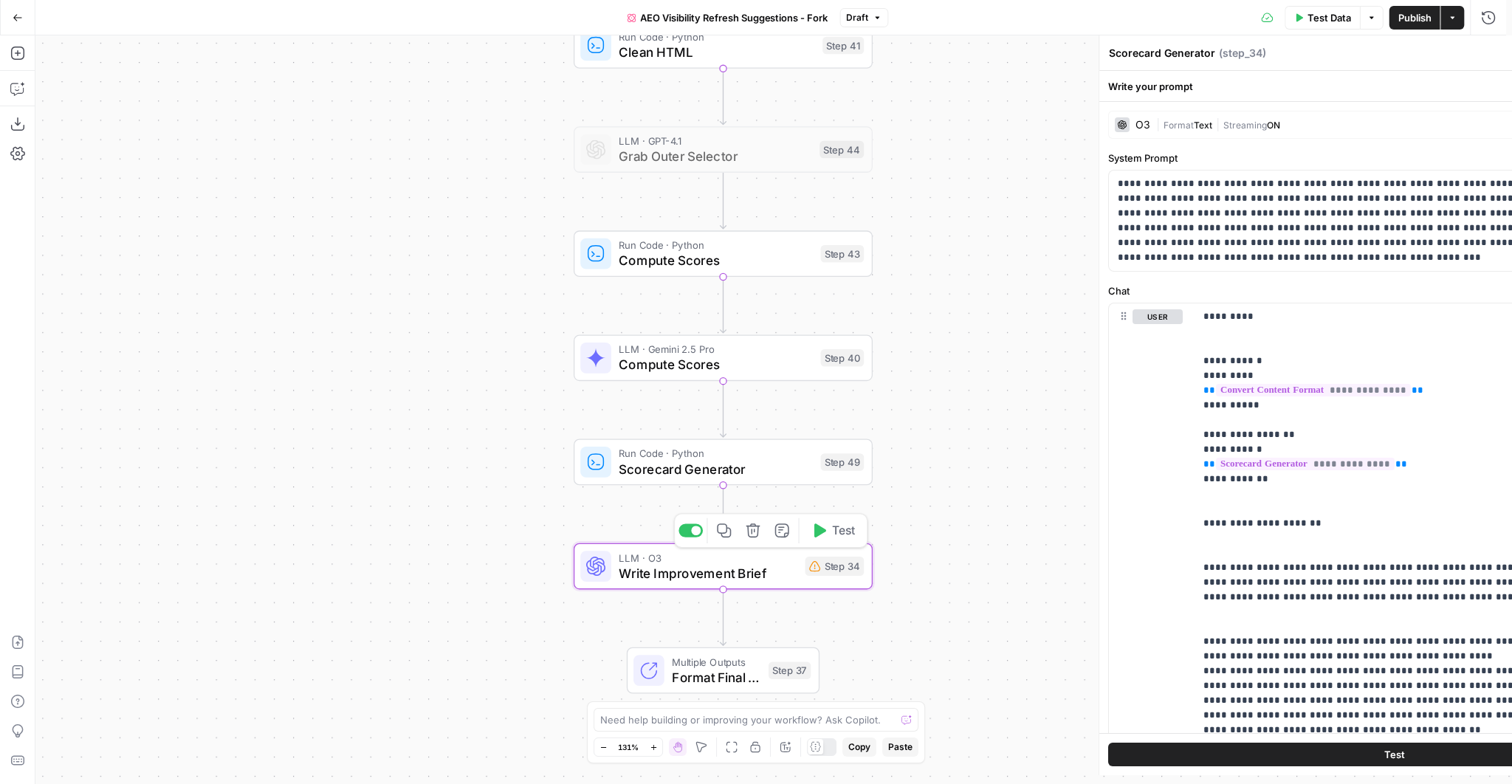
type textarea "Write Improvement Brief"
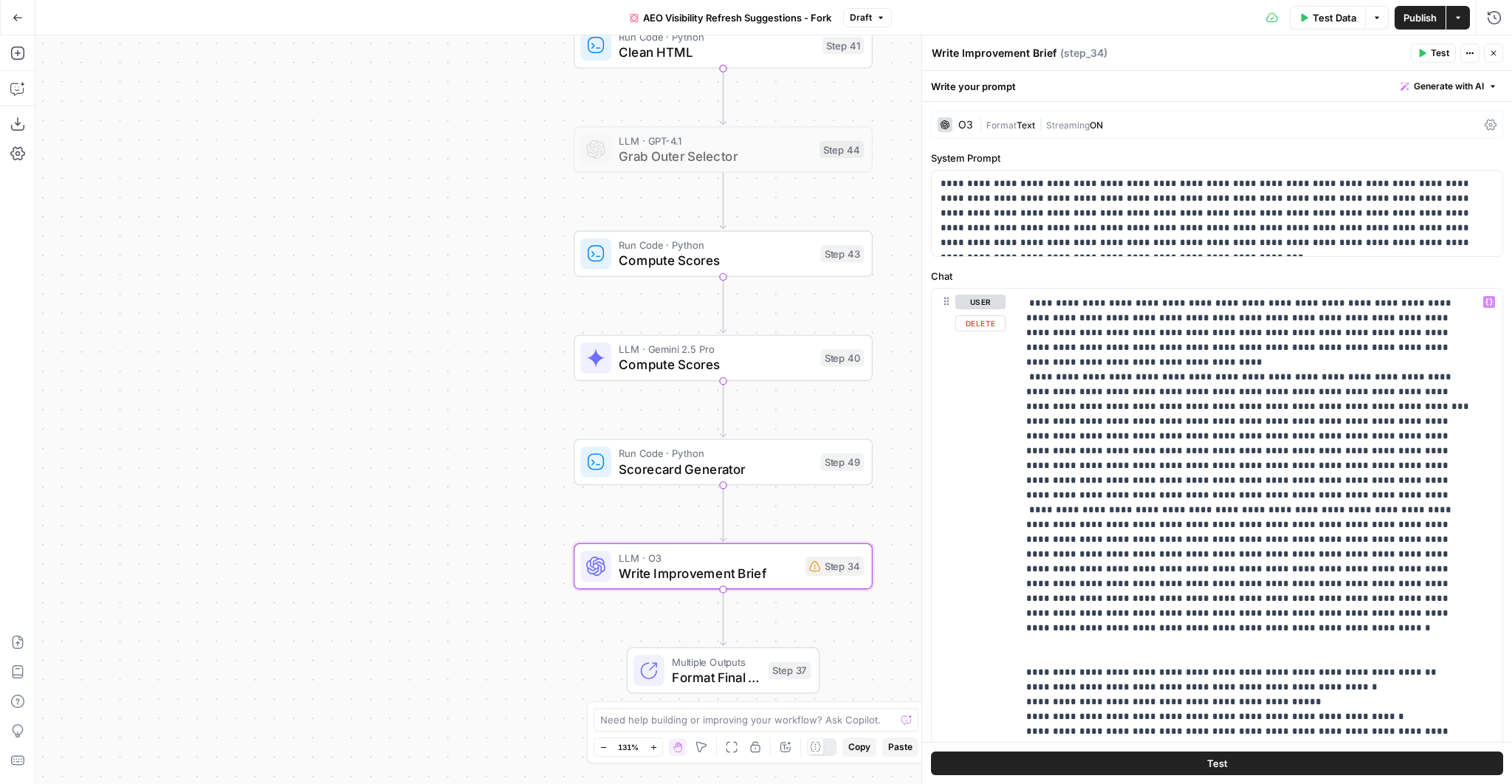
scroll to position [1445, 0]
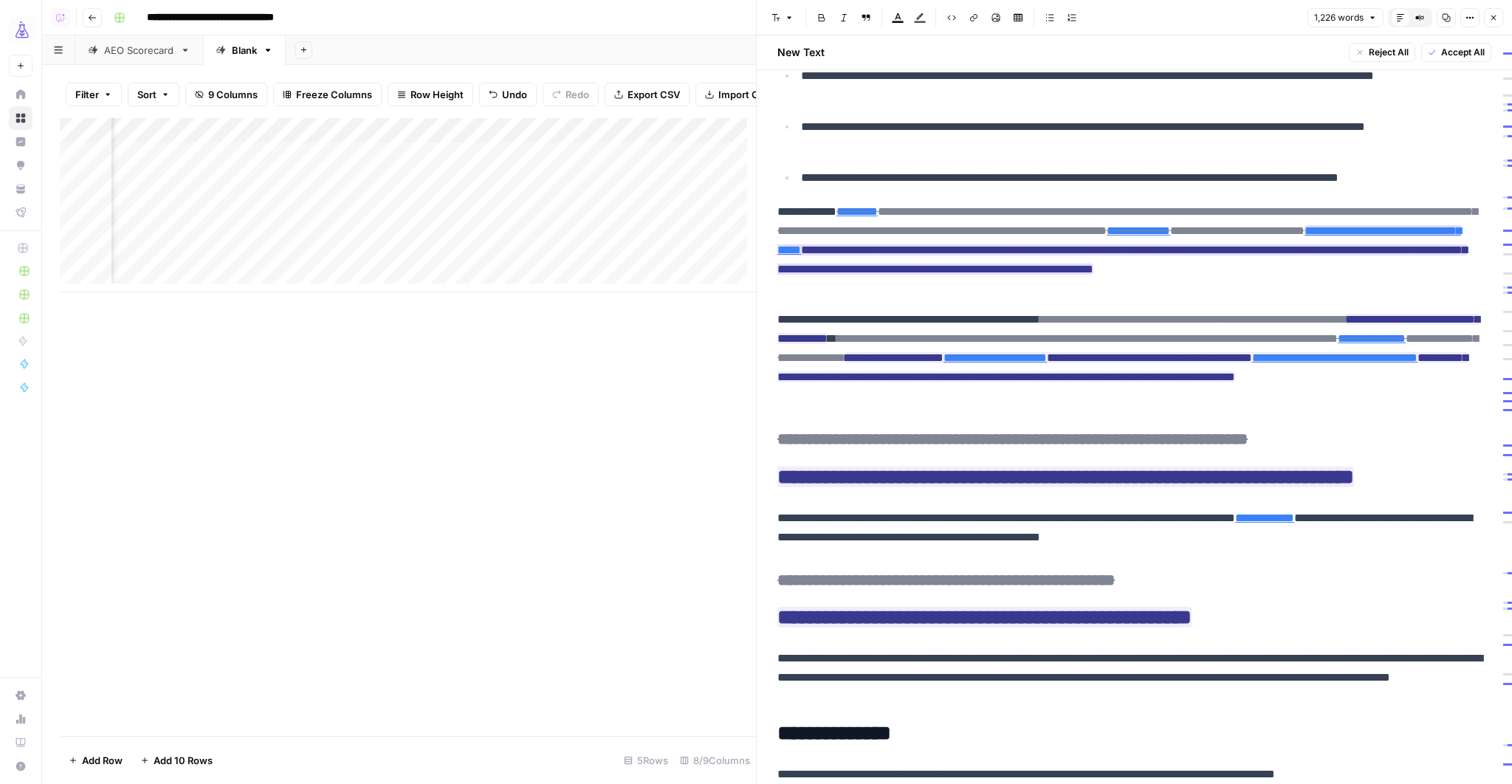
scroll to position [1689, 0]
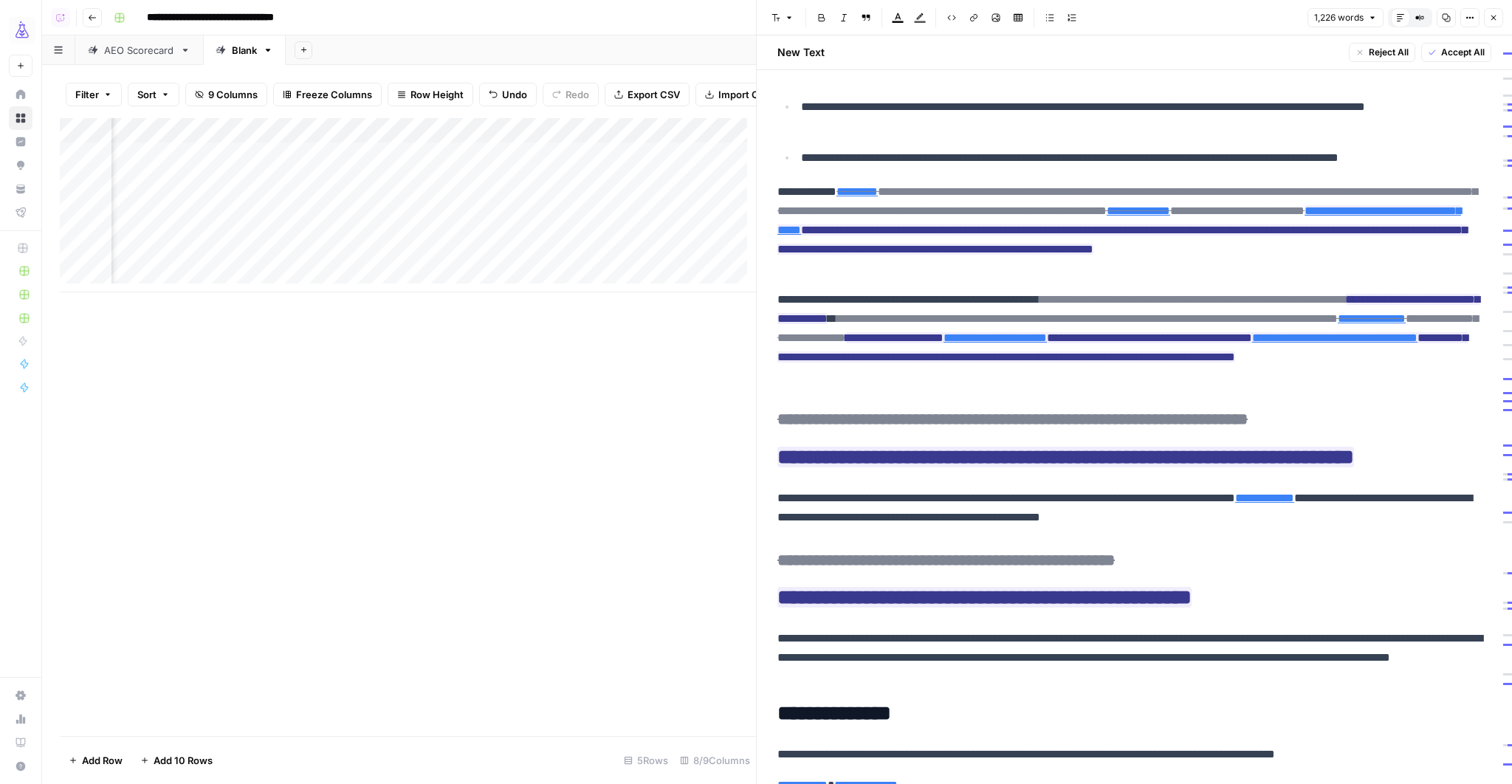
click at [1497, 15] on icon "button" at bounding box center [1493, 17] width 9 height 9
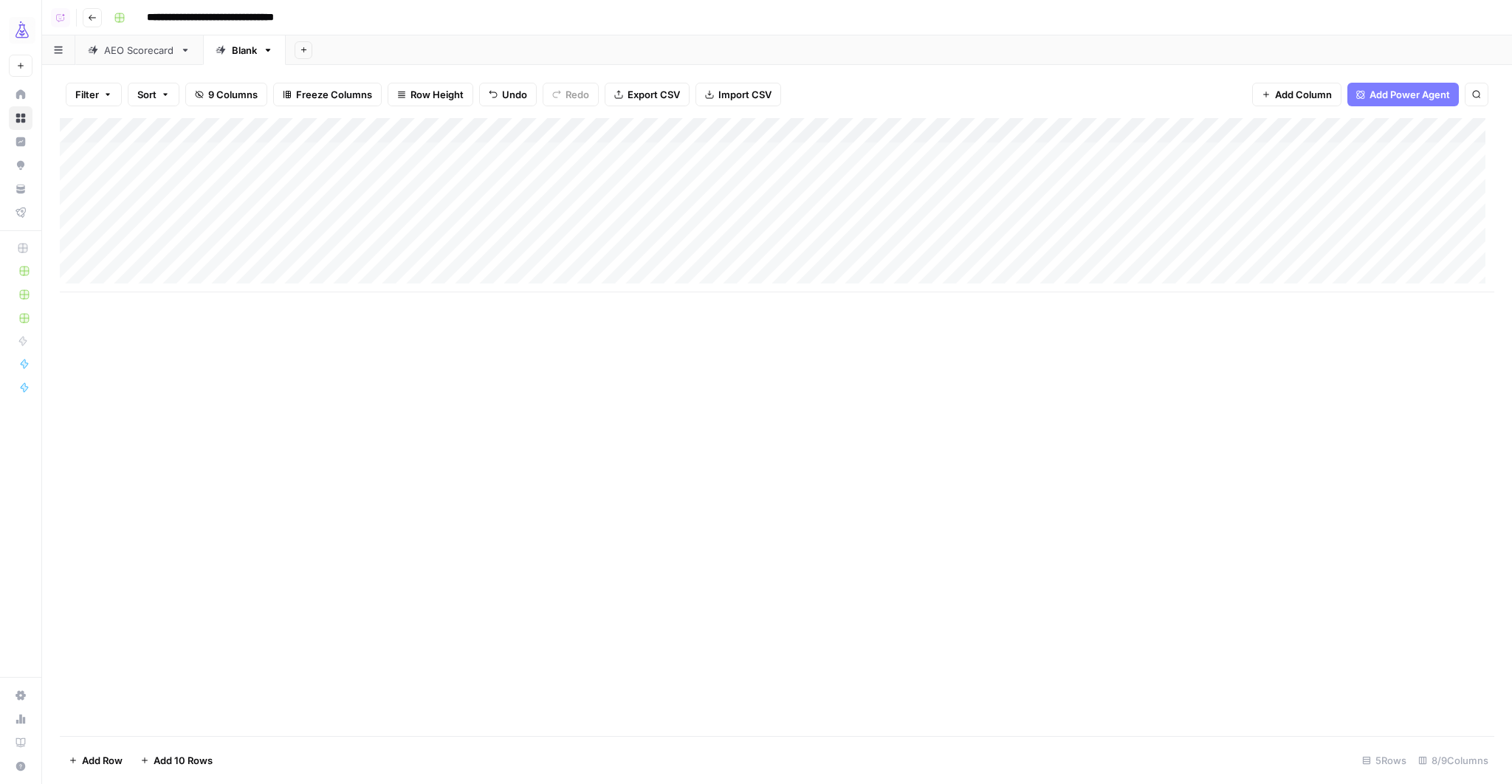
click at [650, 131] on div "Add Column" at bounding box center [776, 205] width 1434 height 174
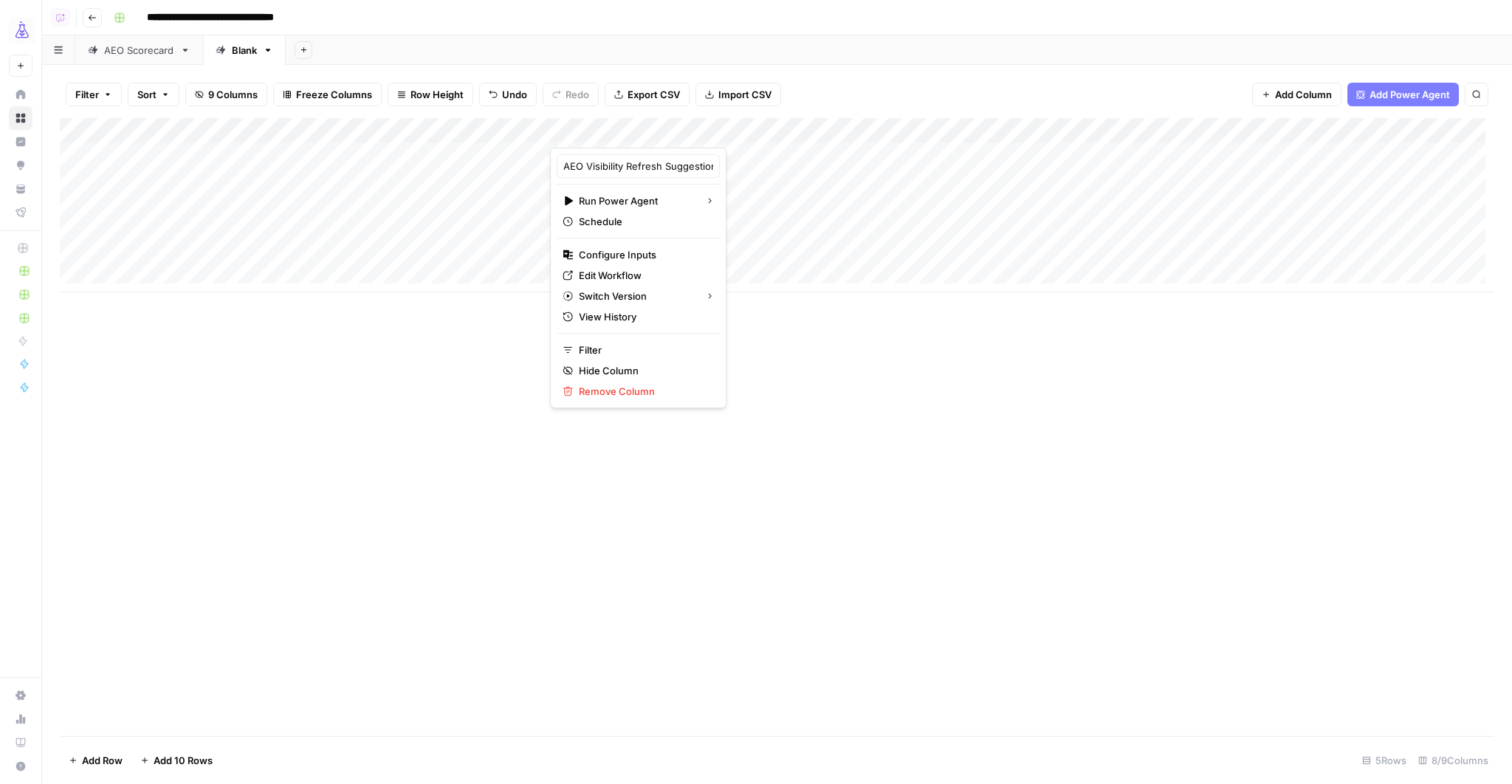
click at [923, 152] on div "Add Column" at bounding box center [776, 205] width 1434 height 174
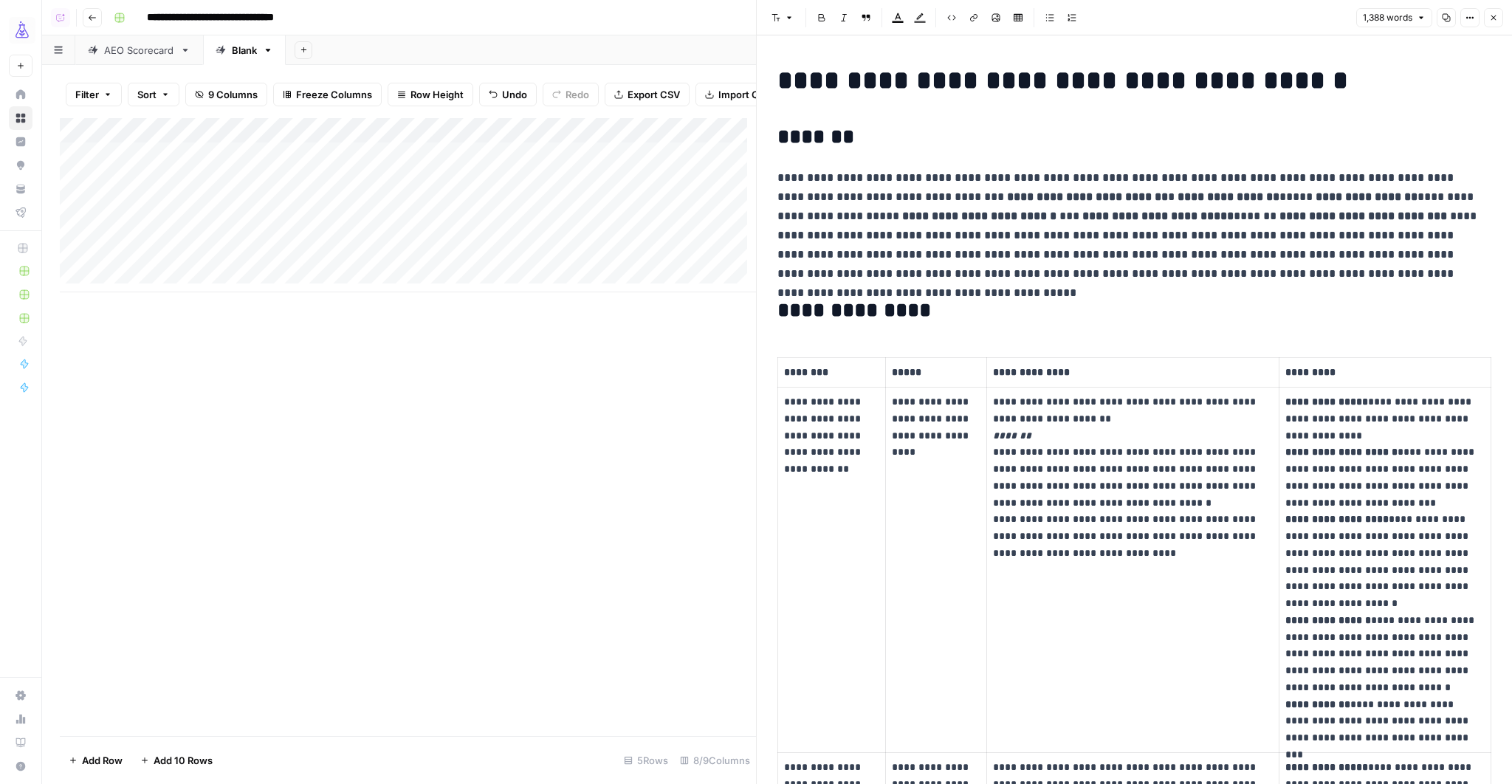
click at [1497, 20] on button "Close" at bounding box center [1493, 17] width 19 height 19
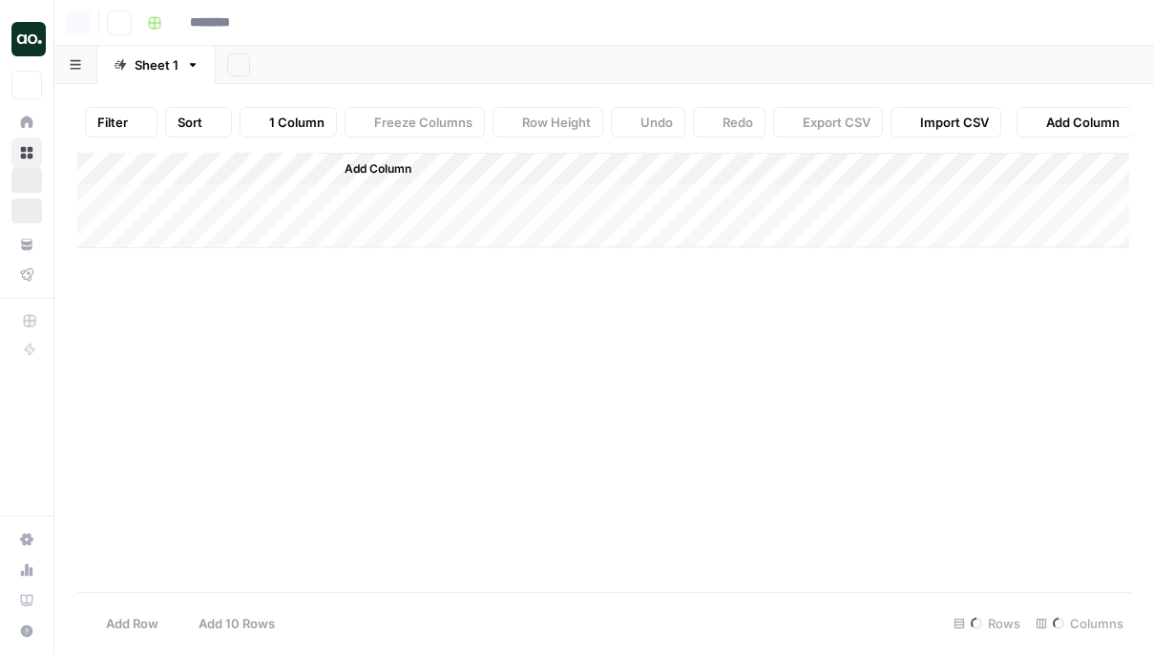
type input "**********"
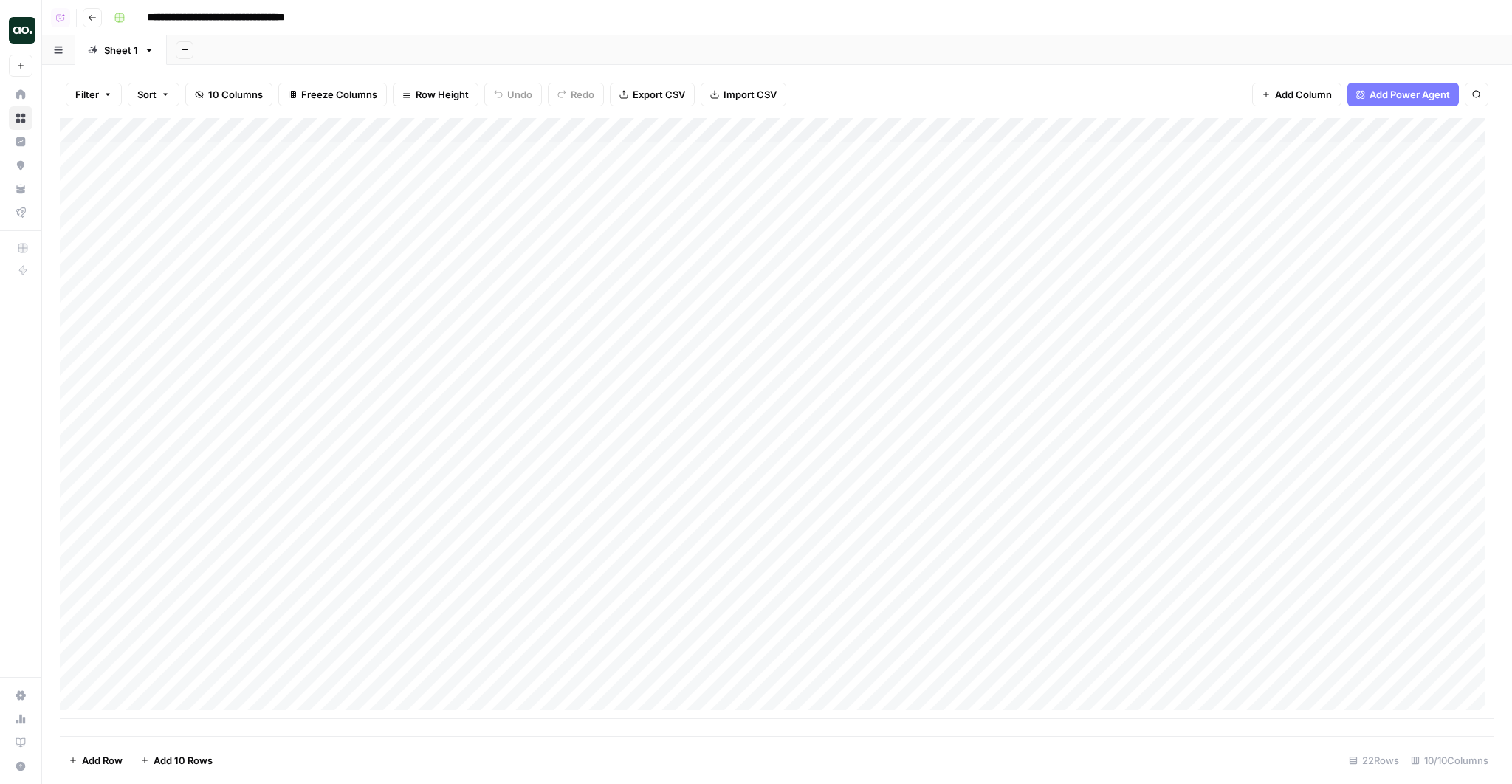
click at [892, 135] on div "Add Column" at bounding box center [776, 418] width 1434 height 601
click at [892, 277] on span "Edit Workflow" at bounding box center [1128, 274] width 129 height 15
click at [892, 505] on div "Add Column" at bounding box center [776, 418] width 1434 height 601
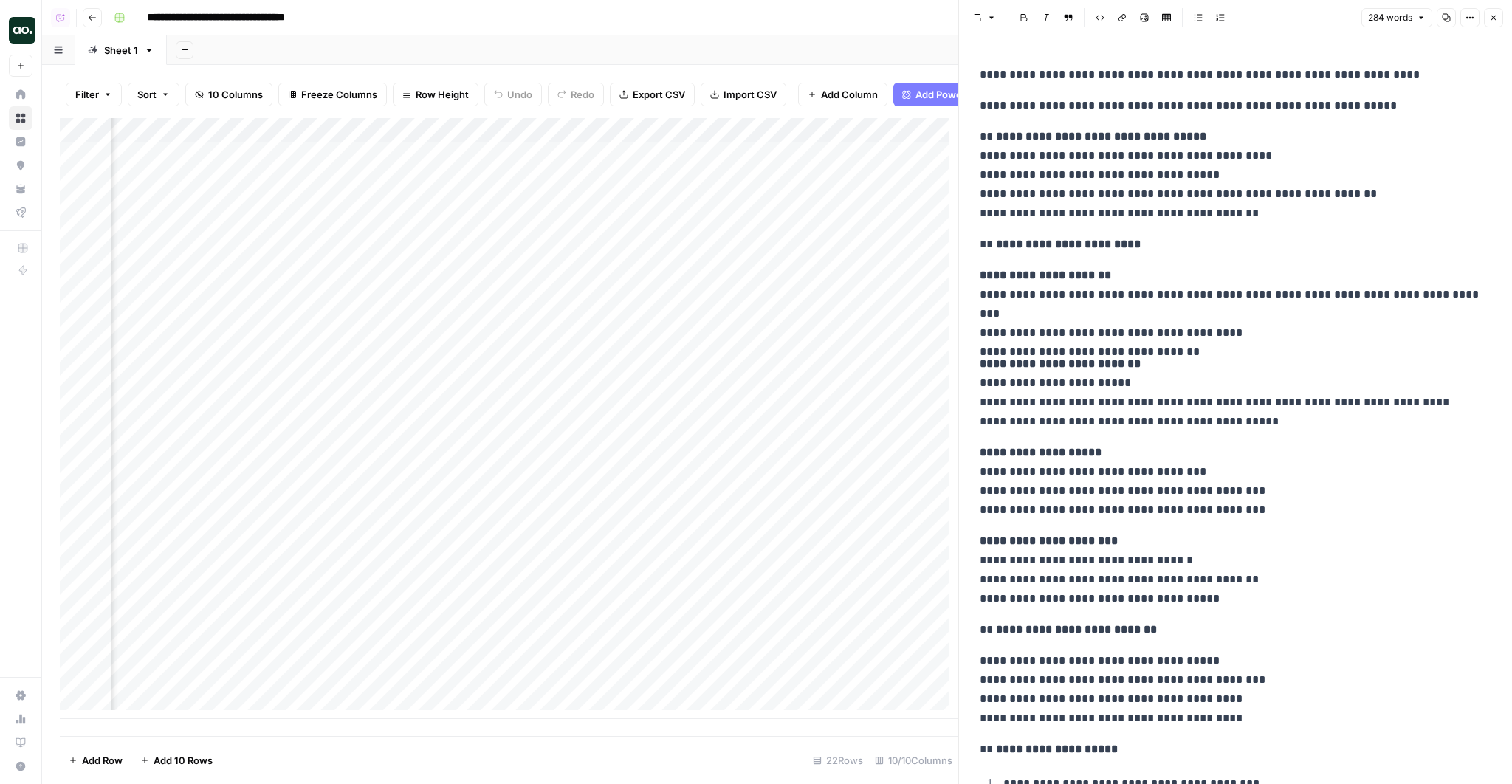
click at [892, 18] on icon "button" at bounding box center [1493, 17] width 9 height 9
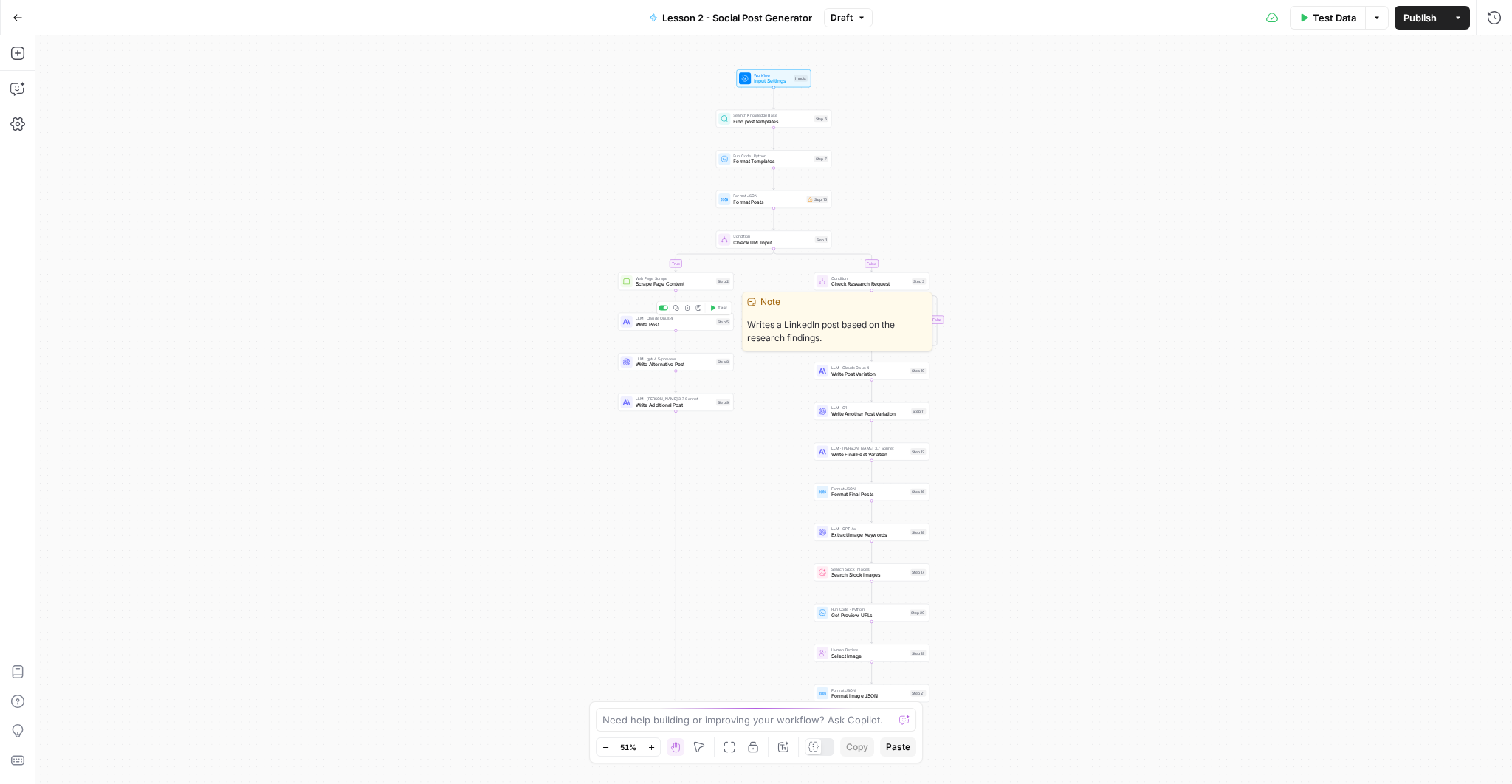
click at [667, 326] on span "Write Post" at bounding box center [674, 324] width 77 height 8
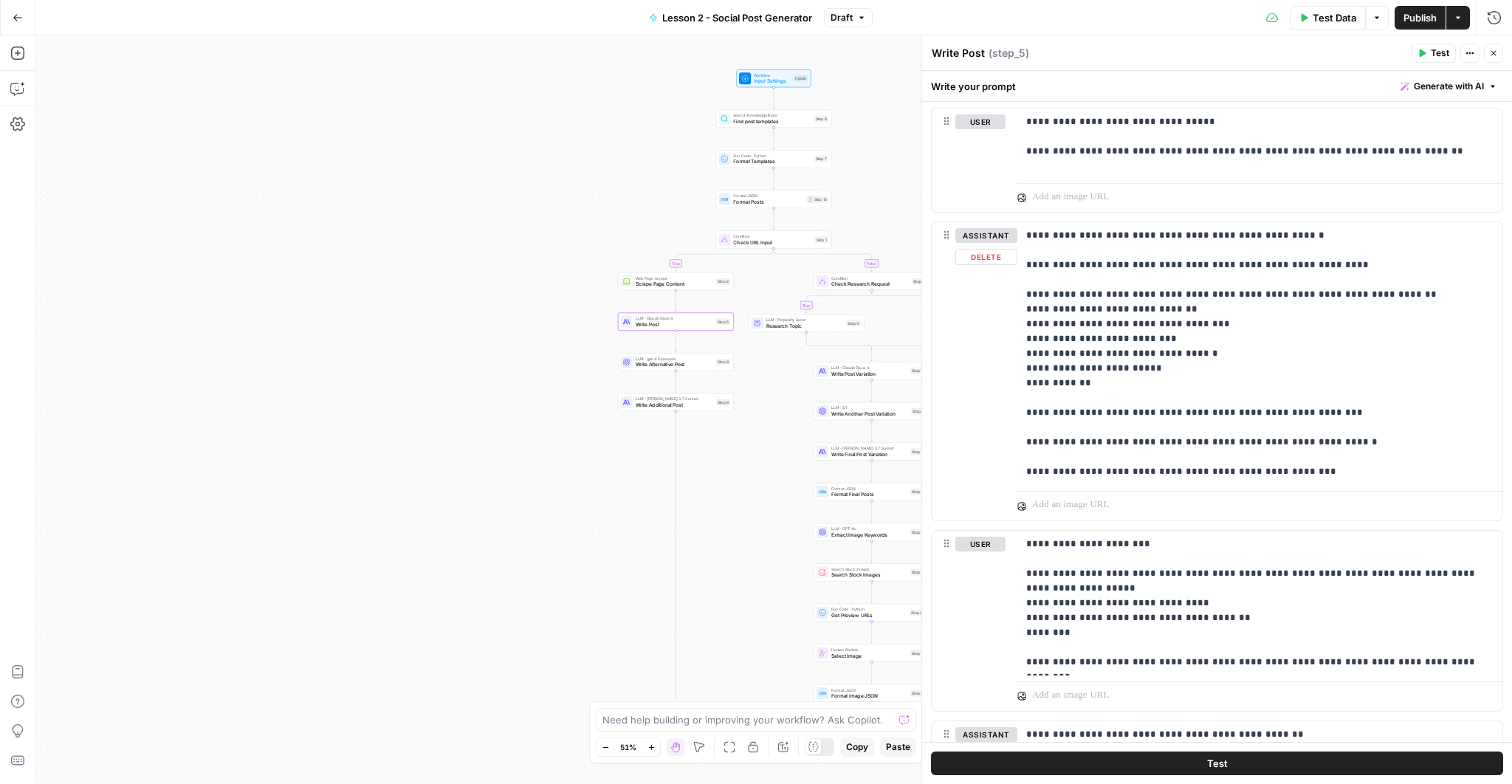
scroll to position [894, 0]
click at [1081, 131] on p "**********" at bounding box center [1256, 138] width 459 height 44
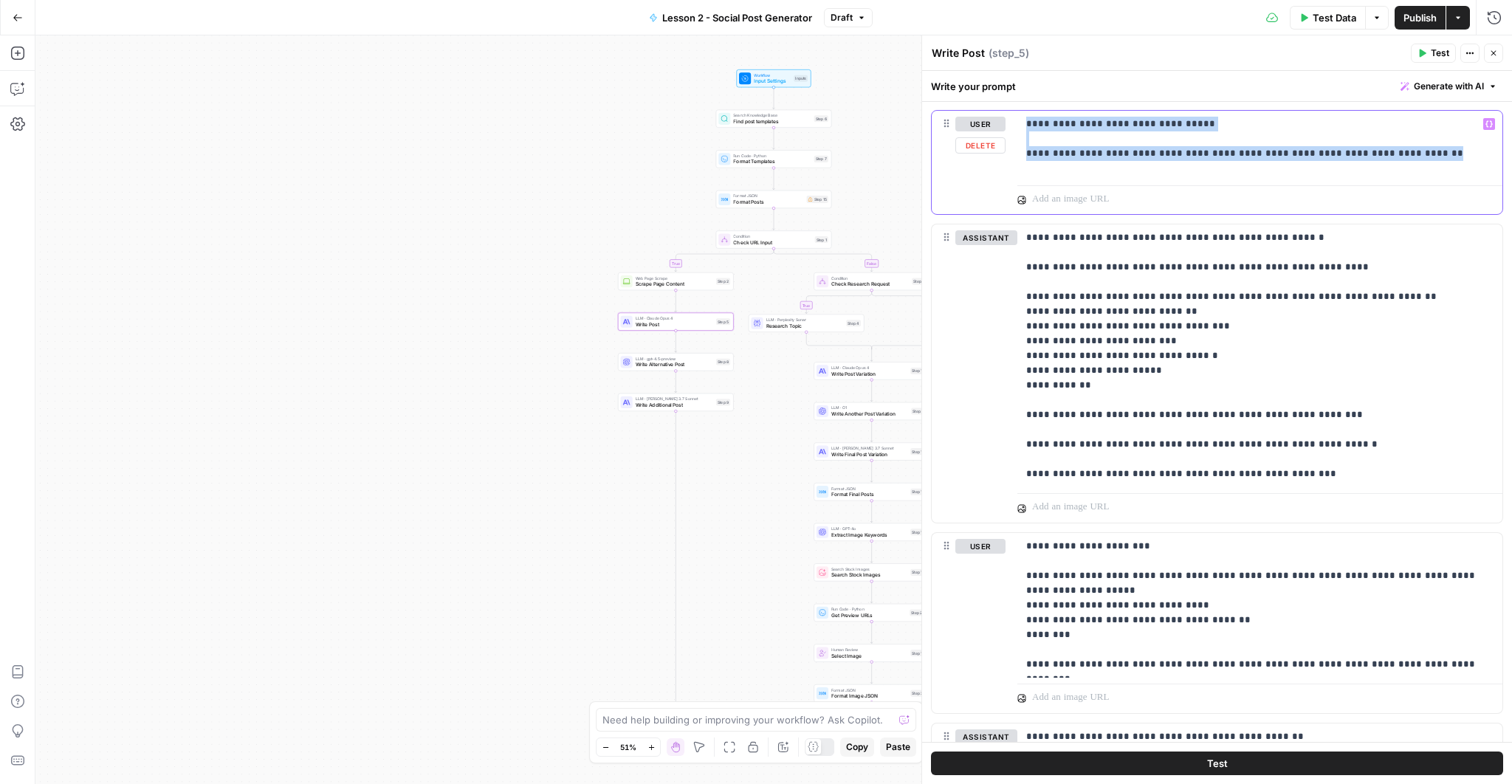
click at [1081, 131] on p "**********" at bounding box center [1256, 138] width 459 height 44
click at [1089, 117] on p "**********" at bounding box center [1256, 138] width 459 height 44
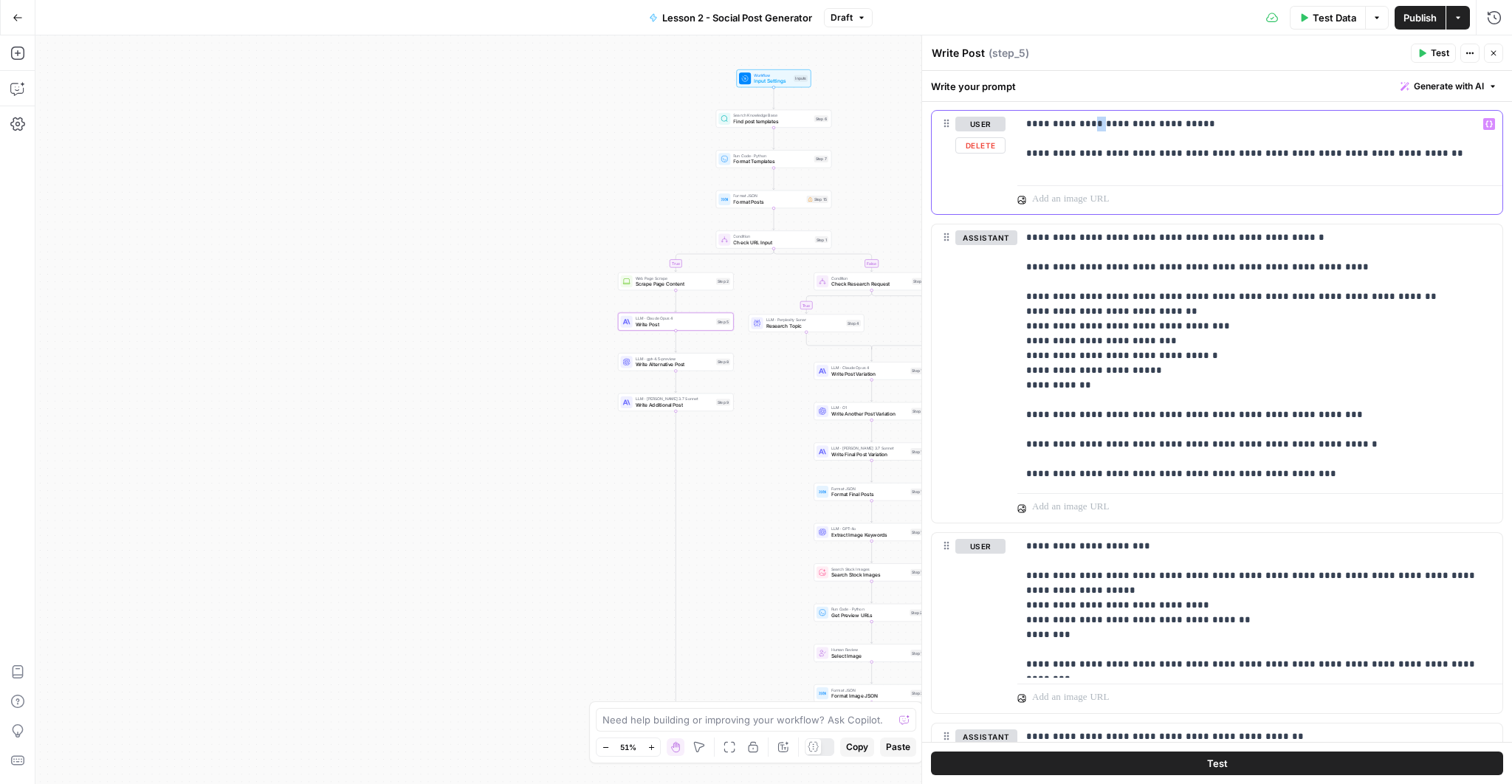
click at [1089, 117] on p "**********" at bounding box center [1256, 138] width 459 height 44
click at [1087, 149] on p "**********" at bounding box center [1256, 138] width 459 height 44
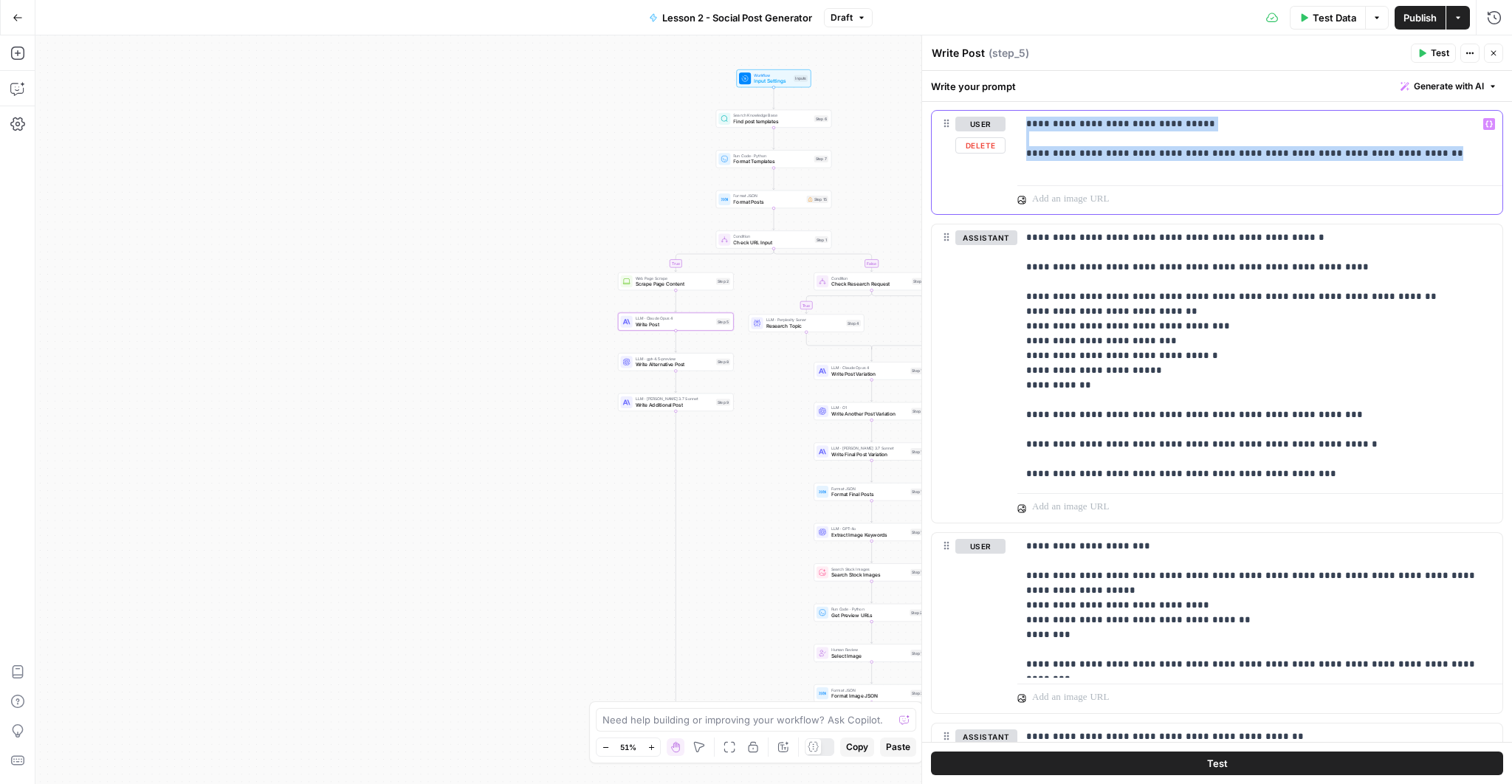
click at [1087, 149] on p "**********" at bounding box center [1256, 138] width 459 height 44
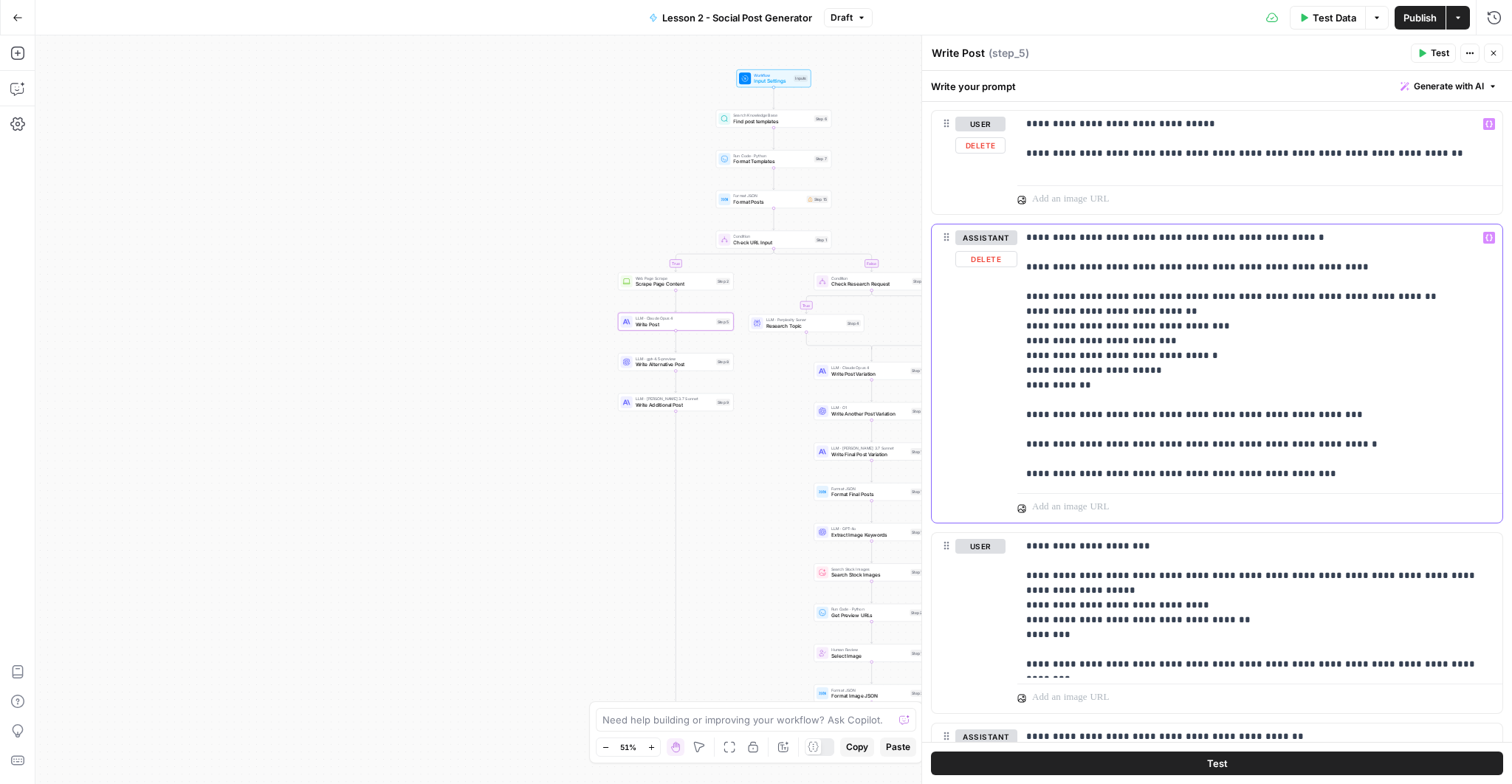
click at [1061, 292] on p "**********" at bounding box center [1256, 356] width 459 height 251
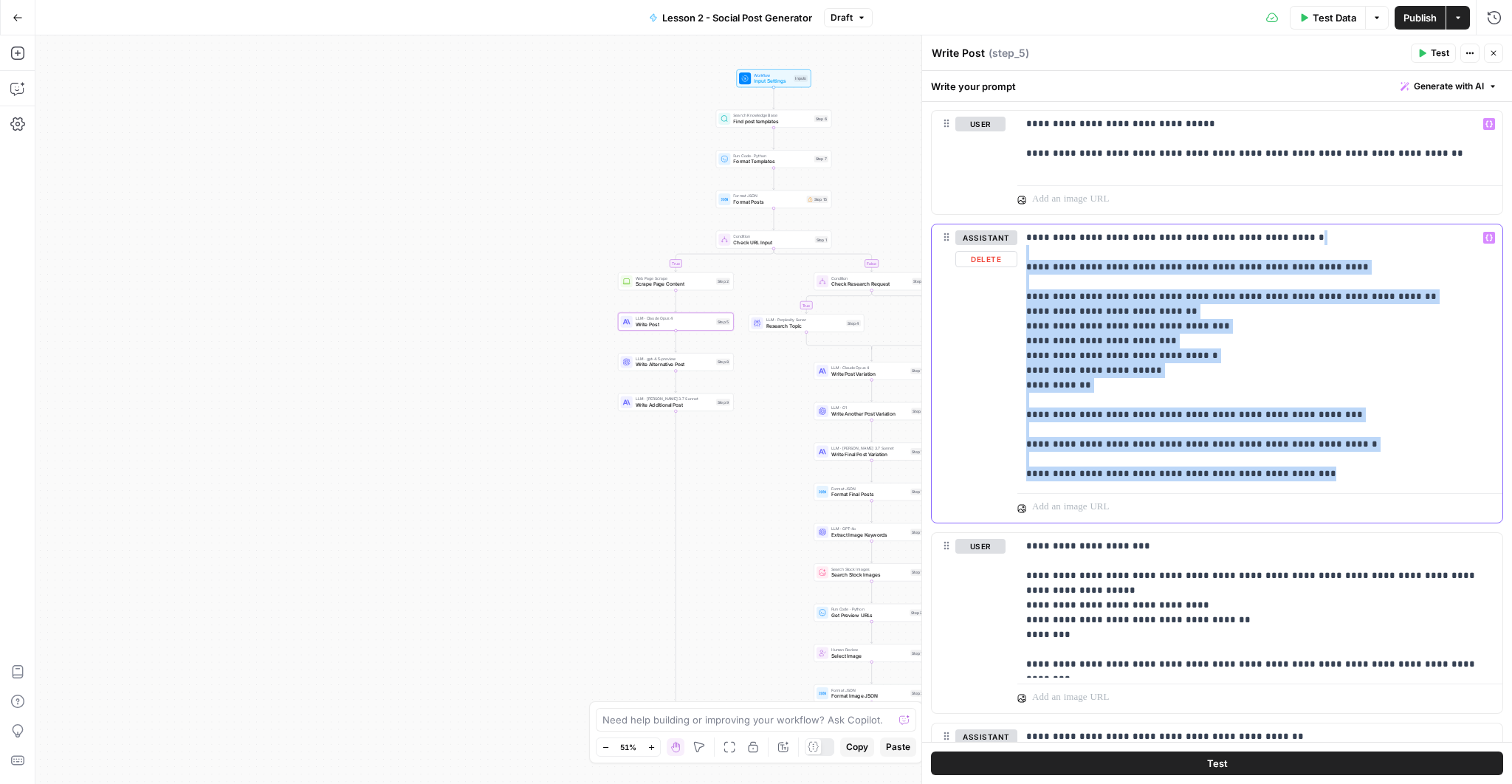
drag, startPoint x: 1058, startPoint y: 243, endPoint x: 1293, endPoint y: 466, distance: 324.0
click at [1293, 466] on p "**********" at bounding box center [1256, 356] width 459 height 251
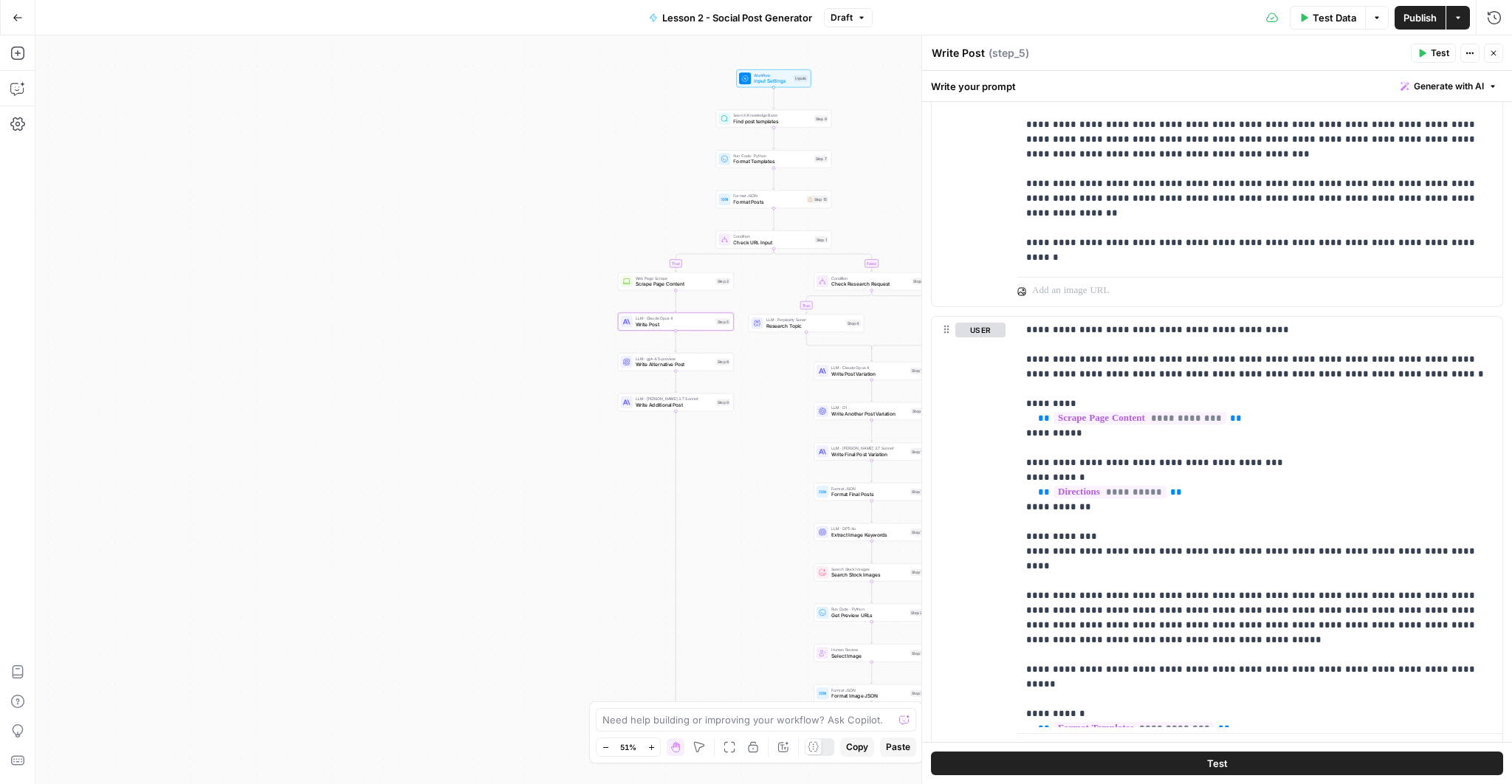
scroll to position [1859, 0]
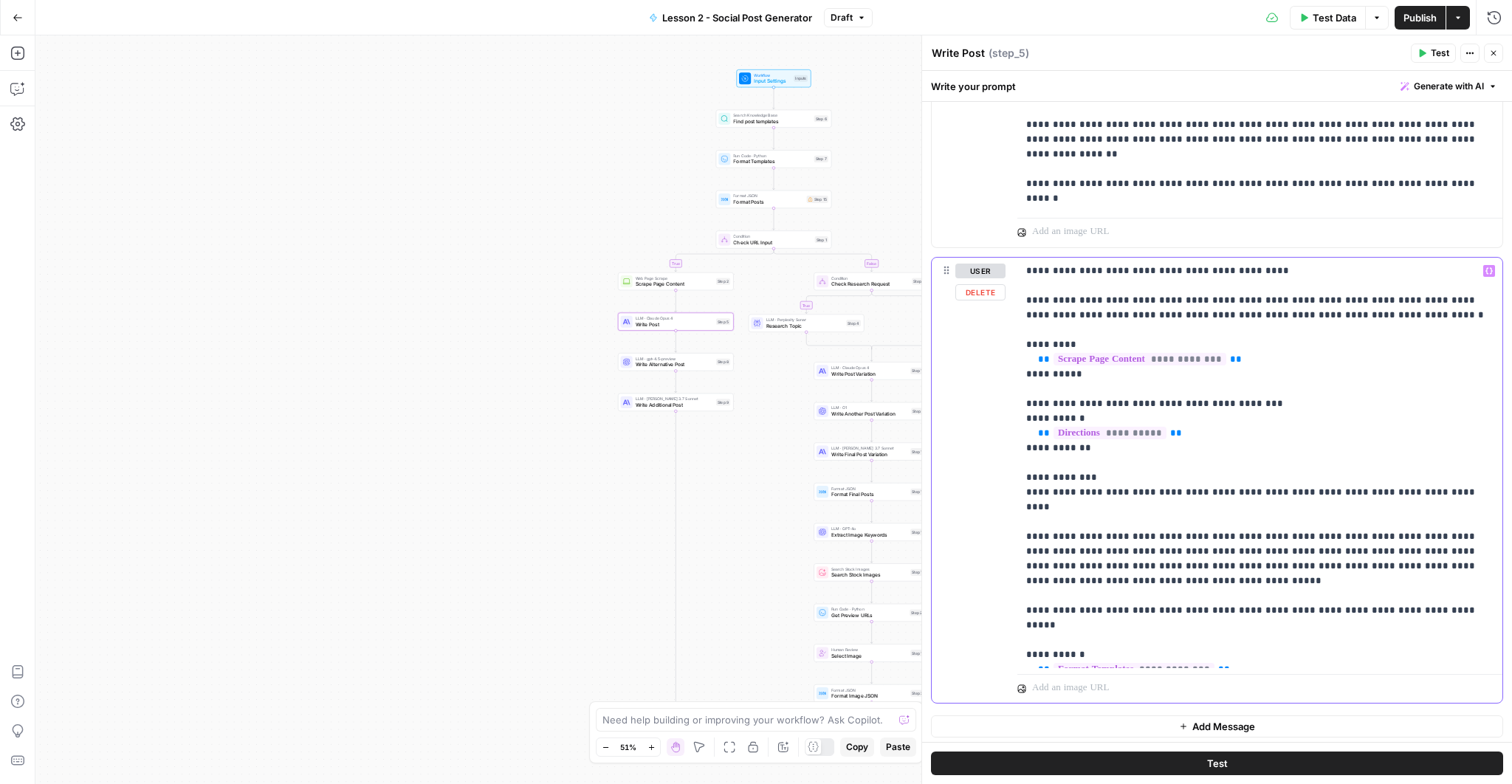
click at [1485, 267] on icon "button" at bounding box center [1489, 270] width 8 height 7
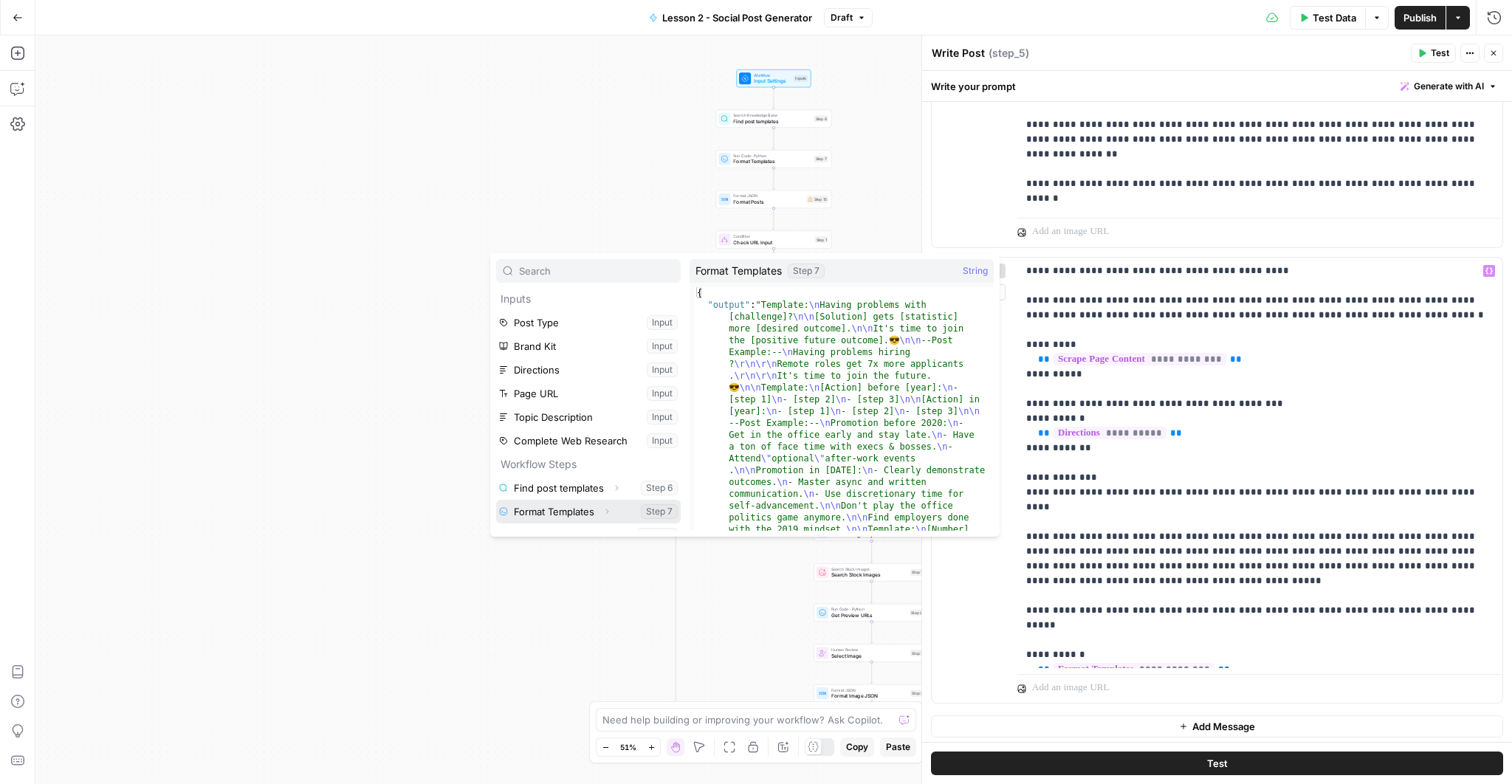
click at [606, 511] on icon "button" at bounding box center [606, 511] width 9 height 9
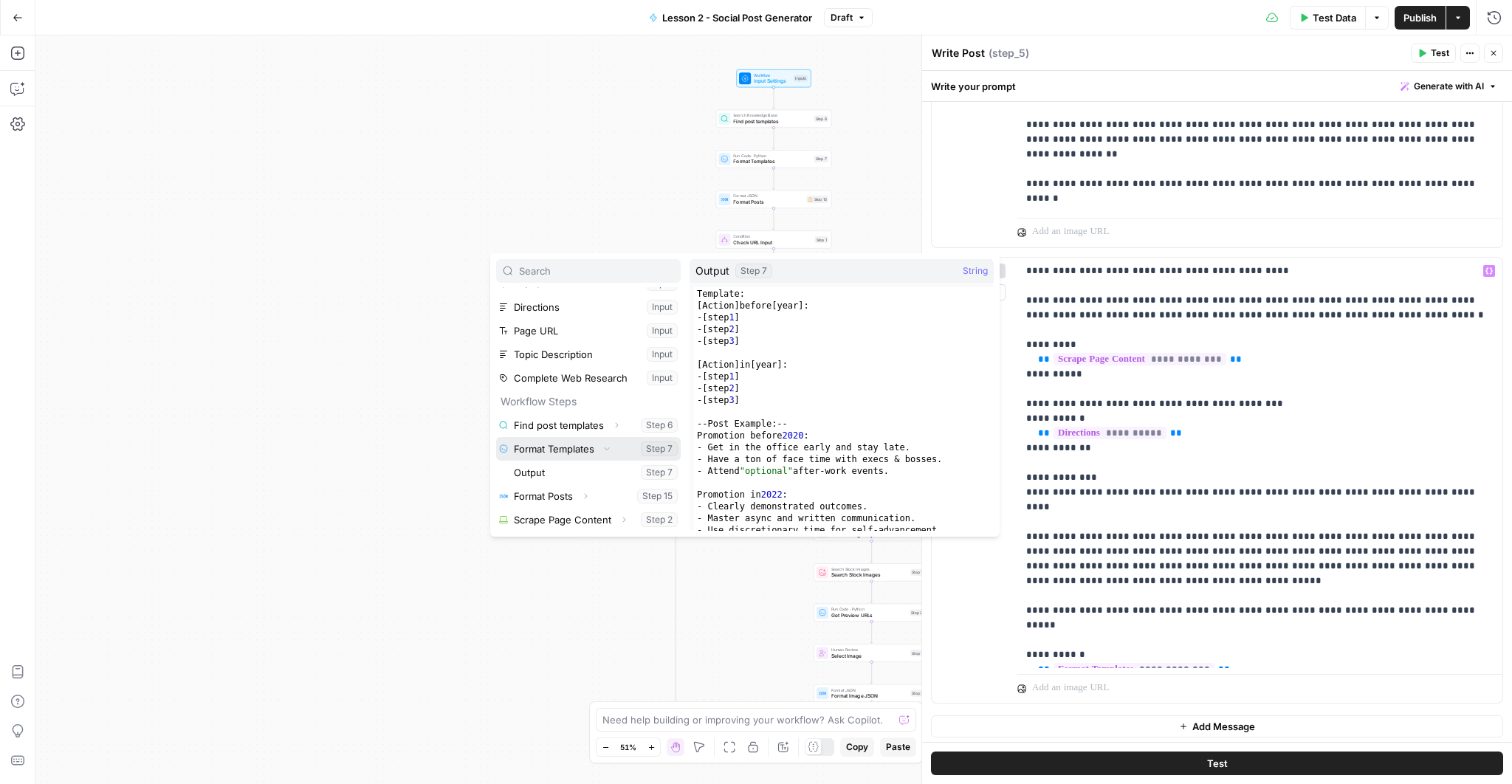
scroll to position [214, 0]
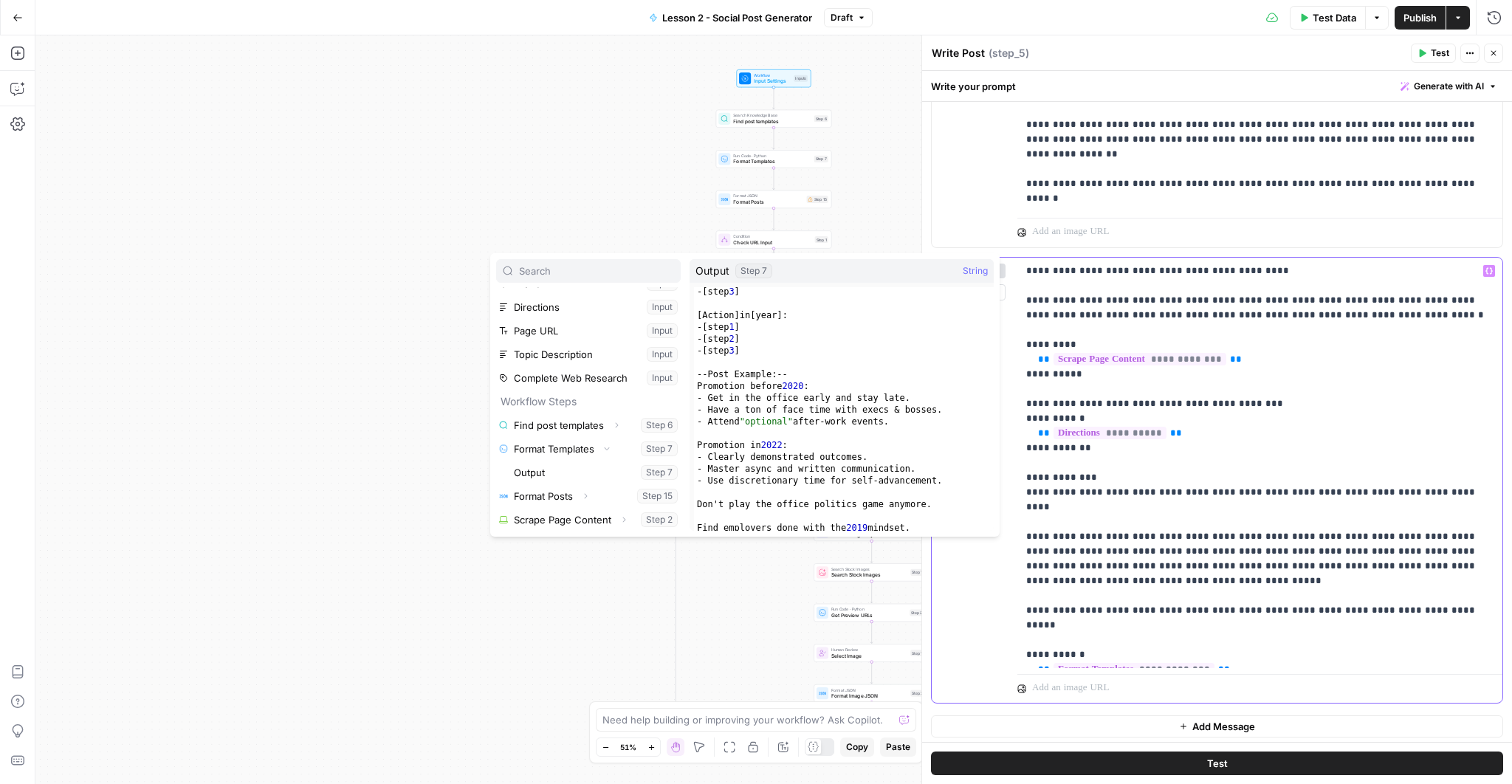
click at [1203, 527] on p "**********" at bounding box center [1256, 462] width 459 height 398
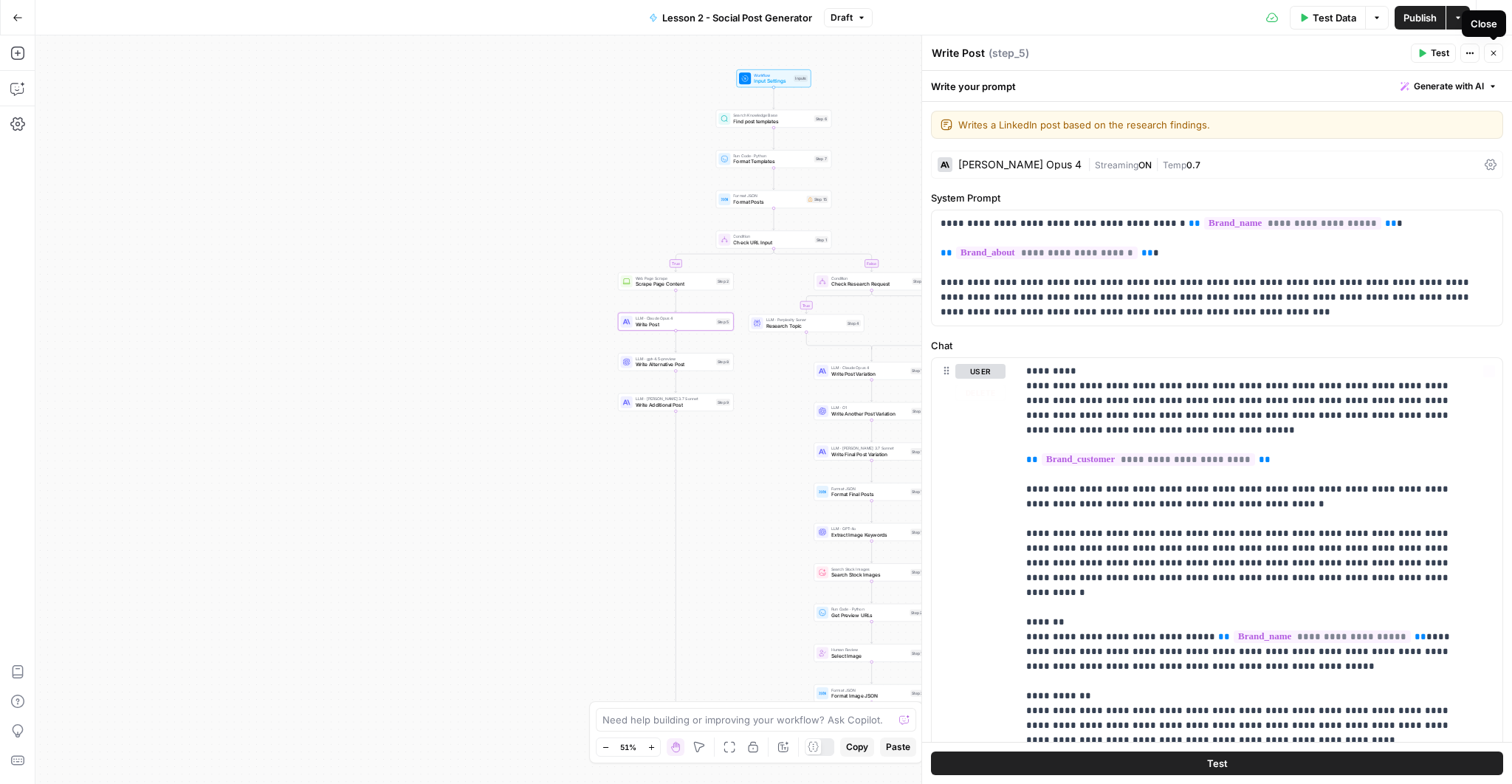
scroll to position [0, 0]
click at [1490, 56] on icon "button" at bounding box center [1493, 53] width 9 height 9
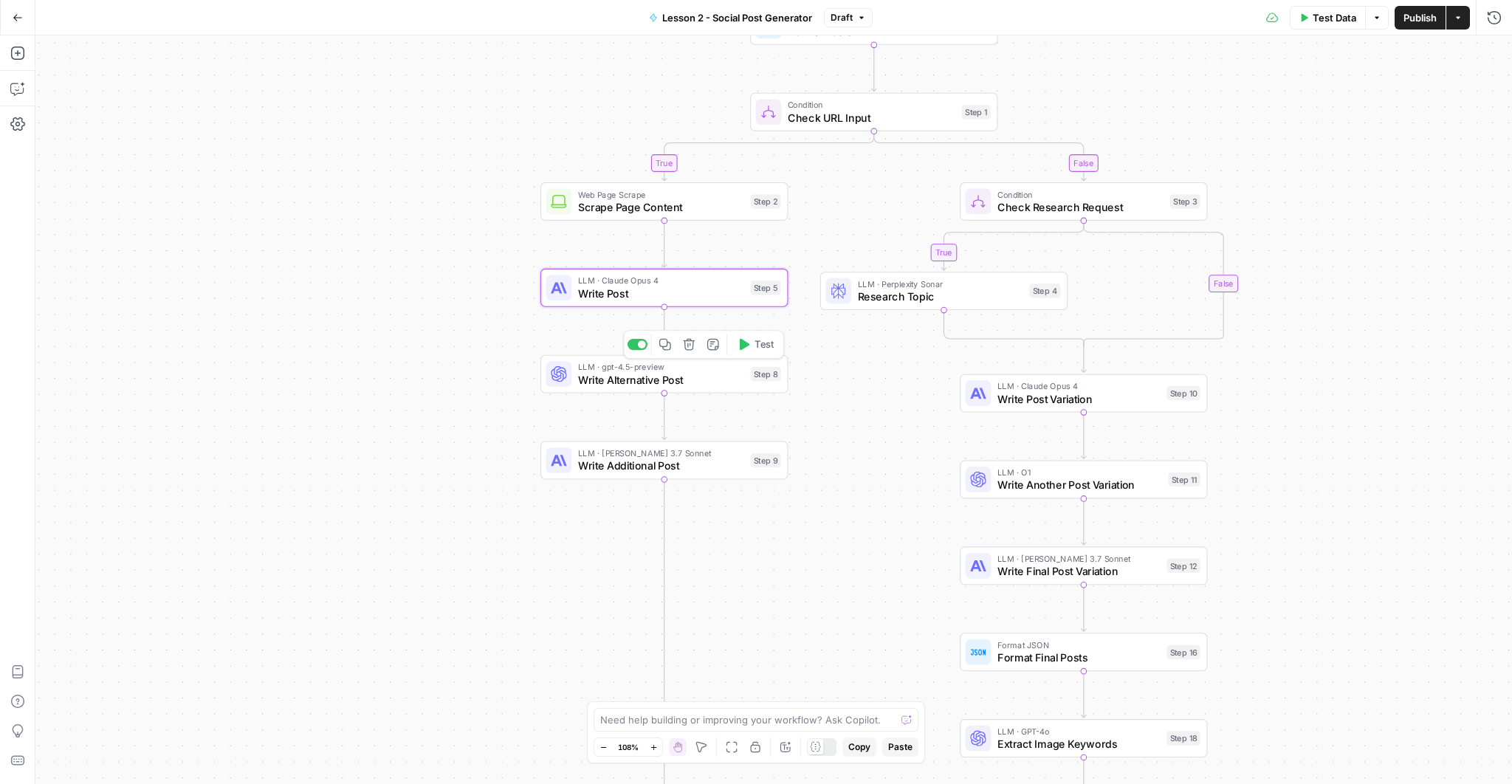
click at [632, 467] on span "Write Additional Post" at bounding box center [660, 465] width 166 height 16
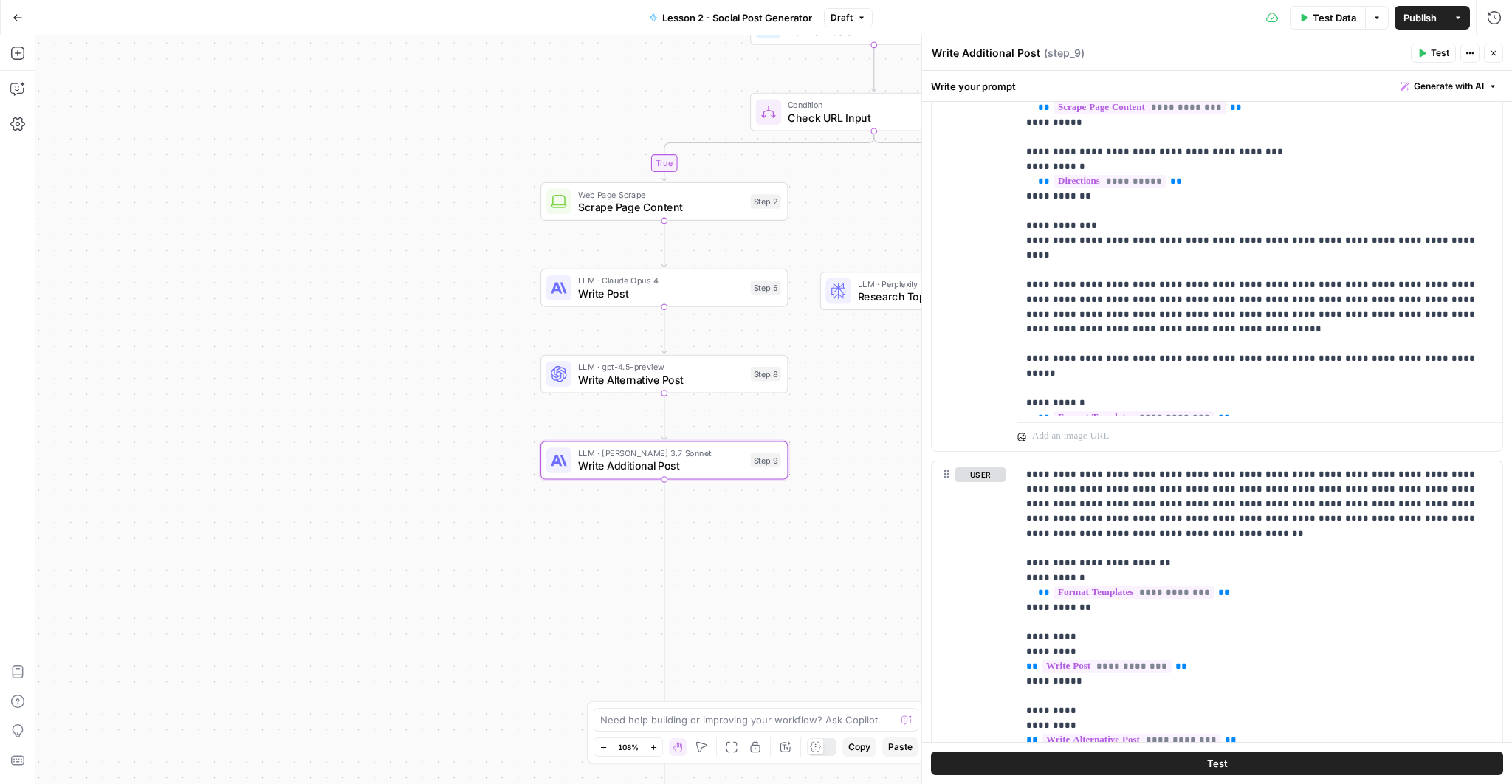
scroll to position [2197, 0]
